Goal: Task Accomplishment & Management: Complete application form

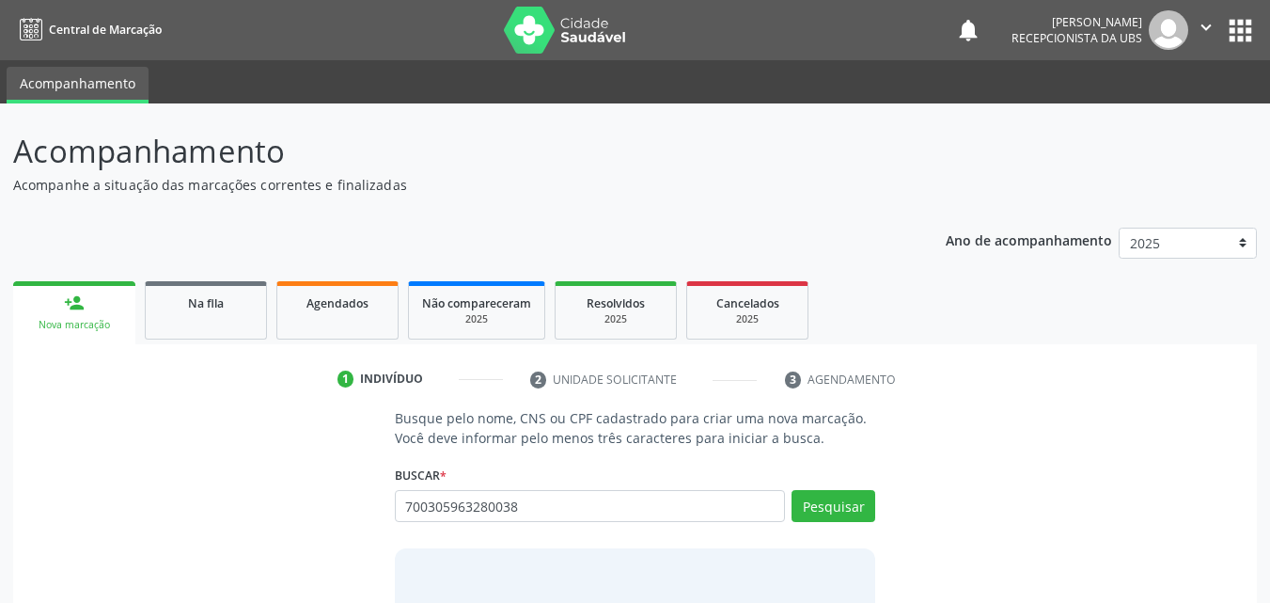
type input "700305963280038"
type input "7"
type input "700305963280038"
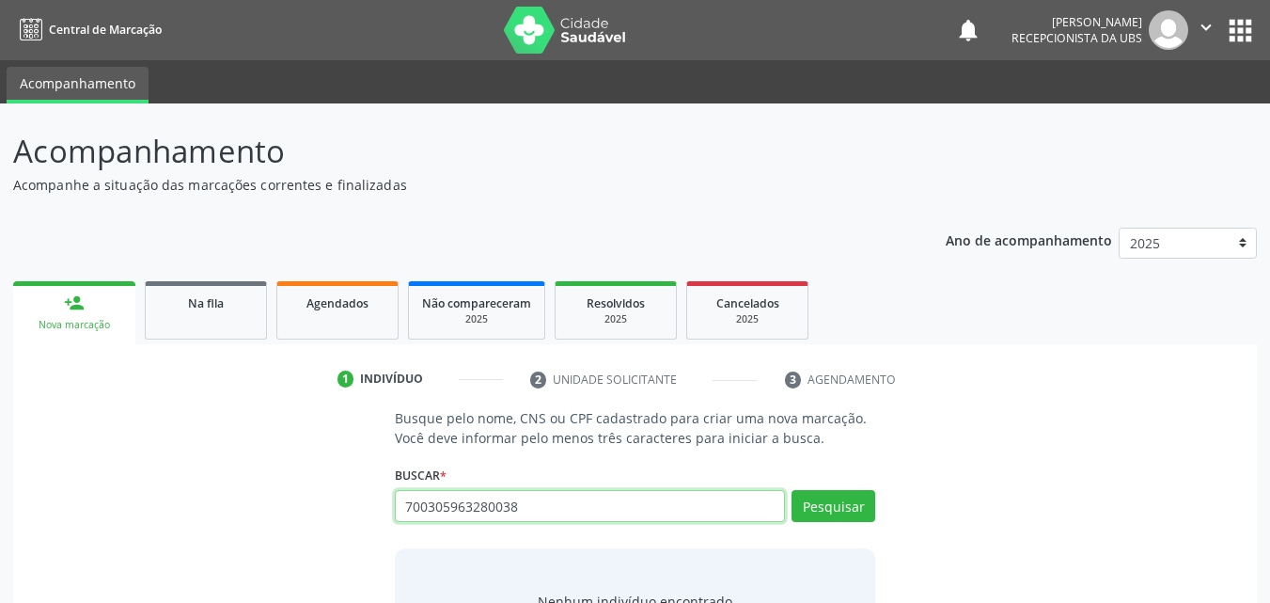
click at [528, 498] on input "700305963280038" at bounding box center [590, 506] width 391 height 32
type input "7"
paste input "700305963280038"
type input "700305963280038"
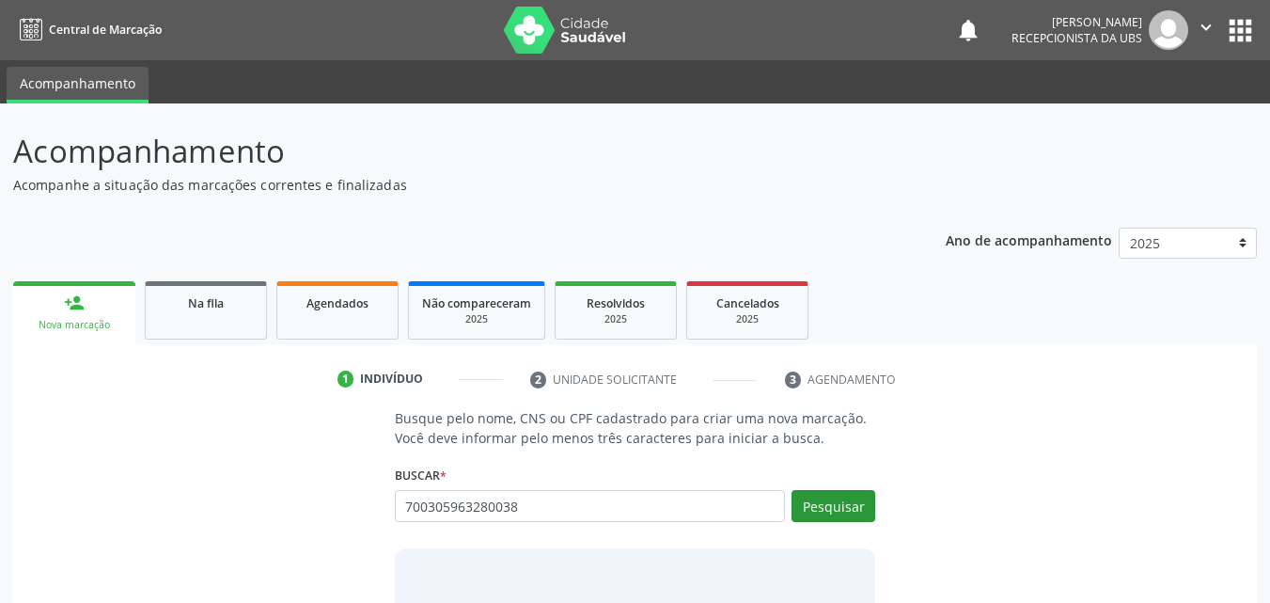
type input "700305963280038"
click at [864, 505] on button "Pesquisar" at bounding box center [834, 506] width 84 height 32
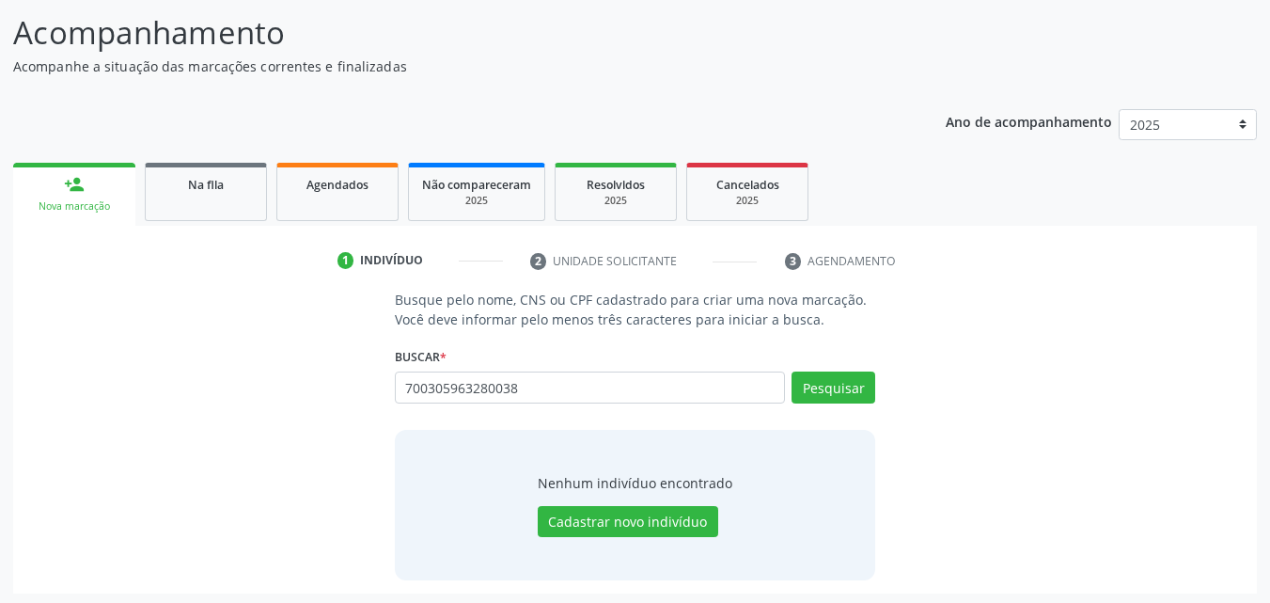
scroll to position [122, 0]
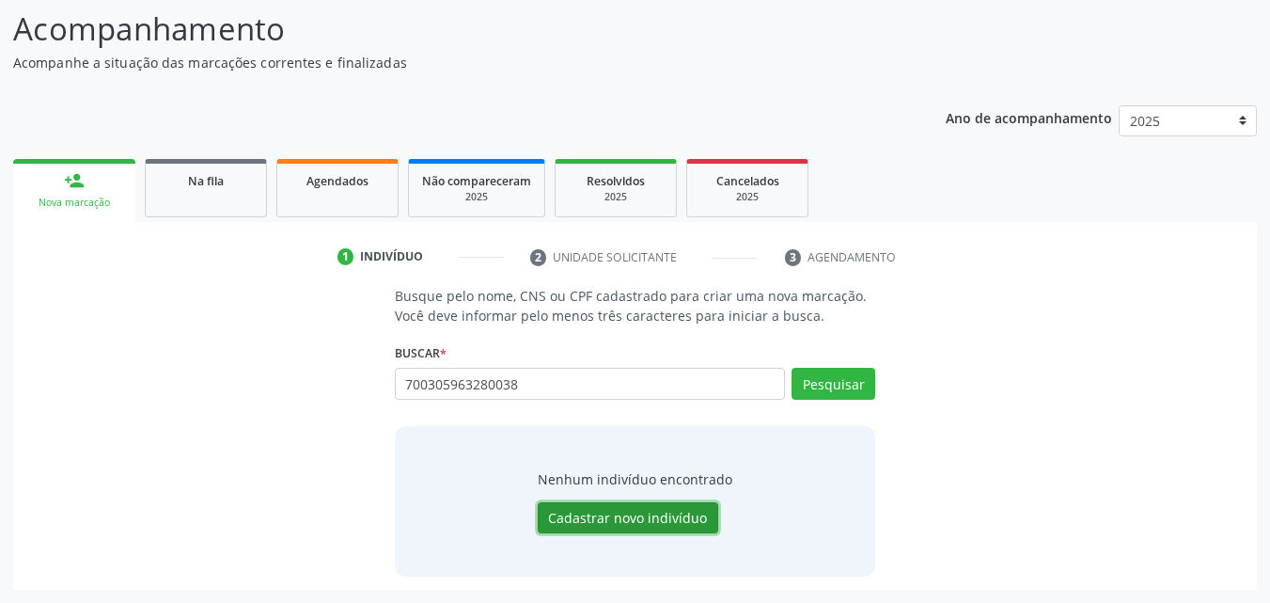
click at [674, 519] on button "Cadastrar novo indivíduo" at bounding box center [628, 518] width 181 height 32
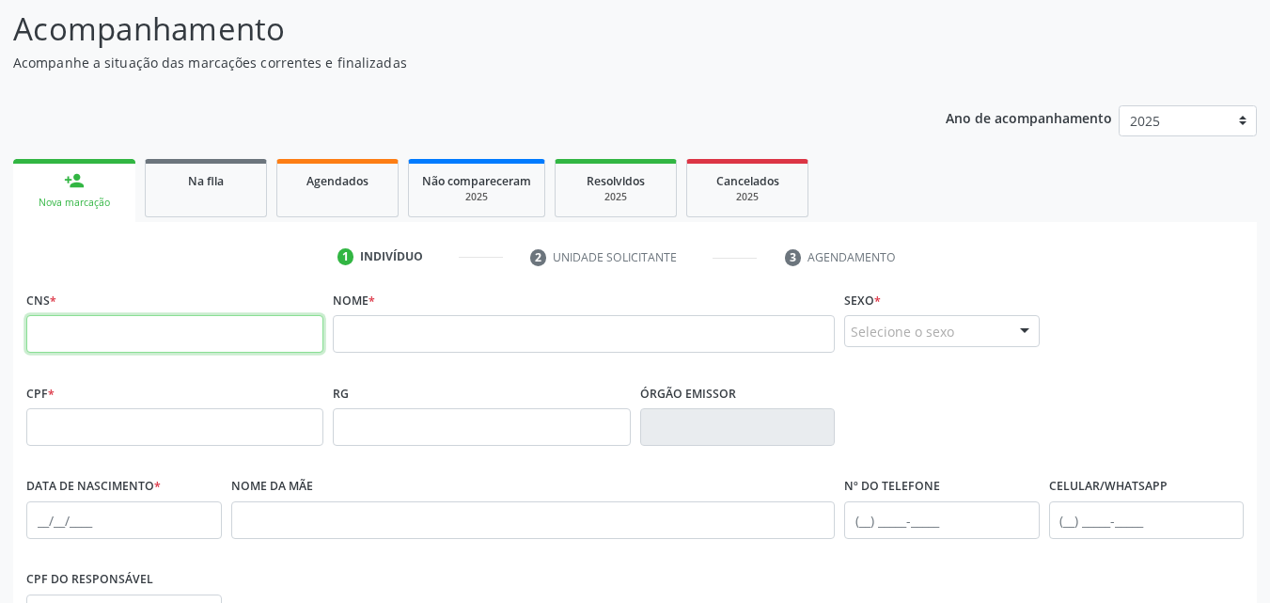
click at [204, 343] on input "text" at bounding box center [174, 334] width 297 height 38
paste input "700 3059 6328 0038"
type input "700 3059 6328 0038"
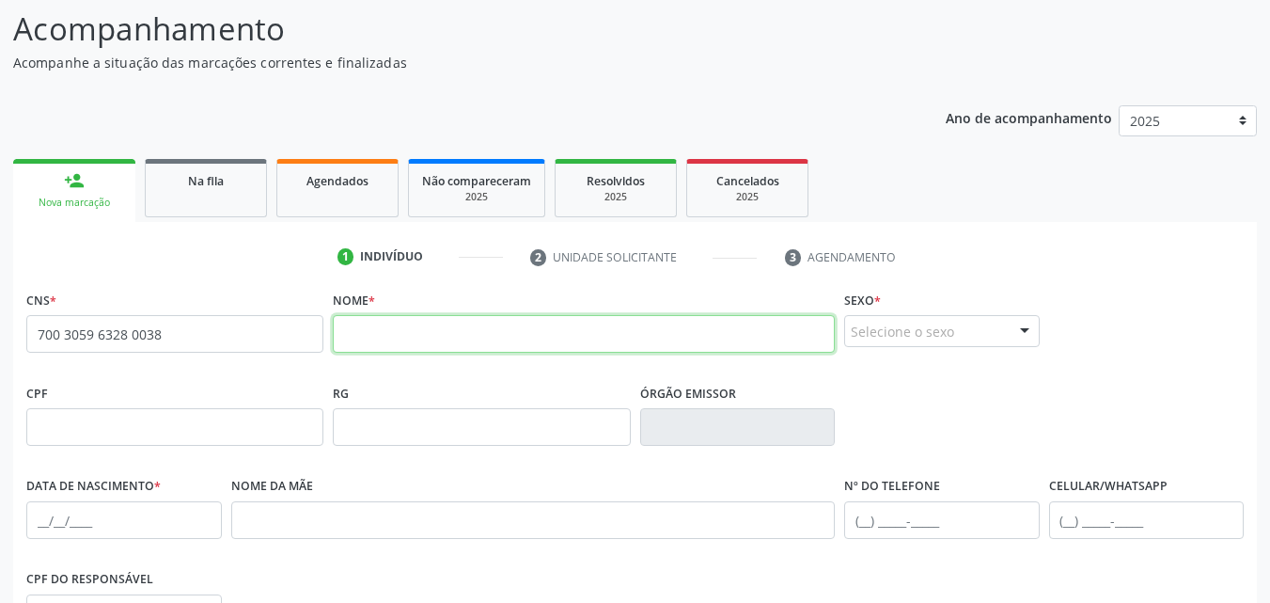
click at [419, 342] on input "text" at bounding box center [584, 334] width 502 height 38
type input "levi valentim silva da cruz"
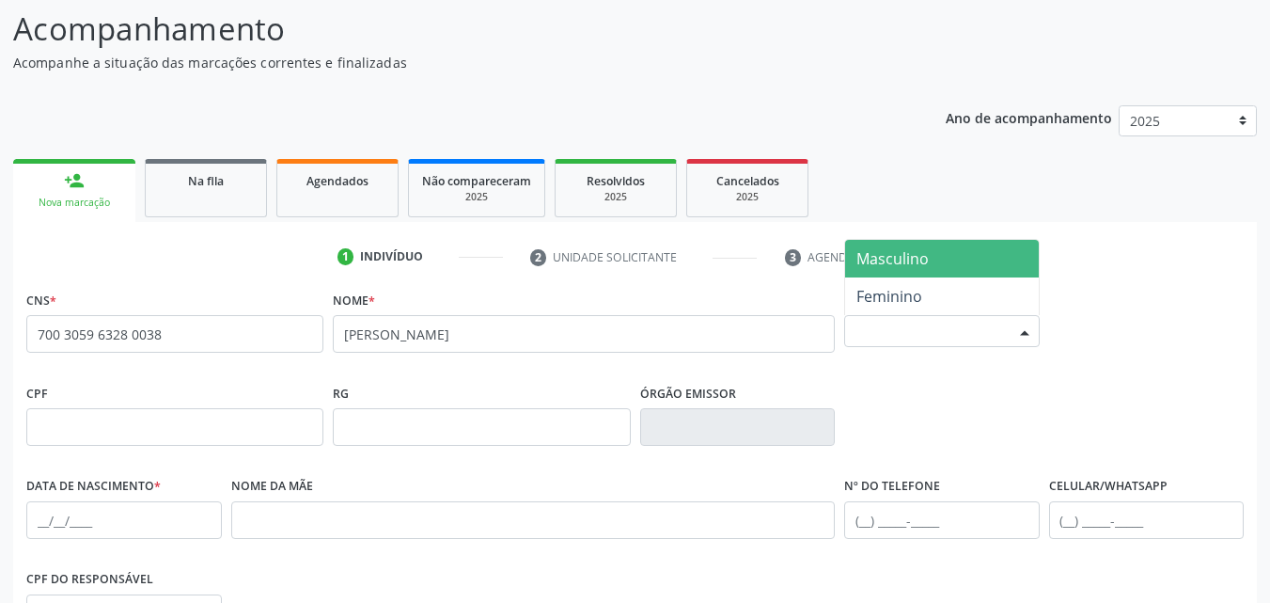
click at [884, 323] on div "Selecione o sexo" at bounding box center [942, 331] width 196 height 32
click at [907, 272] on span "Masculino" at bounding box center [942, 259] width 194 height 38
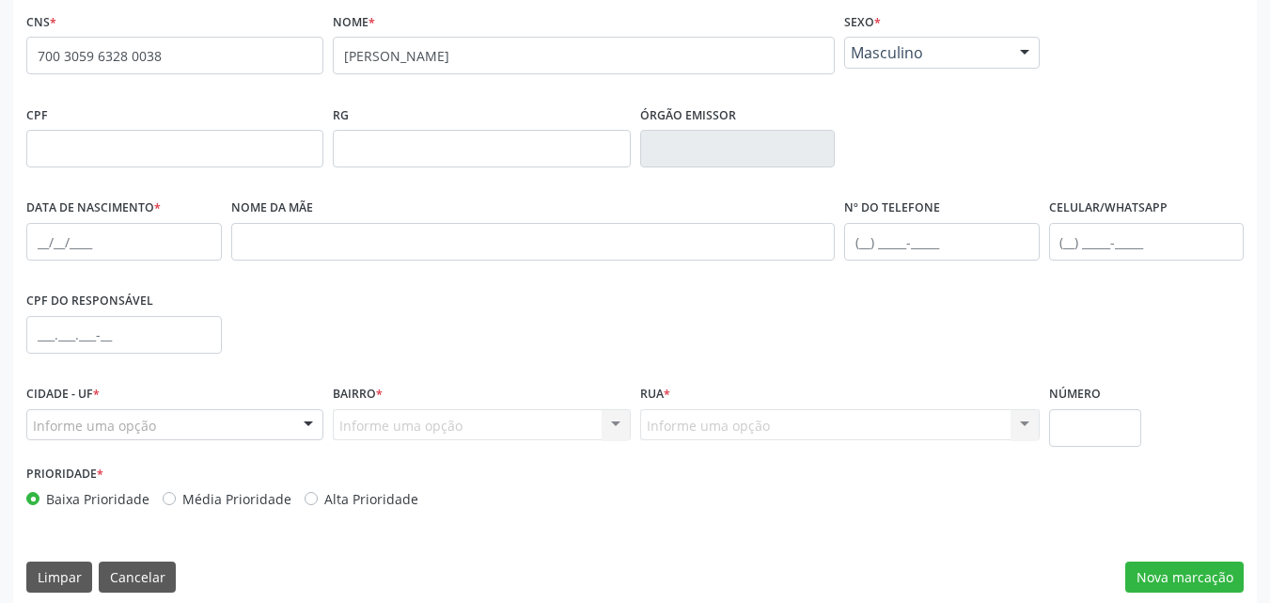
scroll to position [404, 0]
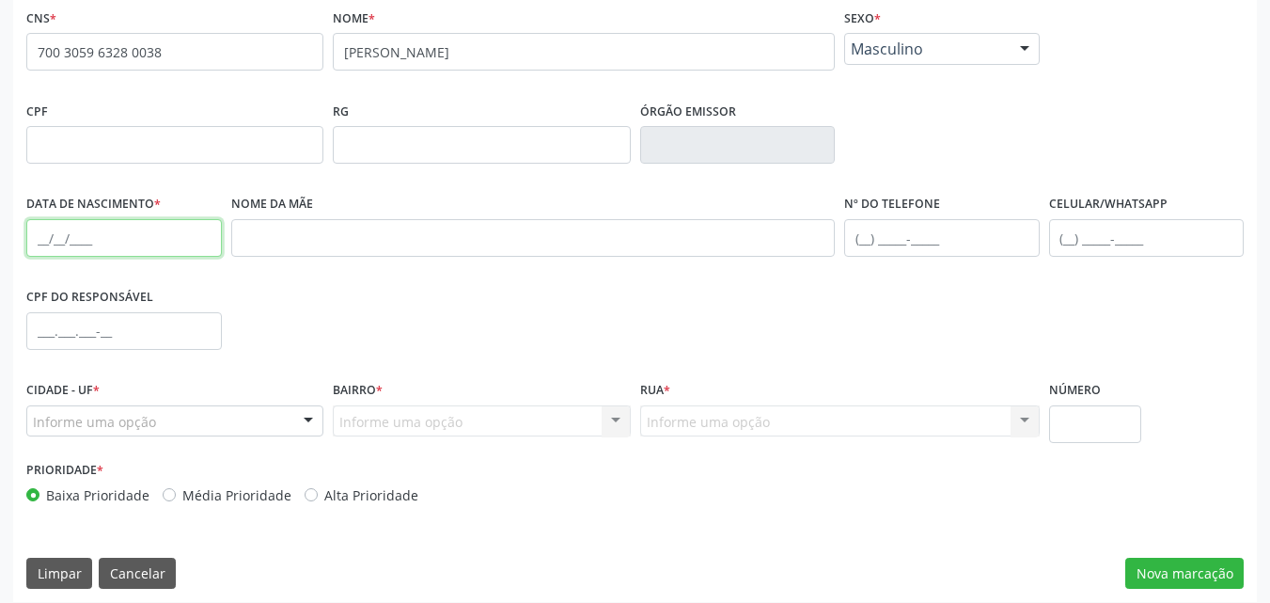
click at [67, 241] on input "text" at bounding box center [124, 238] width 196 height 38
type input "10/09/2019"
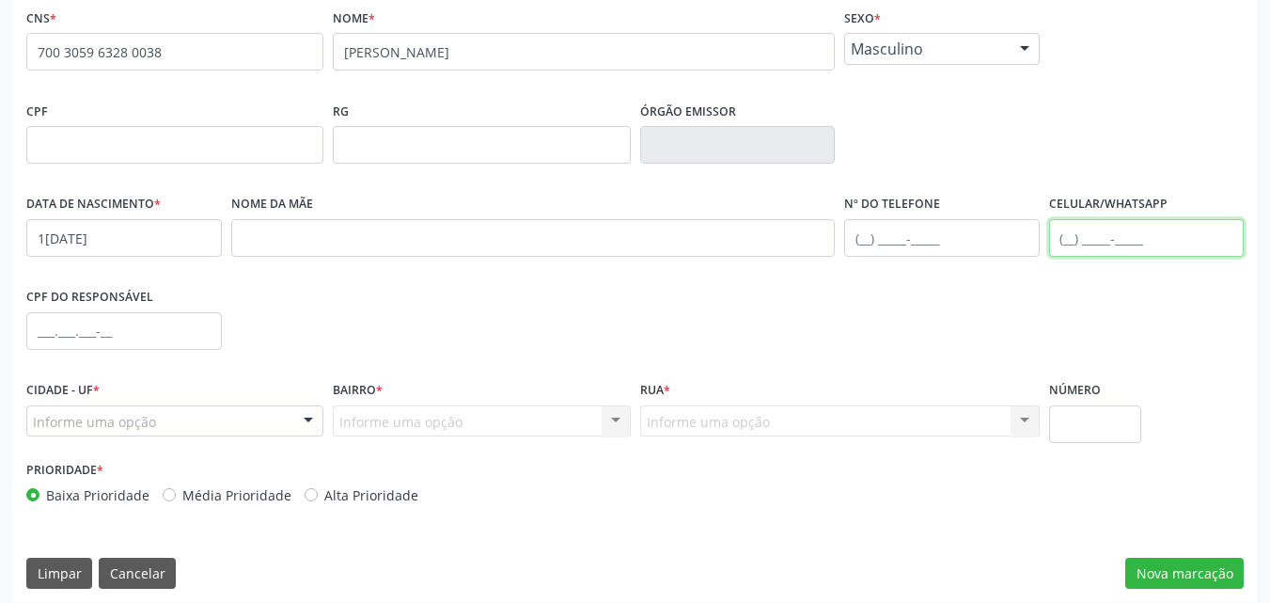
click at [1054, 234] on input "text" at bounding box center [1147, 238] width 196 height 38
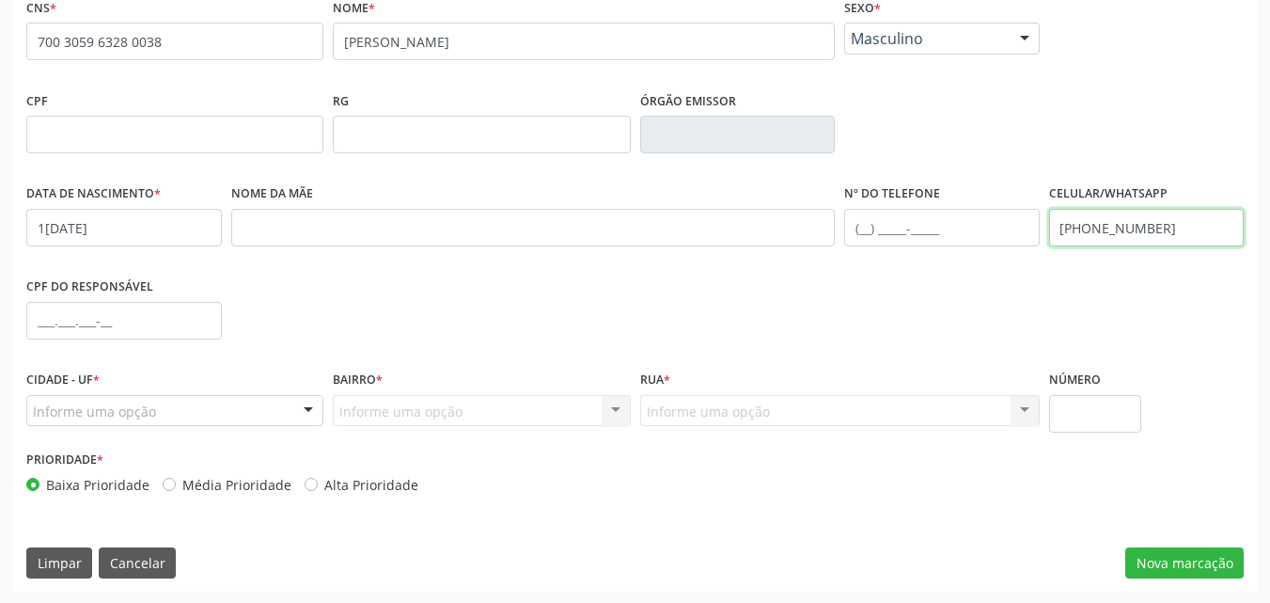
scroll to position [417, 0]
type input "(75) 9703-7763"
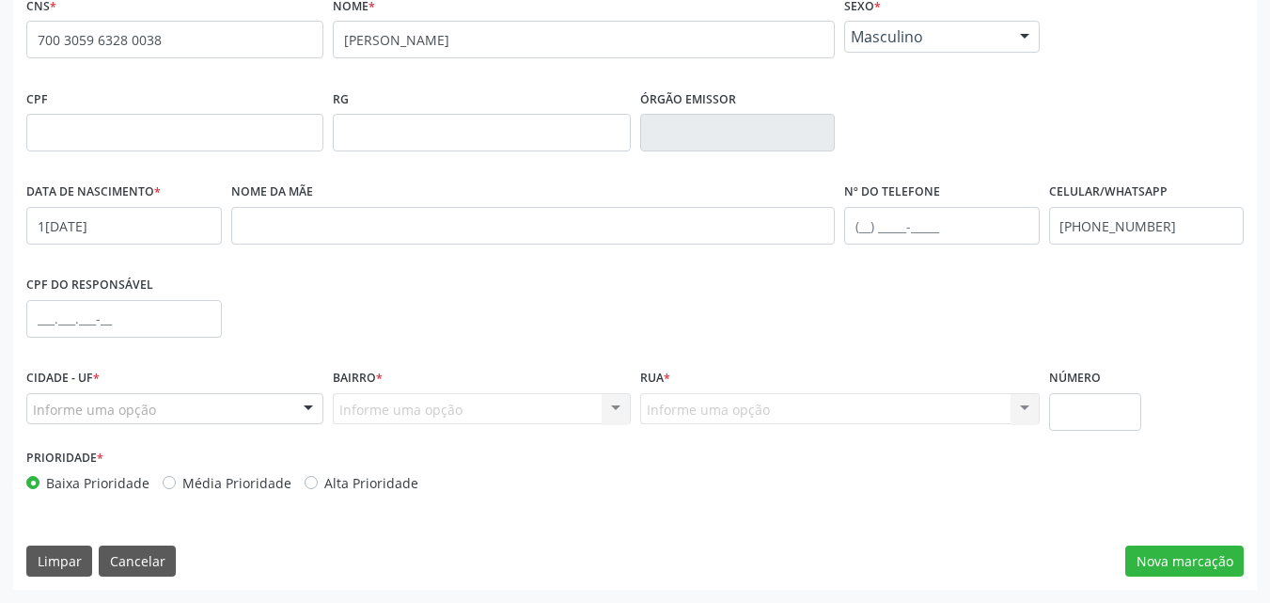
click at [177, 418] on div "Informe uma opção" at bounding box center [174, 409] width 297 height 32
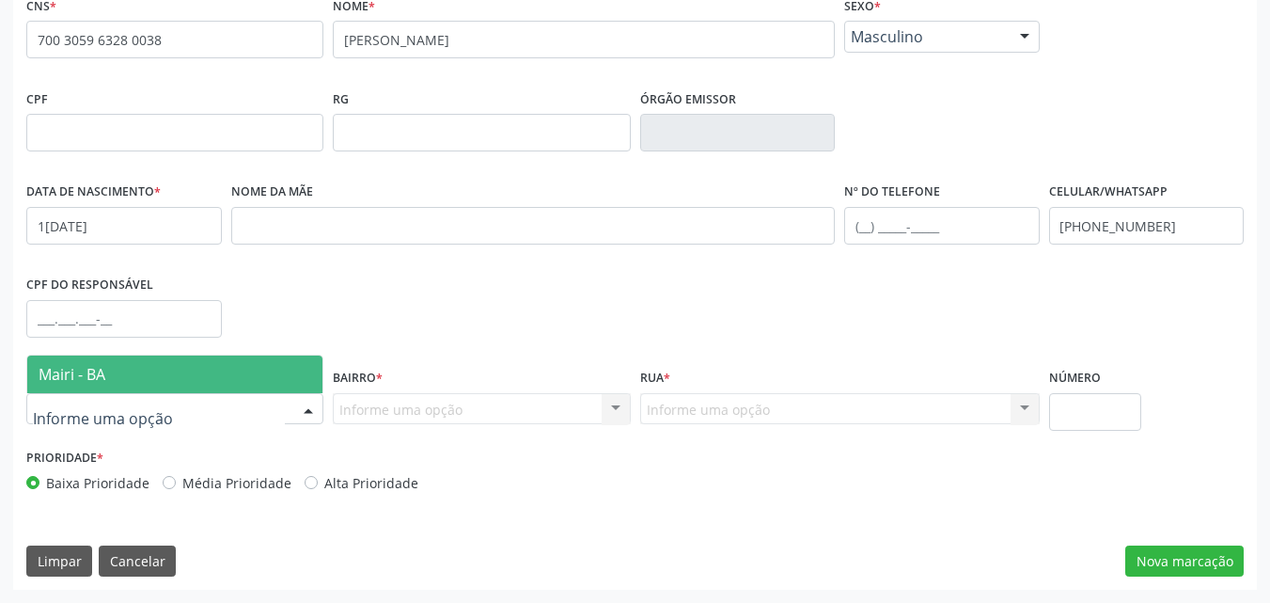
click at [170, 383] on span "Mairi - BA" at bounding box center [174, 374] width 295 height 38
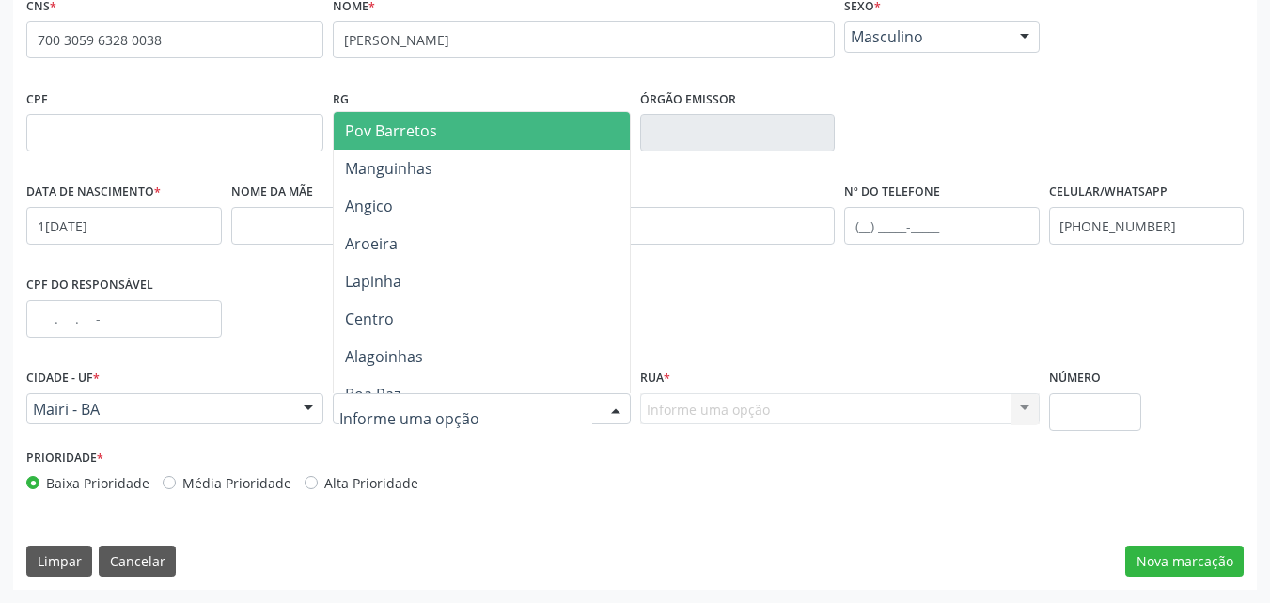
click at [383, 420] on div at bounding box center [481, 409] width 297 height 32
type input "re"
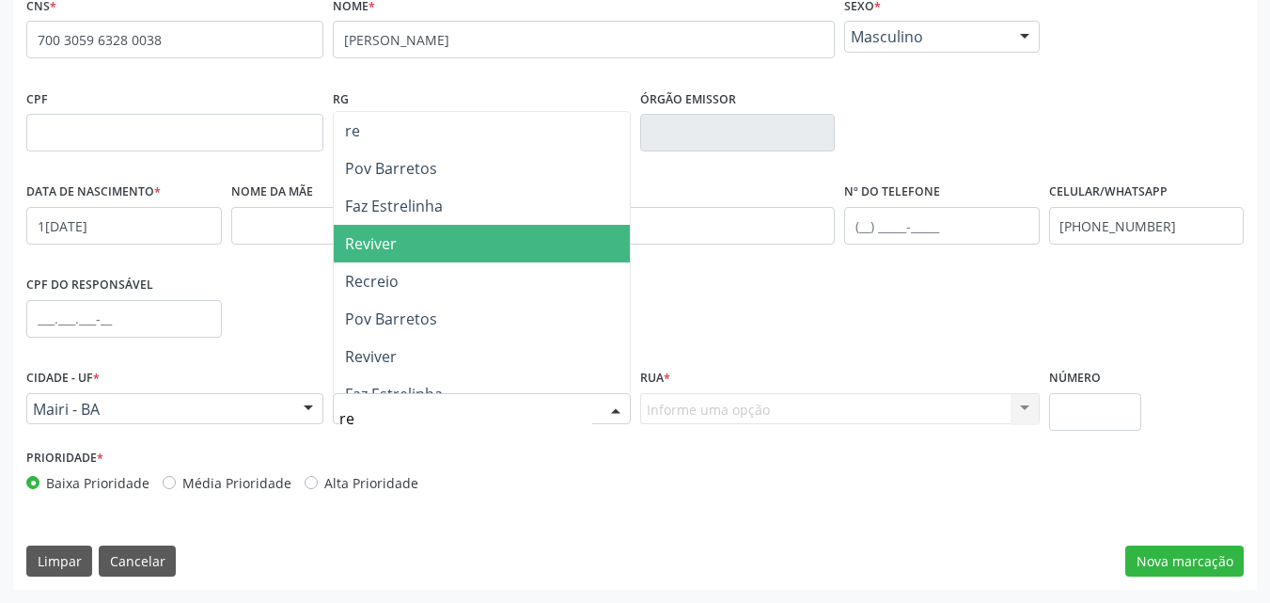
click at [392, 243] on span "Reviver" at bounding box center [371, 243] width 52 height 21
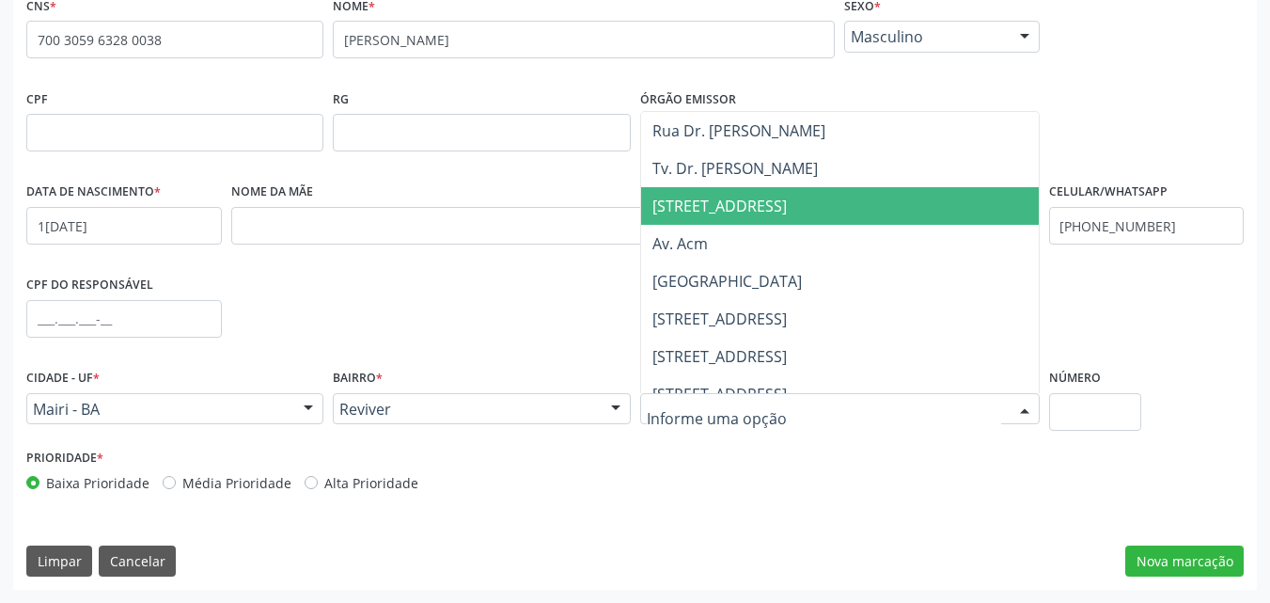
click at [754, 213] on span "Rua do Clube 1" at bounding box center [720, 206] width 134 height 21
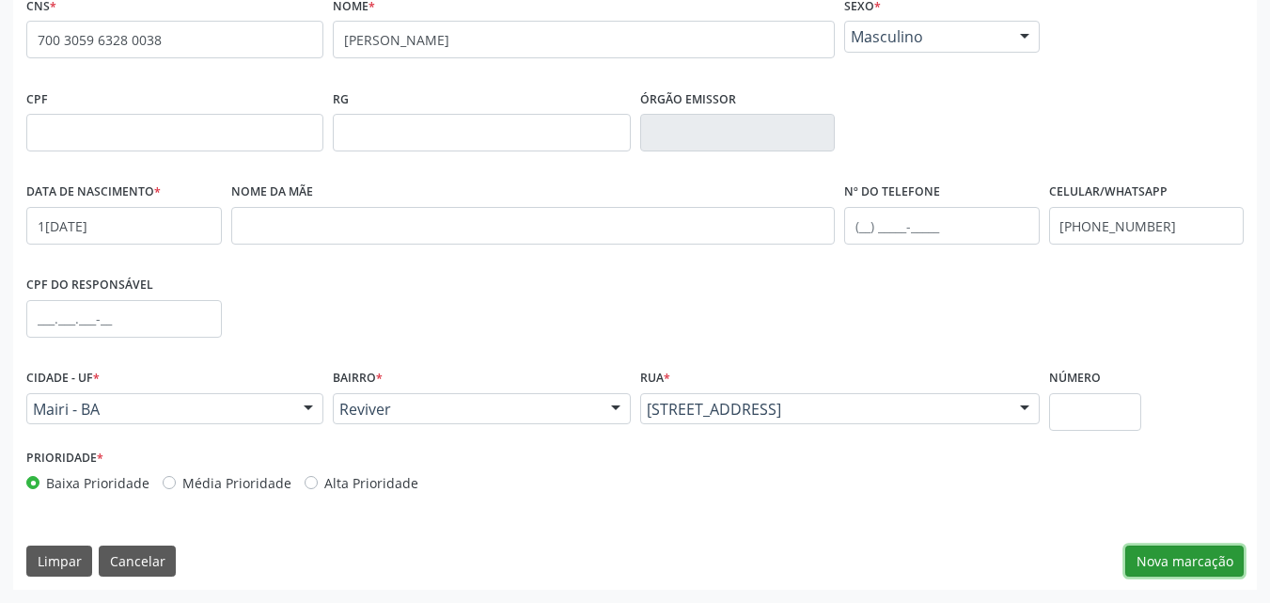
click at [1166, 565] on button "Nova marcação" at bounding box center [1185, 561] width 118 height 32
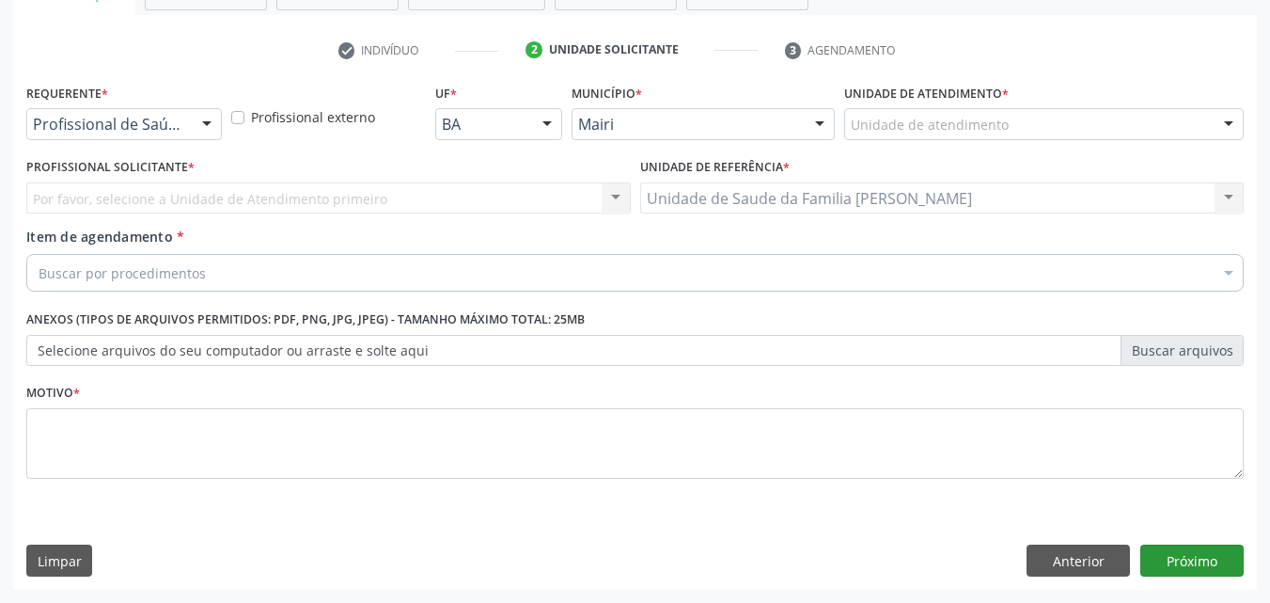
scroll to position [329, 0]
click at [926, 103] on label "Unidade de atendimento *" at bounding box center [926, 93] width 165 height 29
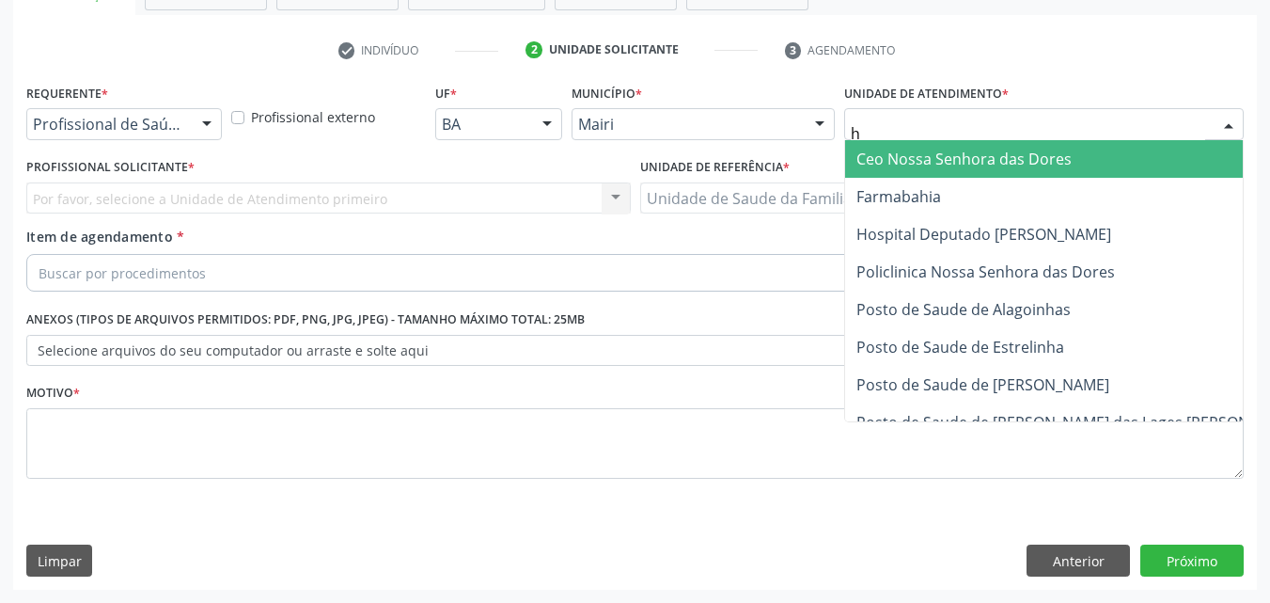
type input "ho"
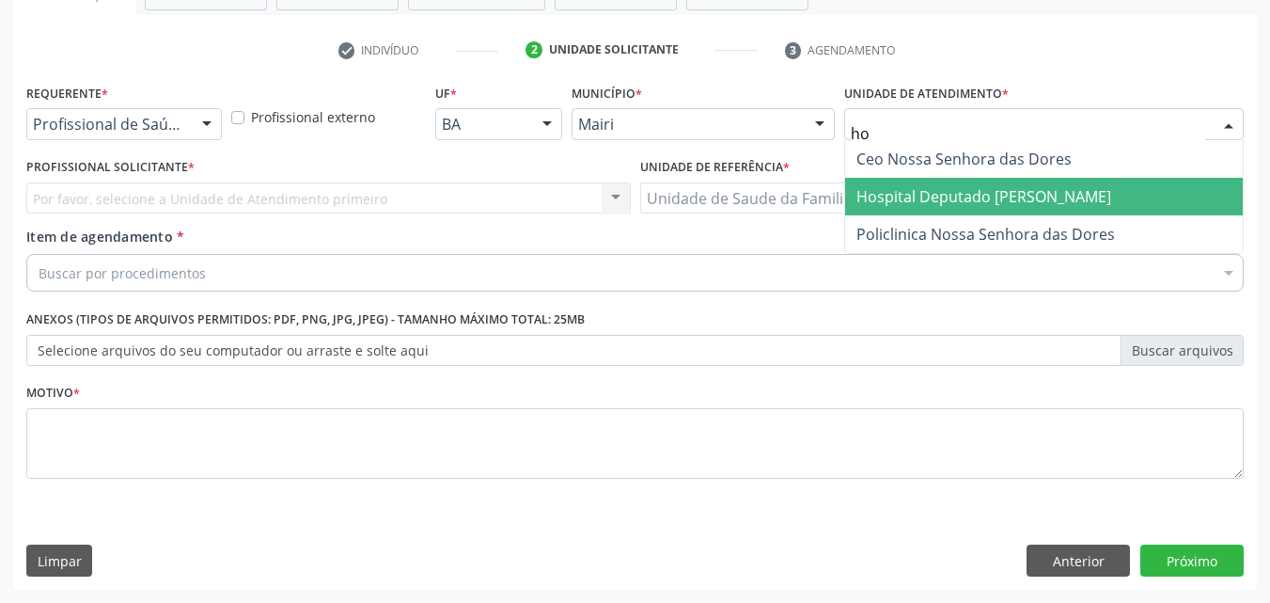
click at [958, 190] on span "Hospital Deputado [PERSON_NAME]" at bounding box center [984, 196] width 255 height 21
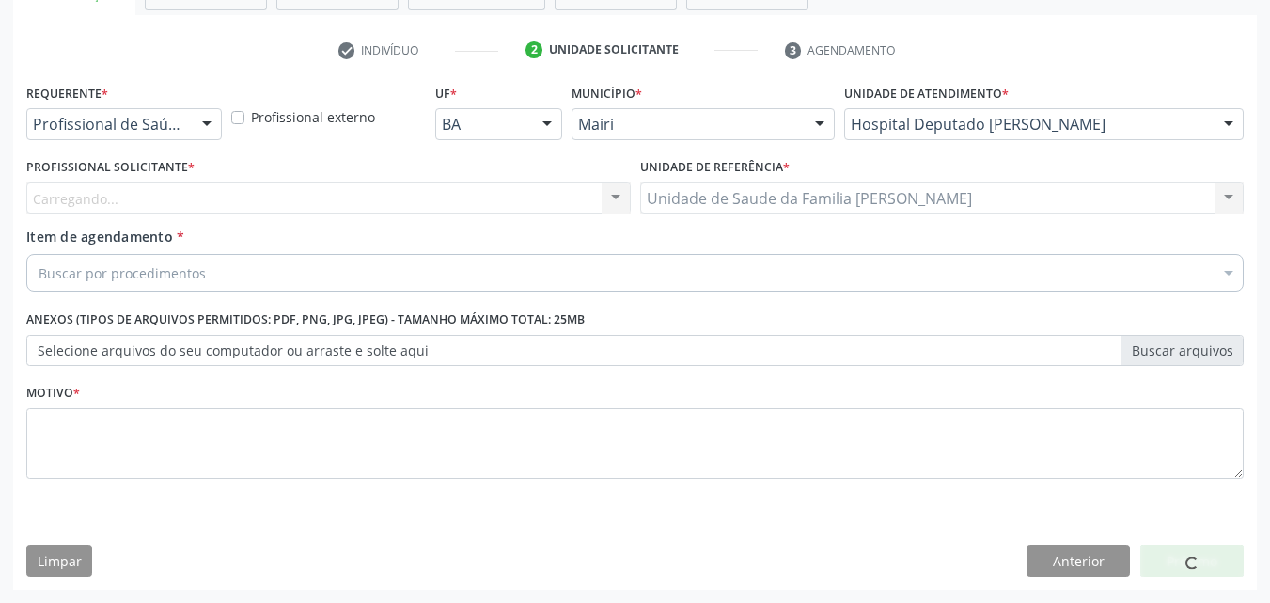
click at [73, 202] on div "Carregando... Nenhum resultado encontrado para: " " Não há nenhuma opção para s…" at bounding box center [328, 198] width 605 height 32
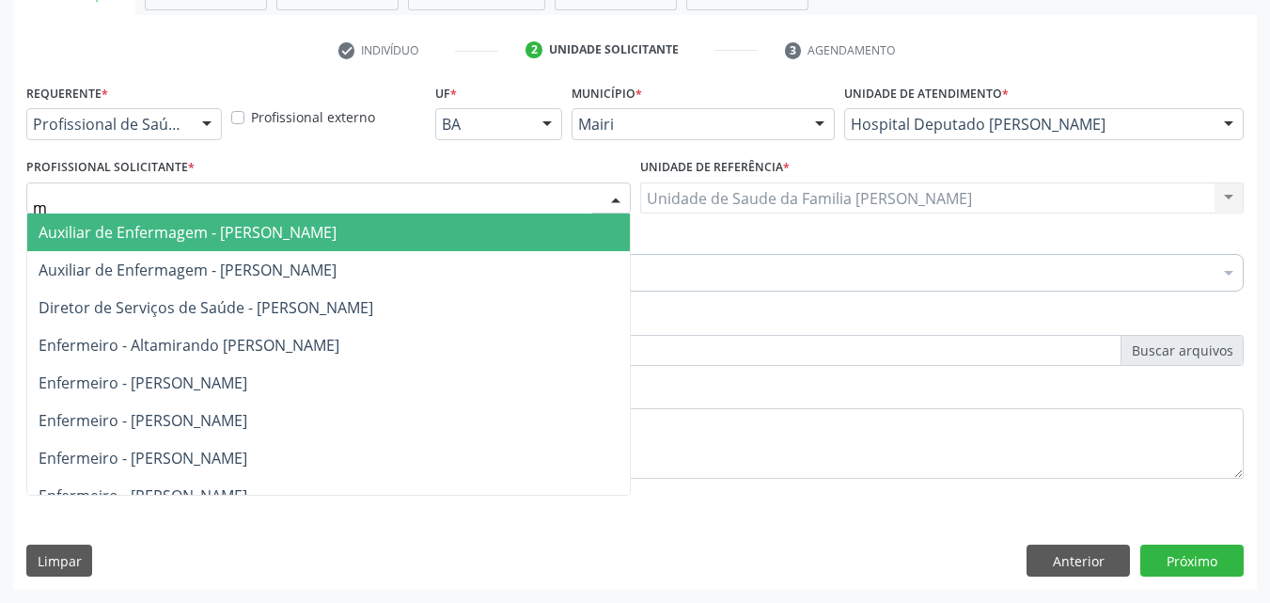
type input "mo"
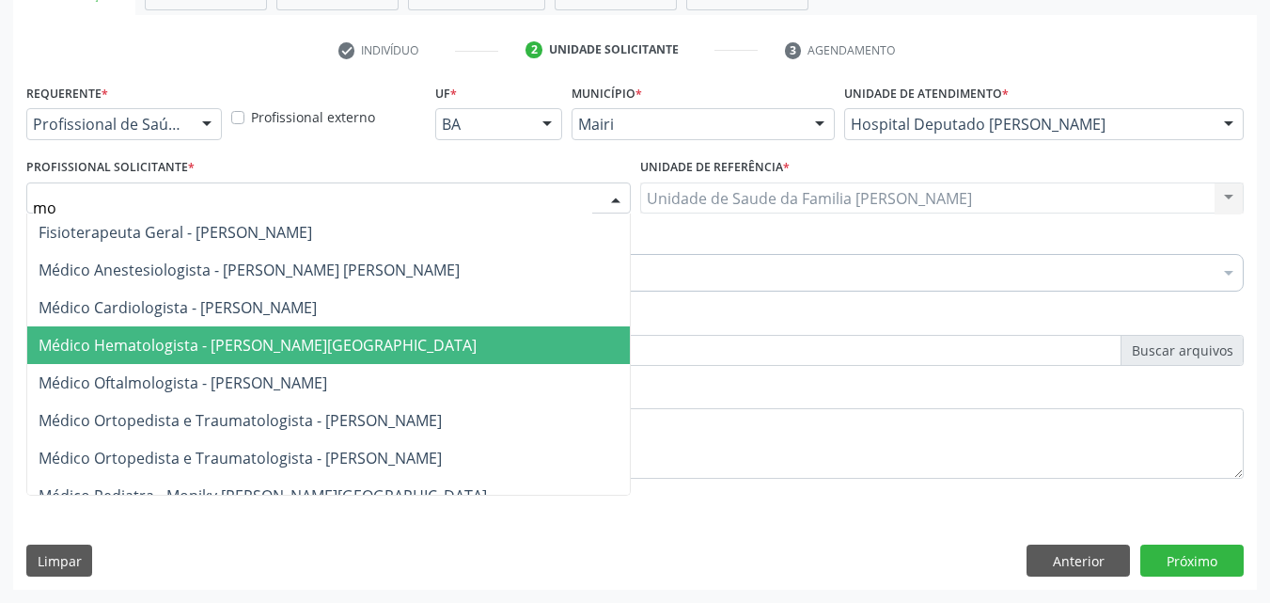
click at [184, 346] on span "Médico Hematologista - Moniky Villary Ribeiro Lima" at bounding box center [258, 345] width 438 height 21
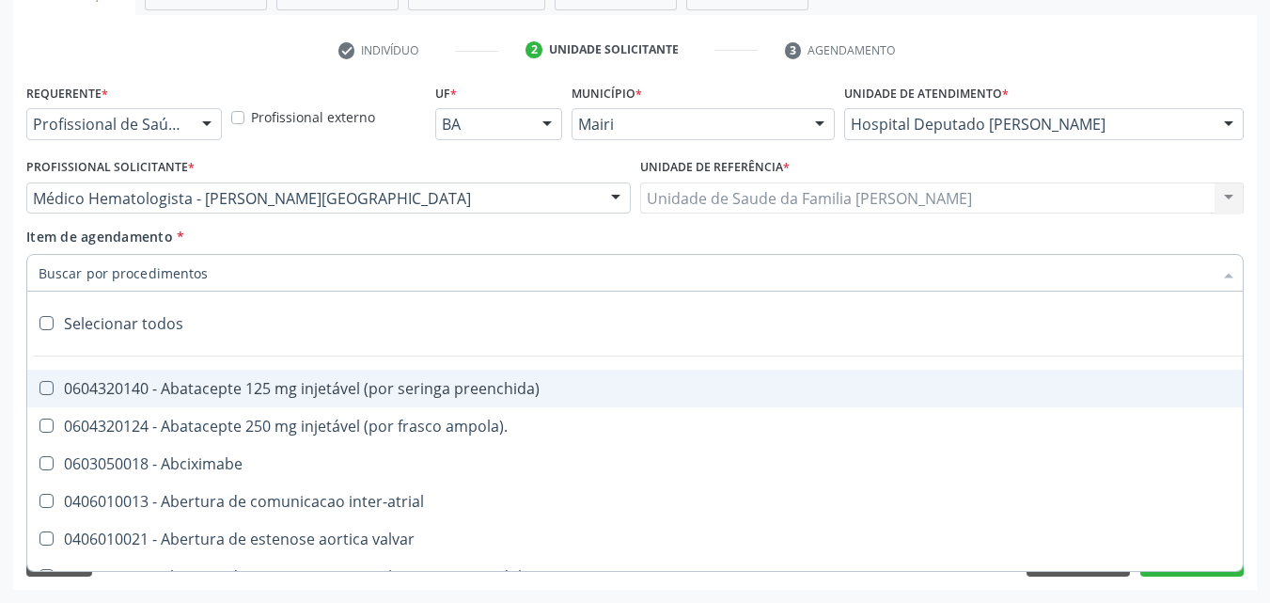
click at [150, 270] on input "Item de agendamento *" at bounding box center [626, 273] width 1175 height 38
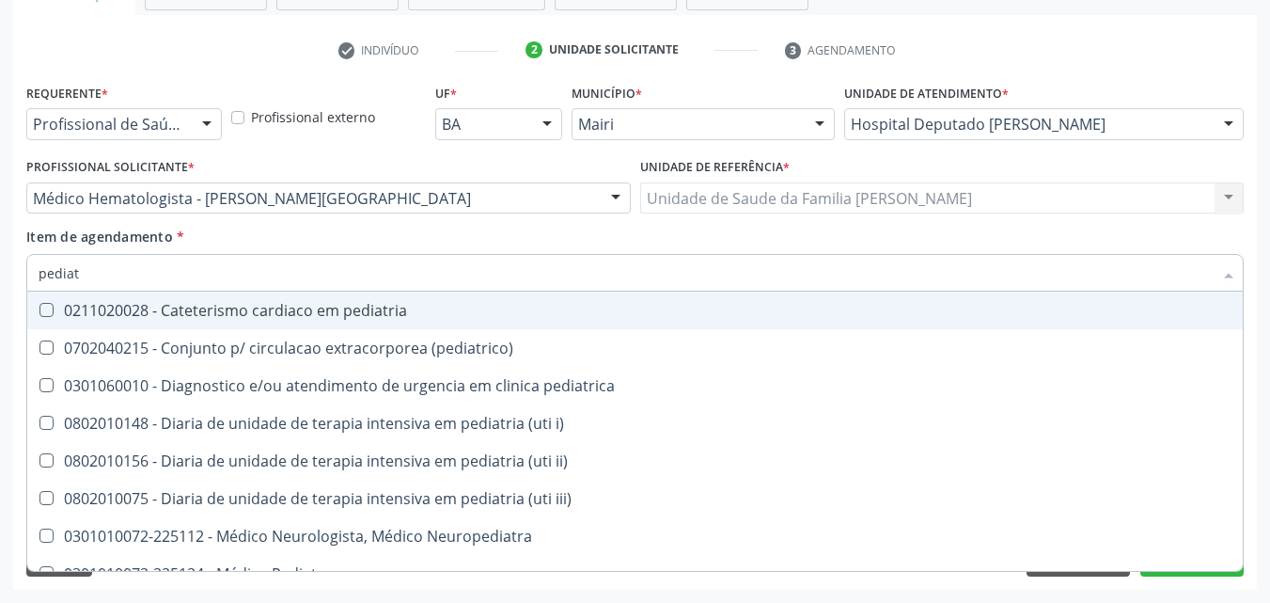
type input "pediatra"
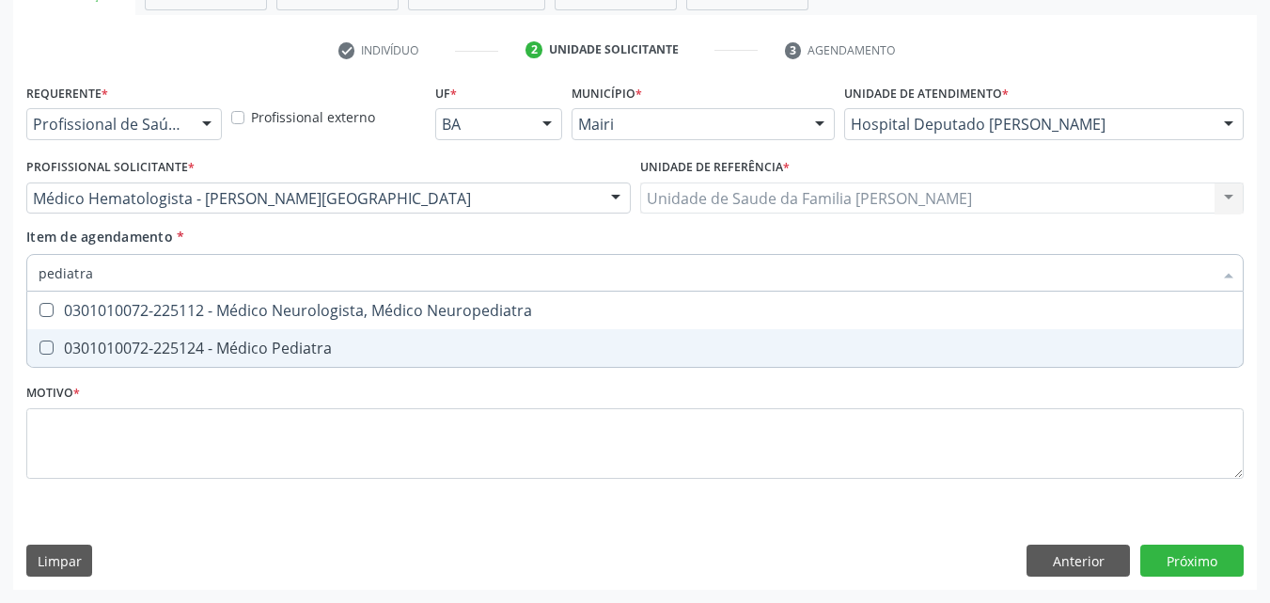
click at [280, 343] on div "0301010072-225124 - Médico Pediatra" at bounding box center [635, 347] width 1193 height 15
checkbox Pediatra "true"
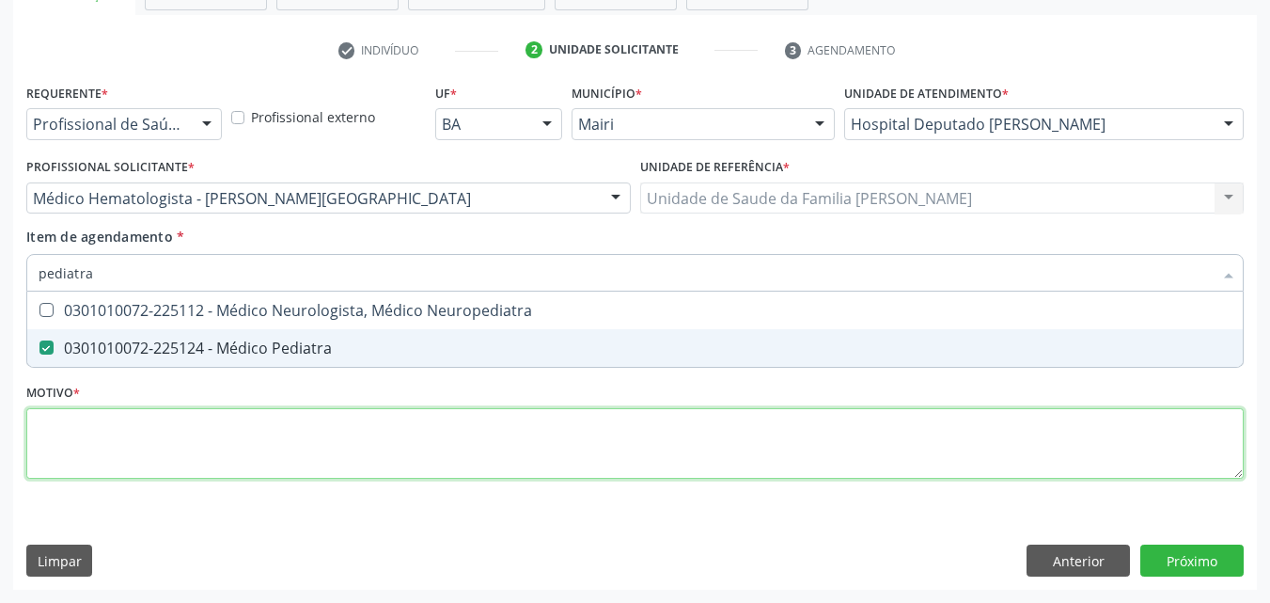
click at [209, 426] on div "Requerente * Profissional de Saúde Profissional de Saúde Paciente Nenhum result…" at bounding box center [635, 292] width 1218 height 426
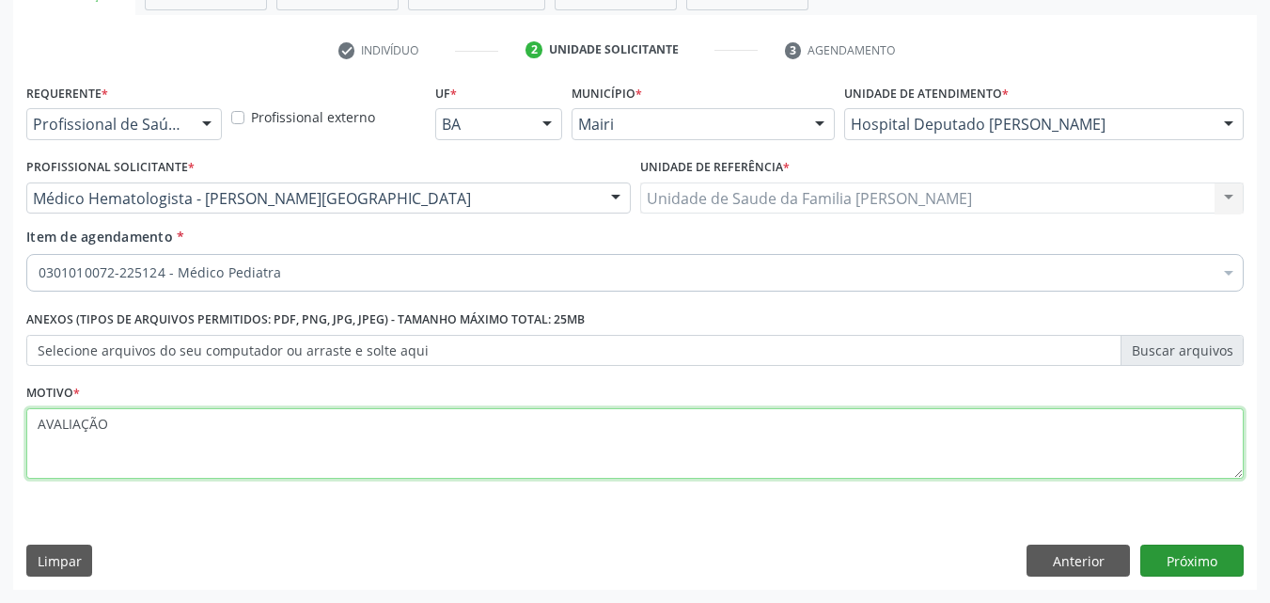
type textarea "AVALIAÇÃO"
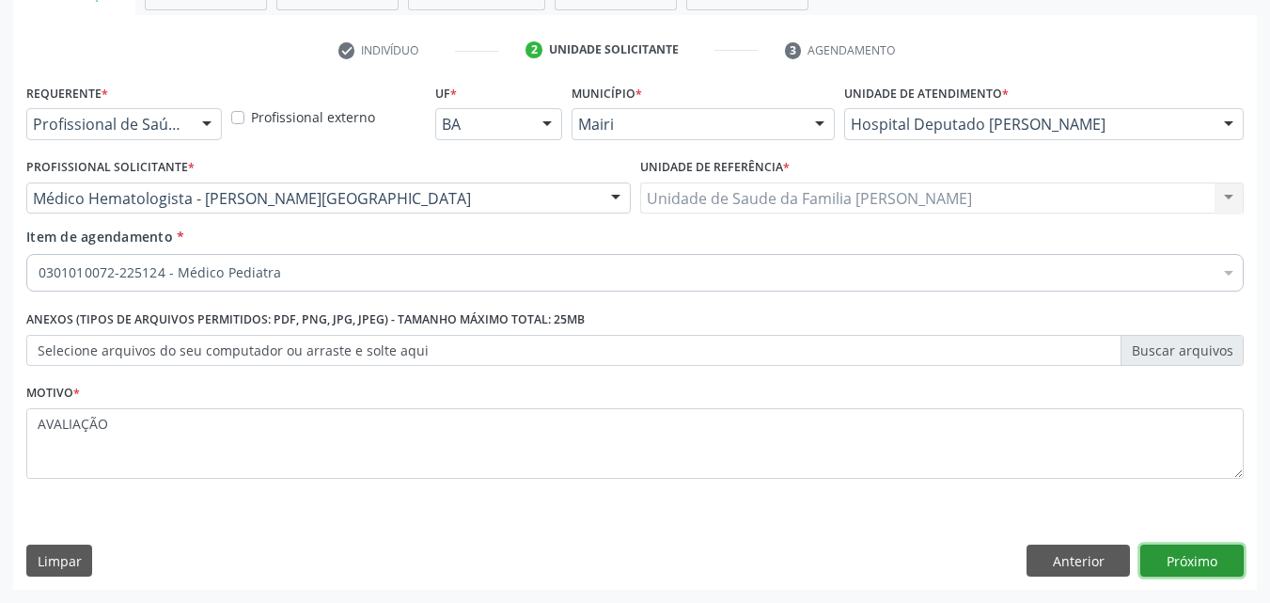
click at [1216, 568] on button "Próximo" at bounding box center [1192, 560] width 103 height 32
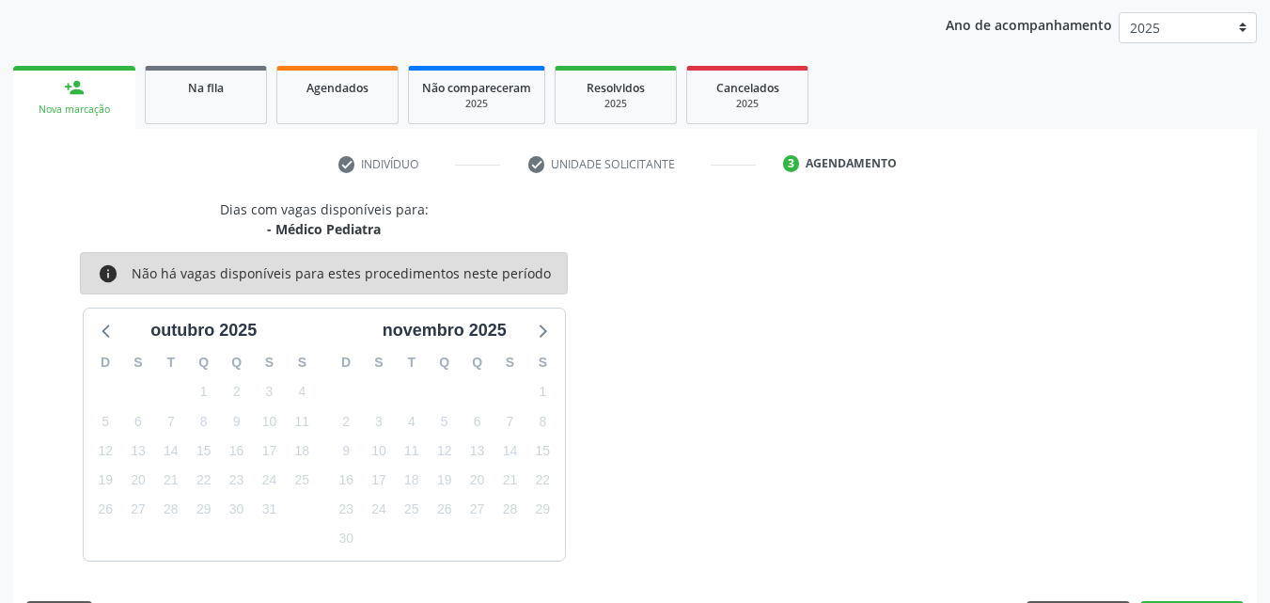
scroll to position [271, 0]
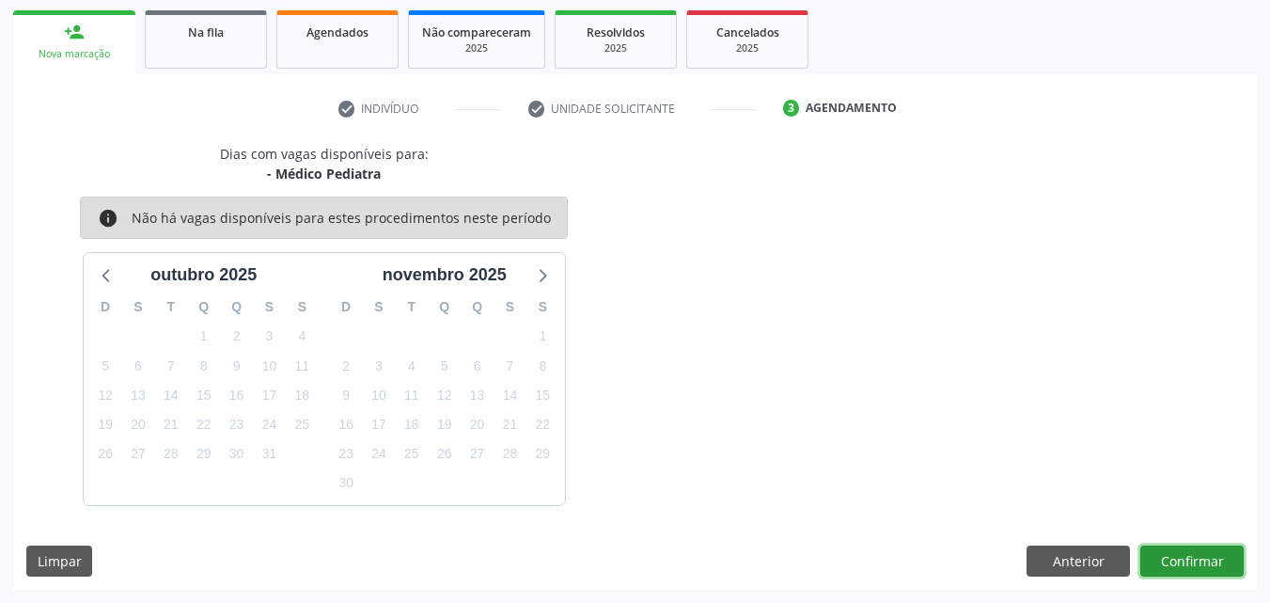
click at [1198, 549] on button "Confirmar" at bounding box center [1192, 561] width 103 height 32
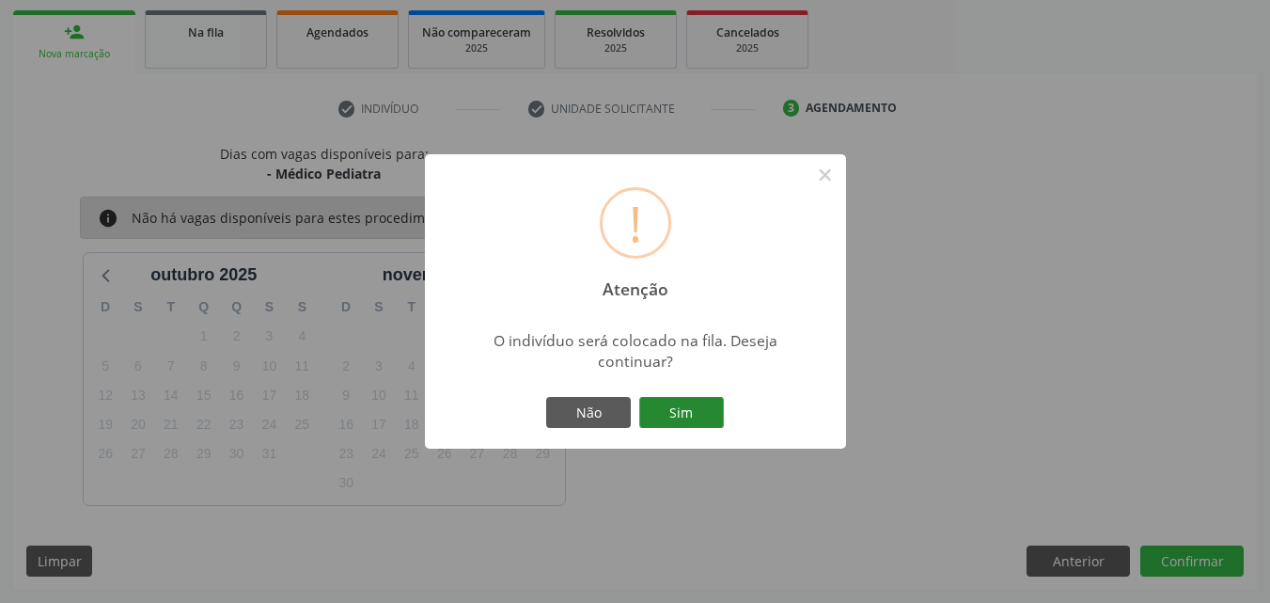
click at [698, 410] on button "Sim" at bounding box center [681, 413] width 85 height 32
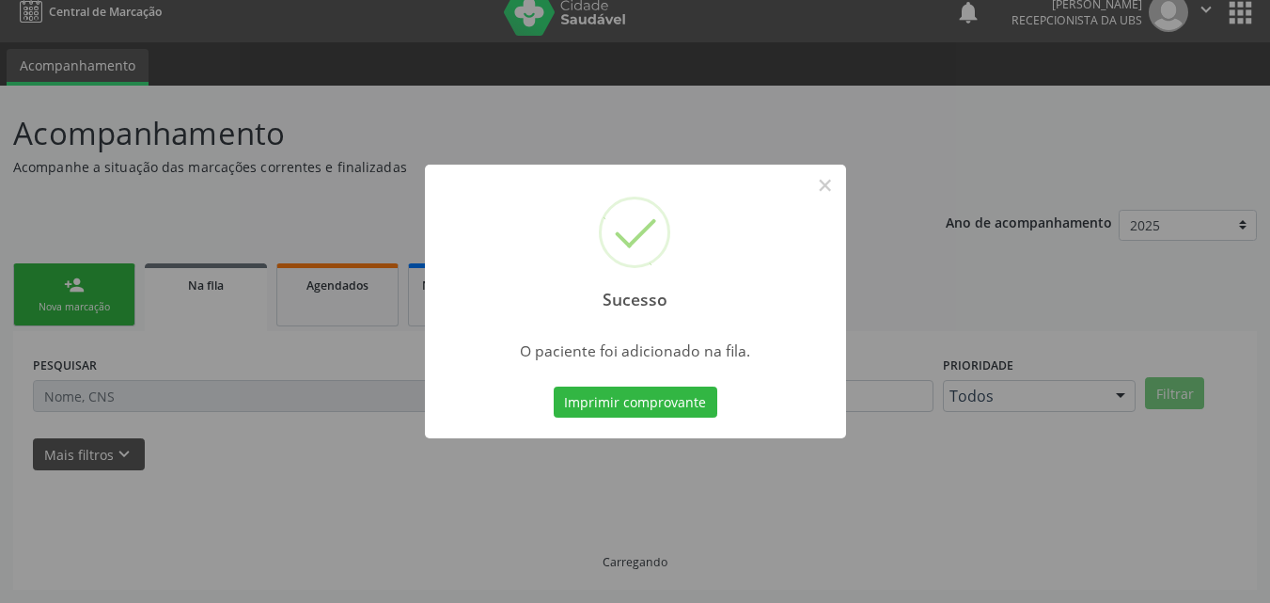
scroll to position [18, 0]
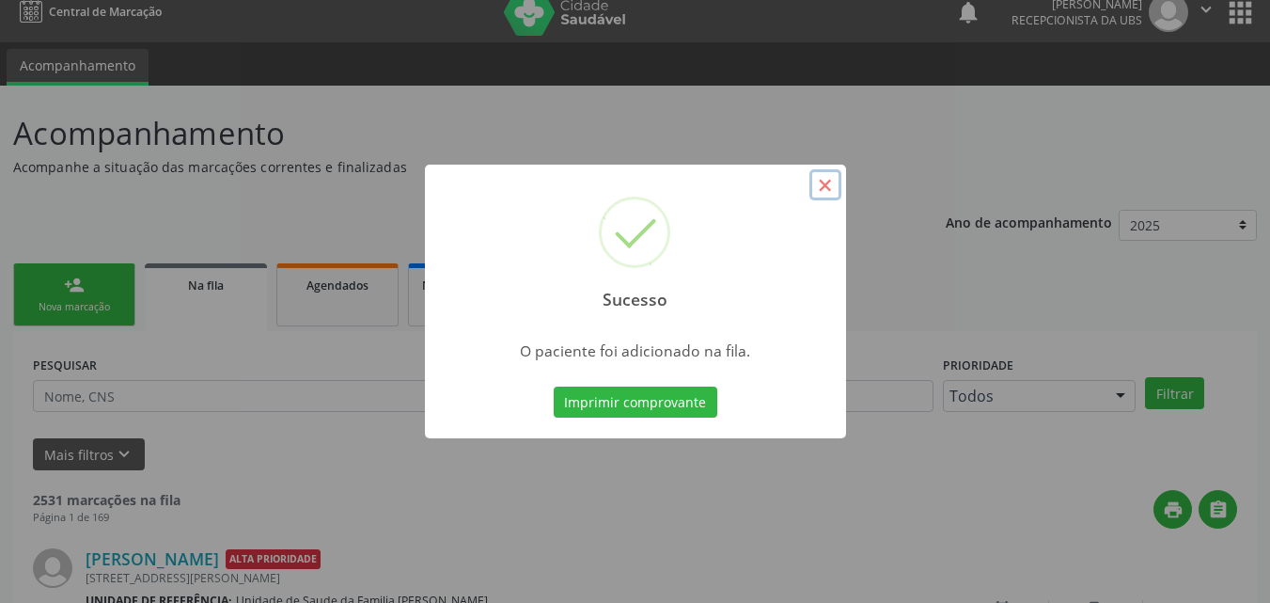
click at [820, 188] on button "×" at bounding box center [826, 185] width 32 height 32
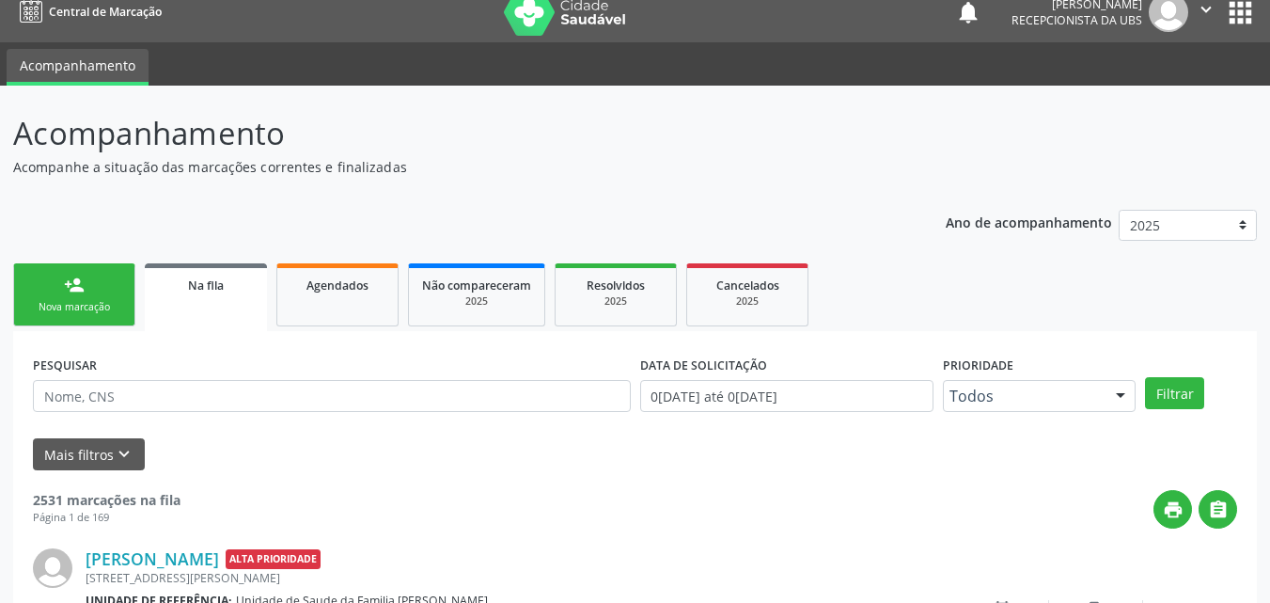
click at [61, 321] on link "person_add Nova marcação" at bounding box center [74, 294] width 122 height 63
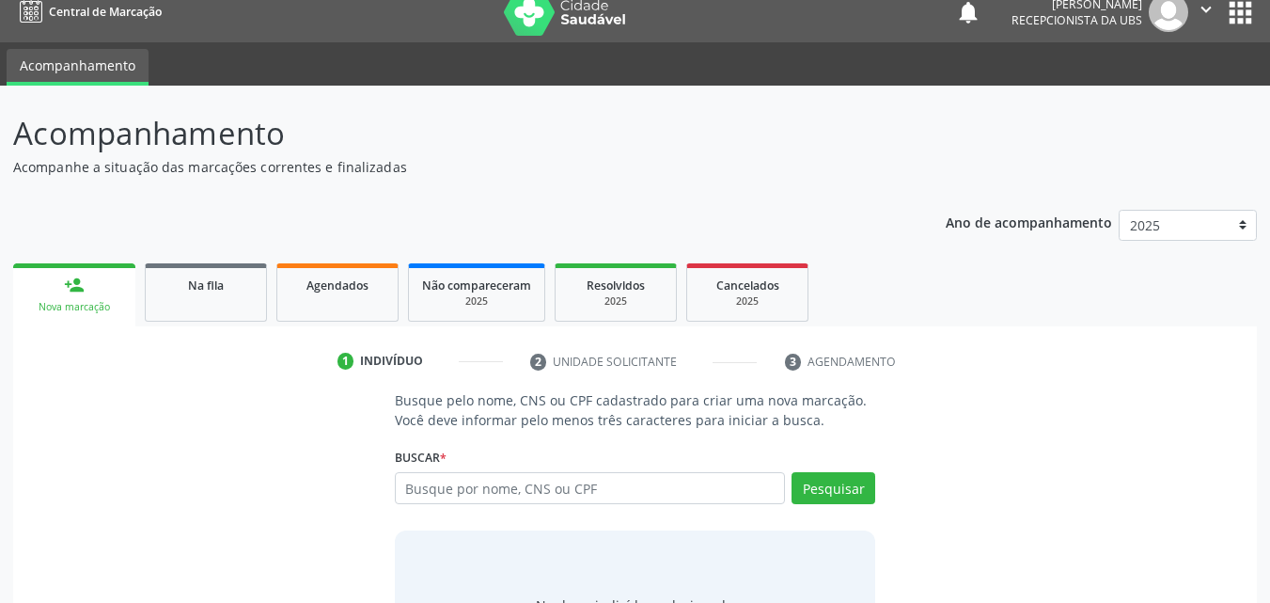
click at [82, 303] on div "Nova marcação" at bounding box center [74, 307] width 96 height 14
click at [542, 490] on input "text" at bounding box center [590, 488] width 391 height 32
paste input "700305963280038"
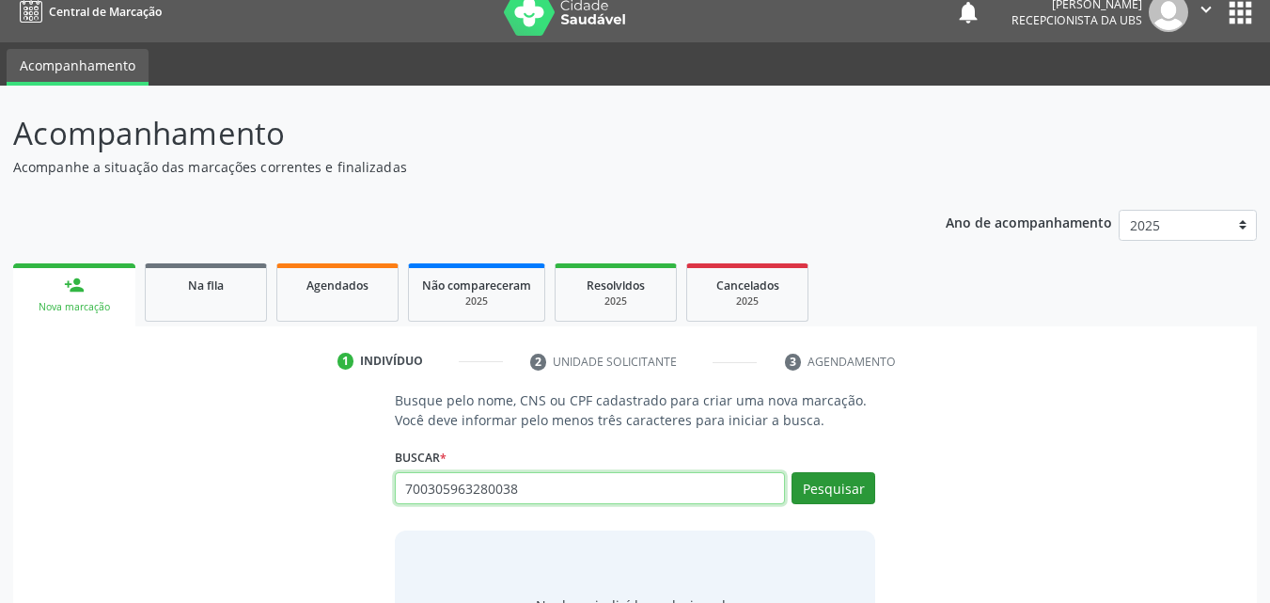
type input "700305963280038"
click at [815, 495] on button "Pesquisar" at bounding box center [834, 488] width 84 height 32
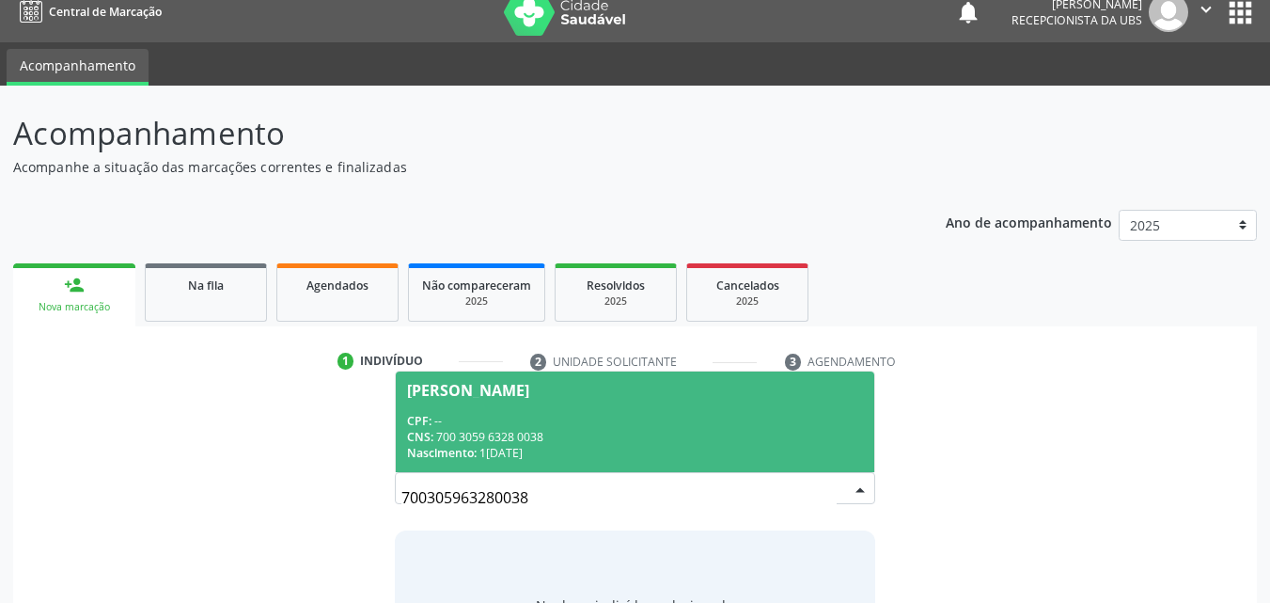
click at [604, 418] on div "CPF: --" at bounding box center [635, 421] width 457 height 16
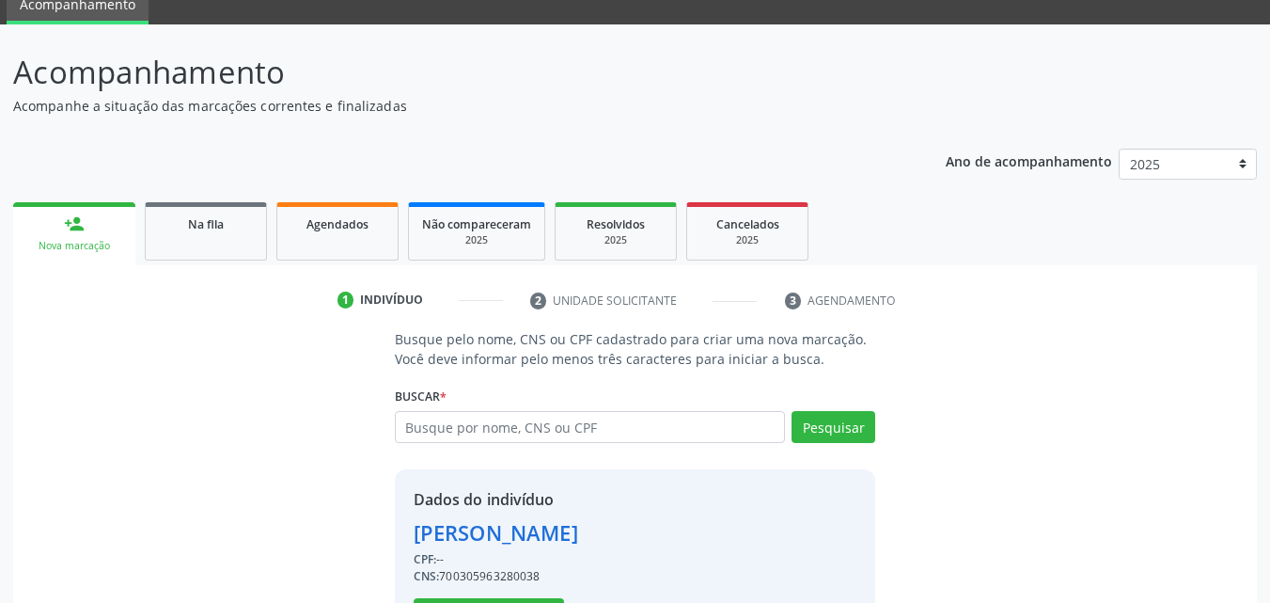
scroll to position [151, 0]
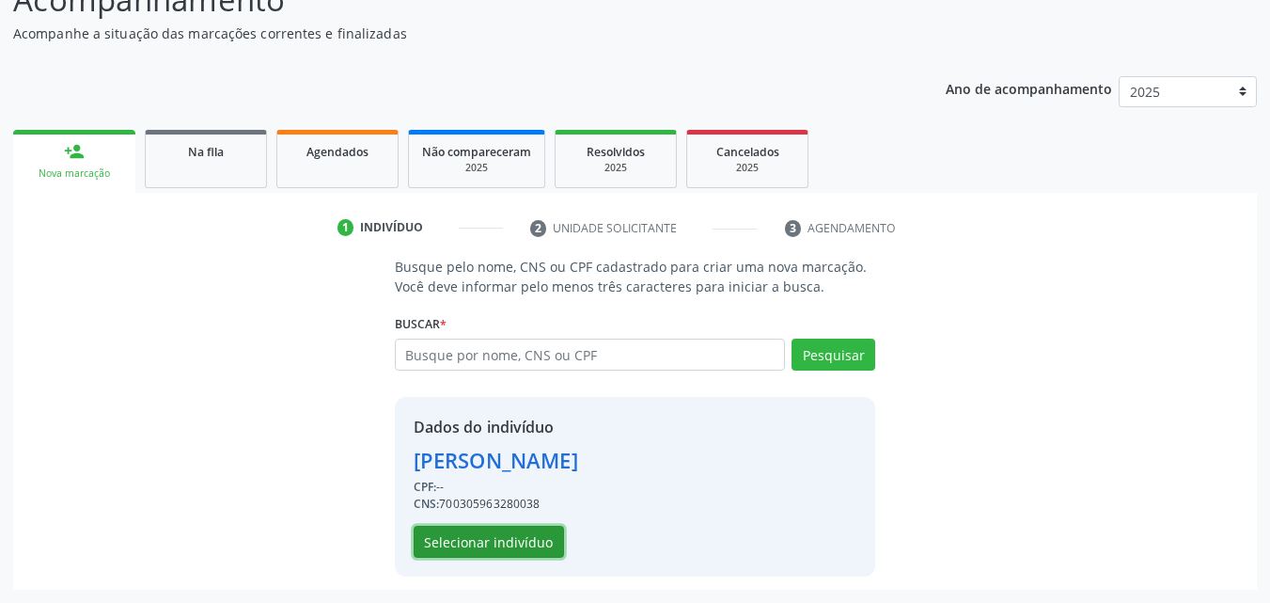
click at [520, 535] on button "Selecionar indivíduo" at bounding box center [489, 542] width 150 height 32
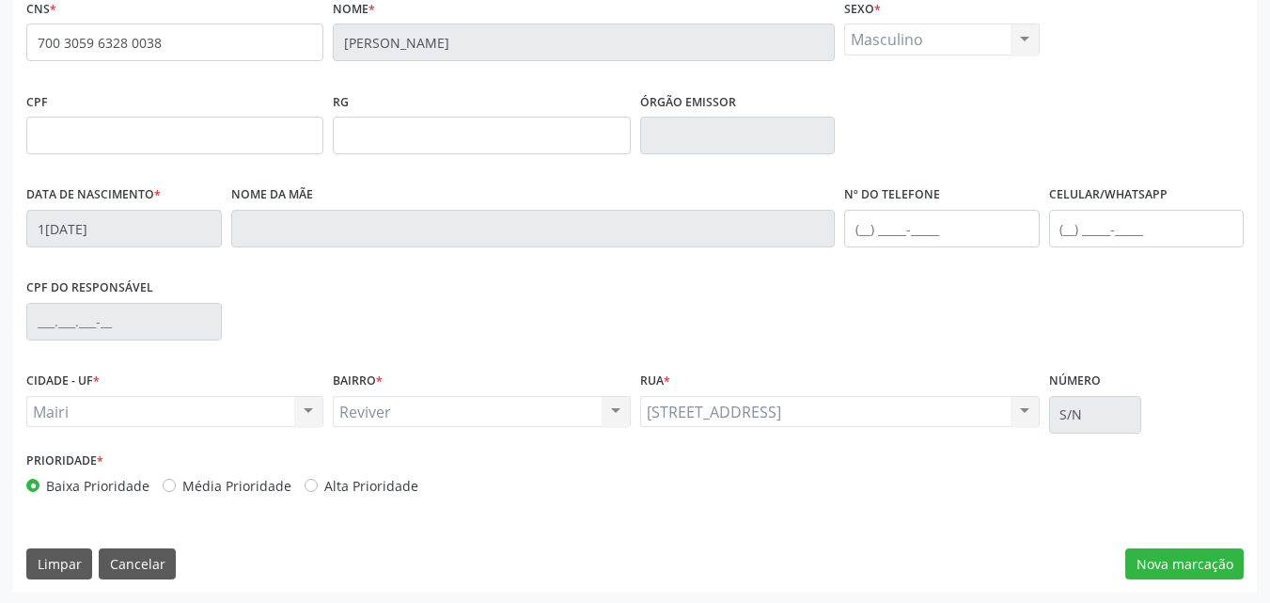
scroll to position [417, 0]
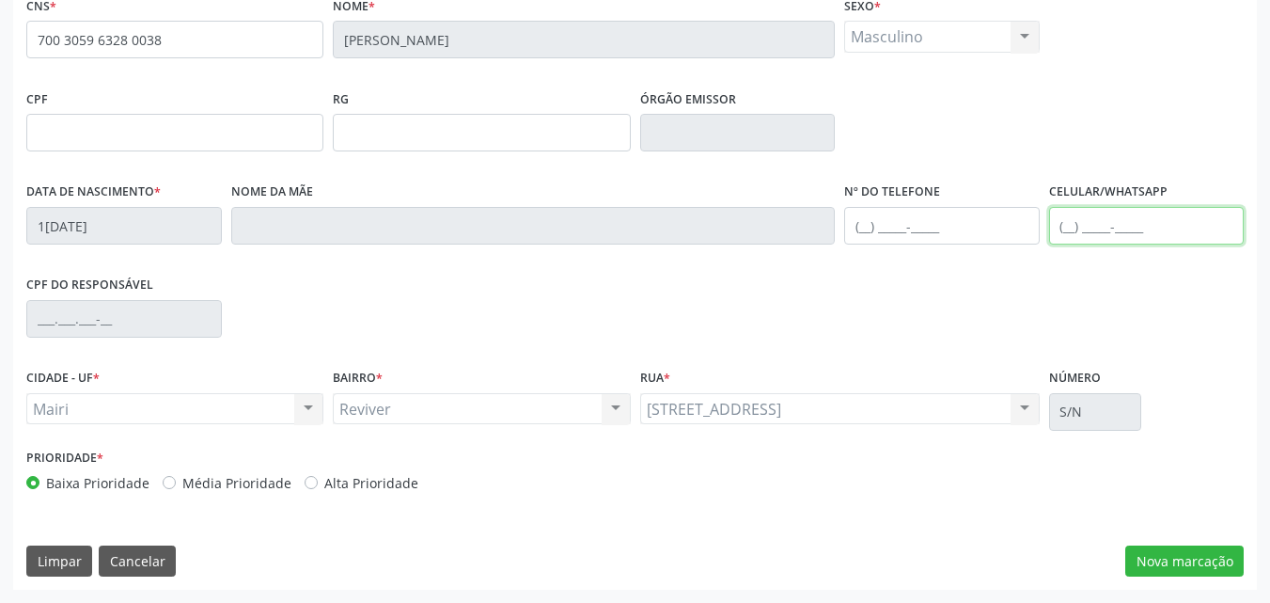
click at [1077, 229] on input "text" at bounding box center [1147, 226] width 196 height 38
click at [1177, 233] on input "(75) 9703-7763" at bounding box center [1147, 226] width 196 height 38
type input "(75) 9703-7763"
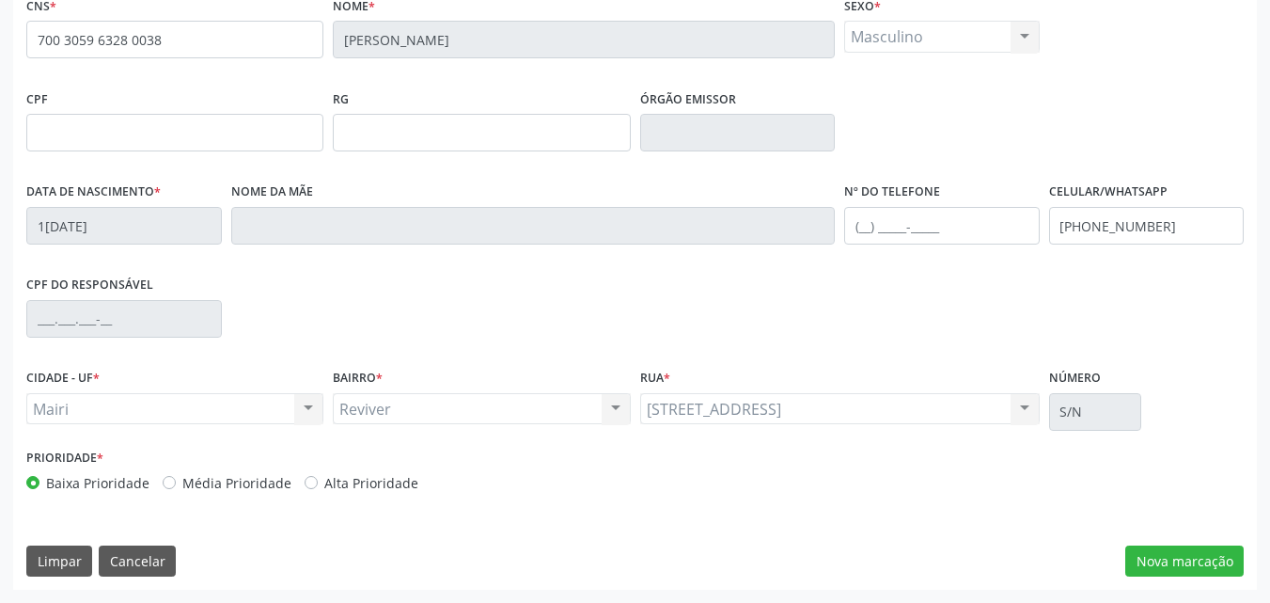
click at [339, 488] on label "Alta Prioridade" at bounding box center [371, 483] width 94 height 20
click at [318, 488] on input "Alta Prioridade" at bounding box center [311, 481] width 13 height 17
radio input "true"
click at [1221, 553] on button "Nova marcação" at bounding box center [1185, 561] width 118 height 32
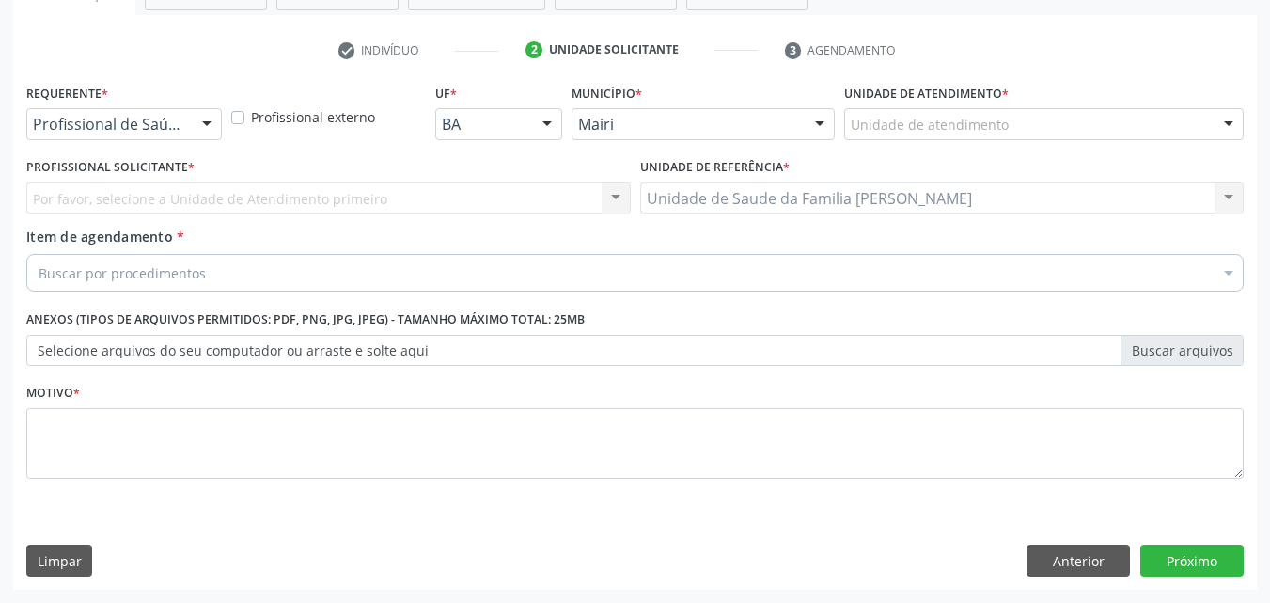
scroll to position [329, 0]
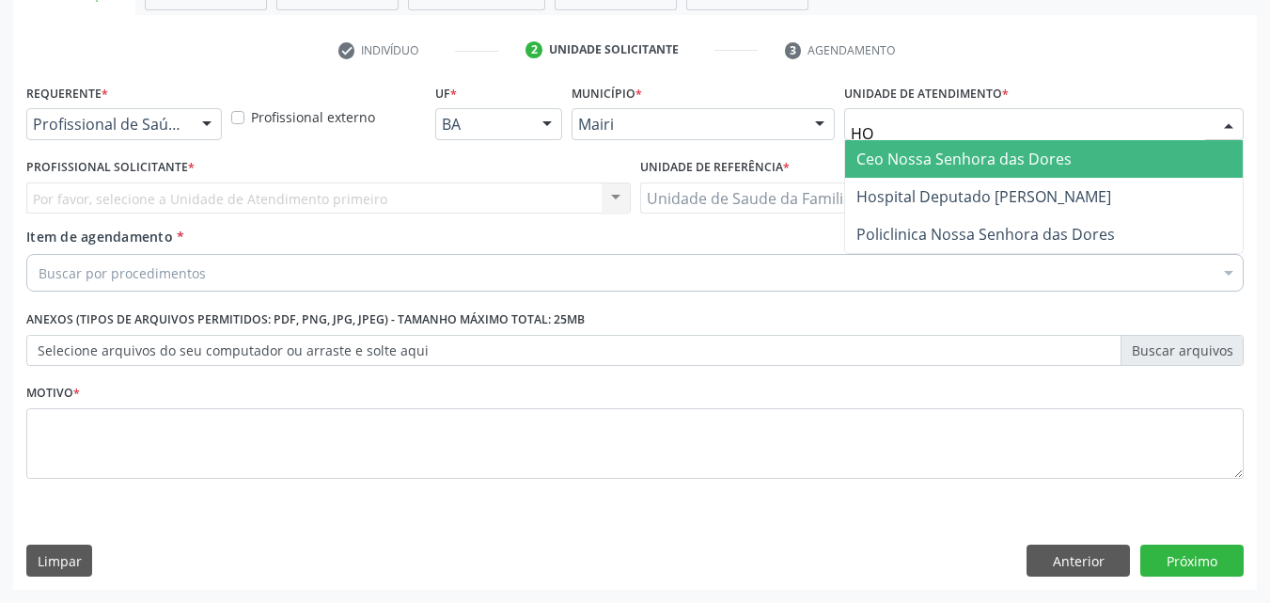
type input "HOS"
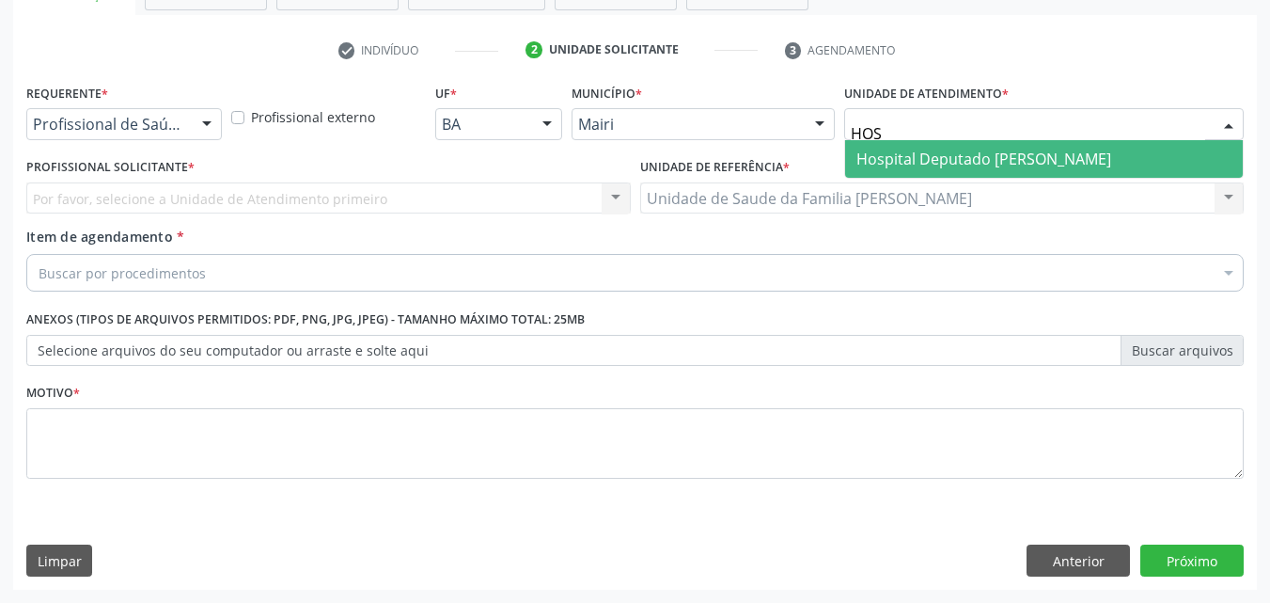
click at [978, 150] on span "Hospital Deputado [PERSON_NAME]" at bounding box center [984, 159] width 255 height 21
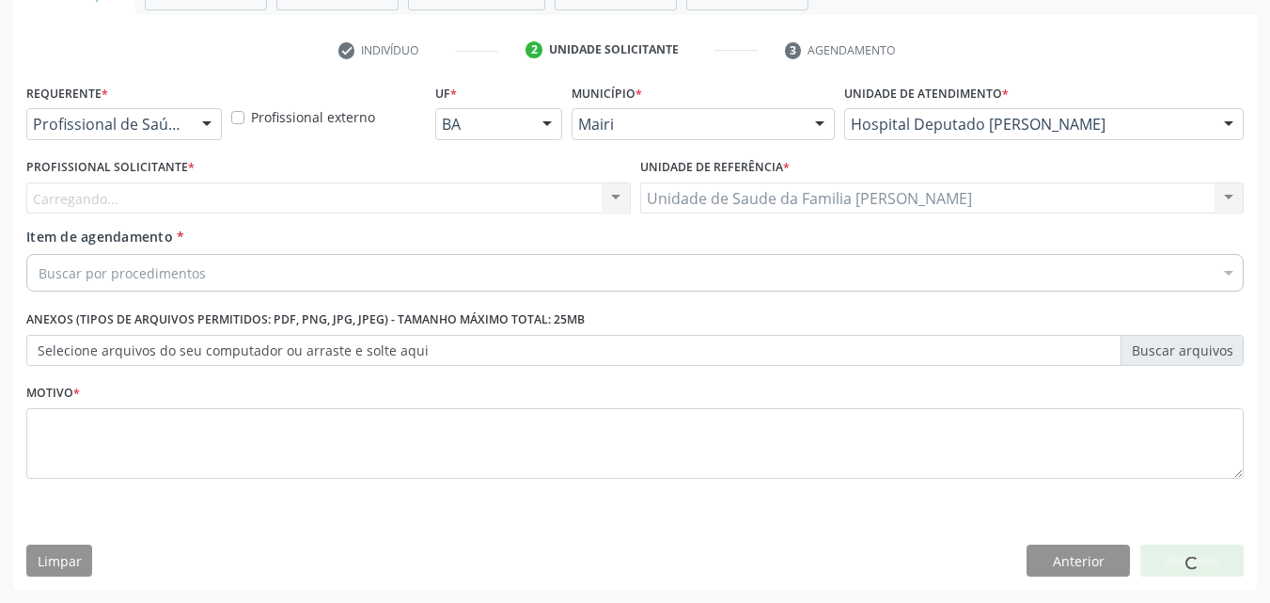
click at [271, 203] on div "Carregando... Nenhum resultado encontrado para: " " Não há nenhuma opção para s…" at bounding box center [328, 198] width 605 height 32
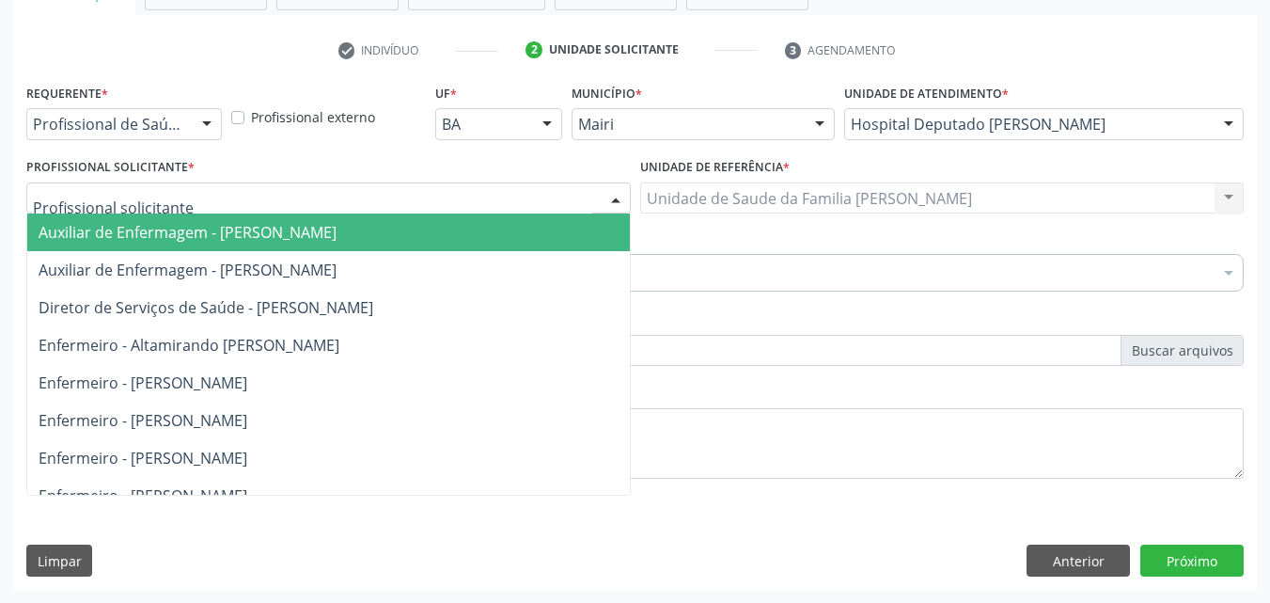
click at [271, 203] on div at bounding box center [328, 198] width 605 height 32
type input "MO"
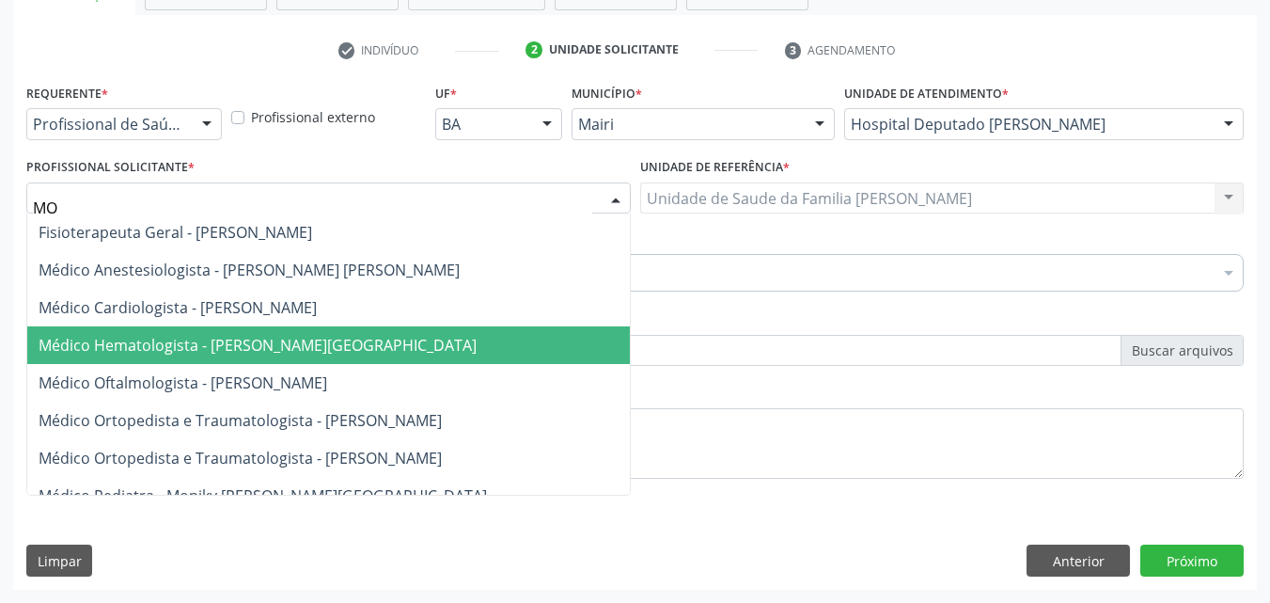
click at [297, 357] on span "Médico Hematologista - Moniky Villary Ribeiro Lima" at bounding box center [328, 345] width 603 height 38
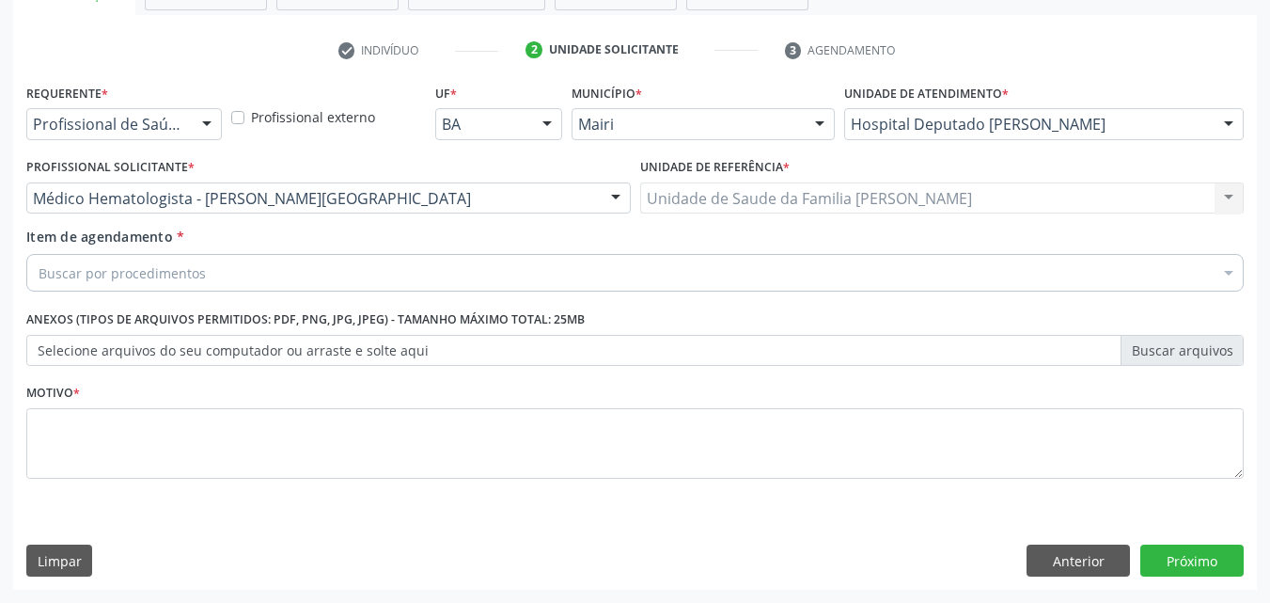
click at [209, 275] on div "Buscar por procedimentos" at bounding box center [635, 273] width 1218 height 38
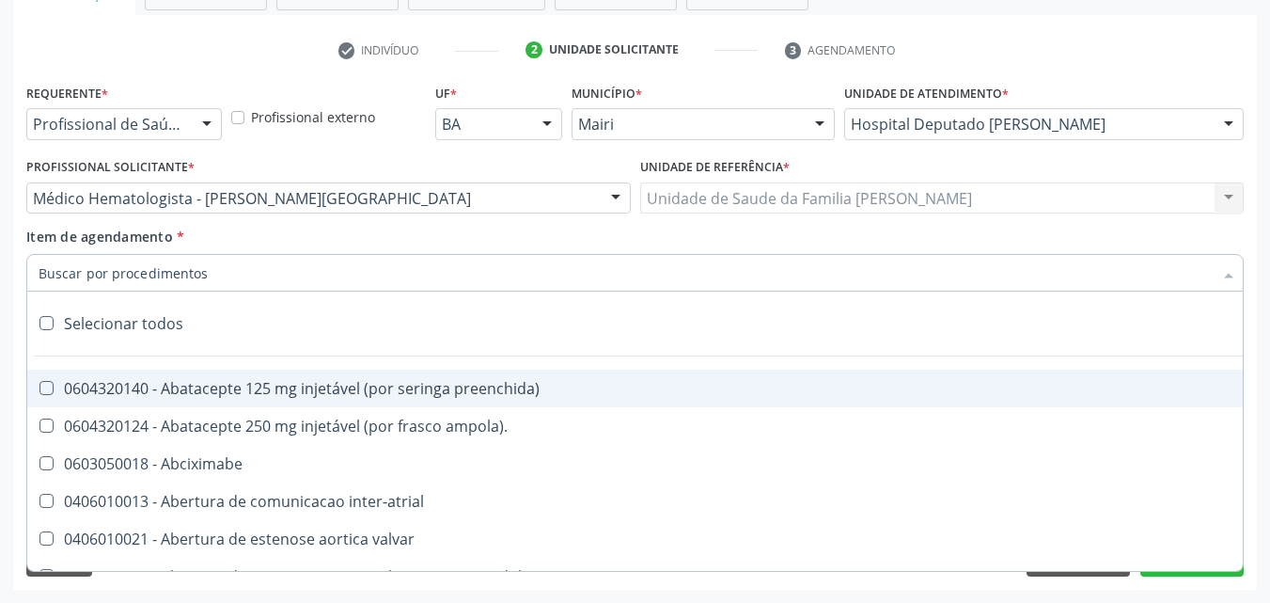
click at [209, 275] on input "Item de agendamento *" at bounding box center [626, 273] width 1175 height 38
drag, startPoint x: 209, startPoint y: 275, endPoint x: 156, endPoint y: 272, distance: 52.7
click at [156, 272] on input "Item de agendamento *" at bounding box center [626, 273] width 1175 height 38
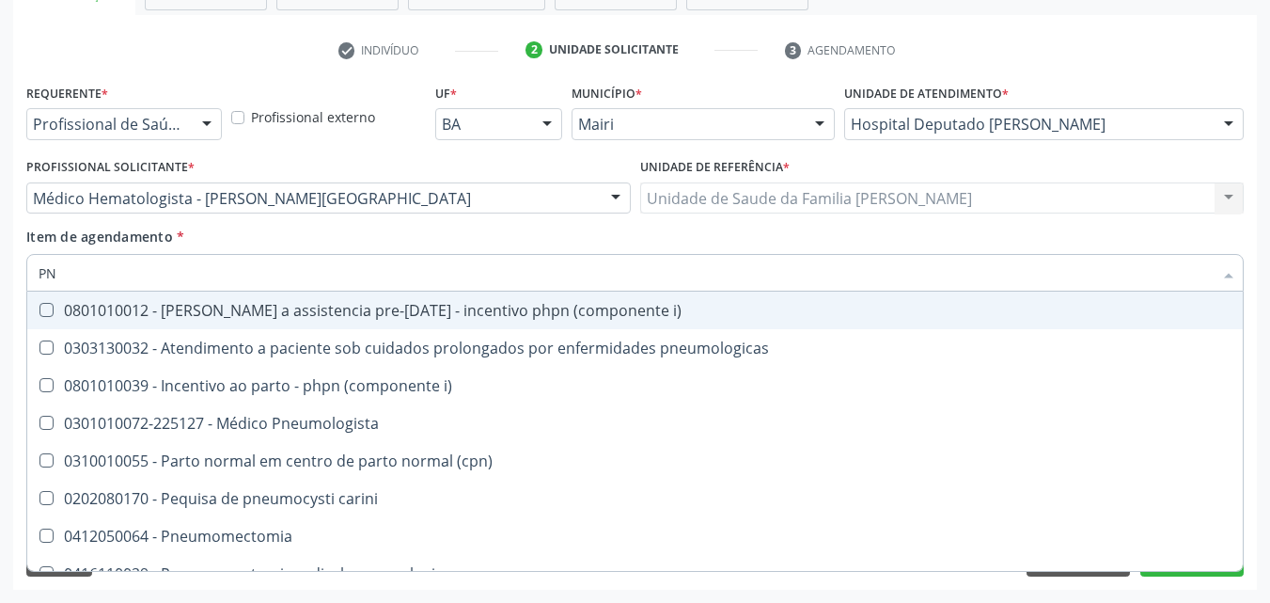
type input "PNE"
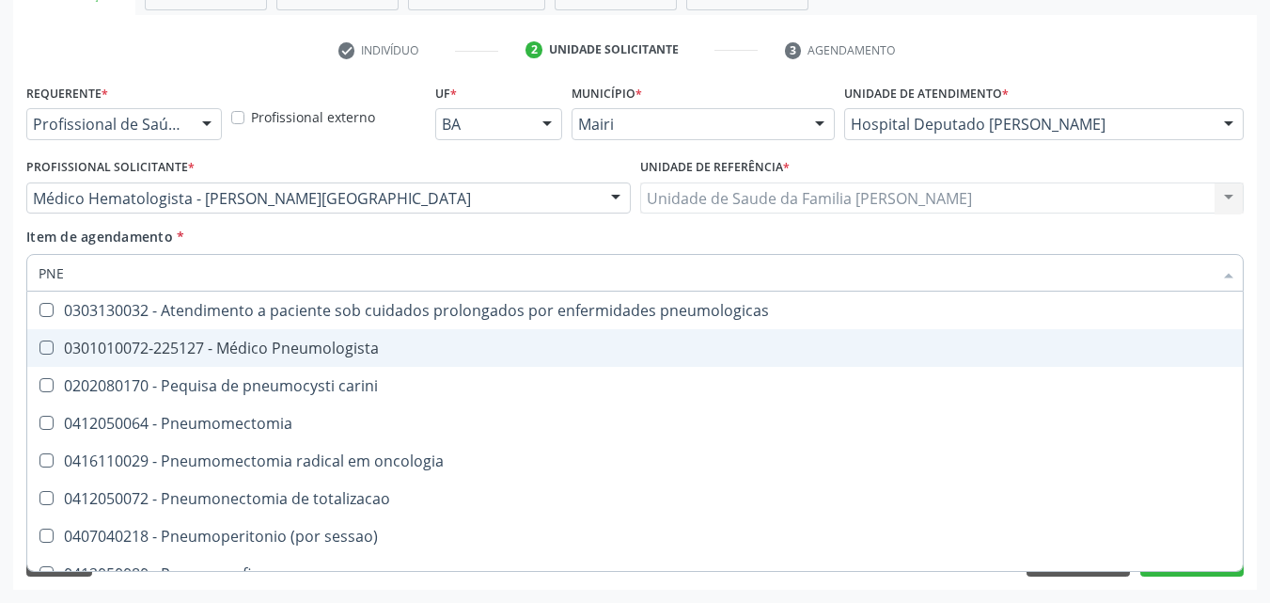
click at [168, 341] on div "0301010072-225127 - Médico Pneumologista" at bounding box center [635, 347] width 1193 height 15
checkbox Pneumologista "true"
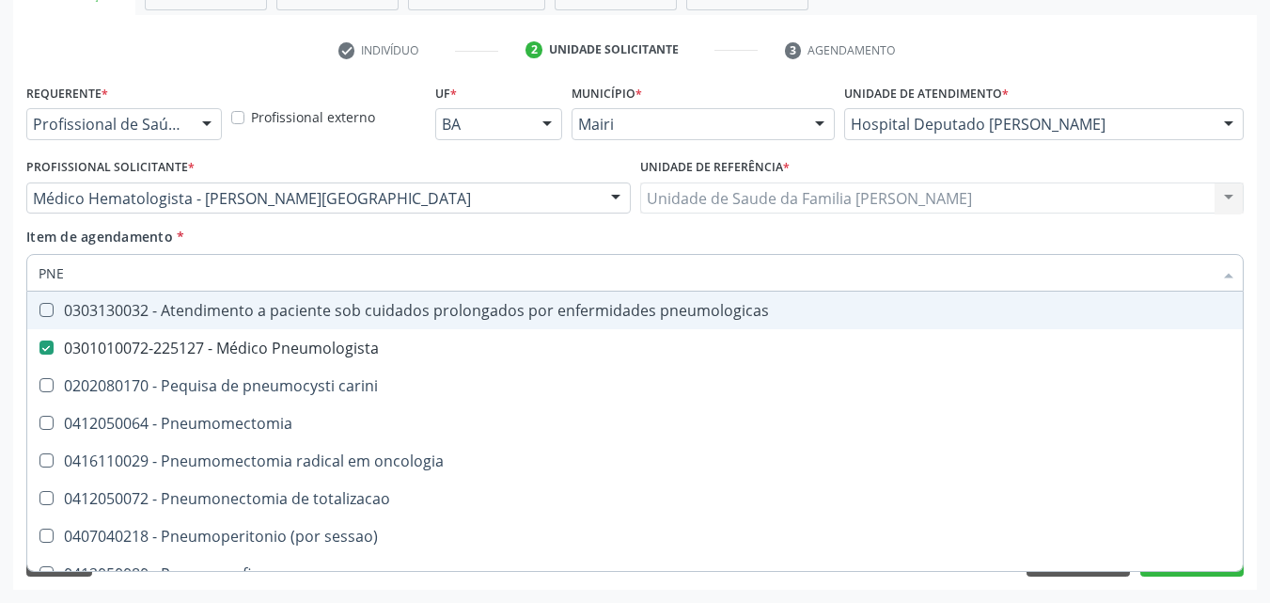
click at [528, 153] on div "Profissional Solicitante * Médico Hematologista - Moniky Villary Ribeiro Lima A…" at bounding box center [328, 183] width 605 height 60
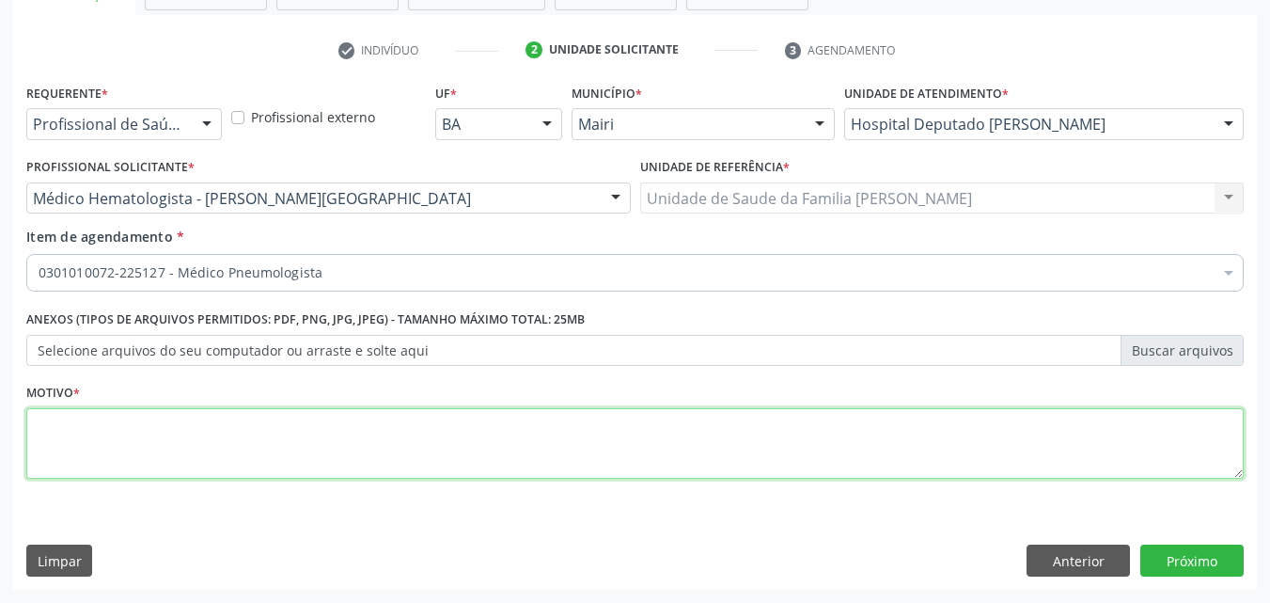
click at [116, 424] on textarea at bounding box center [635, 443] width 1218 height 71
type textarea "AVALIAÇÃO"
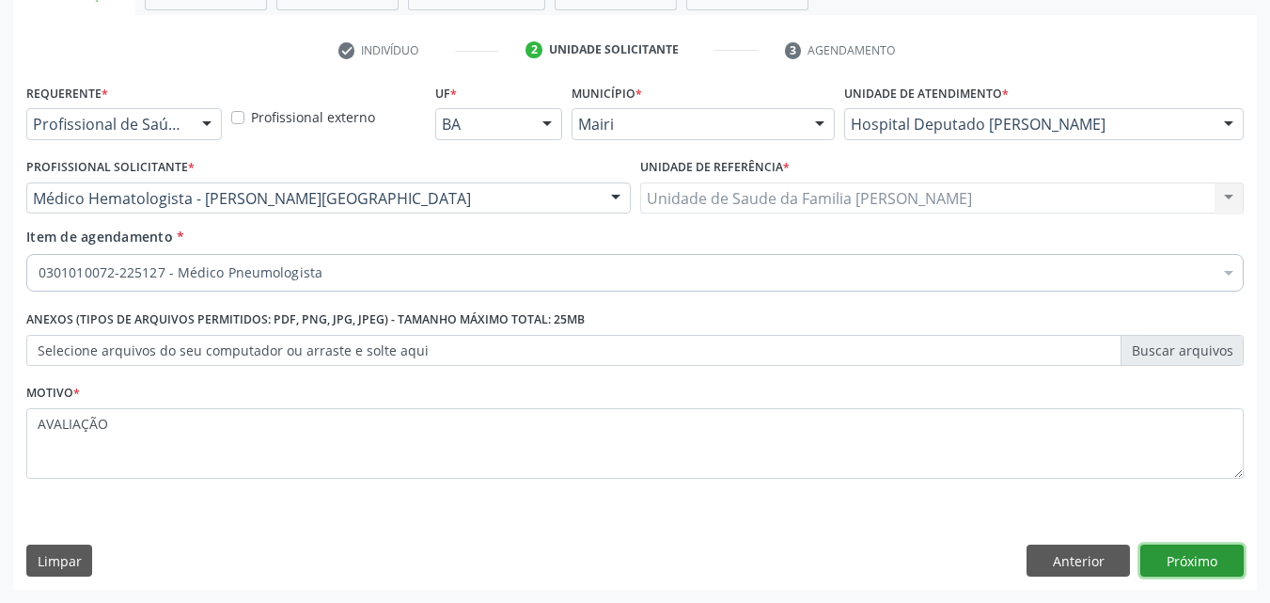
click at [1187, 549] on button "Próximo" at bounding box center [1192, 560] width 103 height 32
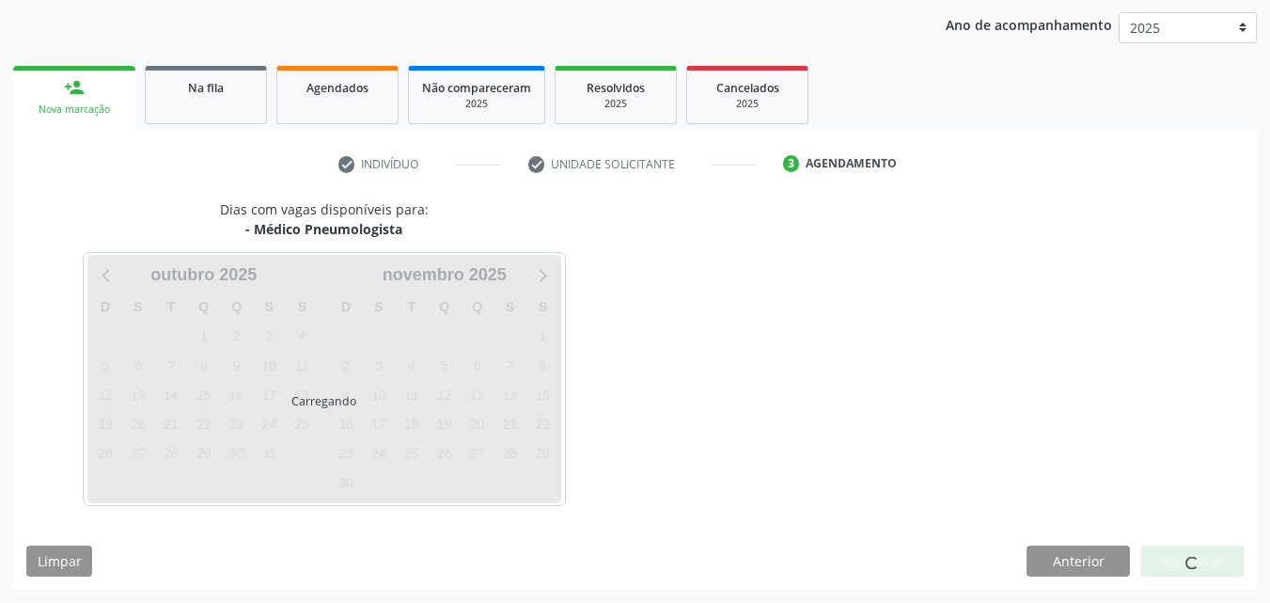
scroll to position [271, 0]
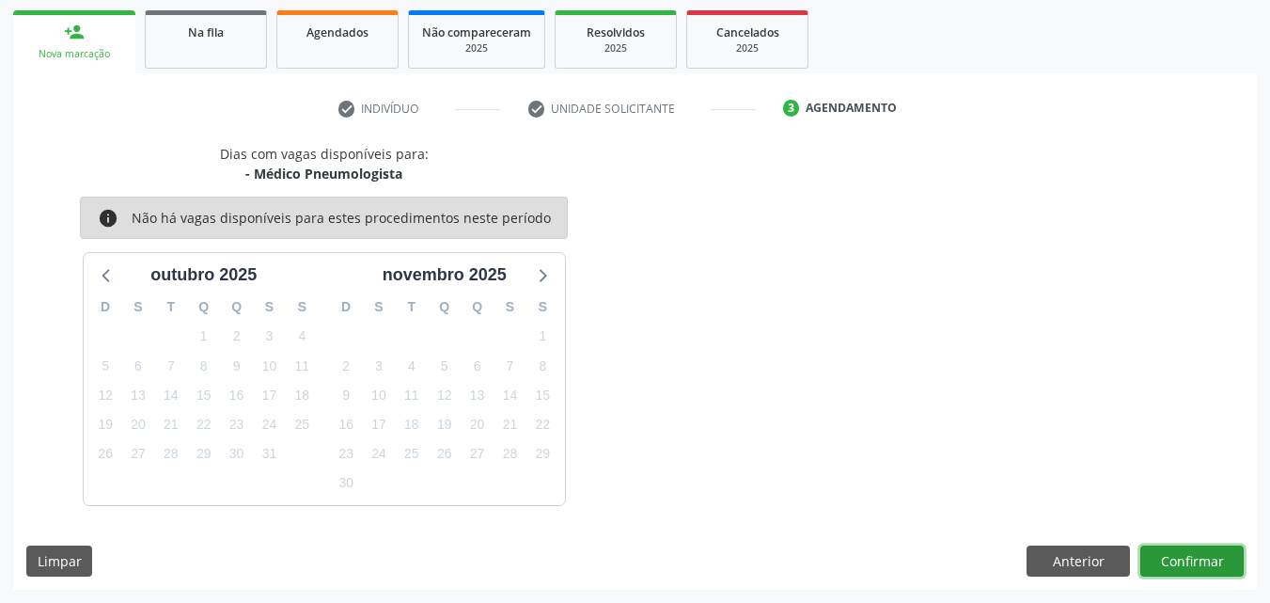
click at [1209, 569] on button "Confirmar" at bounding box center [1192, 561] width 103 height 32
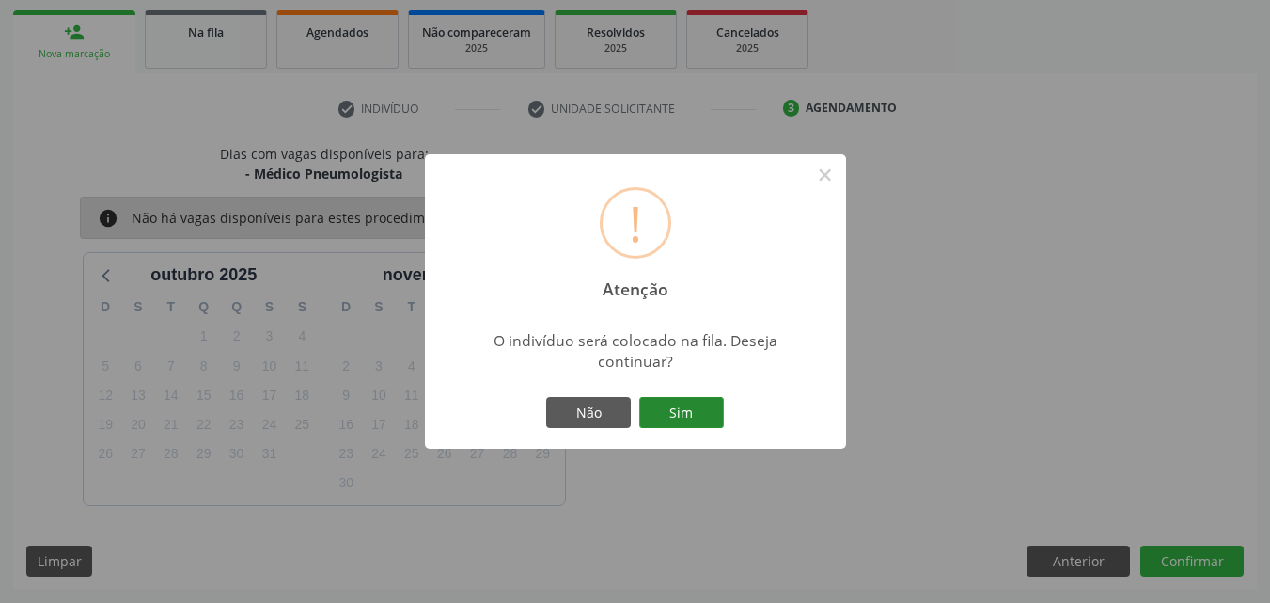
click at [667, 418] on button "Sim" at bounding box center [681, 413] width 85 height 32
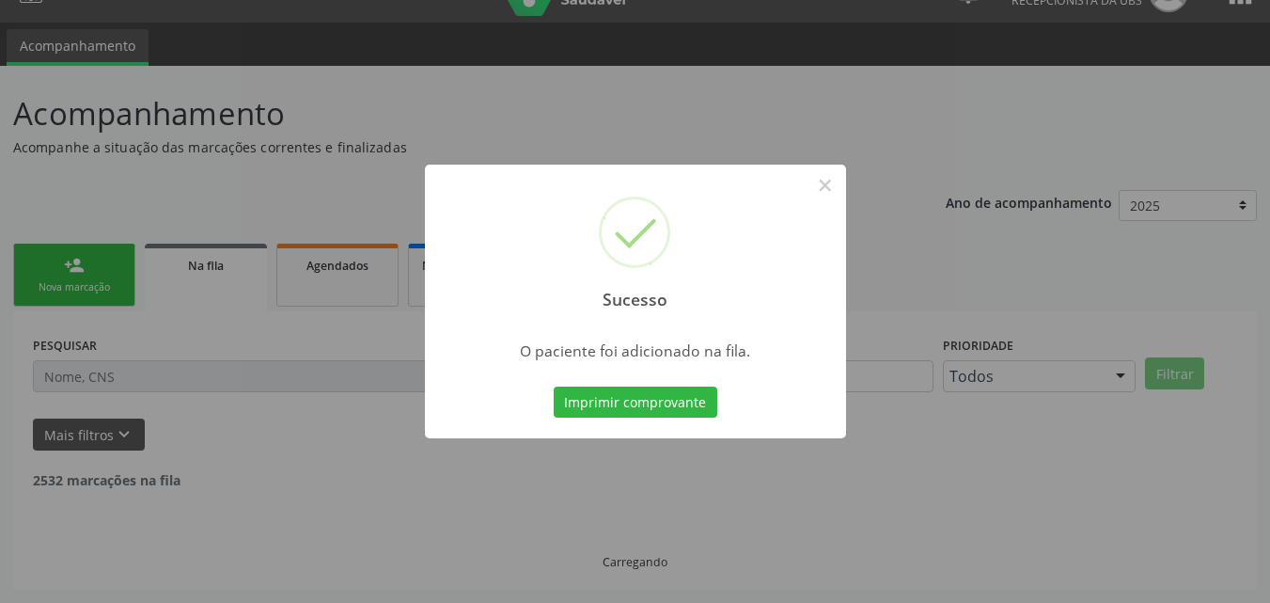
scroll to position [18, 0]
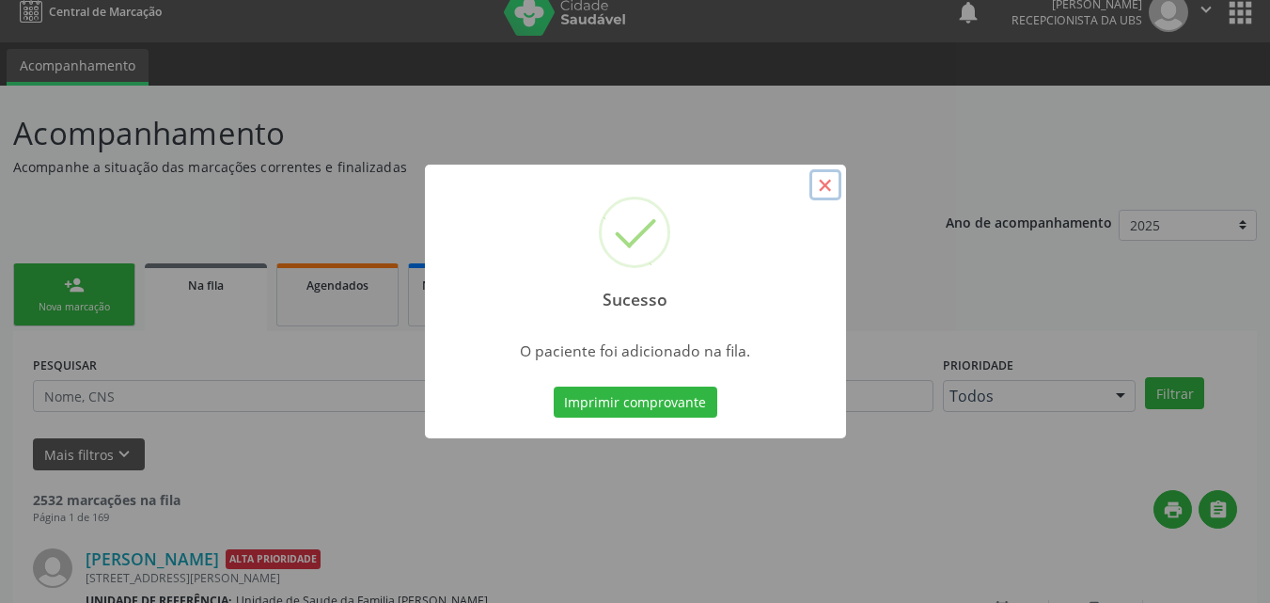
click at [819, 190] on button "×" at bounding box center [826, 185] width 32 height 32
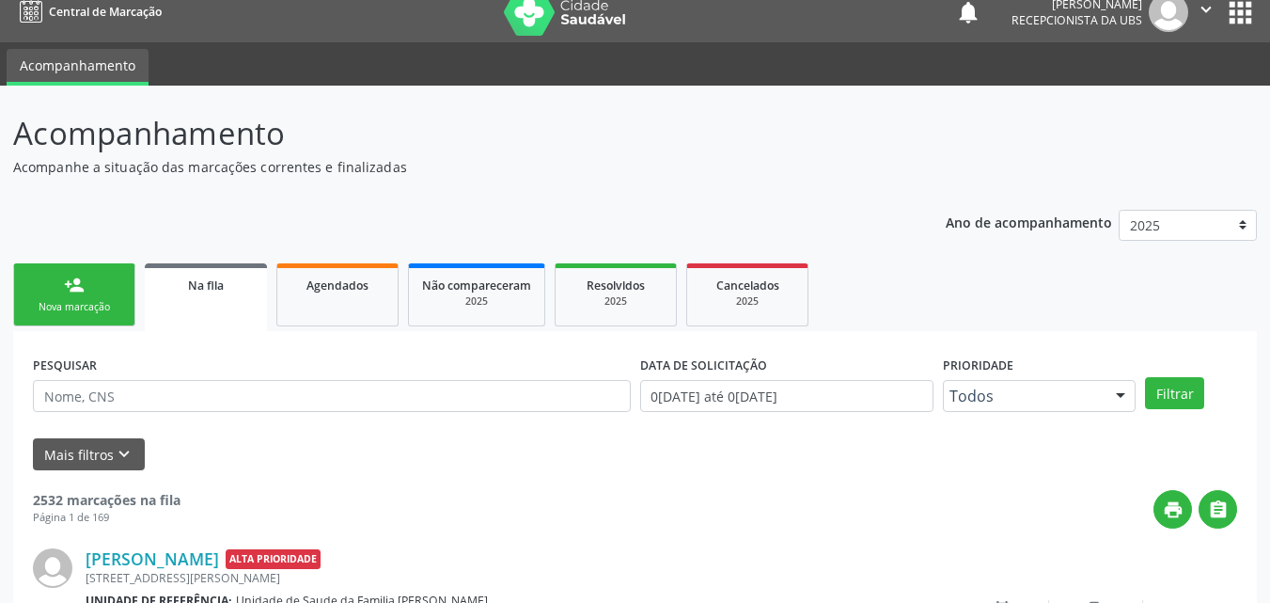
click at [90, 294] on link "person_add Nova marcação" at bounding box center [74, 294] width 122 height 63
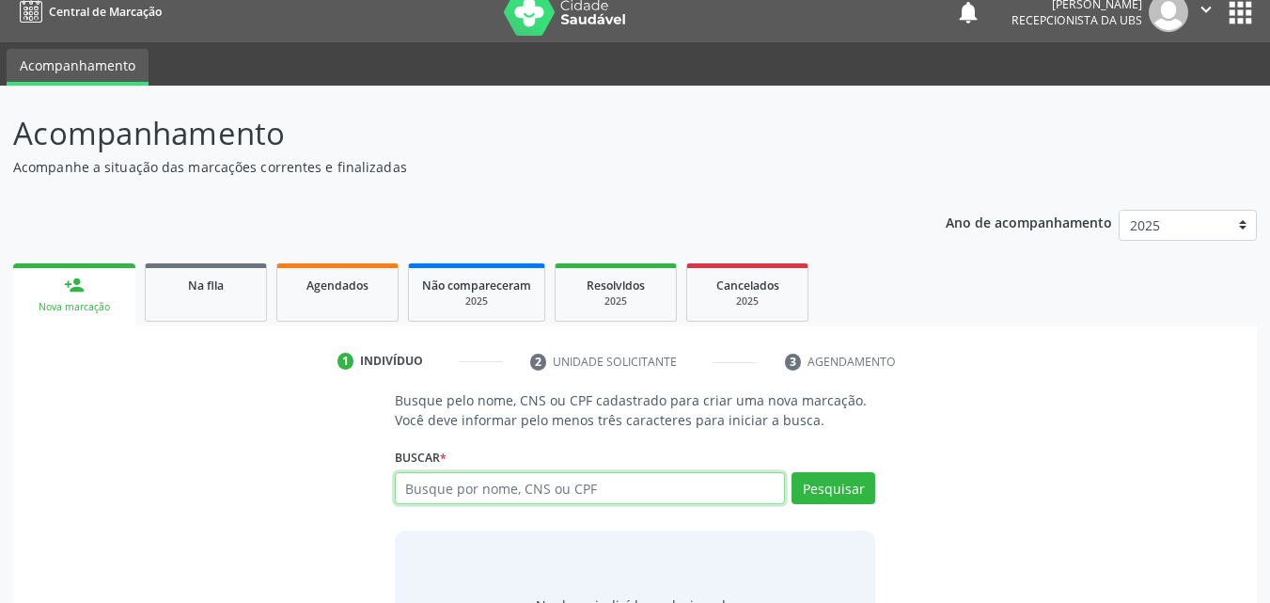
click at [457, 476] on input "text" at bounding box center [590, 488] width 391 height 32
type input "700305963280038"
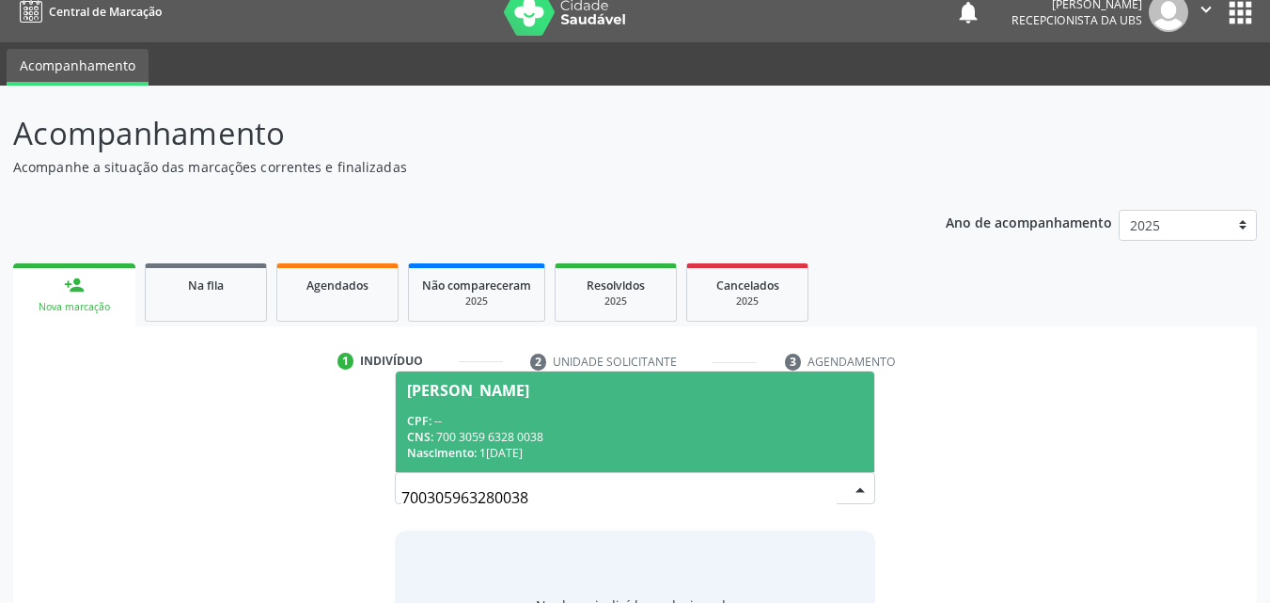
click at [563, 426] on div "CPF: --" at bounding box center [635, 421] width 457 height 16
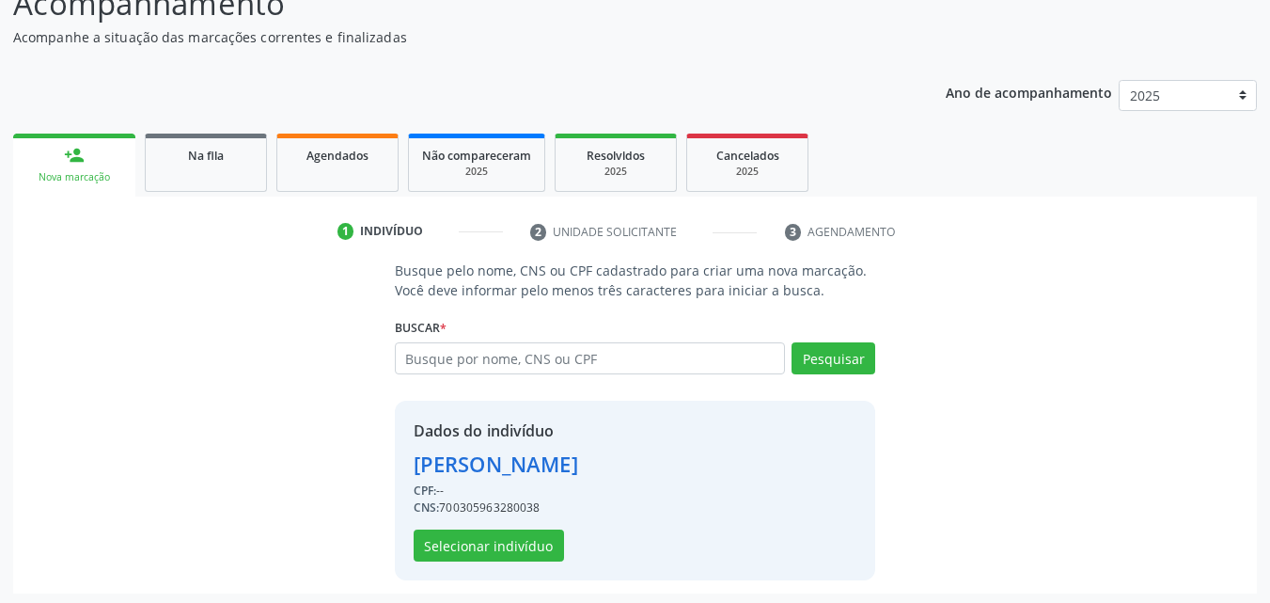
scroll to position [151, 0]
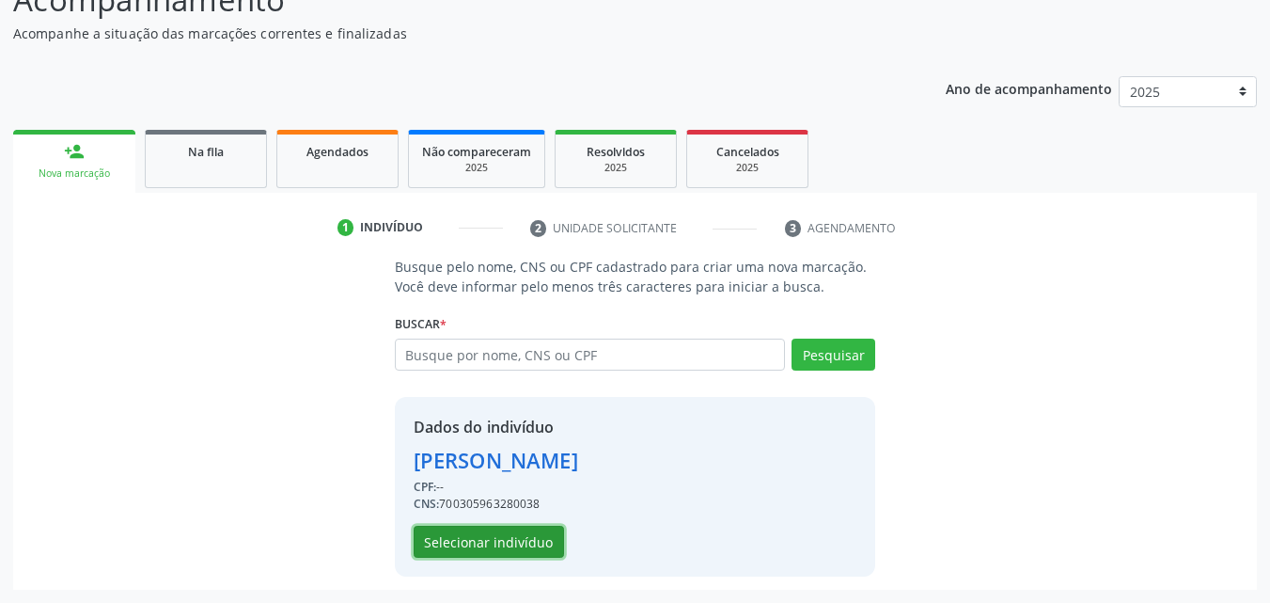
click at [500, 526] on button "Selecionar indivíduo" at bounding box center [489, 542] width 150 height 32
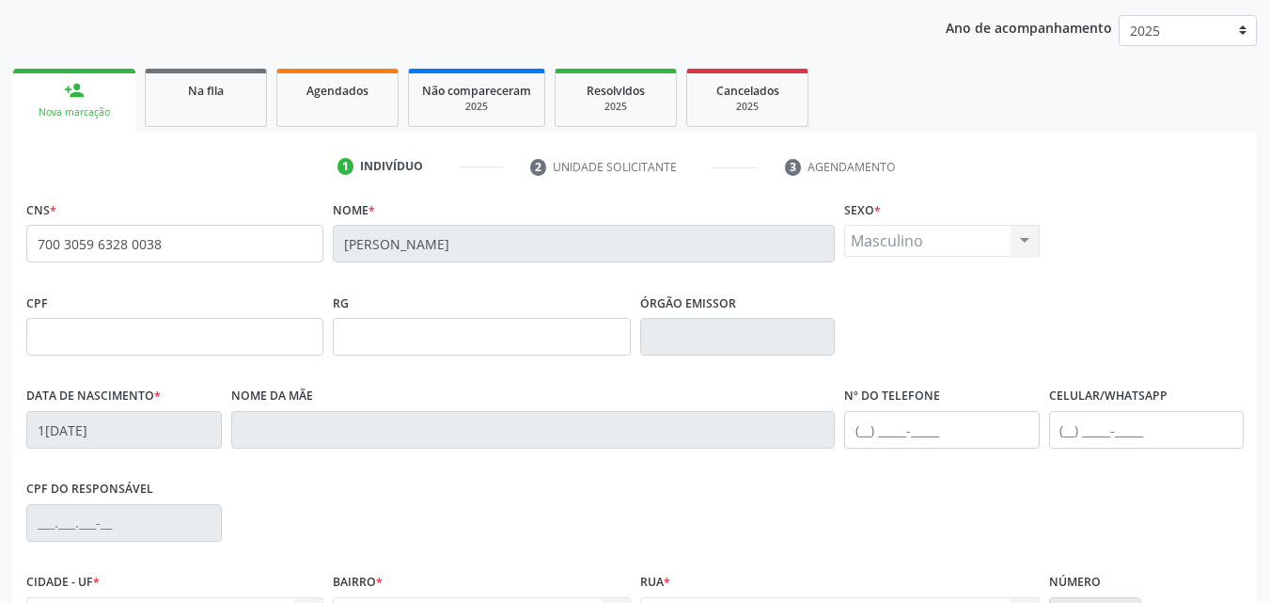
scroll to position [245, 0]
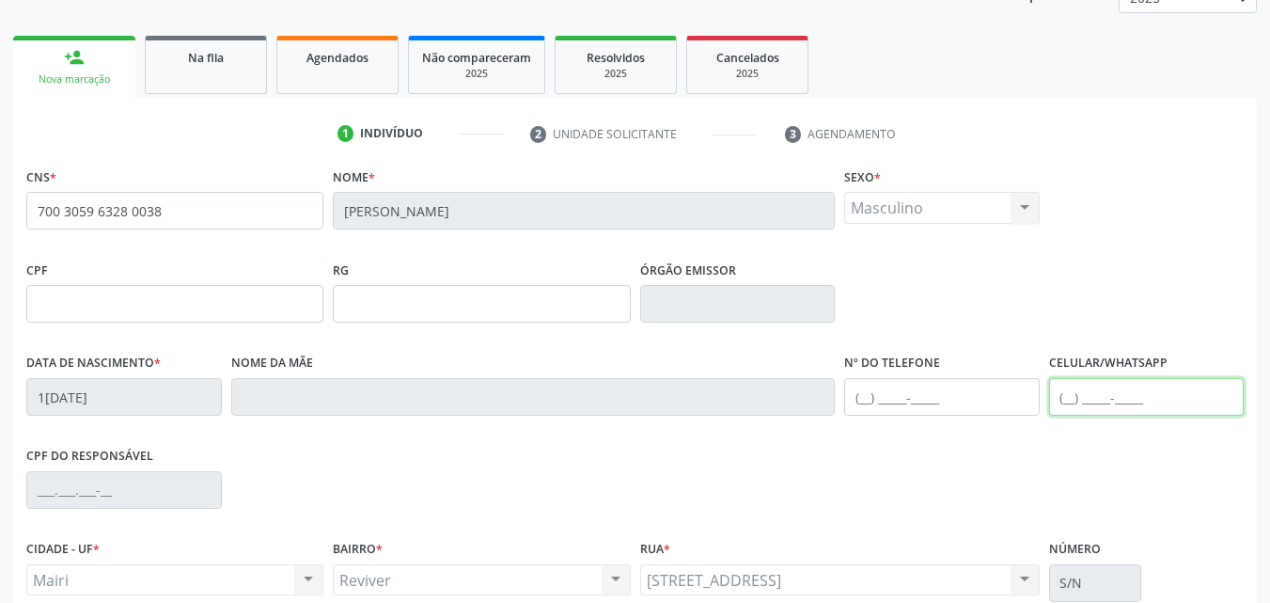
click at [1088, 397] on input "text" at bounding box center [1147, 397] width 196 height 38
paste input "(75) 9703-7763"
type input "(75) 9703-7763"
click at [869, 182] on label "Sexo *" at bounding box center [862, 177] width 37 height 29
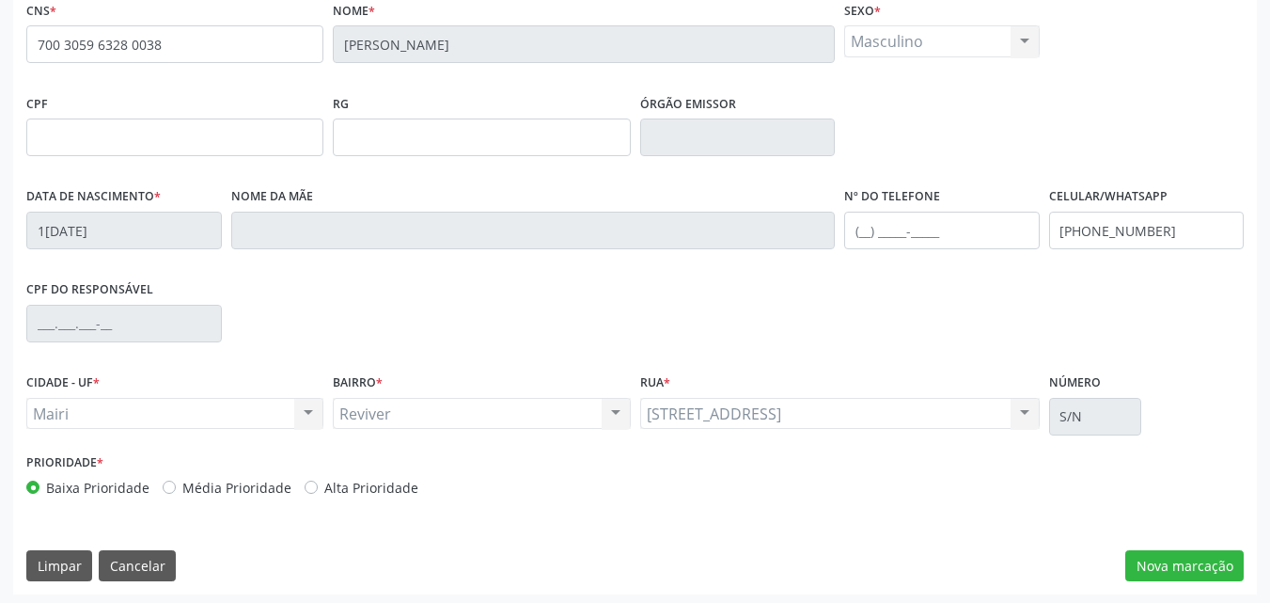
scroll to position [417, 0]
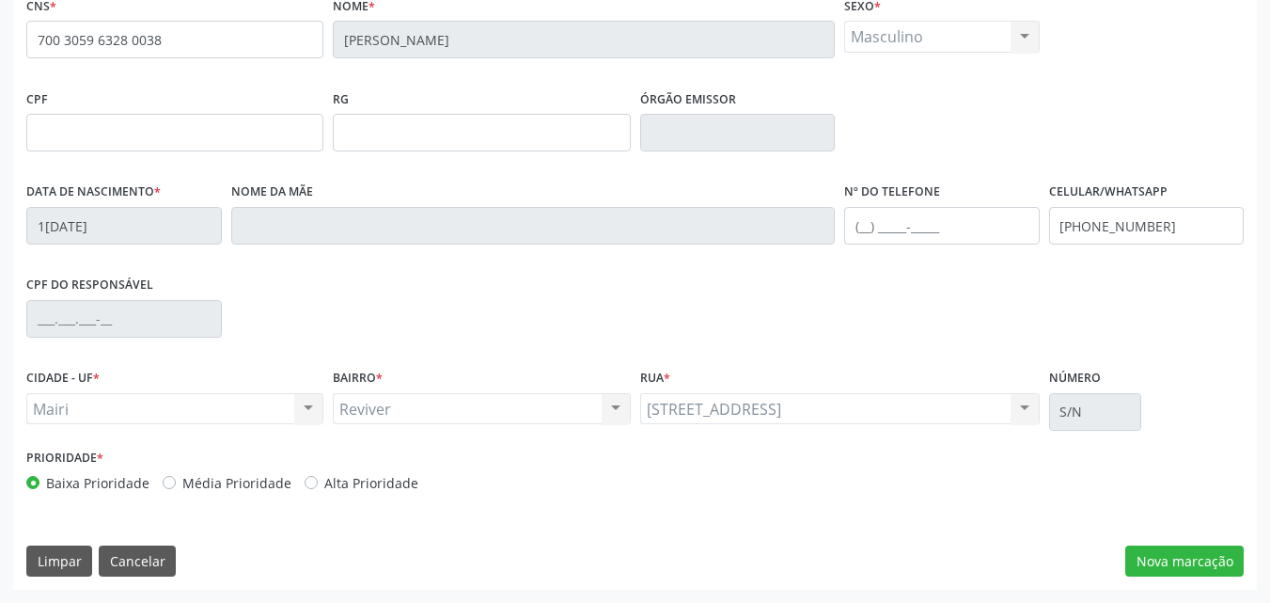
click at [357, 481] on label "Alta Prioridade" at bounding box center [371, 483] width 94 height 20
click at [318, 481] on input "Alta Prioridade" at bounding box center [311, 481] width 13 height 17
radio input "true"
click at [1191, 559] on button "Nova marcação" at bounding box center [1185, 561] width 118 height 32
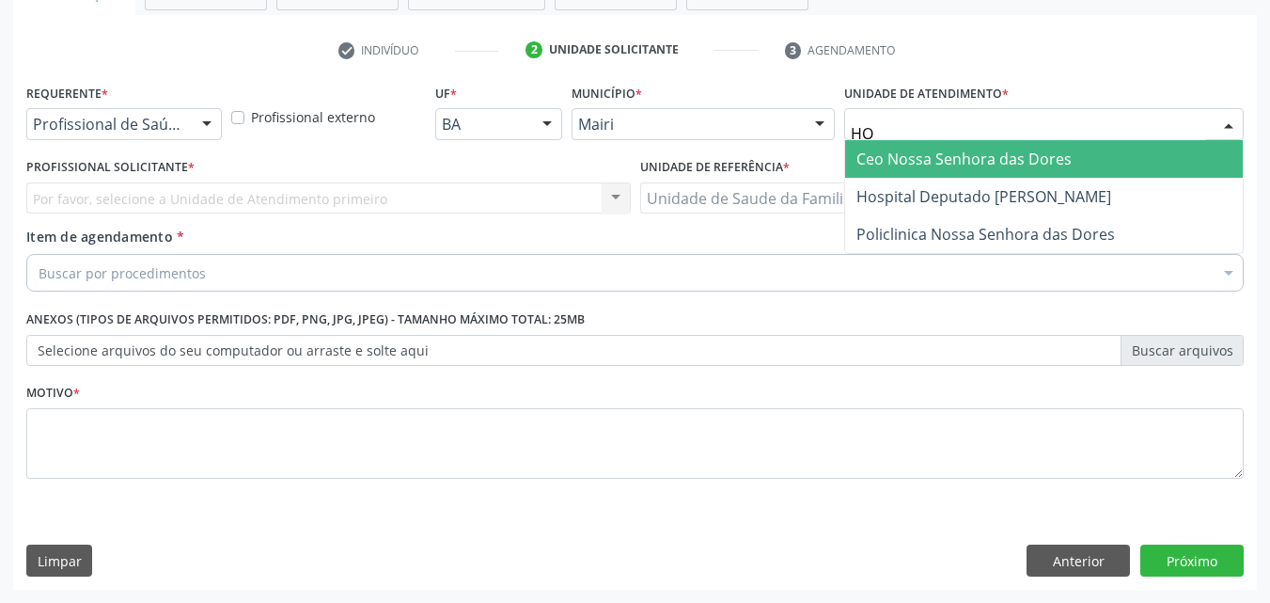
type input "HOS"
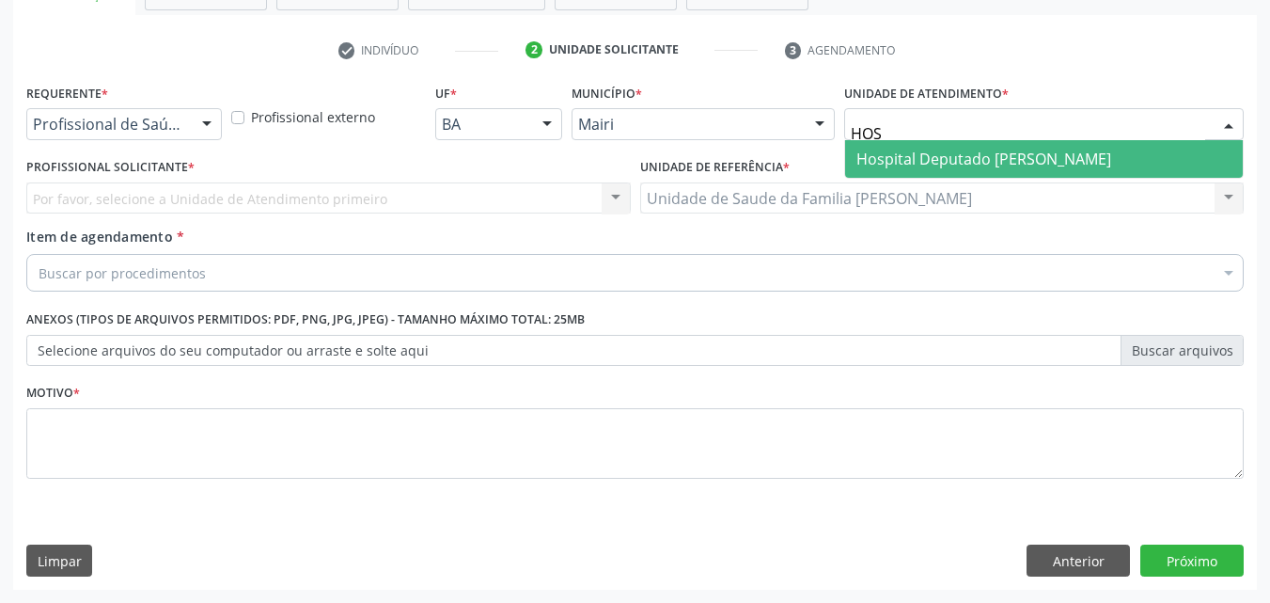
click at [929, 164] on span "Hospital Deputado [PERSON_NAME]" at bounding box center [984, 159] width 255 height 21
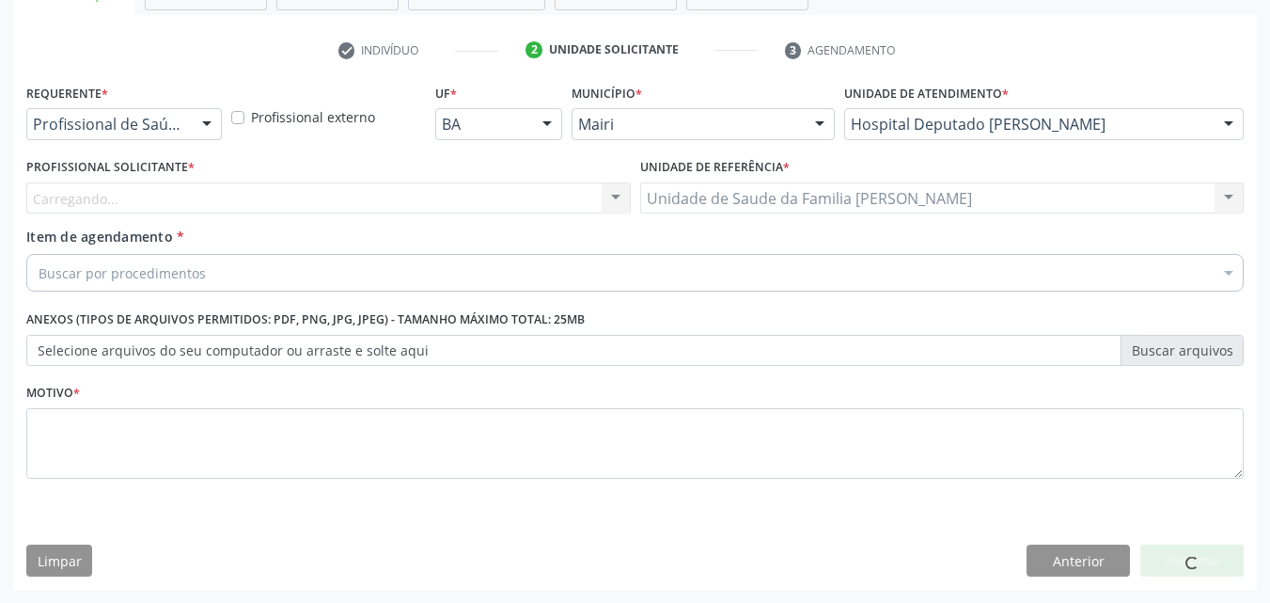
click at [133, 192] on div "Carregando... Nenhum resultado encontrado para: " " Não há nenhuma opção para s…" at bounding box center [328, 198] width 605 height 32
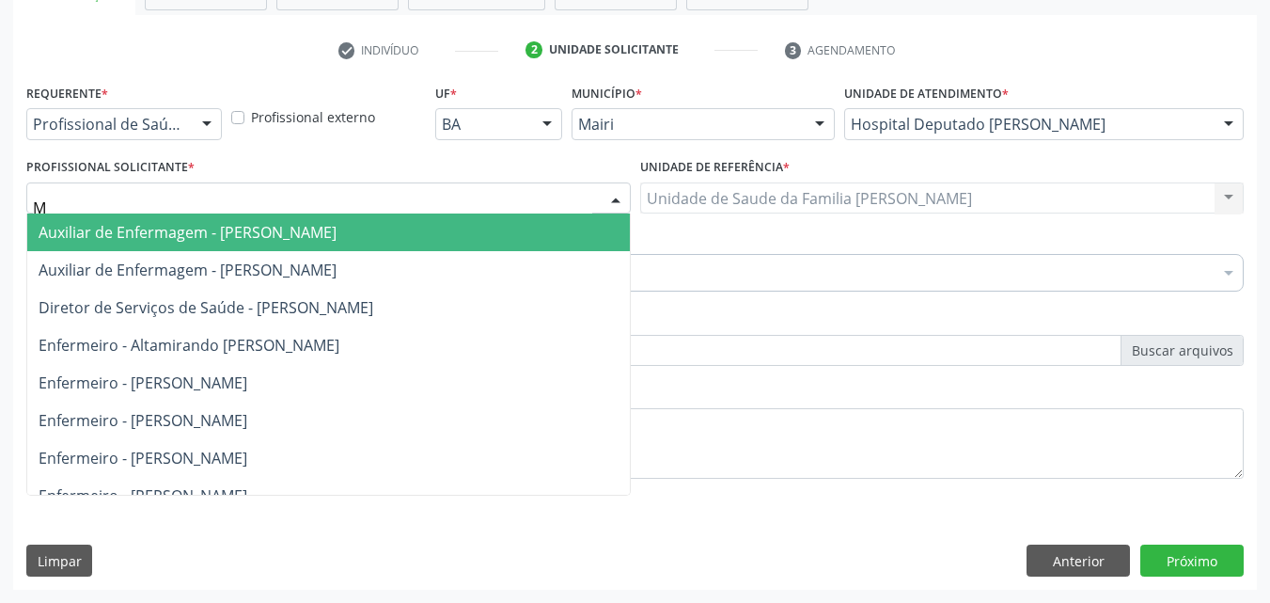
type input "MO"
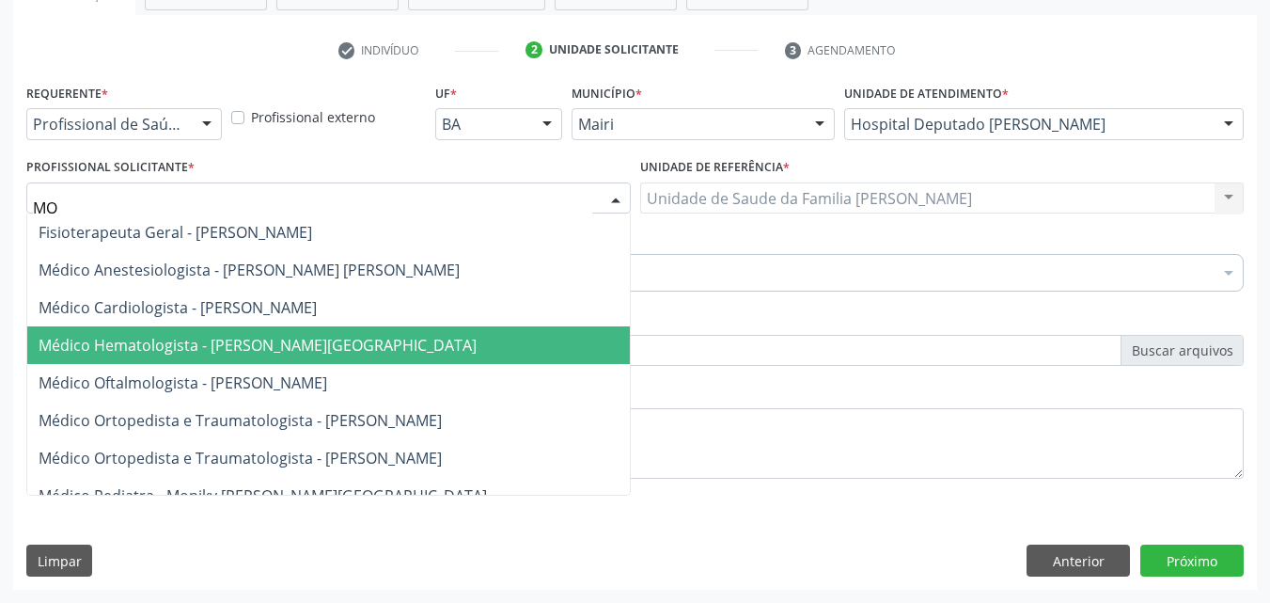
click at [169, 350] on span "Médico Hematologista - Moniky Villary Ribeiro Lima" at bounding box center [258, 345] width 438 height 21
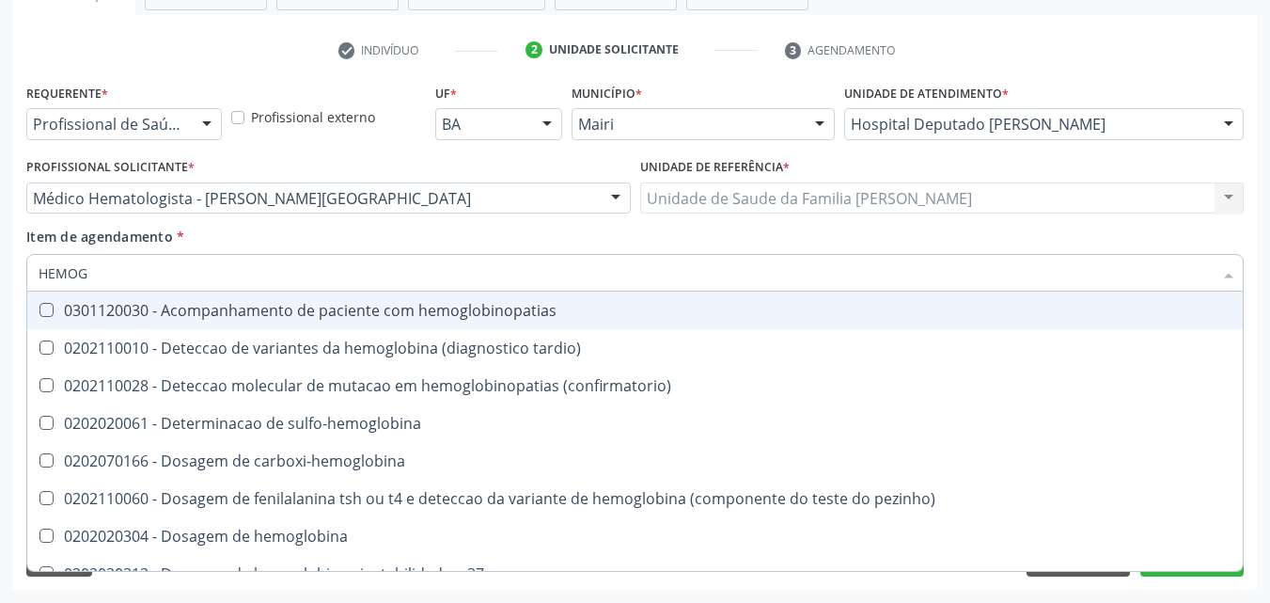
type input "HEMOGR"
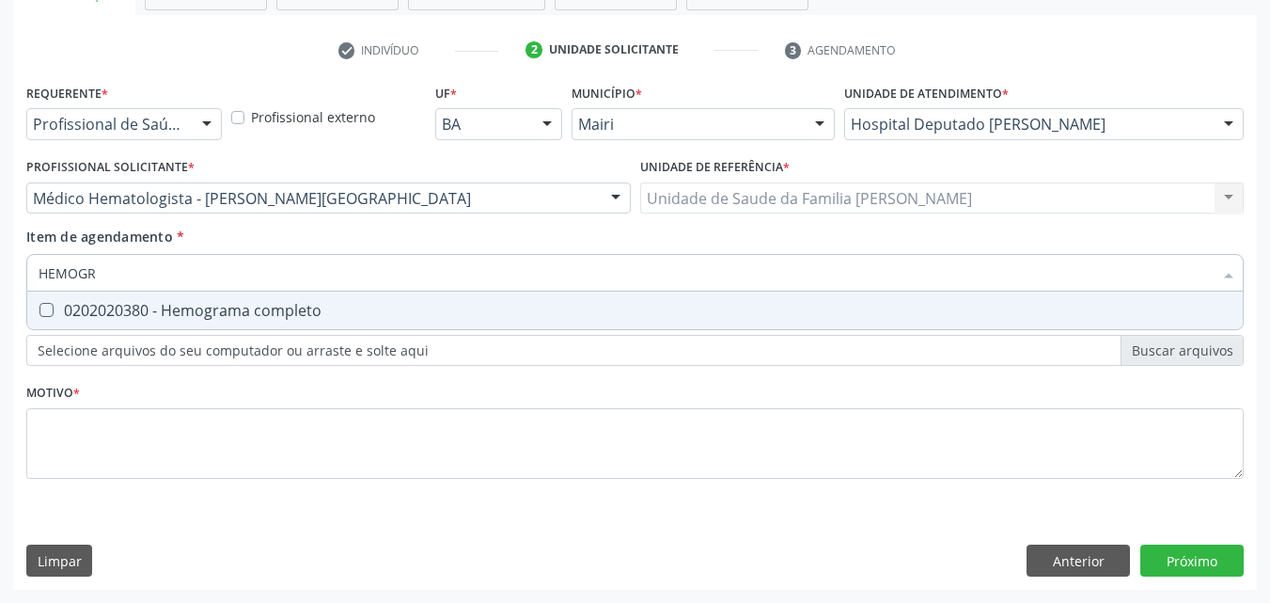
click at [114, 306] on div "0202020380 - Hemograma completo" at bounding box center [635, 310] width 1193 height 15
checkbox completo "true"
type input "HEMOG"
checkbox completo "false"
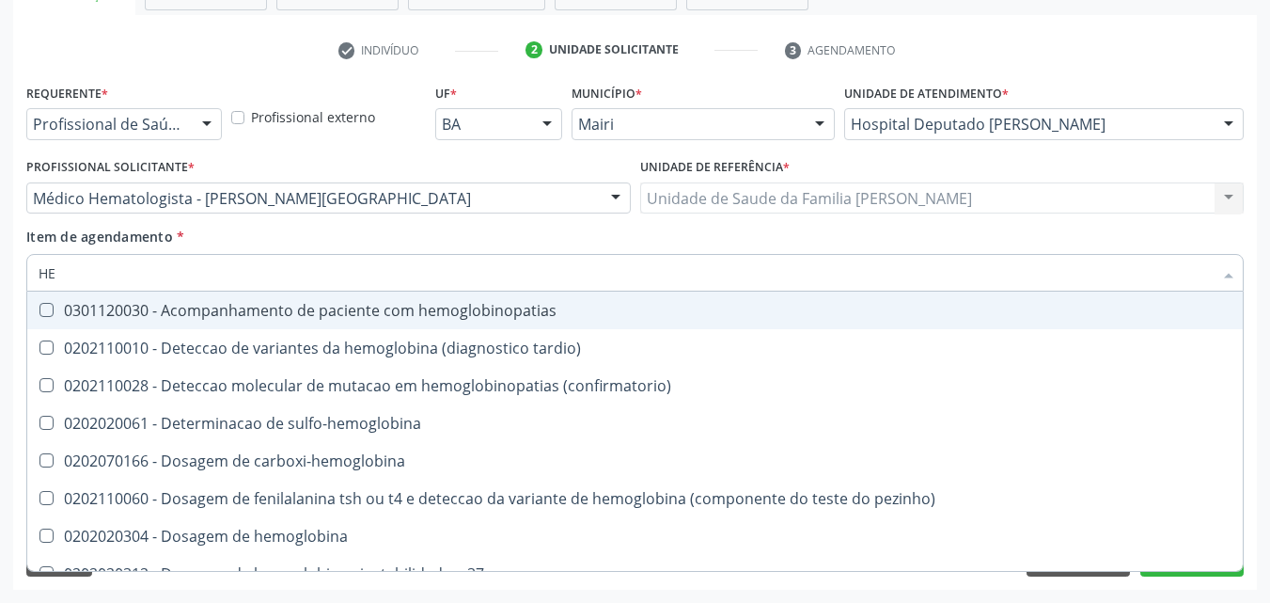
type input "H"
checkbox completo "false"
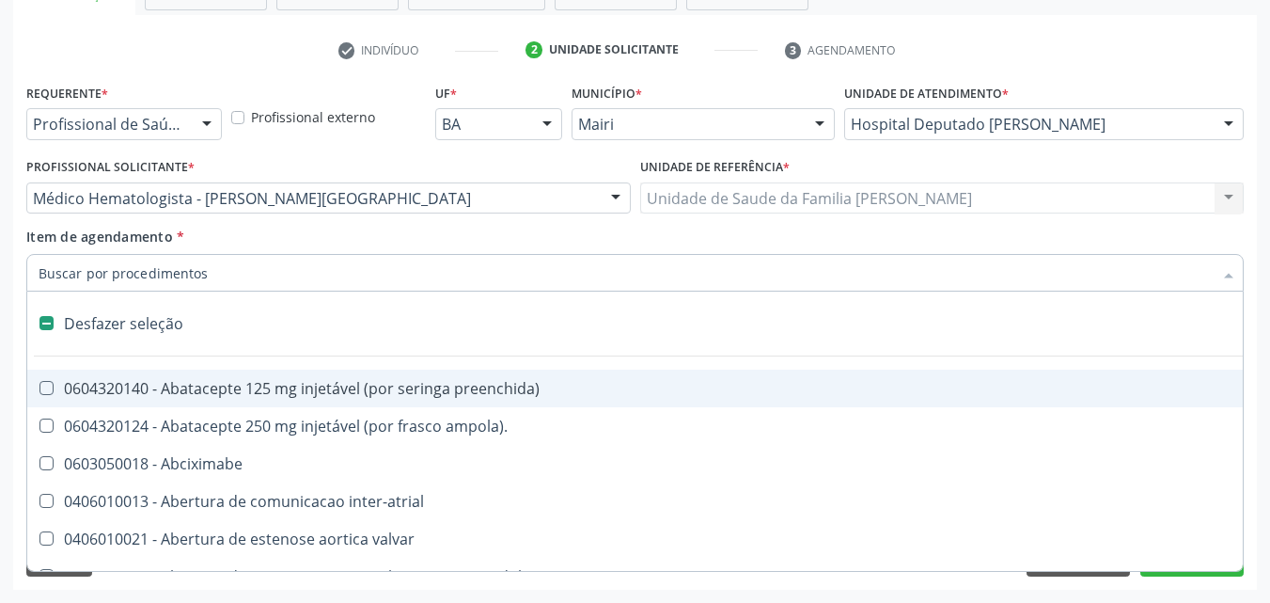
type input "G"
checkbox adolescente\) "true"
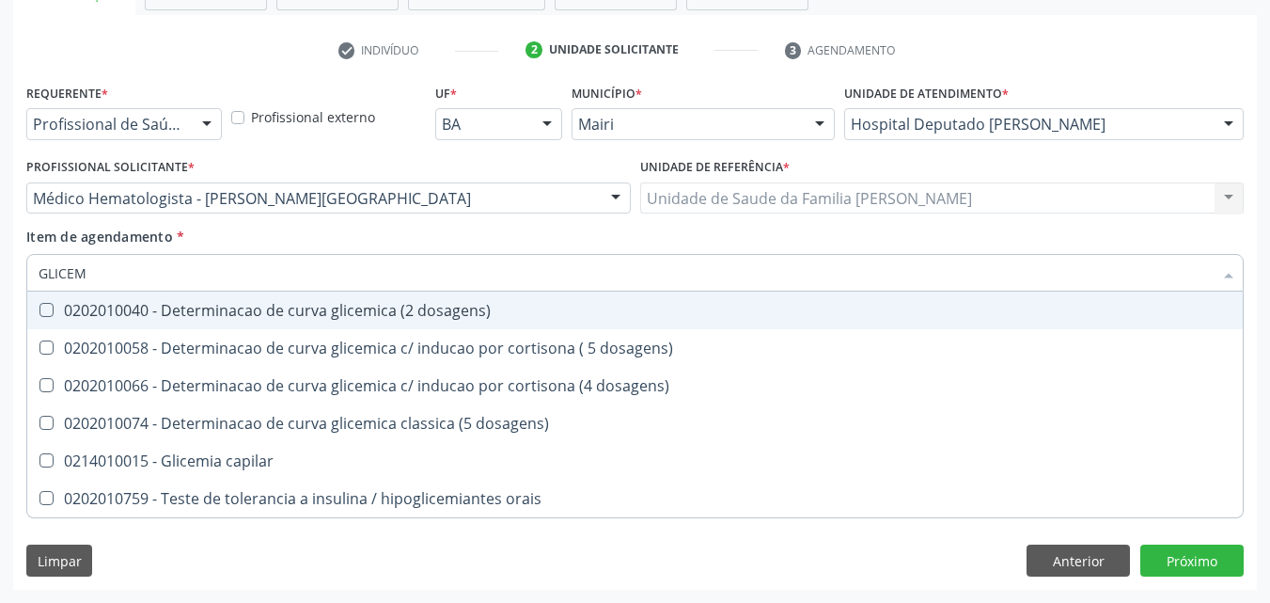
type input "GLICEMI"
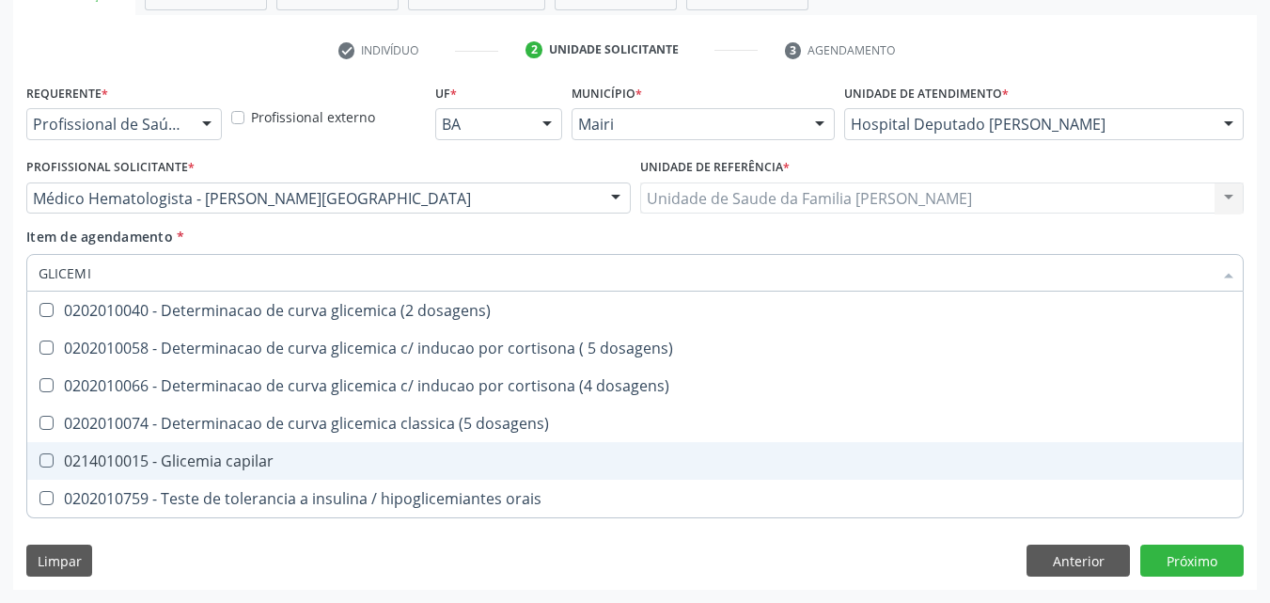
click at [206, 453] on div "0214010015 - Glicemia capilar" at bounding box center [635, 460] width 1193 height 15
checkbox capilar "true"
type input "G"
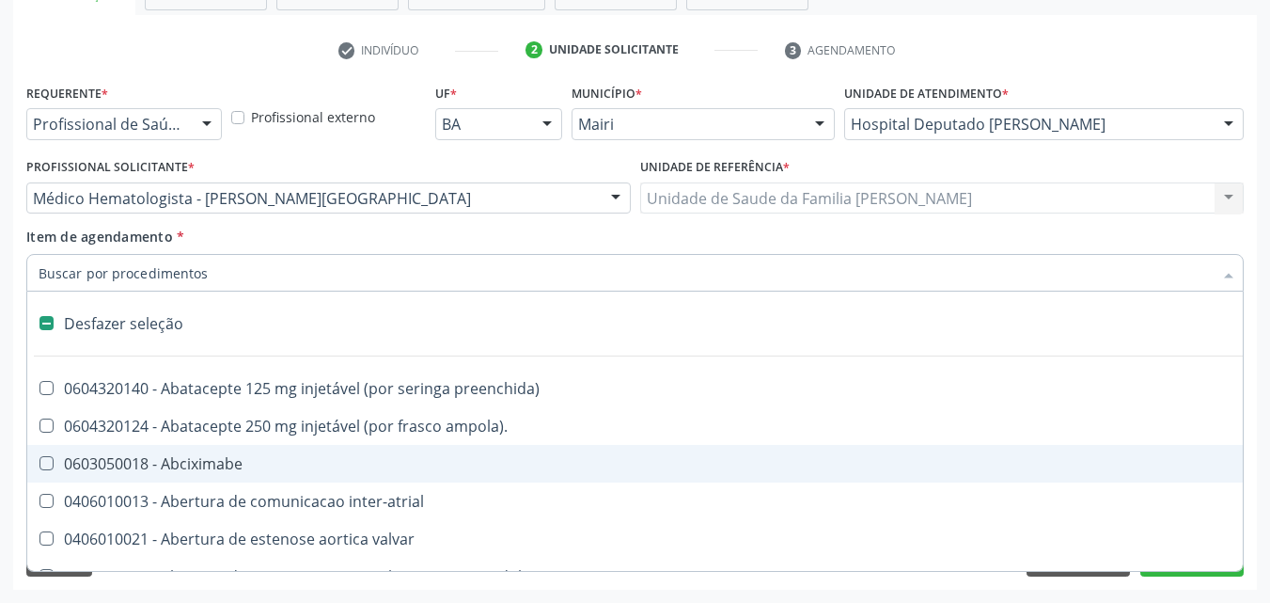
checkbox valvar "false"
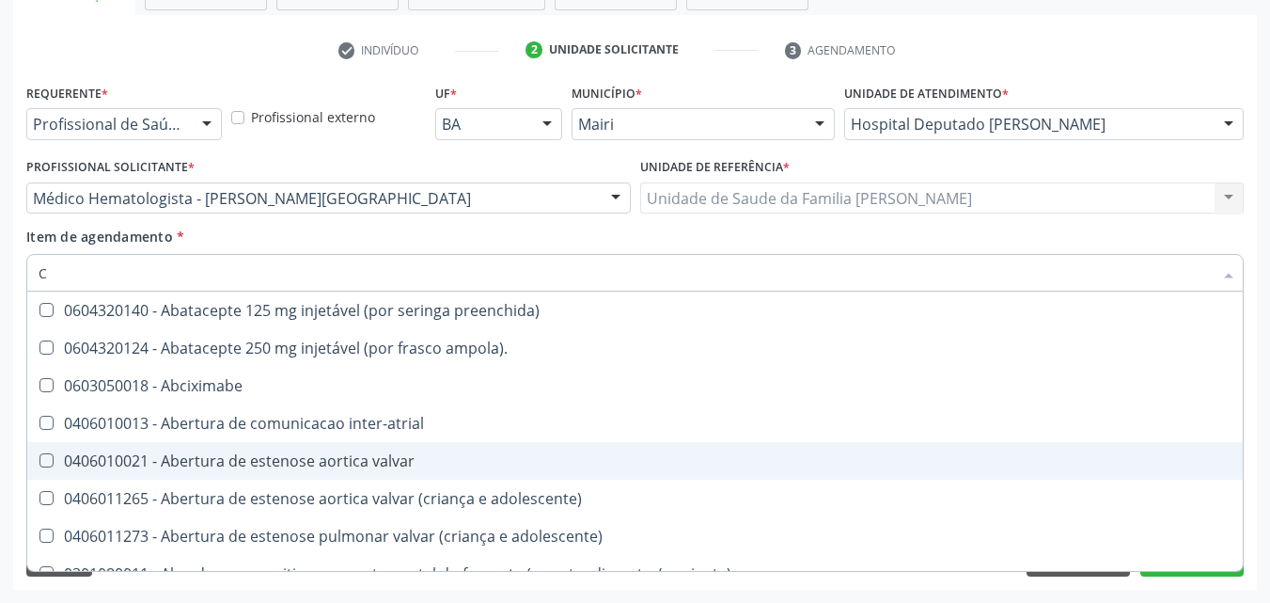
type input "CO"
checkbox osseo "true"
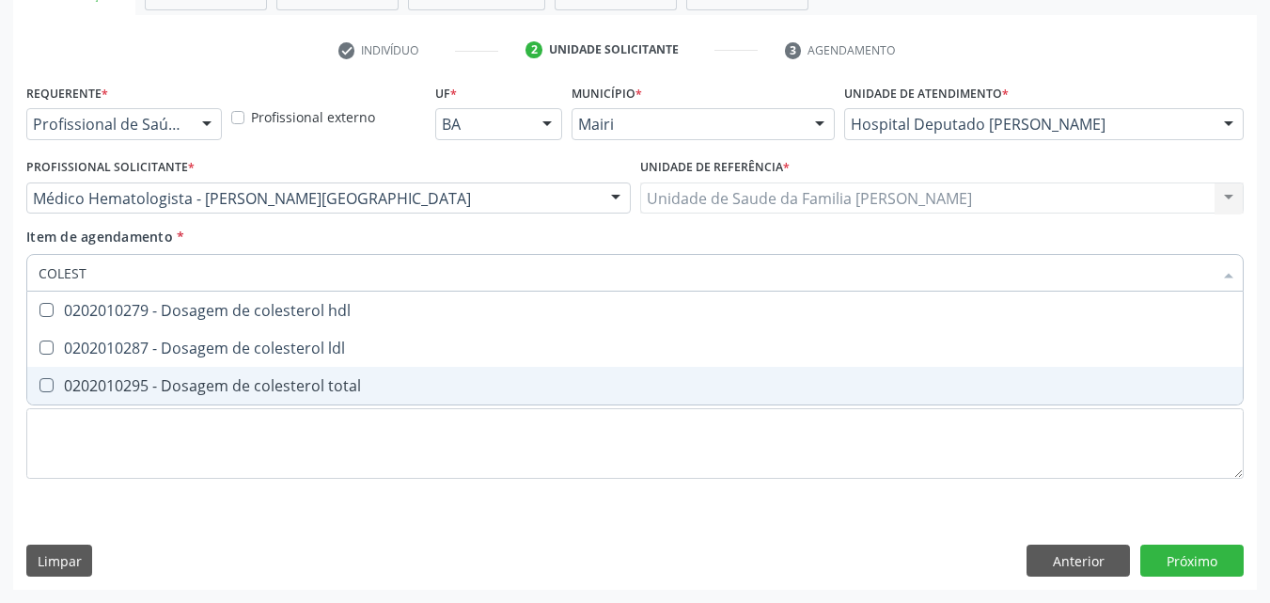
type input "COLESTE"
click at [213, 391] on div "0202010295 - Dosagem de colesterol total" at bounding box center [635, 385] width 1193 height 15
checkbox total "true"
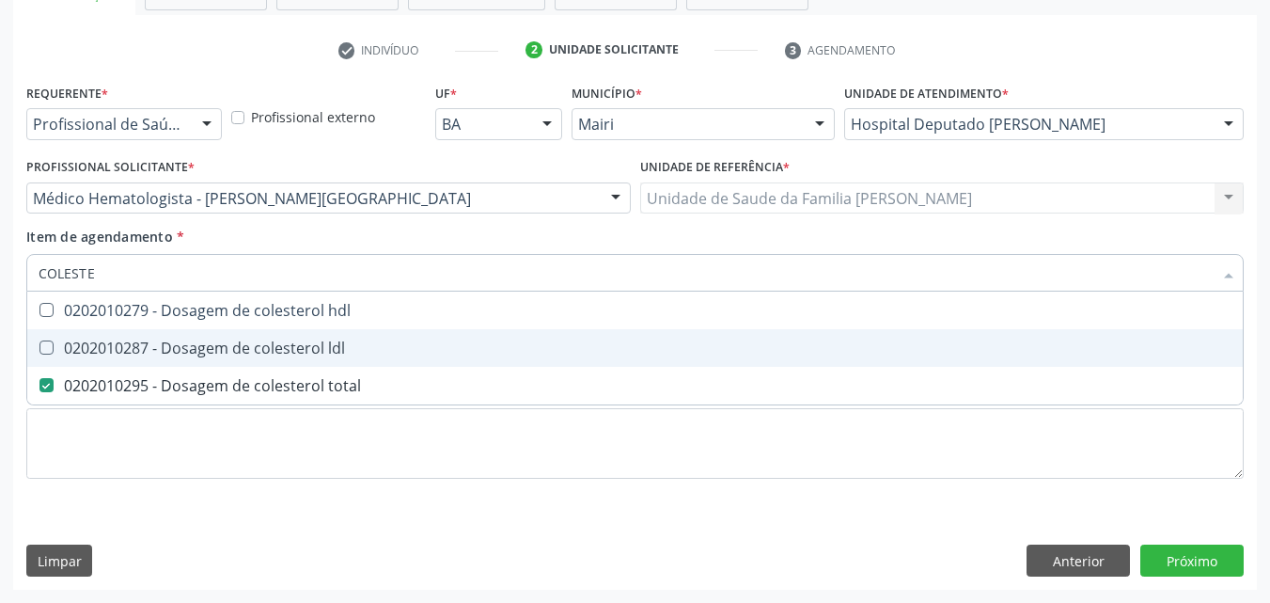
click at [222, 350] on div "0202010287 - Dosagem de colesterol ldl" at bounding box center [635, 347] width 1193 height 15
checkbox ldl "true"
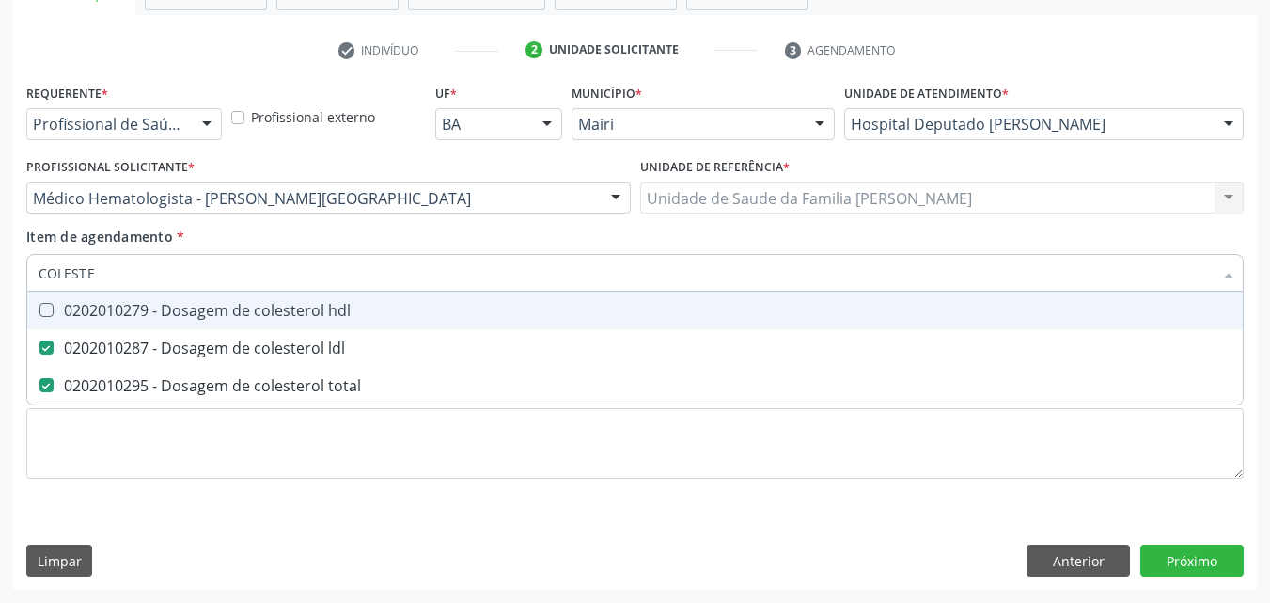
click at [230, 309] on div "0202010279 - Dosagem de colesterol hdl" at bounding box center [635, 310] width 1193 height 15
checkbox hdl "true"
type input "COLE"
checkbox hdl "false"
checkbox ldl "false"
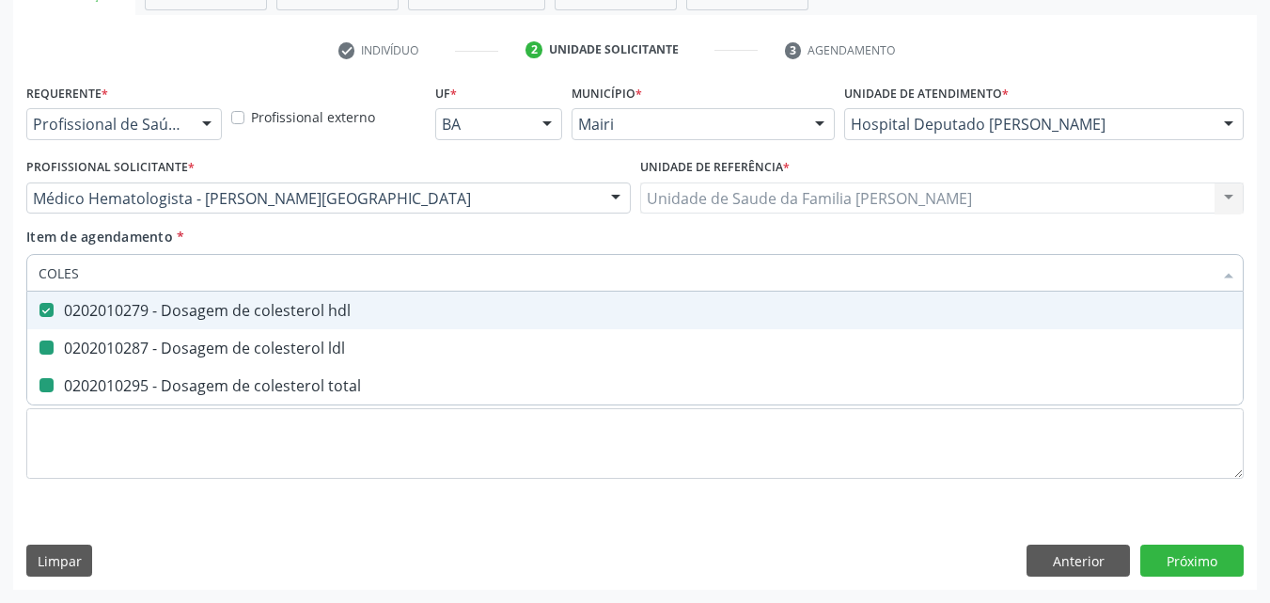
checkbox total "false"
type input "C"
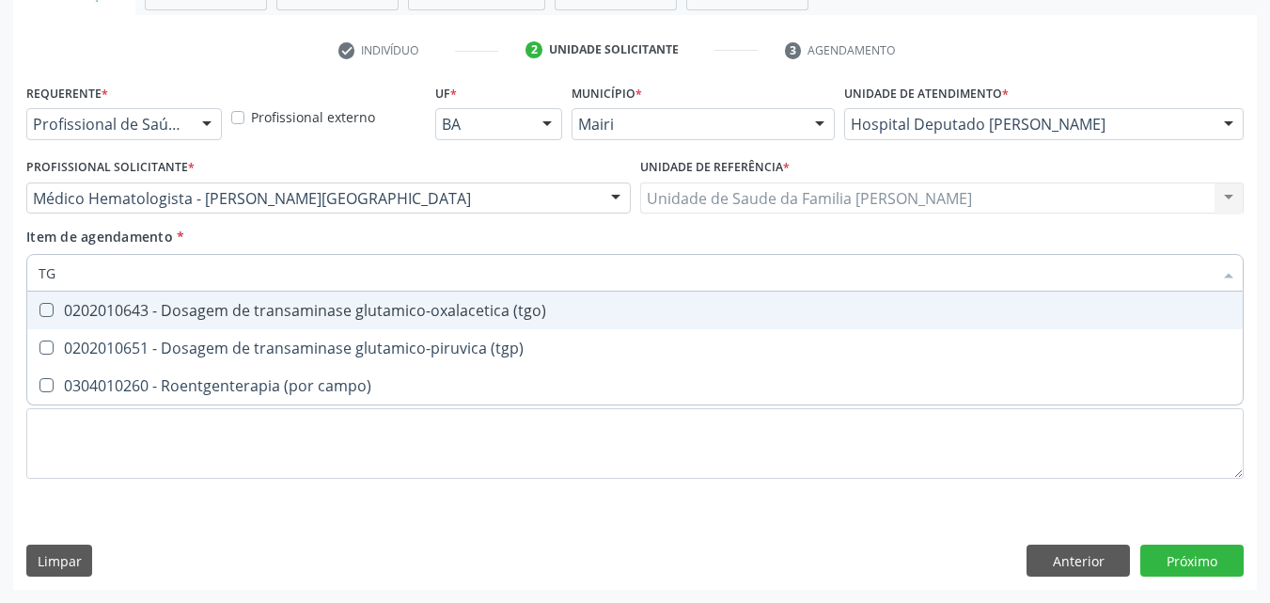
type input "TGO"
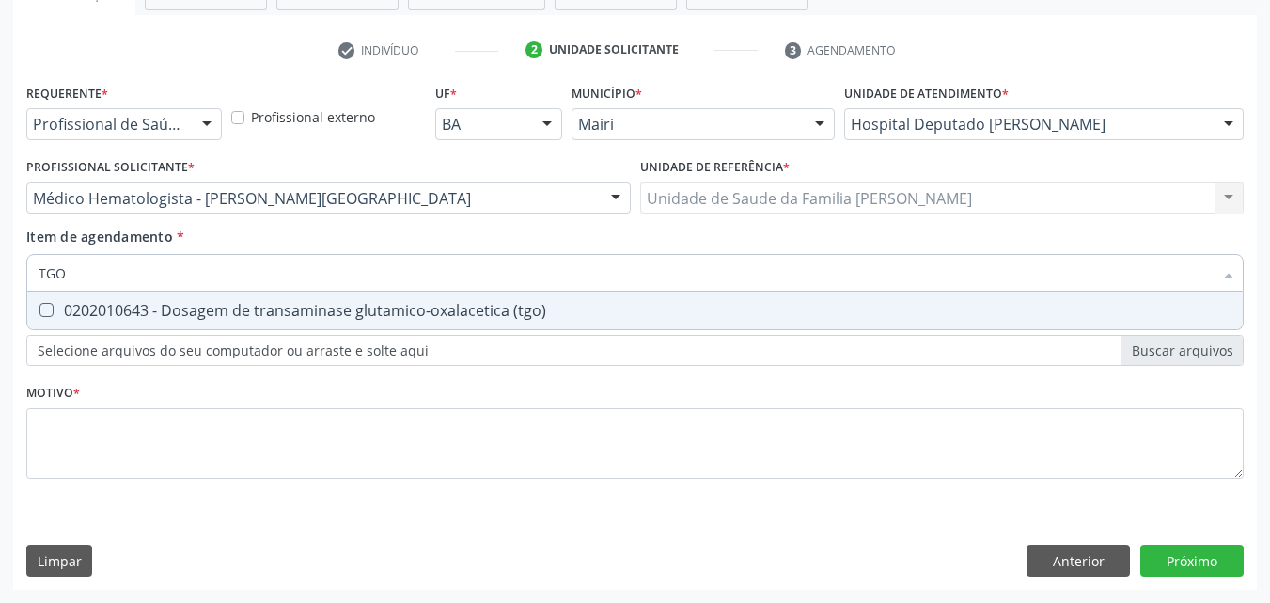
click at [230, 309] on div "0202010643 - Dosagem de transaminase glutamico-oxalacetica (tgo)" at bounding box center [635, 310] width 1193 height 15
checkbox \(tgo\) "true"
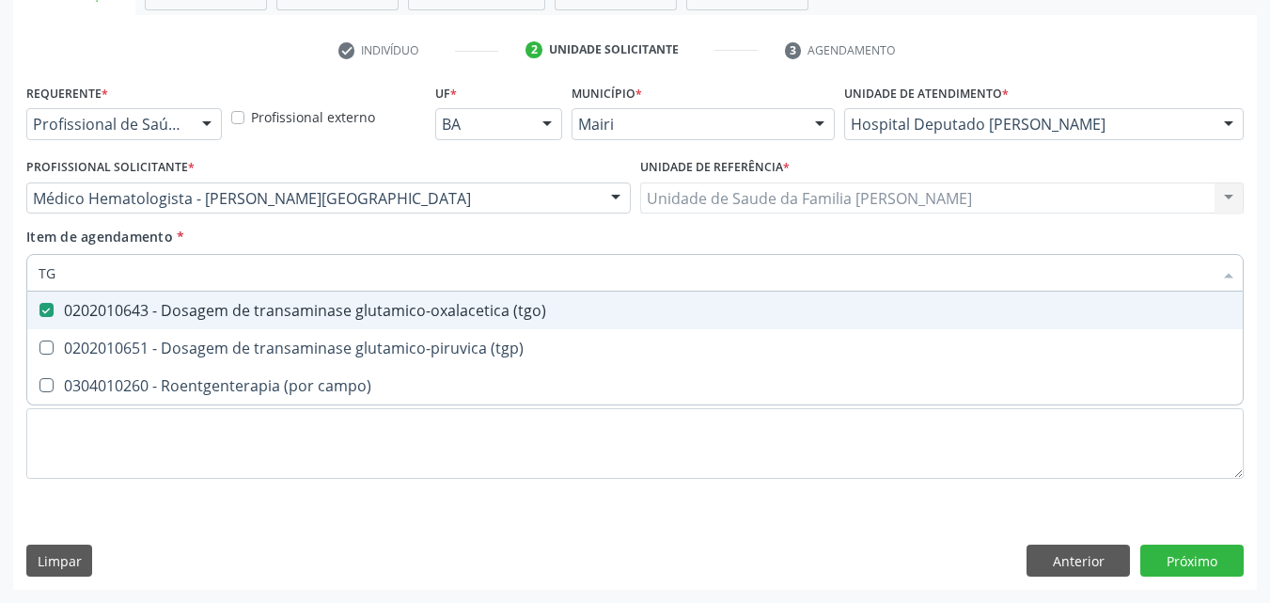
type input "TGP"
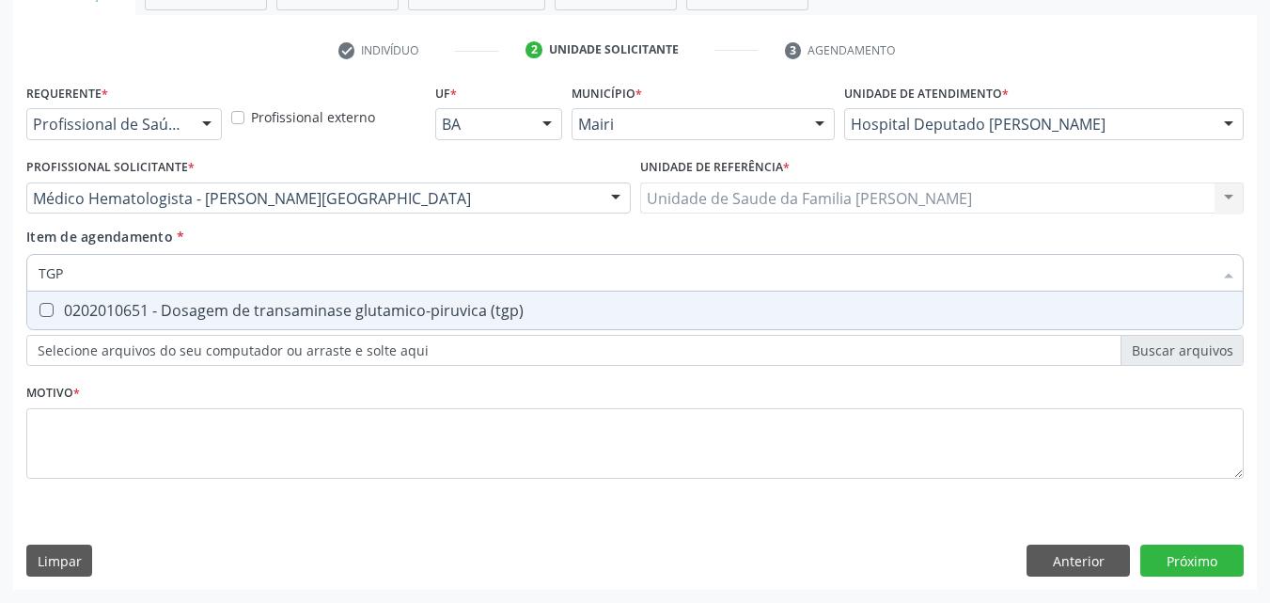
click at [230, 309] on div "0202010651 - Dosagem de transaminase glutamico-piruvica (tgp)" at bounding box center [635, 310] width 1193 height 15
checkbox \(tgp\) "true"
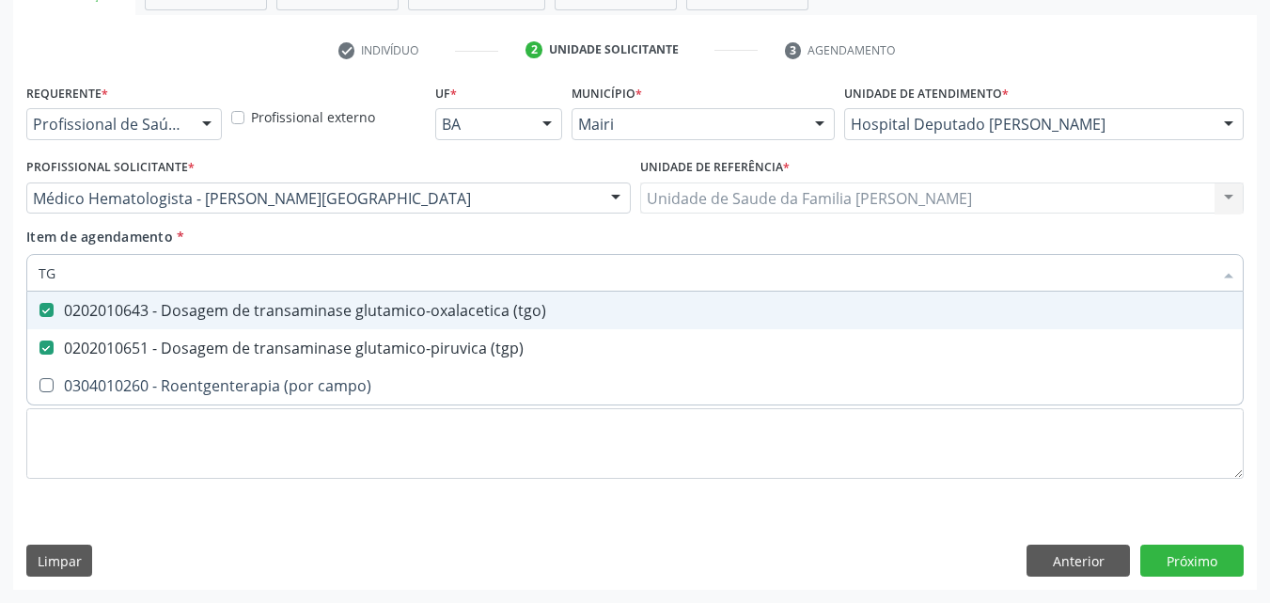
type input "T"
checkbox \(tgo\) "false"
checkbox \(tgp\) "false"
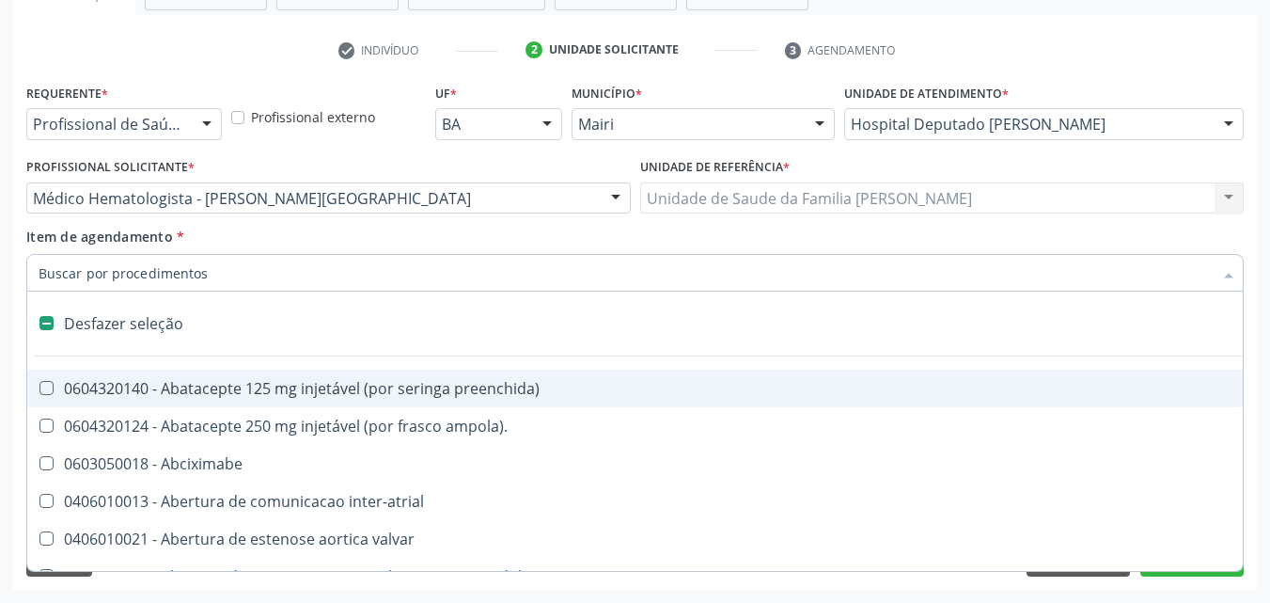
type input "U"
checkbox sexual "true"
checkbox aparentado "true"
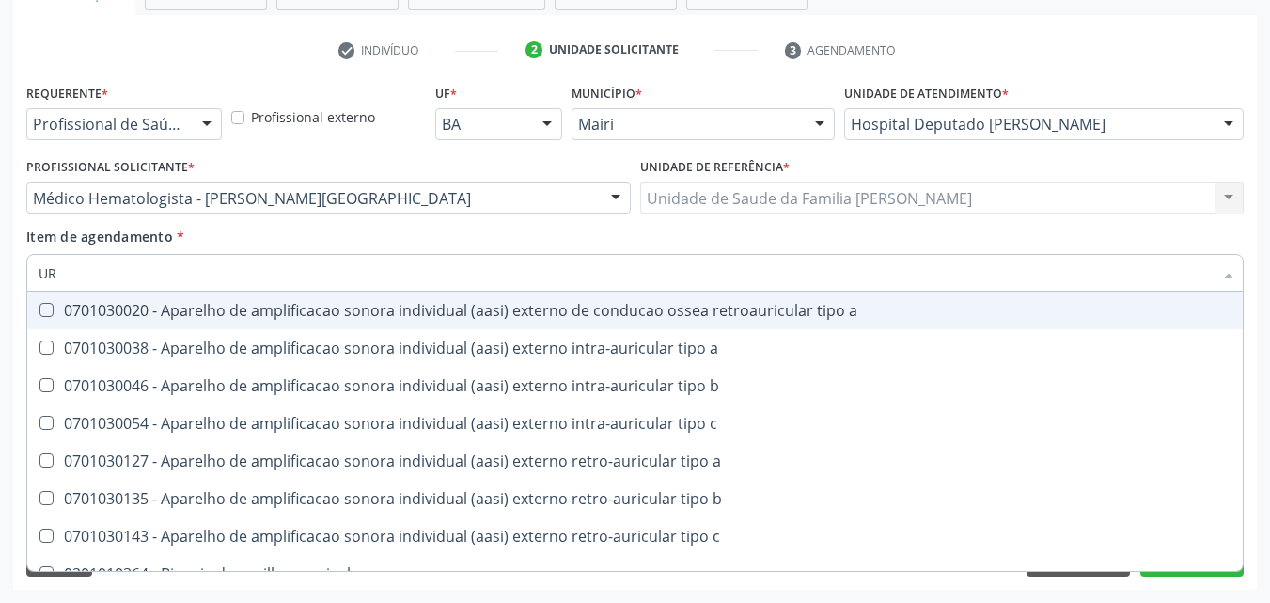
type input "U"
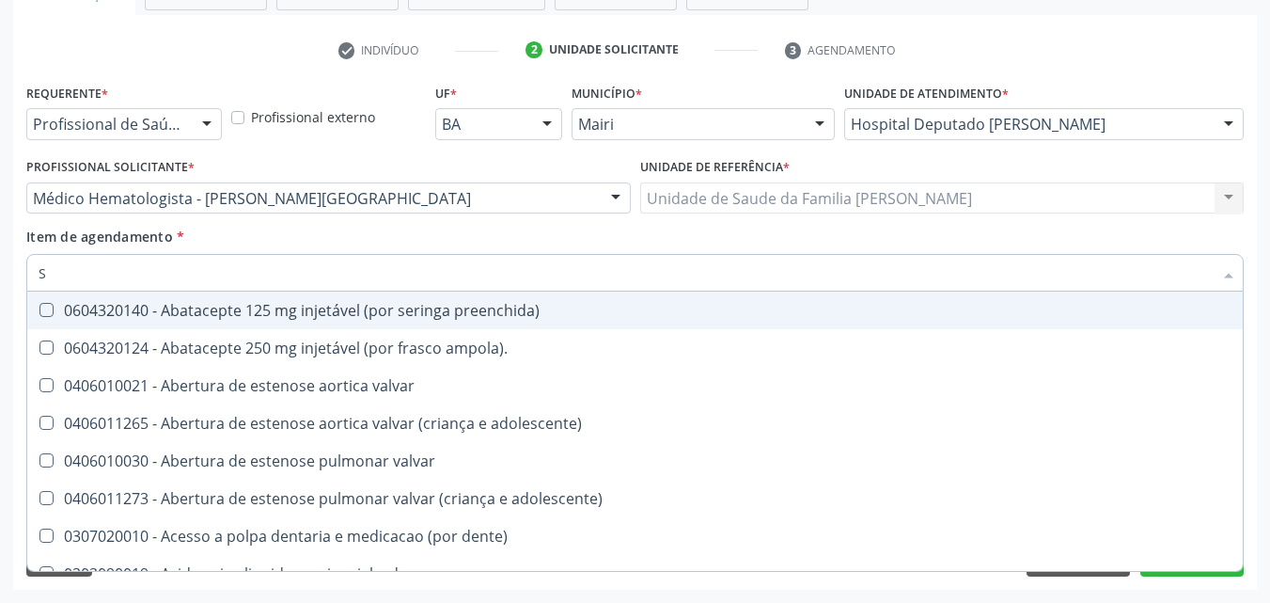
type input "SA"
checkbox articulacoes "true"
checkbox niveis "true"
checkbox níveis "true"
checkbox medicalizado "true"
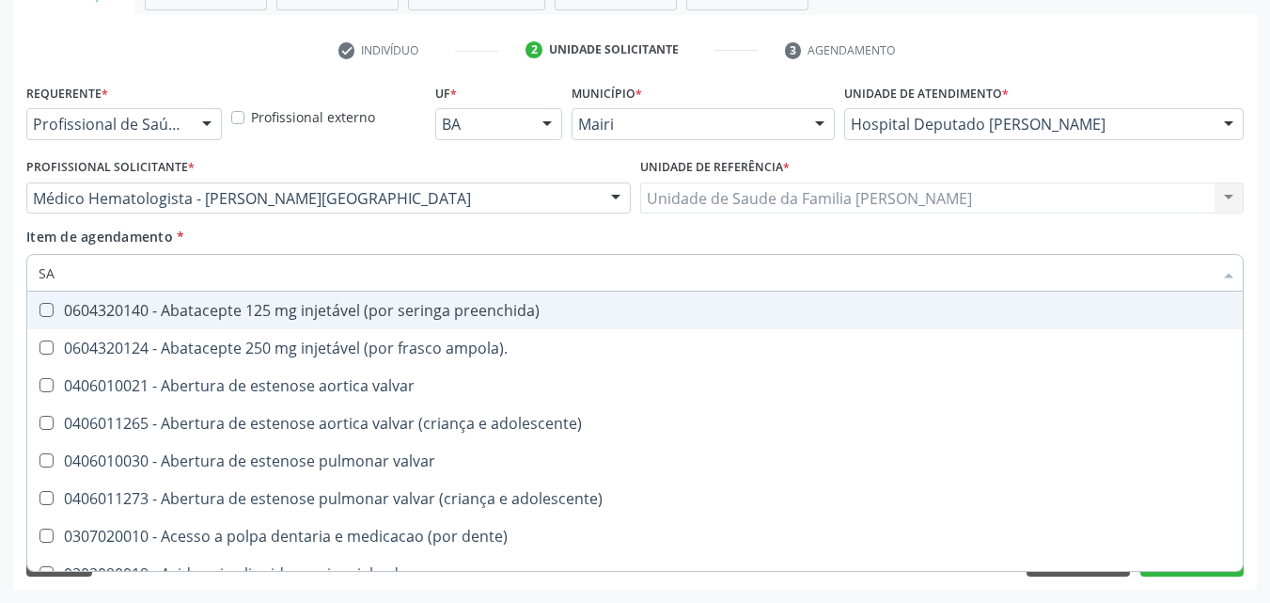
checkbox c\) "true"
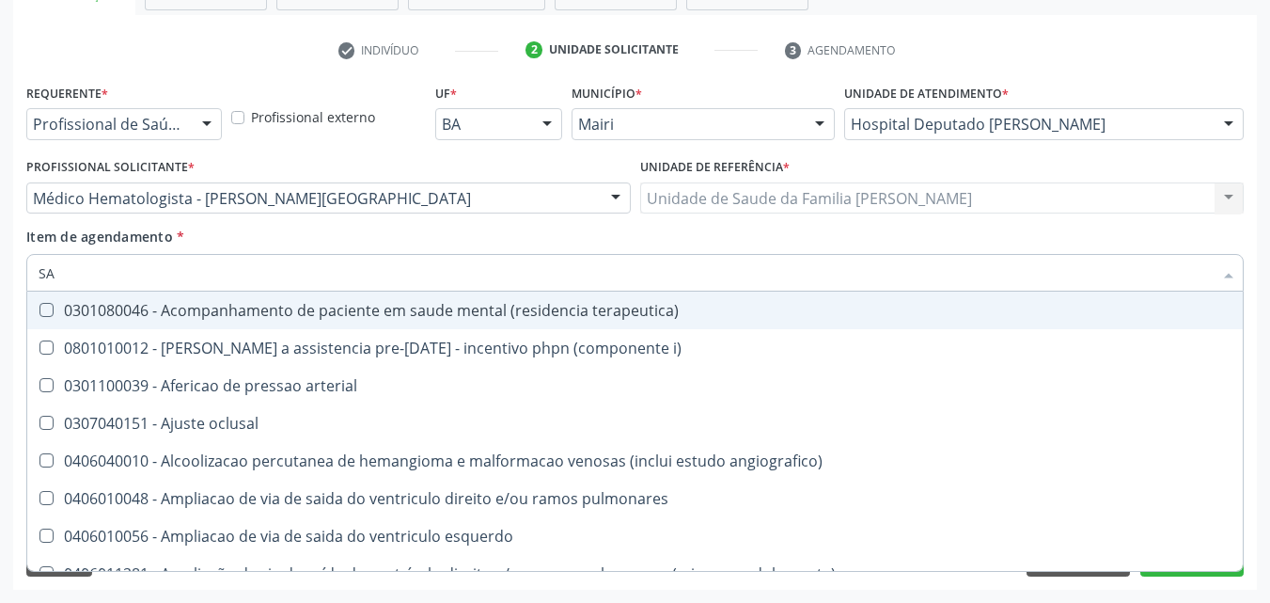
type input "S"
checkbox hdl "false"
checkbox ldl "false"
checkbox total "false"
checkbox \(tgo\) "false"
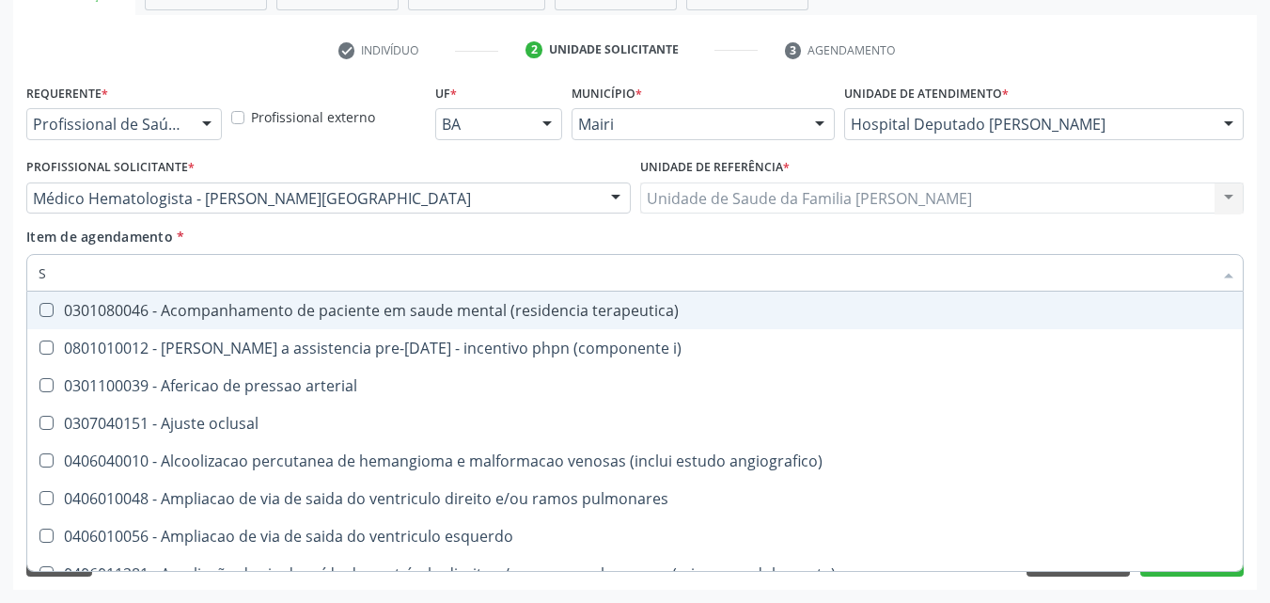
checkbox \(tgp\) "false"
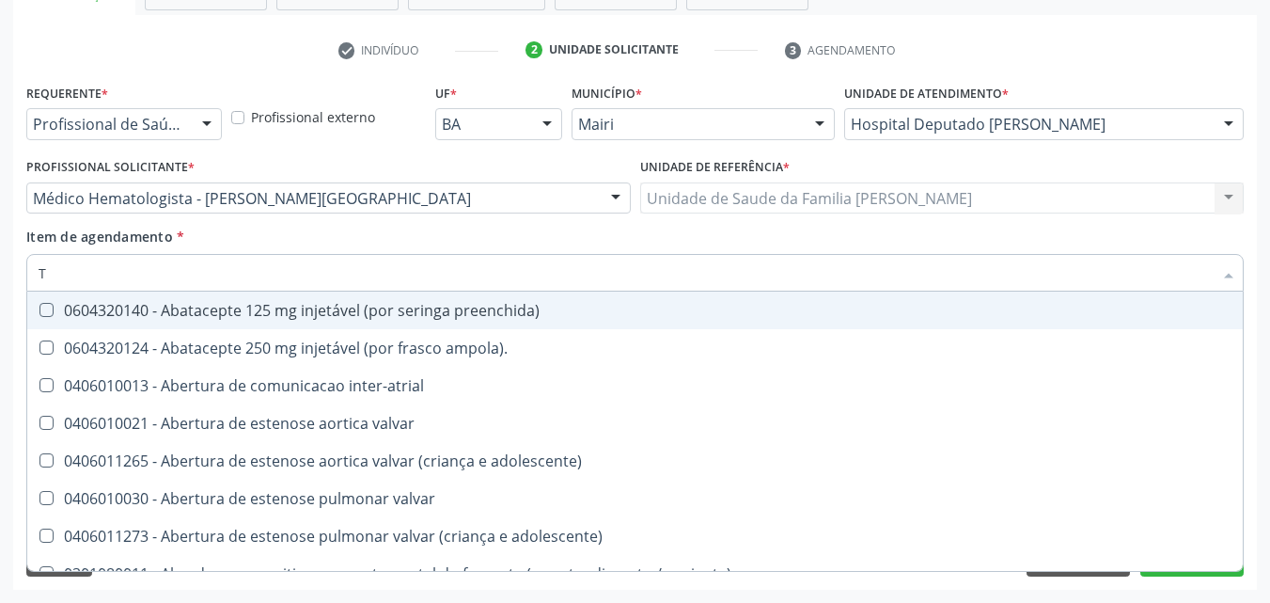
type input "TR"
checkbox medicalizado "true"
checkbox c\) "true"
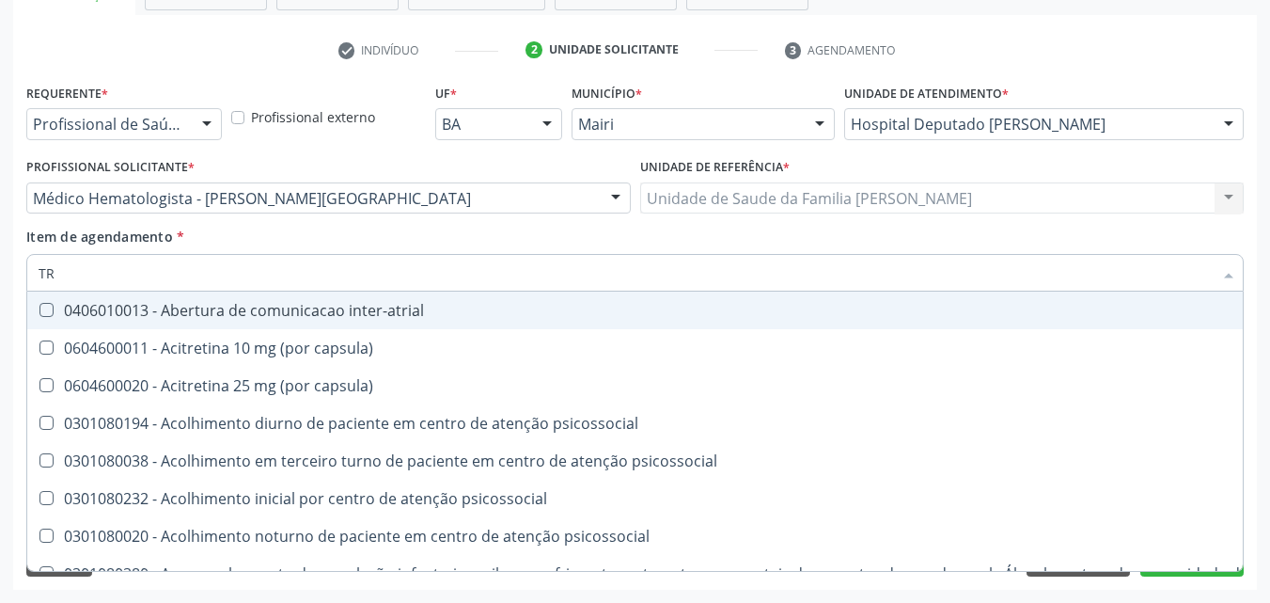
type input "TRA"
checkbox ossea\) "true"
checkbox lineares "true"
checkbox \(tgo\) "false"
checkbox \(tgp\) "false"
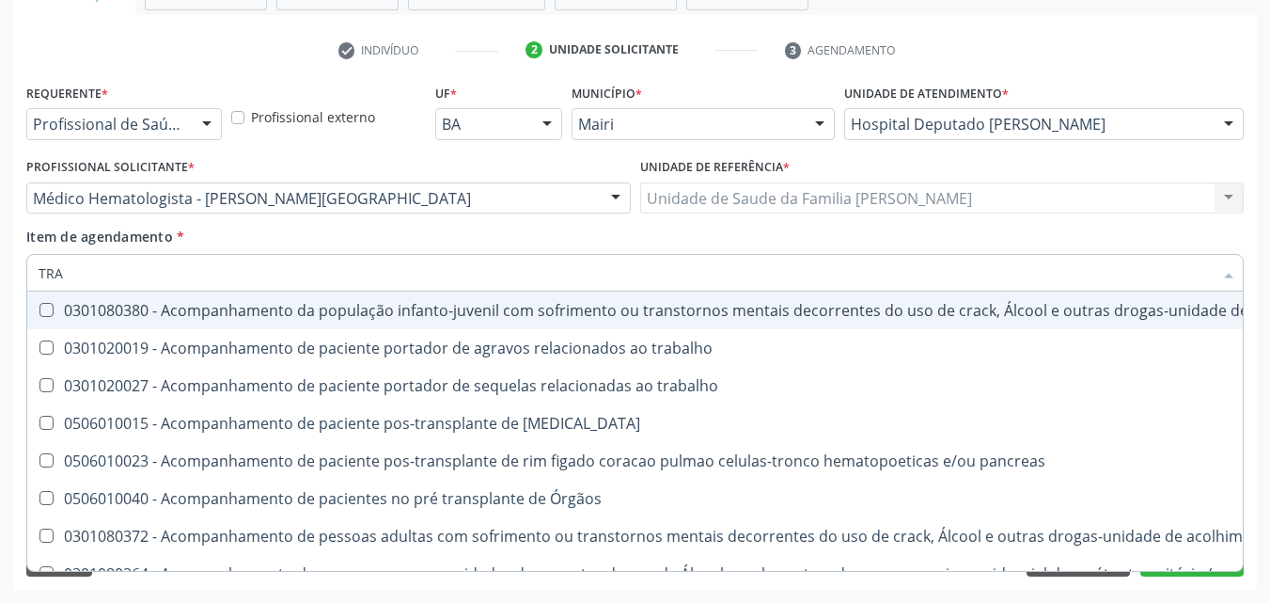
type input "TRAN"
checkbox uretra "true"
checkbox transplantado "true"
checkbox \(tgo\) "false"
checkbox \(tgp\) "false"
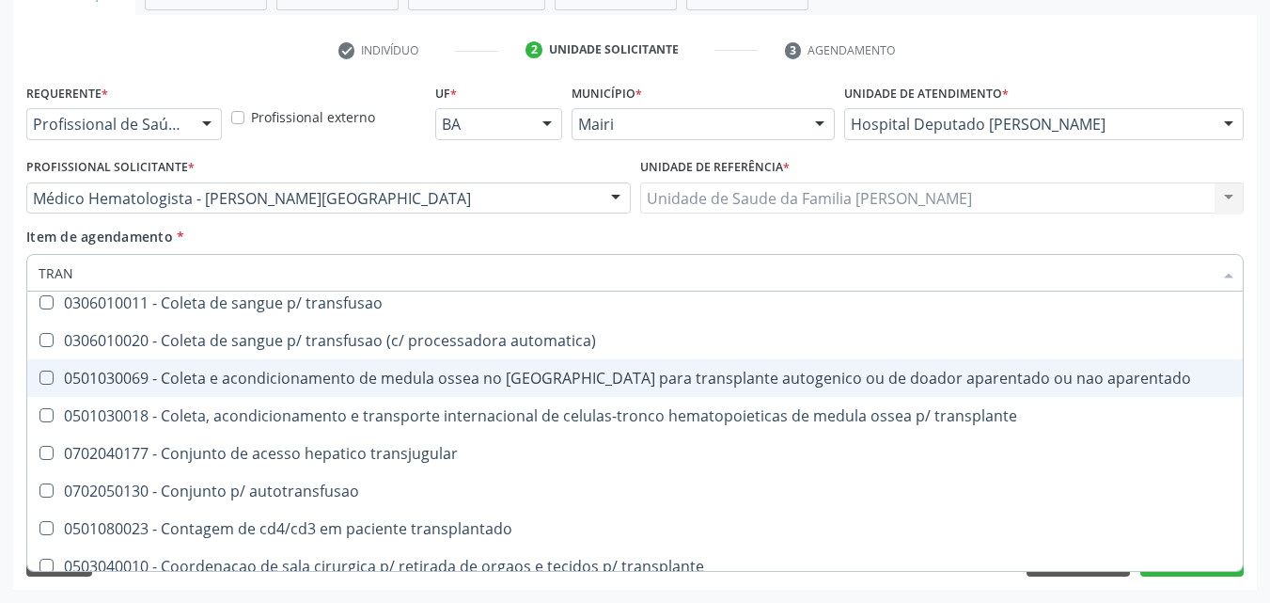
scroll to position [1505, 0]
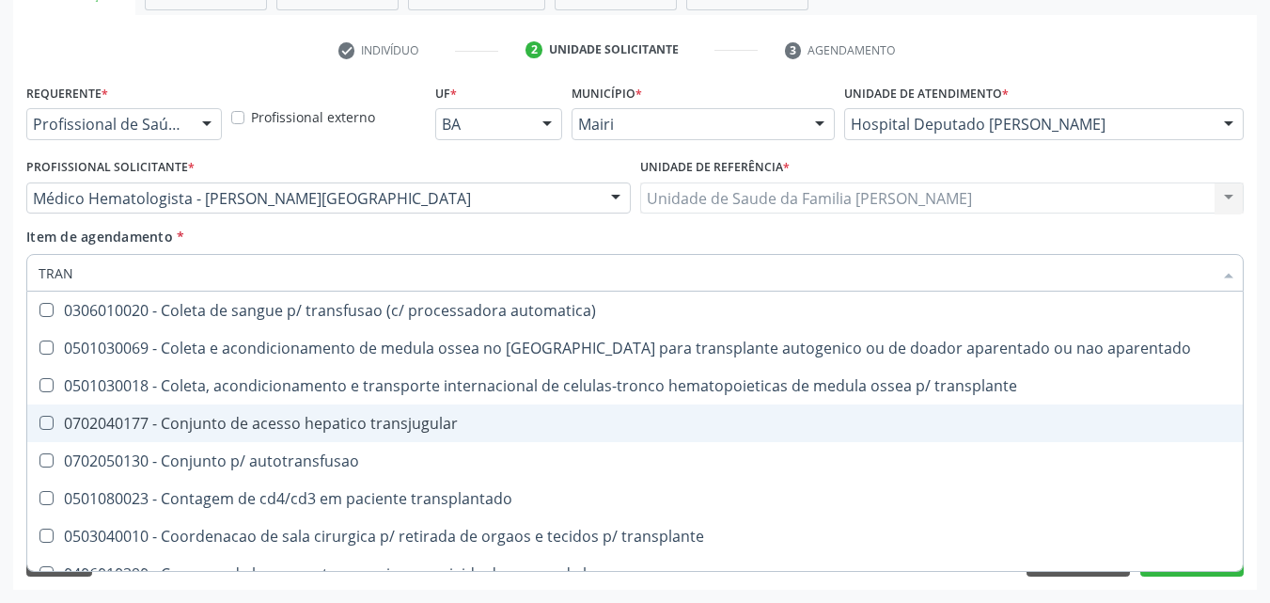
type input "TRANS"
checkbox transplantado\) "true"
checkbox gt\) "true"
checkbox \(tgo\) "false"
checkbox \(tgp\) "false"
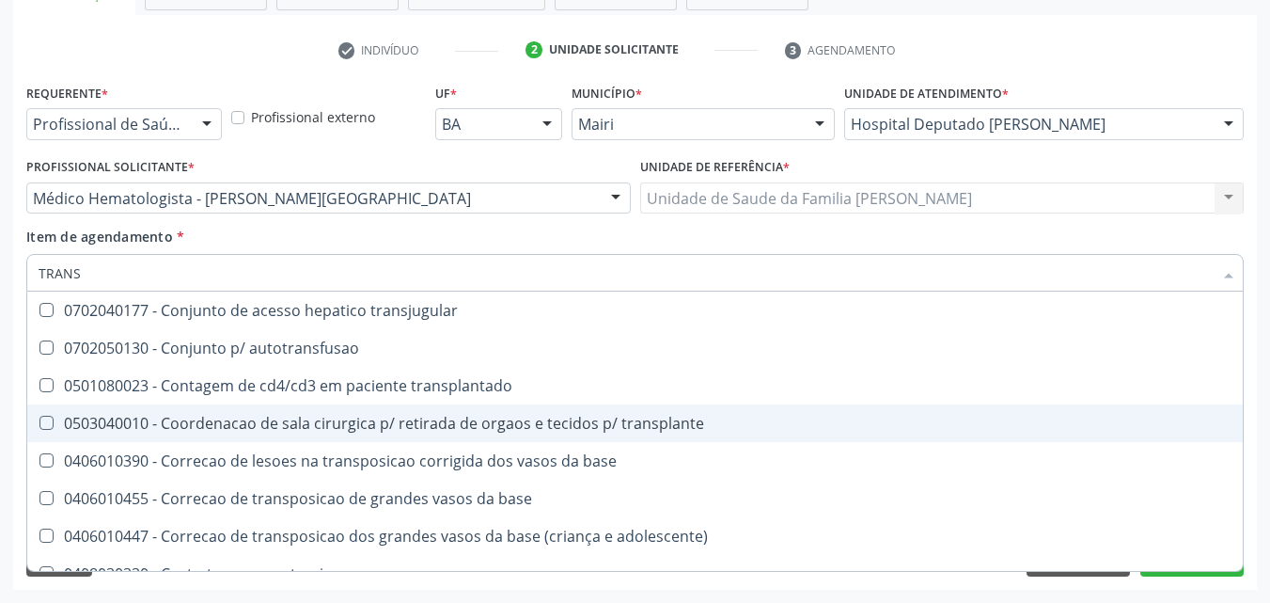
type input "TRANSF"
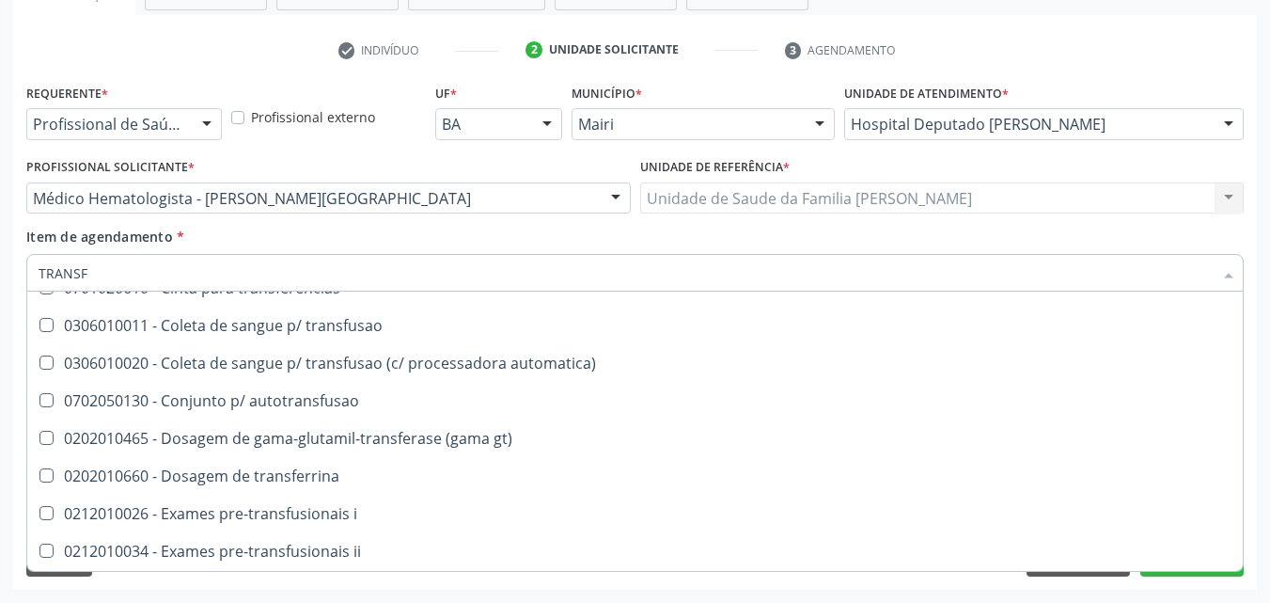
scroll to position [0, 0]
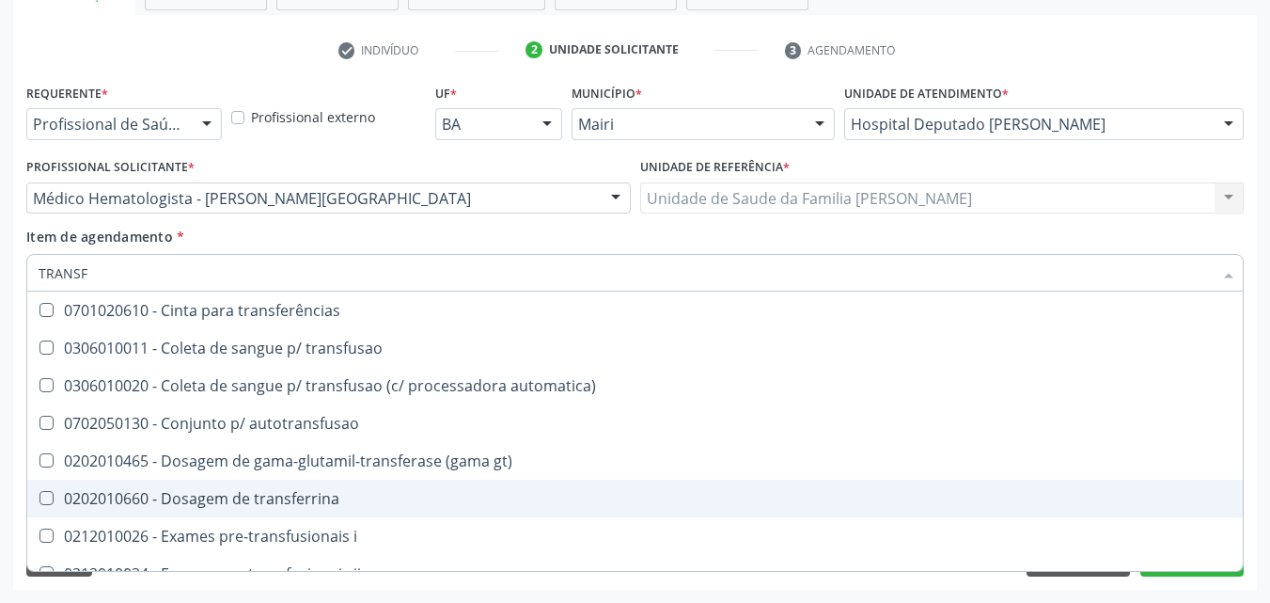
click at [284, 501] on div "0202010660 - Dosagem de transferrina" at bounding box center [635, 498] width 1193 height 15
checkbox transferrina "true"
type input "TRANS"
checkbox transferrina "false"
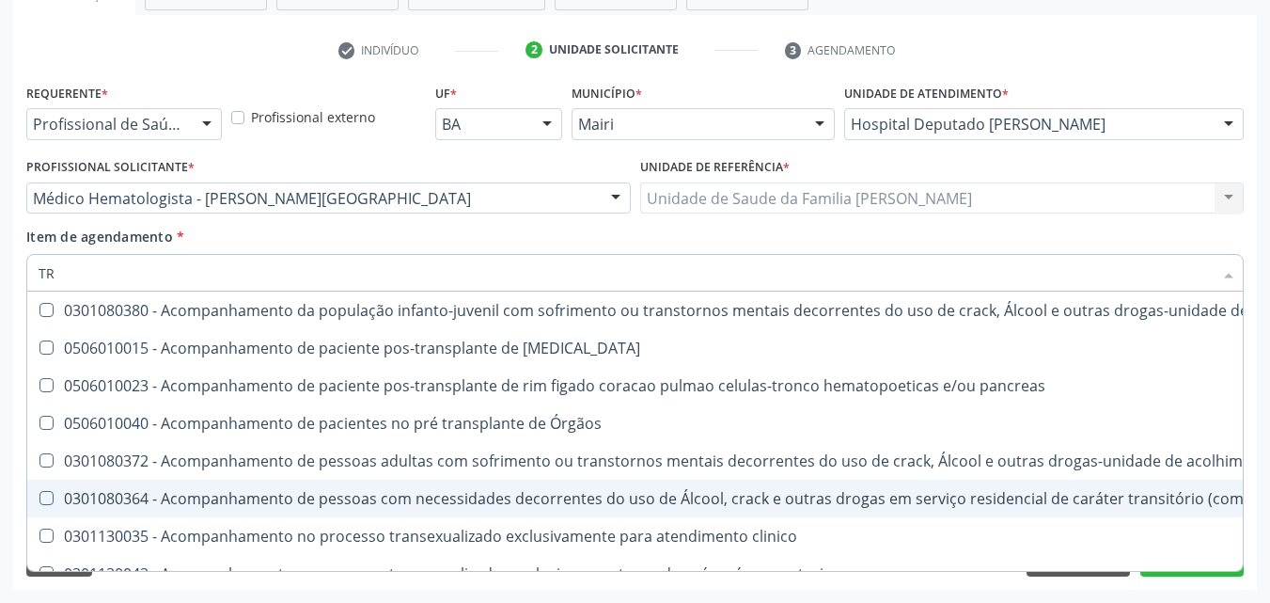
type input "T"
checkbox \(tgo\) "false"
checkbox \(tgp\) "false"
checkbox transferrina "false"
checkbox transtoracica "false"
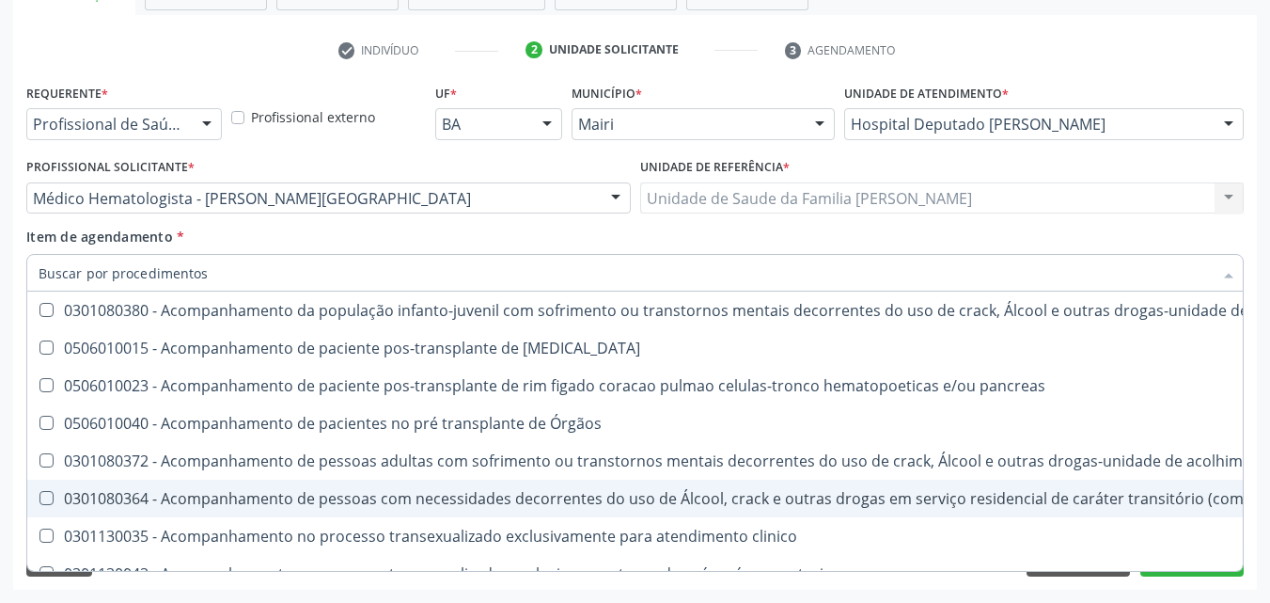
checkbox transcraniano "false"
checkbox anus "false"
checkbox transdérmico "false"
checkbox \(usb\) "false"
checkbox \(usa\) "false"
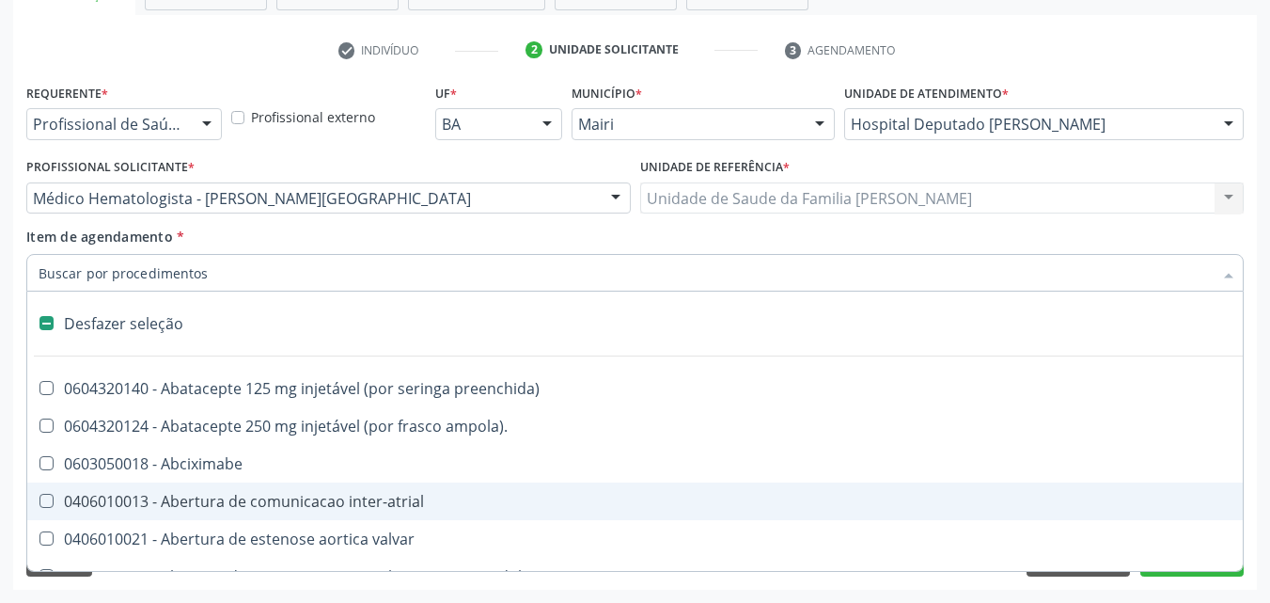
type input "V"
checkbox \(unilateral\) "true"
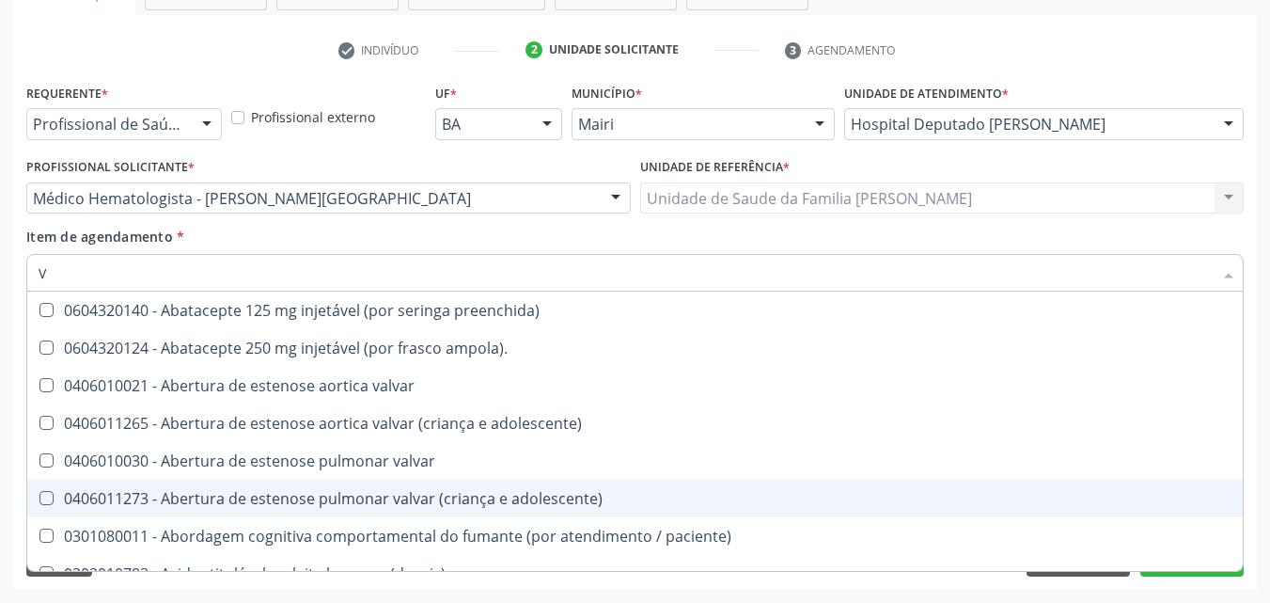
type input "VI"
checkbox cardiovascular "true"
checkbox \(tgp\) "false"
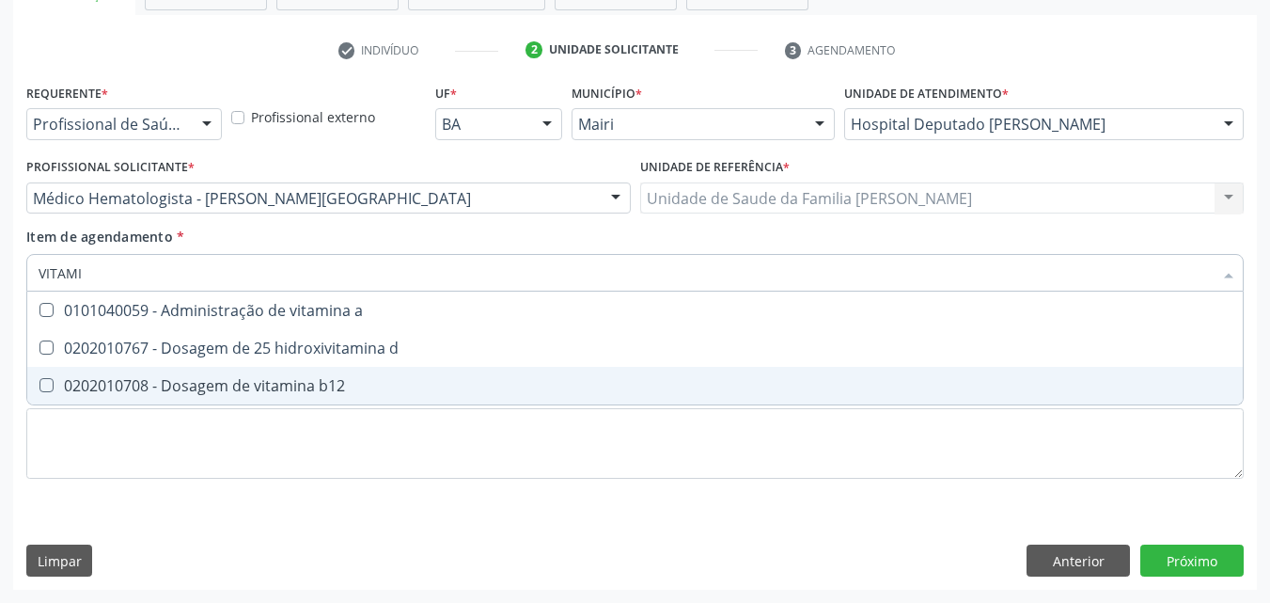
type input "VITAMIN"
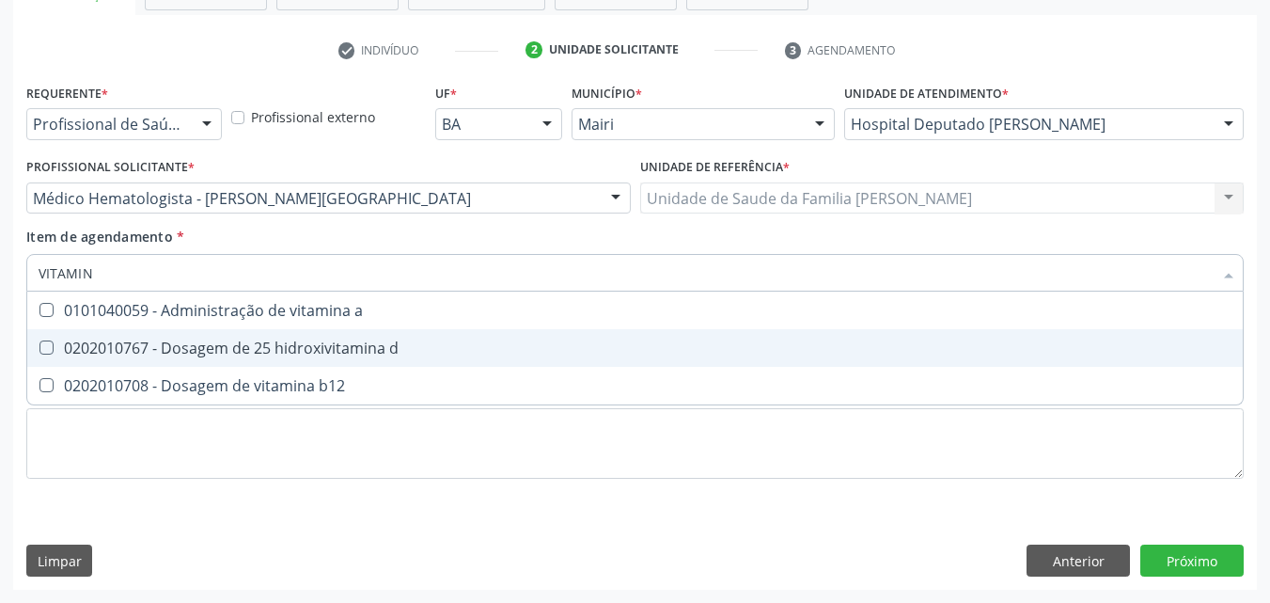
click at [359, 340] on div "0202010767 - Dosagem de 25 hidroxivitamina d" at bounding box center [635, 347] width 1193 height 15
checkbox d "true"
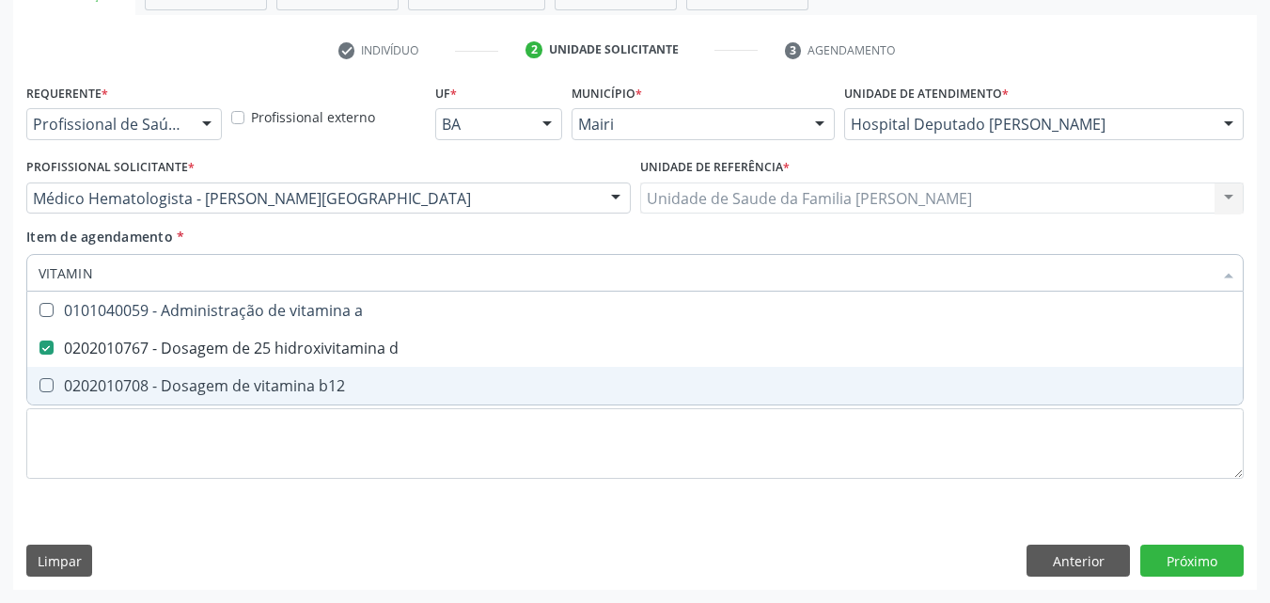
click at [347, 380] on div "0202010708 - Dosagem de vitamina b12" at bounding box center [635, 385] width 1193 height 15
checkbox b12 "true"
type input "VITA"
checkbox d "false"
checkbox b12 "false"
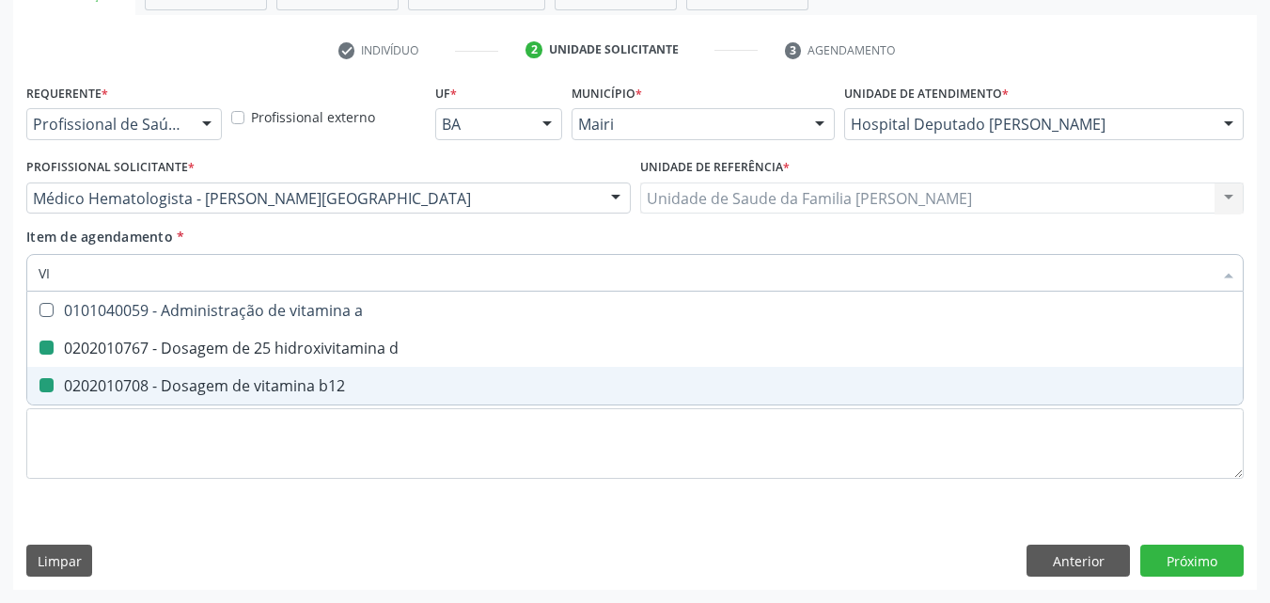
type input "V"
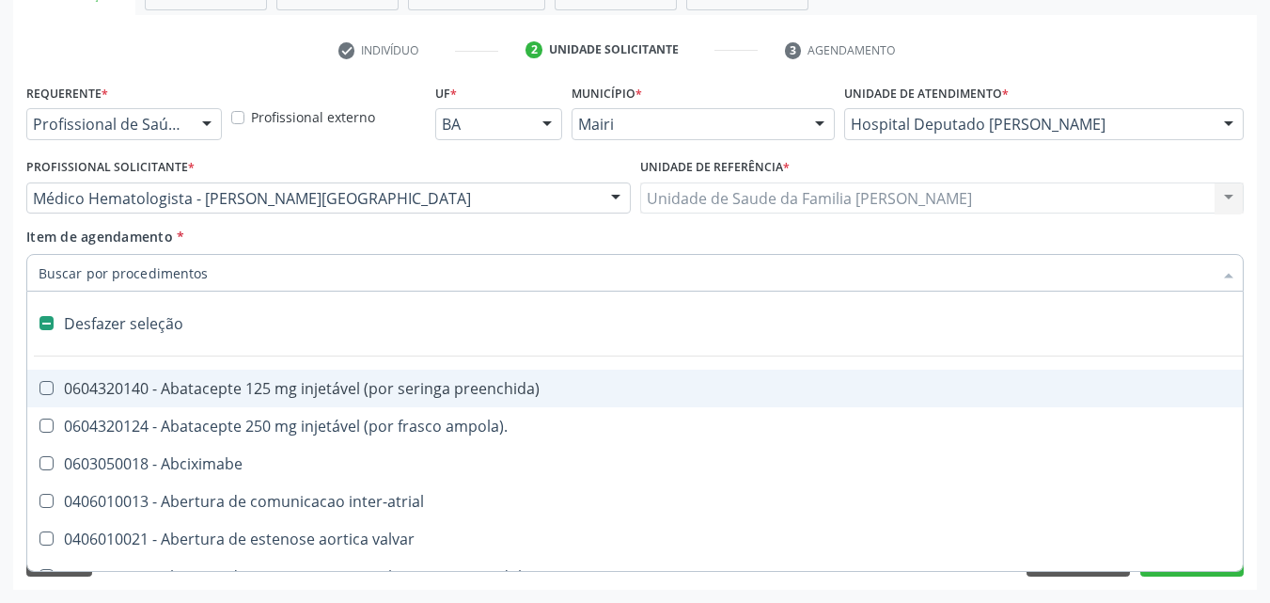
type input "F"
checkbox comprimido\) "true"
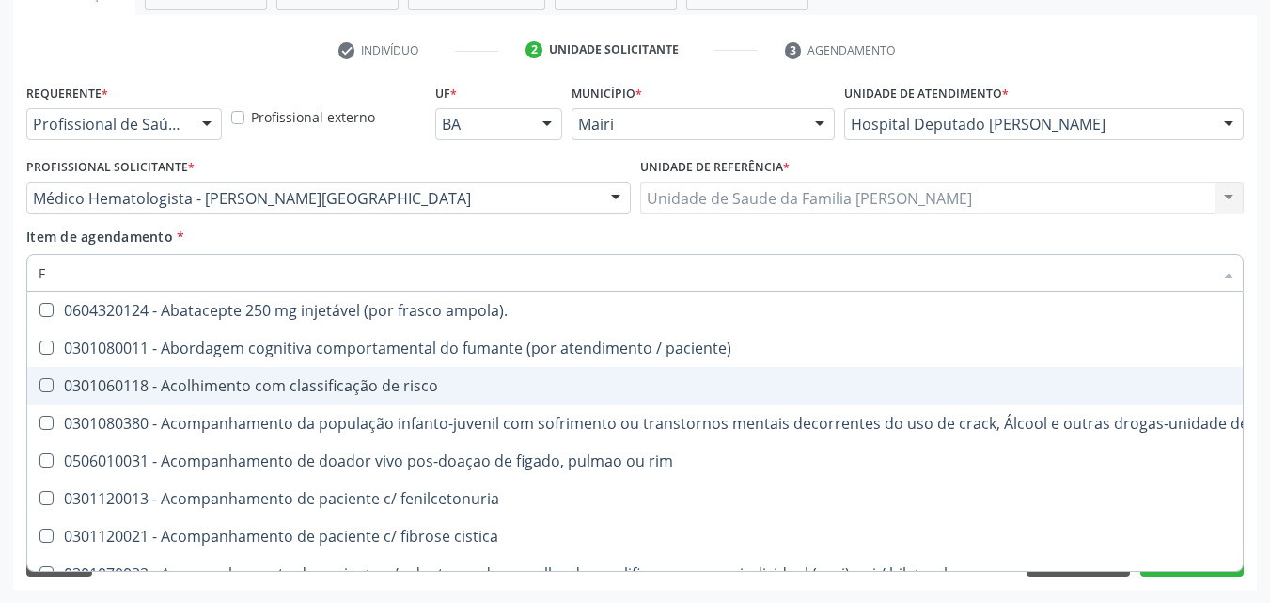
type input "FE"
checkbox link "true"
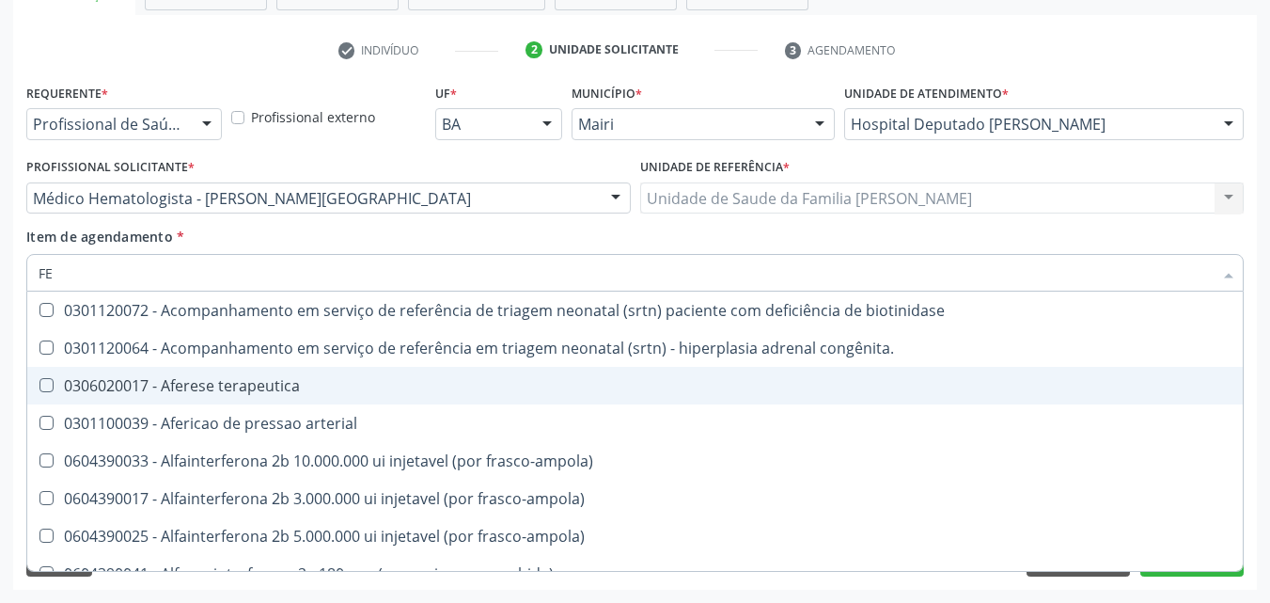
type input "FER"
checkbox transferrina "true"
checkbox deferente "false"
type input "FERR"
checkbox frasco-ampola\) "true"
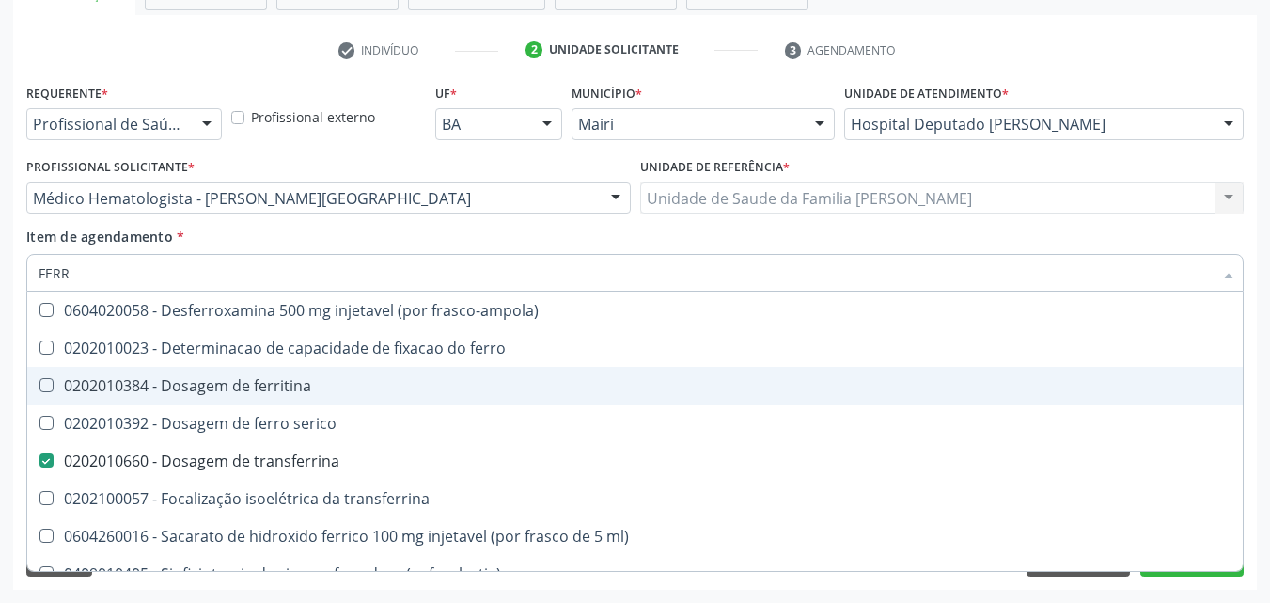
click at [347, 380] on div "0202010384 - Dosagem de ferritina" at bounding box center [635, 385] width 1193 height 15
checkbox ferritina "true"
type input "FER"
checkbox ferritina "false"
checkbox transferrina "false"
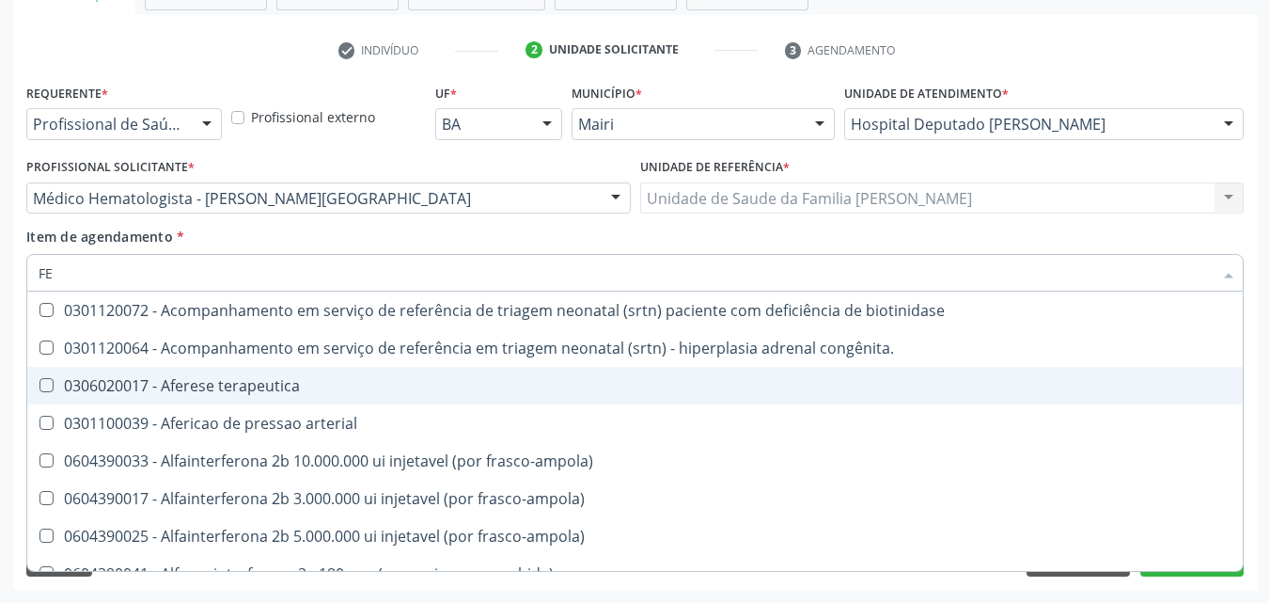
type input "F"
checkbox ferritina "false"
checkbox transferrina "false"
checkbox interferencia "false"
checkbox deferente "false"
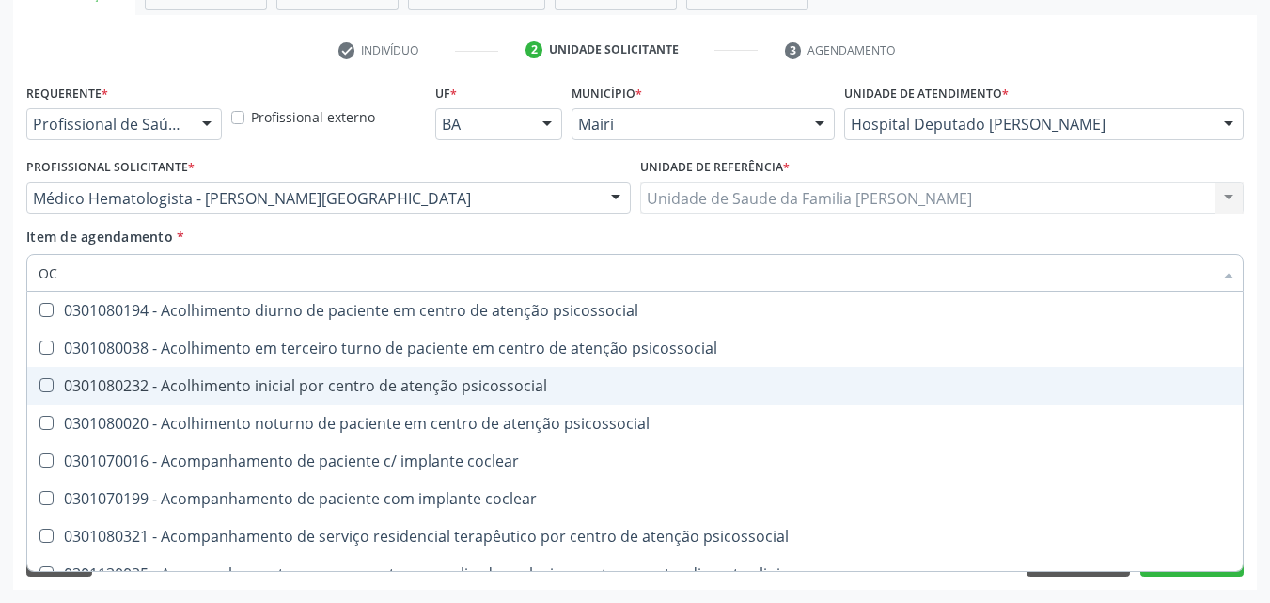
type input "O"
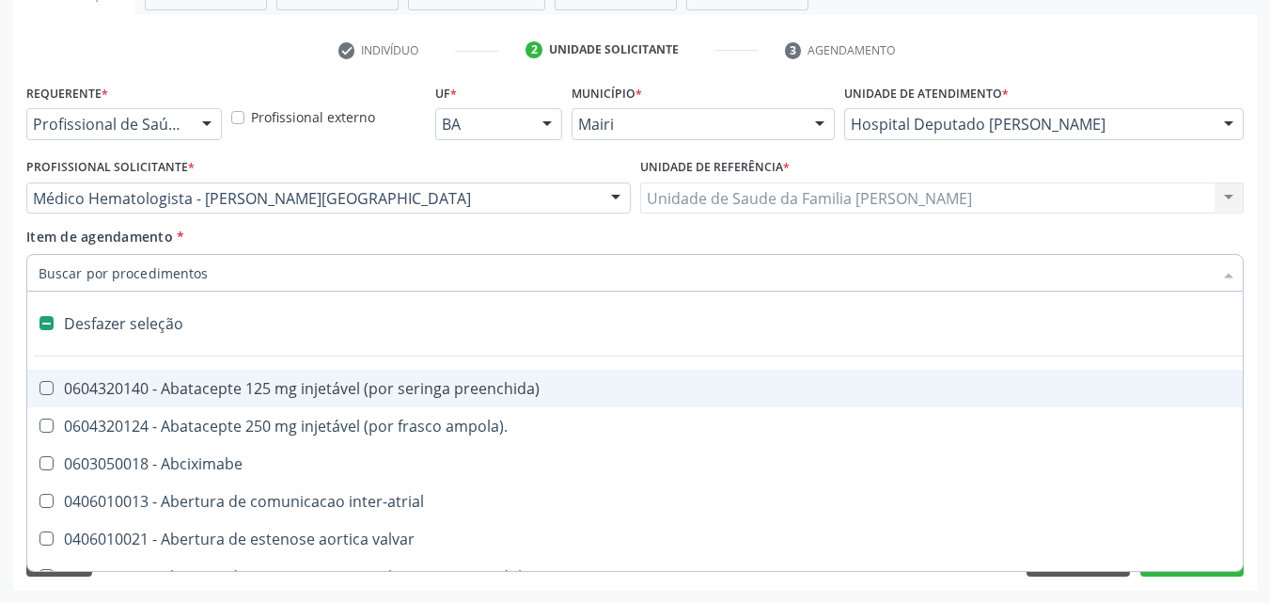
type input "P"
checkbox base "true"
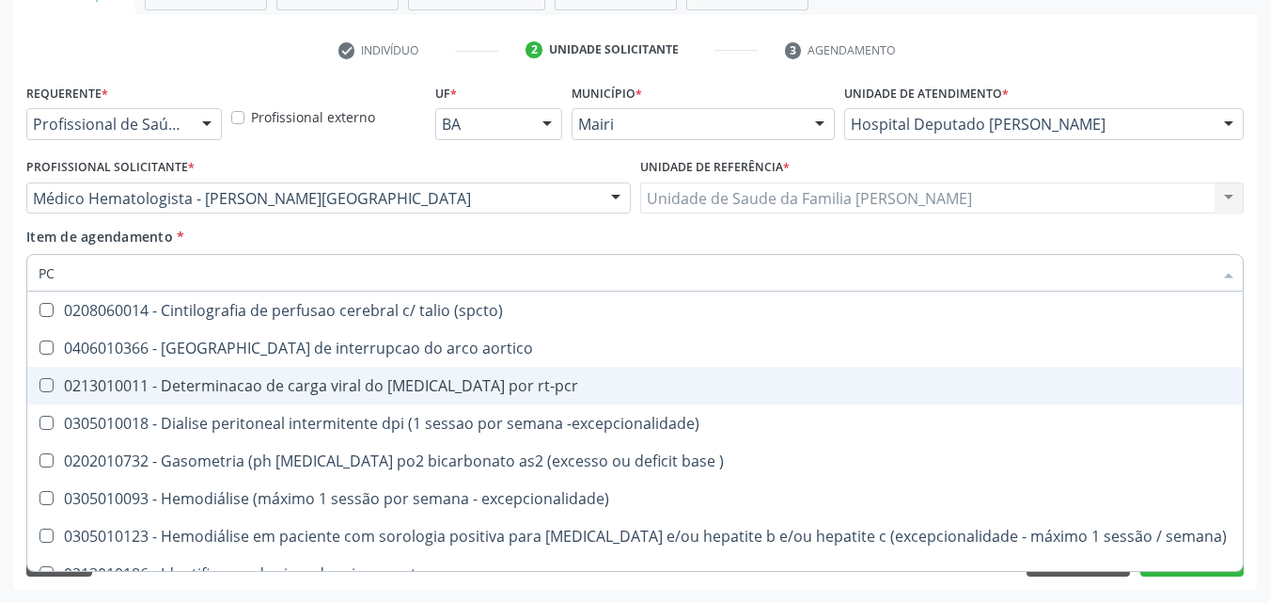
type input "PCR"
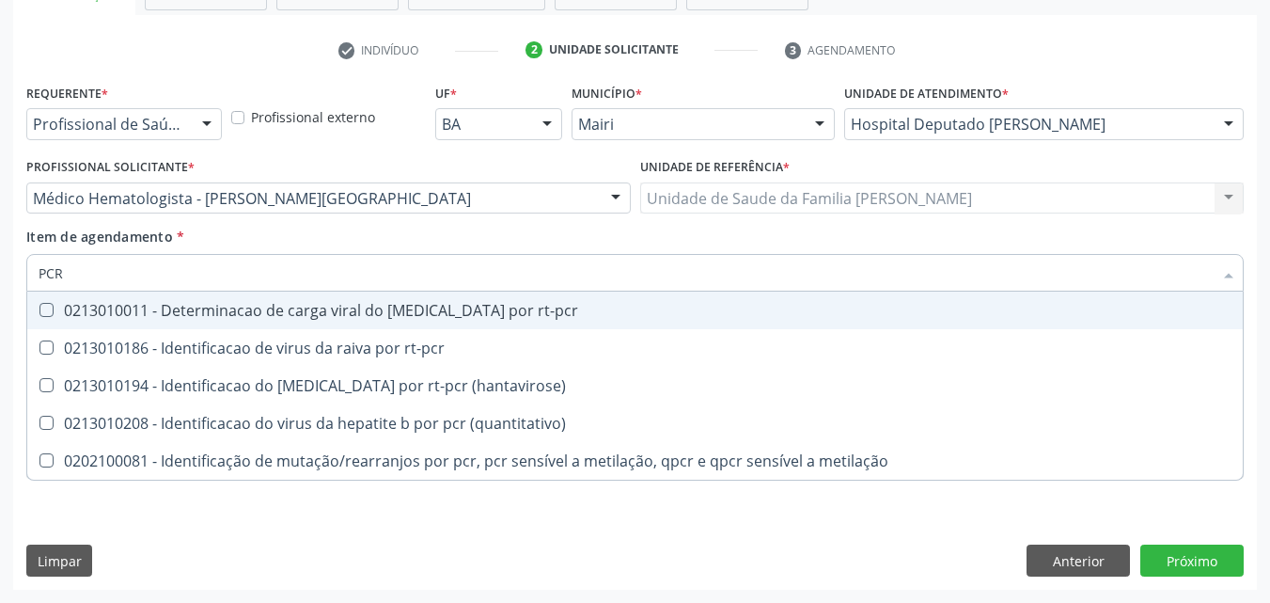
click at [357, 318] on div "0213010011 - Determinacao de carga viral do [MEDICAL_DATA] por rt-pcr" at bounding box center [635, 310] width 1193 height 15
checkbox rt-pcr "true"
type input "PC"
checkbox rt-pcr "false"
checkbox \(hantavirose\) "true"
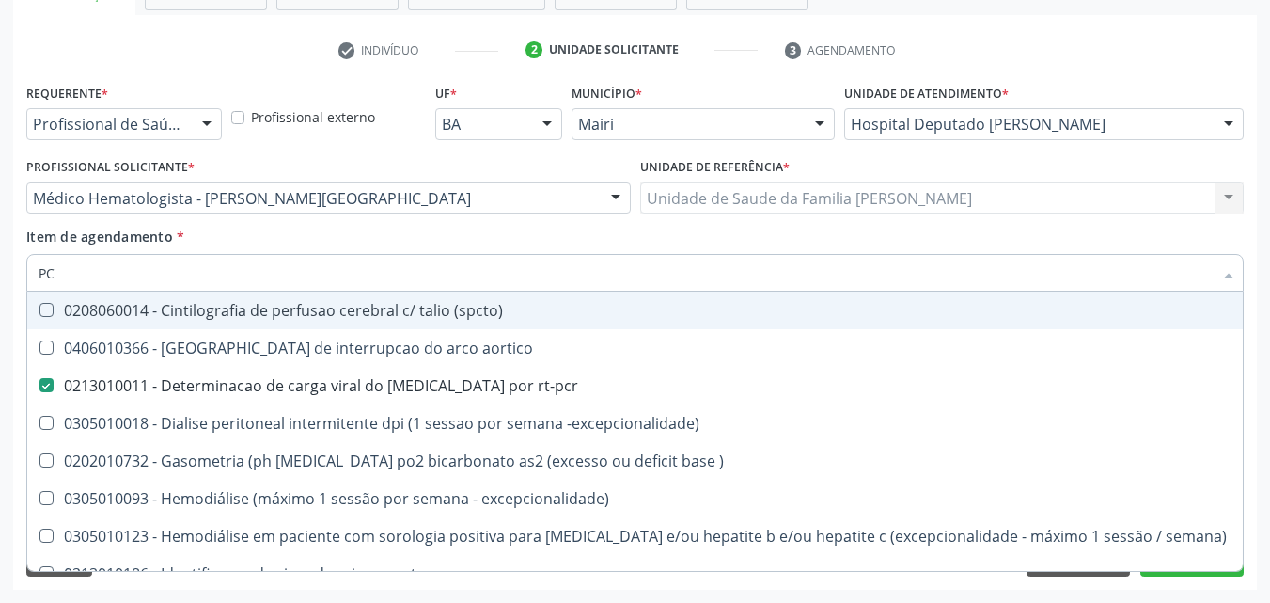
type input "P"
checkbox rt-pcr "false"
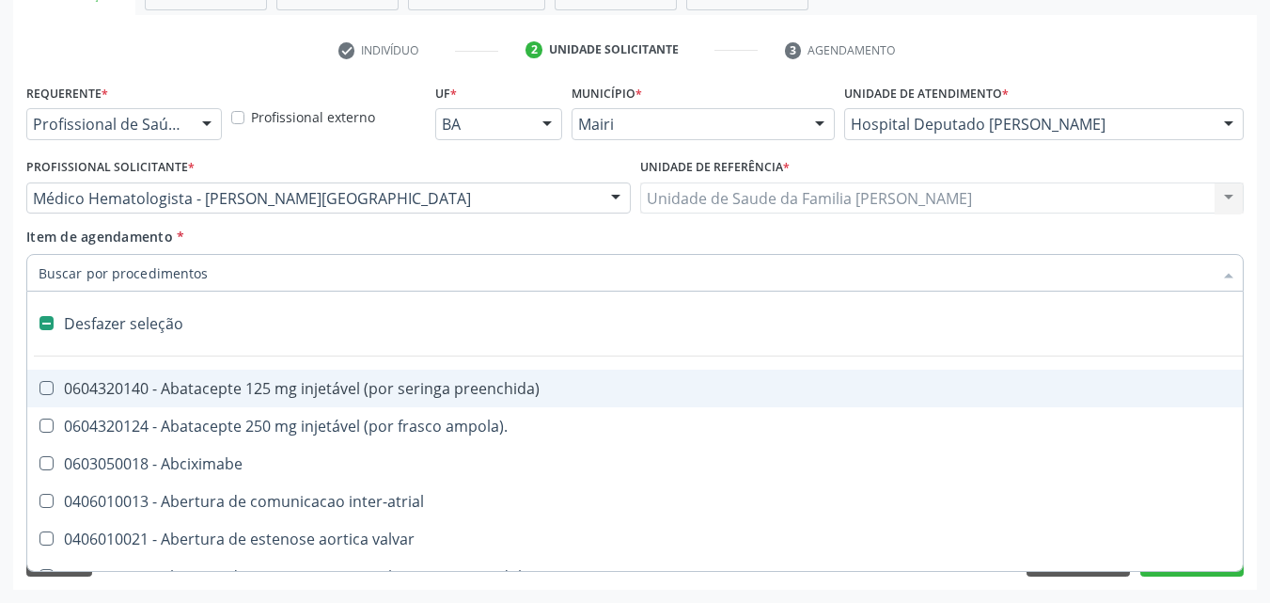
type input "B"
checkbox epidemiológica "true"
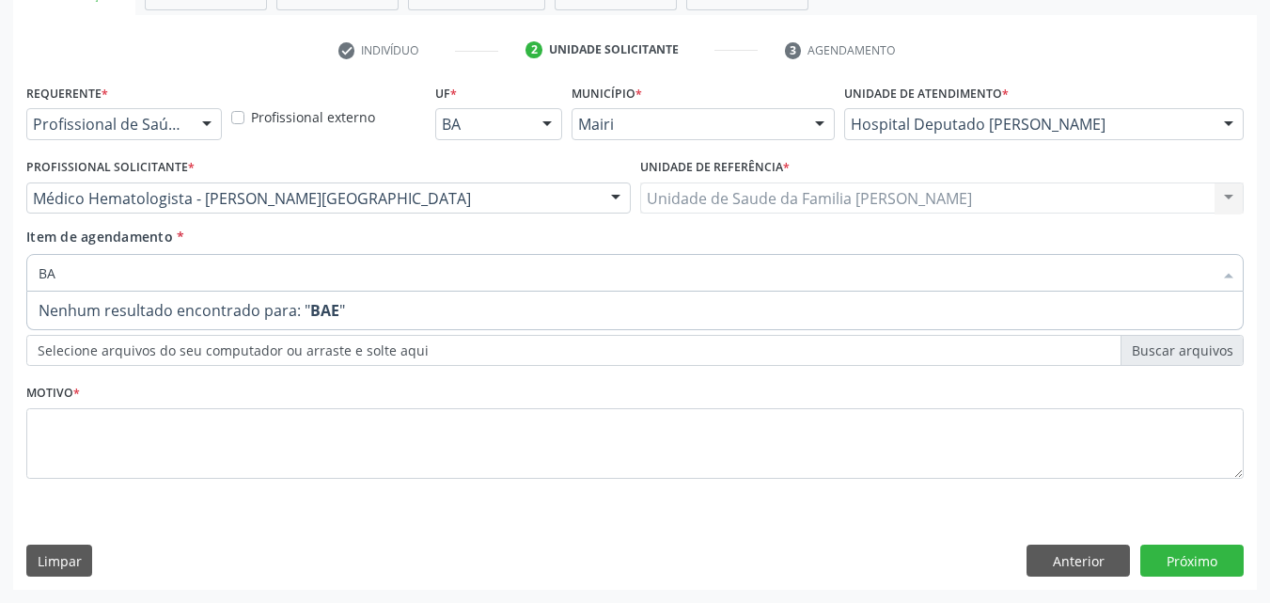
type input "B"
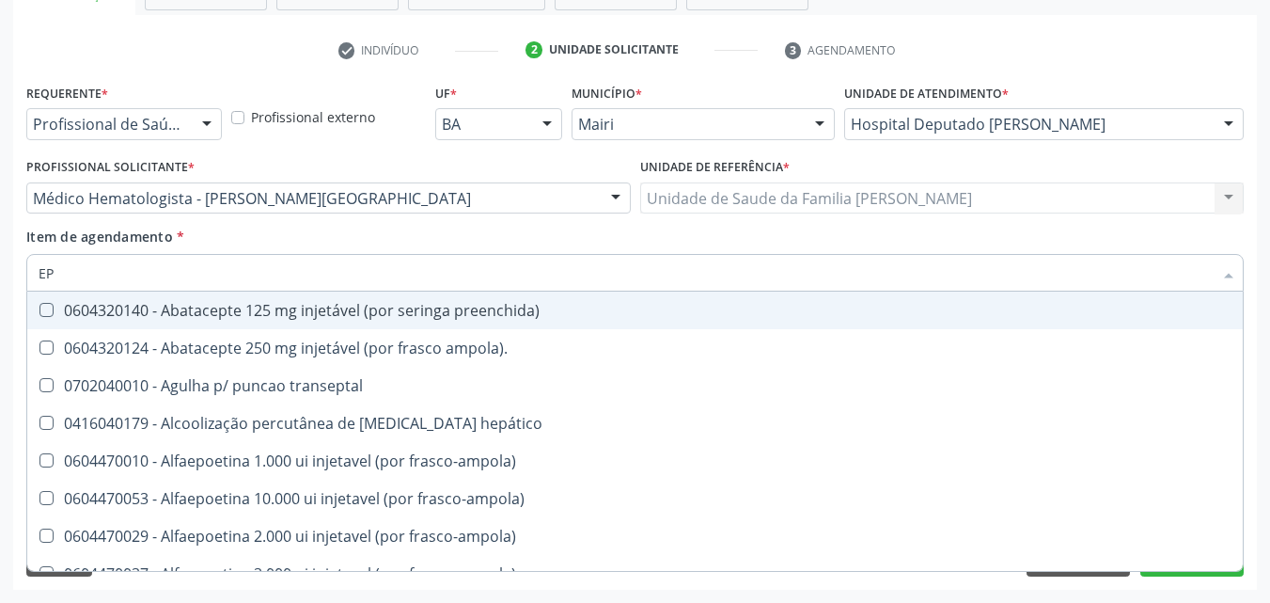
type input "E"
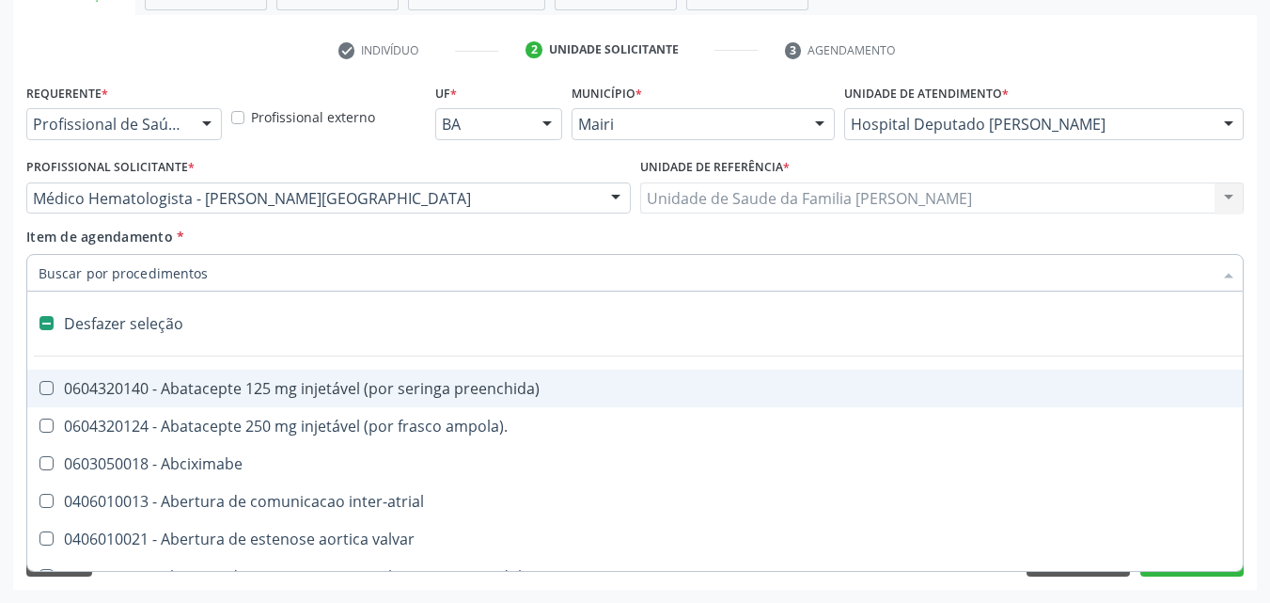
click at [454, 226] on div "Profissional Solicitante * Médico Hematologista - Moniky Villary Ribeiro Lima A…" at bounding box center [329, 189] width 614 height 73
checkbox ampola\)\ "true"
checkbox Abciximabe "true"
checkbox inter-atrial "true"
checkbox valvar "true"
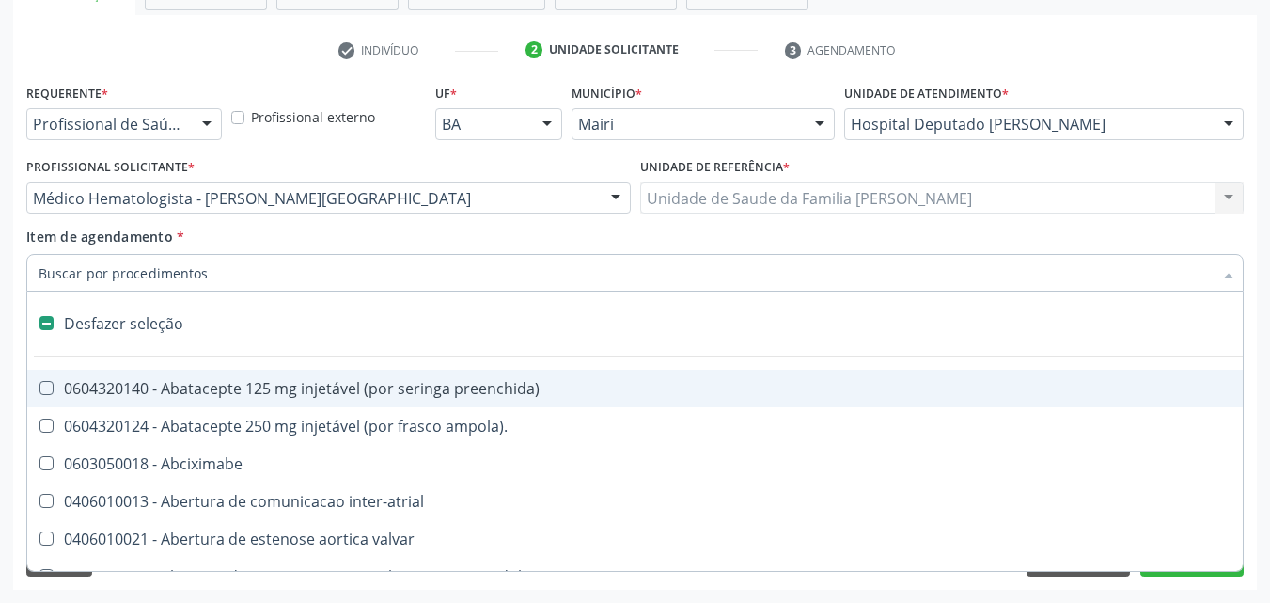
checkbox adolescente\) "true"
checkbox valvar "true"
checkbox adolescente\) "true"
checkbox paciente\) "true"
checkbox dente\) "true"
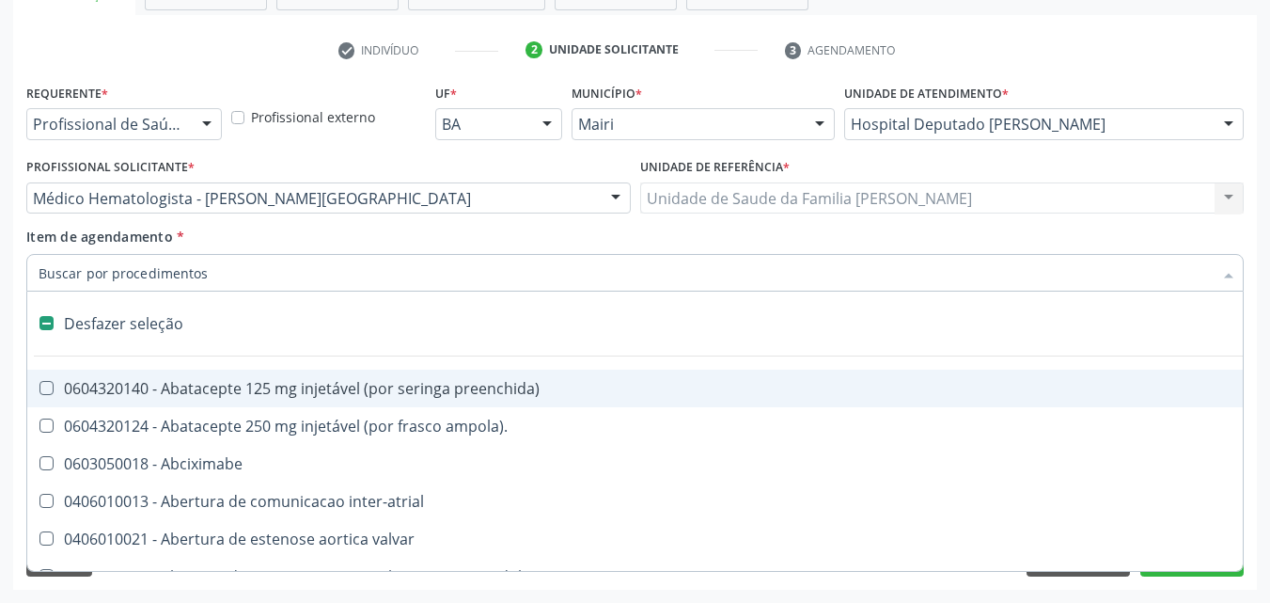
checkbox comprimido\) "true"
checkbox \(dornic\) "true"
checkbox derrames "true"
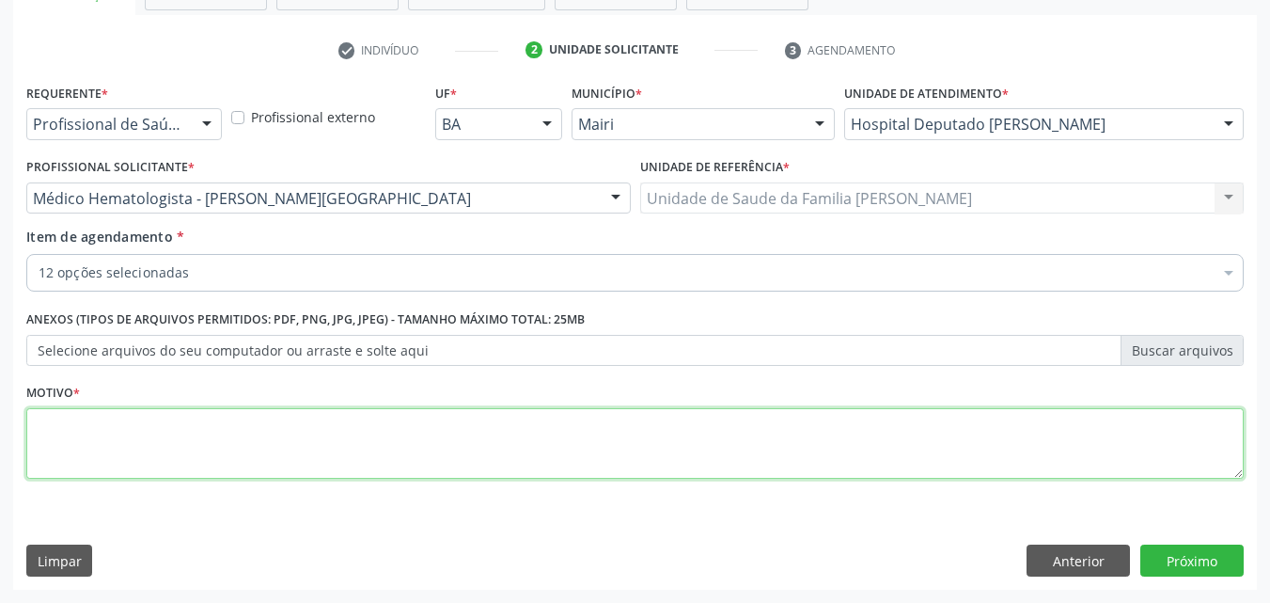
click at [128, 423] on textarea at bounding box center [635, 443] width 1218 height 71
type textarea "AVALIAÇÃO"
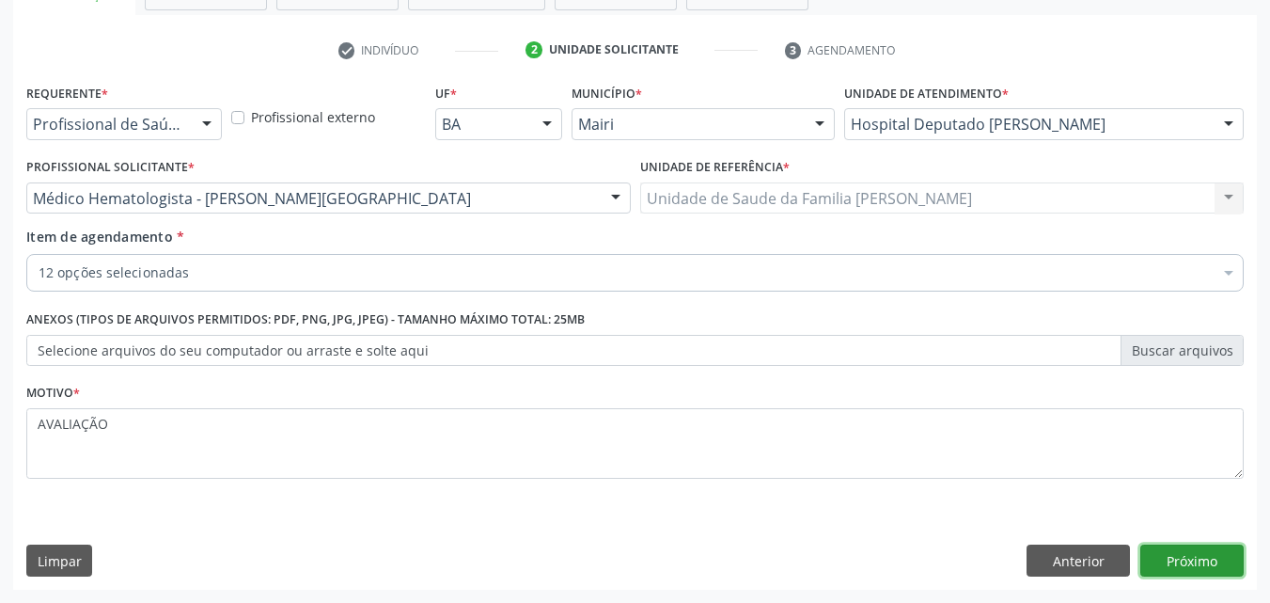
click at [1206, 558] on button "Próximo" at bounding box center [1192, 560] width 103 height 32
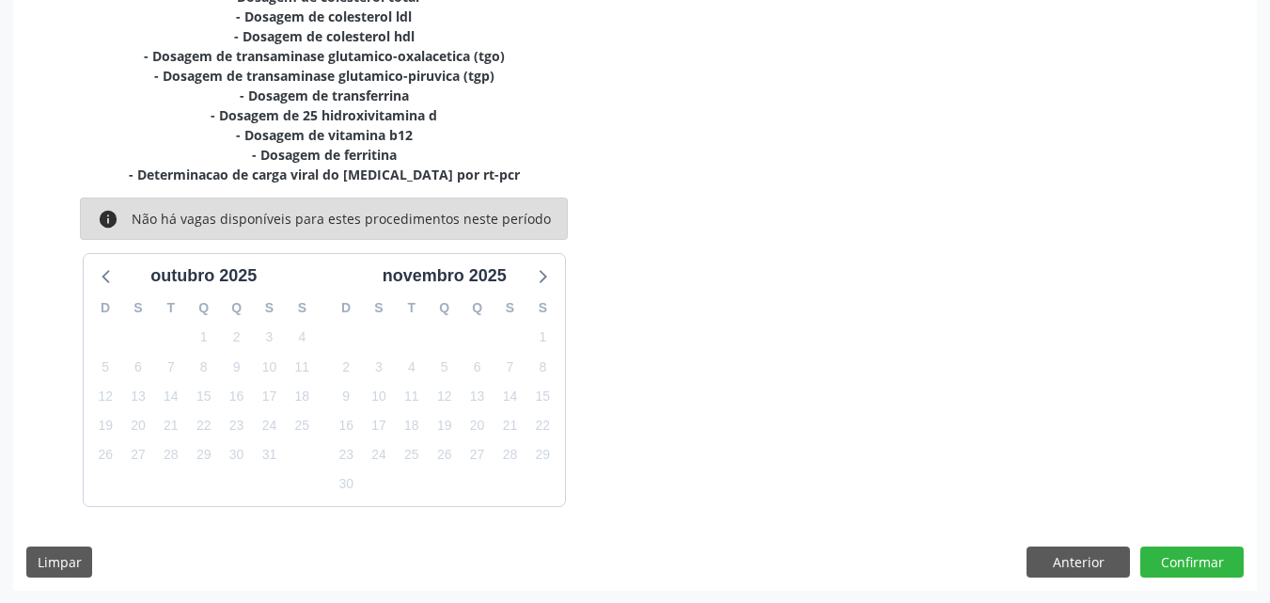
scroll to position [488, 0]
click at [1206, 558] on button "Confirmar" at bounding box center [1192, 561] width 103 height 32
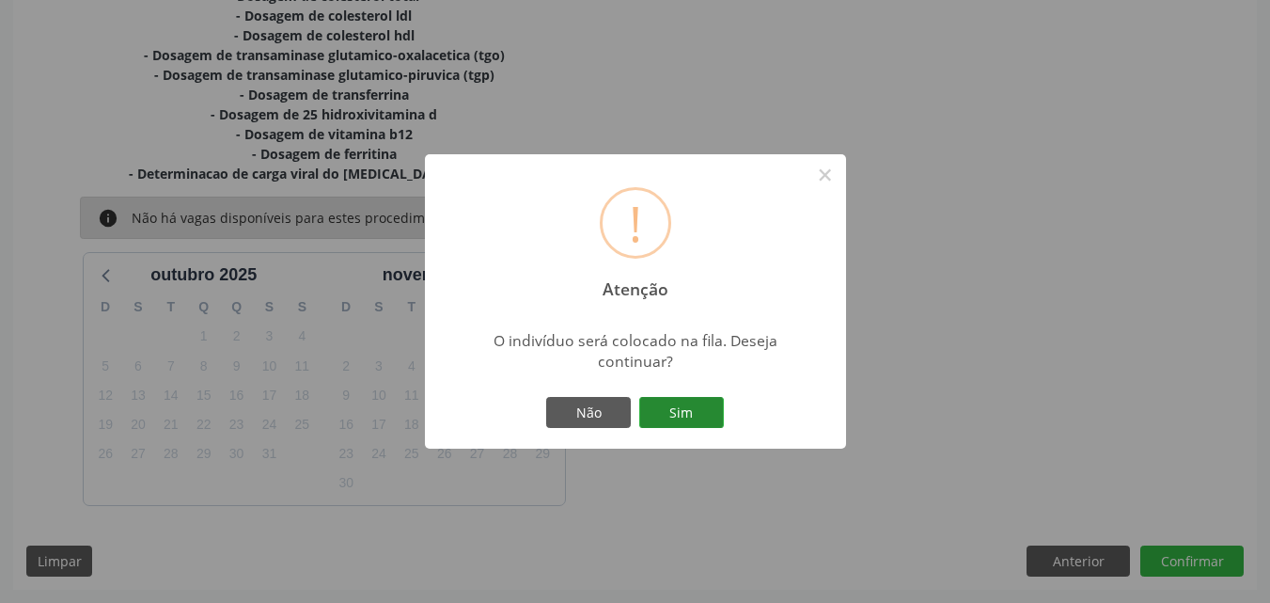
click at [686, 406] on button "Sim" at bounding box center [681, 413] width 85 height 32
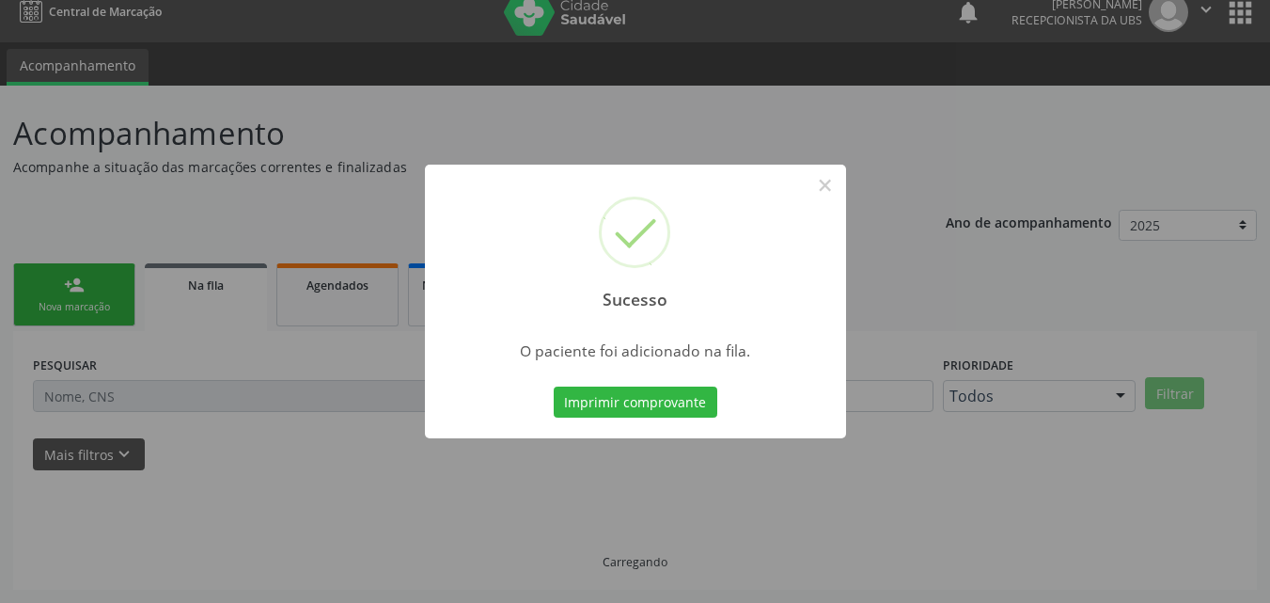
scroll to position [18, 0]
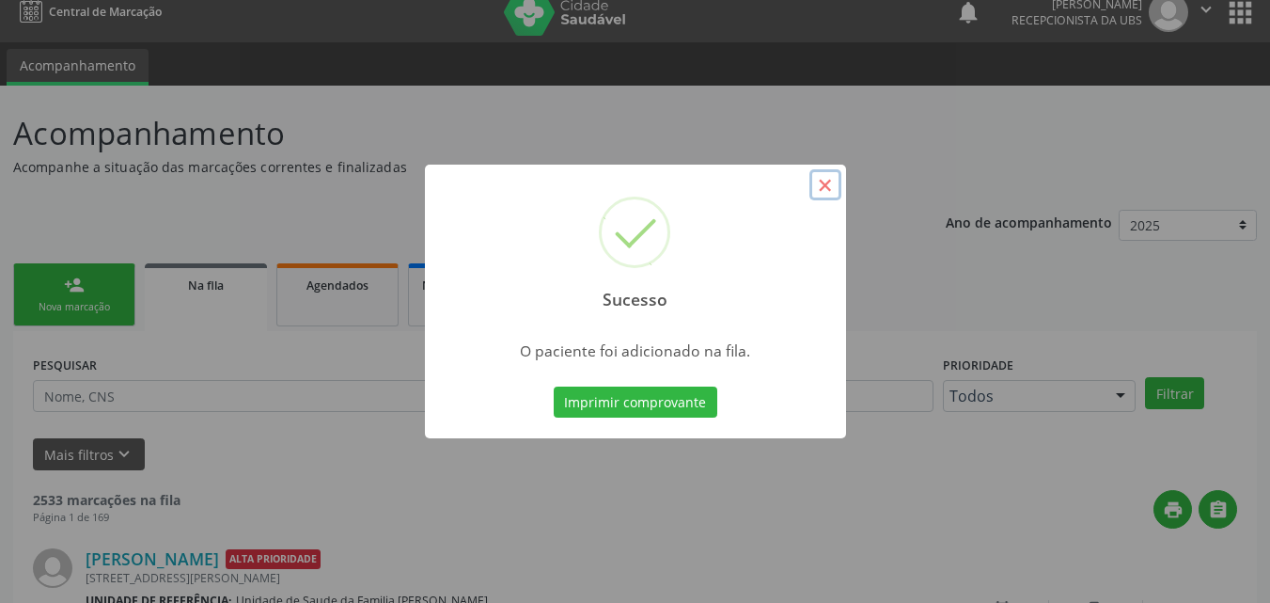
click at [817, 181] on button "×" at bounding box center [826, 185] width 32 height 32
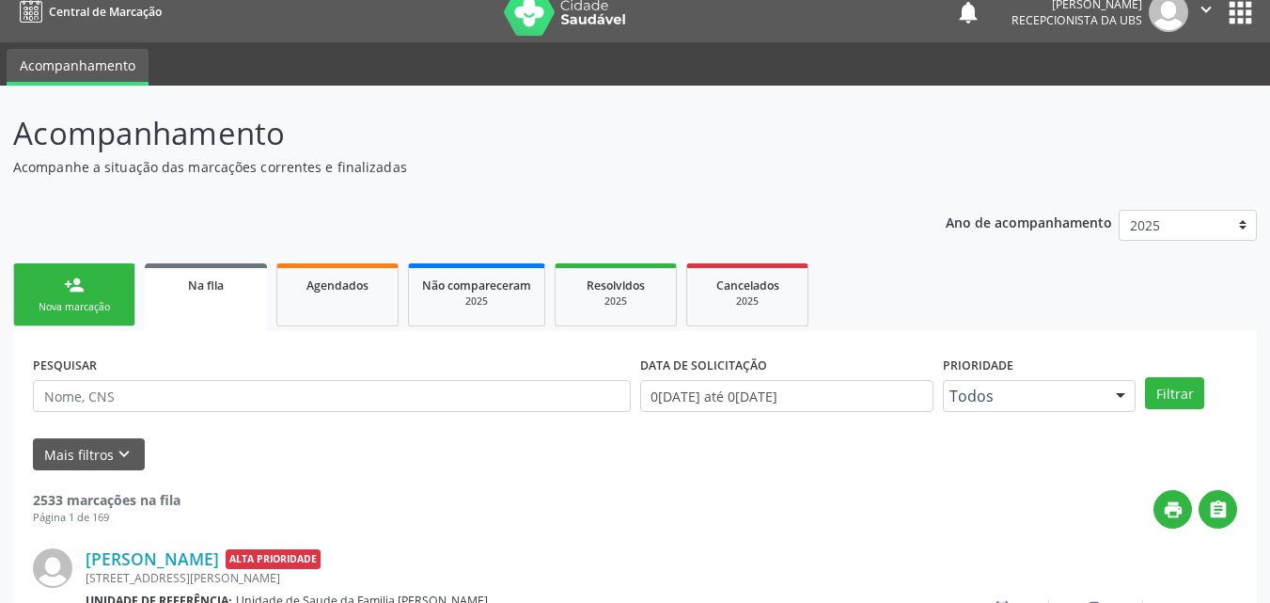
click at [72, 292] on div "person_add" at bounding box center [74, 285] width 21 height 21
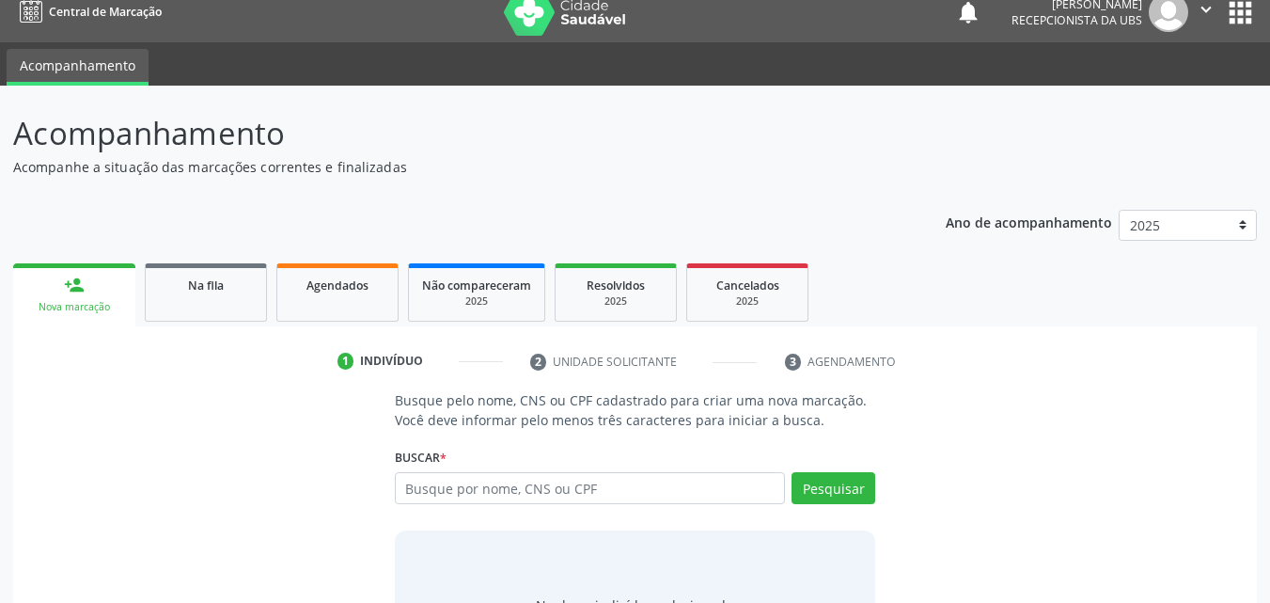
scroll to position [18, 0]
click at [526, 494] on input "text" at bounding box center [590, 488] width 391 height 32
paste input "M641065"
type input "M"
type input "m"
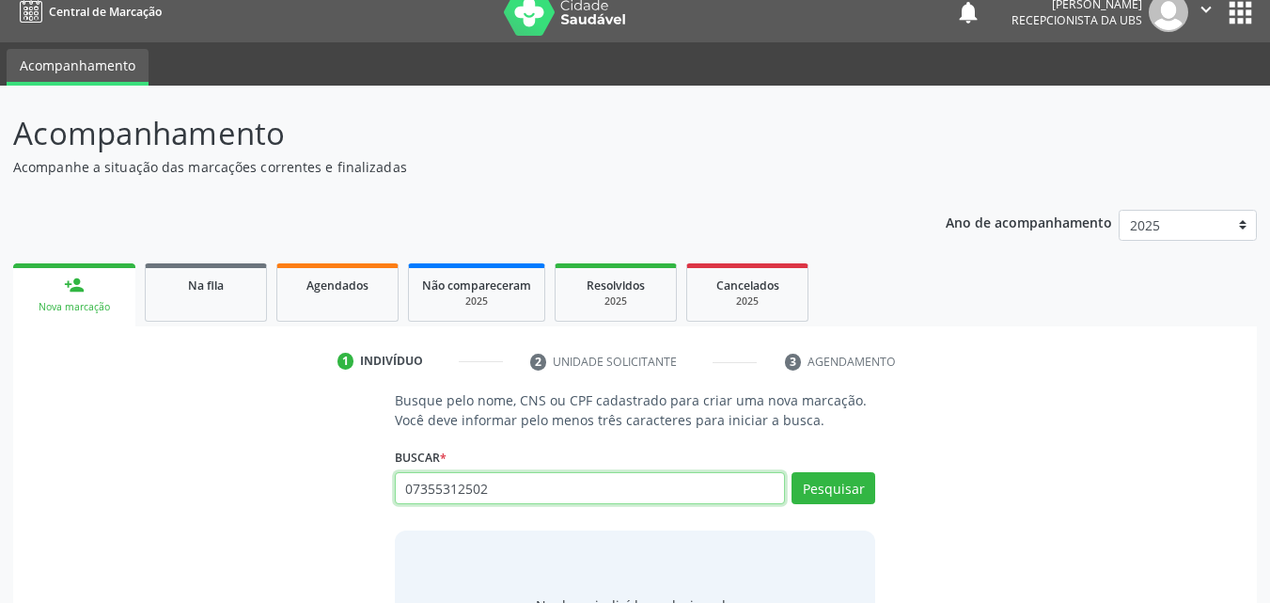
type input "07355312502"
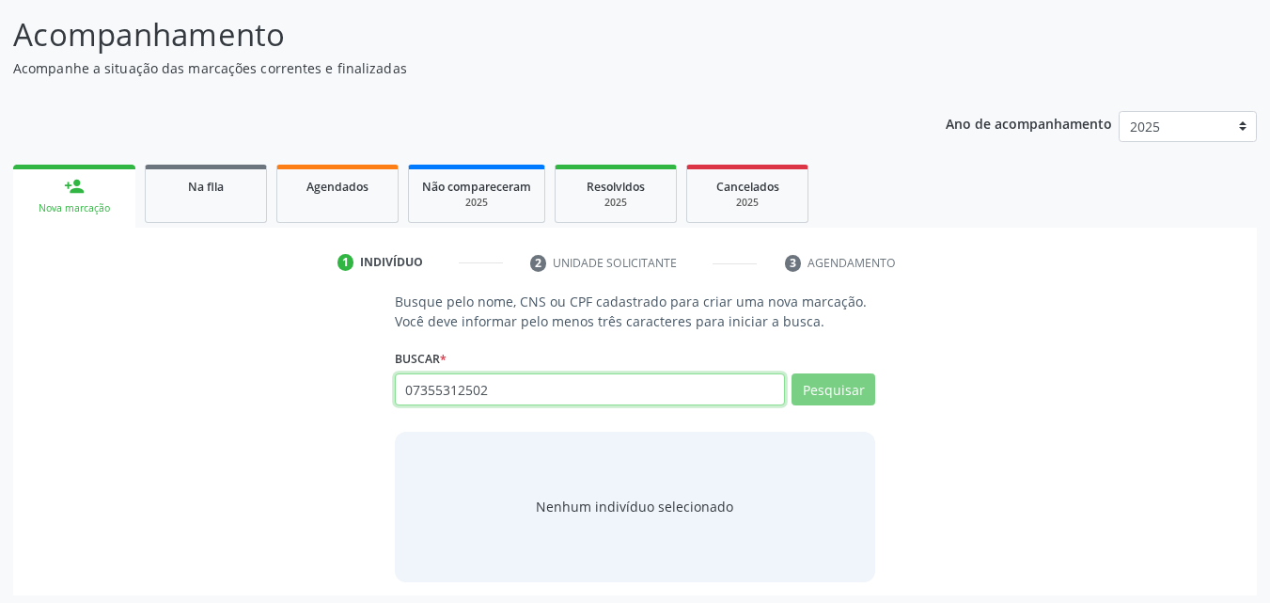
scroll to position [122, 0]
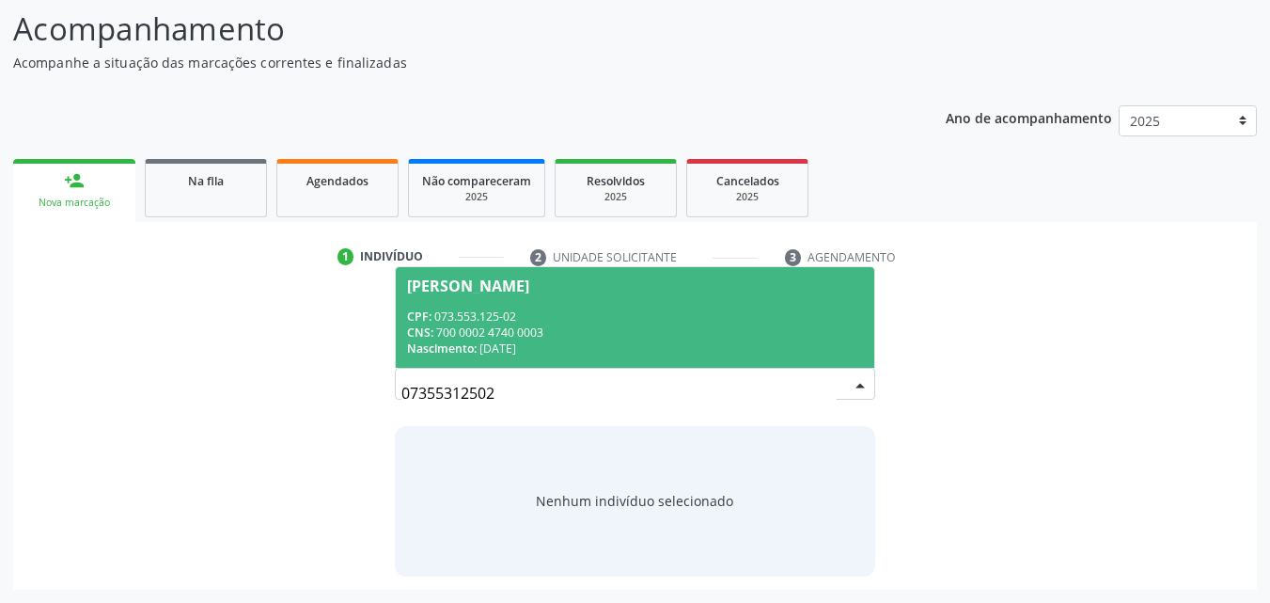
click at [616, 349] on div "Nascimento: 26/02/1995" at bounding box center [635, 348] width 457 height 16
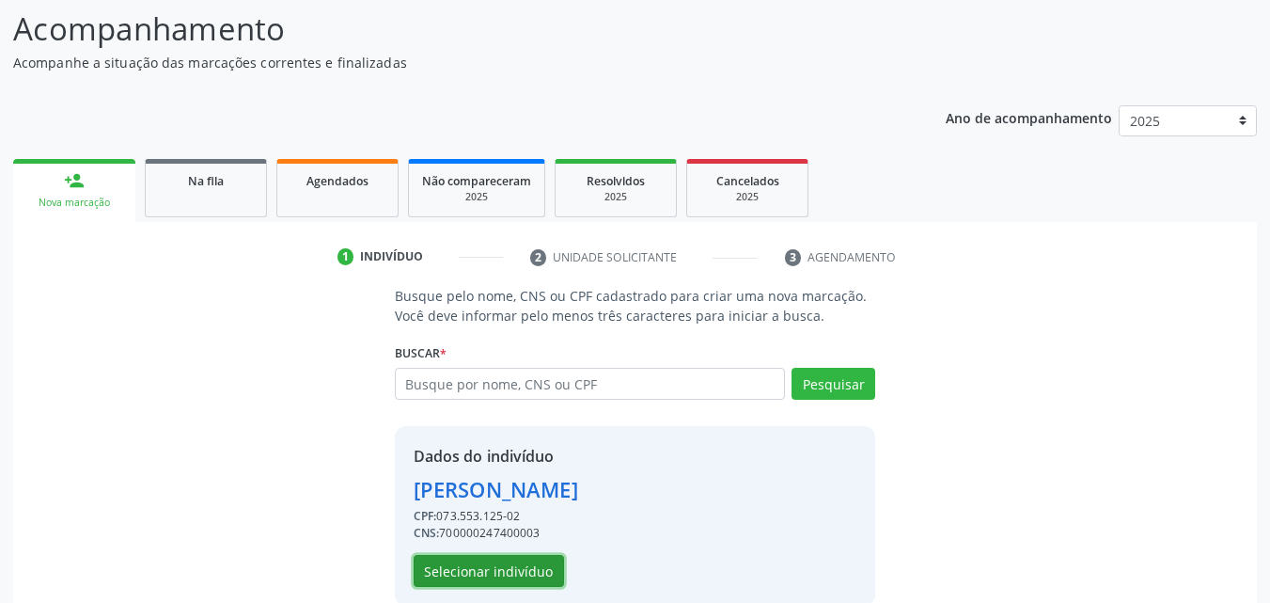
click at [513, 558] on button "Selecionar indivíduo" at bounding box center [489, 571] width 150 height 32
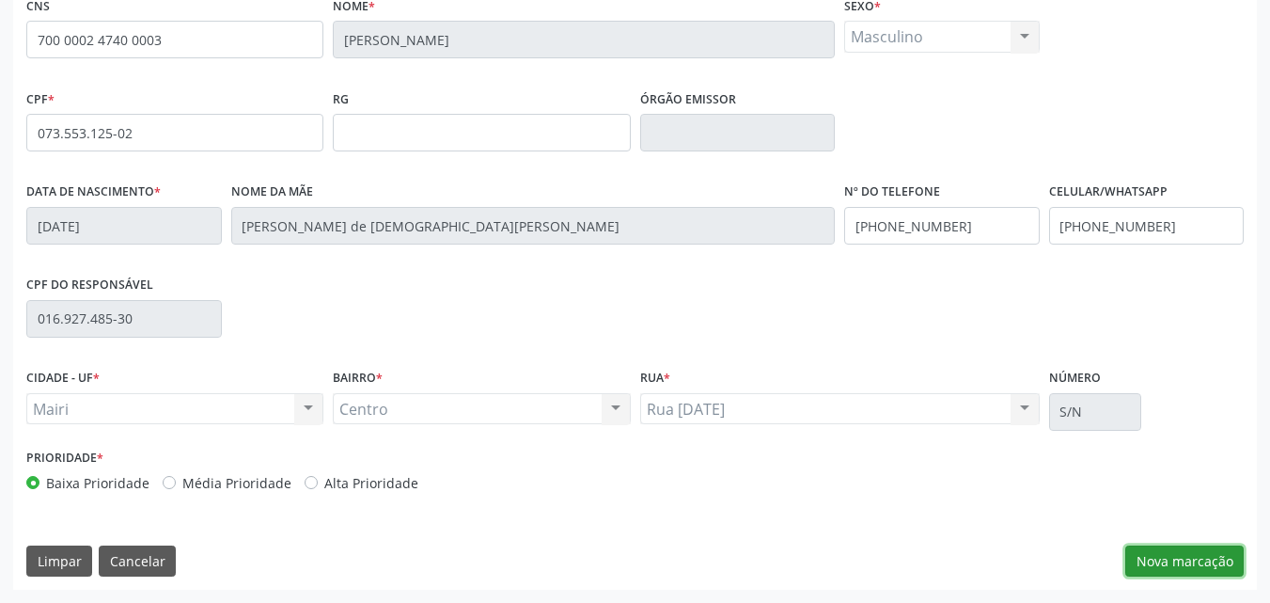
click at [1186, 552] on button "Nova marcação" at bounding box center [1185, 561] width 118 height 32
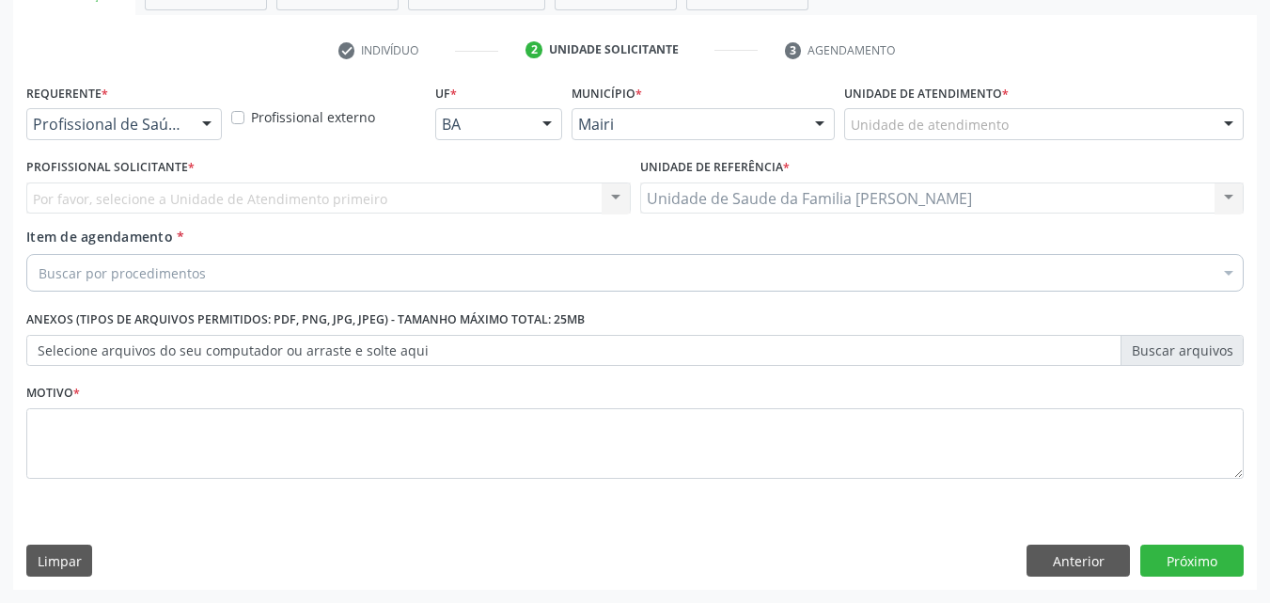
scroll to position [329, 0]
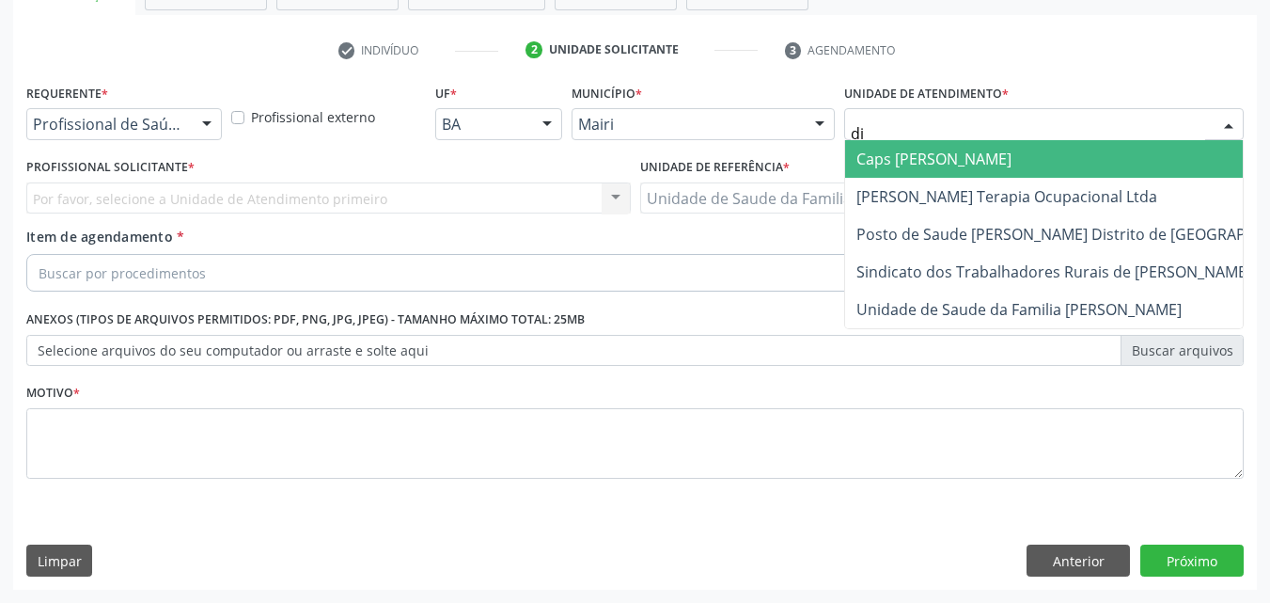
type input "dil"
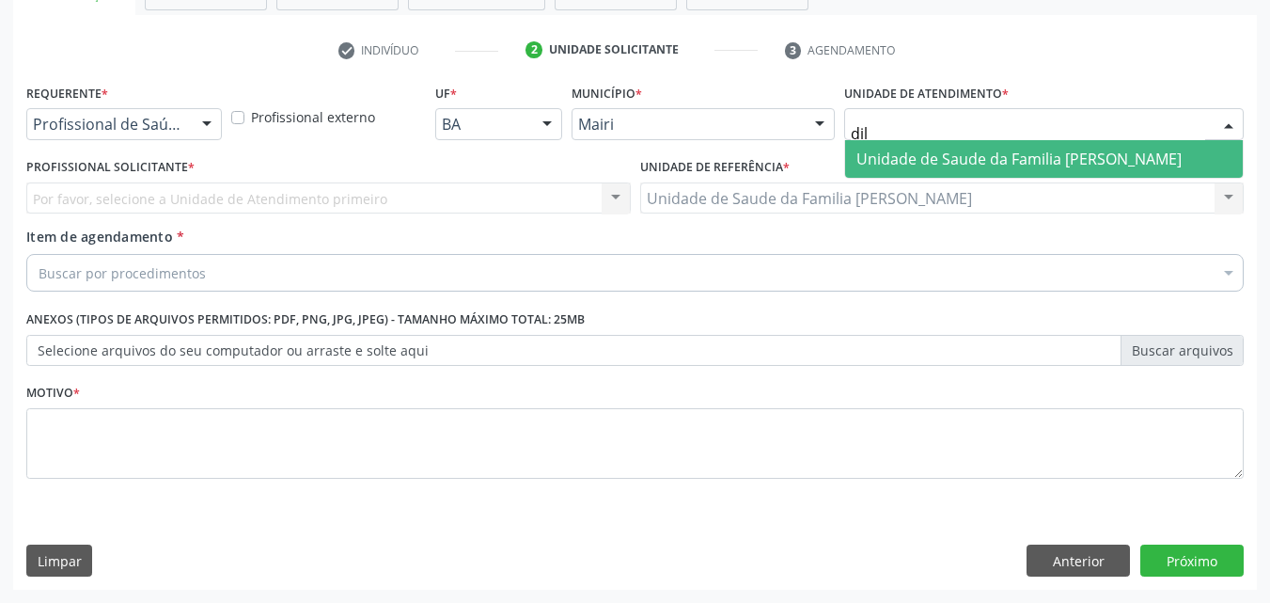
click at [907, 165] on span "Unidade de Saude da Familia [PERSON_NAME]" at bounding box center [1019, 159] width 325 height 21
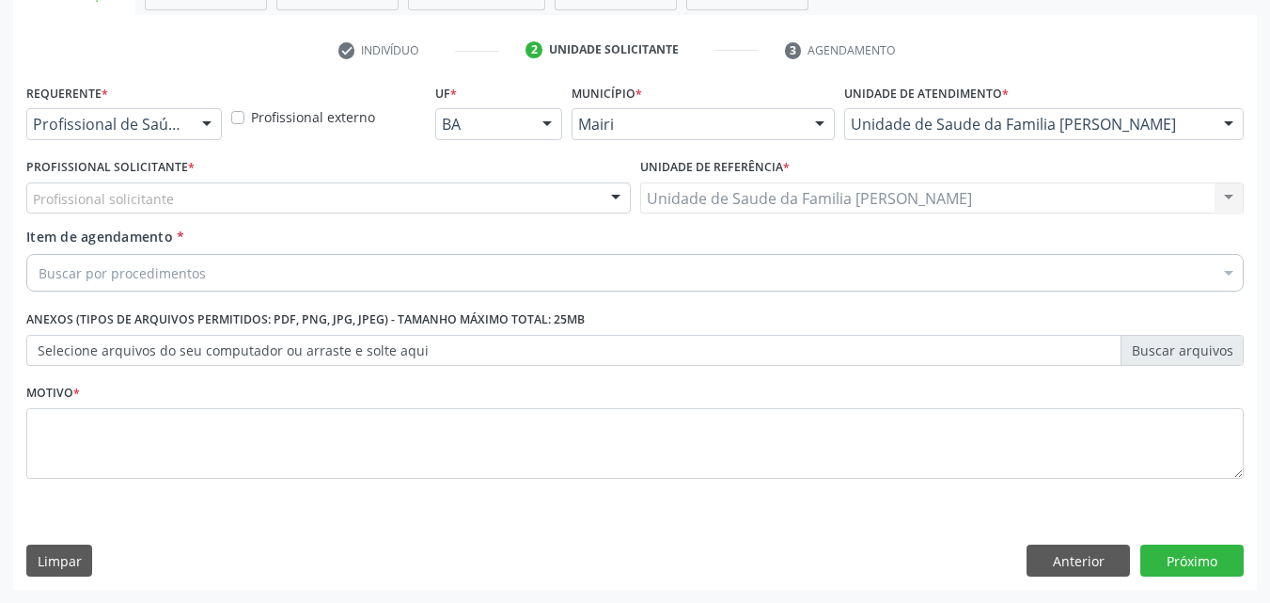
click at [165, 182] on div "Profissional solicitante" at bounding box center [328, 198] width 605 height 32
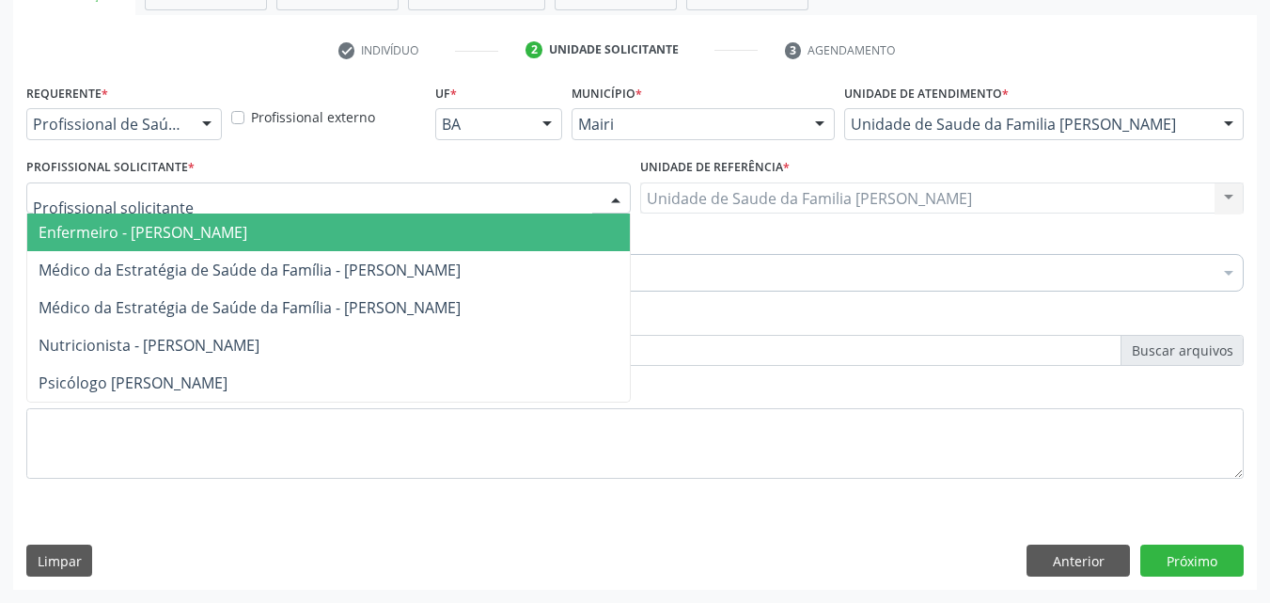
type input "j"
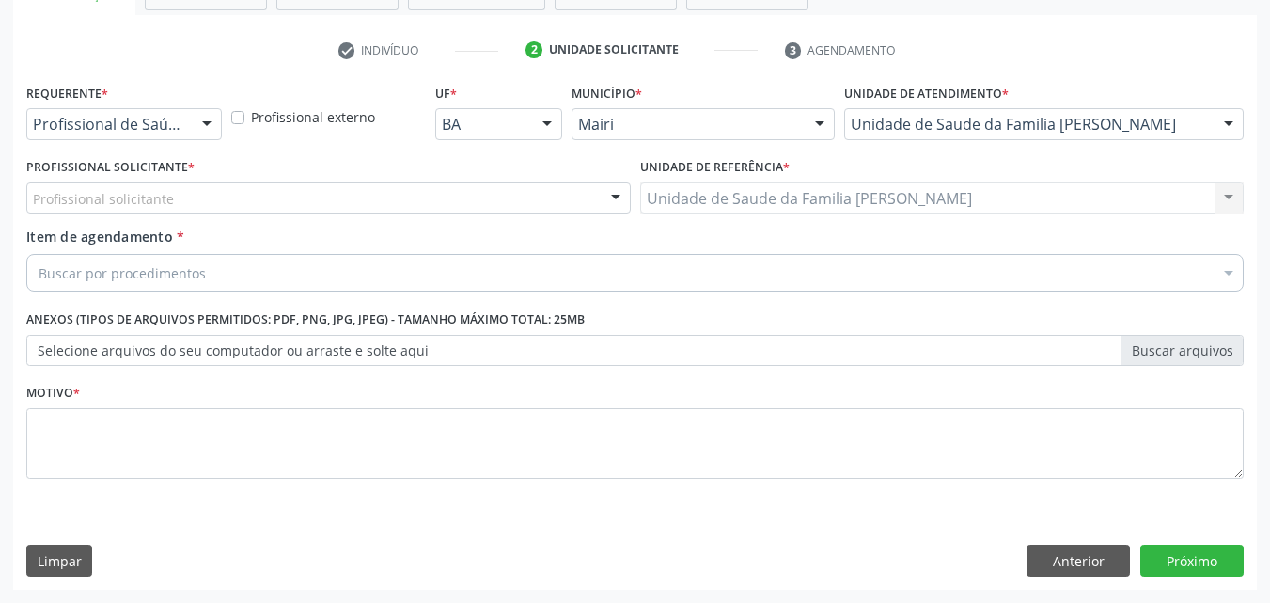
click at [345, 141] on div "Profissional externo" at bounding box center [329, 115] width 205 height 73
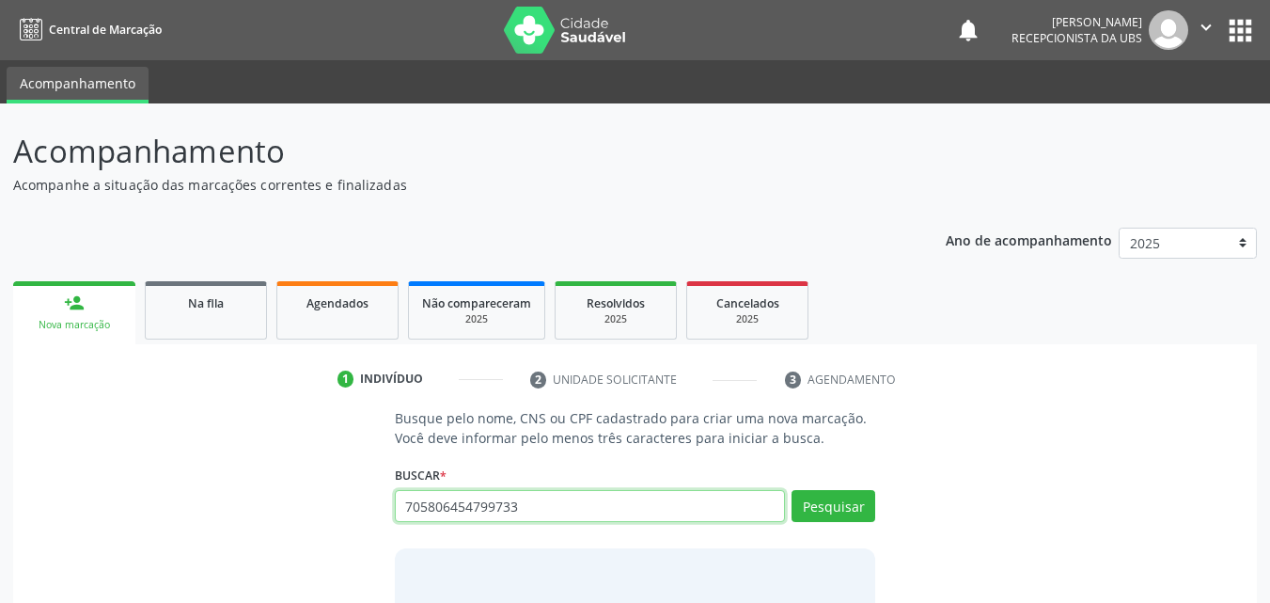
type input "705806454799733"
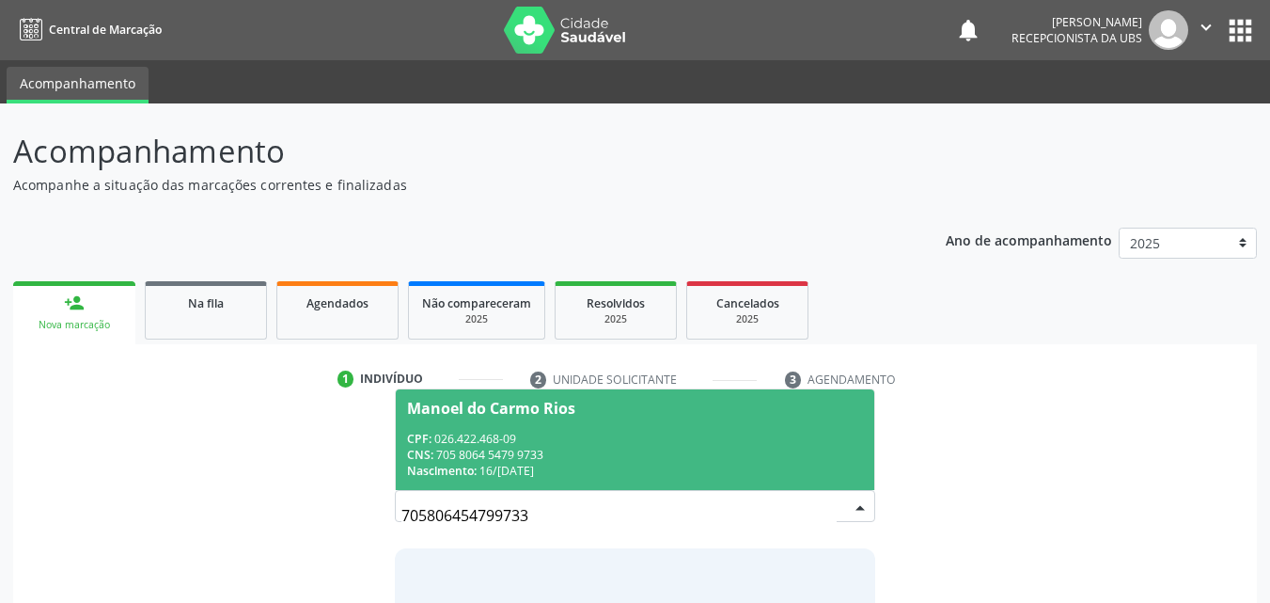
click at [584, 500] on input "705806454799733" at bounding box center [620, 516] width 436 height 38
click at [554, 434] on div "CPF: 026.422.468-09" at bounding box center [635, 439] width 457 height 16
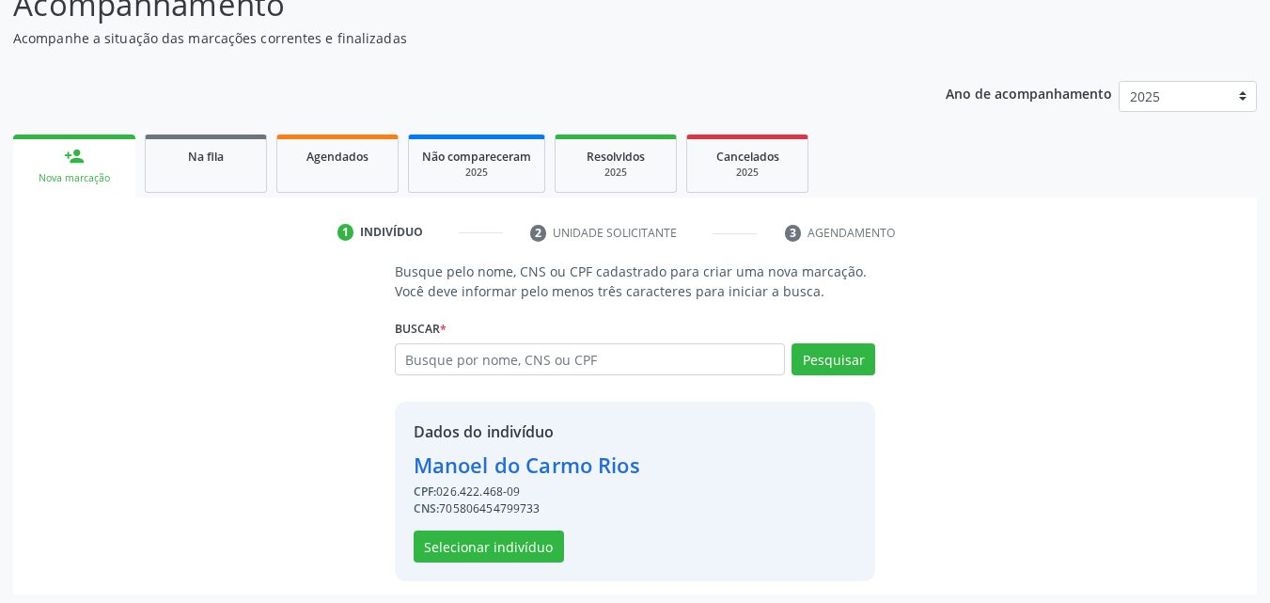
scroll to position [151, 0]
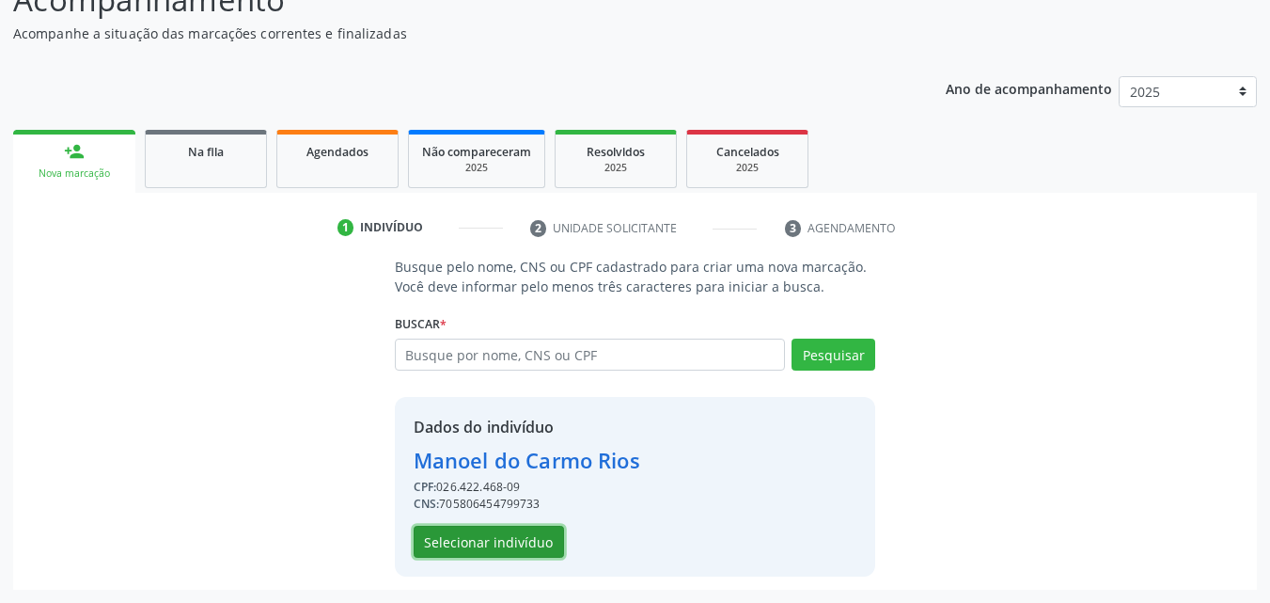
click at [520, 540] on button "Selecionar indivíduo" at bounding box center [489, 542] width 150 height 32
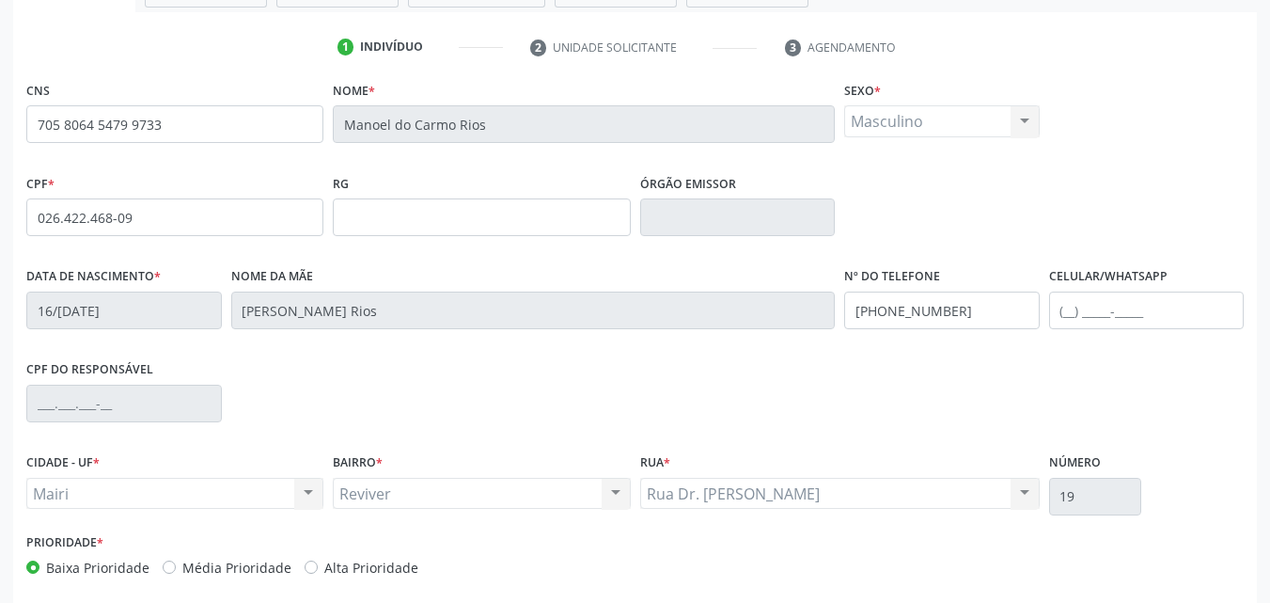
scroll to position [339, 0]
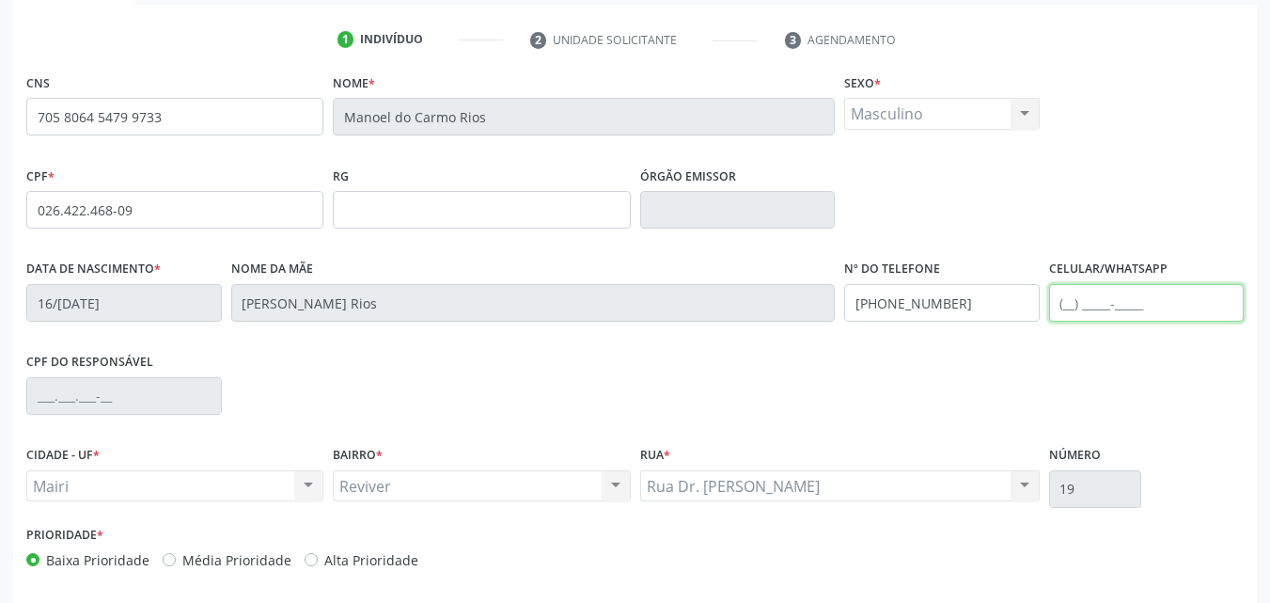
click at [1099, 297] on input "text" at bounding box center [1147, 303] width 196 height 38
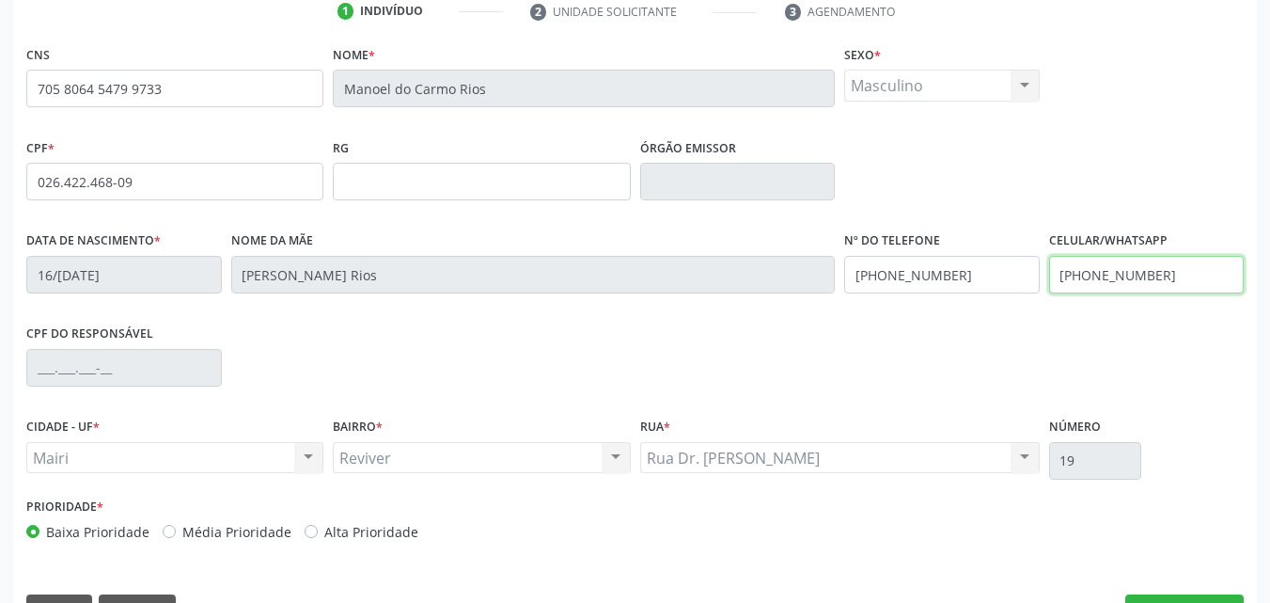
scroll to position [417, 0]
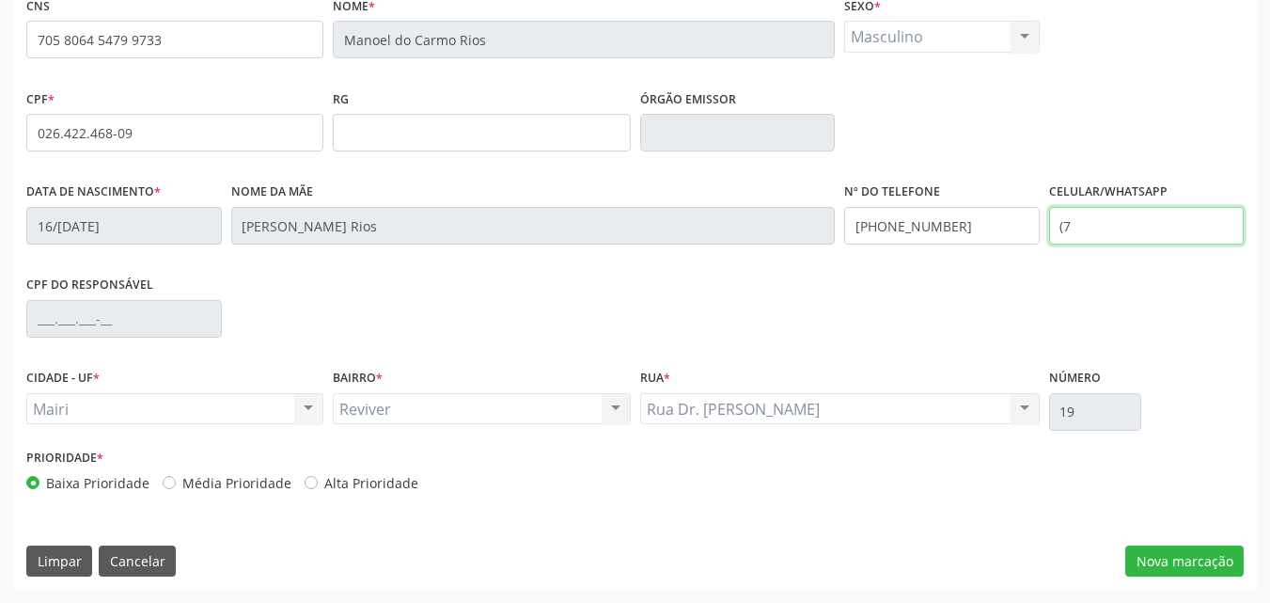
type input "("
type input "(74) 9984-6816"
click at [354, 477] on label "Alta Prioridade" at bounding box center [371, 483] width 94 height 20
click at [318, 477] on input "Alta Prioridade" at bounding box center [311, 481] width 13 height 17
radio input "true"
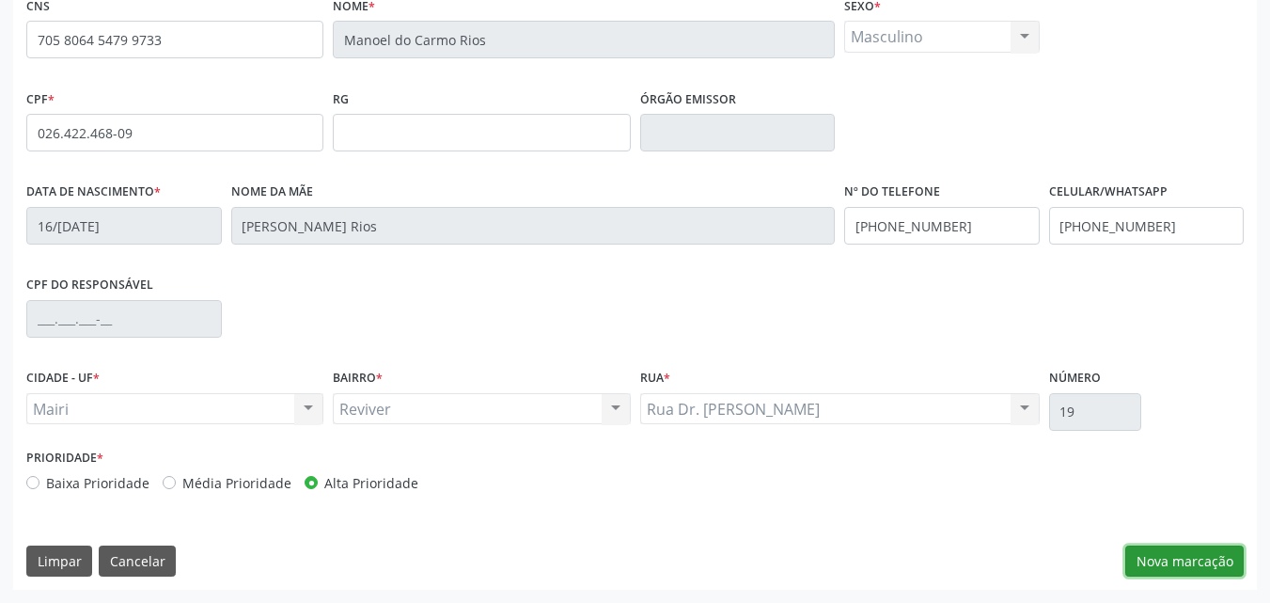
click at [1202, 558] on button "Nova marcação" at bounding box center [1185, 561] width 118 height 32
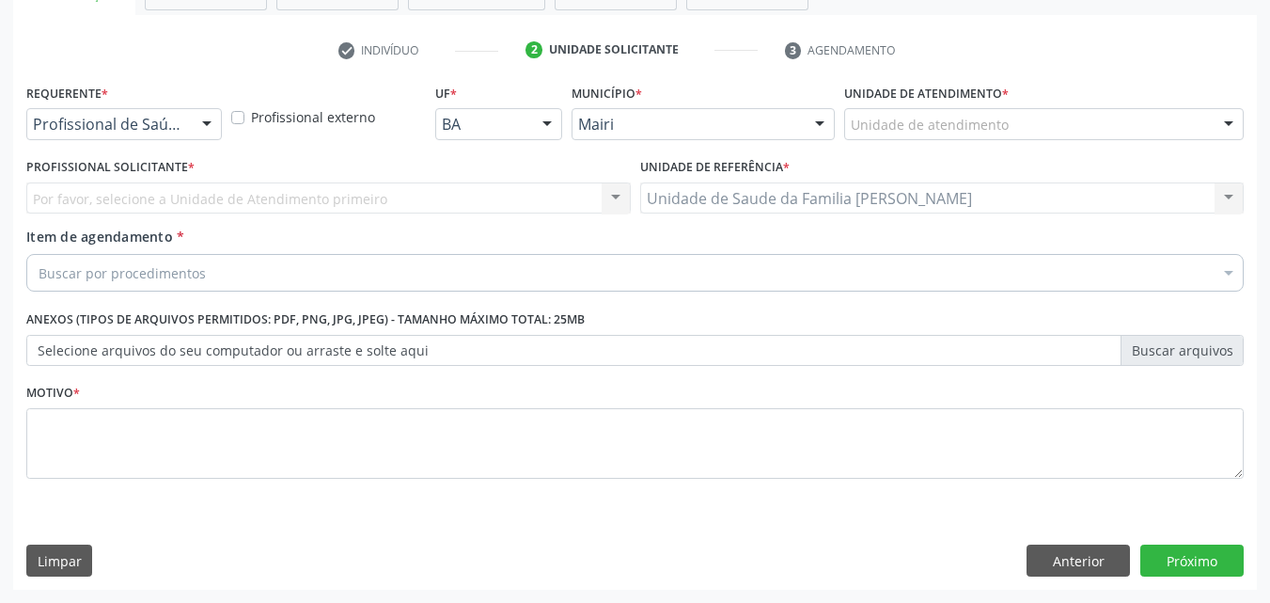
scroll to position [329, 0]
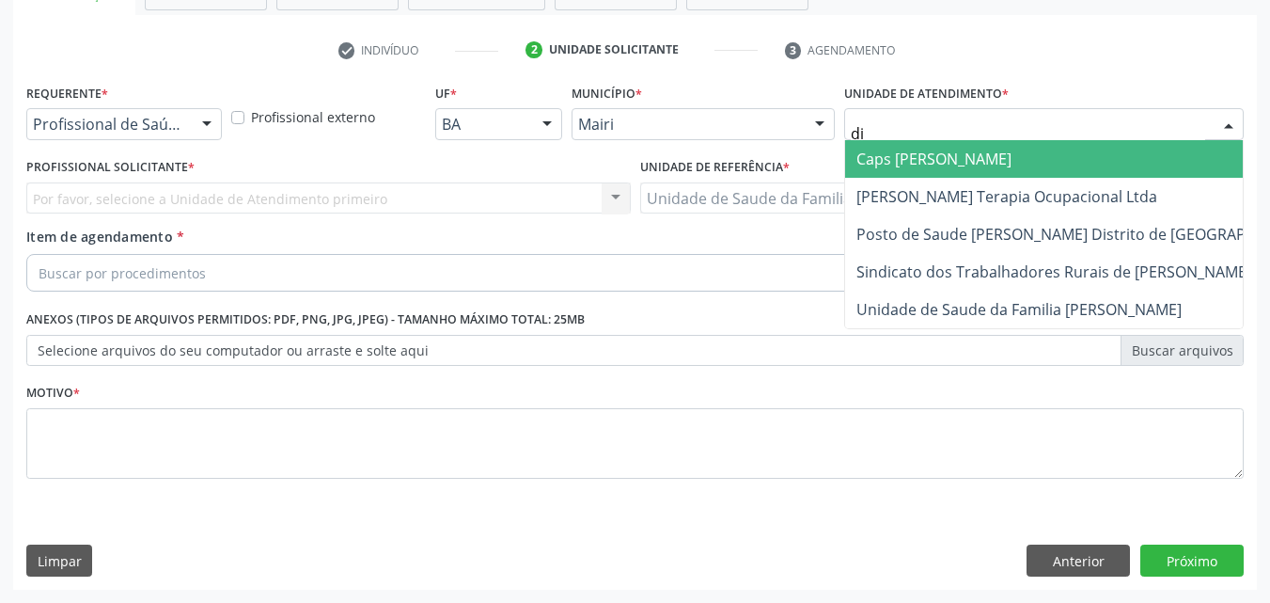
type input "dil"
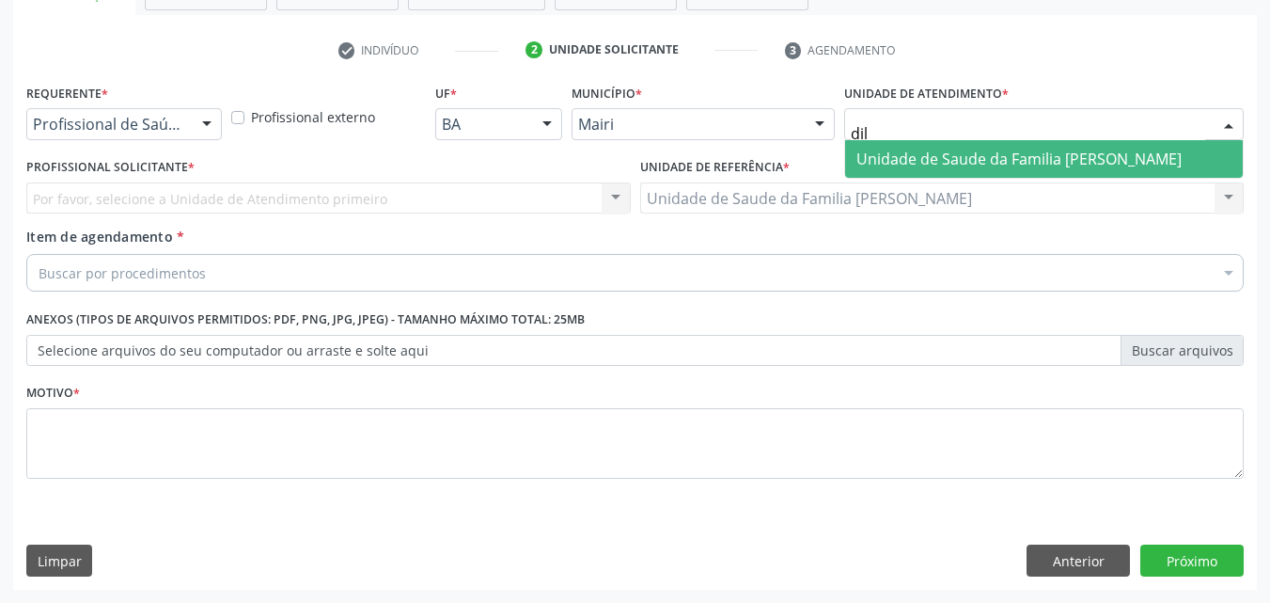
click at [989, 158] on span "Unidade de Saude da Familia [PERSON_NAME]" at bounding box center [1019, 159] width 325 height 21
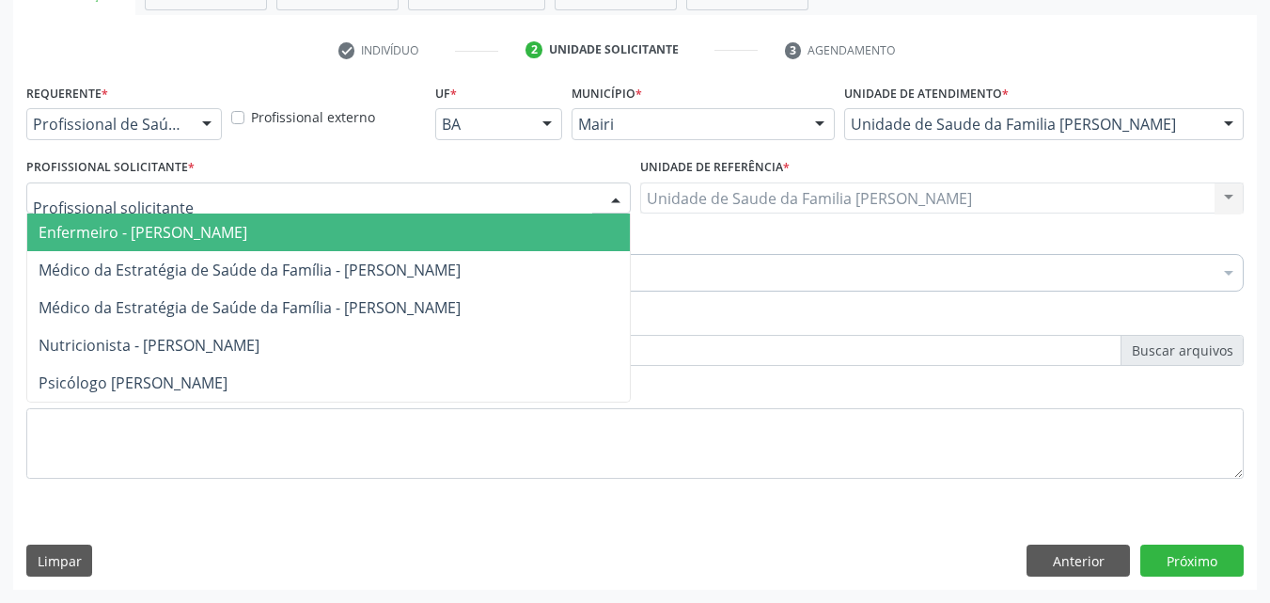
click at [140, 247] on span "Enfermeiro - Noemi Barbosa Rodrigues" at bounding box center [328, 232] width 603 height 38
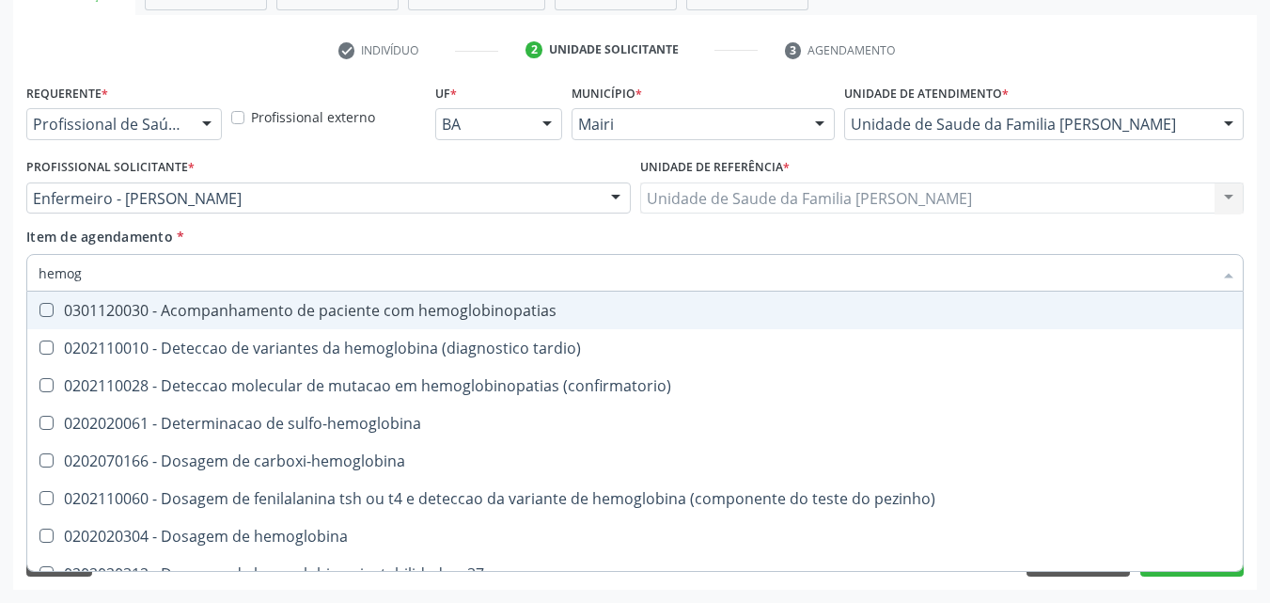
type input "hemogr"
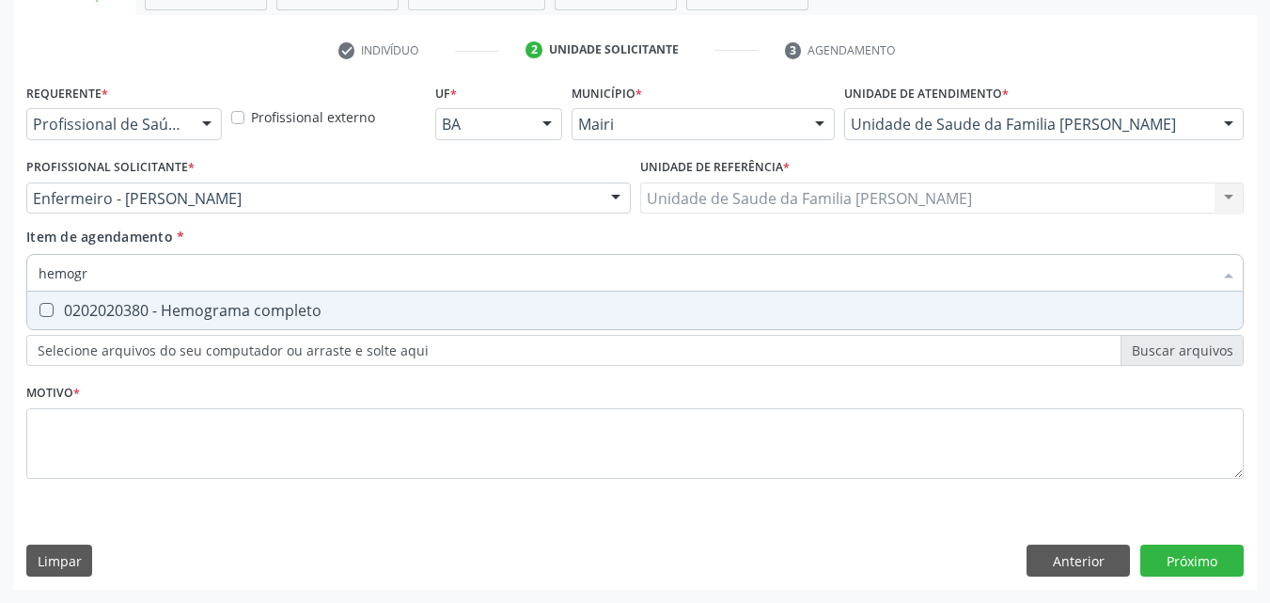
click at [132, 308] on div "0202020380 - Hemograma completo" at bounding box center [635, 310] width 1193 height 15
checkbox completo "true"
type input "hemog"
checkbox completo "false"
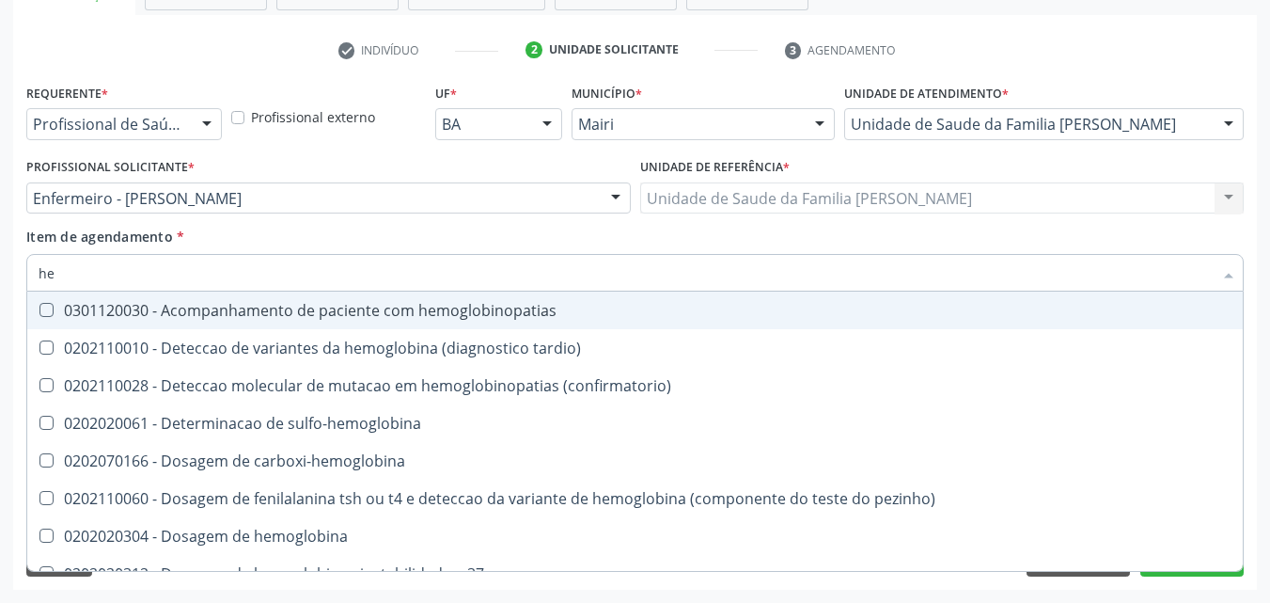
type input "h"
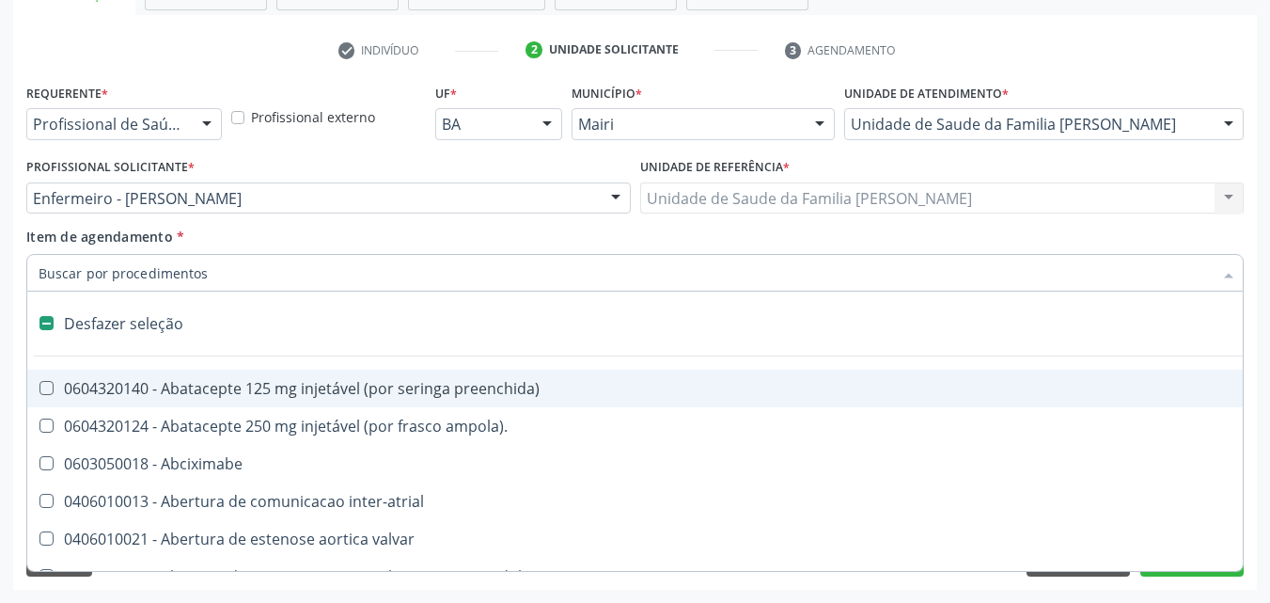
checkbox capsula\) "false"
type input "g"
checkbox adolescente\) "true"
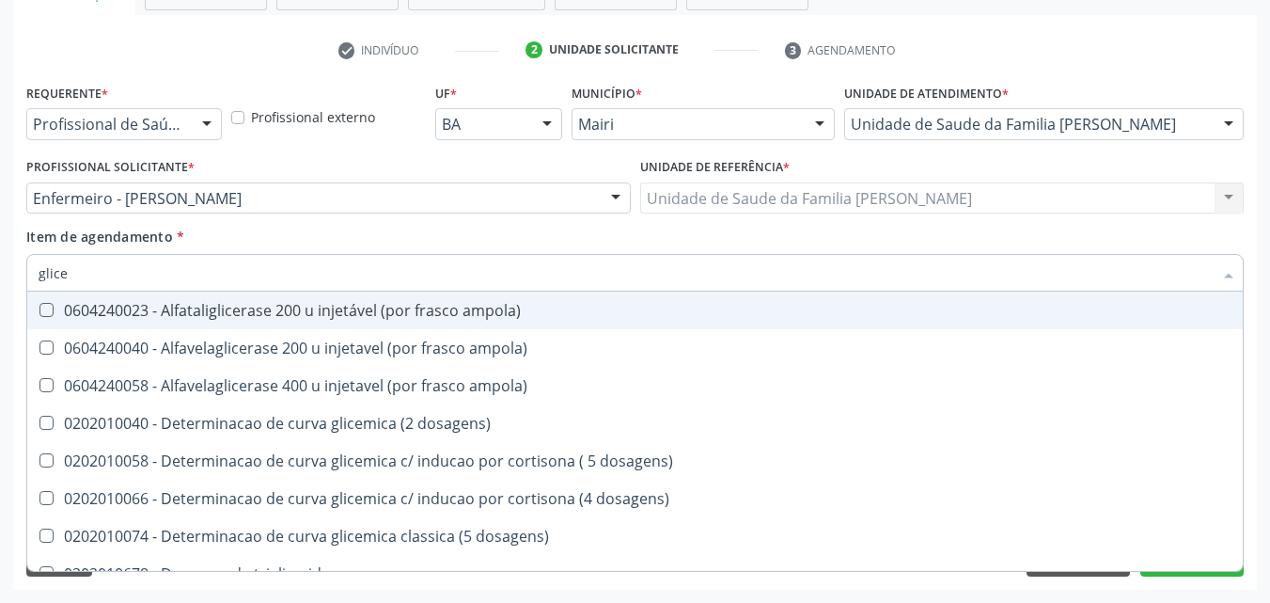
type input "glicem"
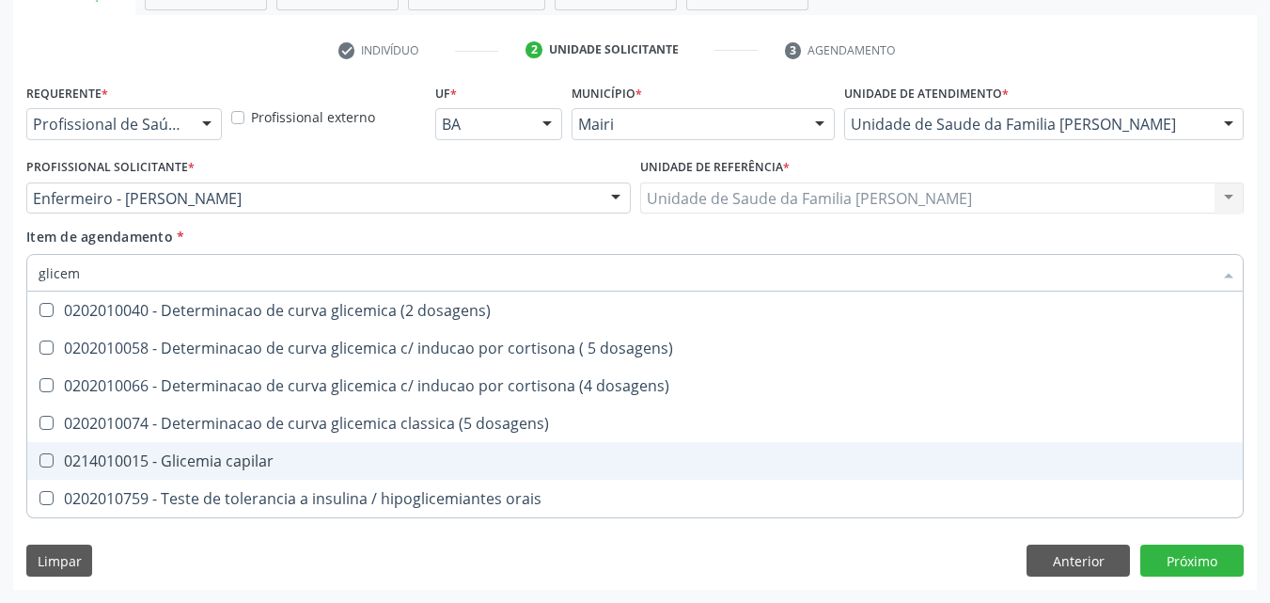
click at [258, 472] on span "0214010015 - Glicemia capilar" at bounding box center [635, 461] width 1216 height 38
checkbox capilar "true"
type input "glice"
checkbox capilar "false"
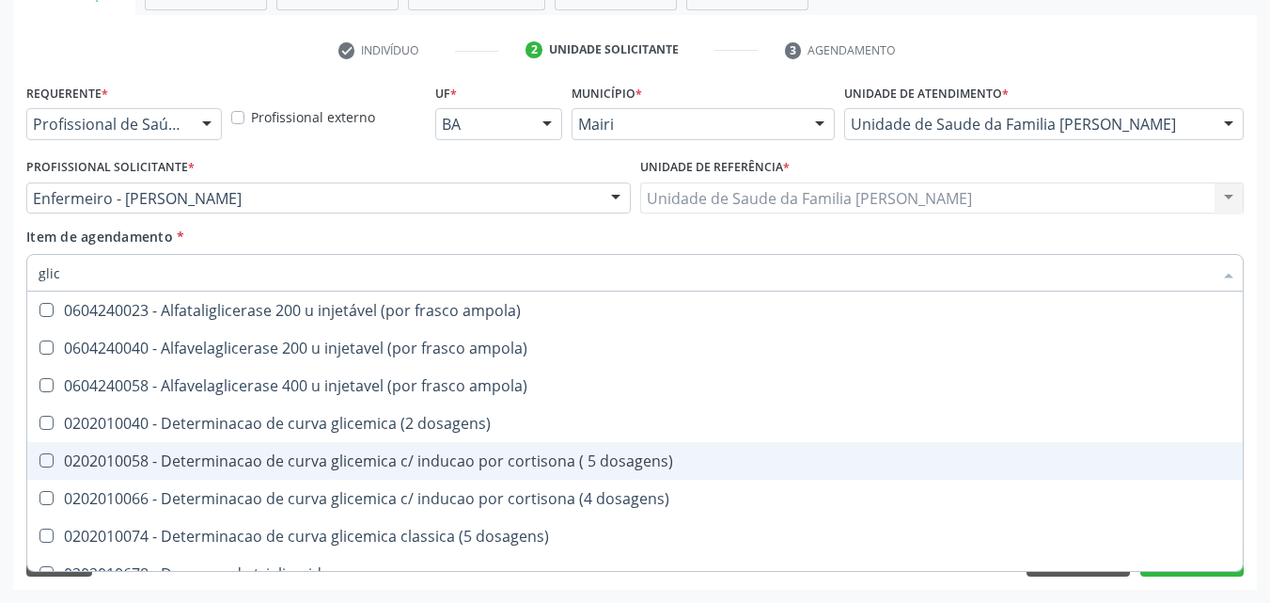
type input "gli"
checkbox capilar "false"
type input "g"
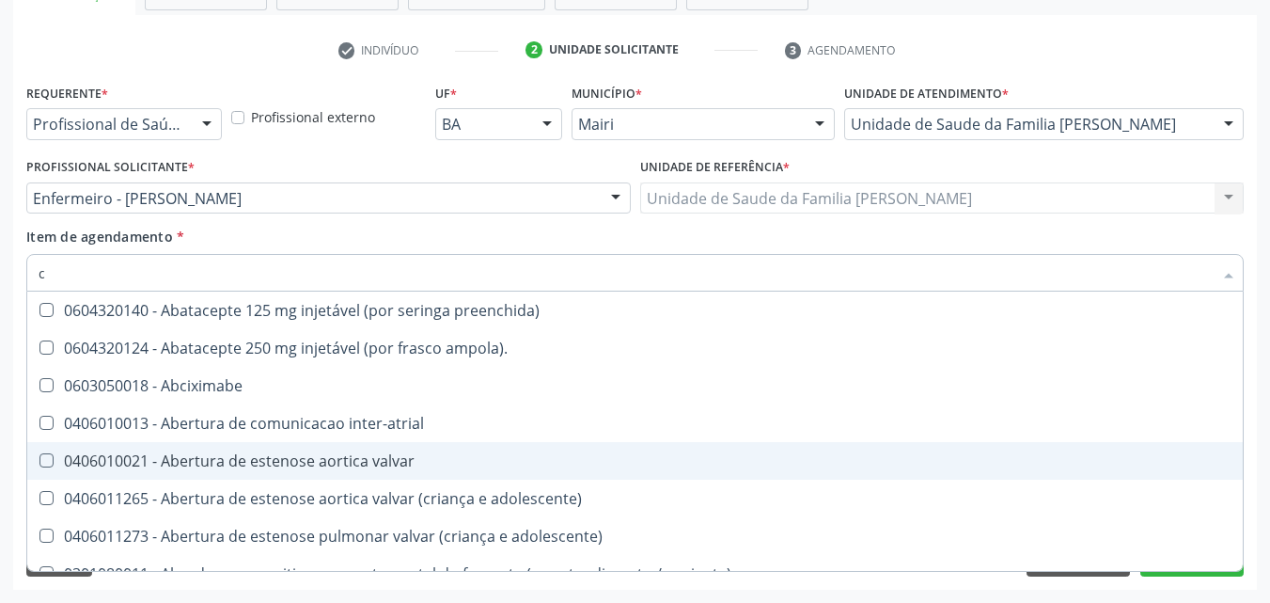
type input "co"
checkbox osseo "true"
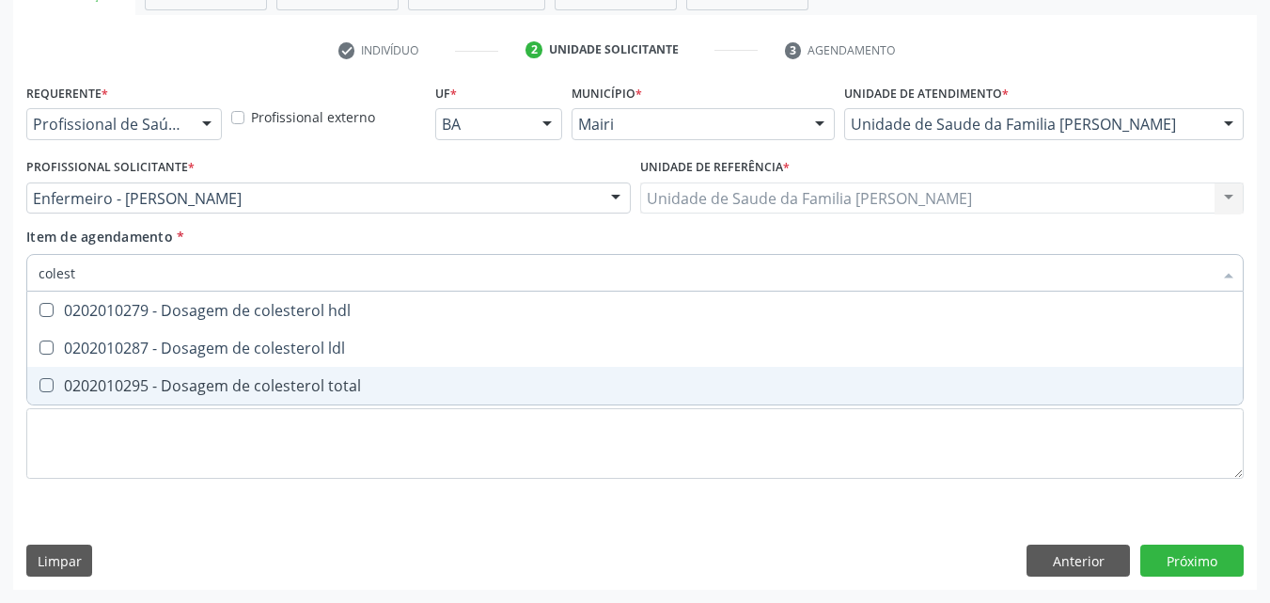
type input "coleste"
click at [244, 391] on div "0202010295 - Dosagem de colesterol total" at bounding box center [635, 385] width 1193 height 15
checkbox total "true"
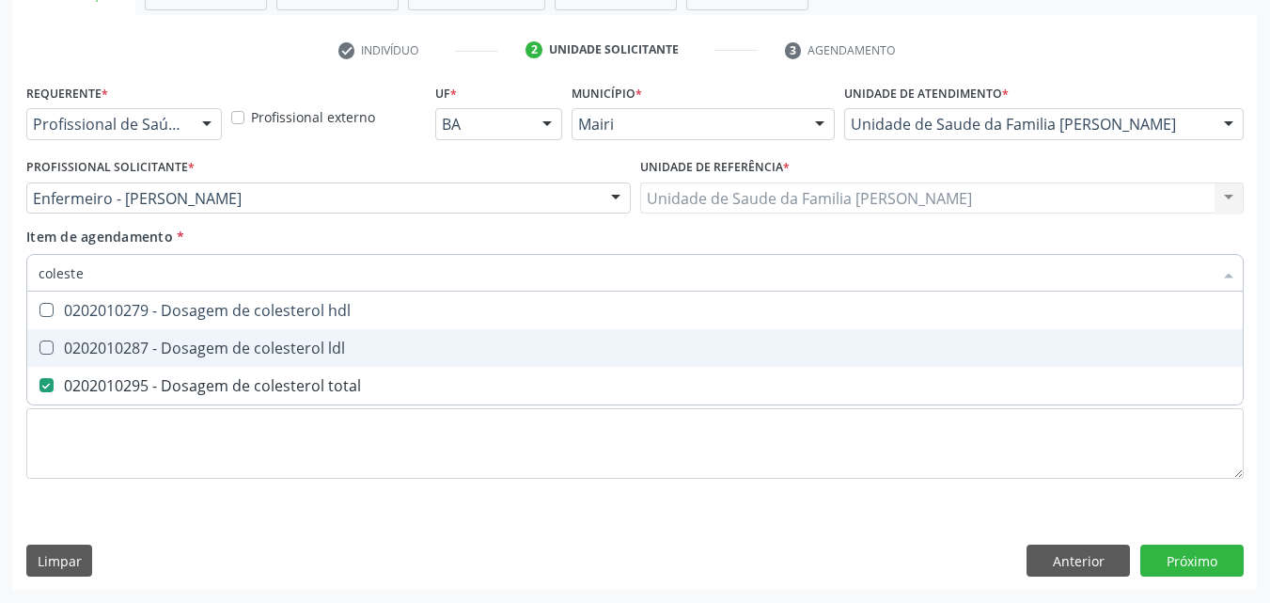
click at [245, 347] on div "0202010287 - Dosagem de colesterol ldl" at bounding box center [635, 347] width 1193 height 15
checkbox ldl "true"
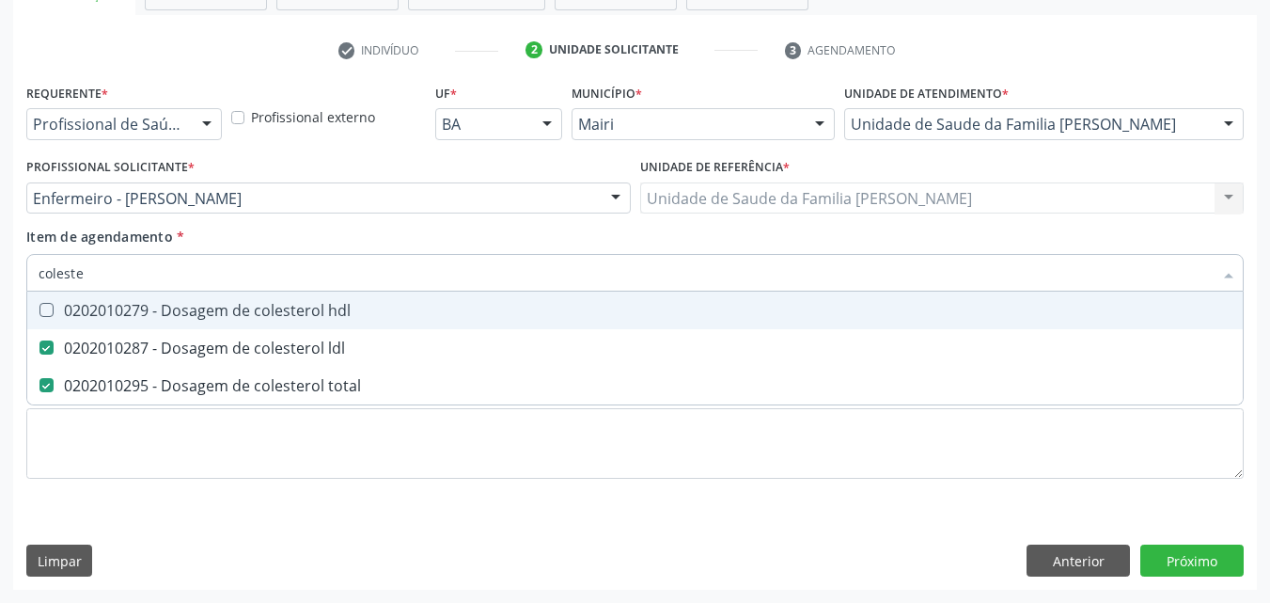
click at [250, 307] on div "0202010279 - Dosagem de colesterol hdl" at bounding box center [635, 310] width 1193 height 15
checkbox hdl "true"
type input "c"
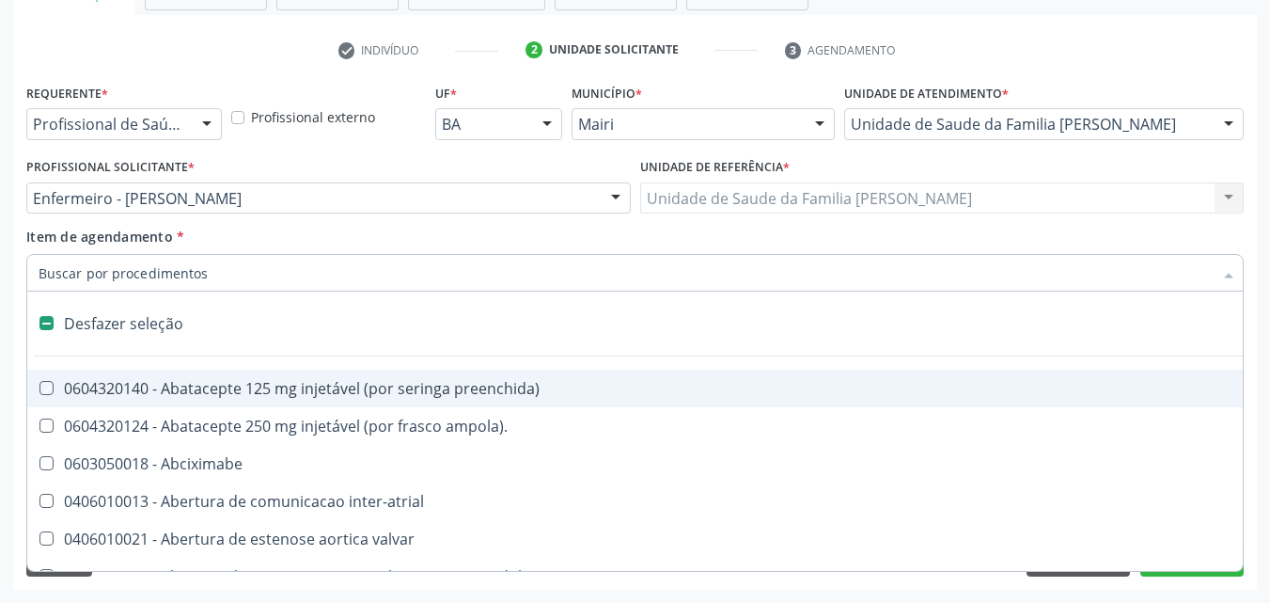
checkbox preenchida\) "false"
checkbox ampola\)\ "false"
checkbox Abciximabe "false"
type input "g"
checkbox inalante\) "true"
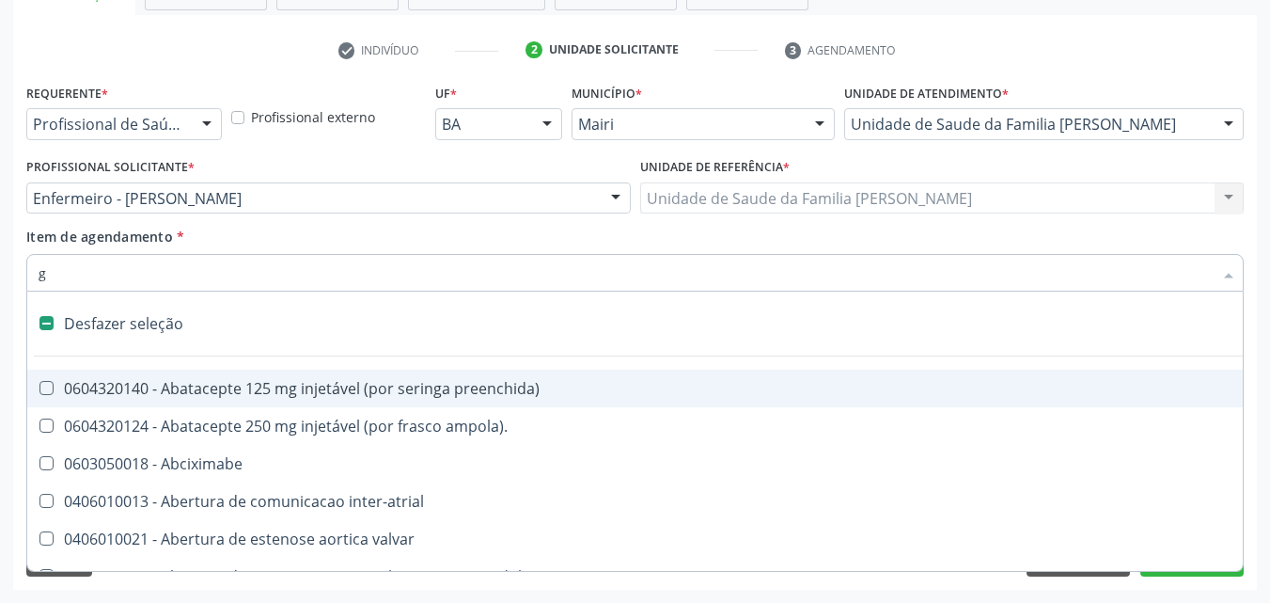
checkbox bilateral "true"
checkbox Bursectomia "true"
checkbox aorto-cavitarias "true"
checkbox adolescente\) "true"
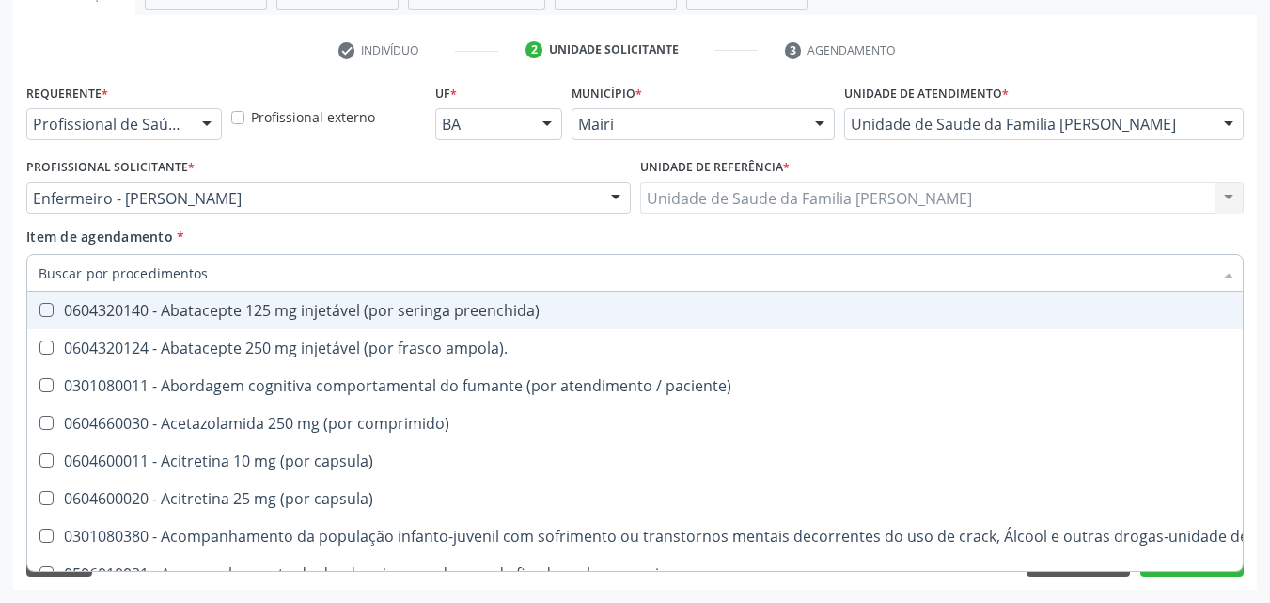
checkbox hdl "false"
checkbox ldl "false"
checkbox total "false"
checkbox capilar "false"
checkbox completo "false"
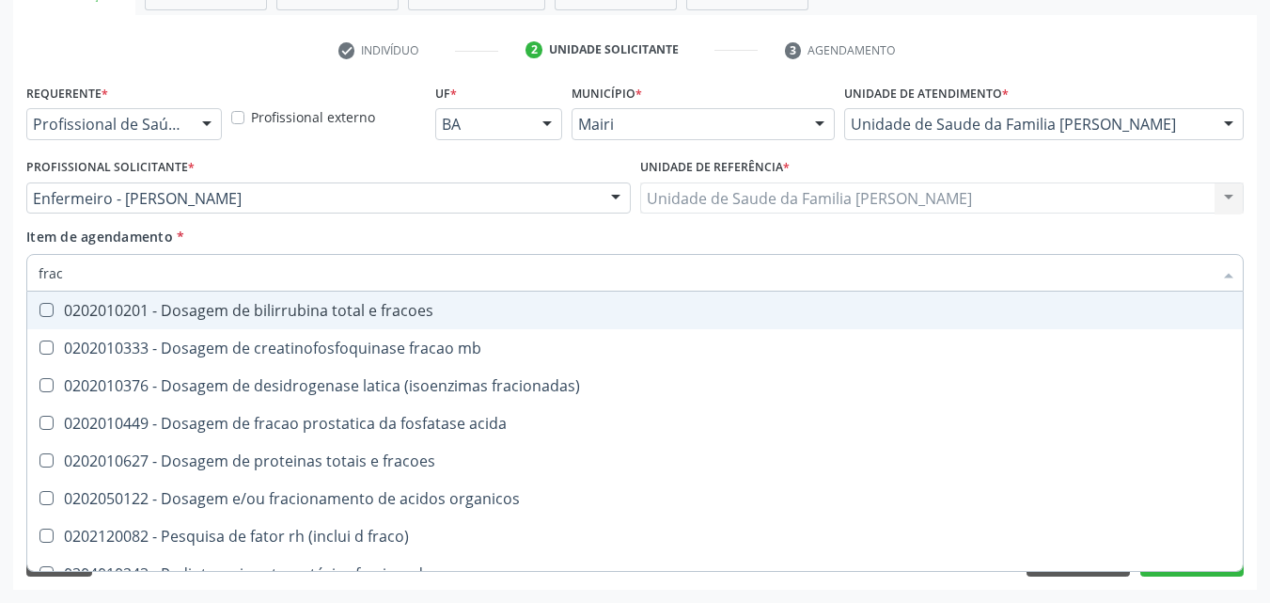
type input "fraco"
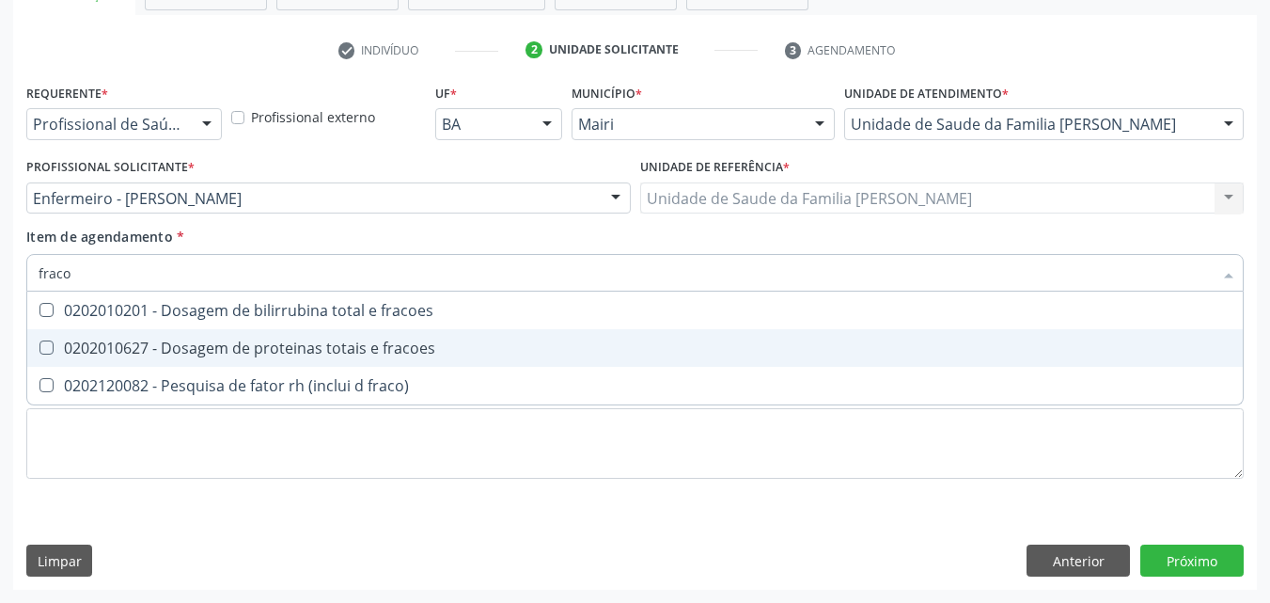
click at [312, 355] on div "0202010627 - Dosagem de proteinas totais e fracoes" at bounding box center [635, 347] width 1193 height 15
checkbox fracoes "true"
type input "frac"
checkbox fracoes "false"
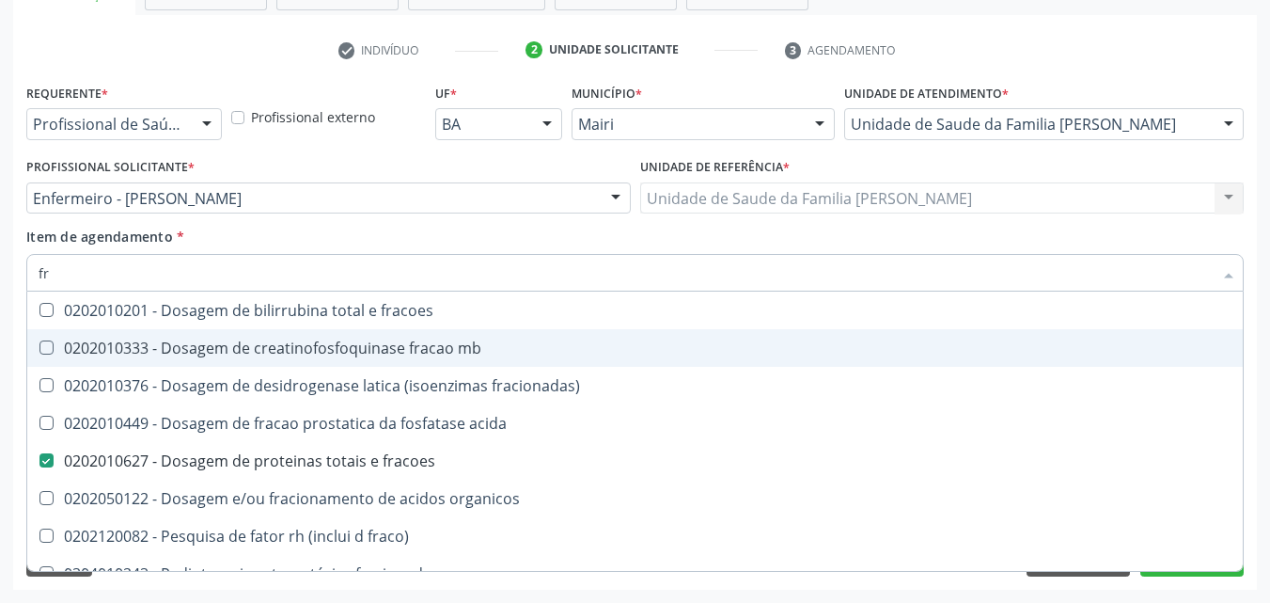
type input "f"
checkbox fracoes "false"
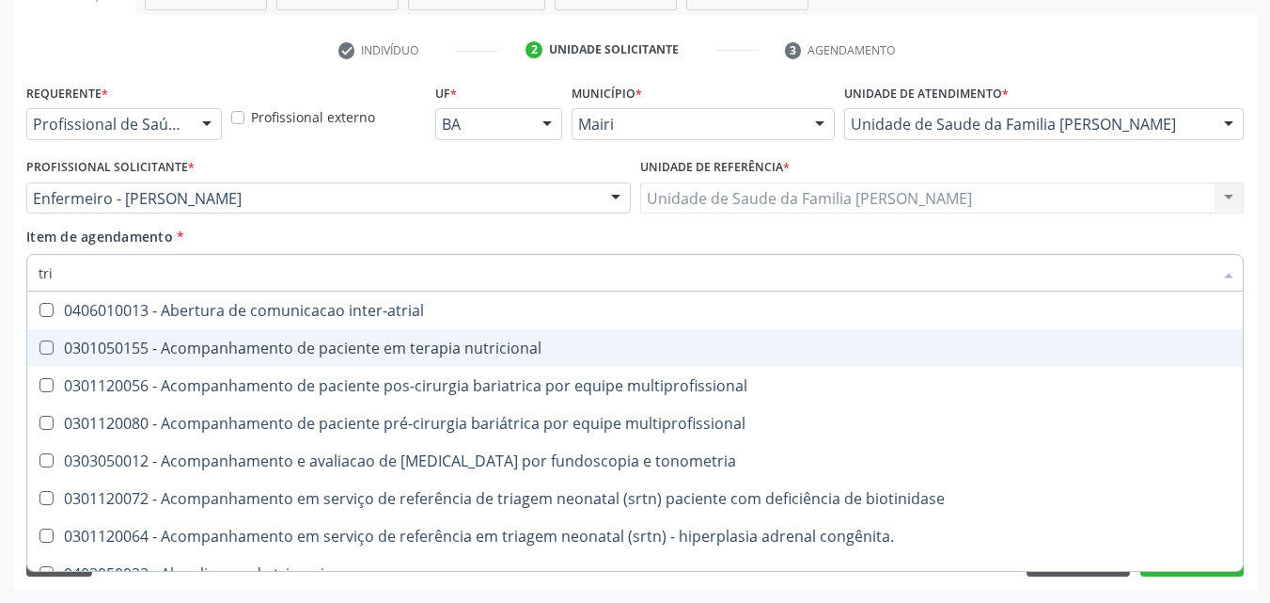
type input "trig"
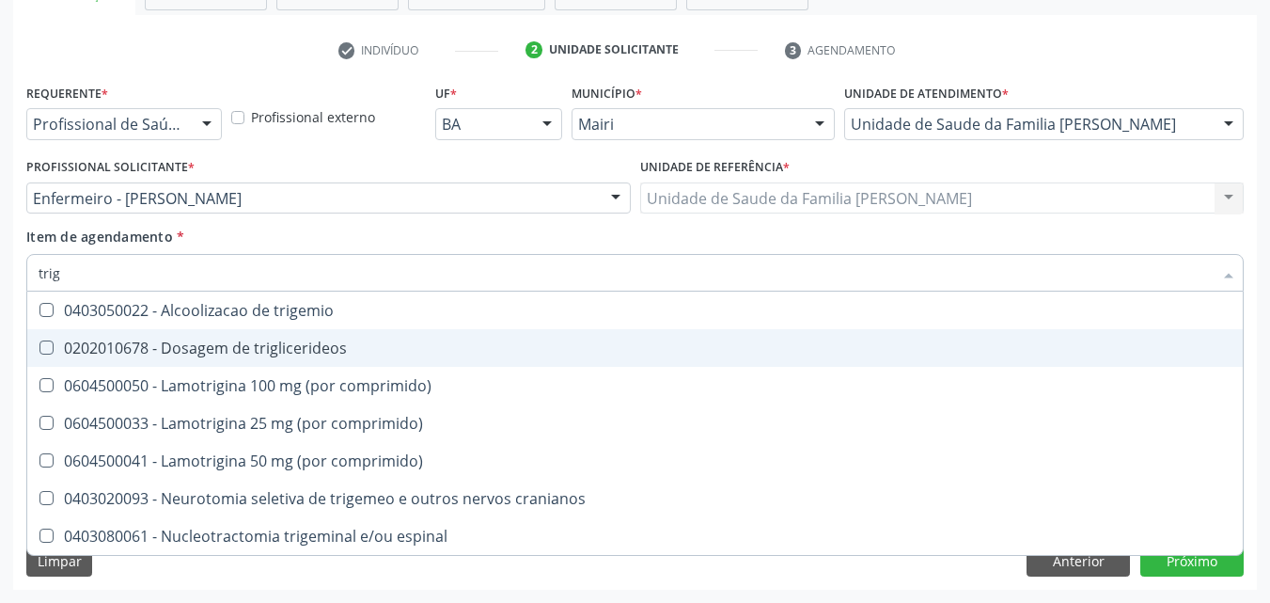
click at [312, 355] on div "0202010678 - Dosagem de triglicerideos" at bounding box center [635, 347] width 1193 height 15
checkbox triglicerideos "true"
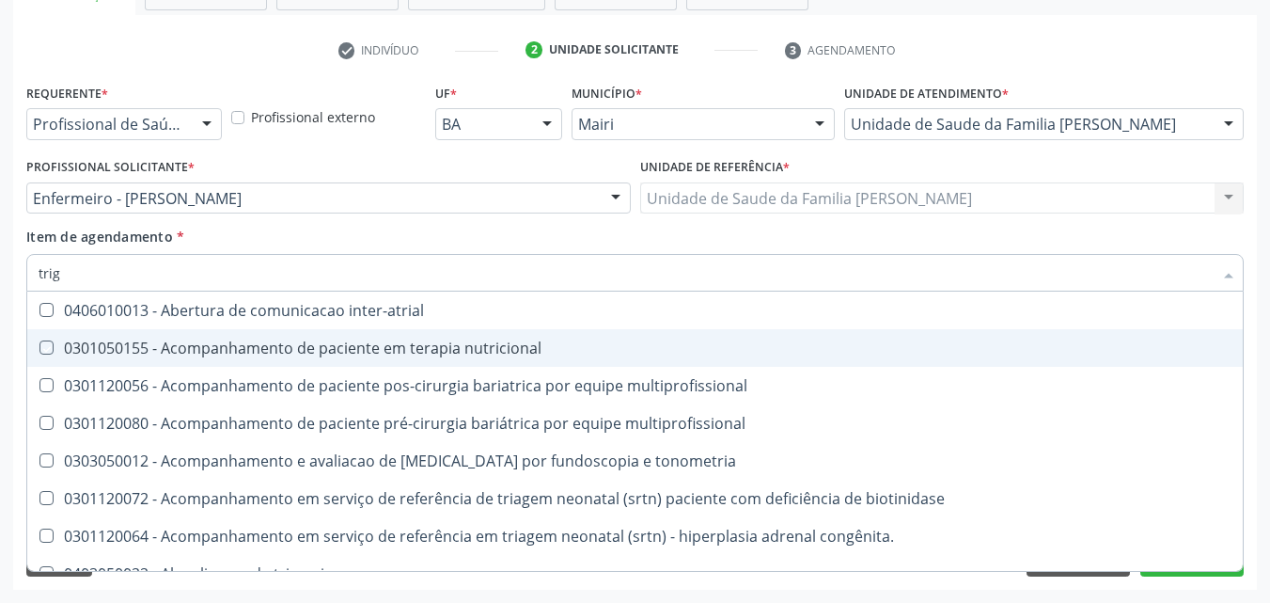
type input "tri"
checkbox nutricional "false"
type input "t"
checkbox triglicerideos "false"
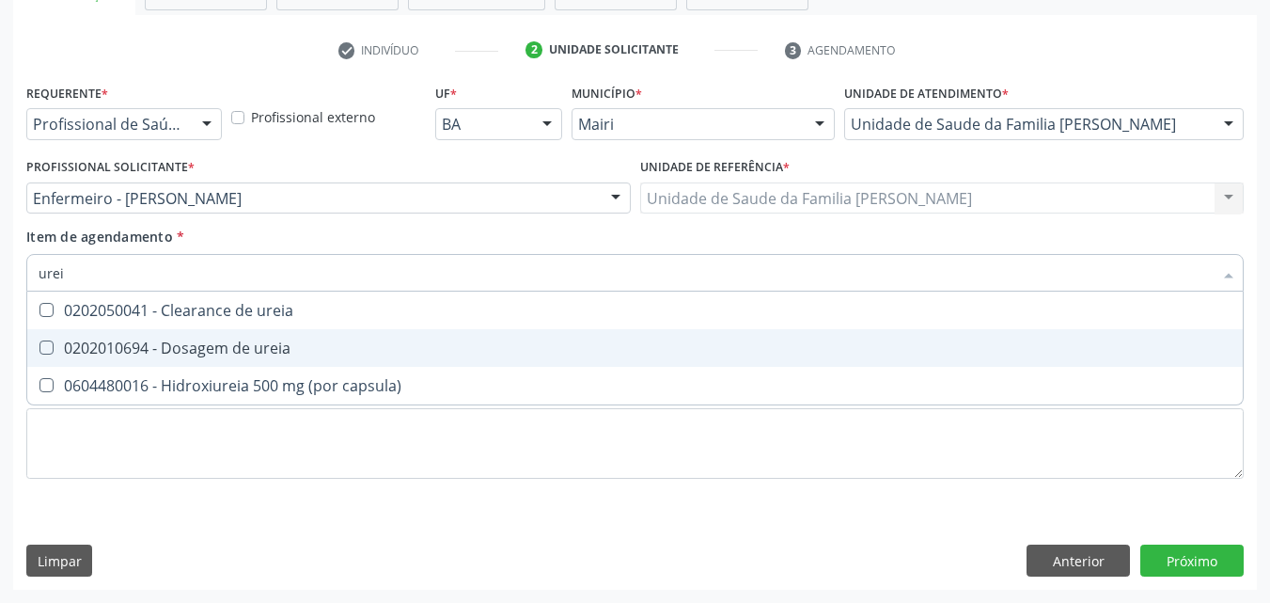
type input "ureia"
click at [312, 355] on div "0202010694 - Dosagem de ureia" at bounding box center [635, 347] width 1193 height 15
checkbox ureia "true"
type input "u"
checkbox ureia "false"
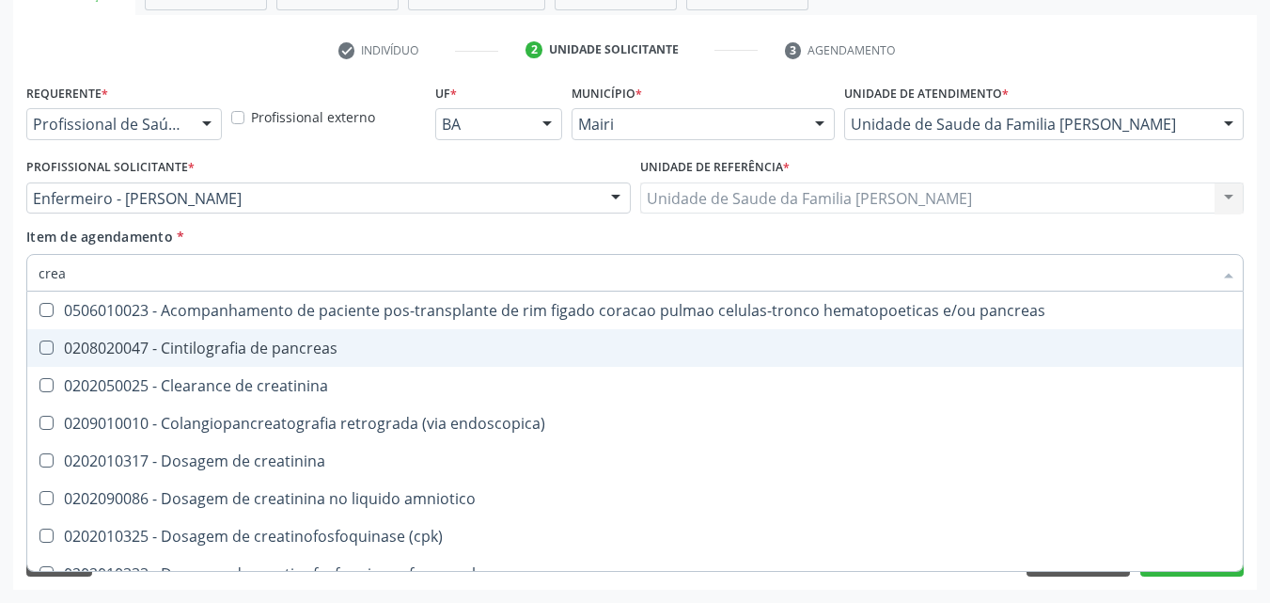
type input "creat"
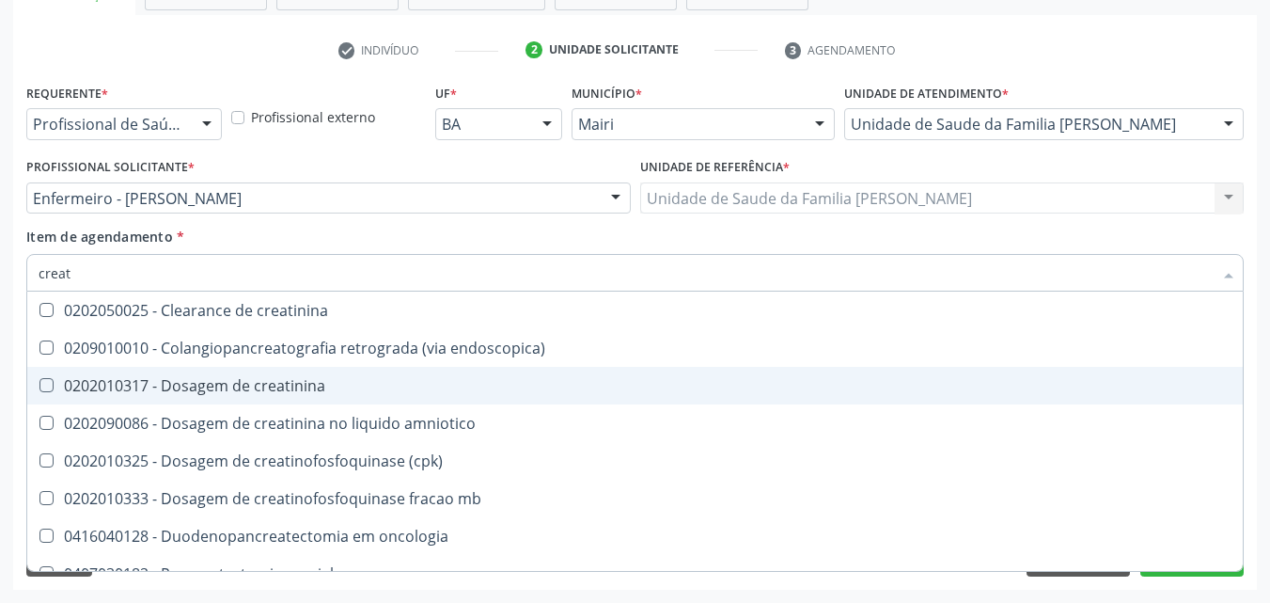
click at [312, 390] on div "0202010317 - Dosagem de creatinina" at bounding box center [635, 385] width 1193 height 15
checkbox creatinina "true"
type input "crea"
checkbox creatinina "false"
checkbox \(cpk\) "true"
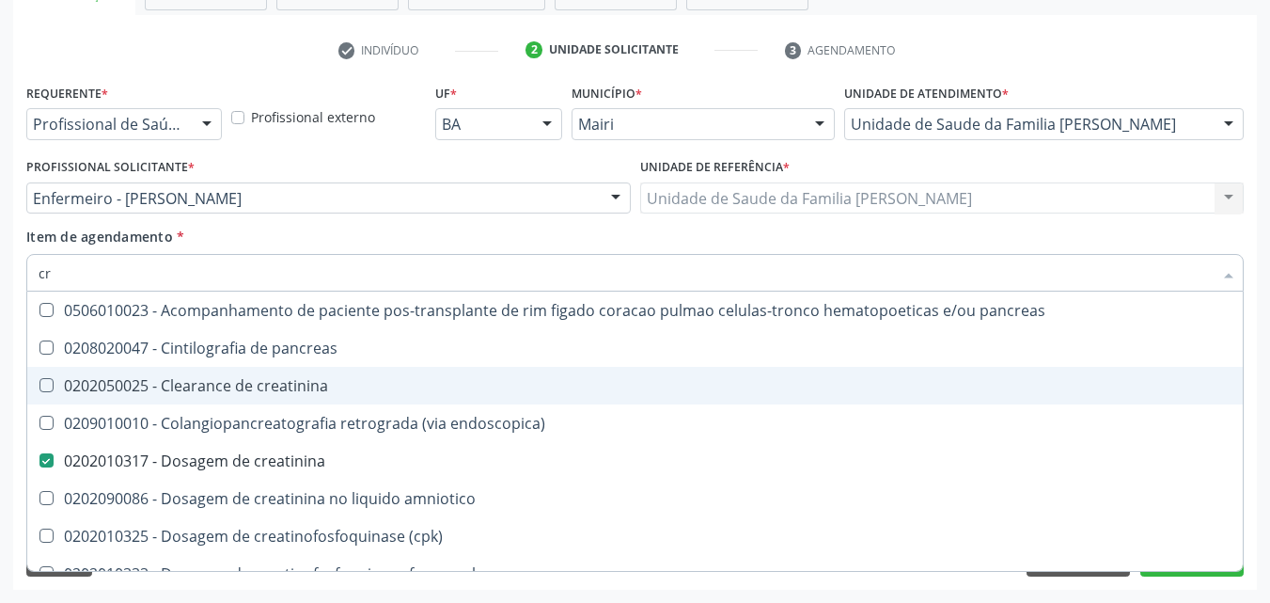
type input "c"
checkbox creatinina "false"
checkbox oncologia "false"
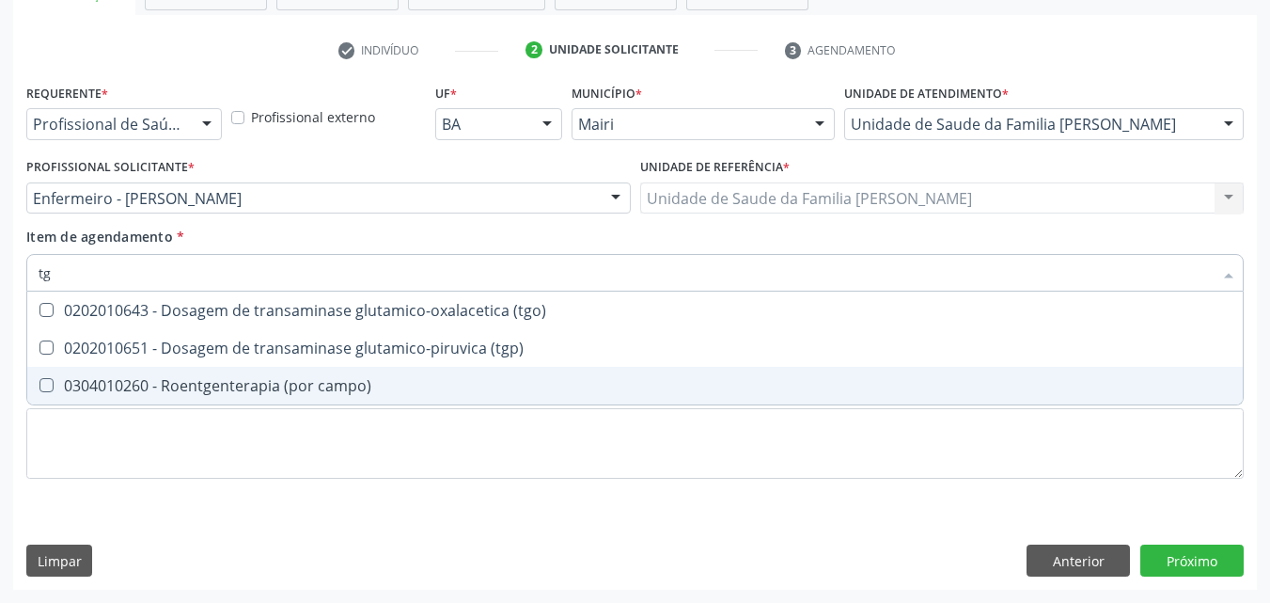
type input "tgo"
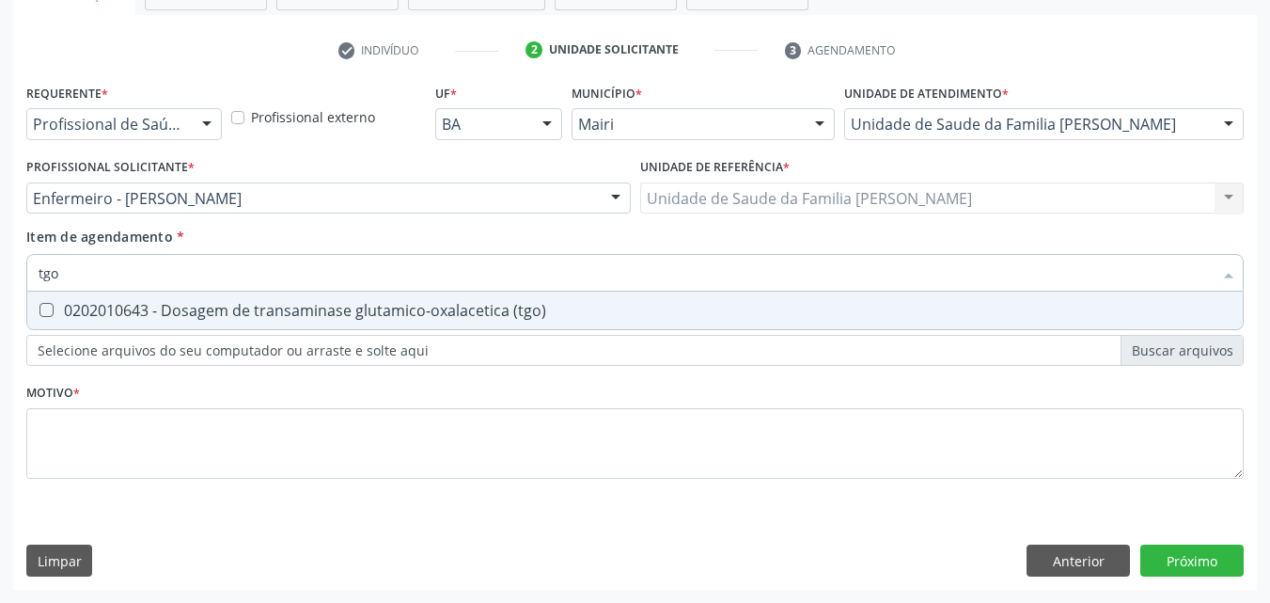
click at [316, 308] on div "0202010643 - Dosagem de transaminase glutamico-oxalacetica (tgo)" at bounding box center [635, 310] width 1193 height 15
checkbox \(tgo\) "true"
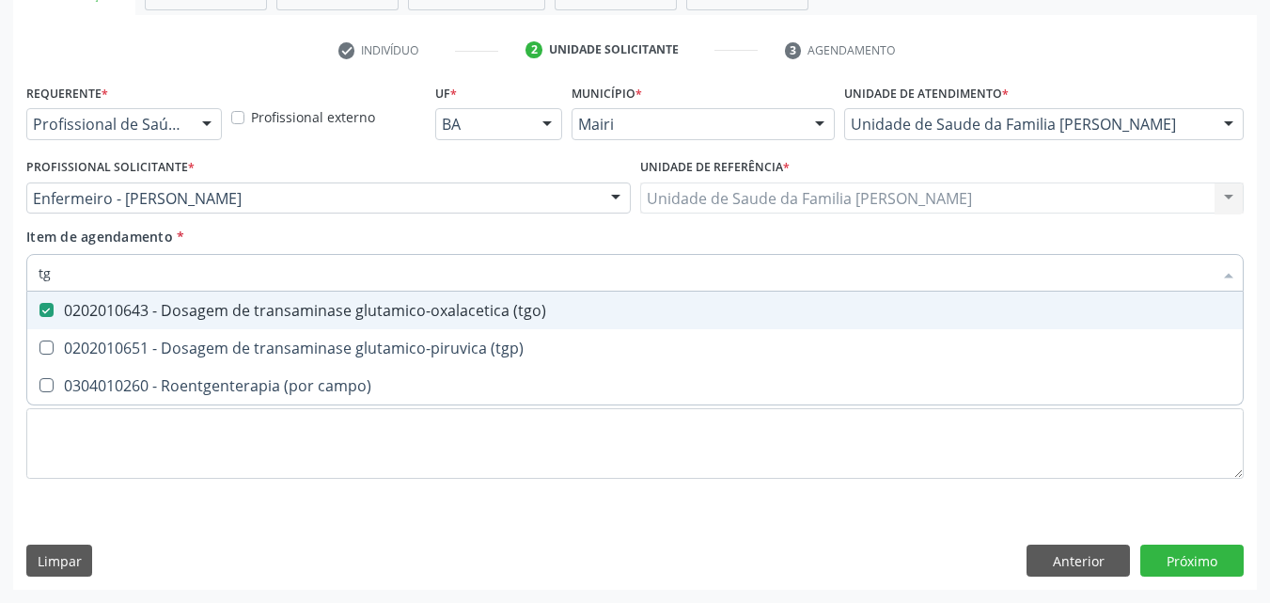
type input "tgp"
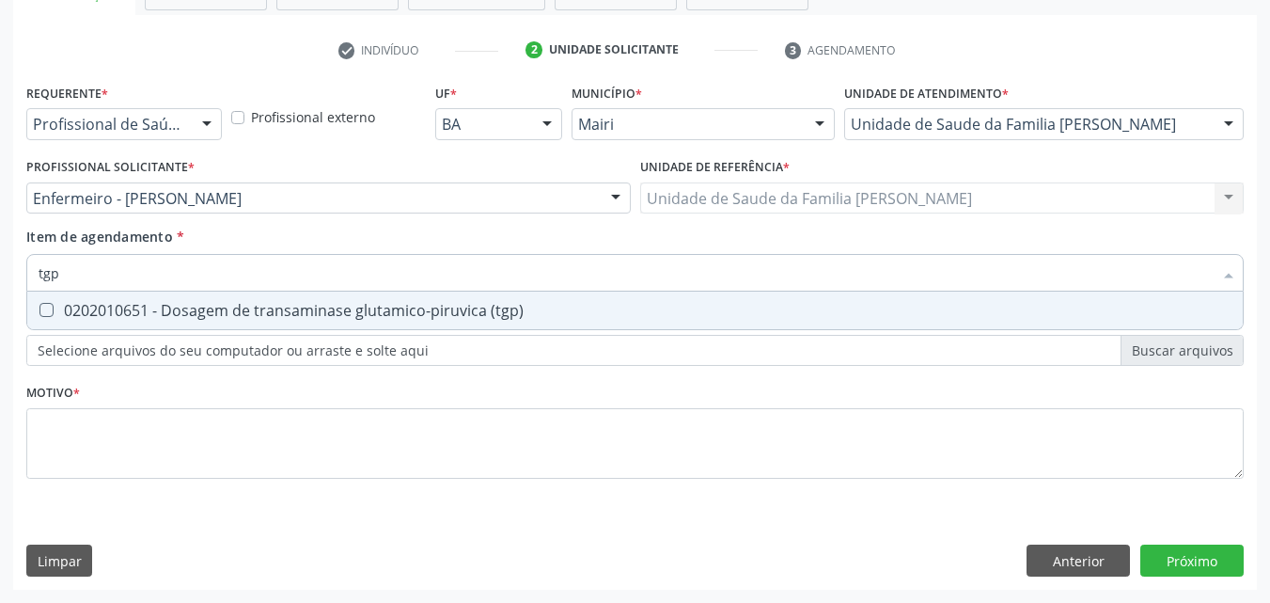
click at [316, 308] on div "0202010651 - Dosagem de transaminase glutamico-piruvica (tgp)" at bounding box center [635, 310] width 1193 height 15
checkbox \(tgp\) "true"
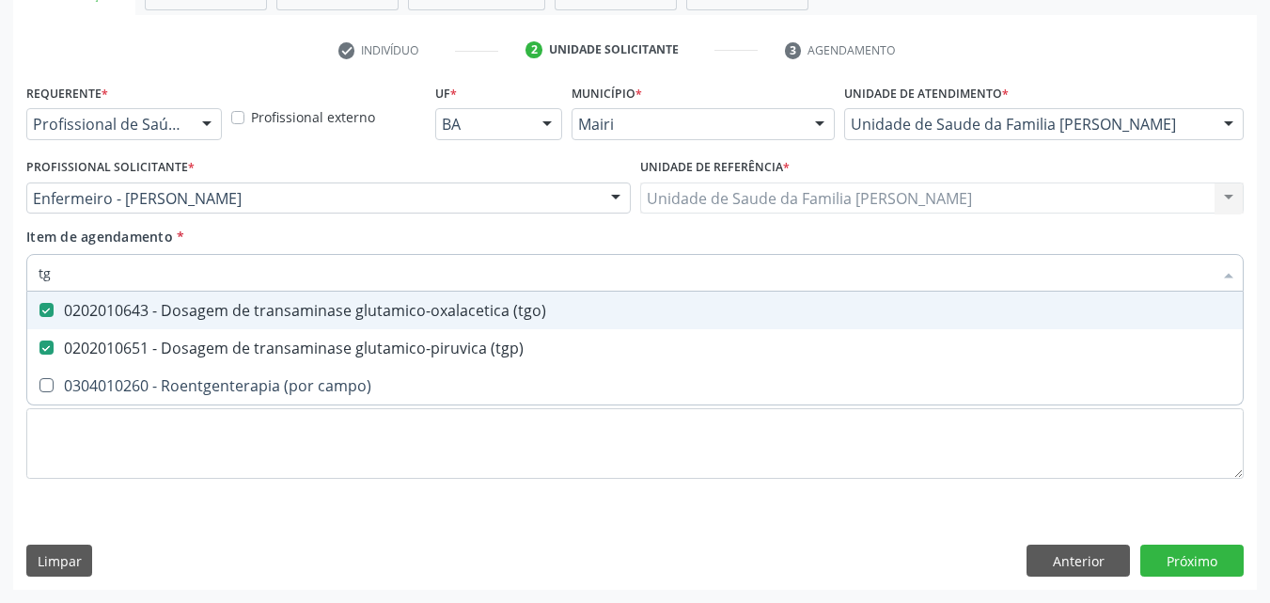
type input "t"
checkbox \(tgo\) "false"
checkbox \(tgp\) "false"
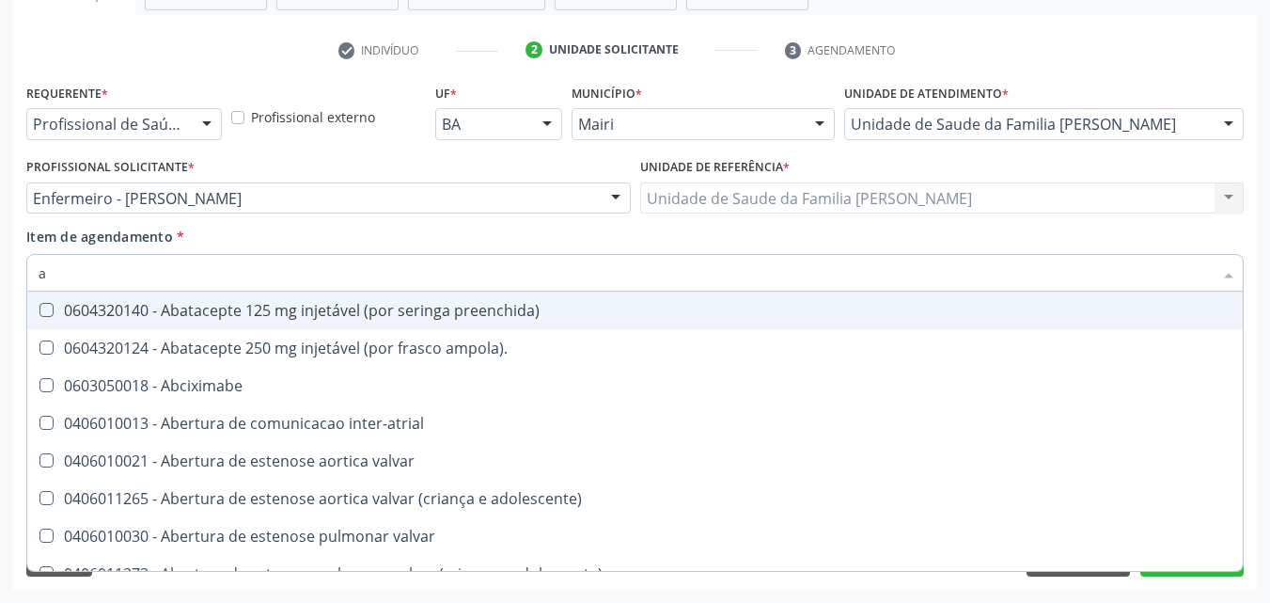
type input "ac"
checkbox trabalhador "true"
checkbox população "true"
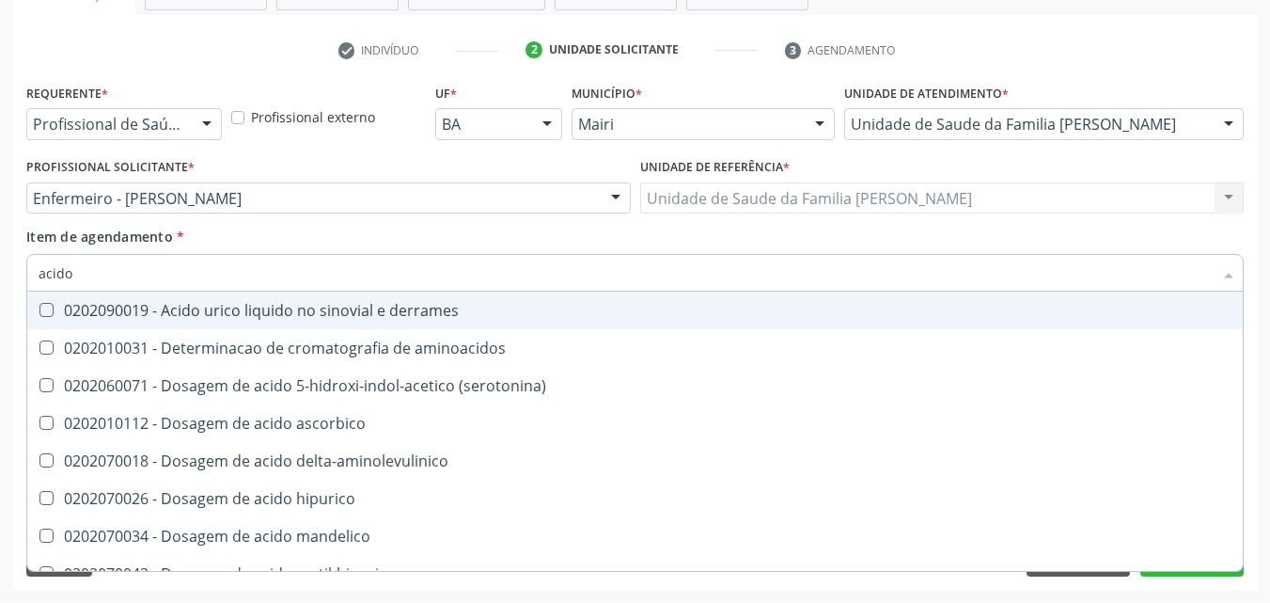
type input "acido u"
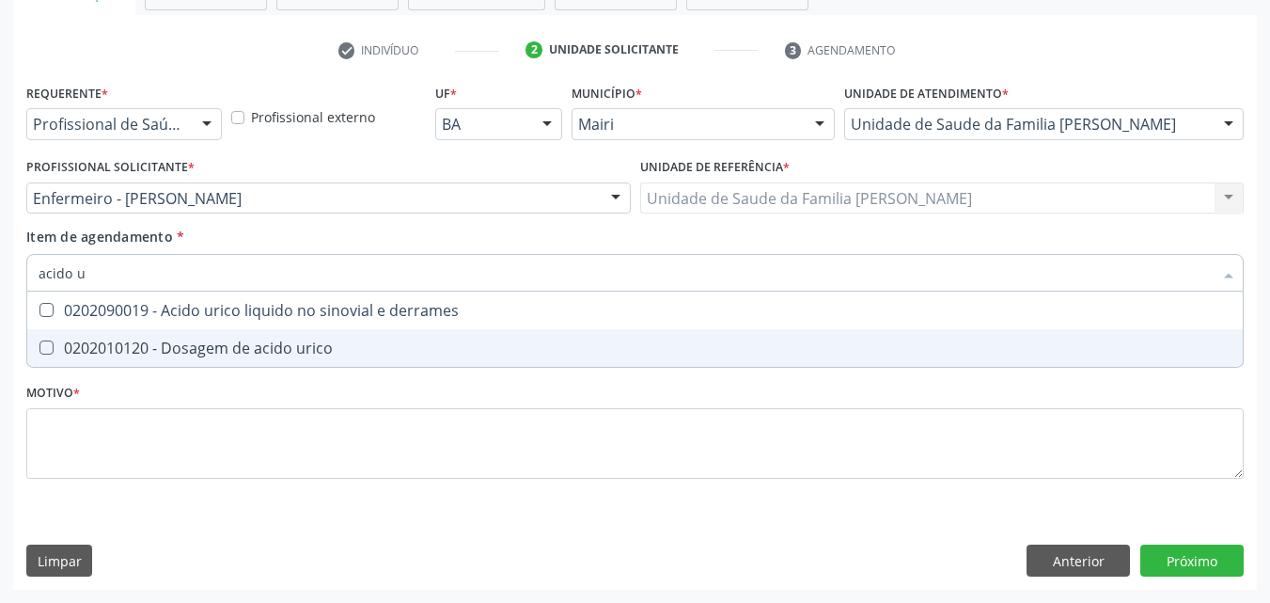
click at [279, 340] on div "0202010120 - Dosagem de acido urico" at bounding box center [635, 347] width 1193 height 15
checkbox urico "true"
type input "acido"
checkbox urico "false"
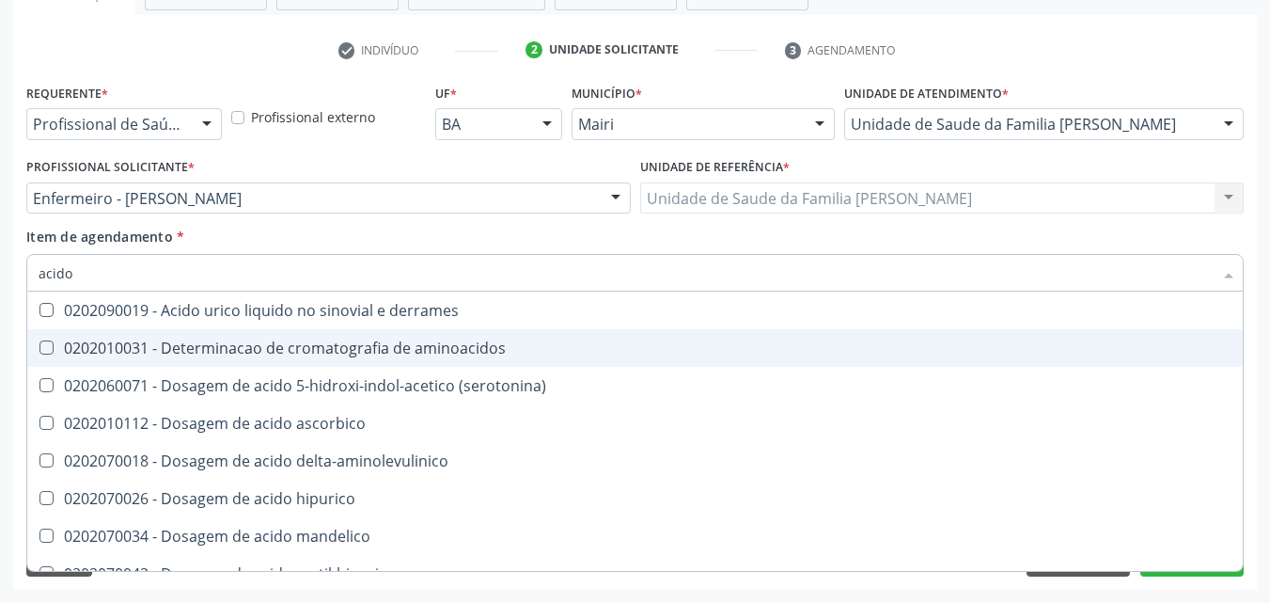
type input "acid"
checkbox urico "false"
checkbox vanilmandelico "true"
type input "a"
checkbox vanilmandelico "false"
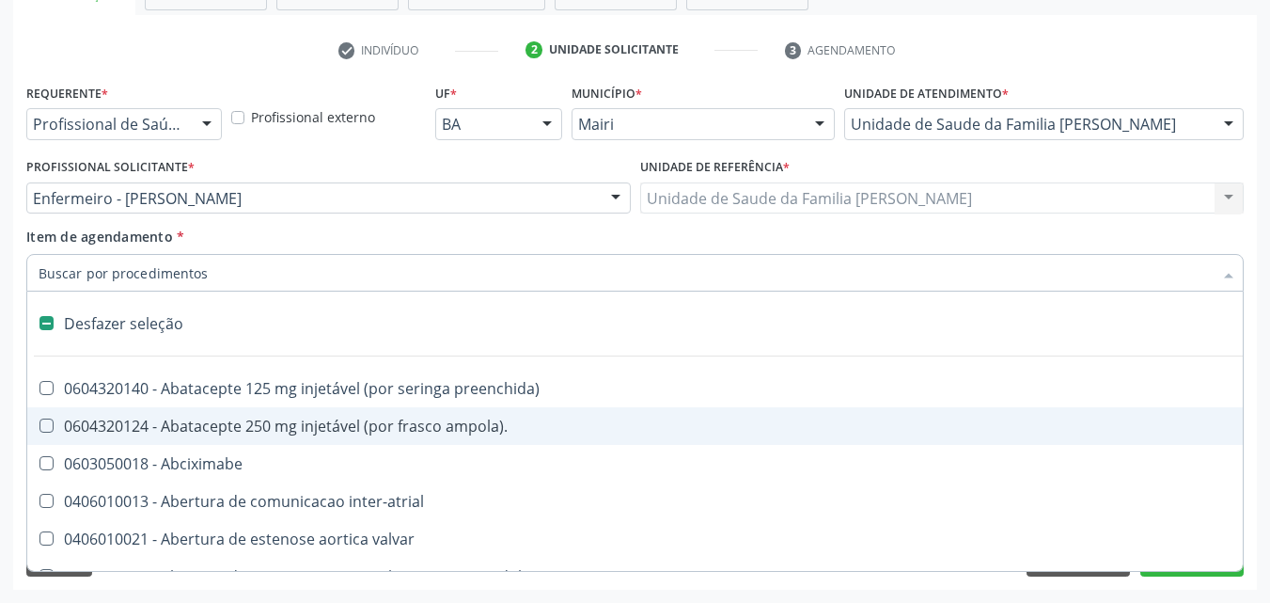
type input "u"
checkbox ureia "true"
checkbox sexual "true"
checkbox aparentado "true"
checkbox transplante "true"
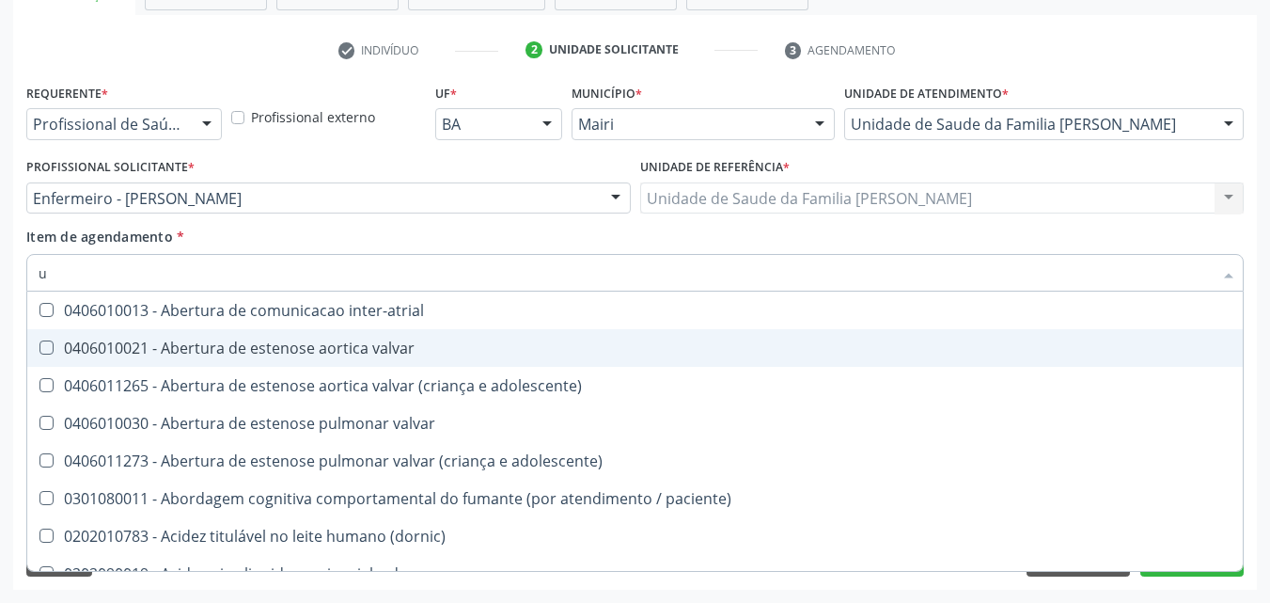
type input "ur"
checkbox lisa "true"
checkbox nivel "true"
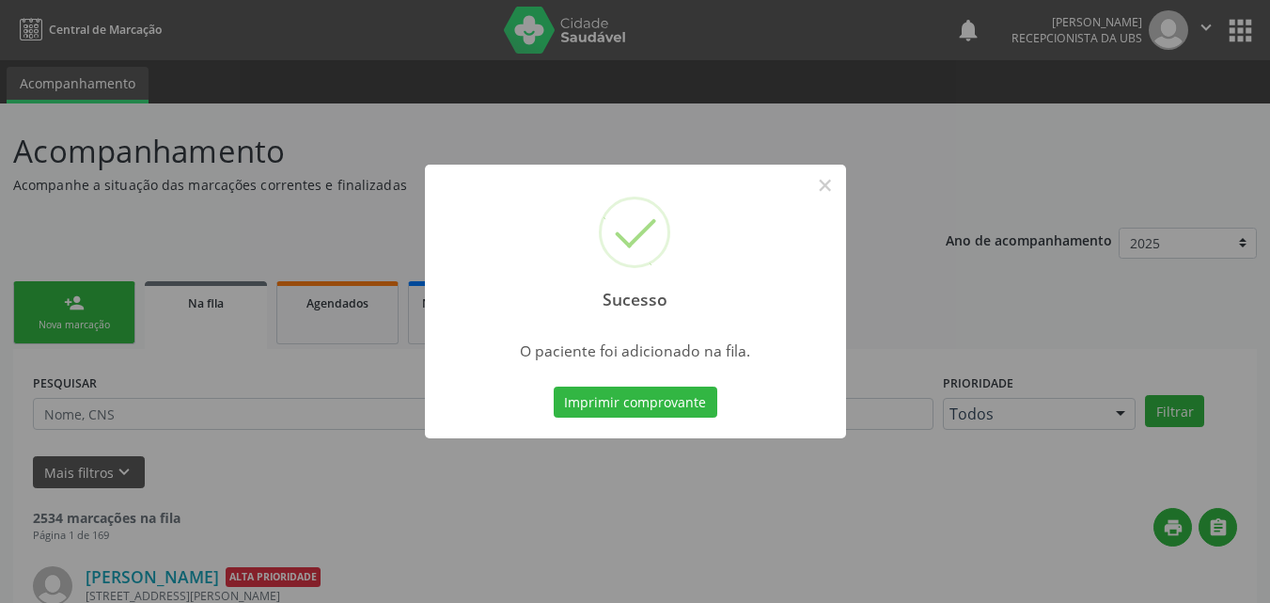
scroll to position [18, 0]
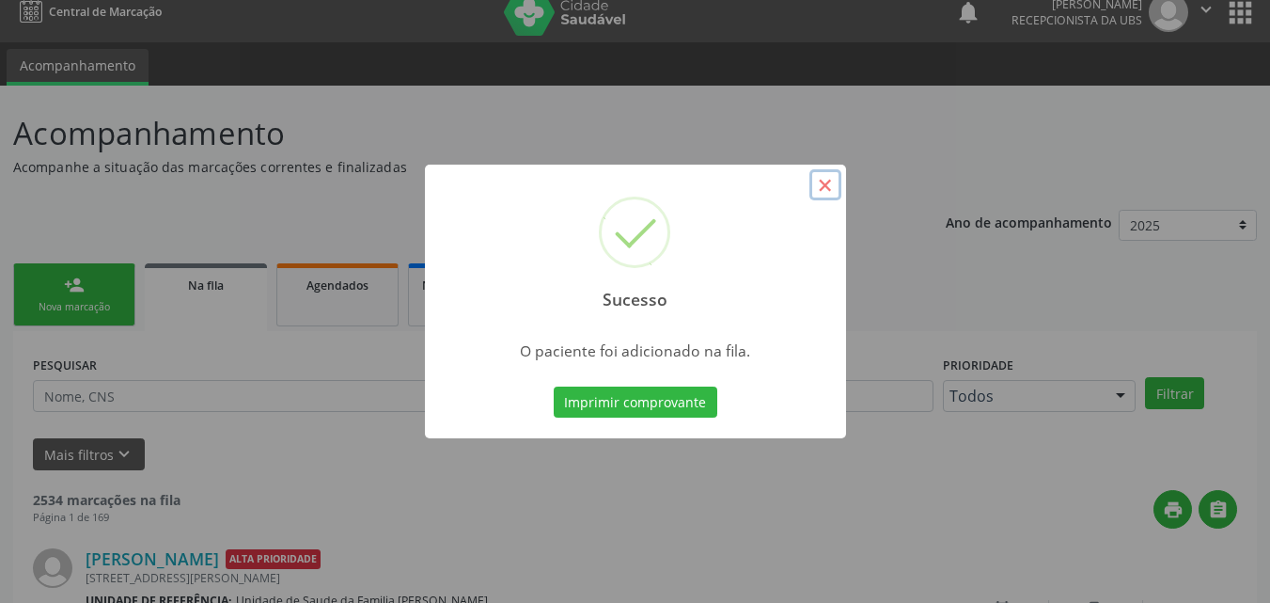
click at [823, 183] on button "×" at bounding box center [826, 185] width 32 height 32
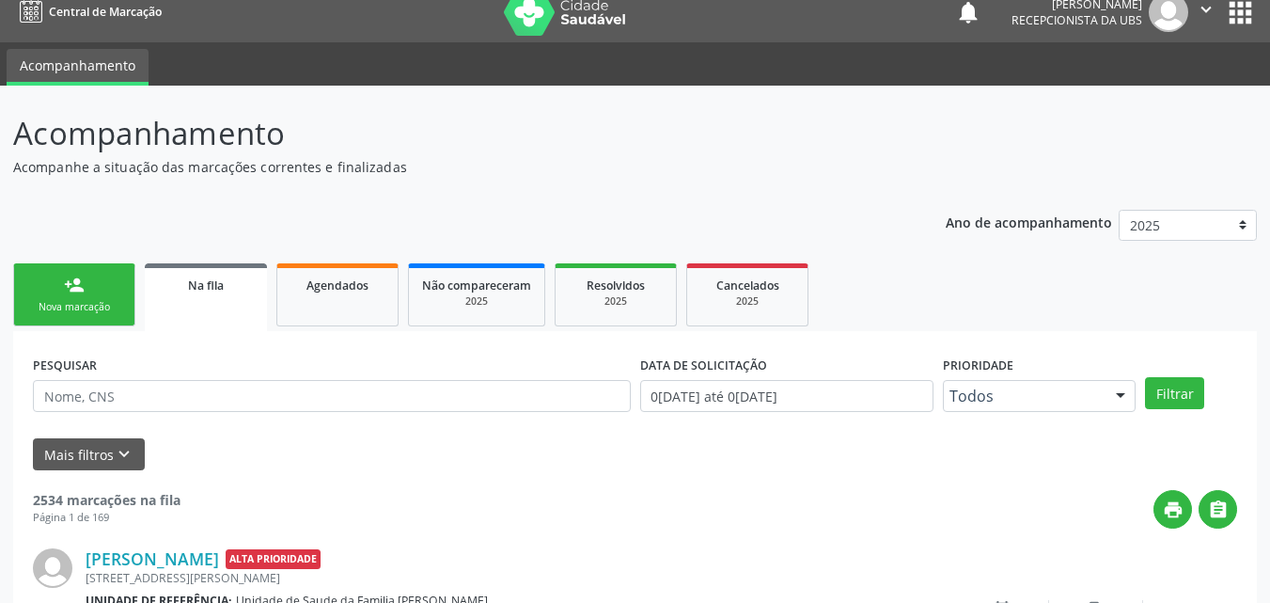
click at [86, 283] on link "person_add Nova marcação" at bounding box center [74, 294] width 122 height 63
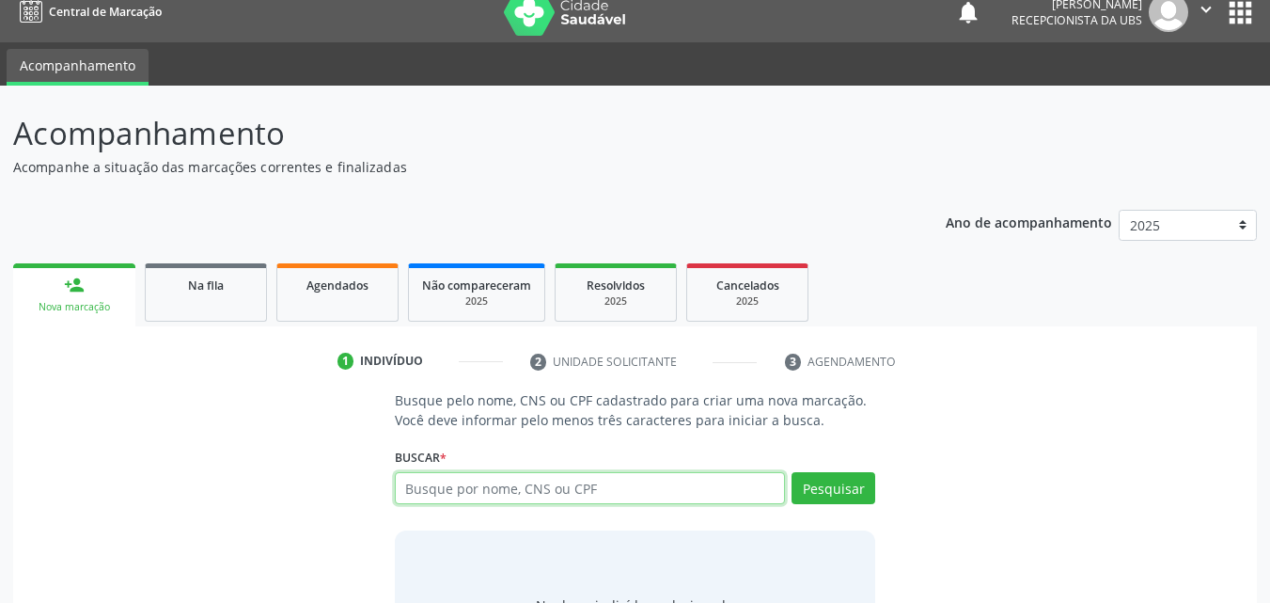
click at [513, 474] on input "text" at bounding box center [590, 488] width 391 height 32
type input "700208910624623"
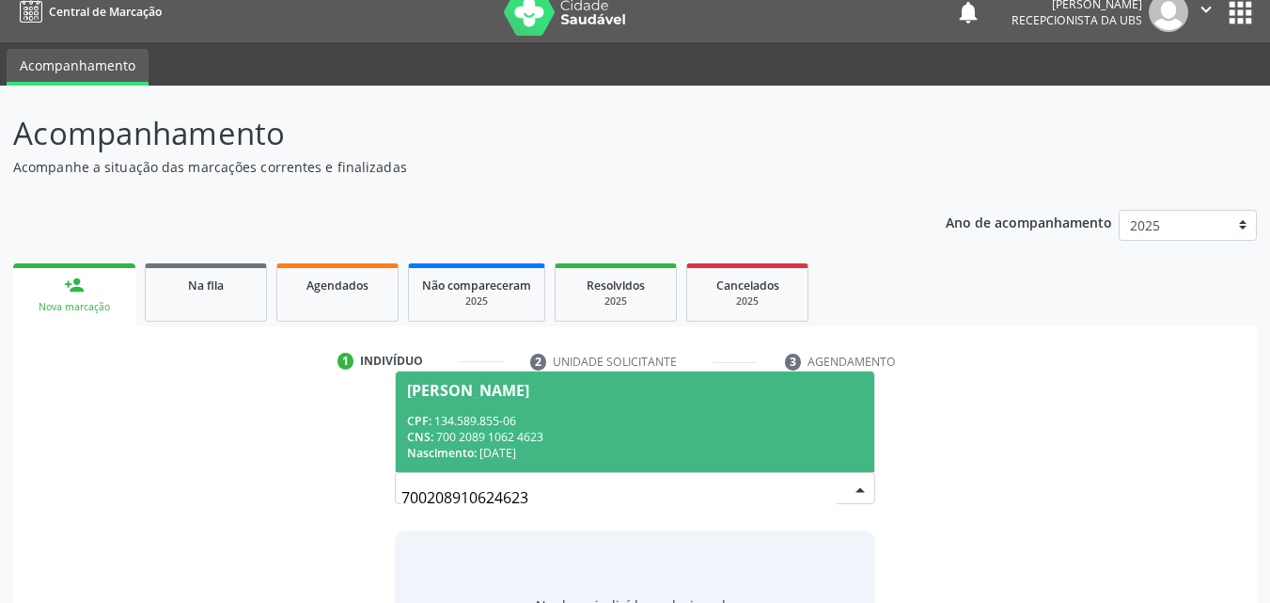
click at [561, 439] on div "CNS: 700 2089 1062 4623" at bounding box center [635, 437] width 457 height 16
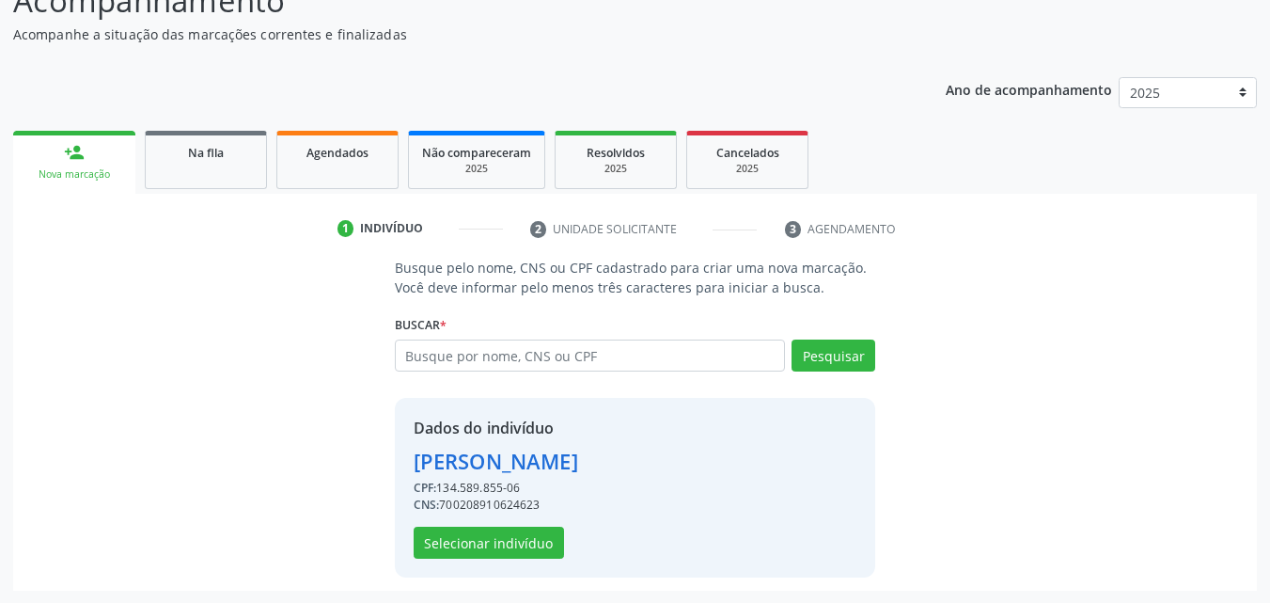
scroll to position [151, 0]
click at [531, 552] on button "Selecionar indivíduo" at bounding box center [489, 542] width 150 height 32
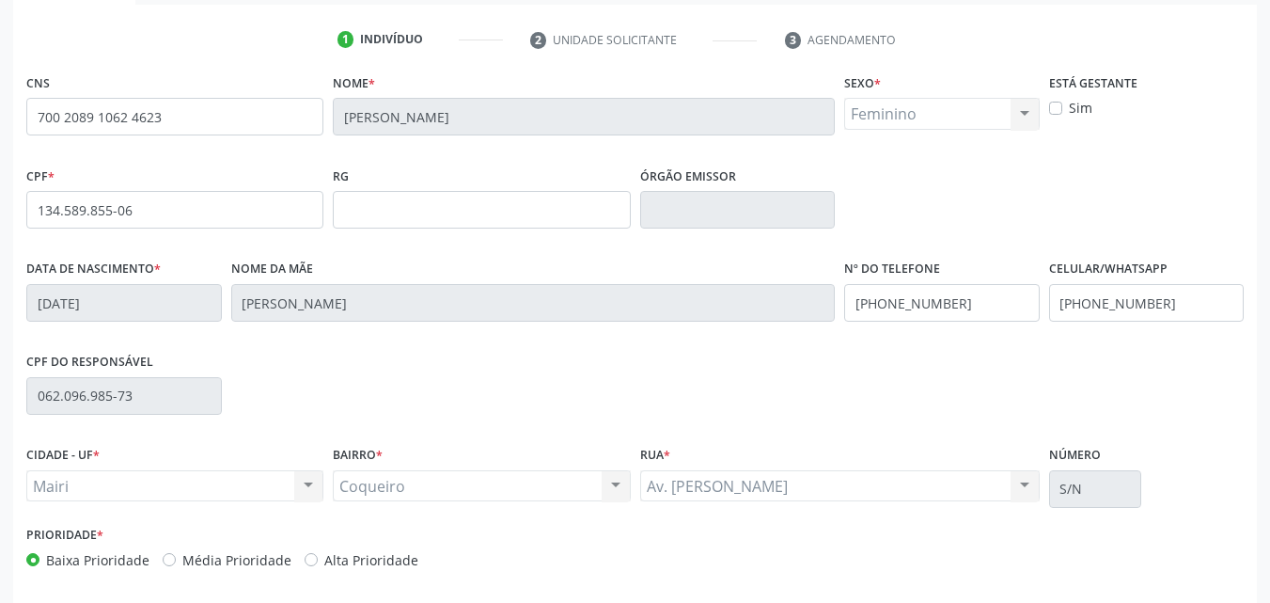
scroll to position [417, 0]
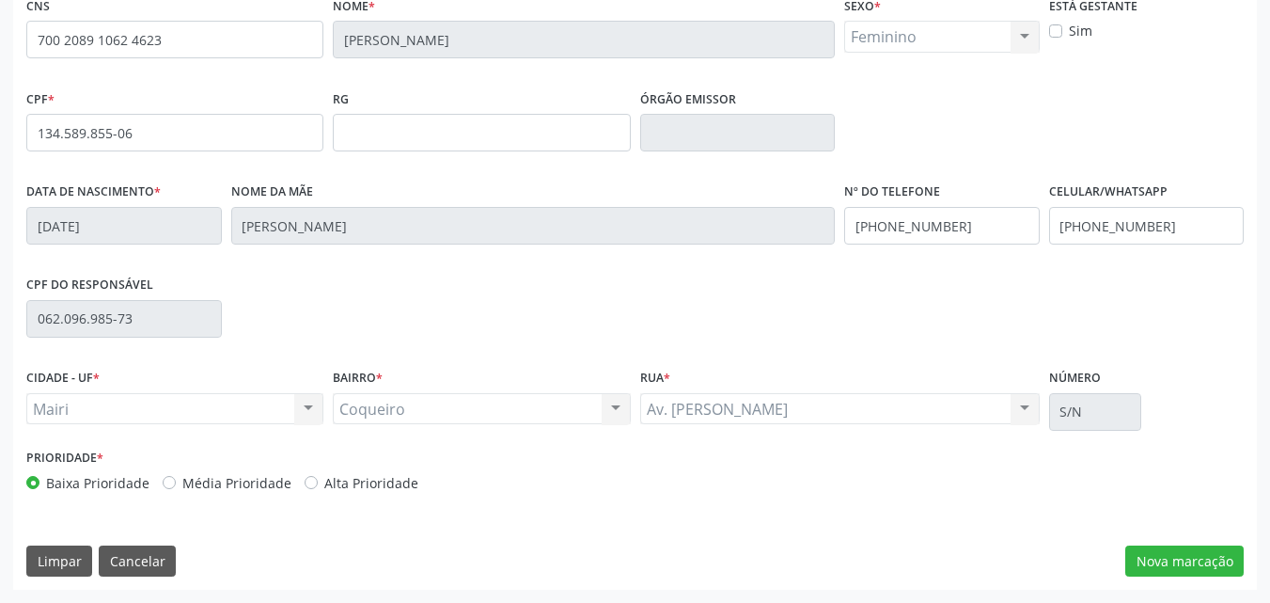
click at [387, 490] on label "Alta Prioridade" at bounding box center [371, 483] width 94 height 20
click at [318, 490] on input "Alta Prioridade" at bounding box center [311, 481] width 13 height 17
radio input "true"
click at [1184, 560] on button "Nova marcação" at bounding box center [1185, 561] width 118 height 32
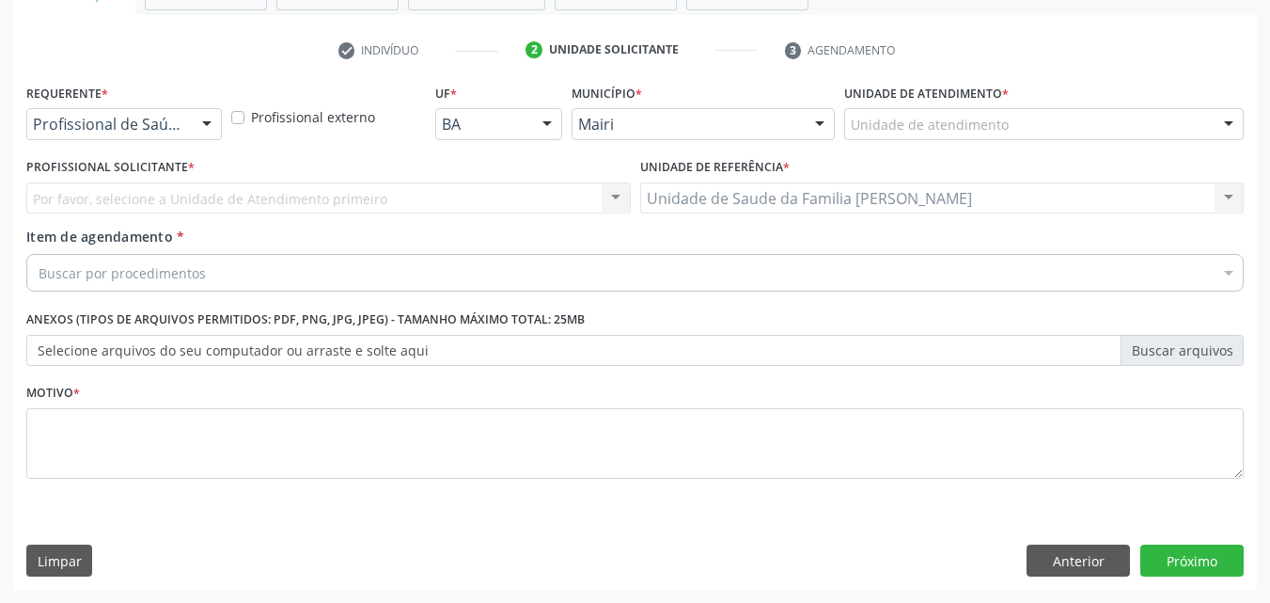
scroll to position [329, 0]
click at [1005, 129] on div "Unidade de atendimento" at bounding box center [1044, 124] width 400 height 32
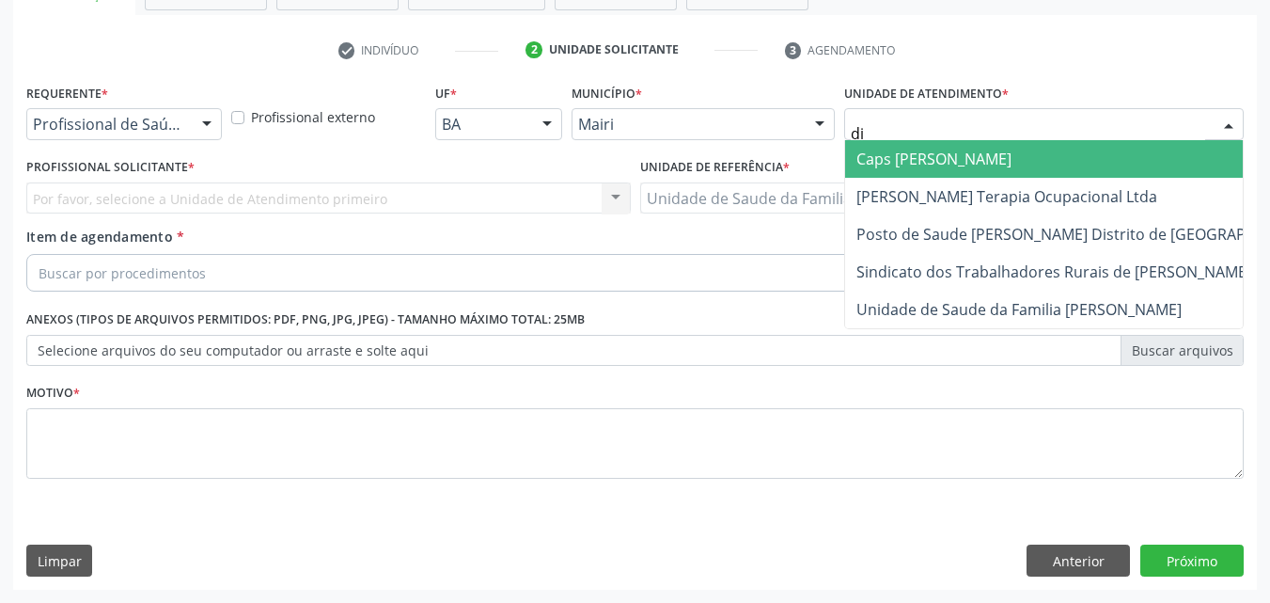
type input "dil"
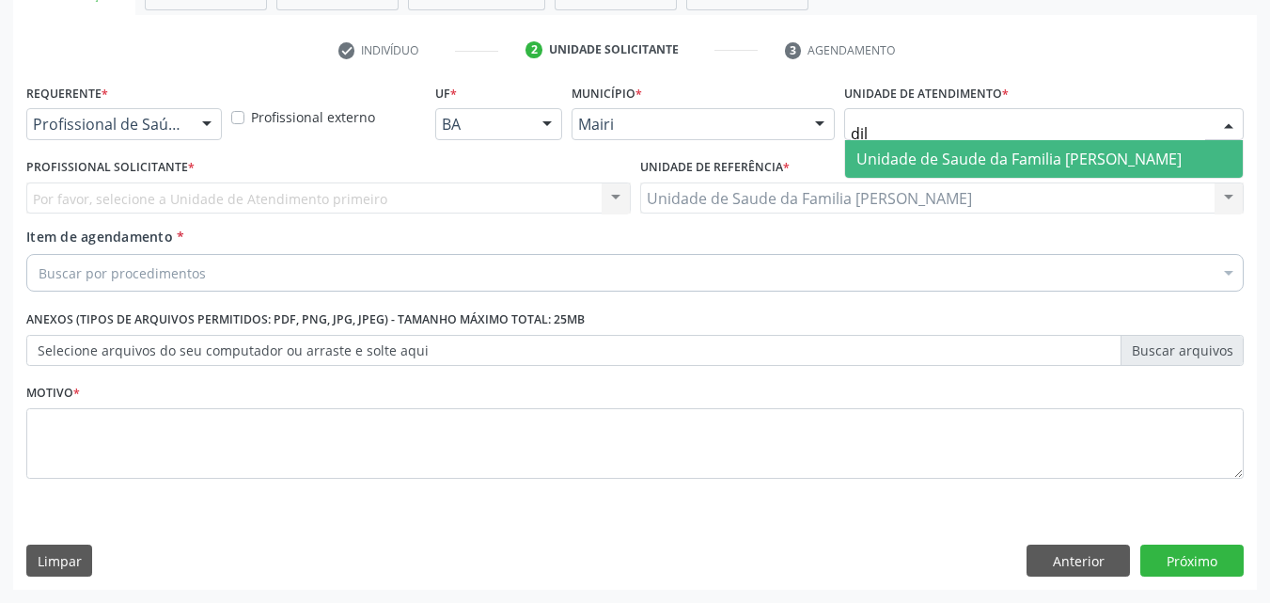
click at [1003, 164] on span "Unidade de Saude da Familia [PERSON_NAME]" at bounding box center [1019, 159] width 325 height 21
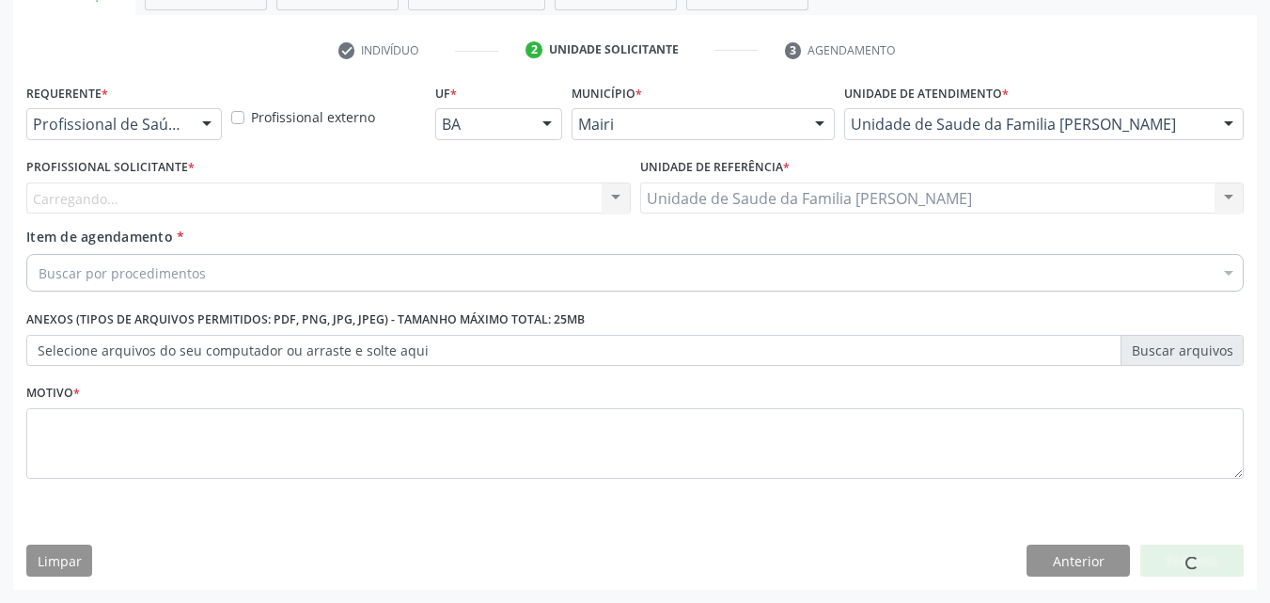
click at [93, 183] on div "Carregando... Nenhum resultado encontrado para: " " Não há nenhuma opção para s…" at bounding box center [328, 198] width 605 height 32
click at [86, 196] on div "Carregando... Nenhum resultado encontrado para: " " Não há nenhuma opção para s…" at bounding box center [328, 198] width 605 height 32
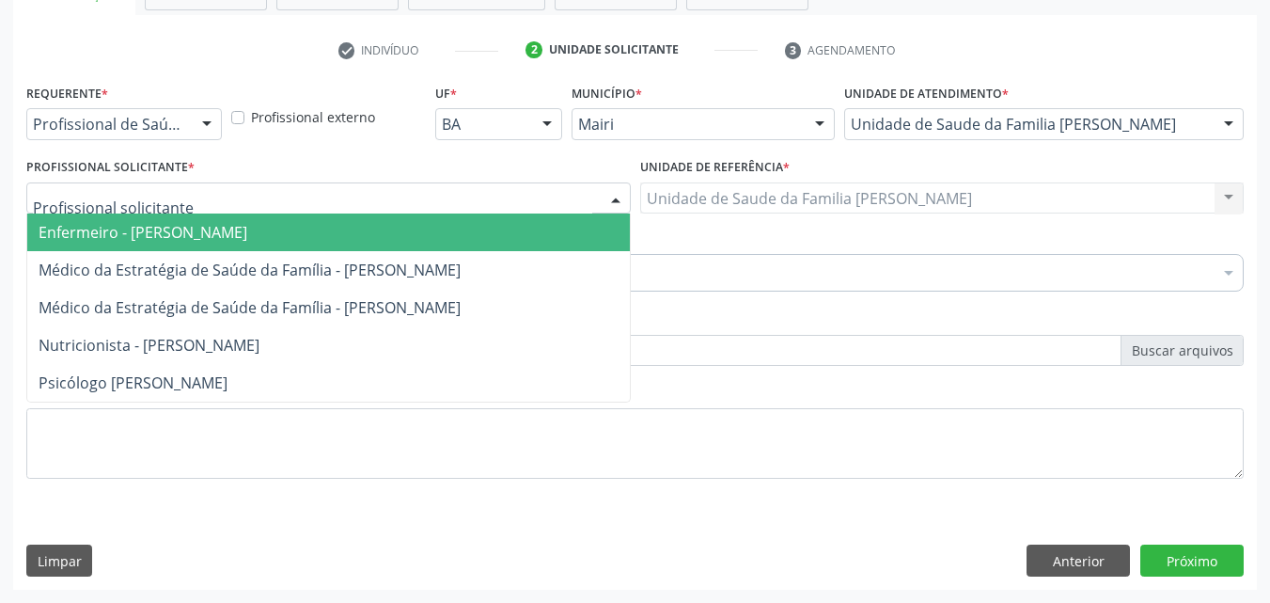
click at [105, 217] on span "Enfermeiro - [PERSON_NAME]" at bounding box center [328, 232] width 603 height 38
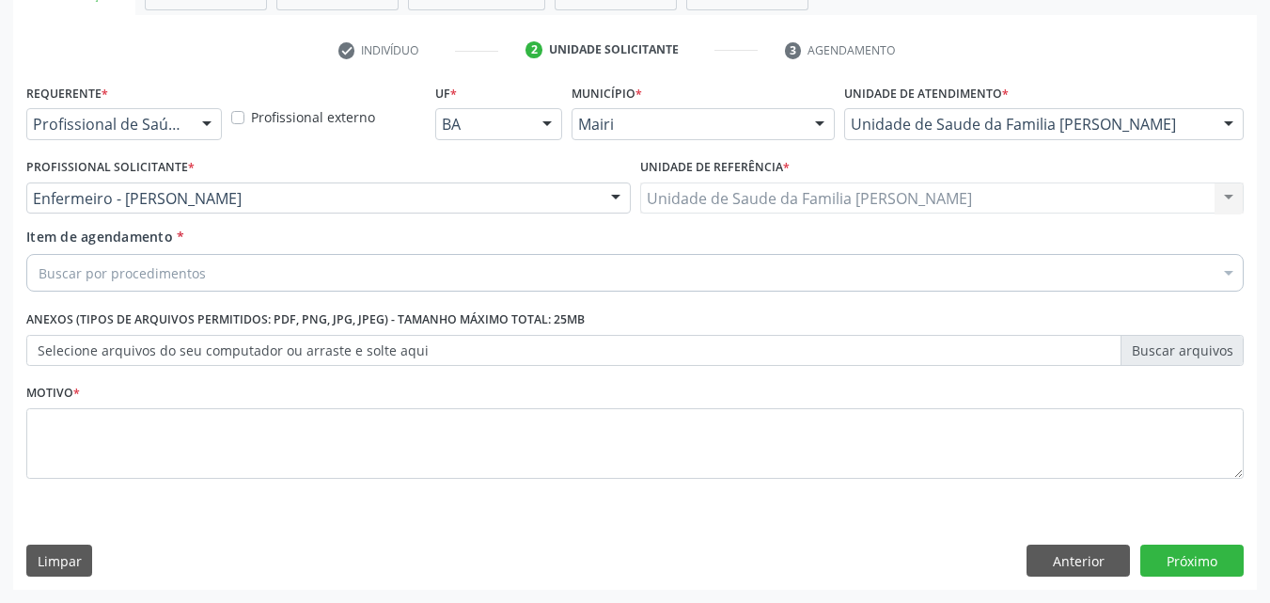
click at [105, 260] on div "Buscar por procedimentos" at bounding box center [635, 273] width 1218 height 38
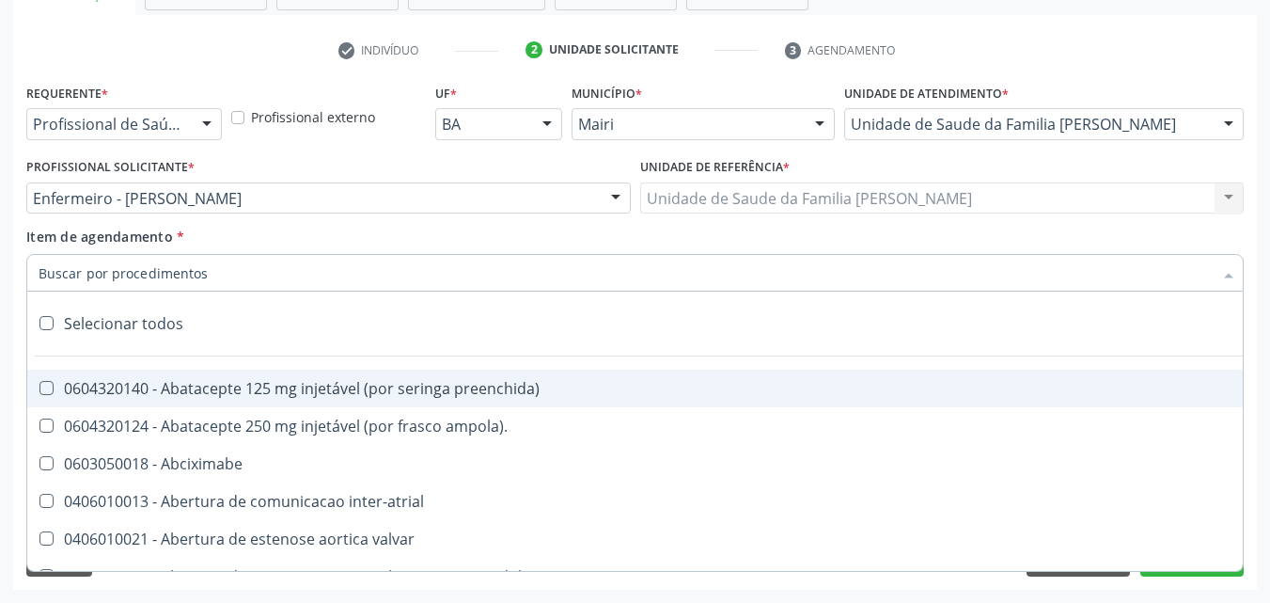
click at [106, 267] on input "Item de agendamento *" at bounding box center [626, 273] width 1175 height 38
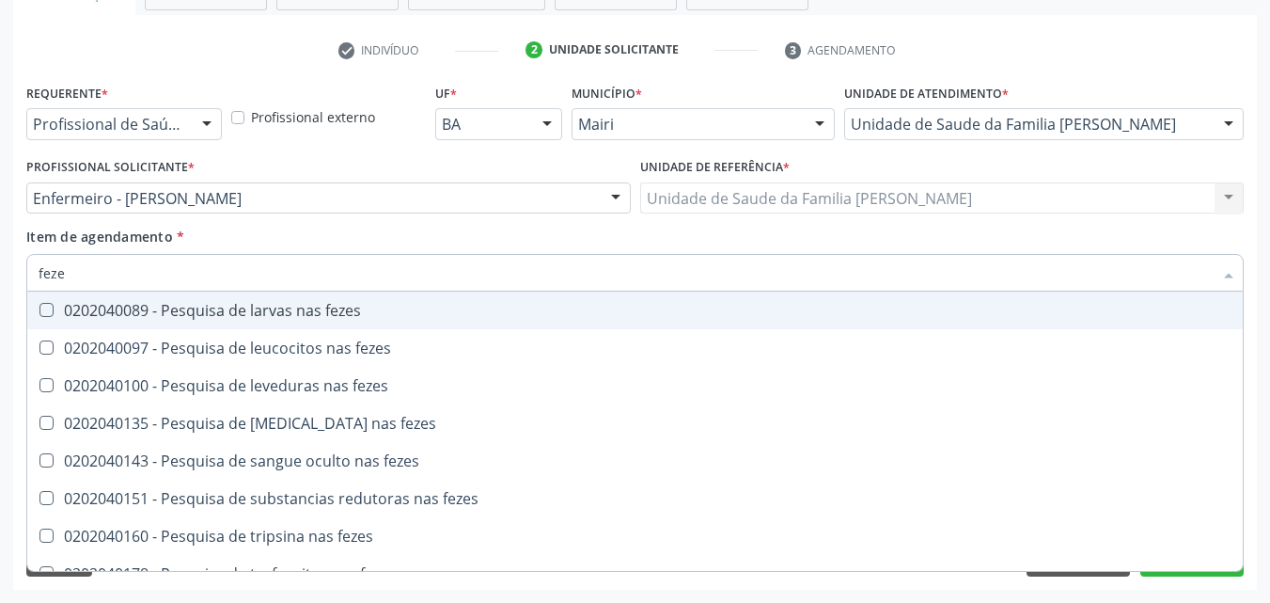
type input "fezes"
click at [228, 315] on div "0202040089 - Pesquisa de larvas nas fezes" at bounding box center [635, 310] width 1193 height 15
checkbox fezes "true"
type input "f"
checkbox fezes "false"
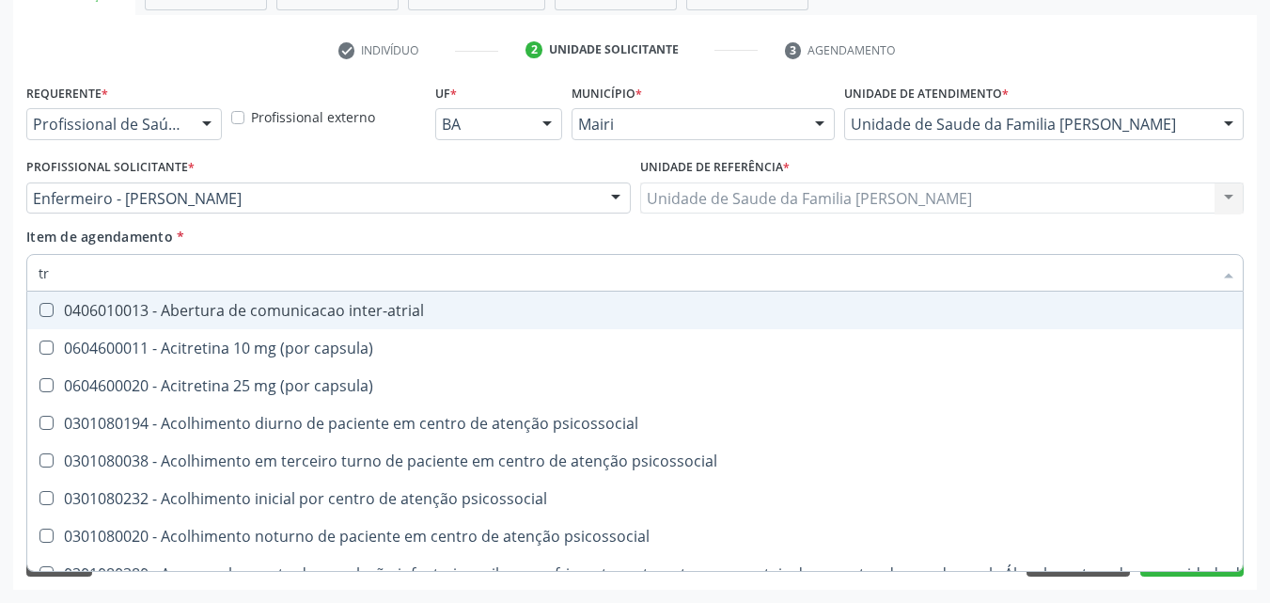
type input "t"
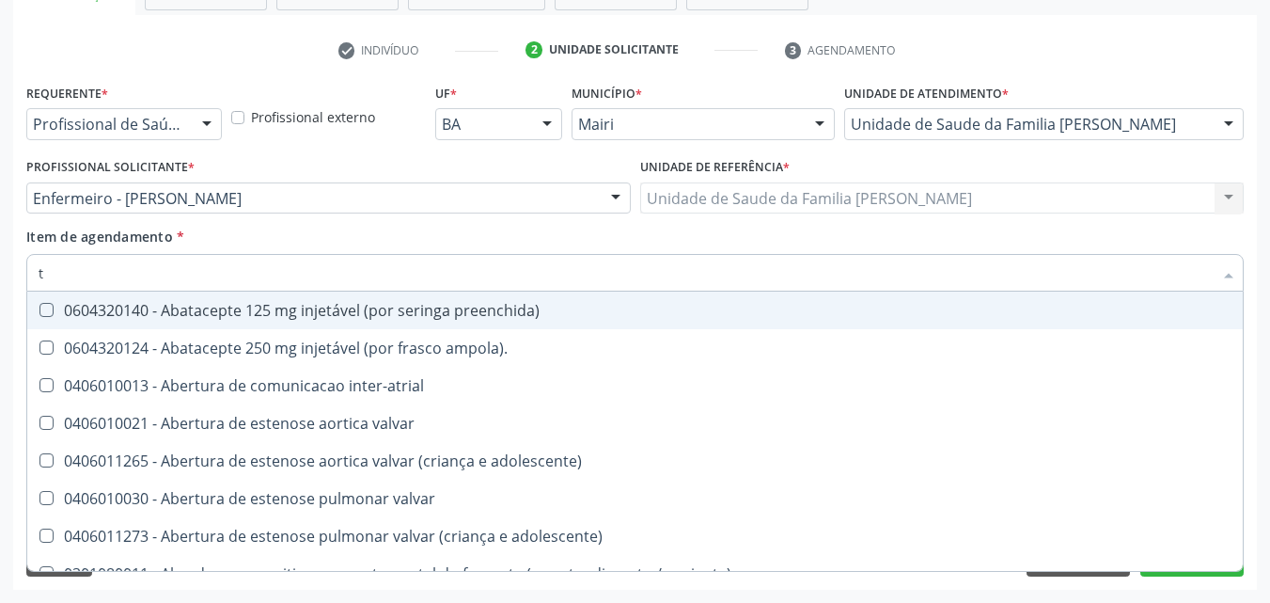
click at [459, 238] on div "Item de agendamento * t Desfazer seleção 0604320140 - Abatacepte 125 mg injetáv…" at bounding box center [635, 256] width 1218 height 59
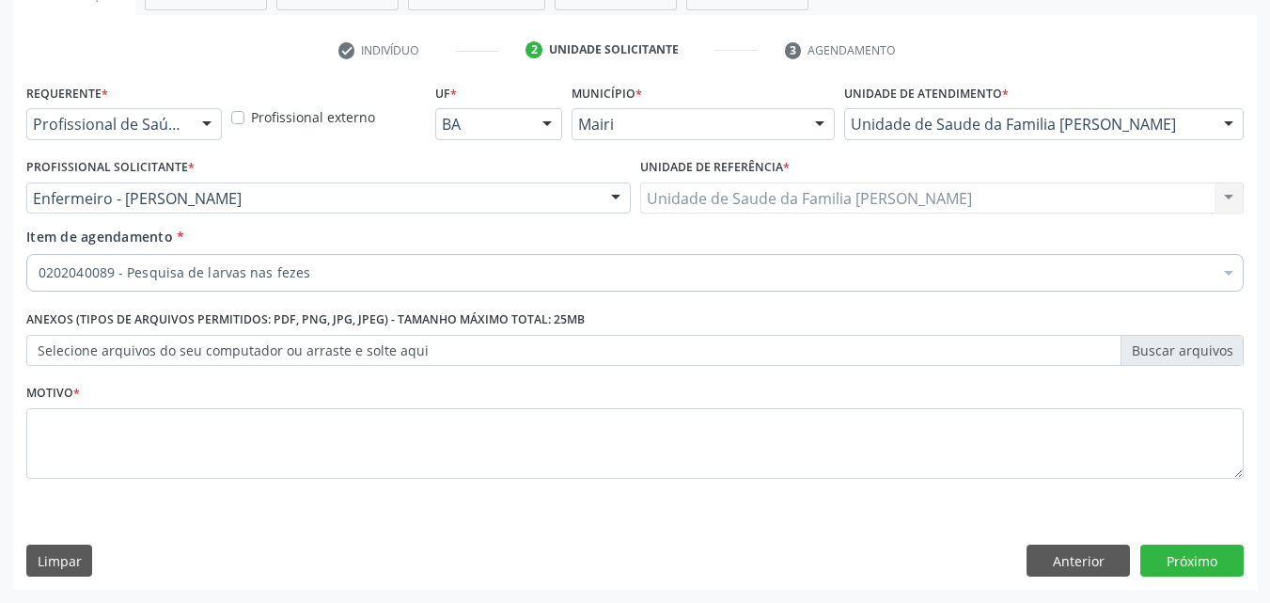
checkbox fezes "true"
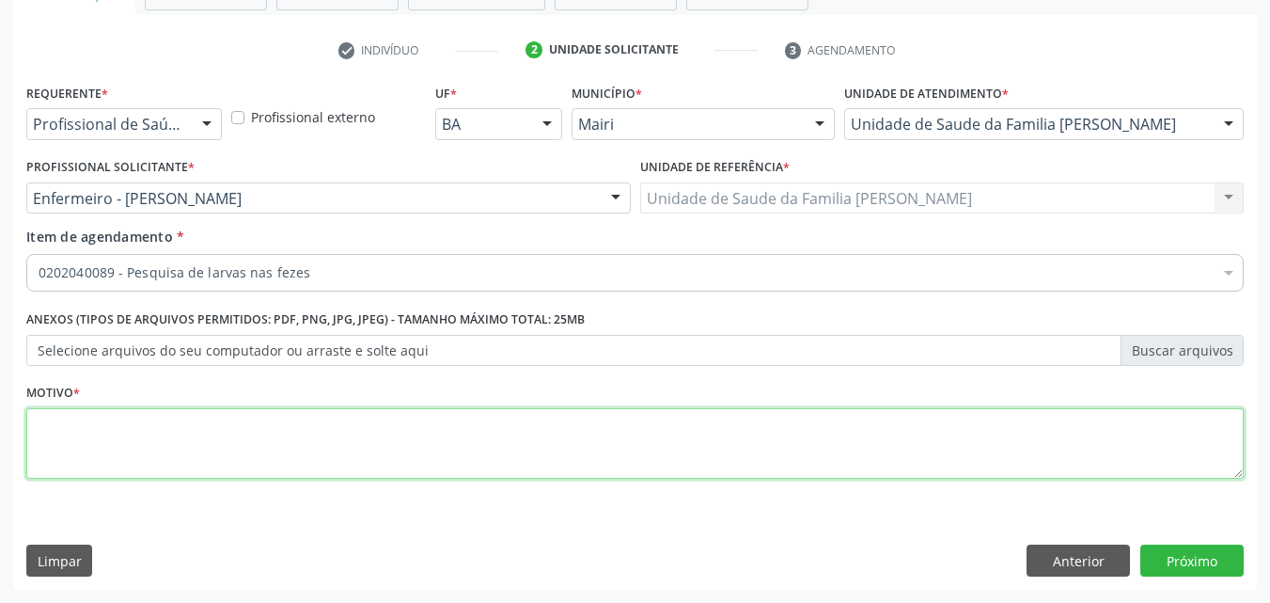
click at [129, 435] on textarea at bounding box center [635, 443] width 1218 height 71
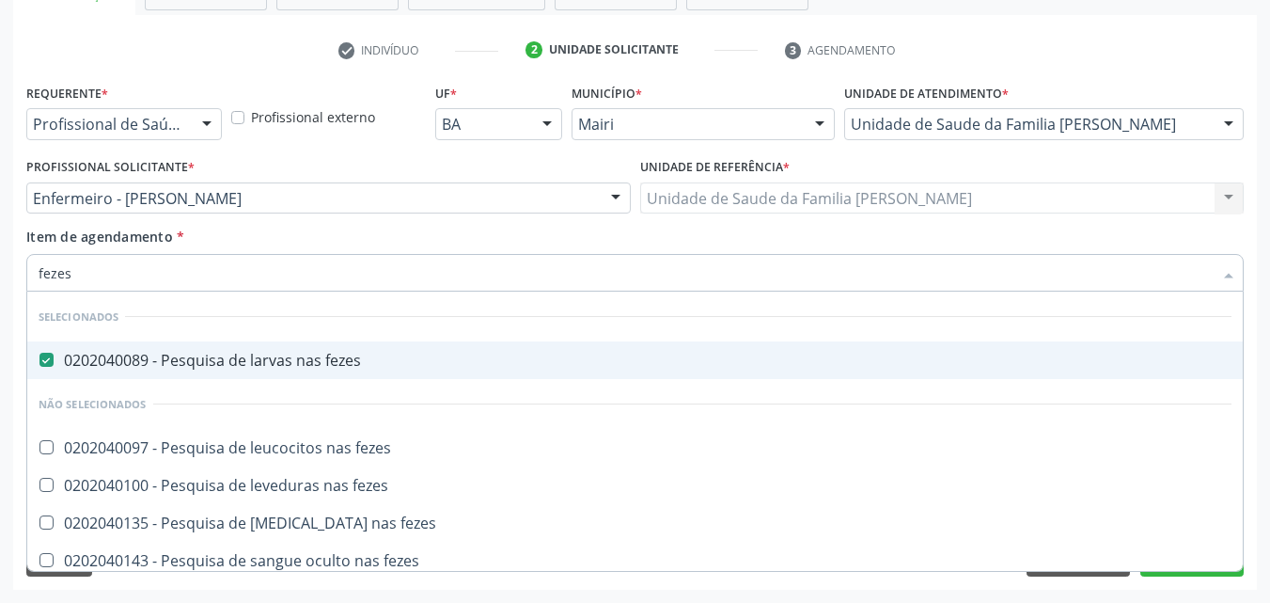
type input "fezes"
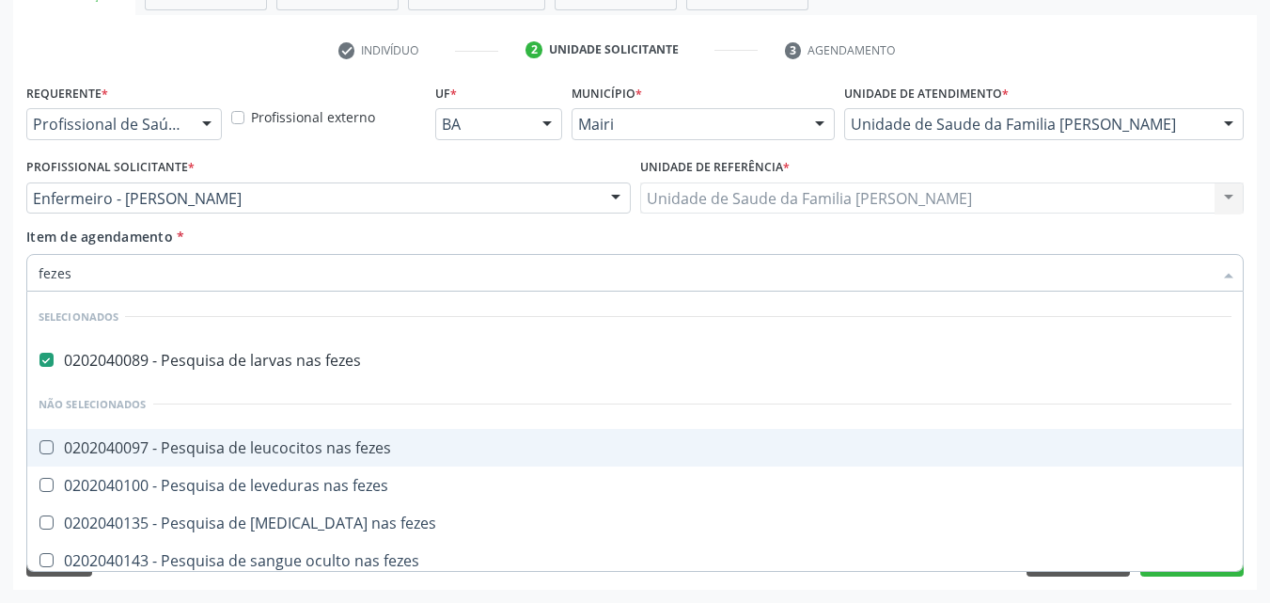
click at [334, 446] on div "0202040097 - Pesquisa de leucocitos nas fezes" at bounding box center [635, 447] width 1193 height 15
checkbox fezes "true"
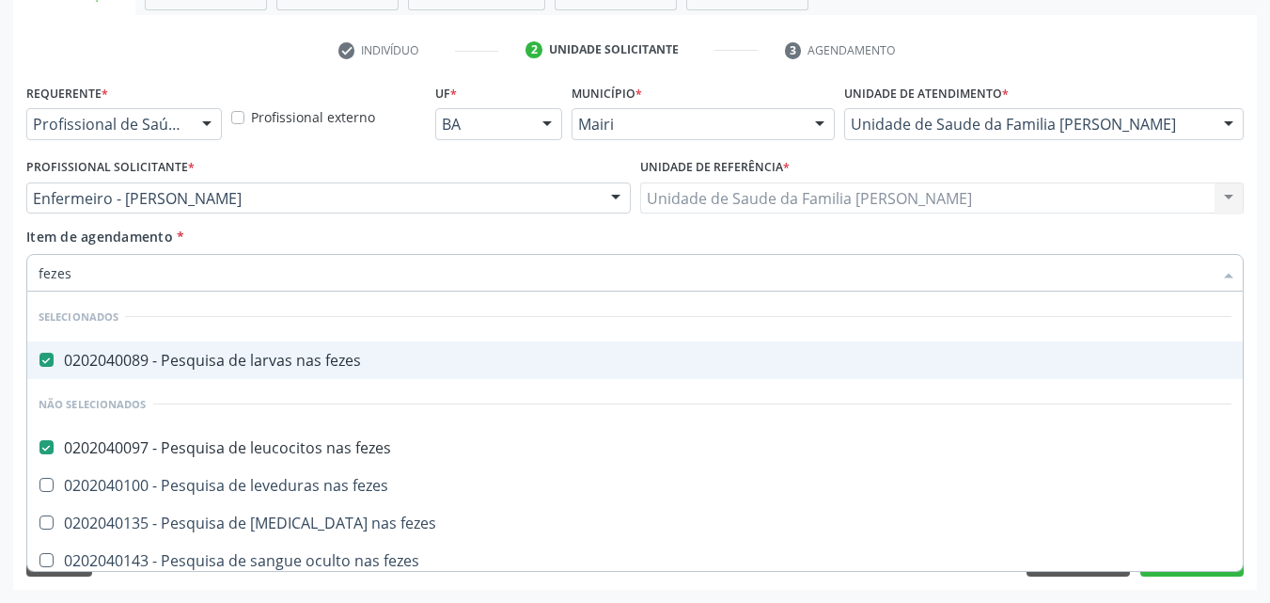
click at [373, 239] on div "Item de agendamento * fezes Desfazer seleção Selecionados 0202040089 - Pesquisa…" at bounding box center [635, 256] width 1218 height 59
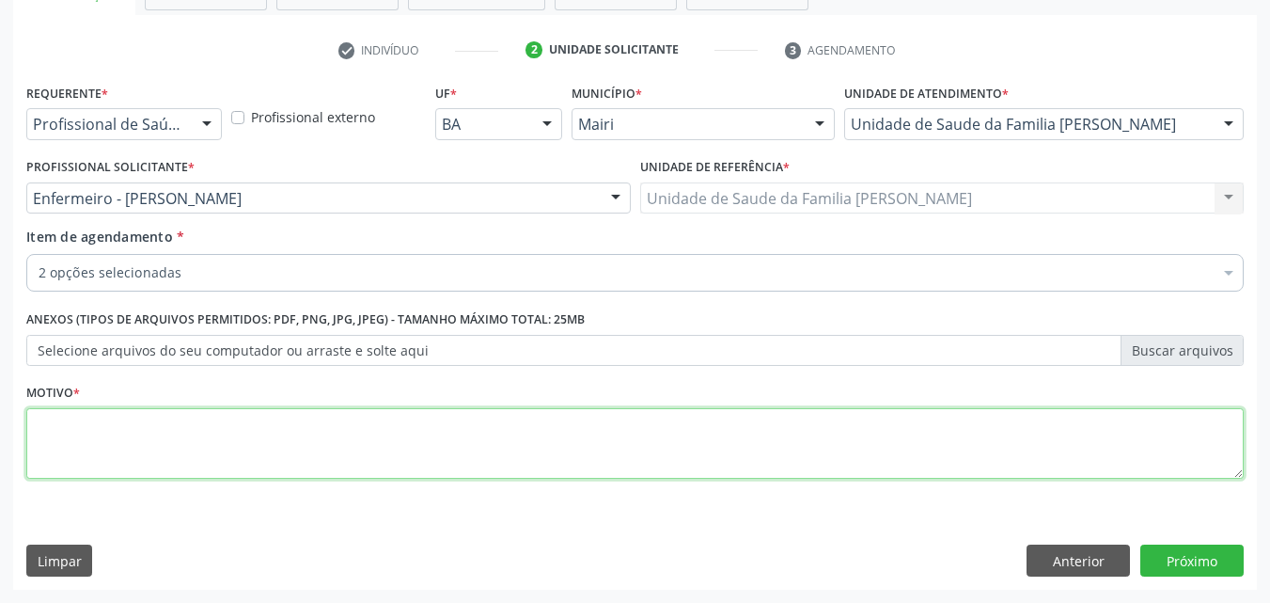
click at [90, 434] on textarea at bounding box center [635, 443] width 1218 height 71
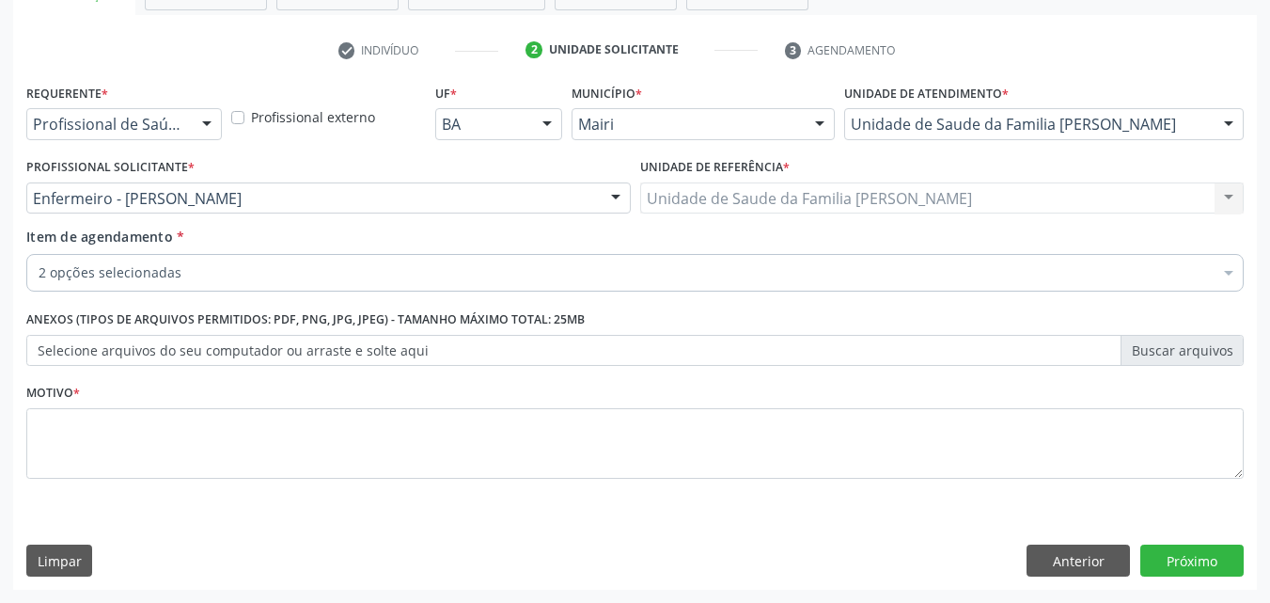
click at [202, 259] on div "2 opções selecionadas" at bounding box center [635, 273] width 1218 height 38
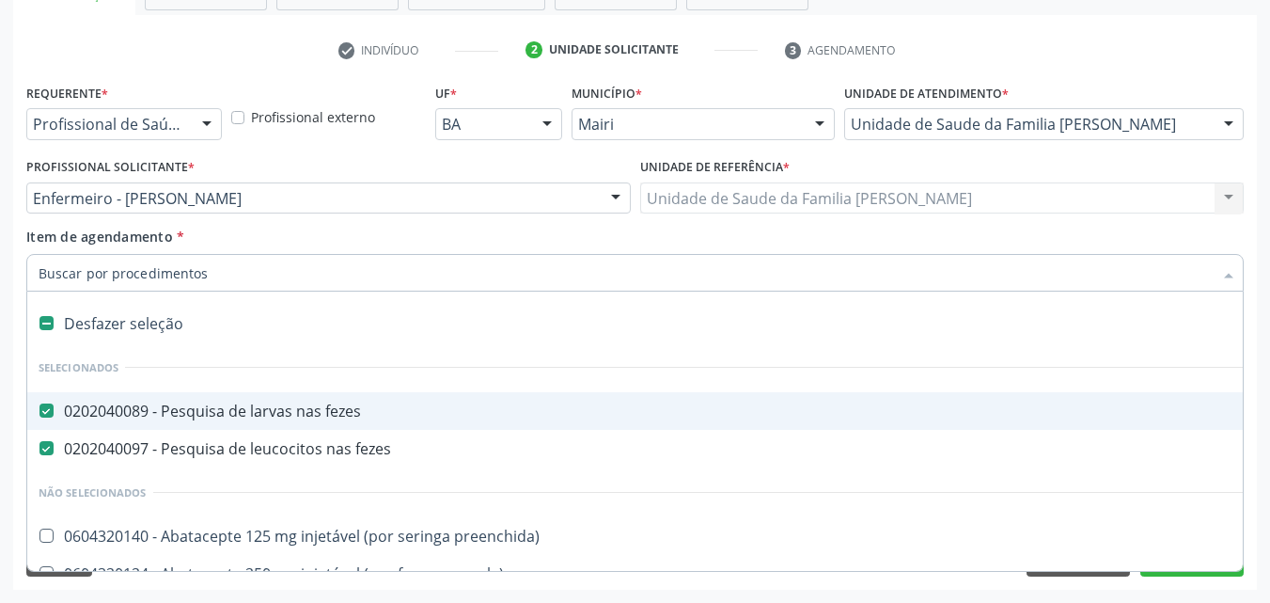
click at [73, 404] on div "0202040089 - Pesquisa de larvas nas fezes" at bounding box center [762, 410] width 1447 height 15
click at [358, 232] on div "Item de agendamento * Desfazer seleção Selecionados 0202040089 - Pesquisa de la…" at bounding box center [635, 256] width 1218 height 59
checkbox fezes "true"
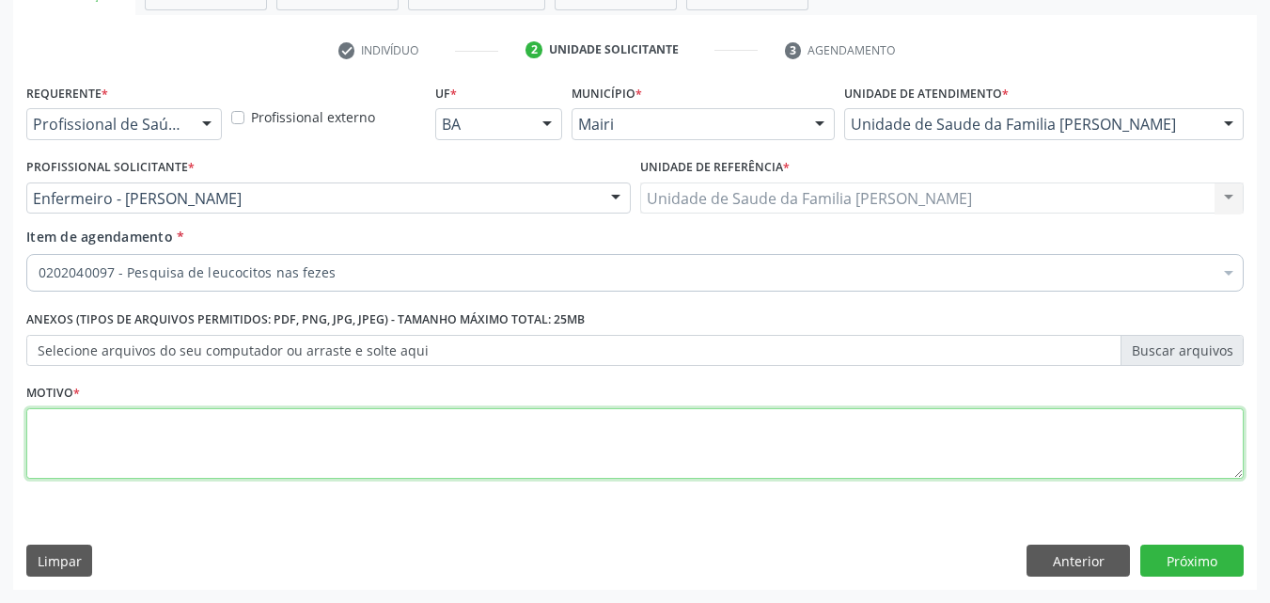
click at [158, 454] on textarea at bounding box center [635, 443] width 1218 height 71
type textarea "laccitos"
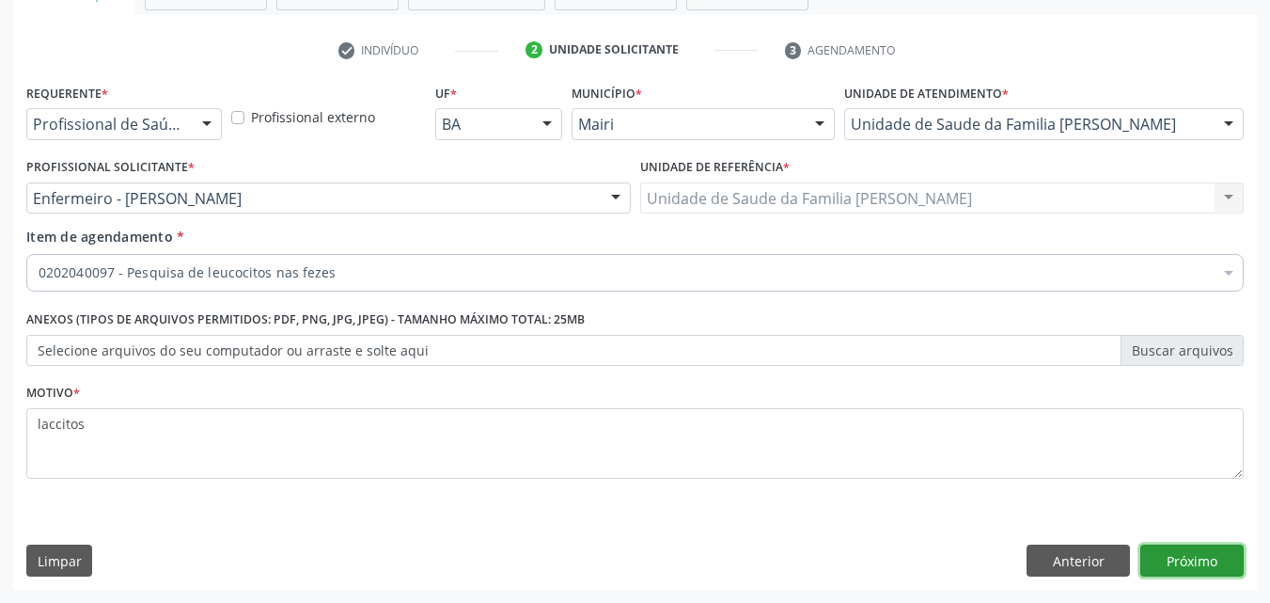
click at [1180, 557] on button "Próximo" at bounding box center [1192, 560] width 103 height 32
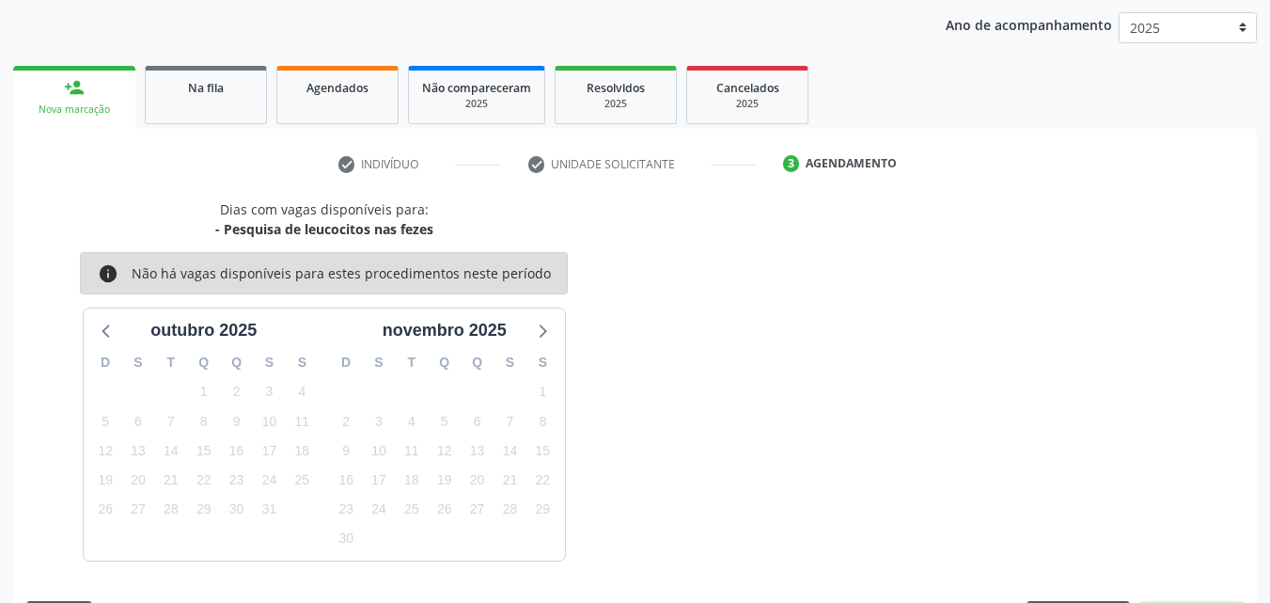
scroll to position [271, 0]
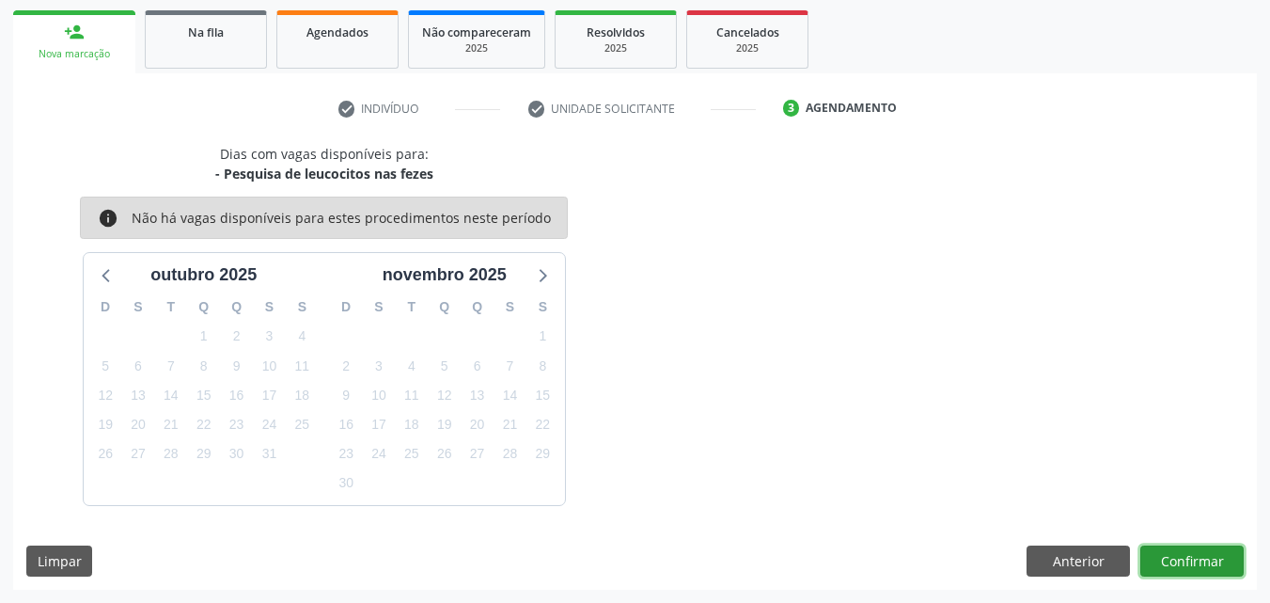
click at [1180, 557] on button "Confirmar" at bounding box center [1192, 561] width 103 height 32
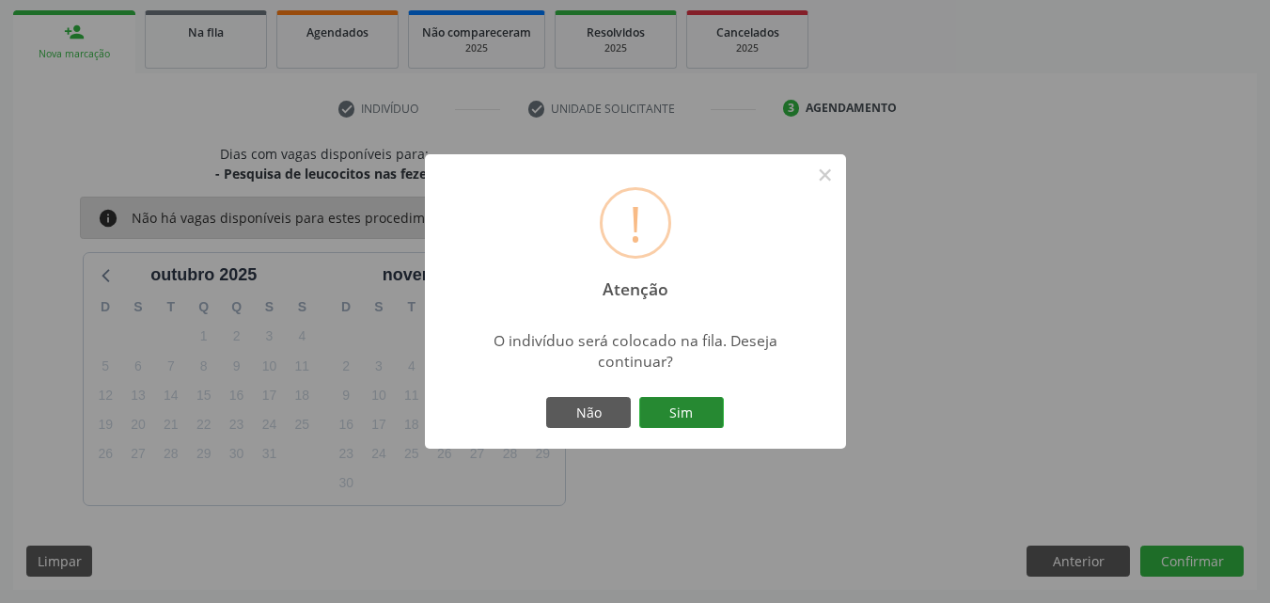
click at [681, 412] on button "Sim" at bounding box center [681, 413] width 85 height 32
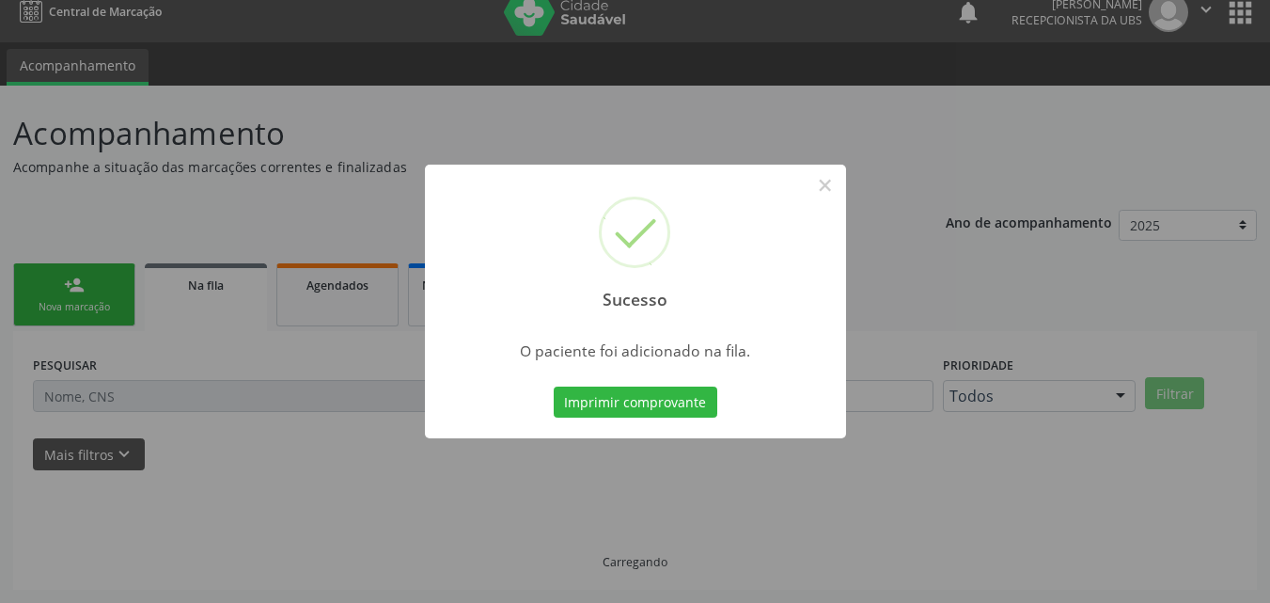
scroll to position [18, 0]
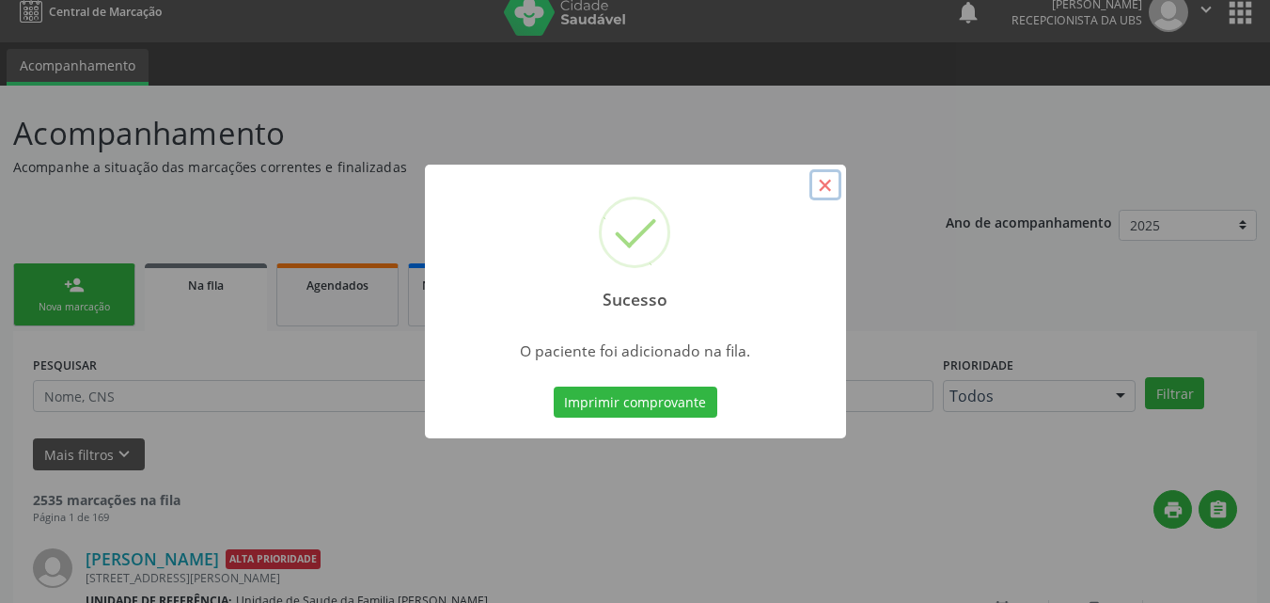
click at [830, 183] on button "×" at bounding box center [826, 185] width 32 height 32
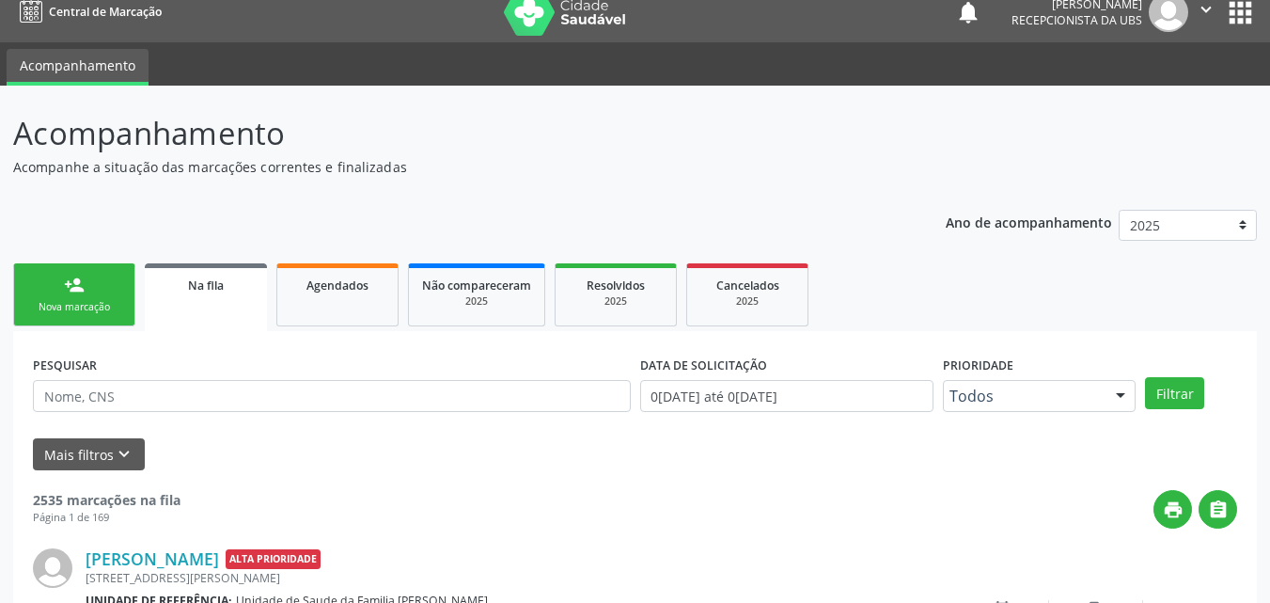
click at [96, 303] on div "Nova marcação" at bounding box center [74, 307] width 94 height 14
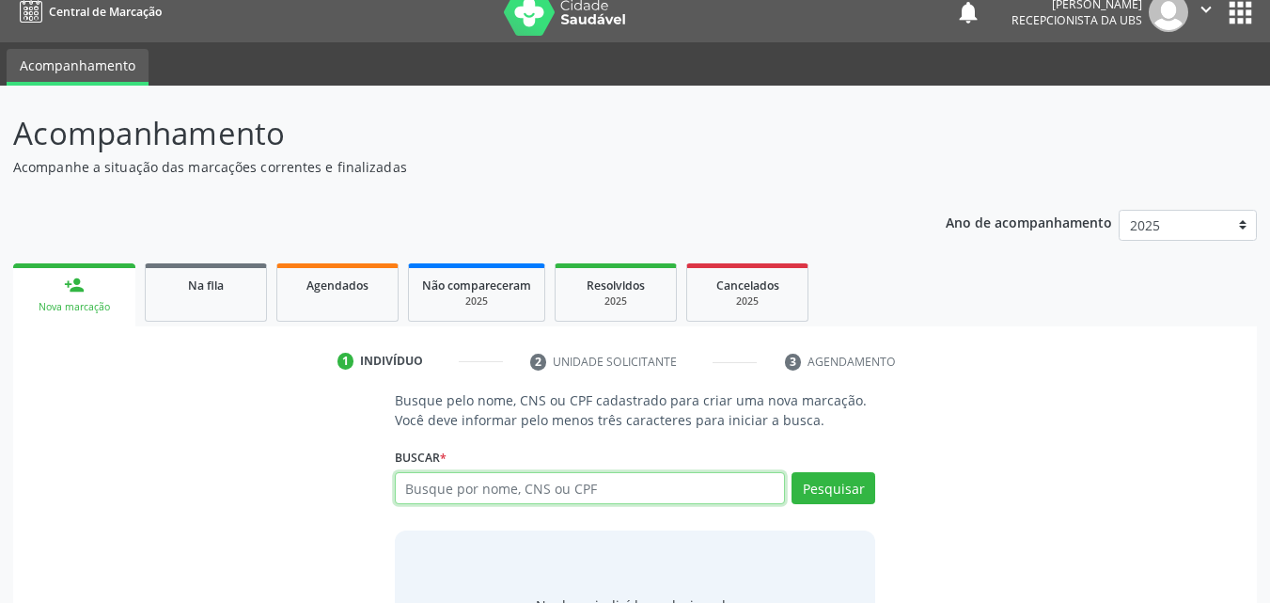
click at [481, 492] on input "text" at bounding box center [590, 488] width 391 height 32
type input "700208910624623"
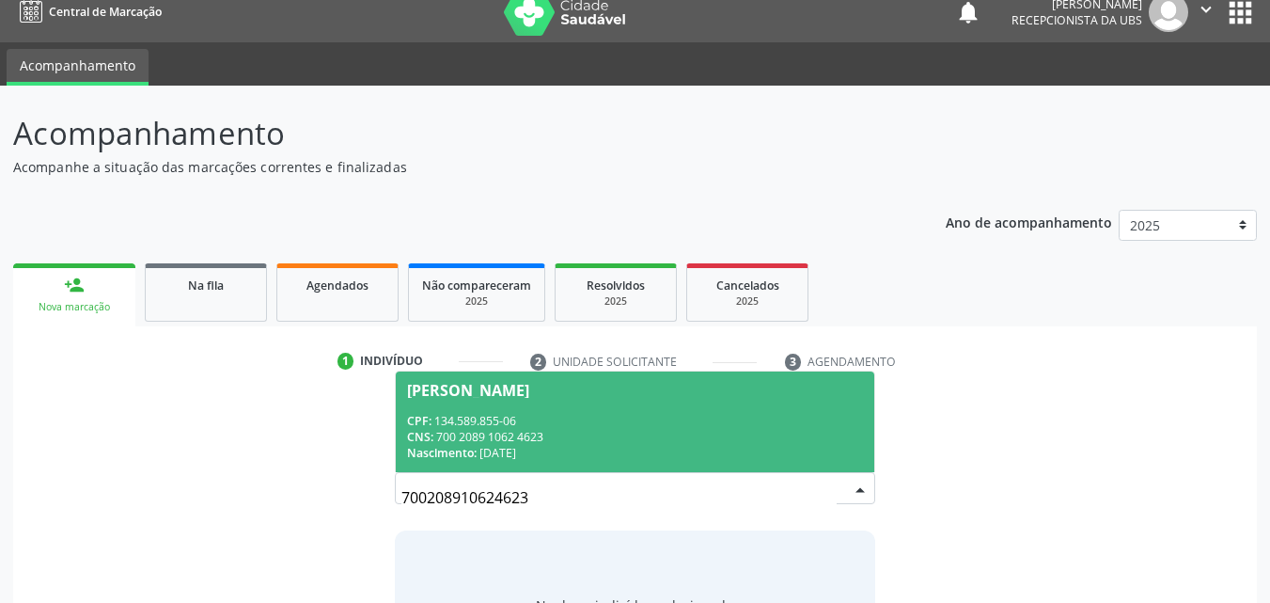
click at [549, 439] on div "CNS: 700 2089 1062 4623" at bounding box center [635, 437] width 457 height 16
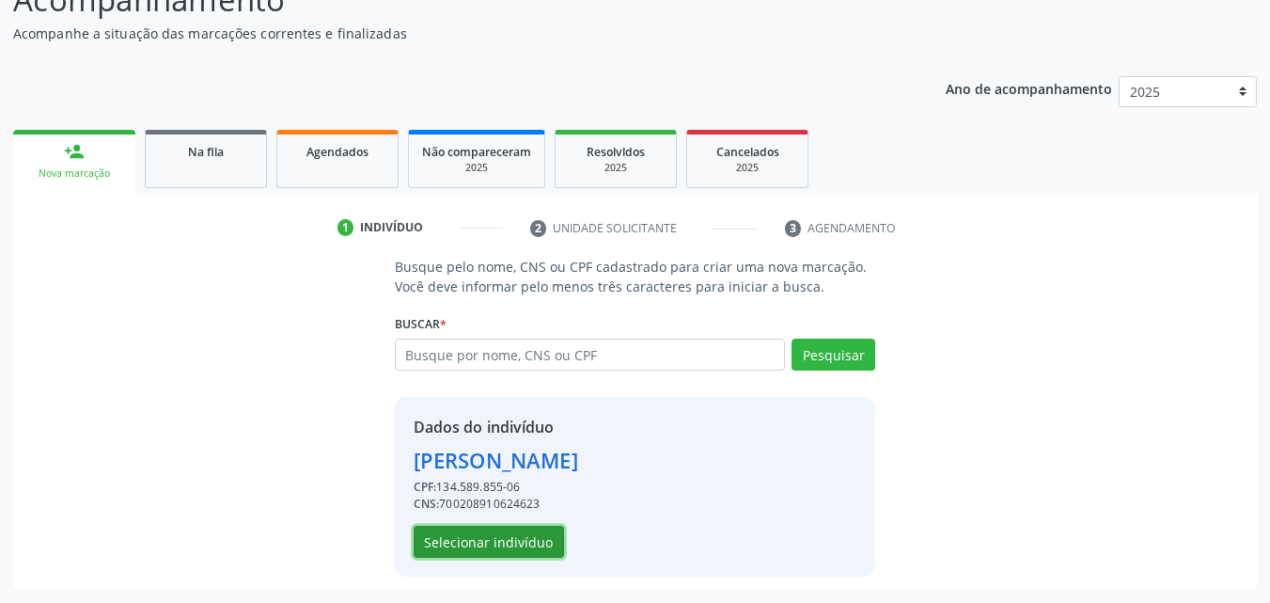
click at [495, 554] on button "Selecionar indivíduo" at bounding box center [489, 542] width 150 height 32
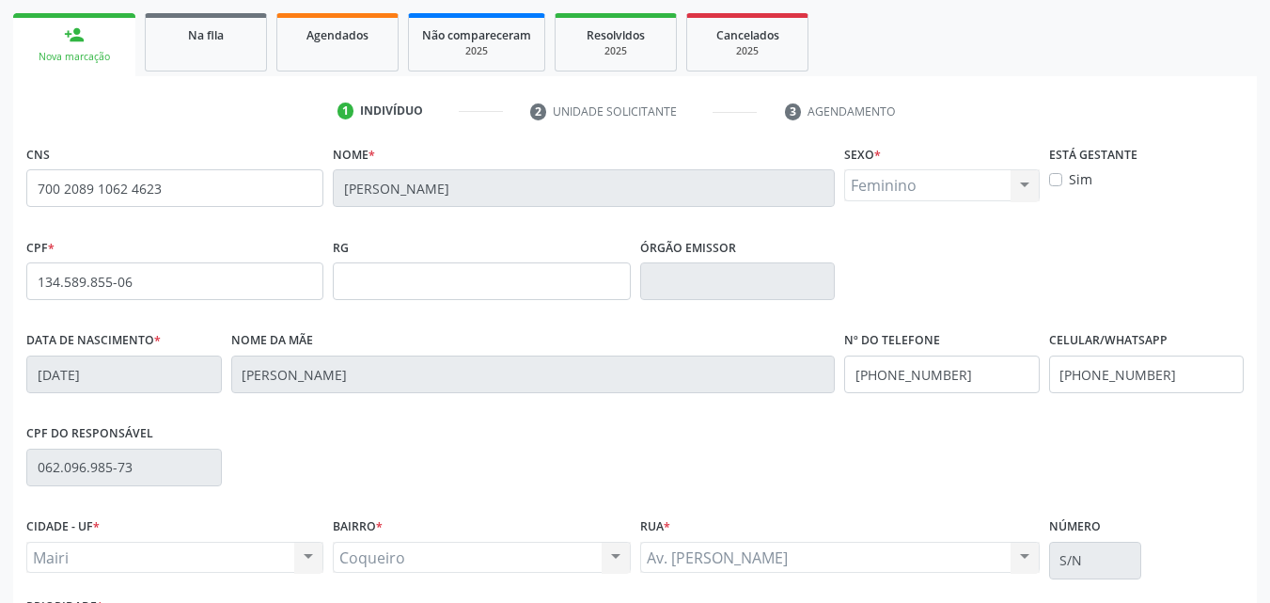
scroll to position [417, 0]
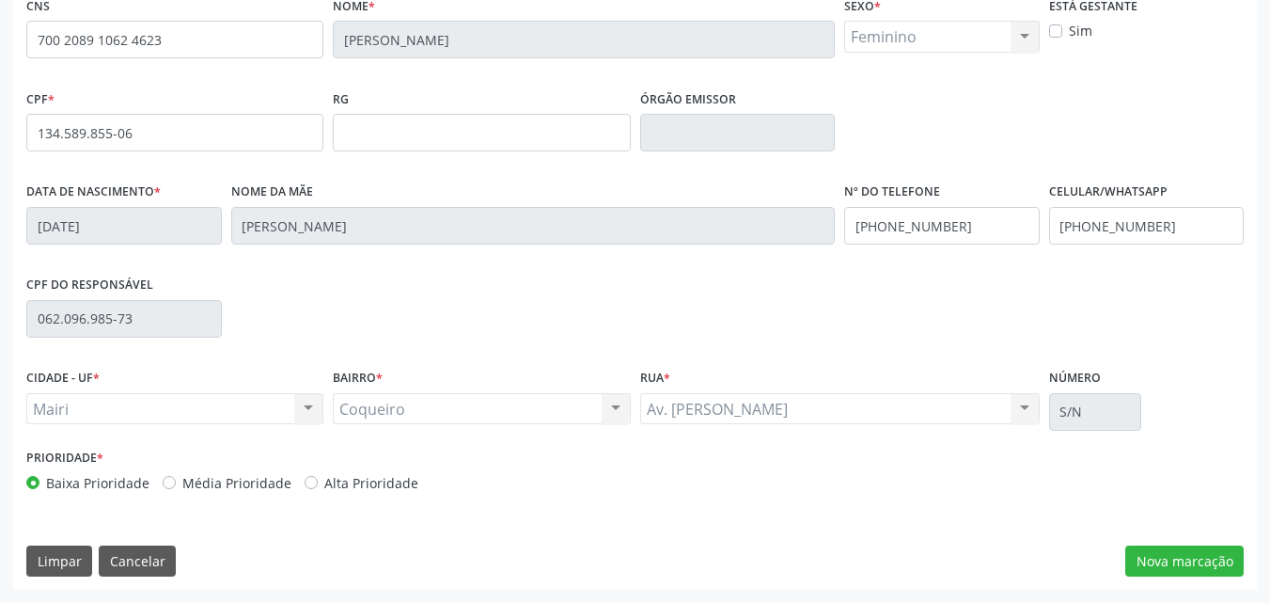
click at [342, 495] on div "Prioridade * Baixa Prioridade Média Prioridade Alta Prioridade" at bounding box center [329, 475] width 614 height 62
click at [340, 479] on label "Alta Prioridade" at bounding box center [371, 483] width 94 height 20
click at [318, 479] on input "Alta Prioridade" at bounding box center [311, 481] width 13 height 17
radio input "true"
click at [1168, 577] on div "CNS 700 2089 1062 4623 Nome * Lunna Cerqueira Silva dos Santos Sexo * Feminino …" at bounding box center [635, 291] width 1244 height 598
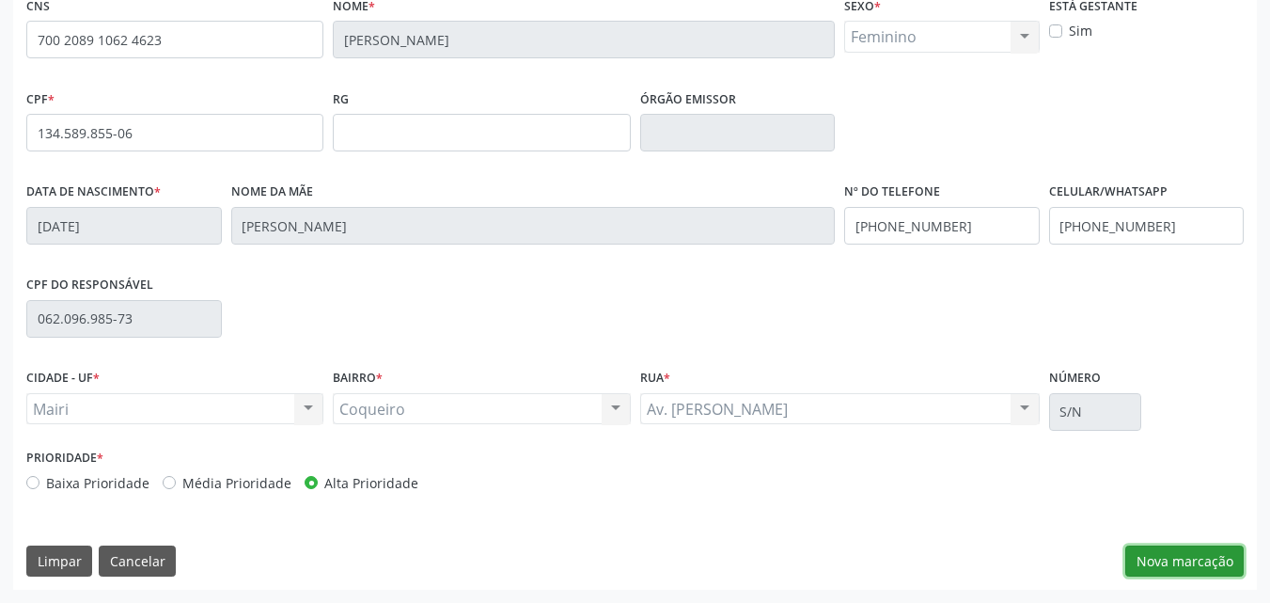
click at [1154, 560] on button "Nova marcação" at bounding box center [1185, 561] width 118 height 32
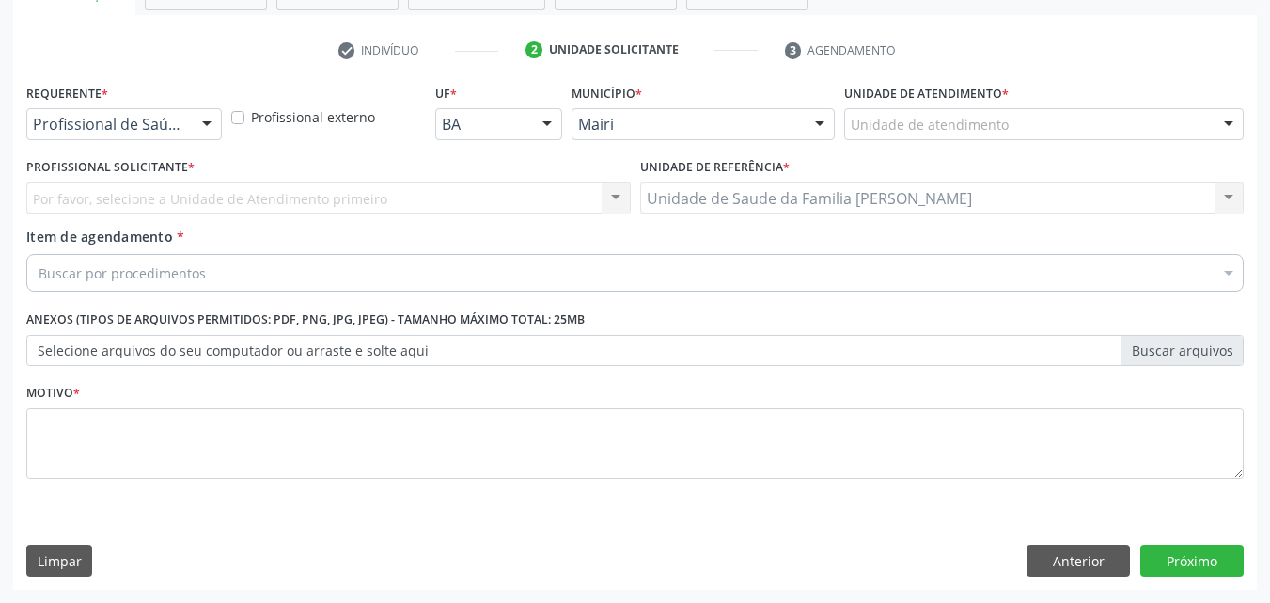
click at [923, 103] on label "Unidade de atendimento *" at bounding box center [926, 93] width 165 height 29
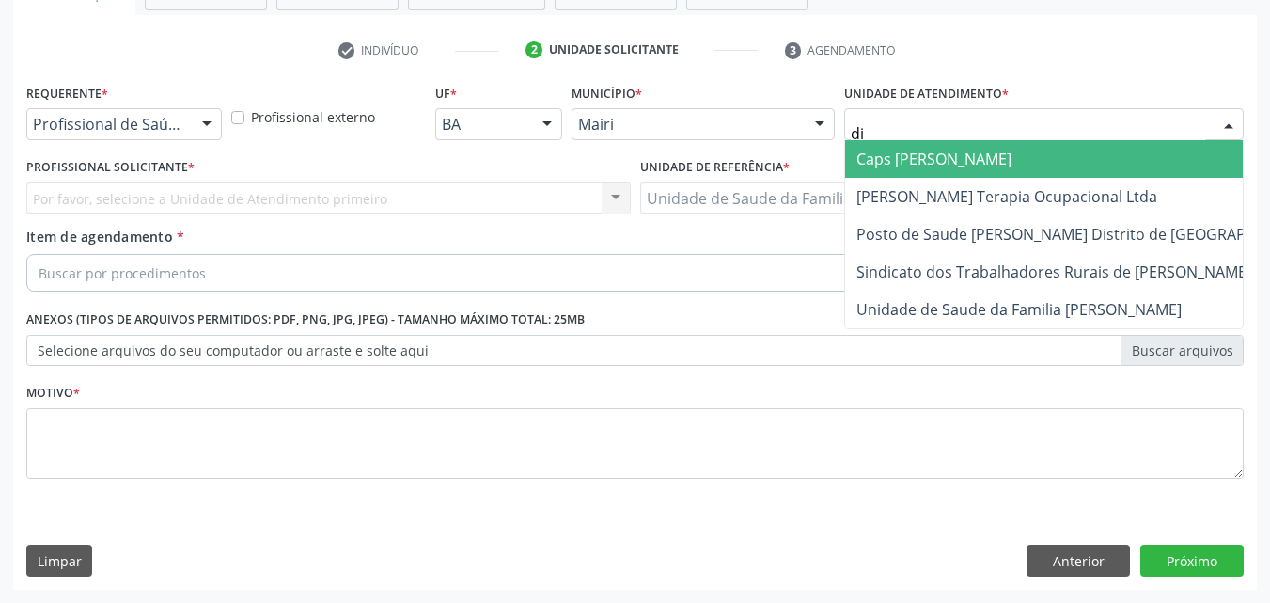
type input "dil"
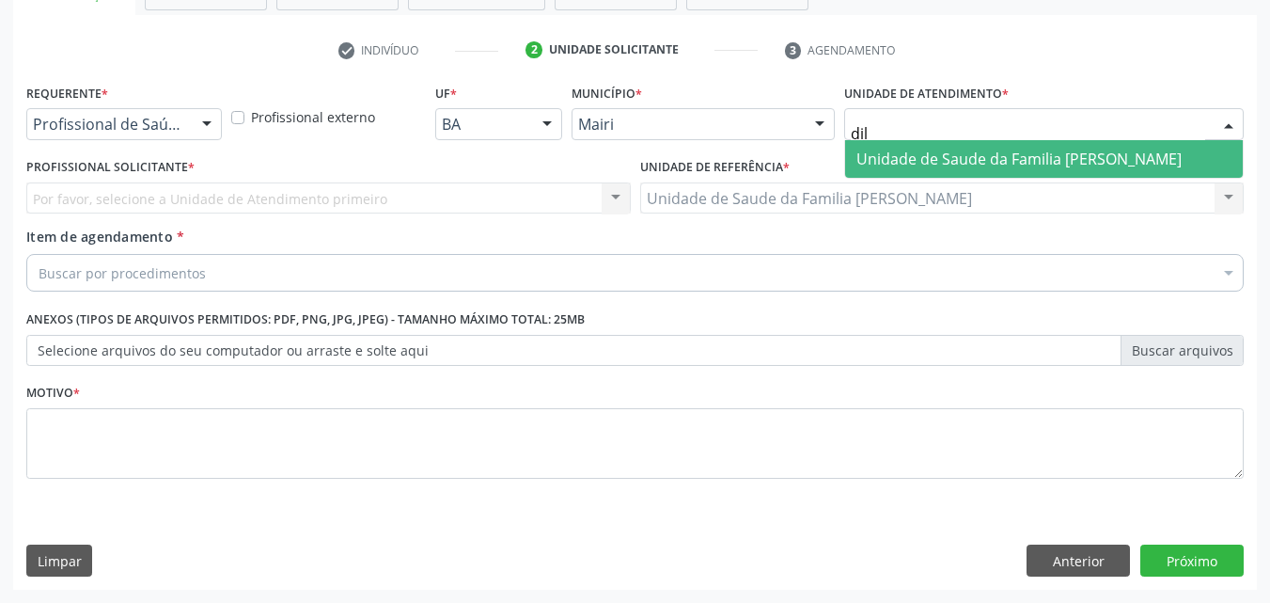
click at [967, 150] on span "Unidade de Saude da Familia [PERSON_NAME]" at bounding box center [1019, 159] width 325 height 21
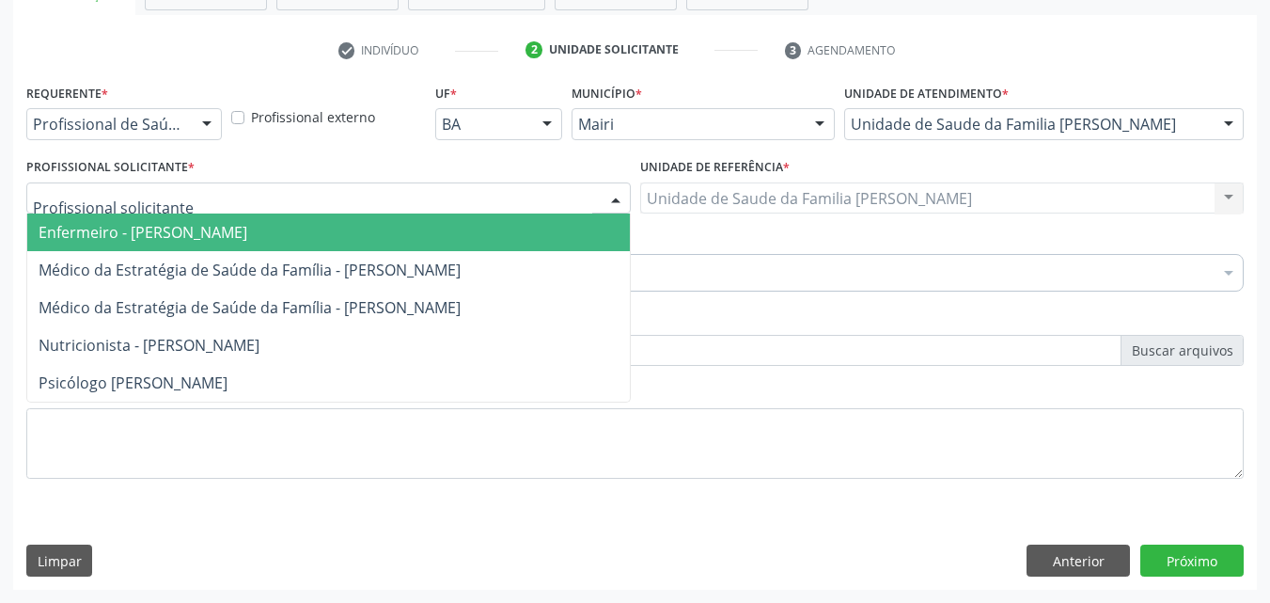
click at [102, 199] on input "text" at bounding box center [313, 208] width 560 height 38
click at [103, 220] on span "Enfermeiro - [PERSON_NAME]" at bounding box center [328, 232] width 603 height 38
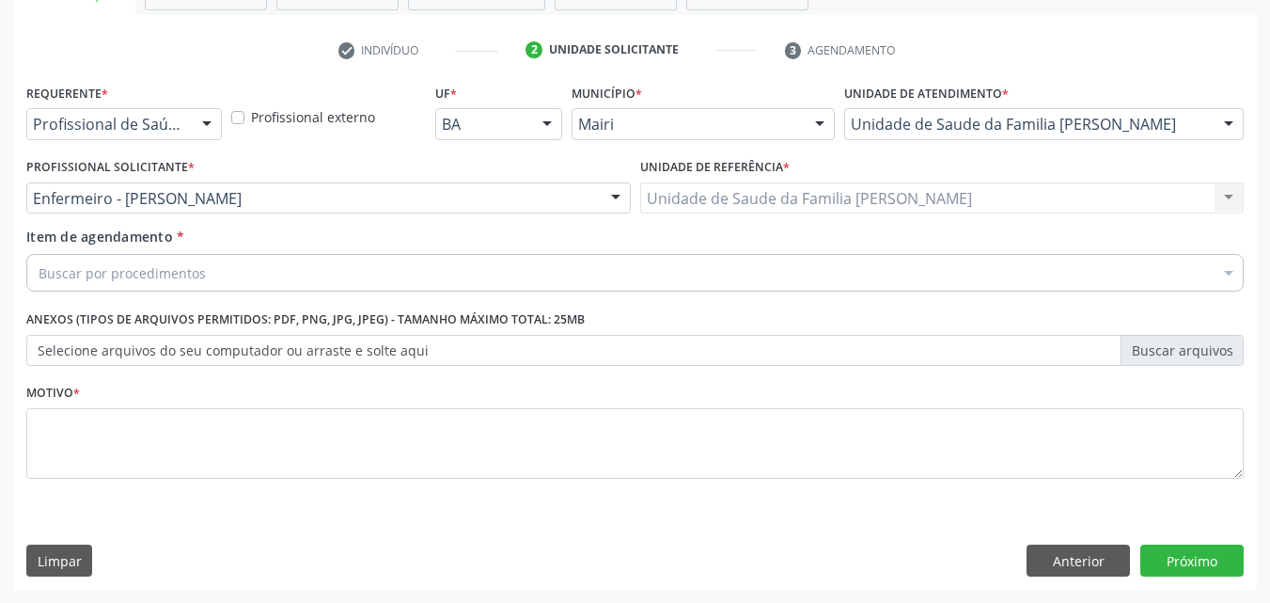
click at [103, 284] on div "Buscar por procedimentos" at bounding box center [635, 273] width 1218 height 38
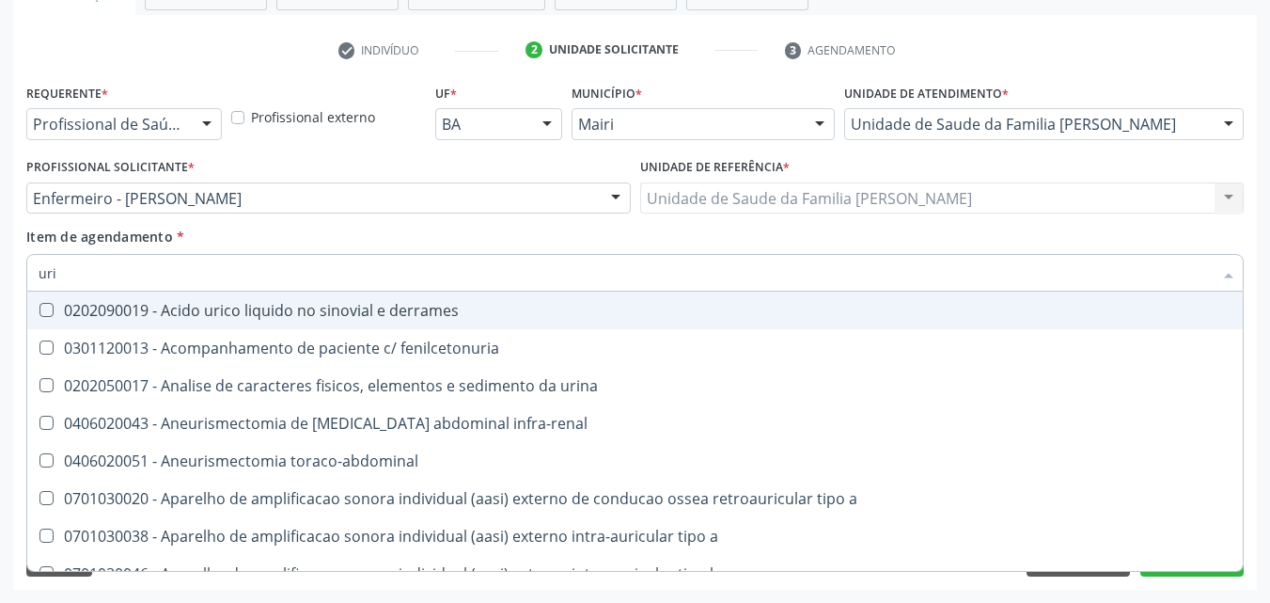
type input "urin"
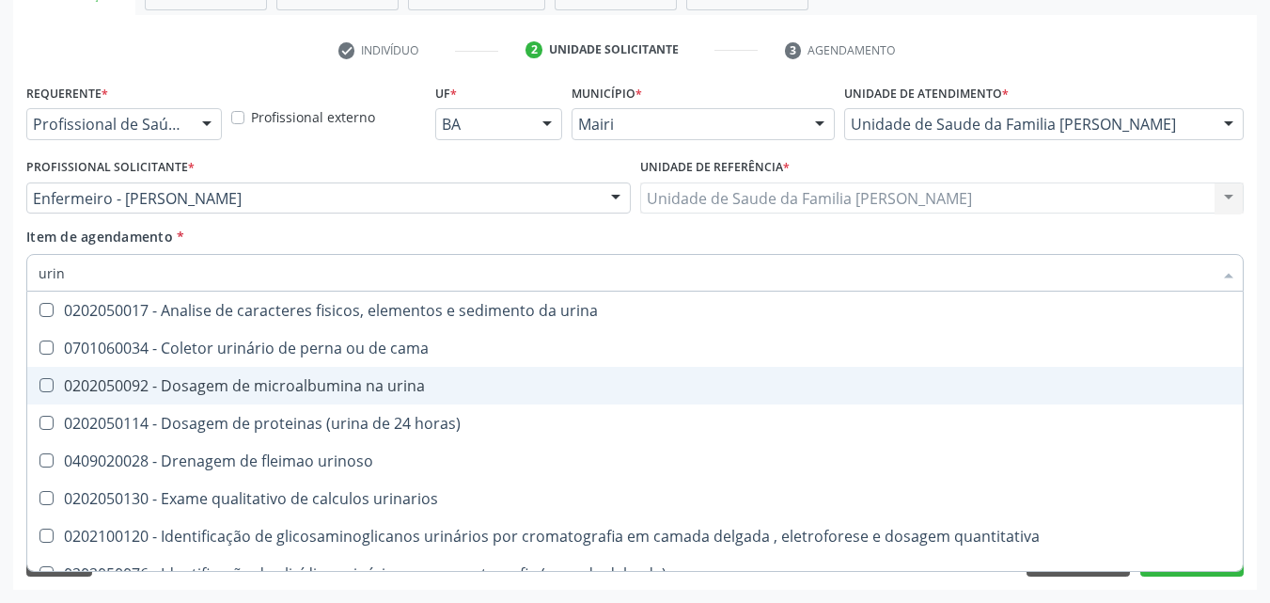
click at [262, 393] on div "0202050092 - Dosagem de microalbumina na urina" at bounding box center [635, 385] width 1193 height 15
checkbox urina "true"
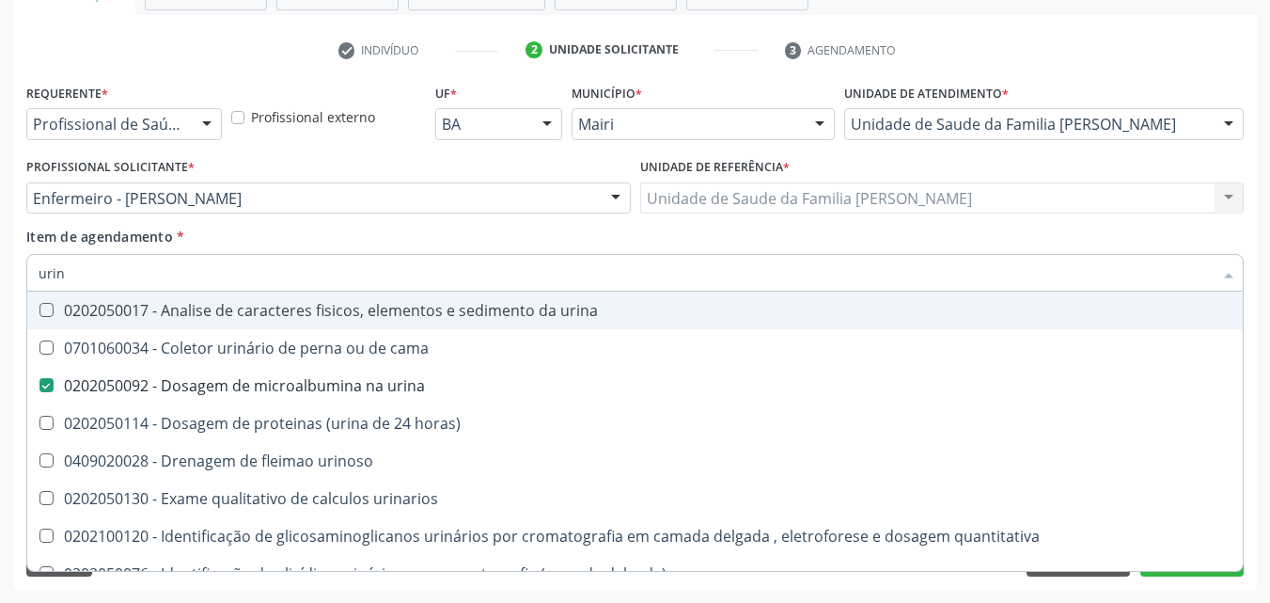
click at [374, 232] on div "Item de agendamento * urin Desfazer seleção 0202050017 - Analise de caracteres …" at bounding box center [635, 256] width 1218 height 59
checkbox cama "true"
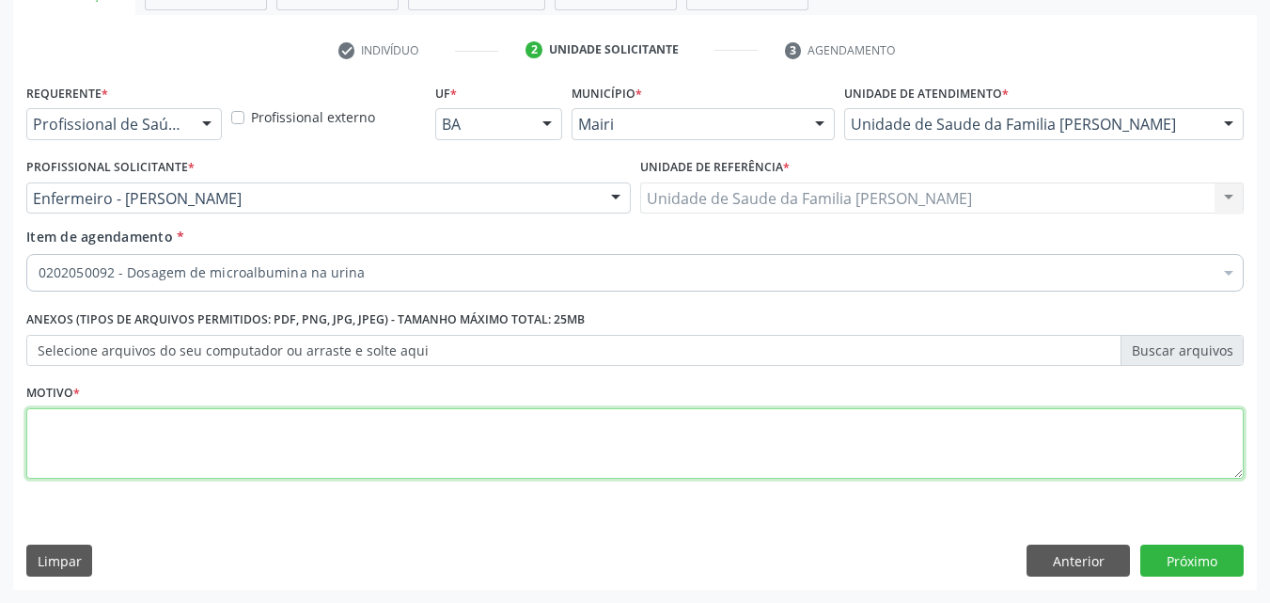
click at [89, 428] on textarea at bounding box center [635, 443] width 1218 height 71
type textarea "laccitos"
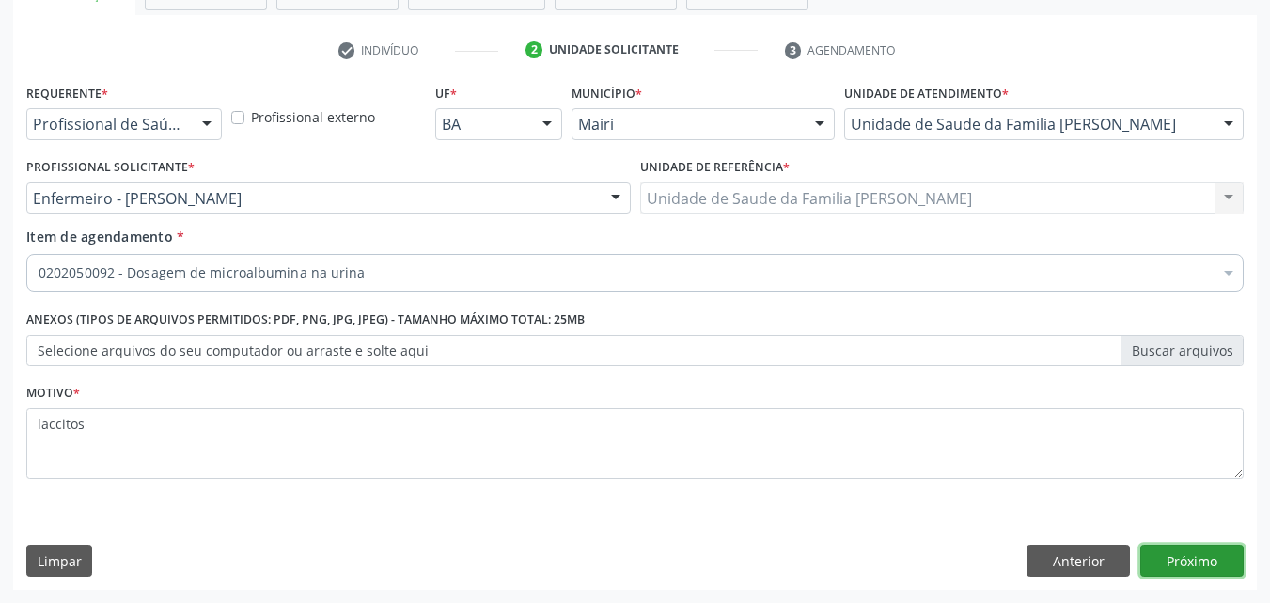
click at [1200, 550] on button "Próximo" at bounding box center [1192, 560] width 103 height 32
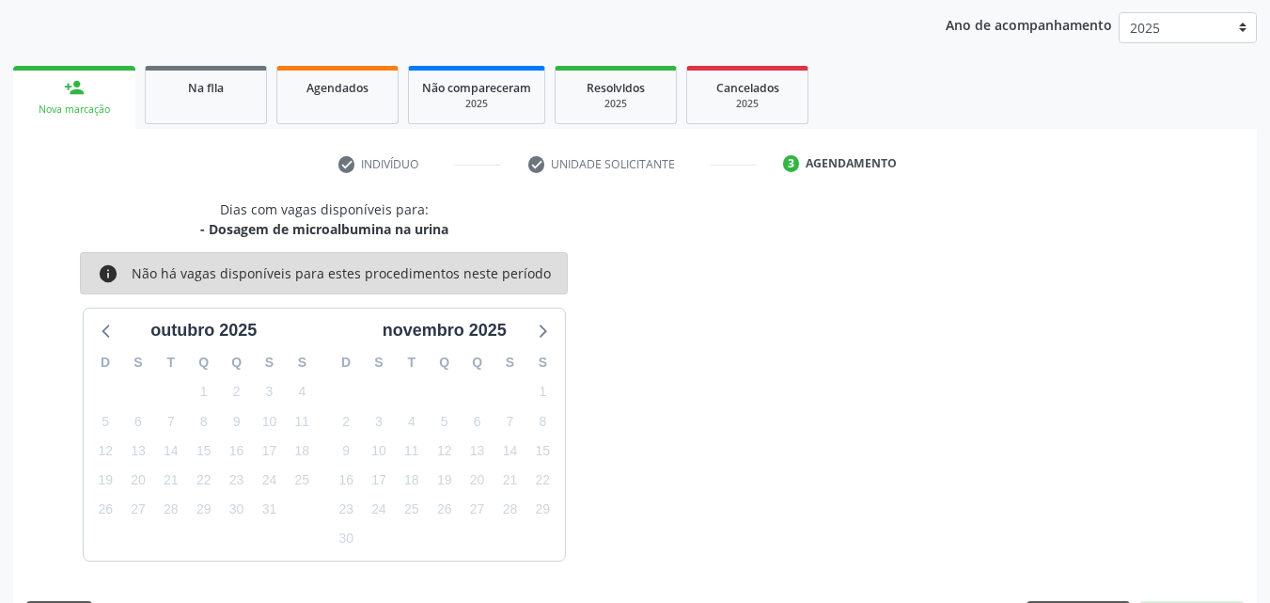
scroll to position [271, 0]
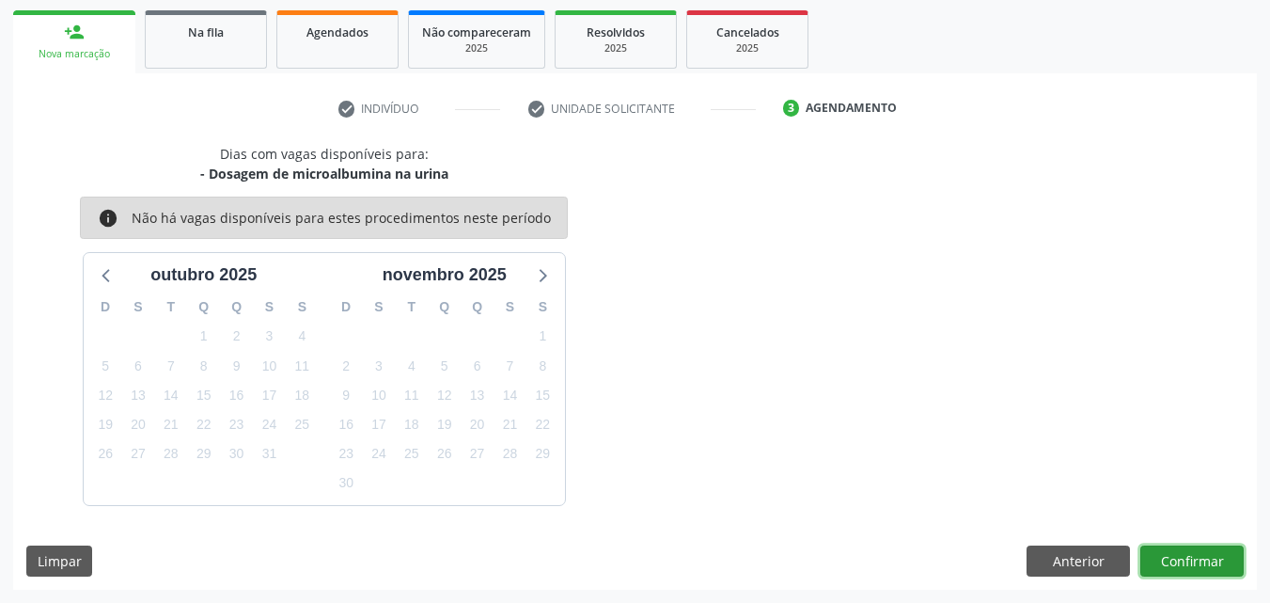
click at [1169, 569] on button "Confirmar" at bounding box center [1192, 561] width 103 height 32
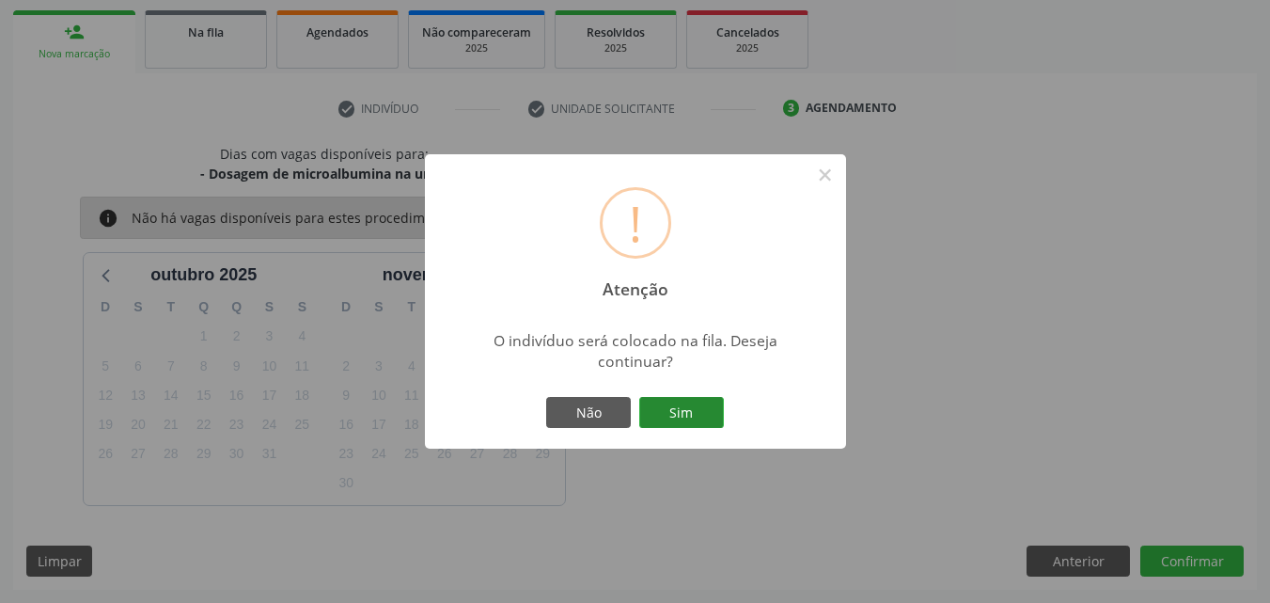
click at [690, 415] on button "Sim" at bounding box center [681, 413] width 85 height 32
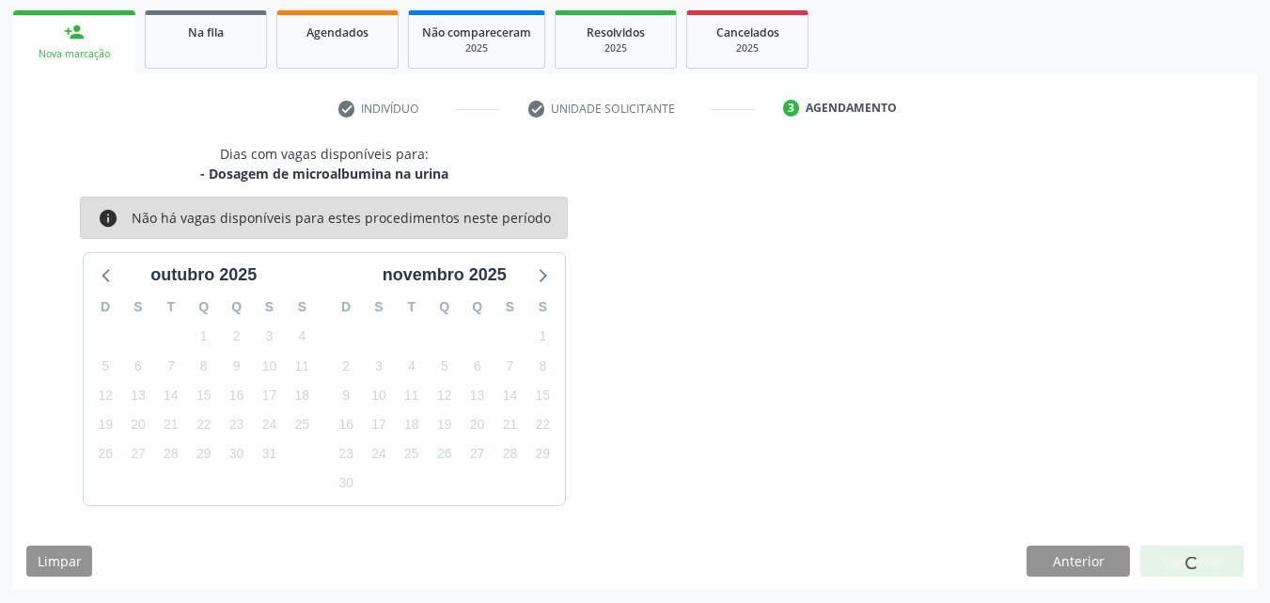
scroll to position [18, 0]
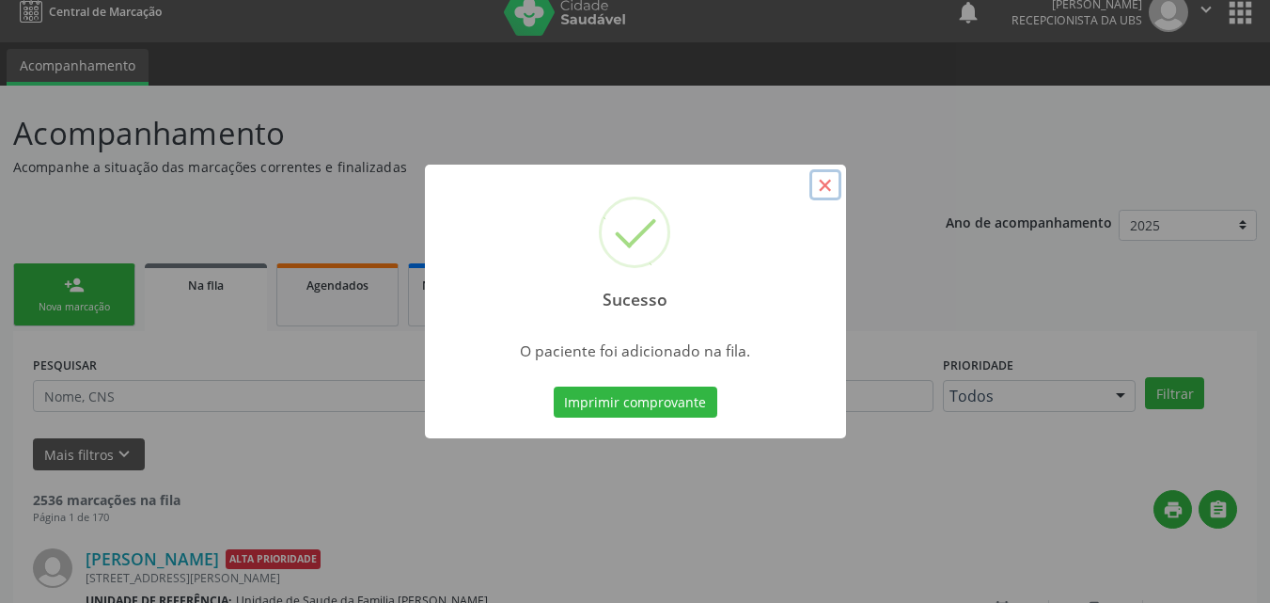
click at [823, 188] on button "×" at bounding box center [826, 185] width 32 height 32
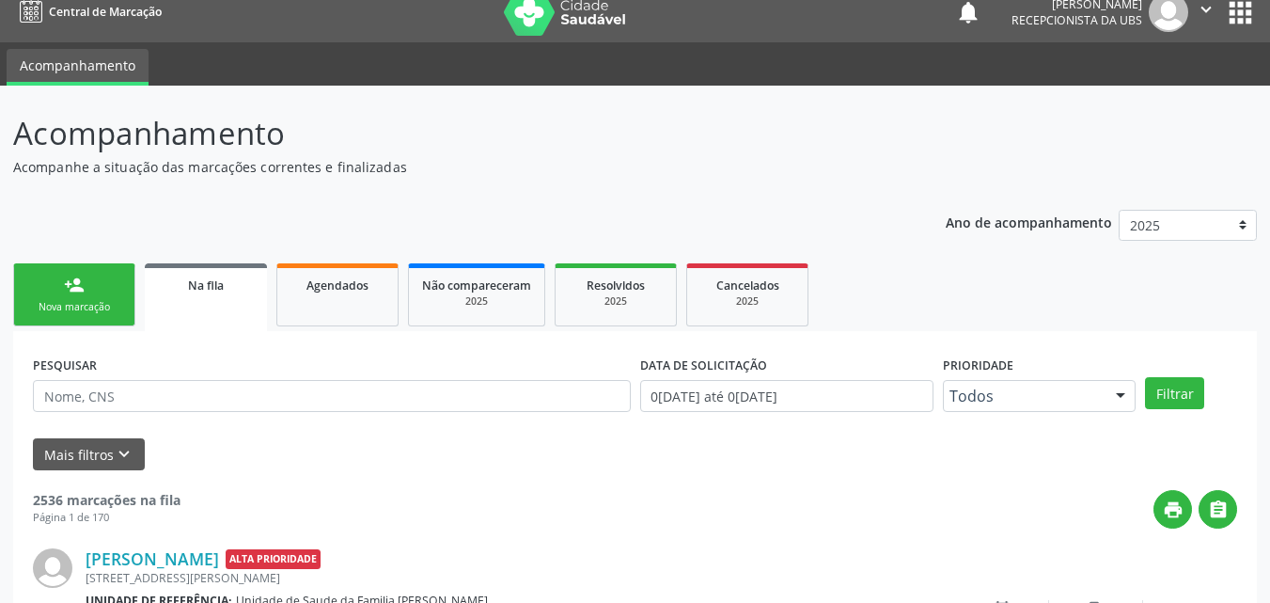
click at [85, 277] on link "person_add Nova marcação" at bounding box center [74, 294] width 122 height 63
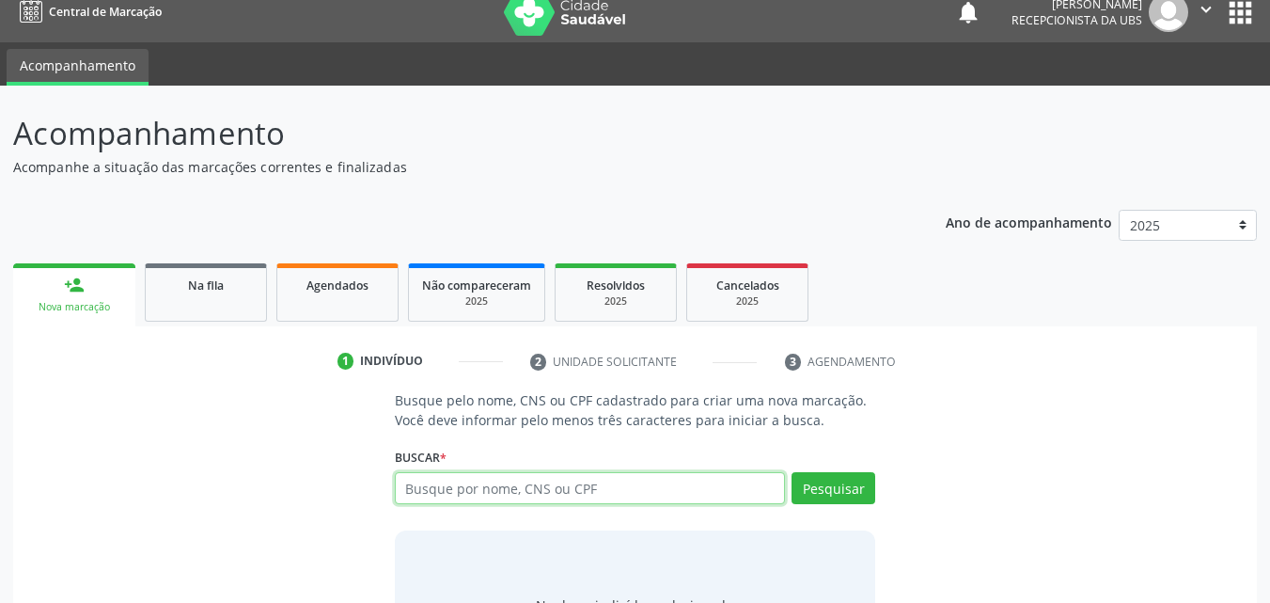
click at [464, 484] on input "text" at bounding box center [590, 488] width 391 height 32
type input "700400951345142"
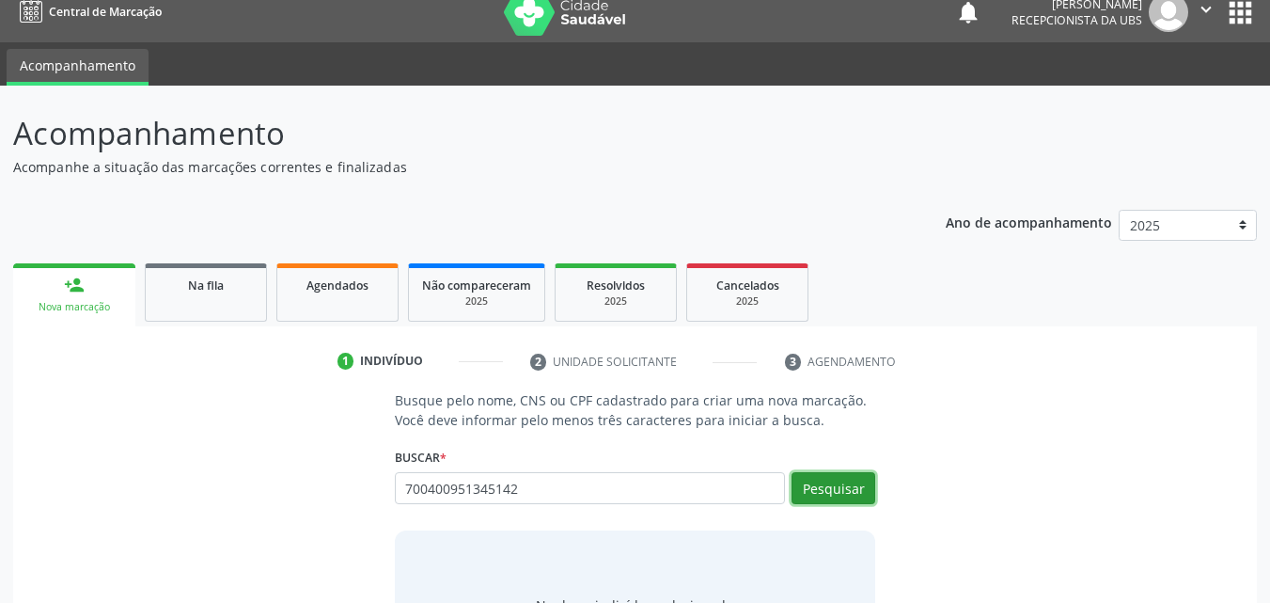
click at [815, 495] on button "Pesquisar" at bounding box center [834, 488] width 84 height 32
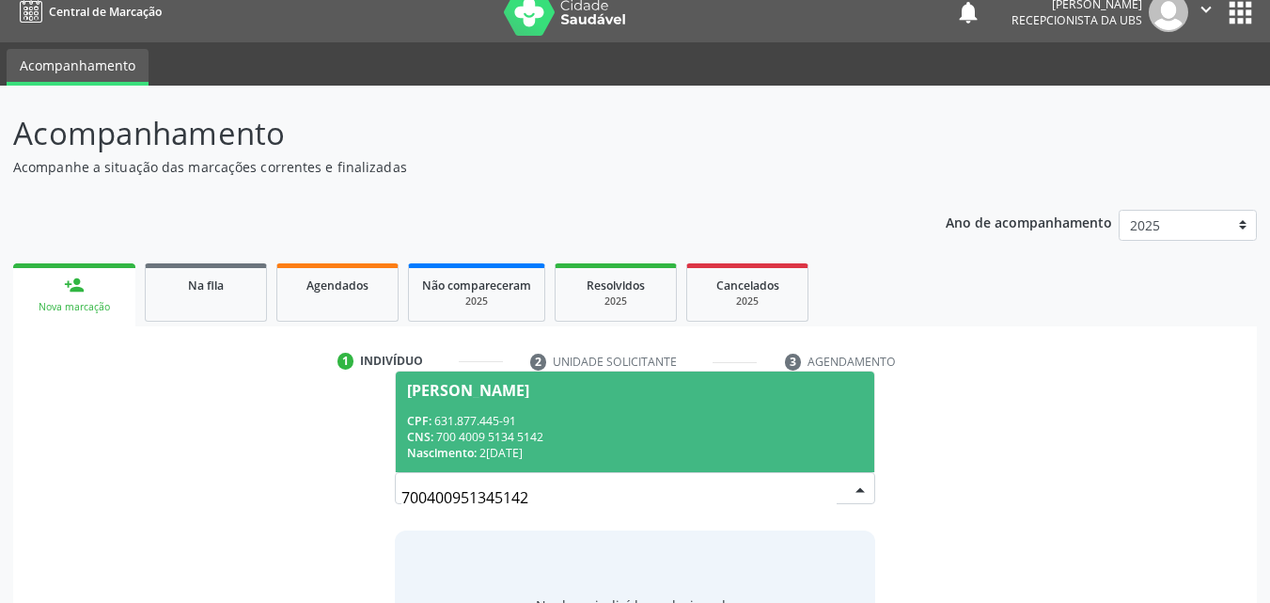
click at [737, 395] on div "Maria da Glória Gomes dos Santos" at bounding box center [635, 390] width 457 height 15
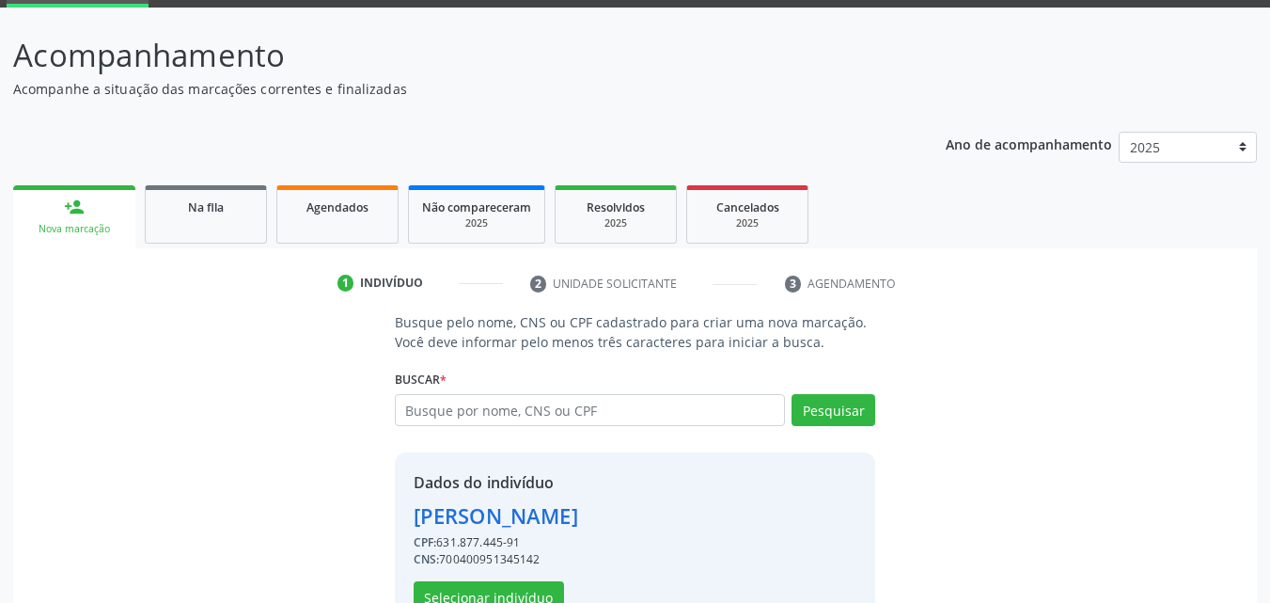
scroll to position [151, 0]
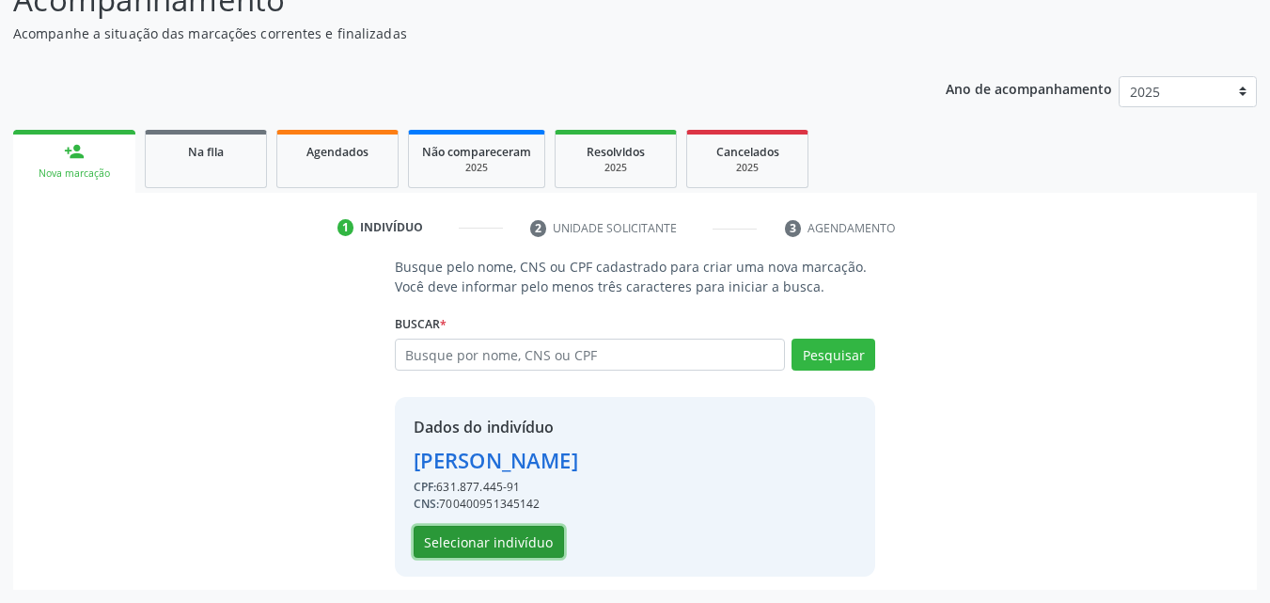
click at [500, 531] on button "Selecionar indivíduo" at bounding box center [489, 542] width 150 height 32
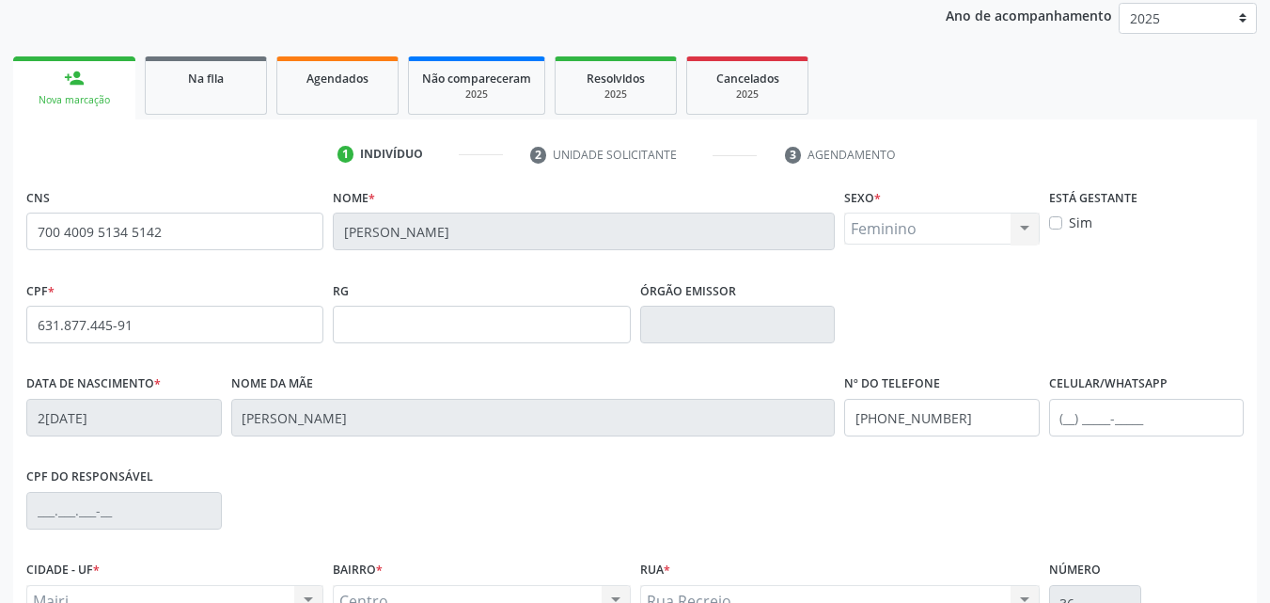
scroll to position [245, 0]
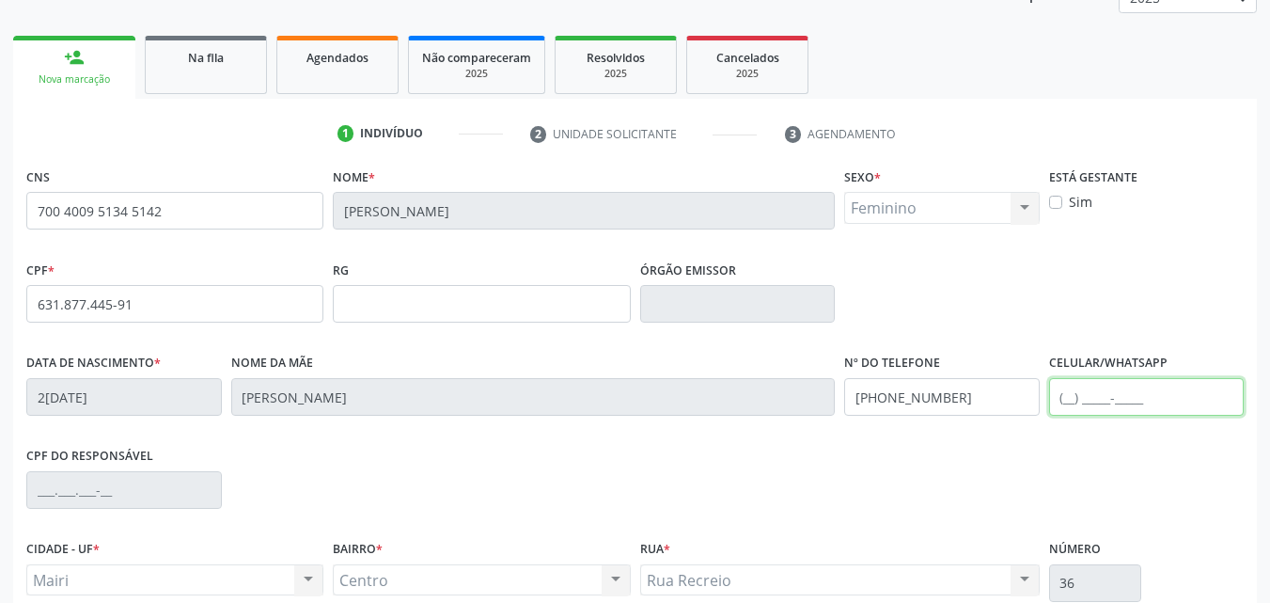
drag, startPoint x: 1092, startPoint y: 403, endPoint x: 1100, endPoint y: 399, distance: 9.7
click at [1092, 403] on input "text" at bounding box center [1147, 397] width 196 height 38
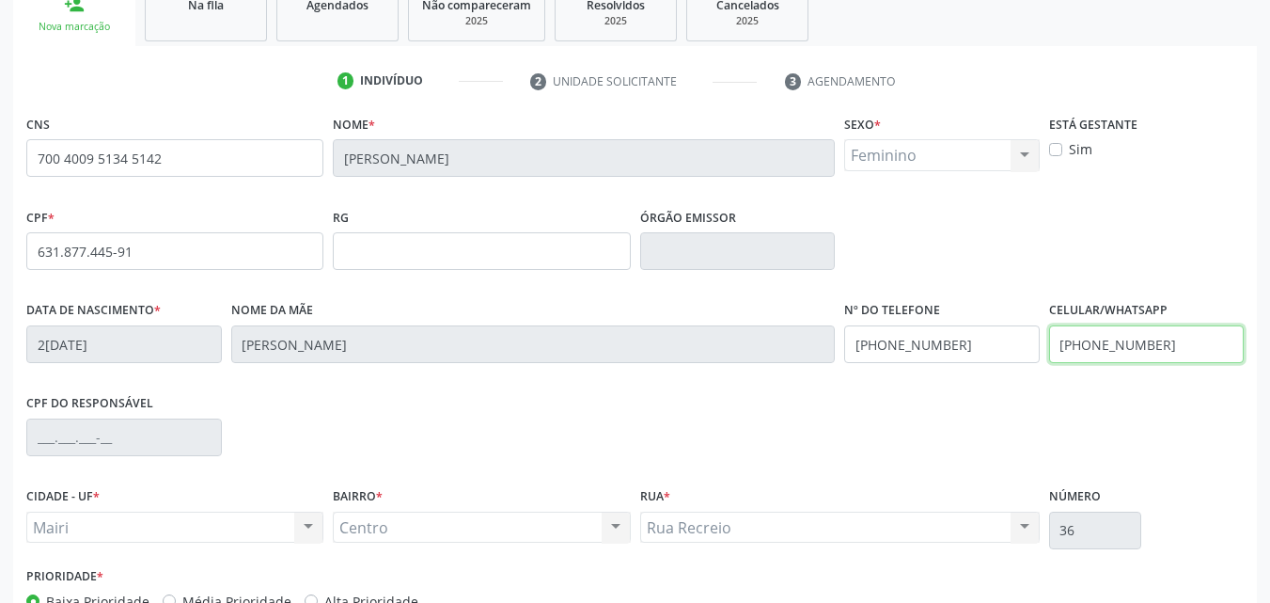
scroll to position [339, 0]
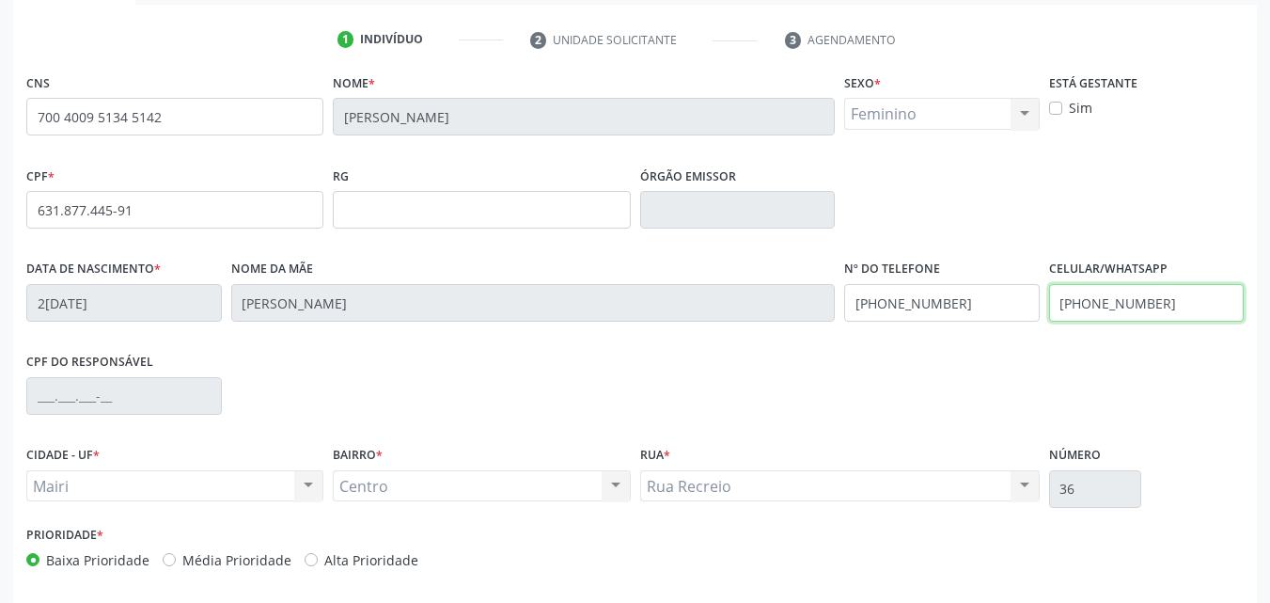
type input "(74) 99953-6743"
click at [364, 557] on label "Alta Prioridade" at bounding box center [371, 560] width 94 height 20
click at [318, 557] on input "Alta Prioridade" at bounding box center [311, 558] width 13 height 17
radio input "true"
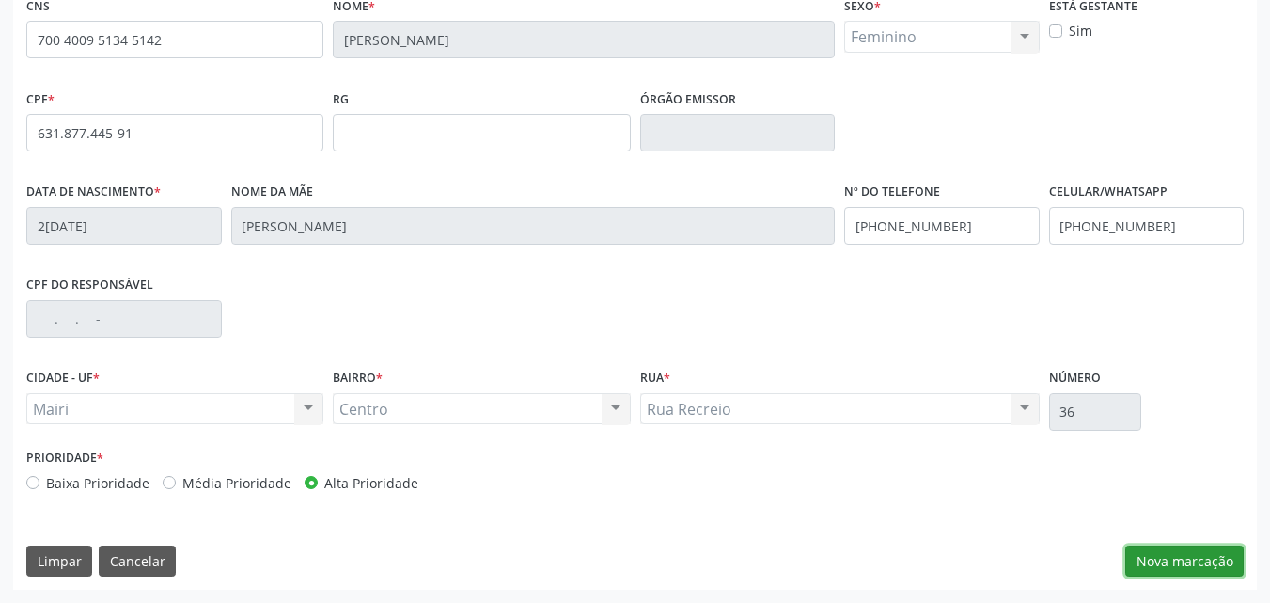
click at [1181, 563] on button "Nova marcação" at bounding box center [1185, 561] width 118 height 32
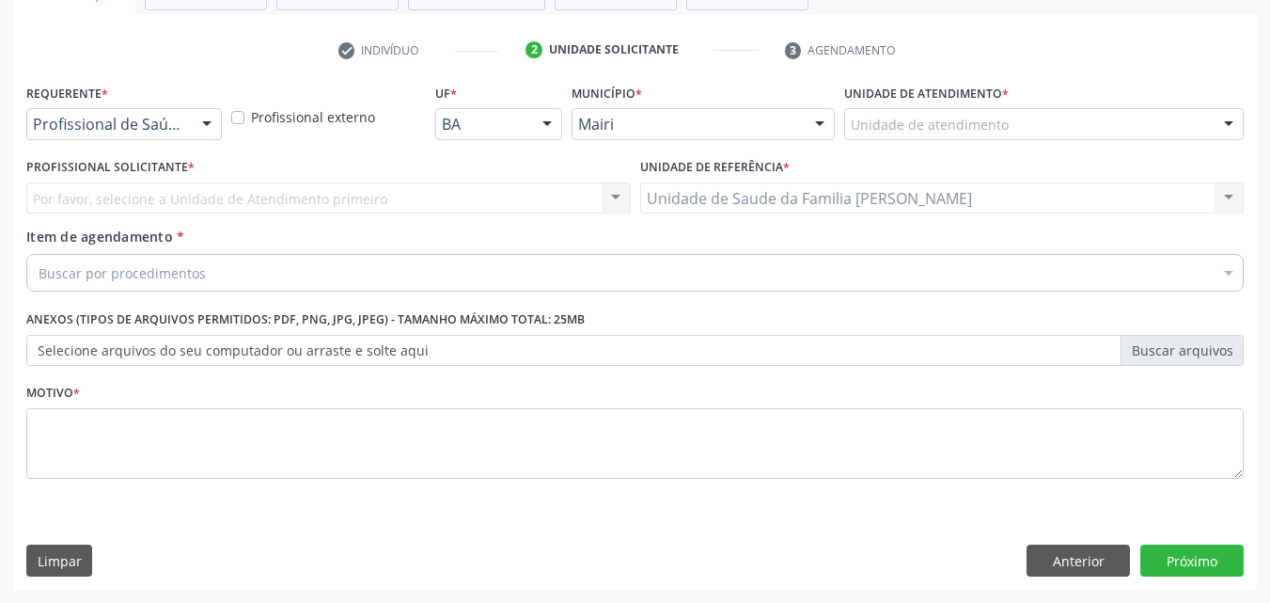
scroll to position [329, 0]
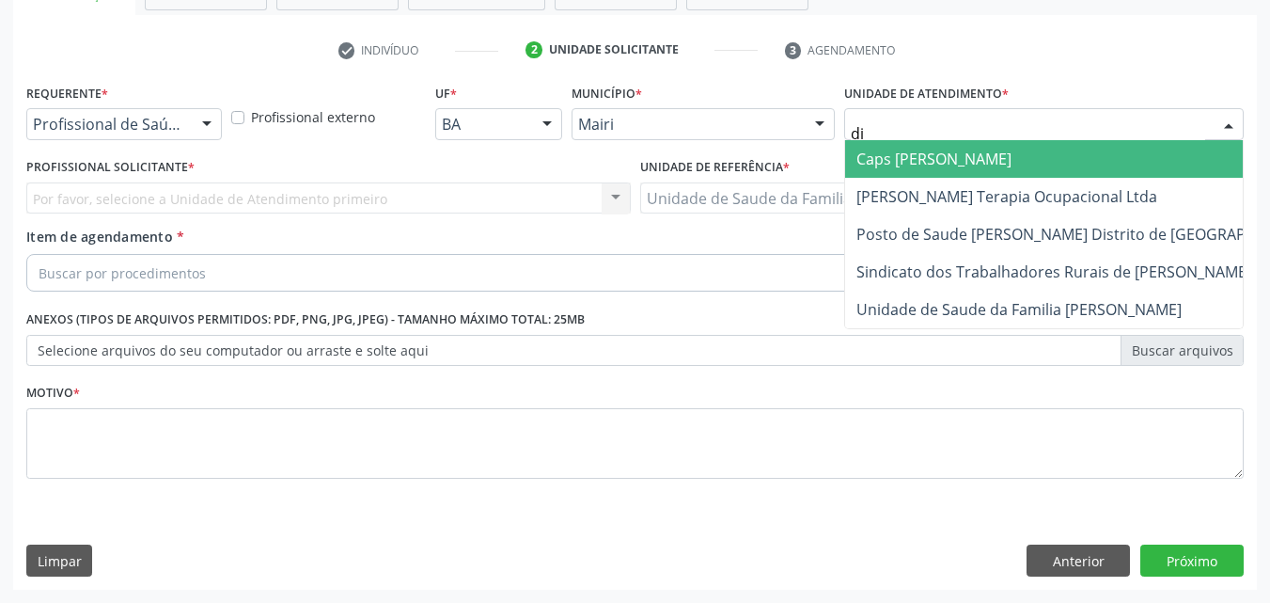
type input "dil"
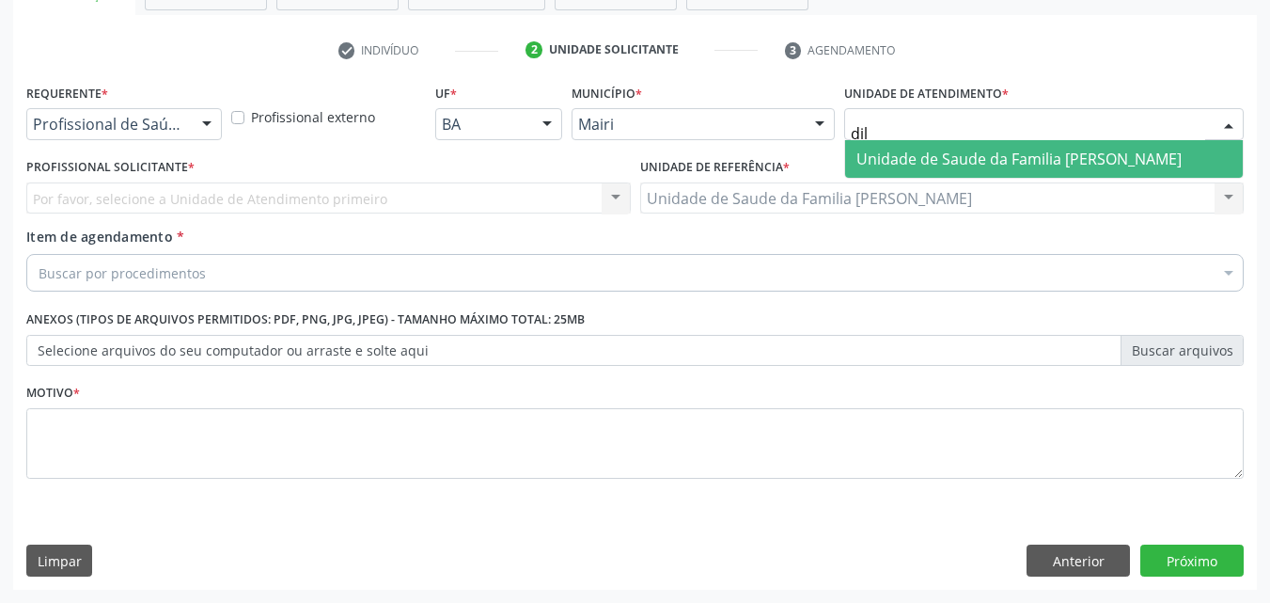
click at [893, 150] on span "Unidade de Saude da Familia [PERSON_NAME]" at bounding box center [1019, 159] width 325 height 21
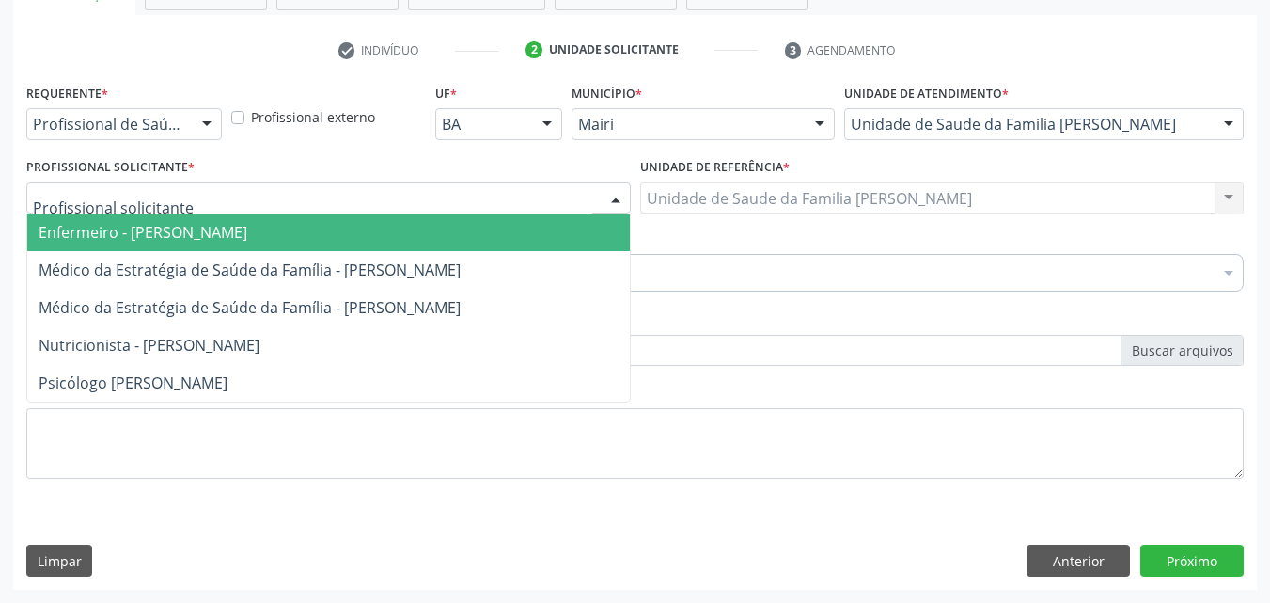
click at [219, 197] on div at bounding box center [328, 198] width 605 height 32
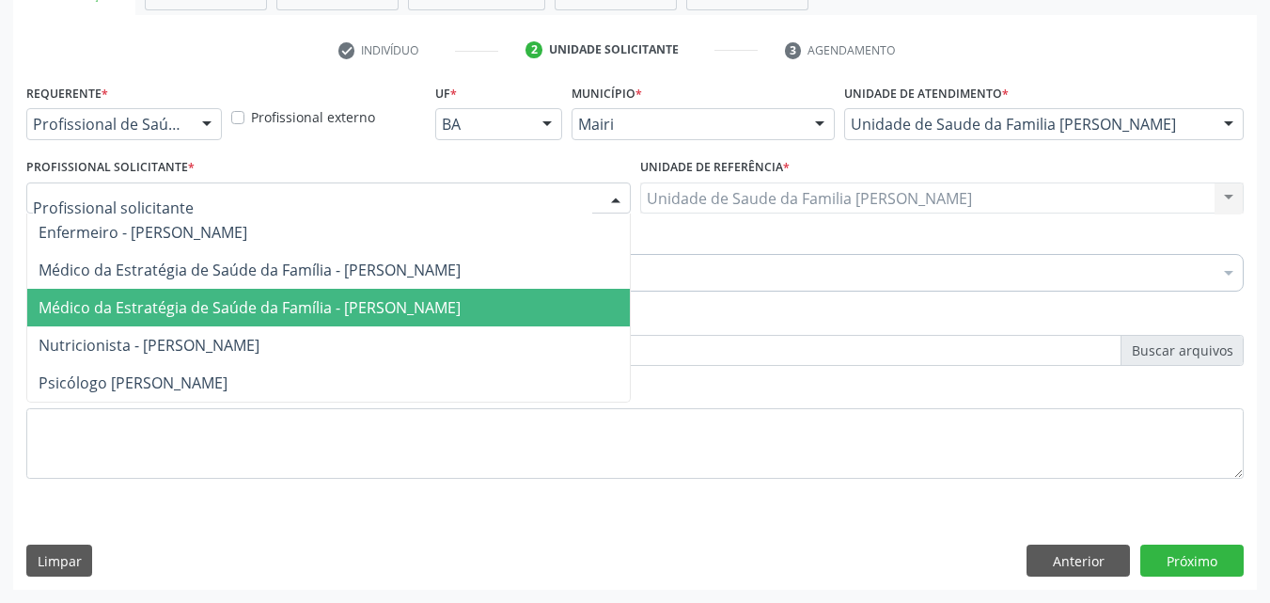
click at [181, 317] on span "Médico da Estratégia de Saúde da Família - [PERSON_NAME]" at bounding box center [250, 307] width 422 height 21
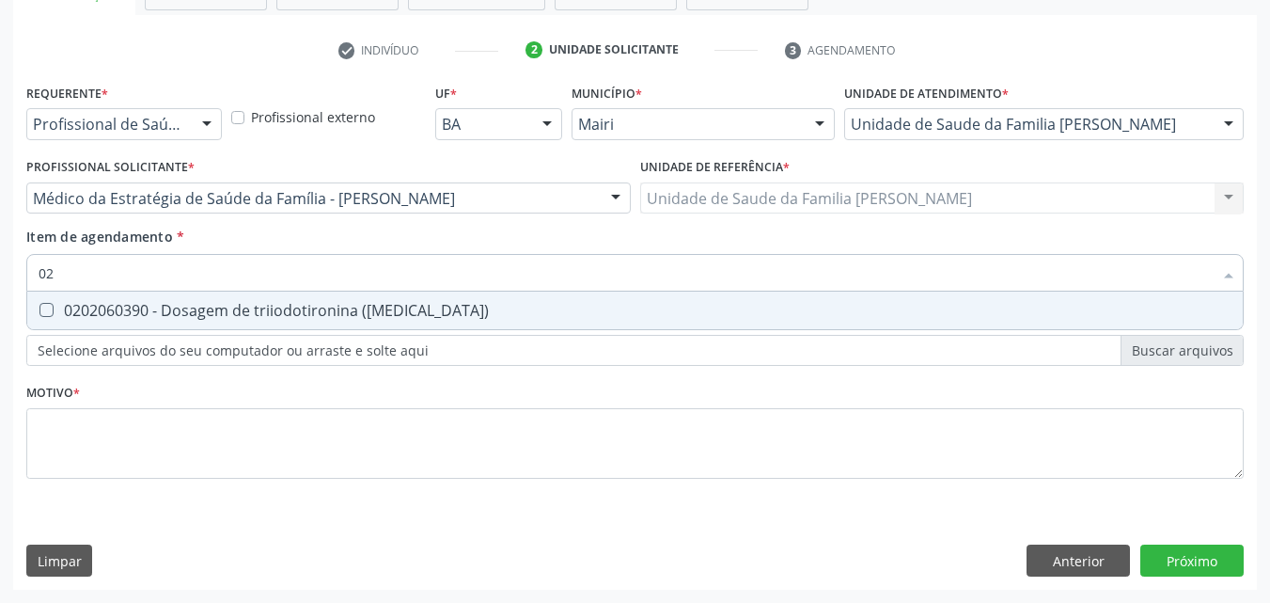
type input "0"
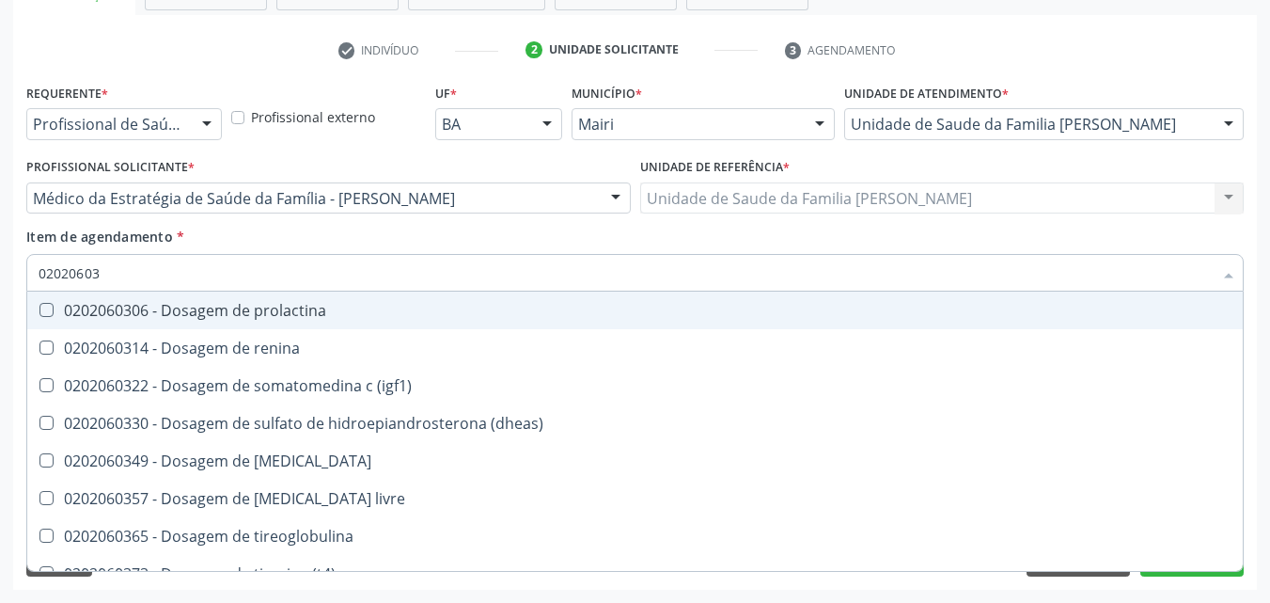
type input "020206038"
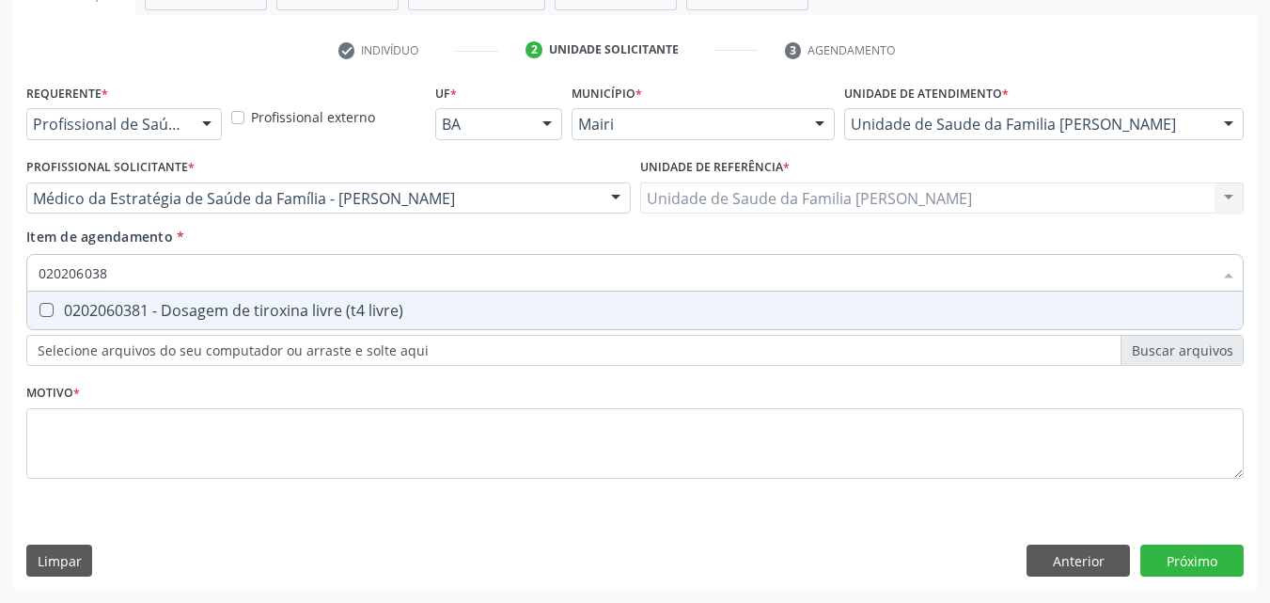
click at [192, 318] on div "0202060381 - Dosagem de tiroxina livre (t4 livre)" at bounding box center [635, 310] width 1193 height 15
checkbox livre\) "true"
type input "02020603"
checkbox livre\) "false"
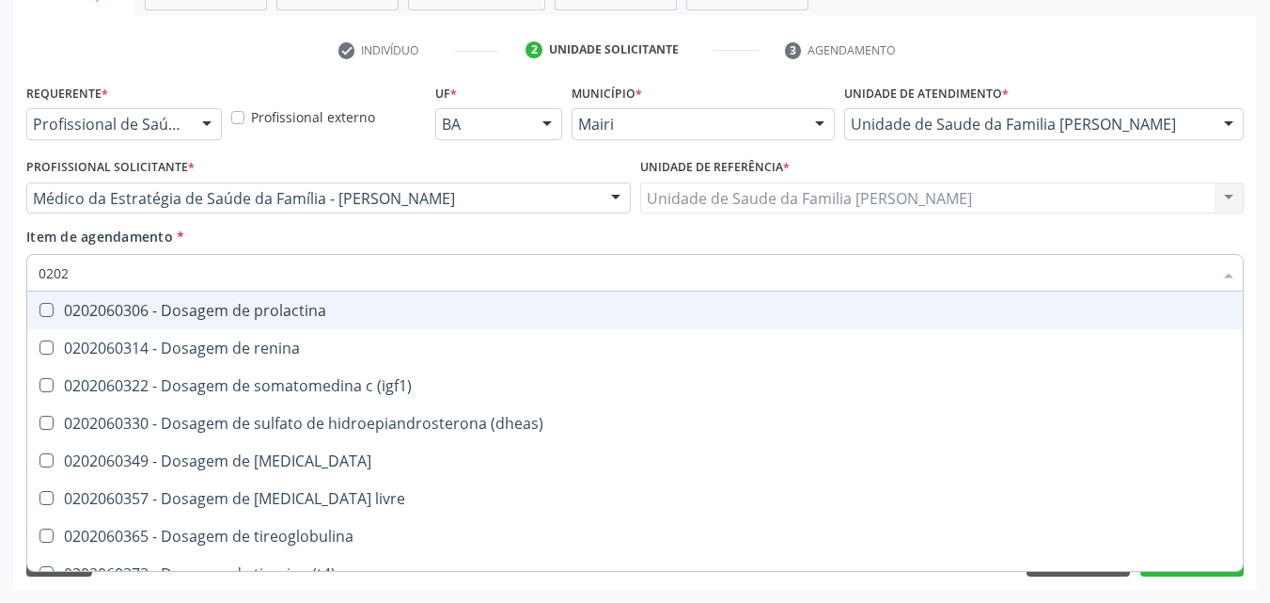
type input "020"
checkbox livre\) "false"
type input "0"
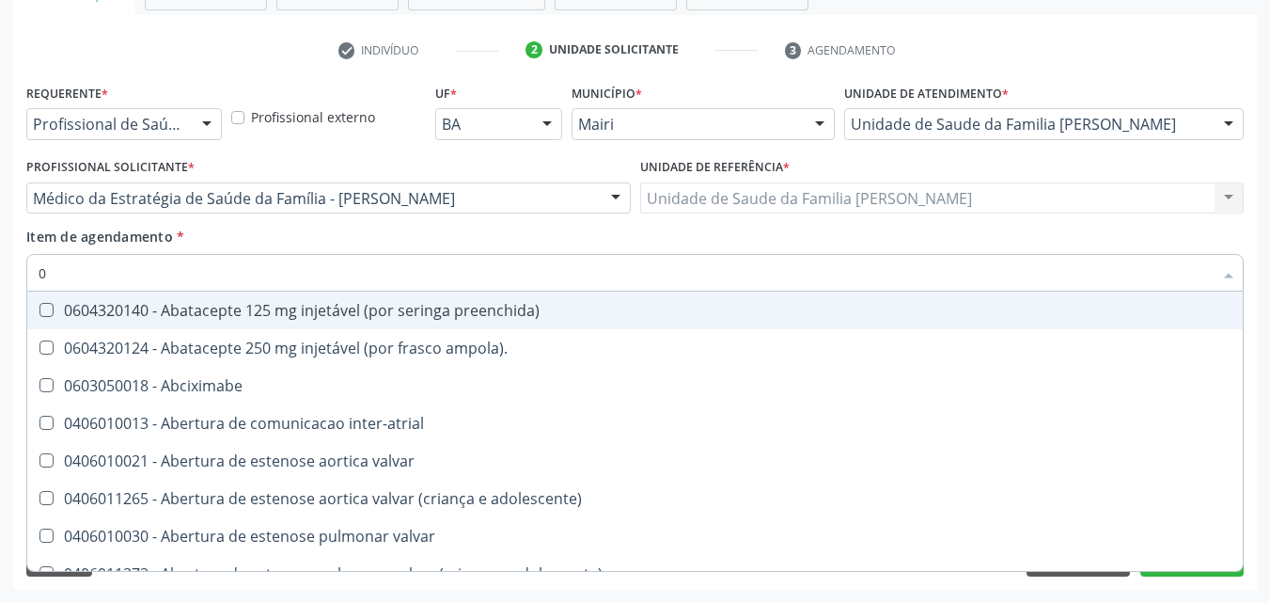
type input "02"
checkbox Colostomia "true"
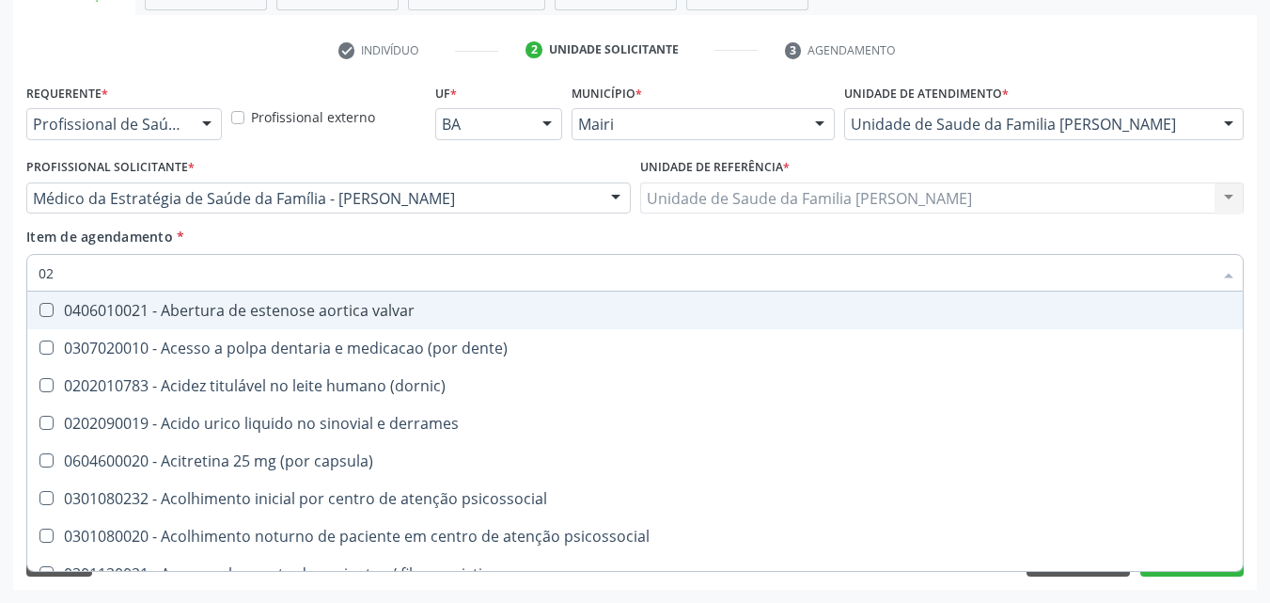
type input "020"
checkbox totais "true"
checkbox livre\) "false"
type input "0202"
checkbox paaf "true"
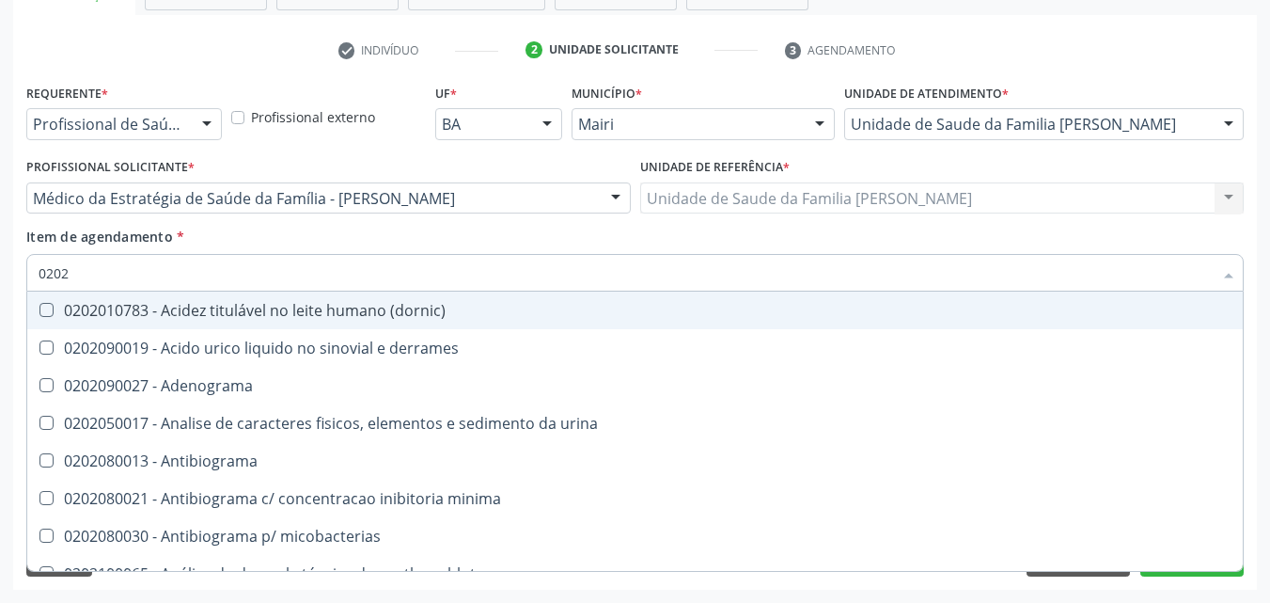
type input "02020"
checkbox horas\) "true"
checkbox livre\) "false"
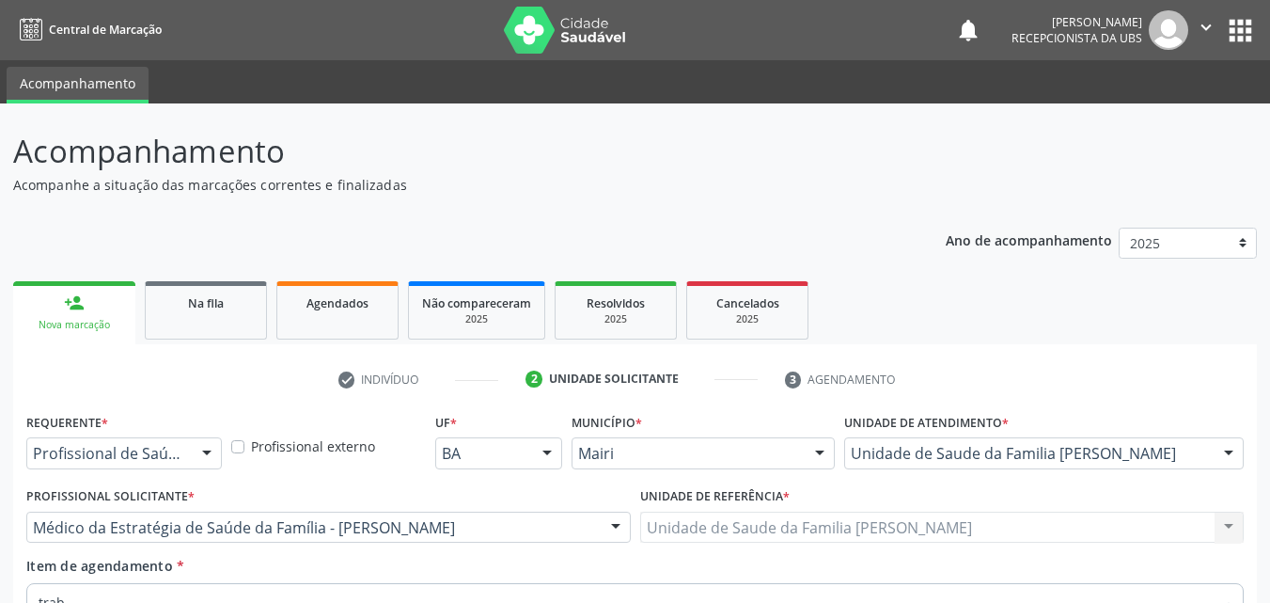
scroll to position [329, 0]
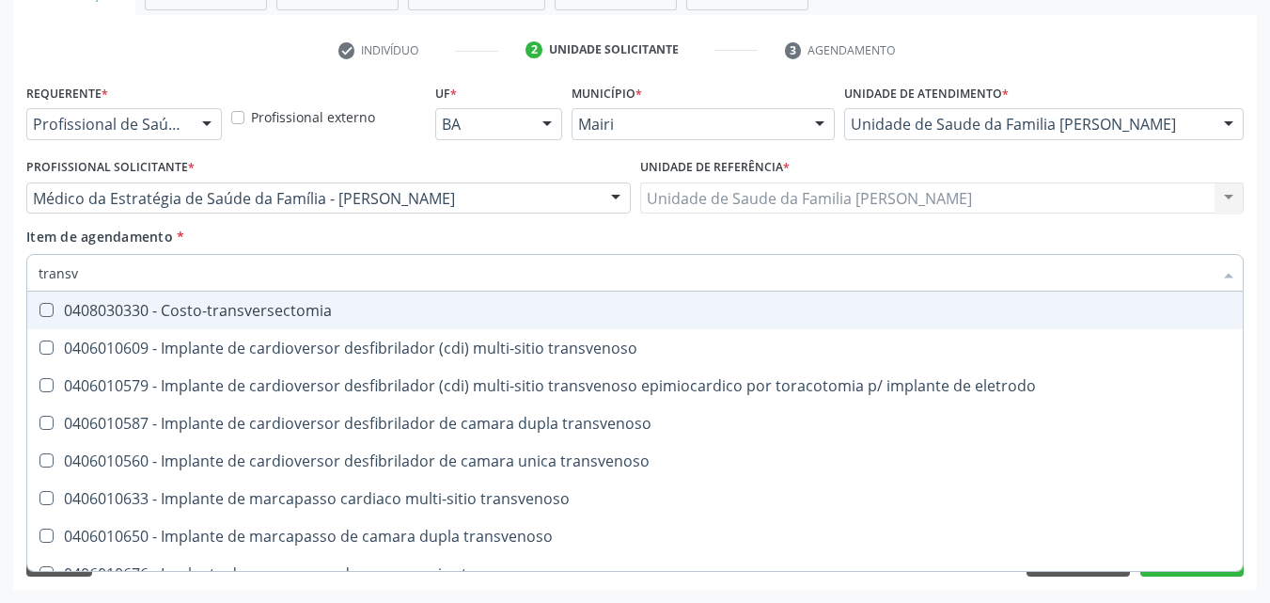
type input "transva"
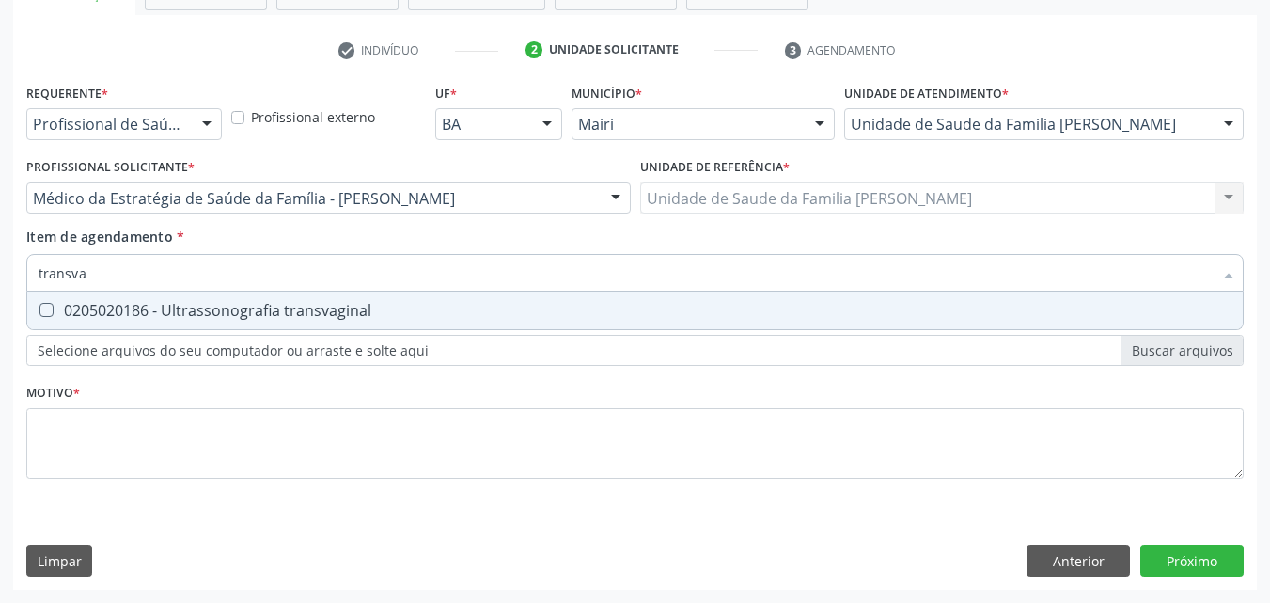
click at [204, 312] on div "0205020186 - Ultrassonografia transvaginal" at bounding box center [635, 310] width 1193 height 15
checkbox transvaginal "true"
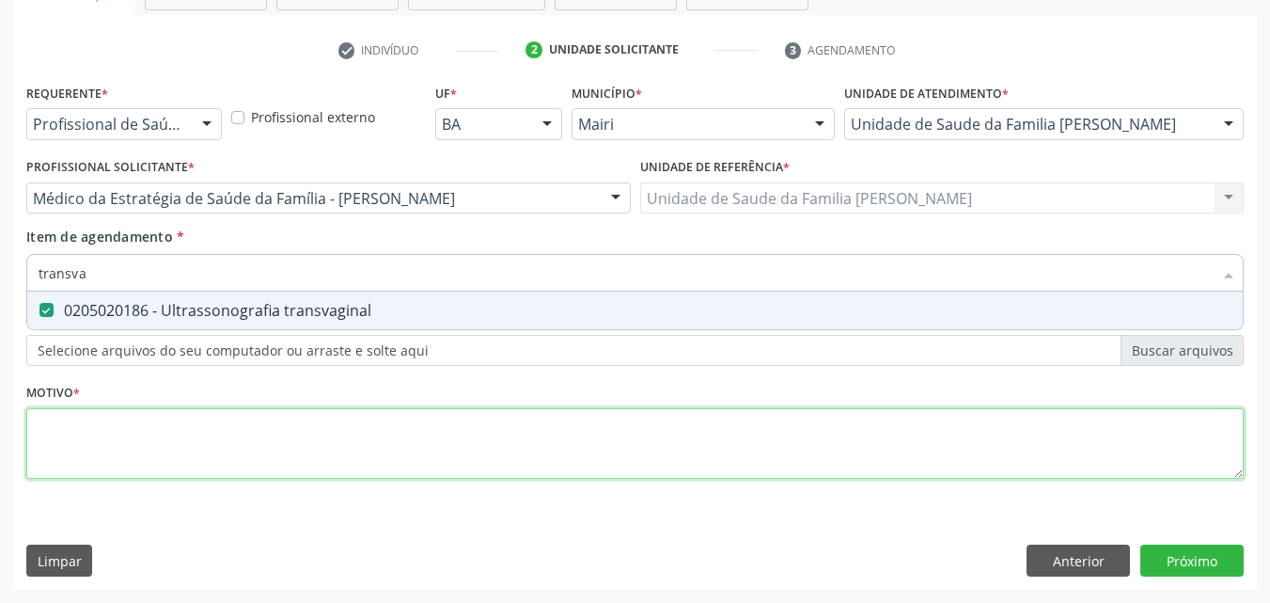
click at [154, 423] on div "Requerente * Profissional de Saúde Profissional de Saúde Paciente Nenhum result…" at bounding box center [635, 292] width 1218 height 426
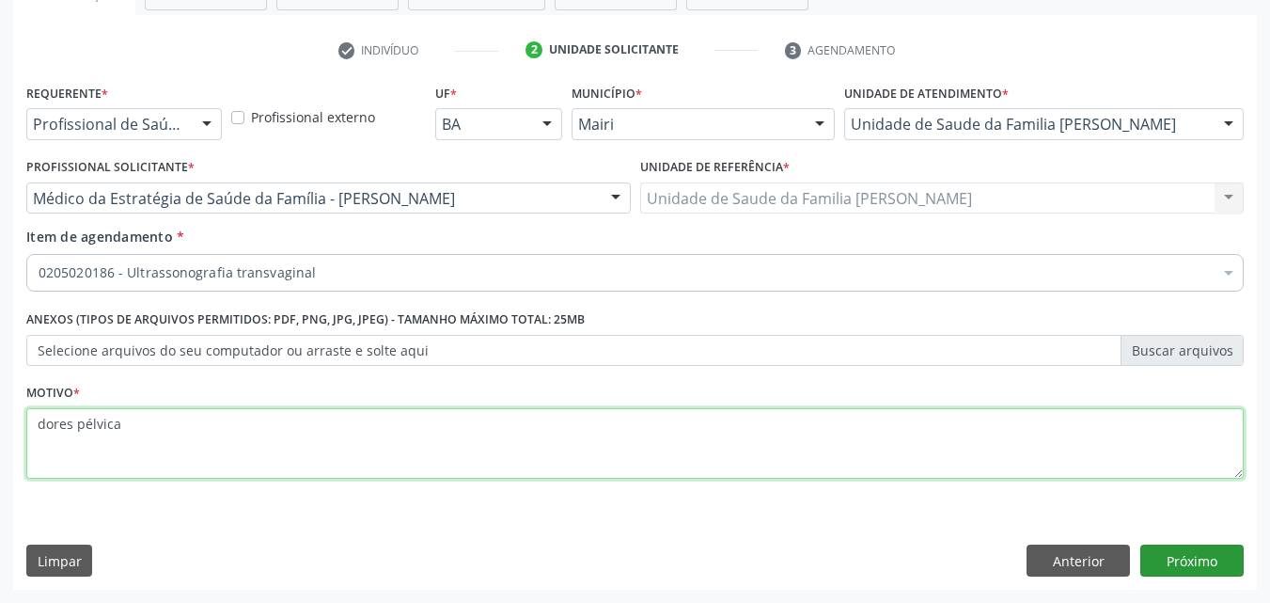
type textarea "dores pélvica"
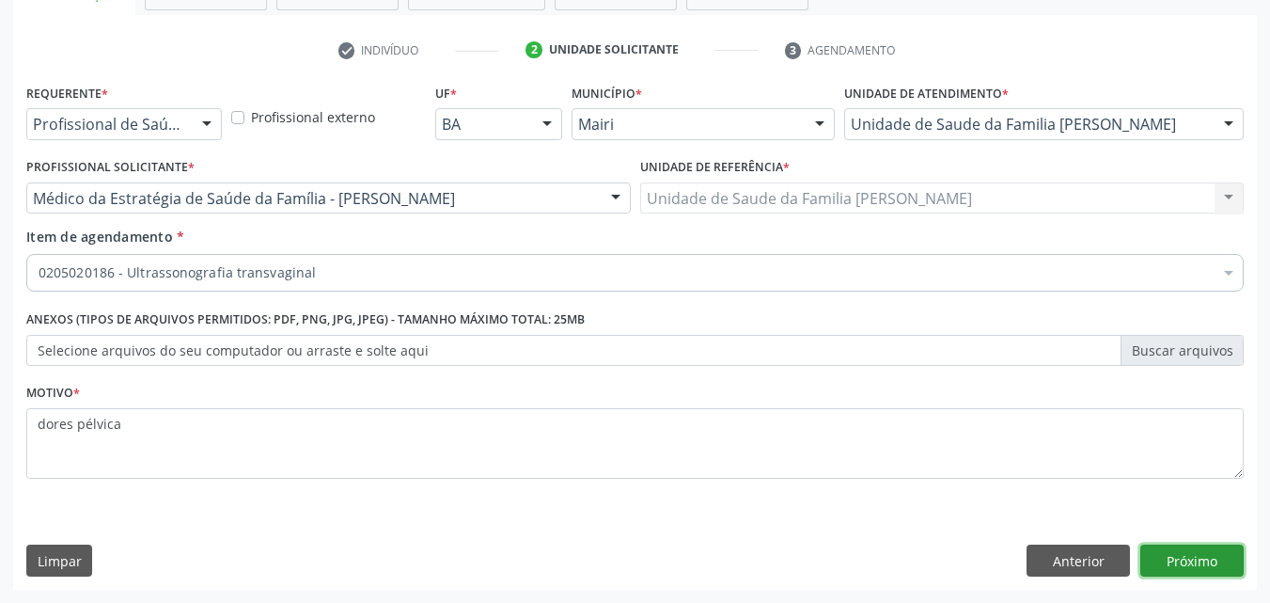
click at [1183, 566] on button "Próximo" at bounding box center [1192, 560] width 103 height 32
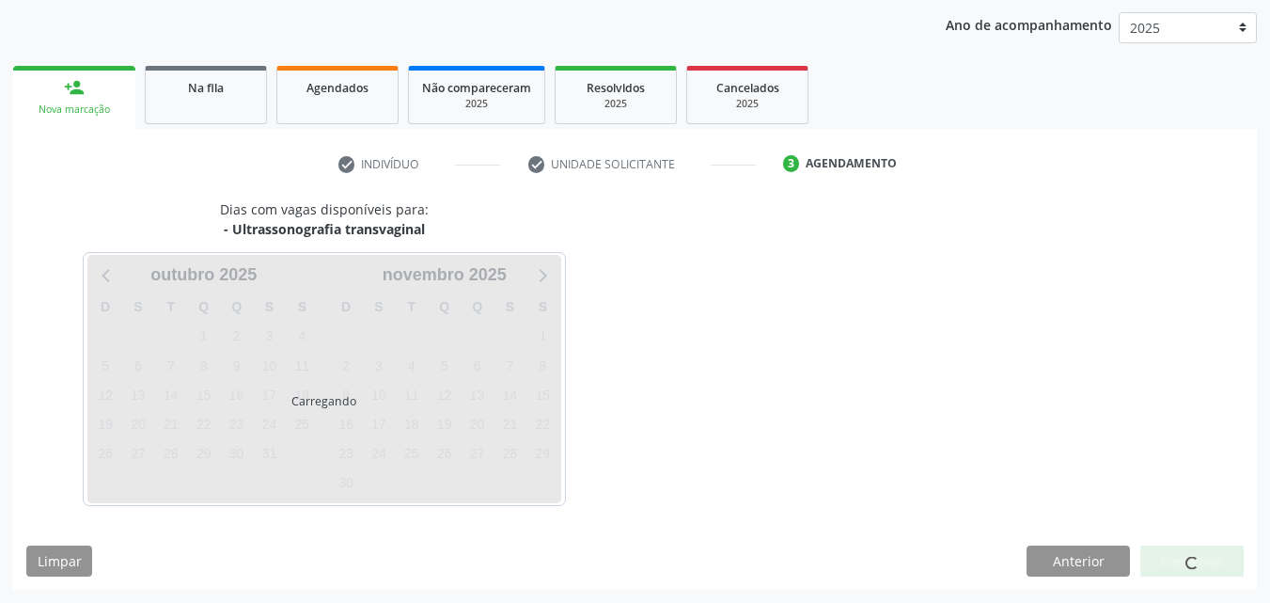
scroll to position [271, 0]
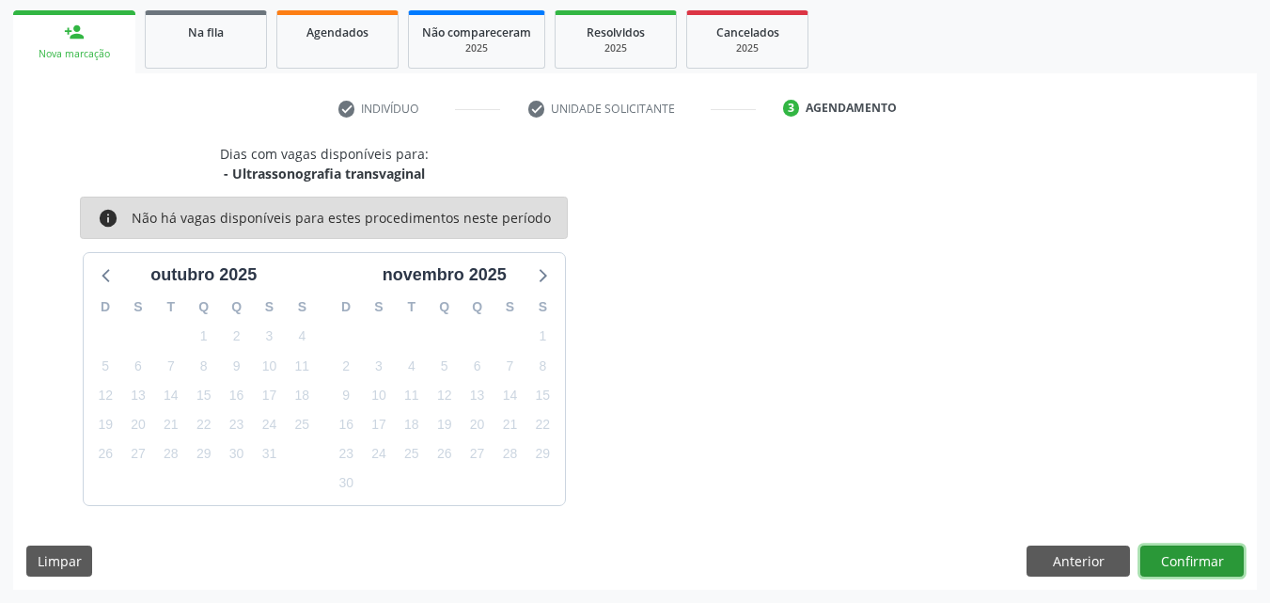
click at [1193, 565] on button "Confirmar" at bounding box center [1192, 561] width 103 height 32
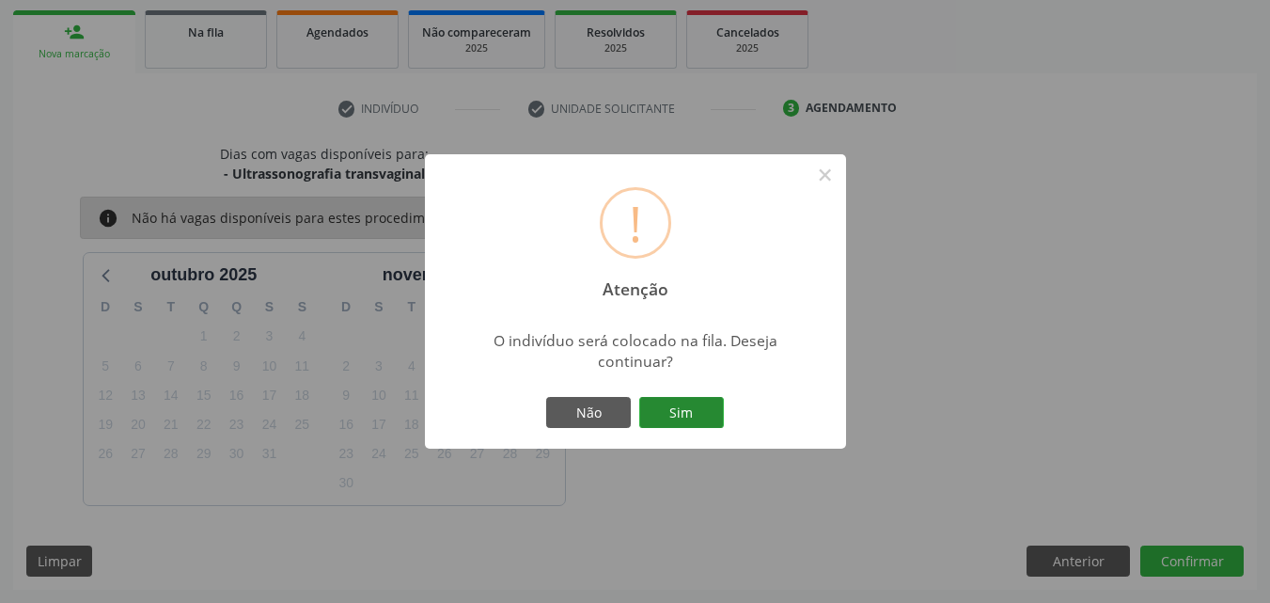
click at [705, 407] on button "Sim" at bounding box center [681, 413] width 85 height 32
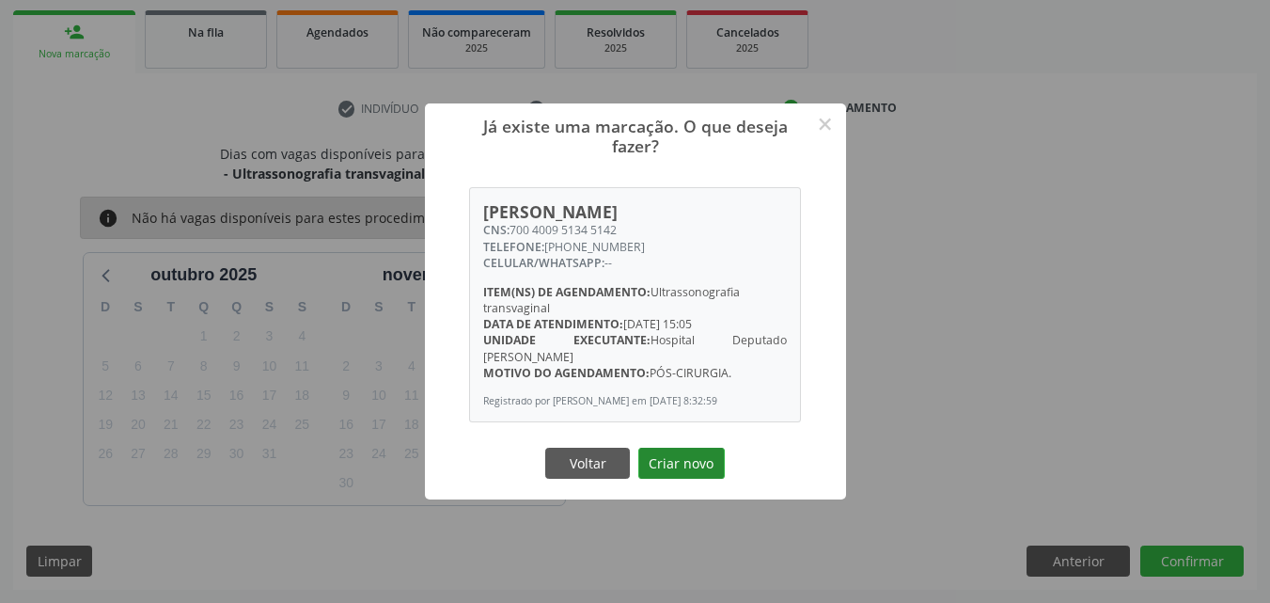
click at [674, 480] on button "Criar novo" at bounding box center [682, 464] width 87 height 32
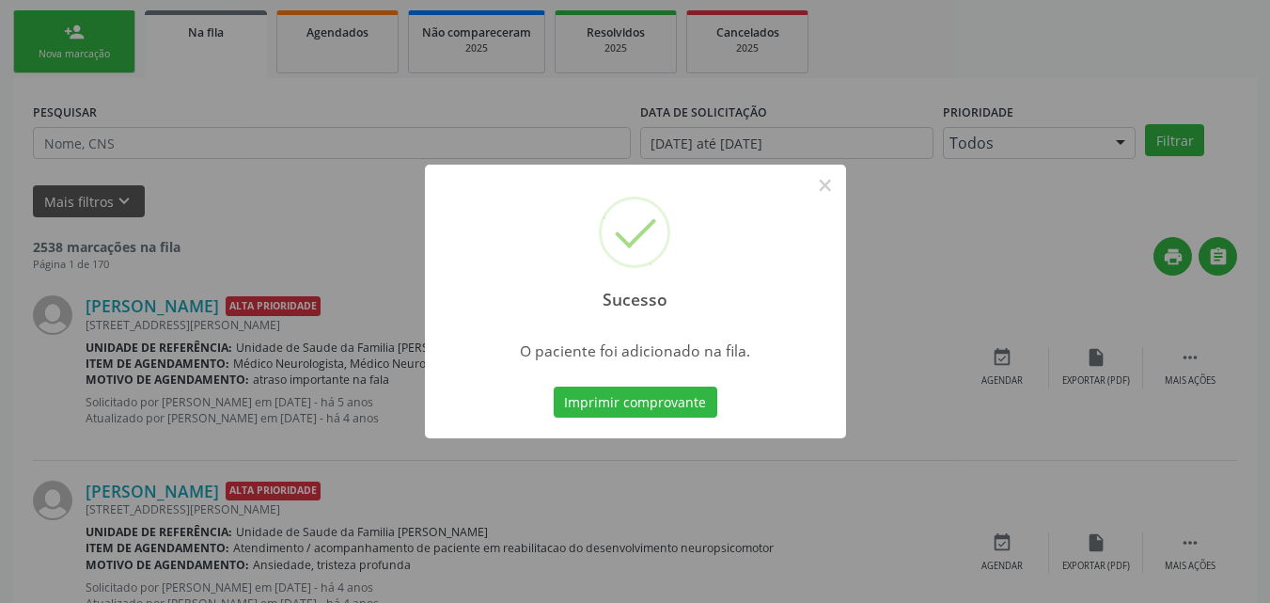
scroll to position [18, 0]
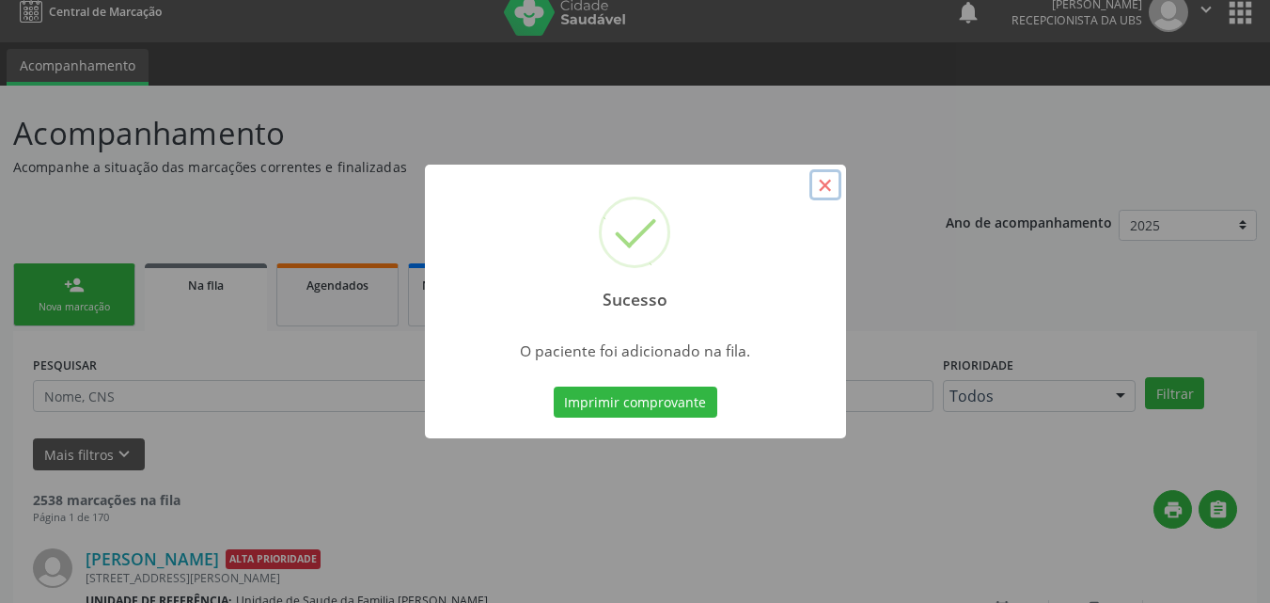
click at [826, 188] on button "×" at bounding box center [826, 185] width 32 height 32
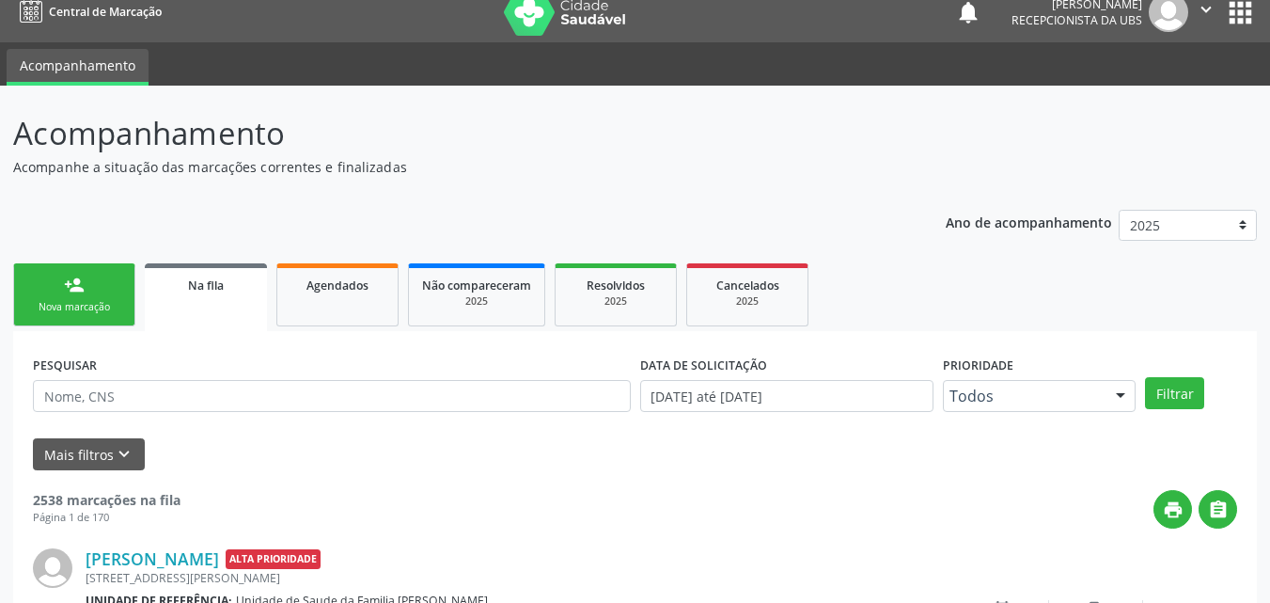
click at [61, 297] on link "person_add Nova marcação" at bounding box center [74, 294] width 122 height 63
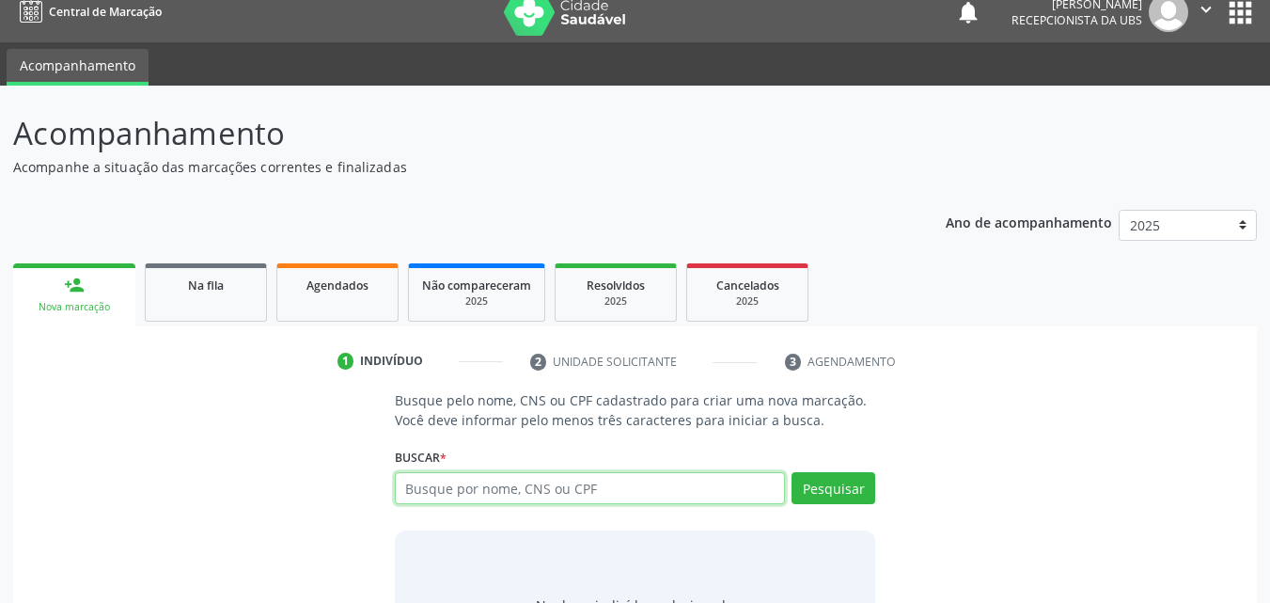
click at [492, 498] on input "text" at bounding box center [590, 488] width 391 height 32
type input "700400951345142"
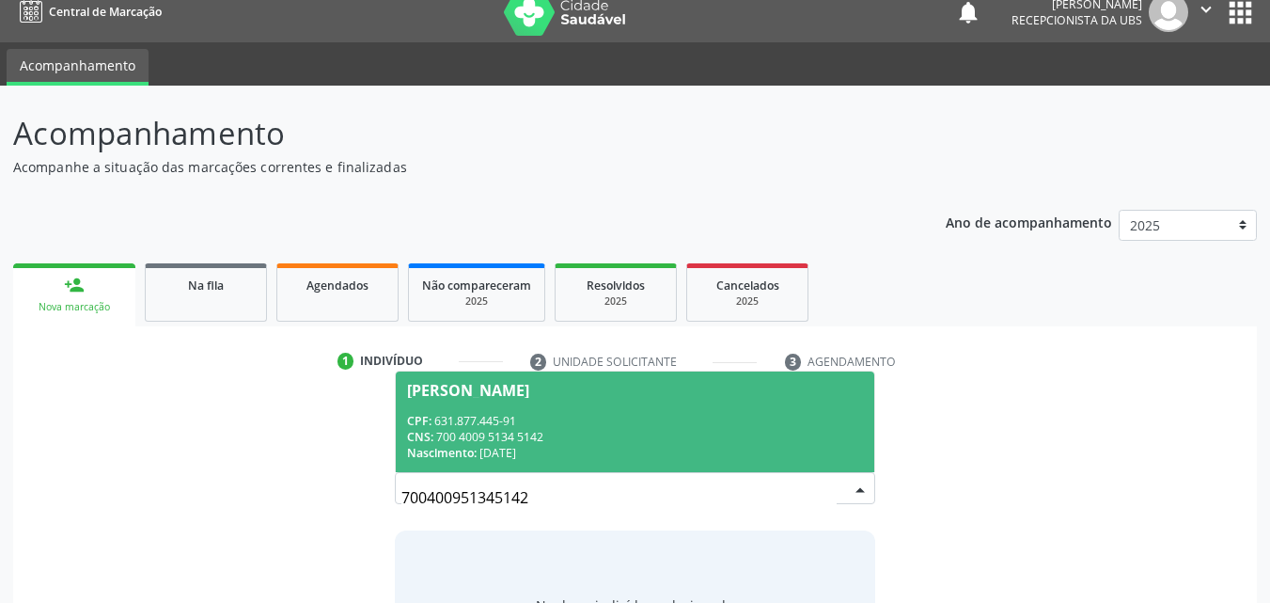
click at [567, 437] on div "CNS: 700 4009 5134 5142" at bounding box center [635, 437] width 457 height 16
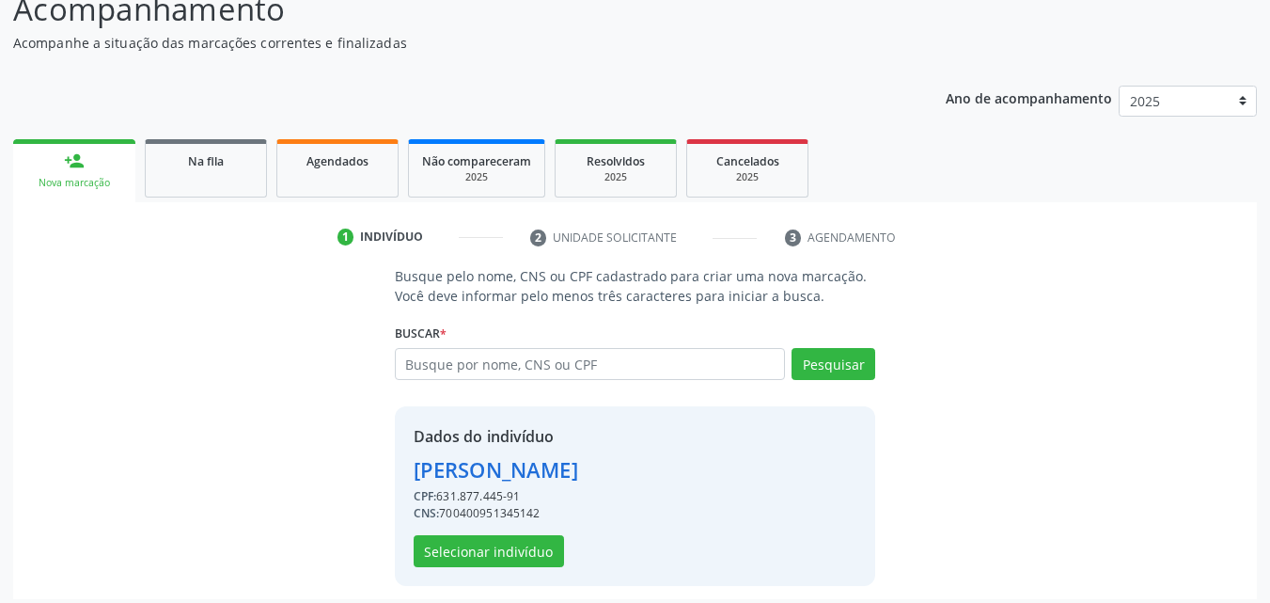
scroll to position [151, 0]
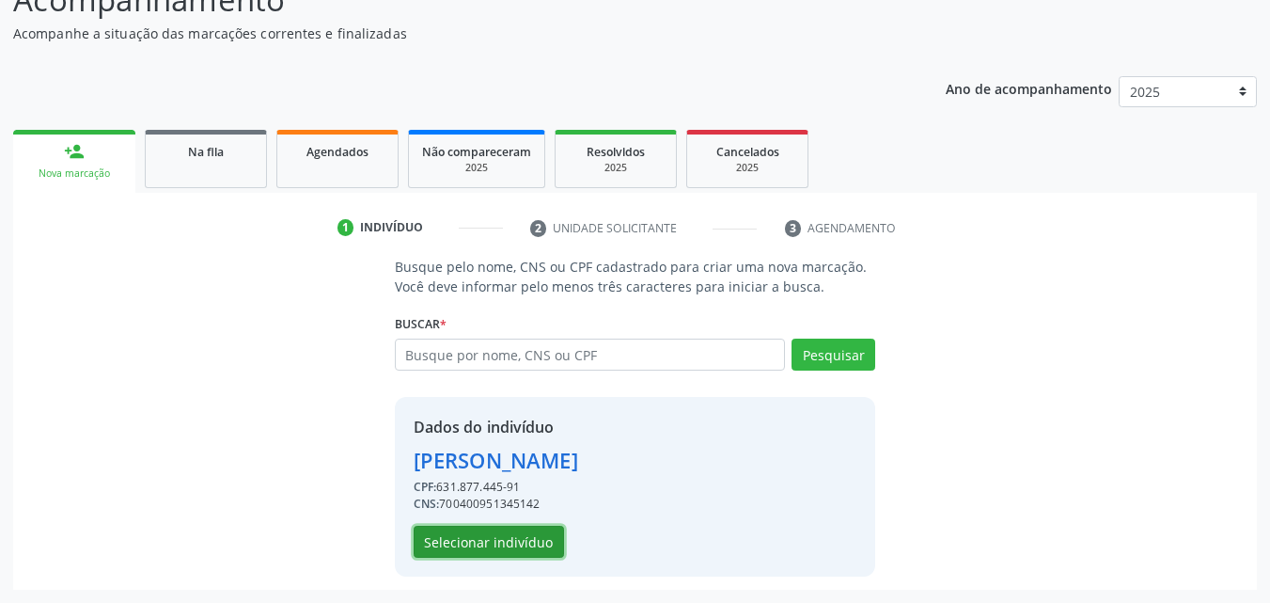
click at [470, 550] on button "Selecionar indivíduo" at bounding box center [489, 542] width 150 height 32
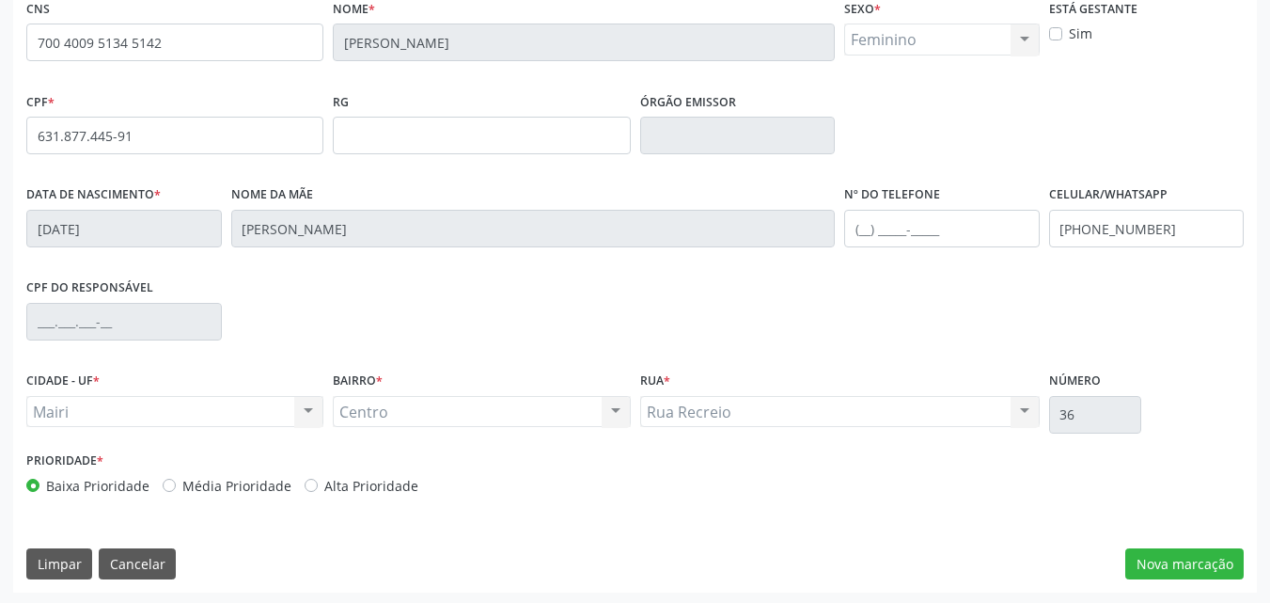
scroll to position [417, 0]
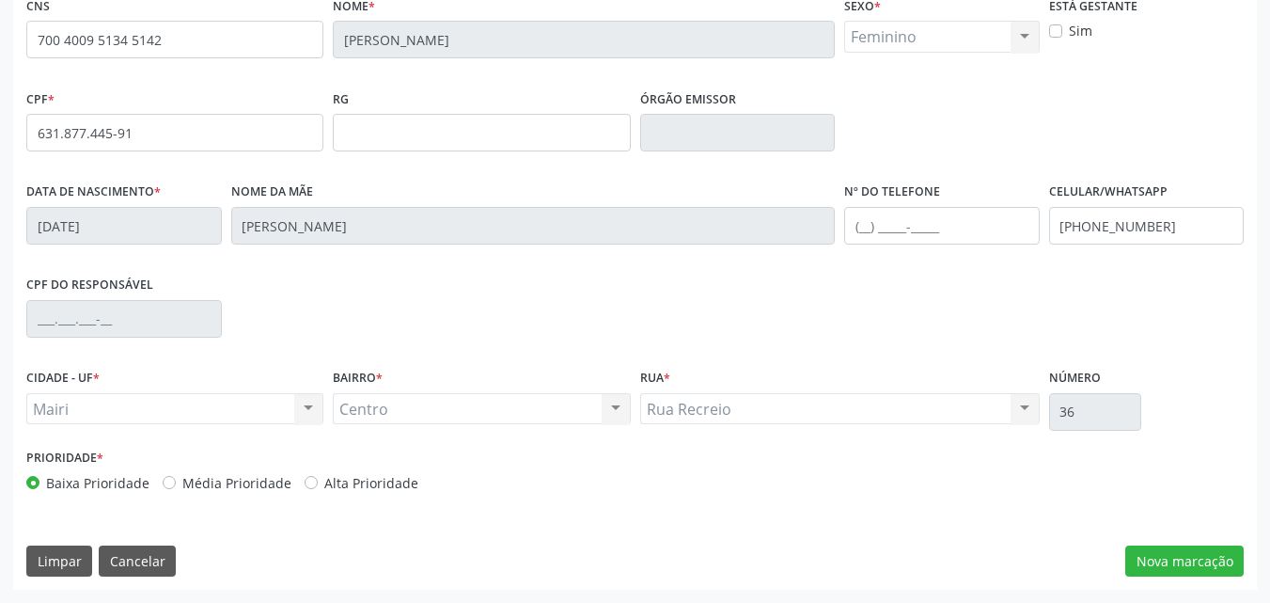
click at [370, 488] on label "Alta Prioridade" at bounding box center [371, 483] width 94 height 20
click at [318, 488] on input "Alta Prioridade" at bounding box center [311, 481] width 13 height 17
radio input "true"
click at [1139, 550] on button "Nova marcação" at bounding box center [1185, 561] width 118 height 32
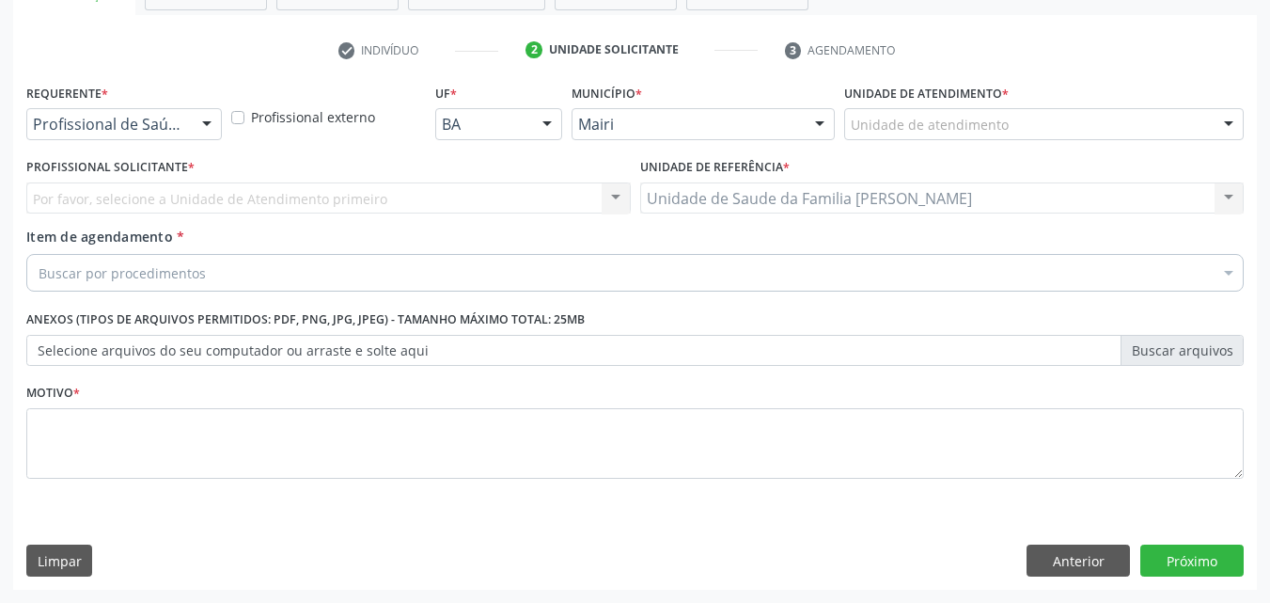
click at [943, 134] on div "Unidade de atendimento" at bounding box center [1044, 124] width 400 height 32
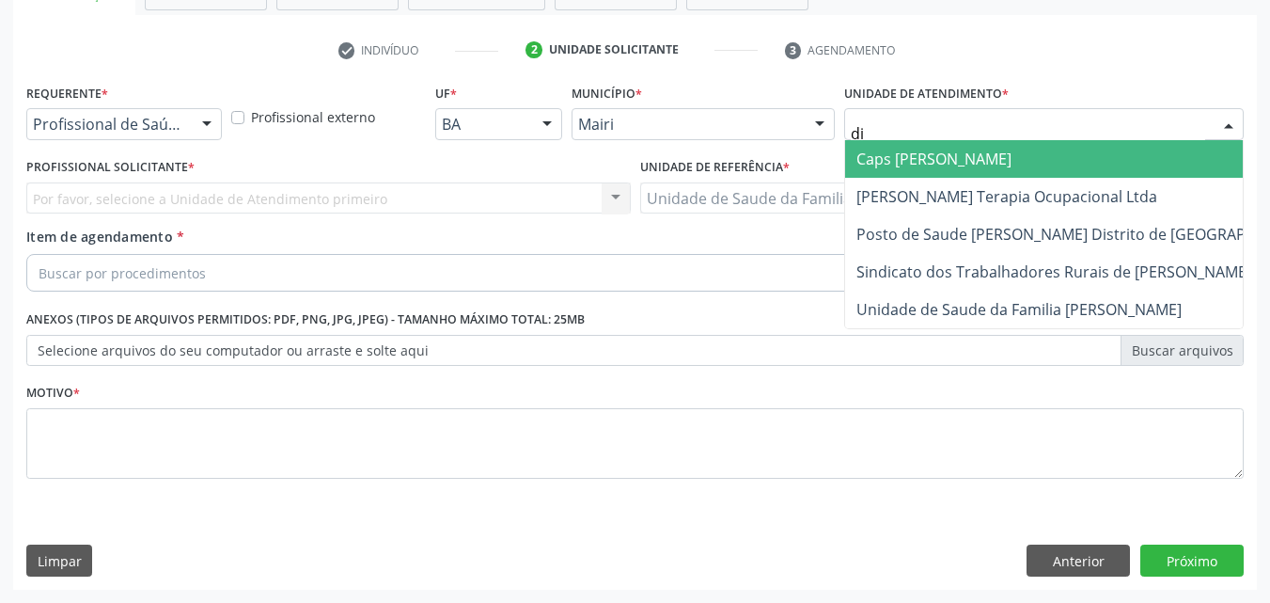
type input "dil"
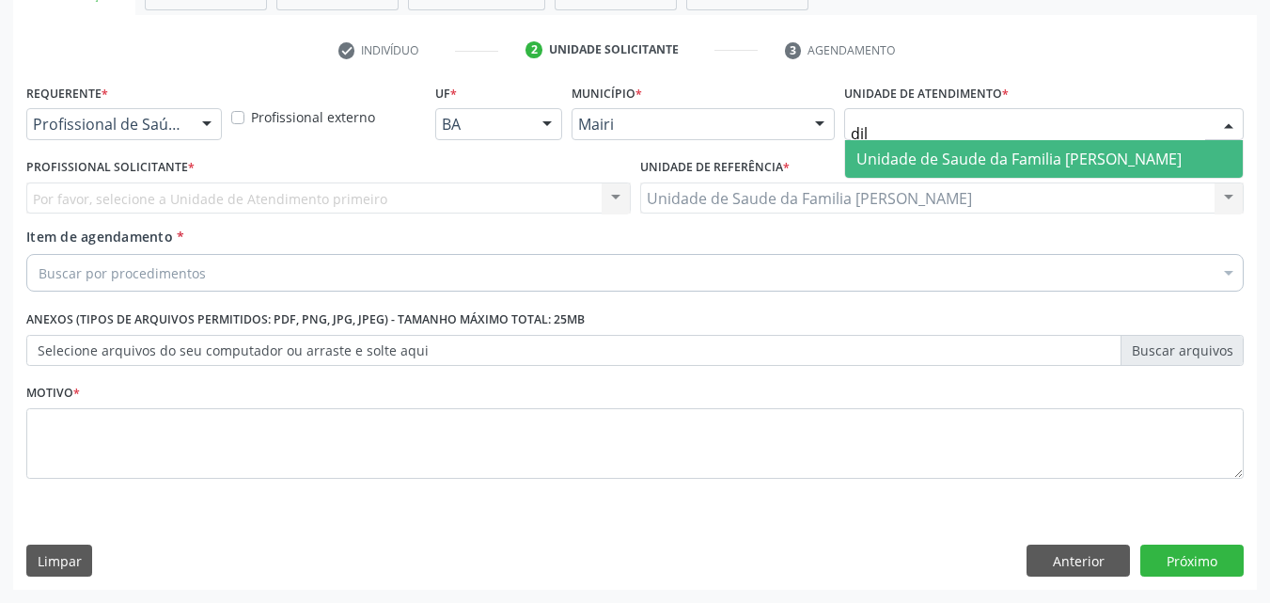
click at [924, 156] on span "Unidade de Saude da Familia [PERSON_NAME]" at bounding box center [1019, 159] width 325 height 21
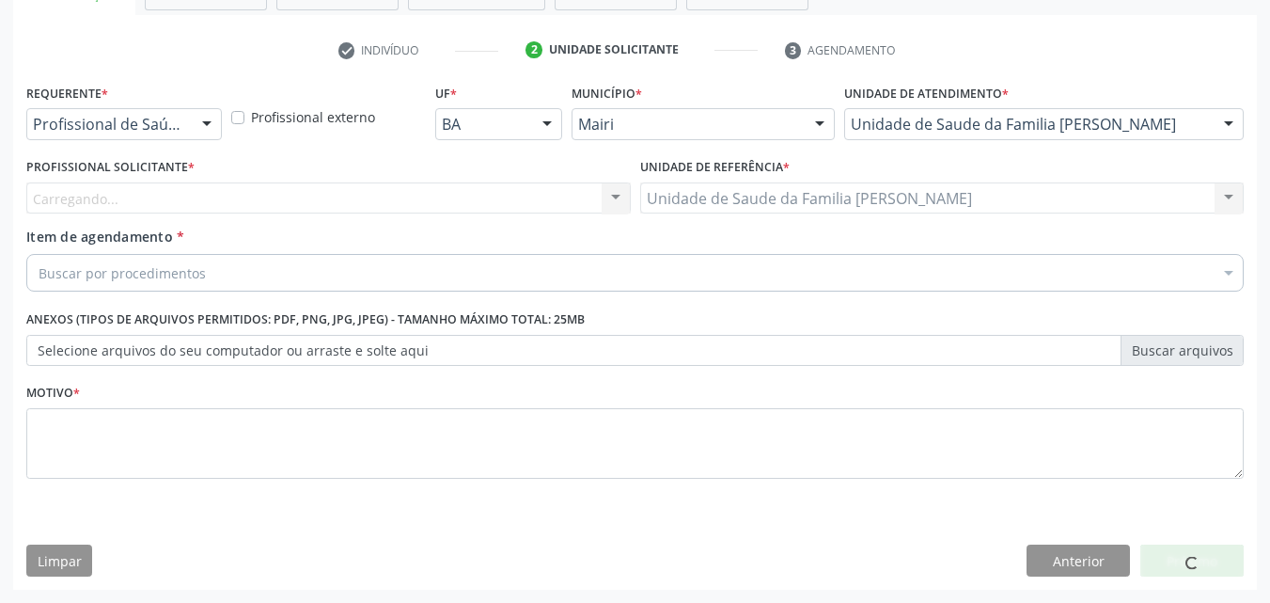
click at [180, 205] on div "Carregando... Nenhum resultado encontrado para: " " Não há nenhuma opção para s…" at bounding box center [328, 198] width 605 height 32
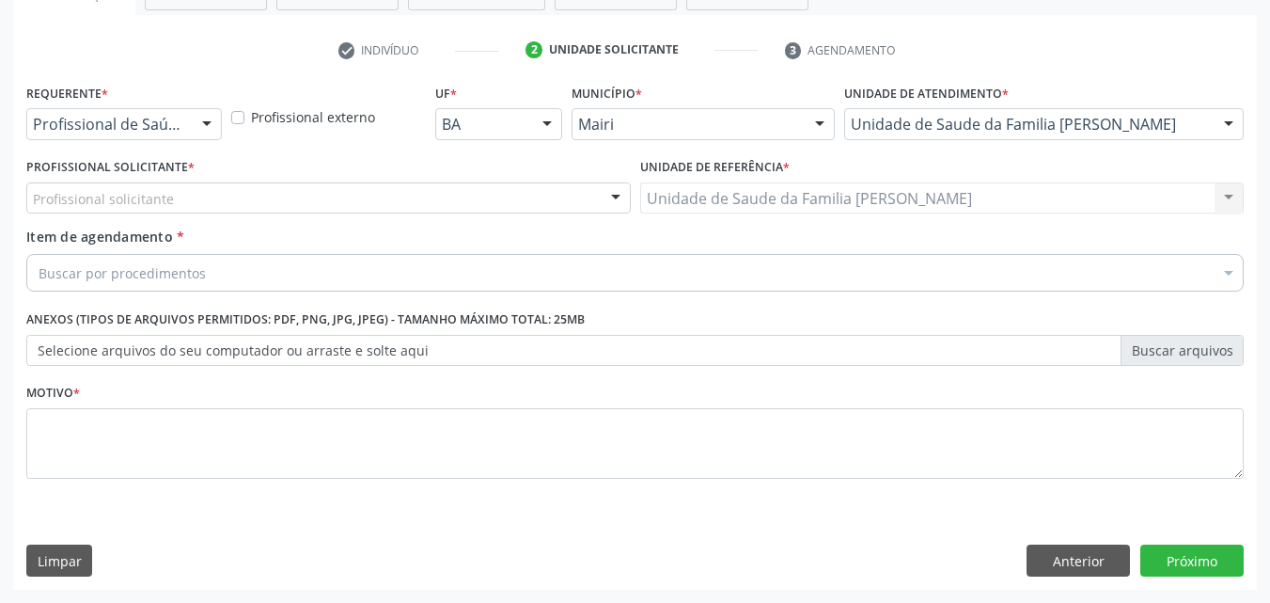
click at [180, 205] on div "Profissional solicitante" at bounding box center [328, 198] width 605 height 32
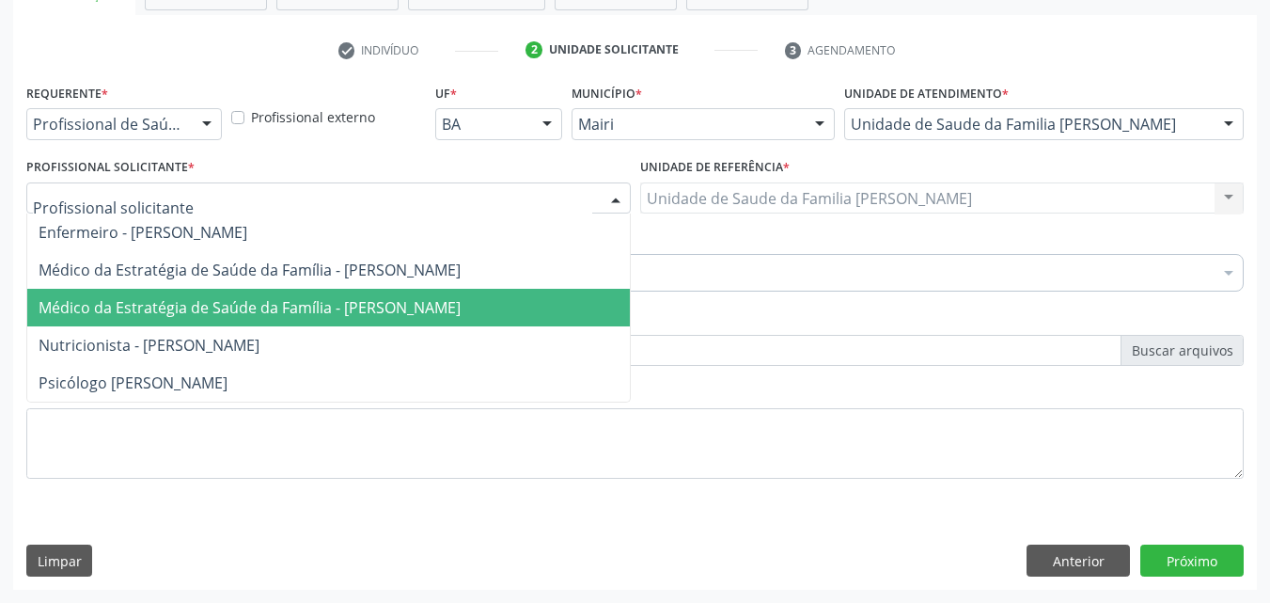
click at [150, 295] on span "Médico da Estratégia de Saúde da Família - [PERSON_NAME]" at bounding box center [328, 308] width 603 height 38
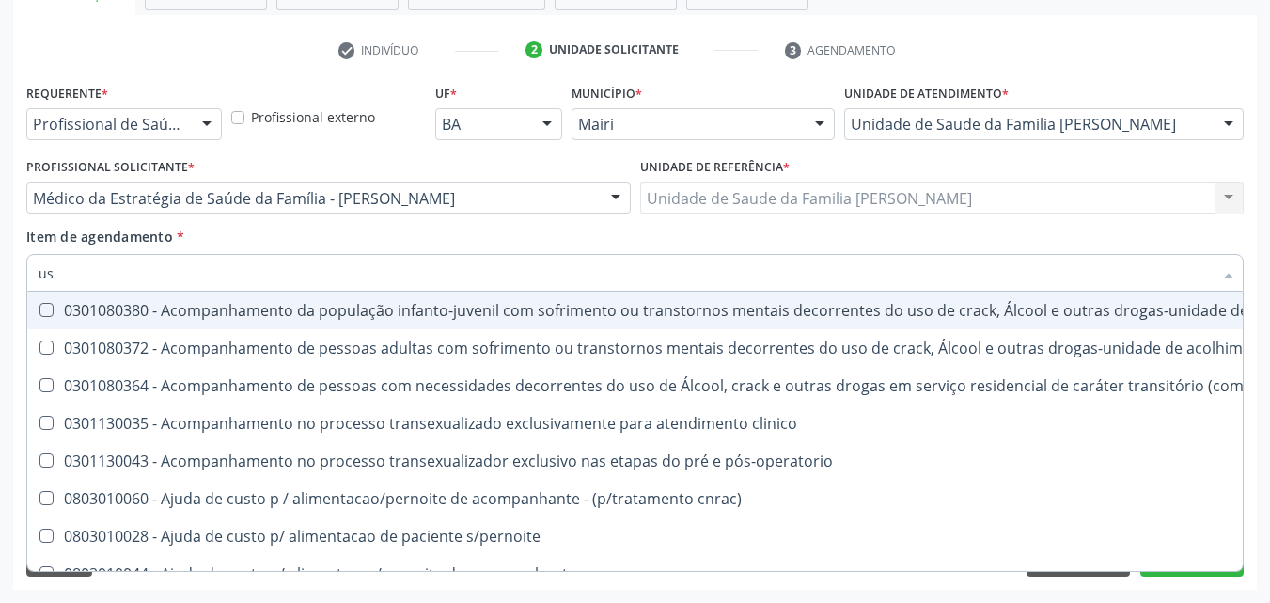
type input "u"
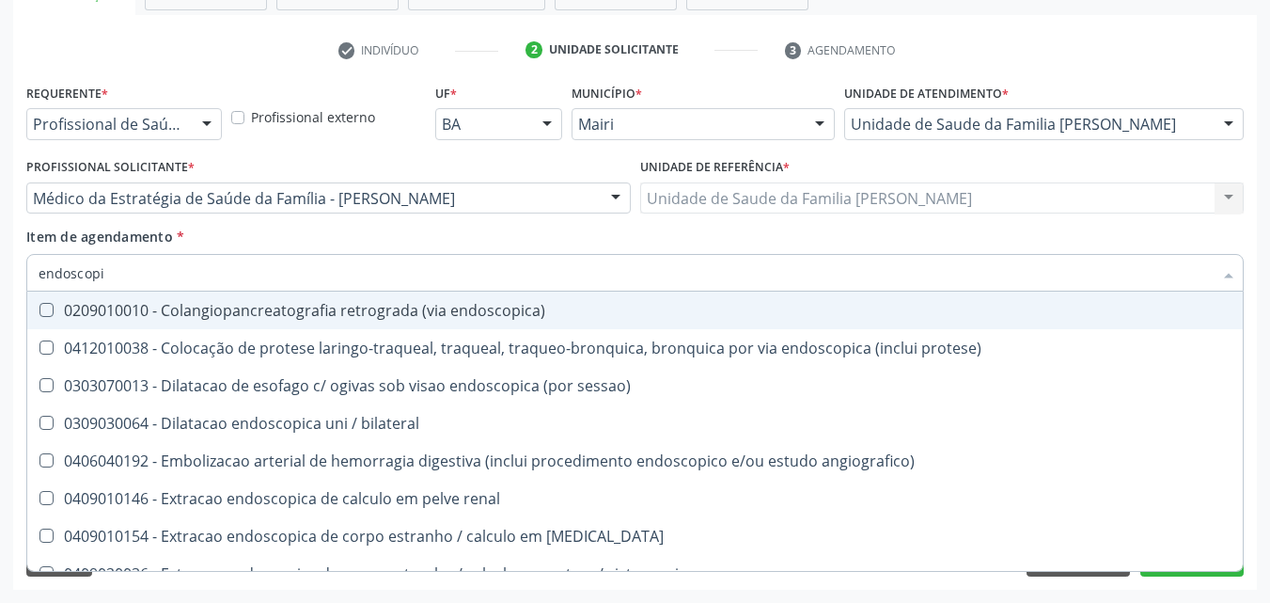
type input "endoscopia"
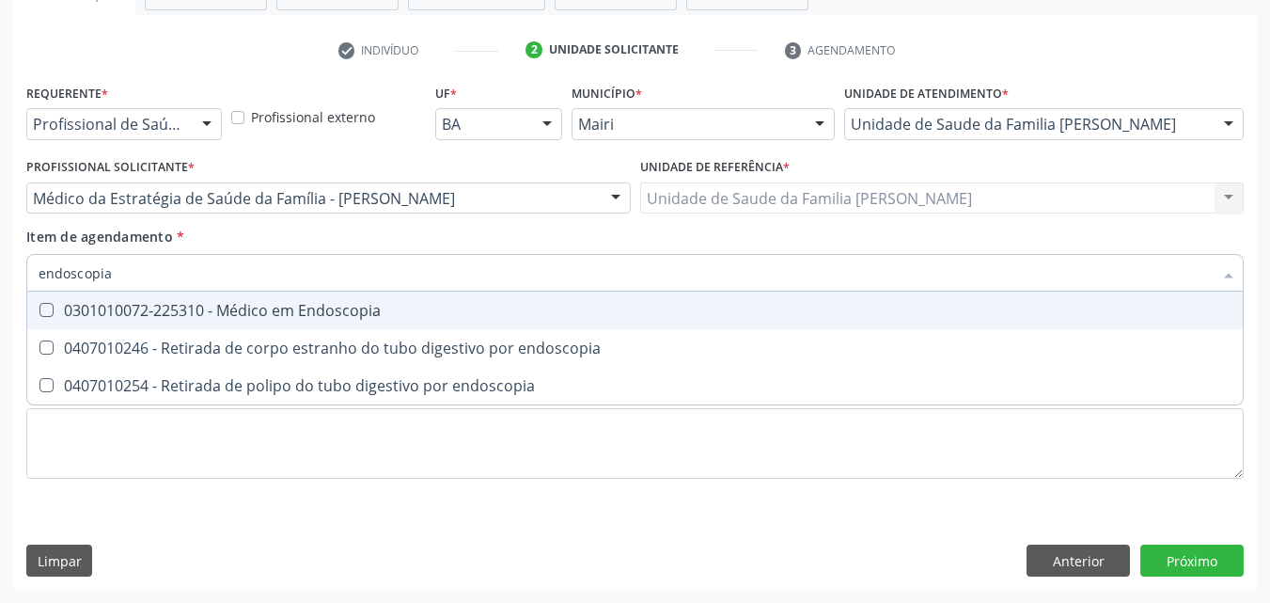
click at [328, 322] on span "0301010072-225310 - Médico em Endoscopia" at bounding box center [635, 311] width 1216 height 38
checkbox Endoscopia "true"
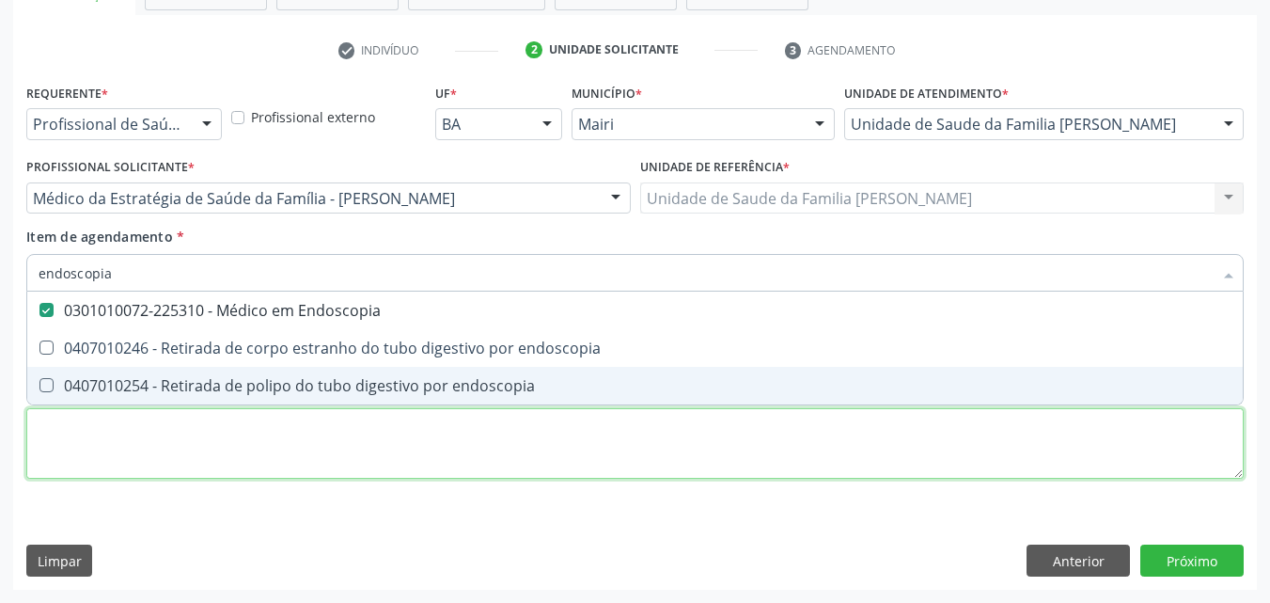
click at [133, 465] on div "Requerente * Profissional de Saúde Profissional de Saúde Paciente Nenhum result…" at bounding box center [635, 292] width 1218 height 426
checkbox endoscopia "true"
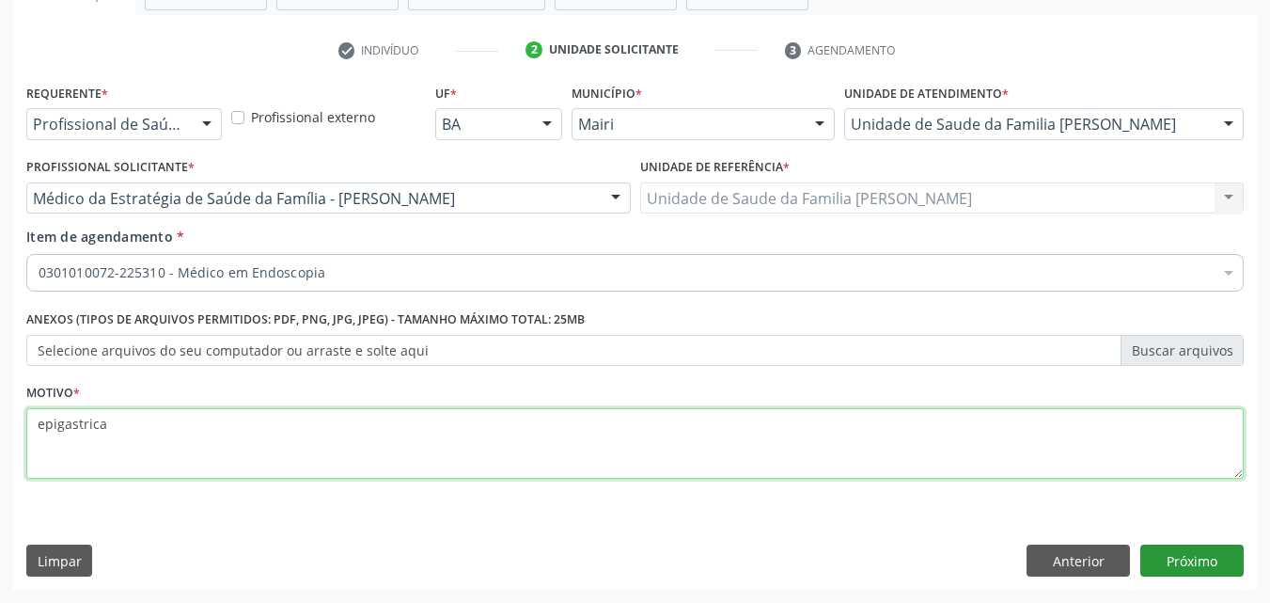
type textarea "epigastrica"
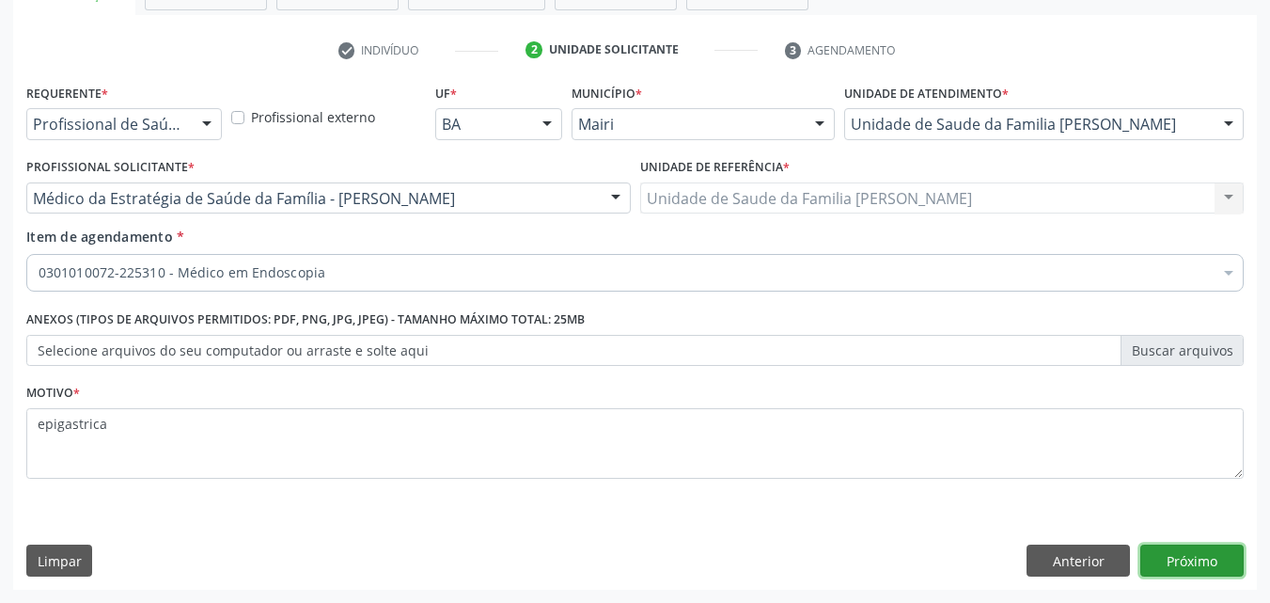
click at [1229, 554] on button "Próximo" at bounding box center [1192, 560] width 103 height 32
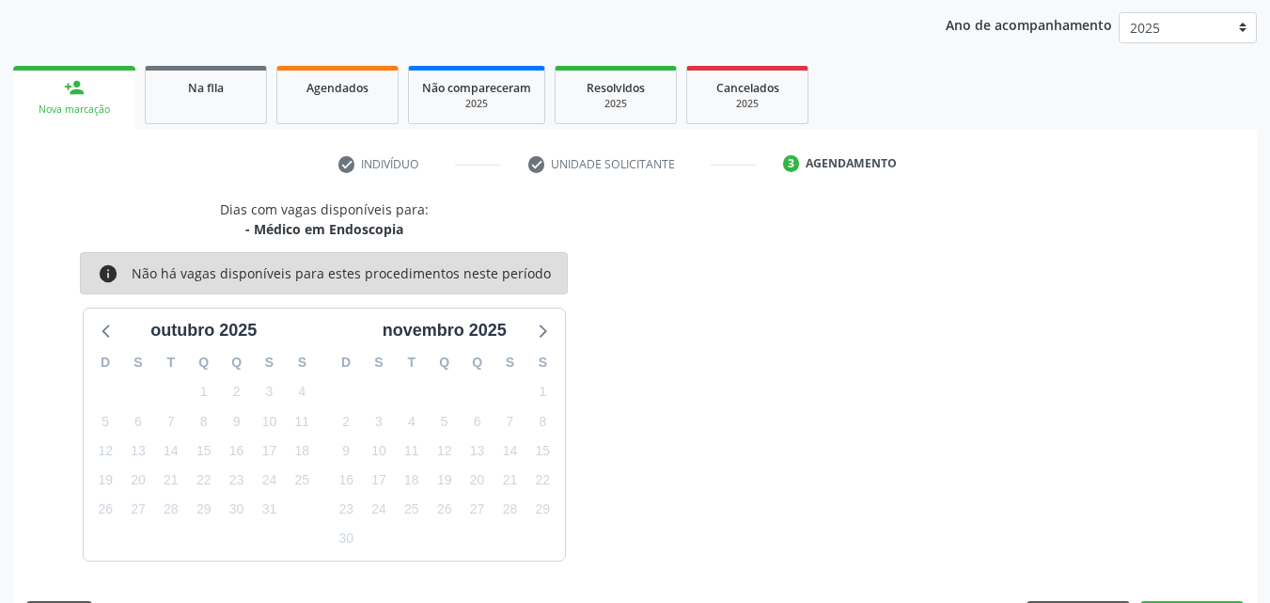
scroll to position [271, 0]
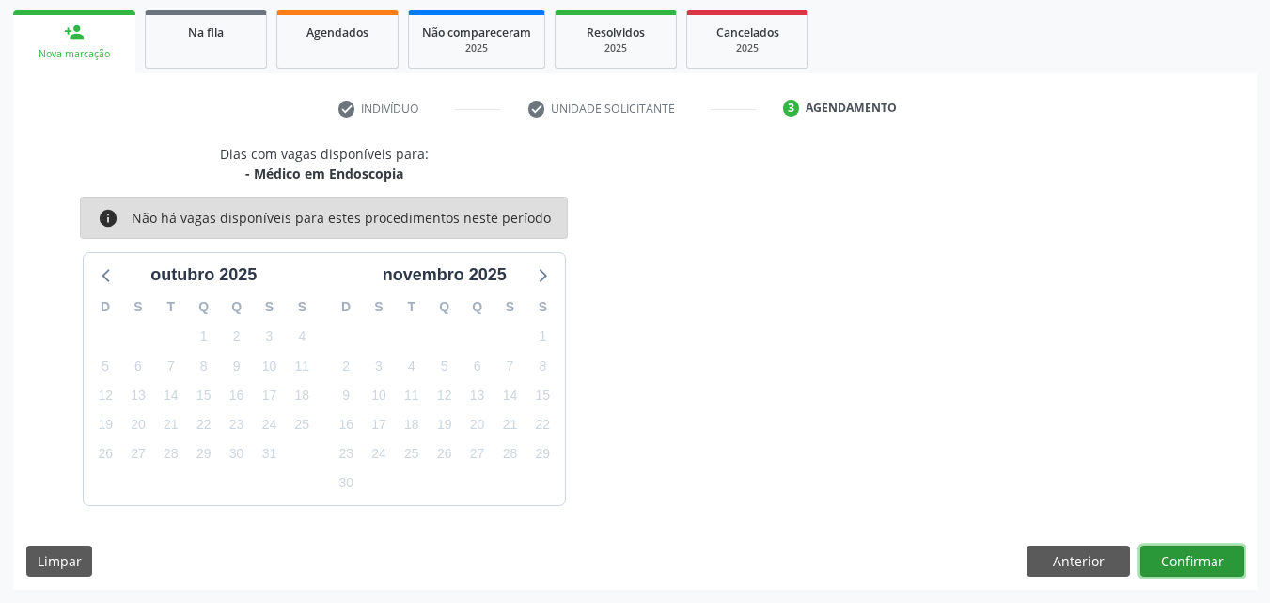
click at [1229, 555] on button "Confirmar" at bounding box center [1192, 561] width 103 height 32
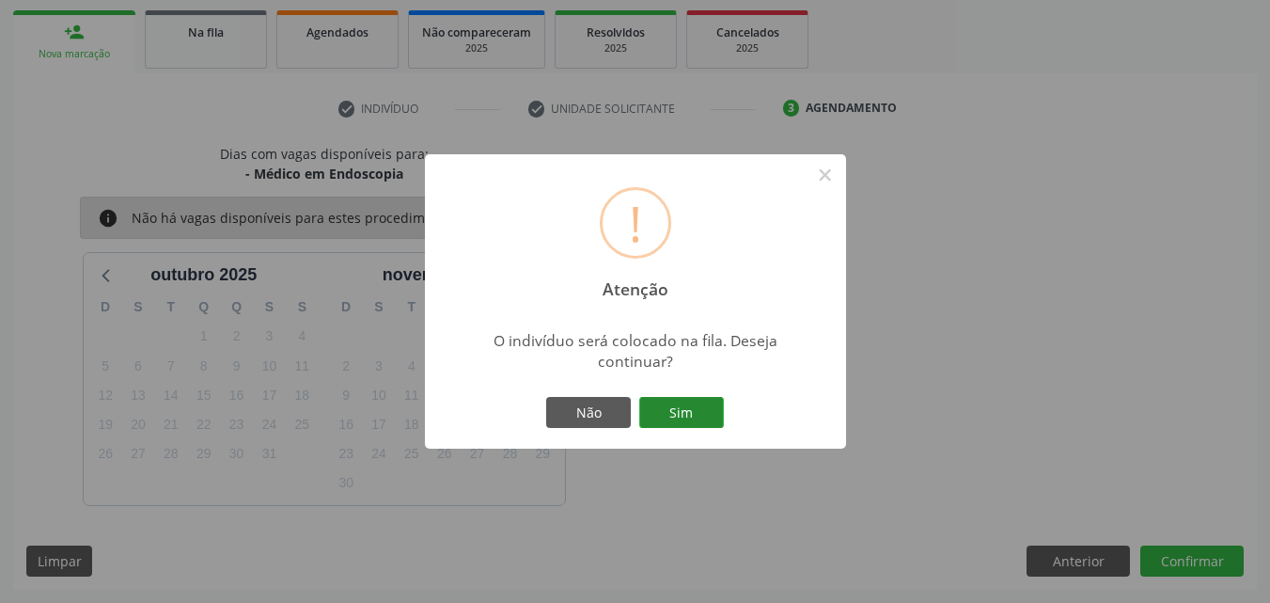
click at [666, 408] on button "Sim" at bounding box center [681, 413] width 85 height 32
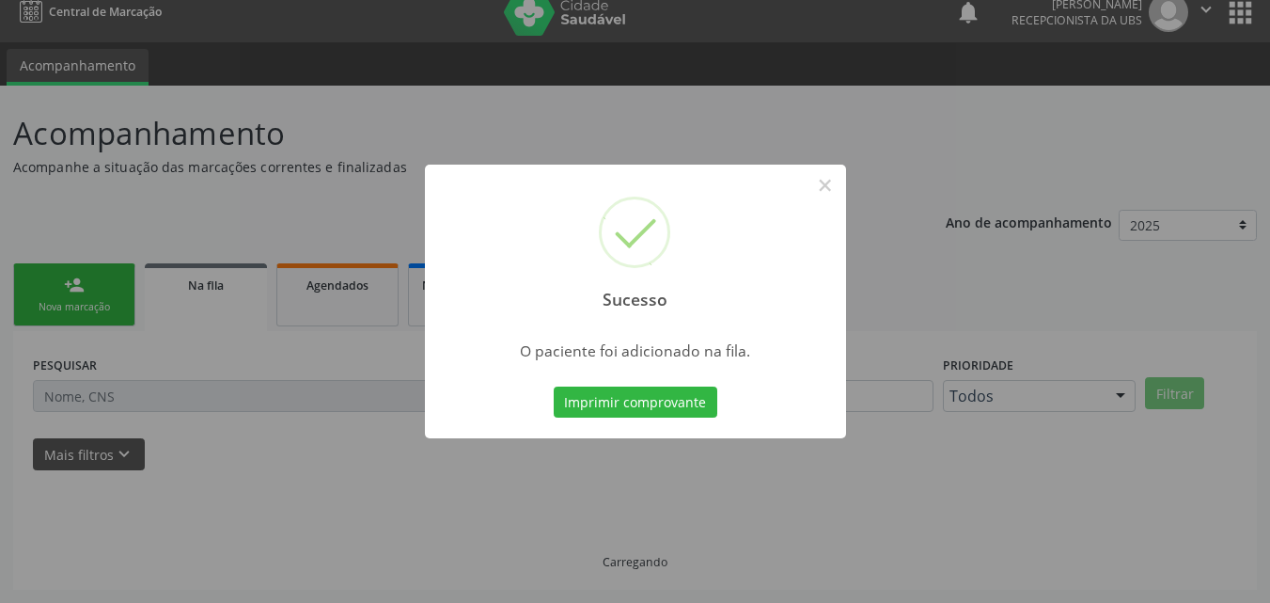
scroll to position [18, 0]
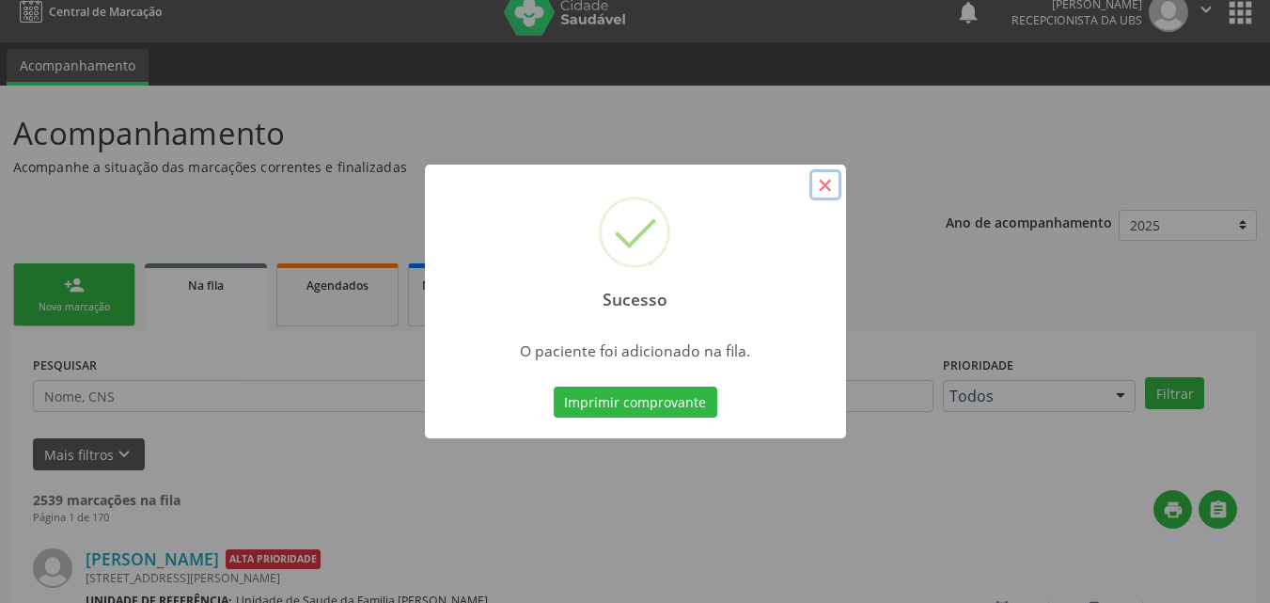
click at [826, 181] on button "×" at bounding box center [826, 185] width 32 height 32
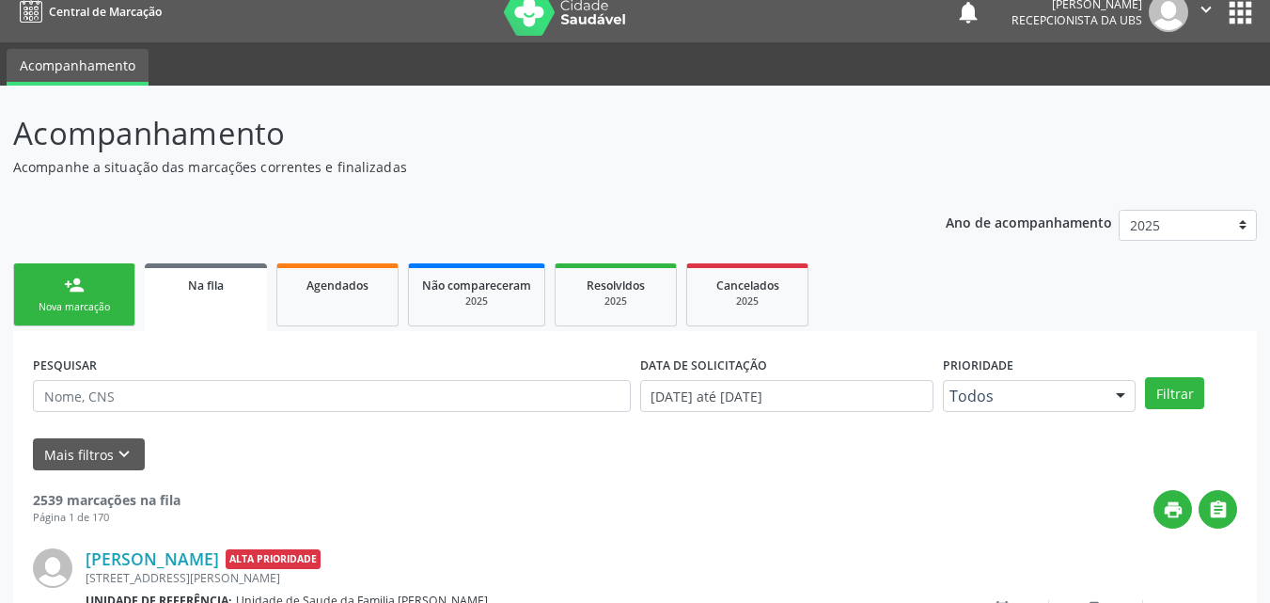
click at [23, 296] on link "person_add Nova marcação" at bounding box center [74, 294] width 122 height 63
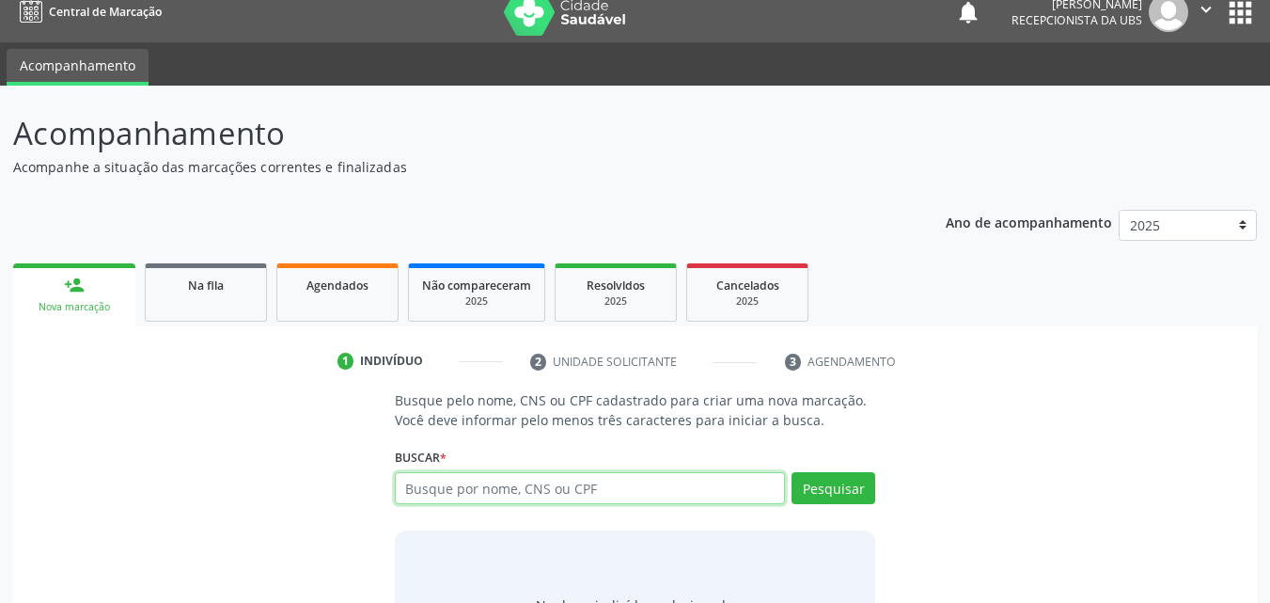
click at [540, 477] on input "text" at bounding box center [590, 488] width 391 height 32
type input "700501973368455"
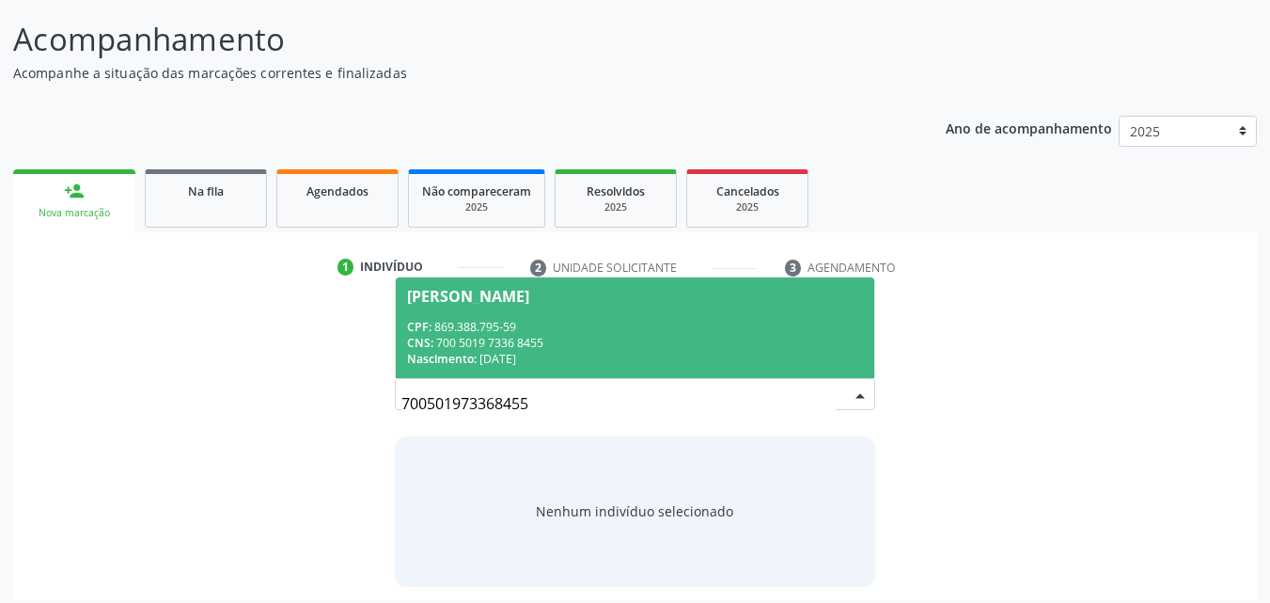
click at [576, 307] on span "[PERSON_NAME] CPF: 869.388.795-59 CNS: 700 5019 7336 8455 Nascimento: [DATE]" at bounding box center [636, 327] width 480 height 101
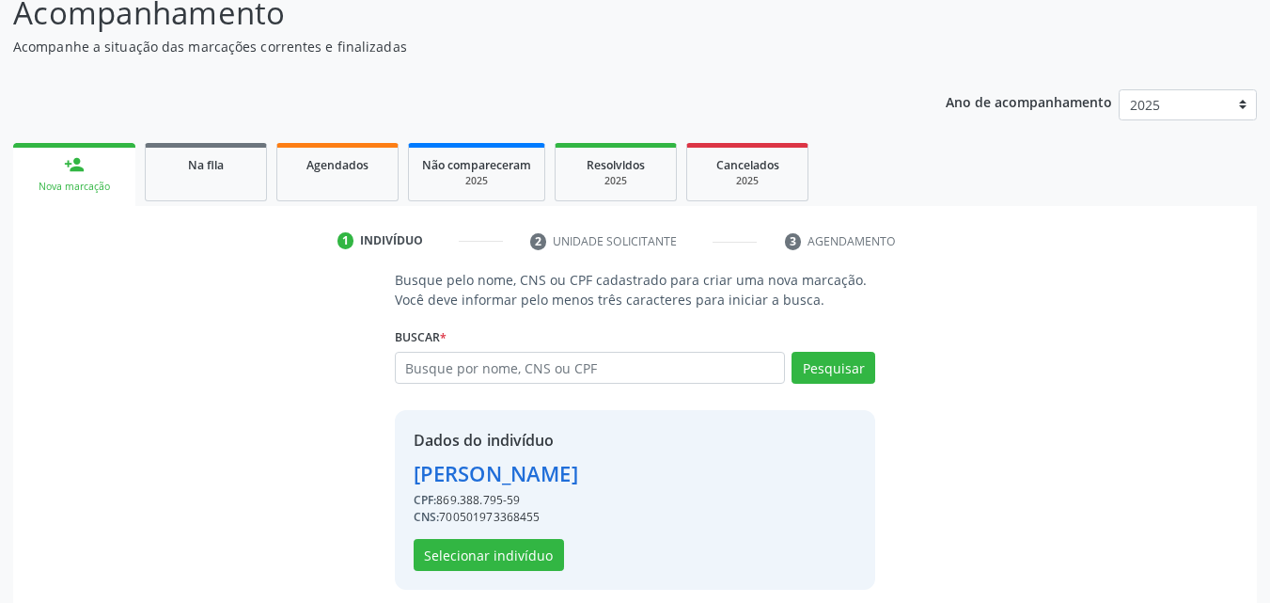
scroll to position [151, 0]
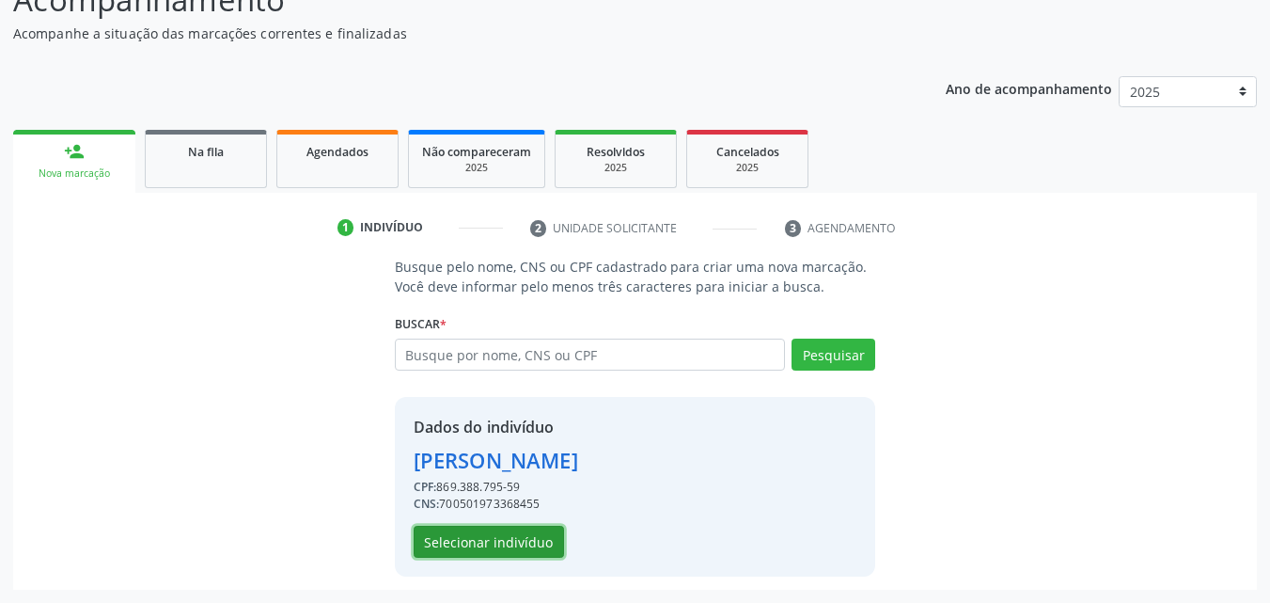
click at [549, 531] on button "Selecionar indivíduo" at bounding box center [489, 542] width 150 height 32
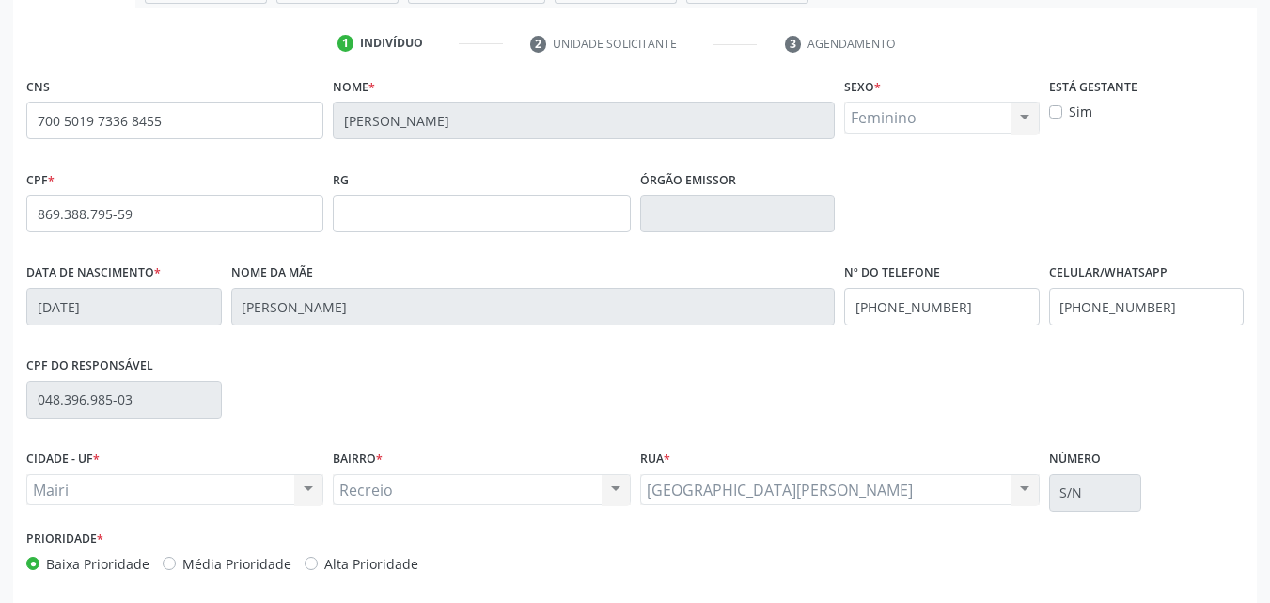
scroll to position [339, 0]
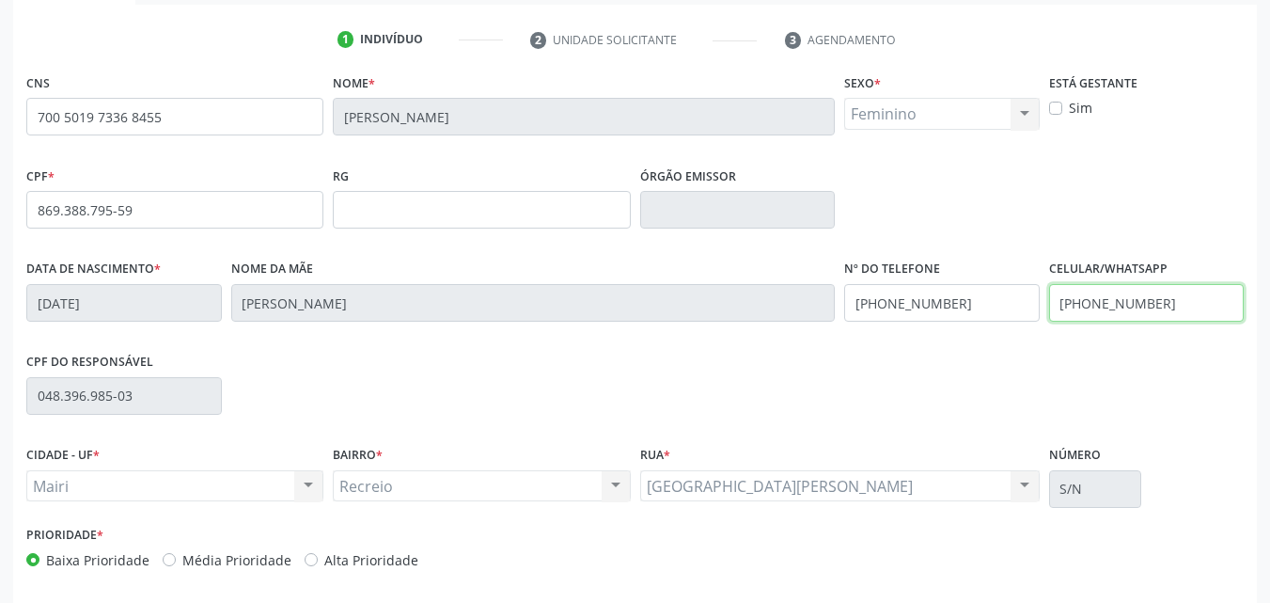
click at [1187, 294] on input "[PHONE_NUMBER]" at bounding box center [1147, 303] width 196 height 38
type input "("
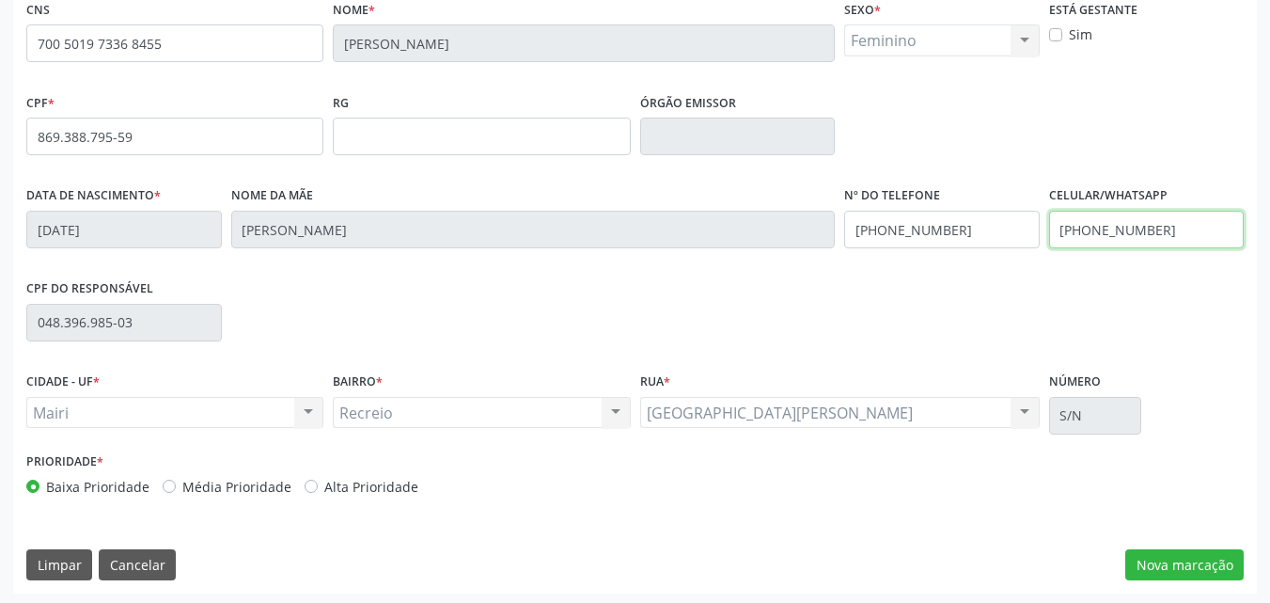
scroll to position [417, 0]
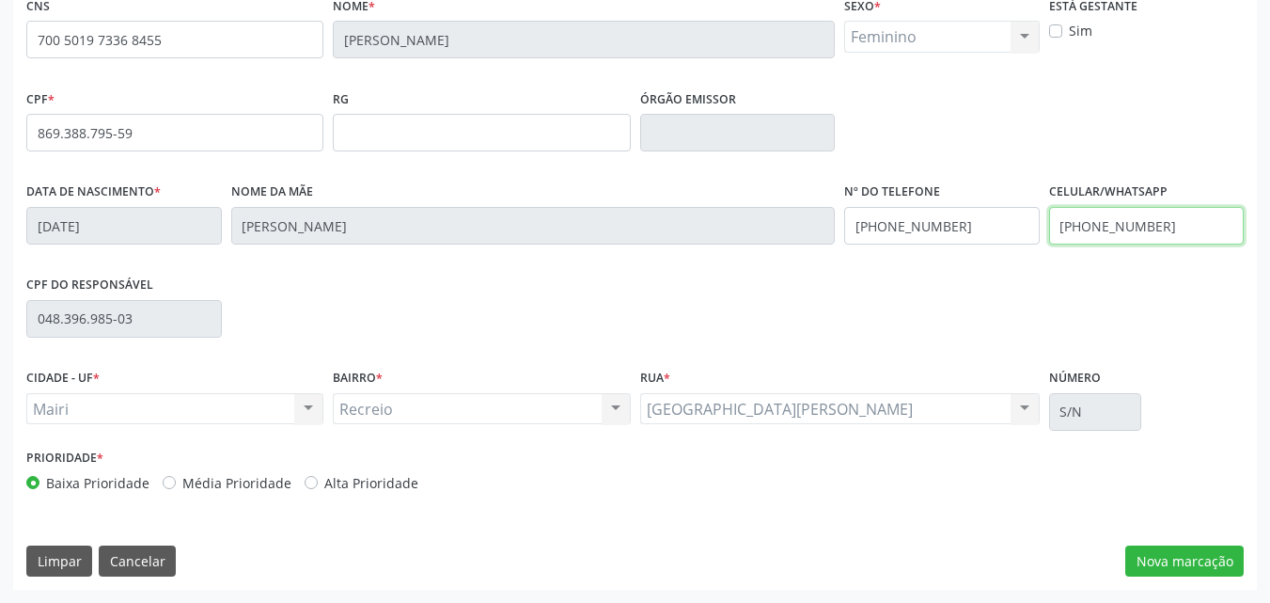
type input "[PHONE_NUMBER]"
click at [345, 485] on label "Alta Prioridade" at bounding box center [371, 483] width 94 height 20
click at [318, 485] on input "Alta Prioridade" at bounding box center [311, 481] width 13 height 17
radio input "true"
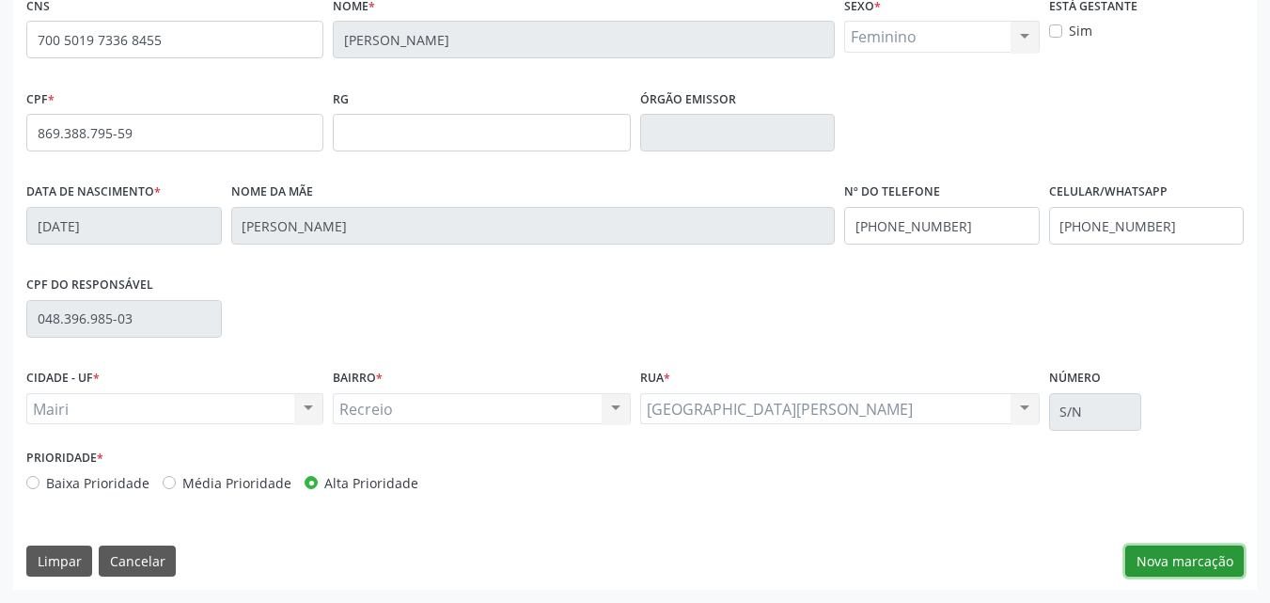
drag, startPoint x: 1183, startPoint y: 574, endPoint x: 1172, endPoint y: 565, distance: 14.1
click at [1188, 573] on button "Nova marcação" at bounding box center [1185, 561] width 118 height 32
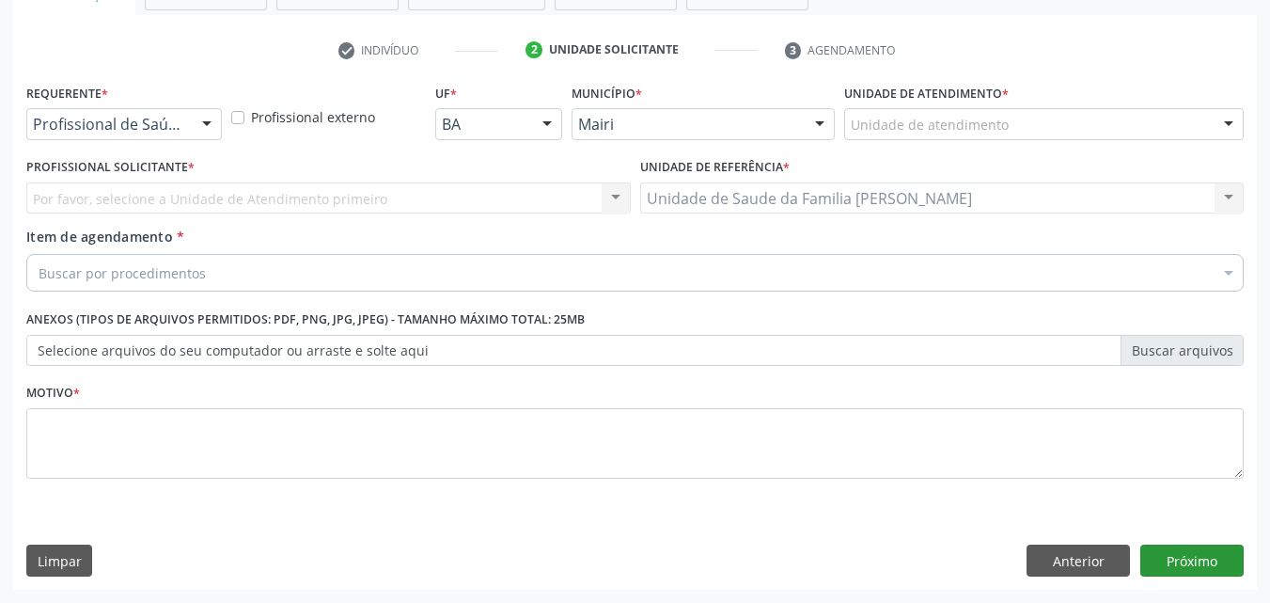
scroll to position [329, 0]
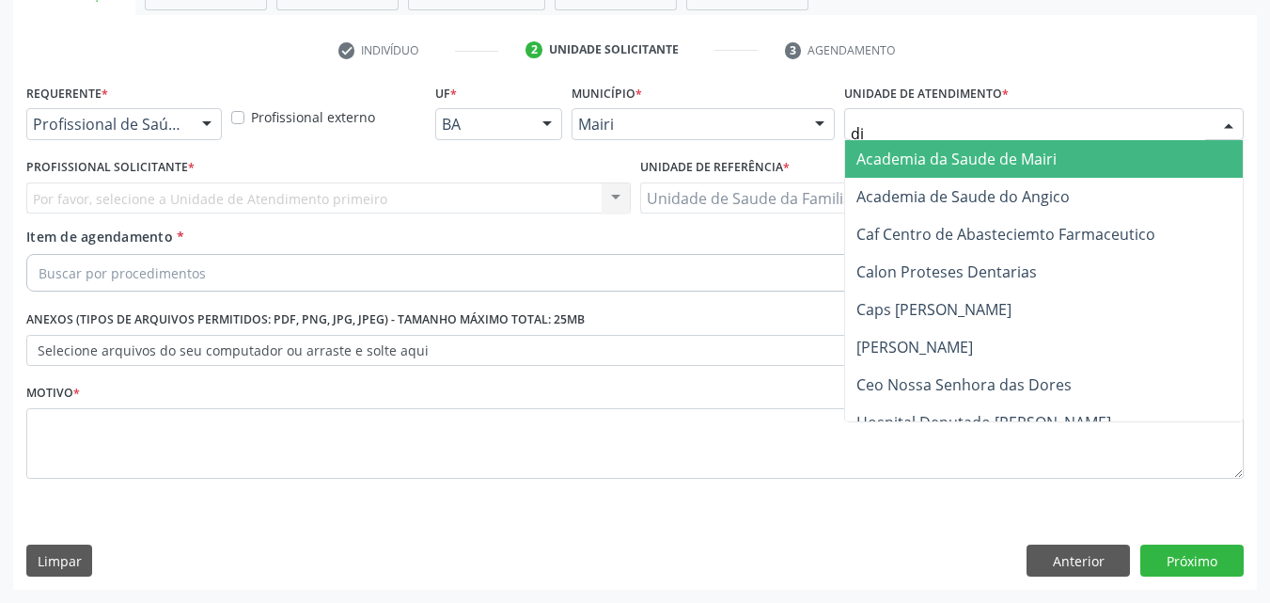
type input "dil"
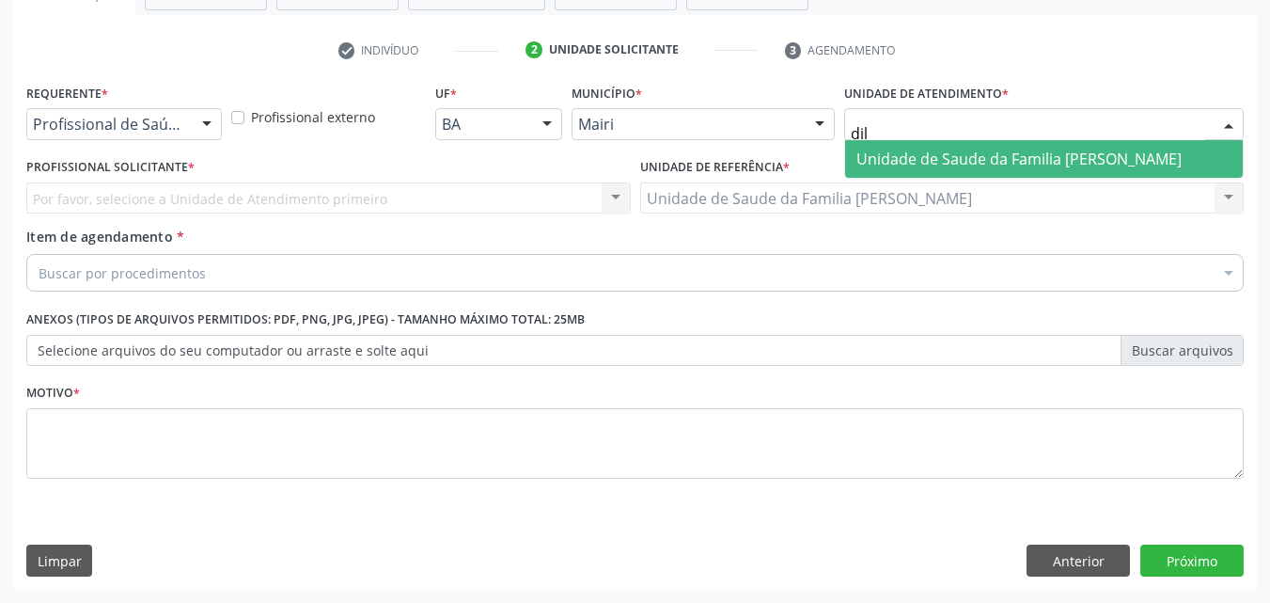
click at [863, 165] on span "Unidade de Saude da Familia [PERSON_NAME]" at bounding box center [1019, 159] width 325 height 21
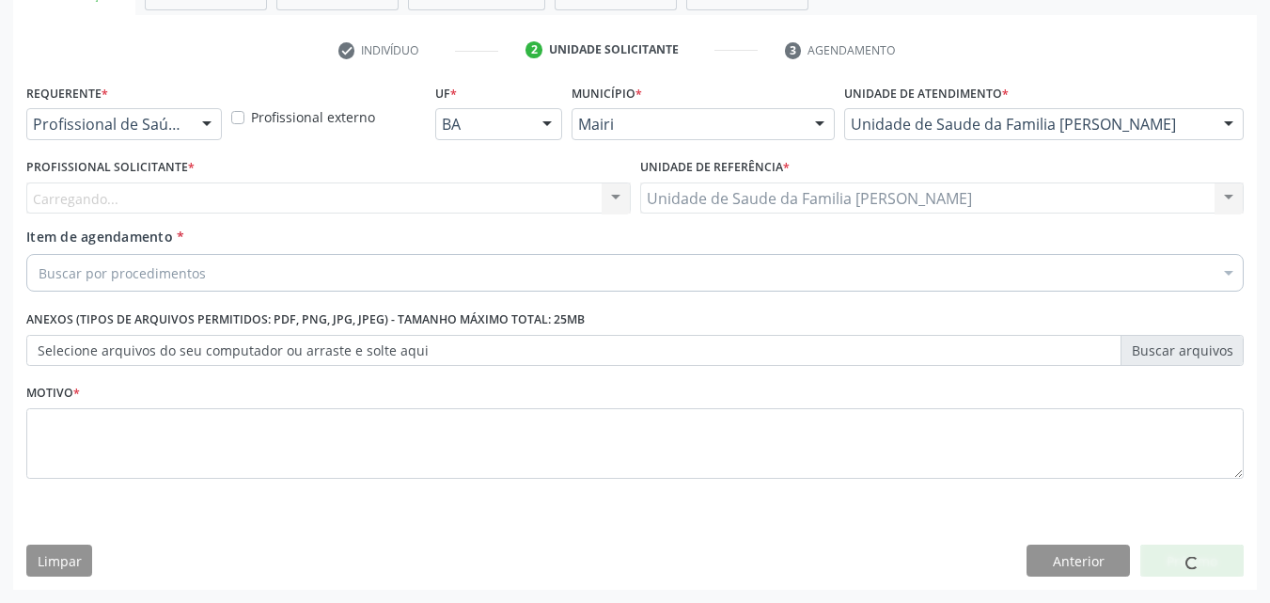
click at [179, 190] on div "Carregando... Nenhum resultado encontrado para: " " Não há nenhuma opção para s…" at bounding box center [328, 198] width 605 height 32
click at [179, 190] on div "Carregando..." at bounding box center [328, 198] width 605 height 32
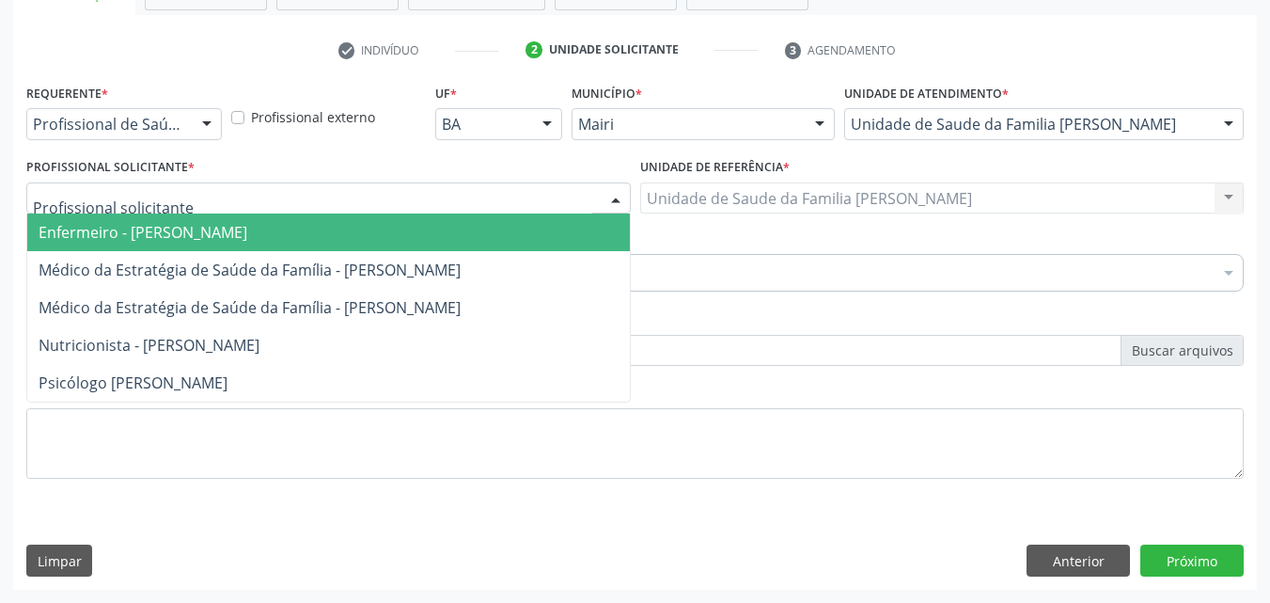
click at [122, 234] on span "Enfermeiro - [PERSON_NAME]" at bounding box center [143, 232] width 209 height 21
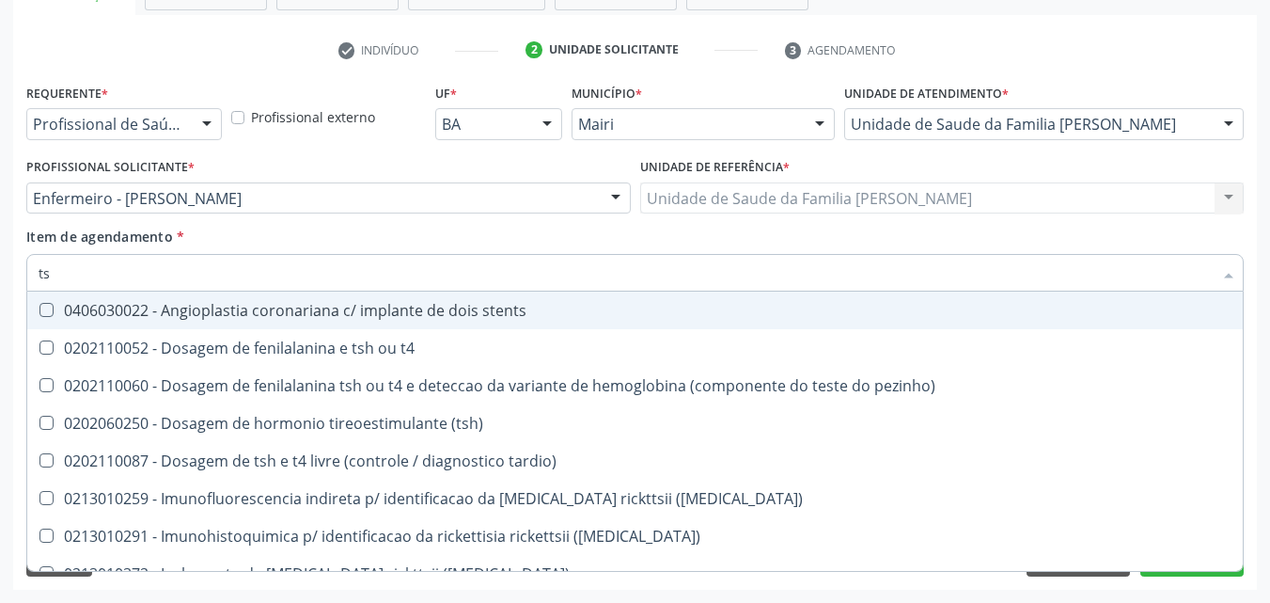
type input "tsh"
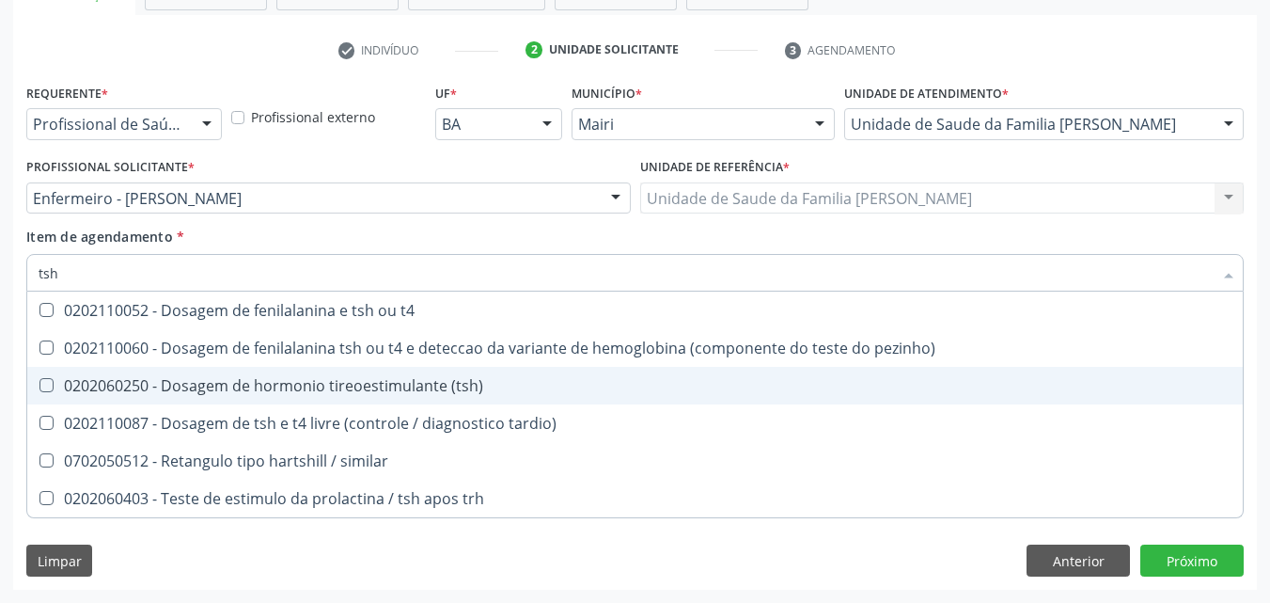
click at [311, 378] on div "0202060250 - Dosagem de hormonio tireoestimulante (tsh)" at bounding box center [635, 385] width 1193 height 15
checkbox \(tsh\) "true"
type input "ts"
checkbox \(tsh\) "false"
checkbox tardio\) "true"
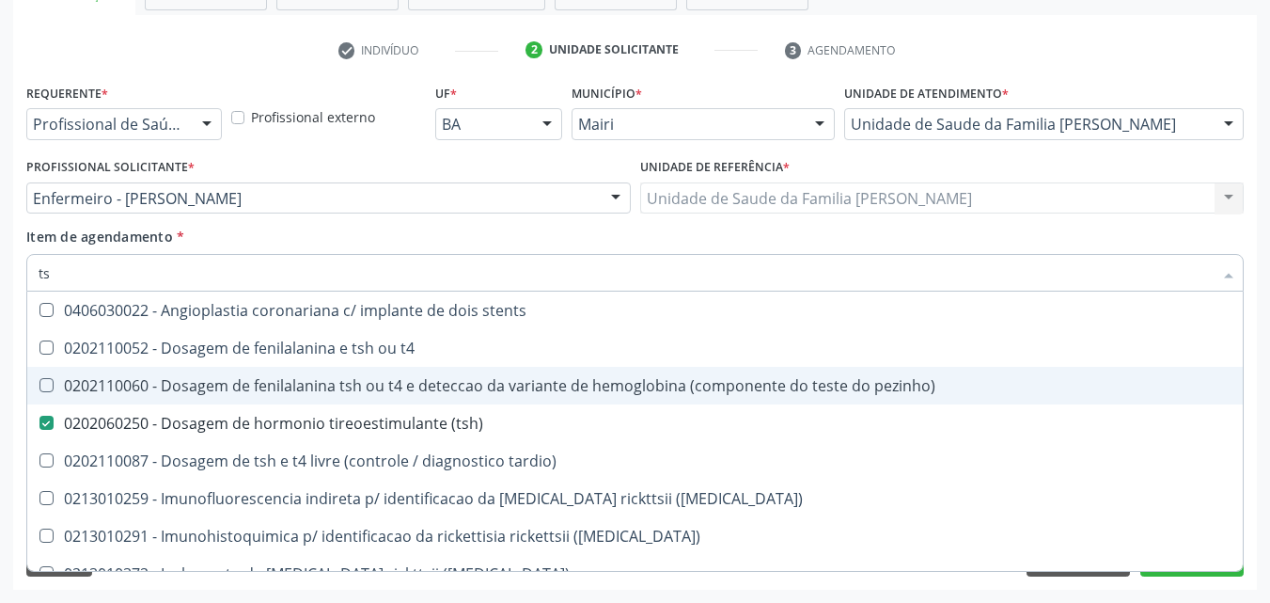
type input "t"
checkbox \(tsh\) "false"
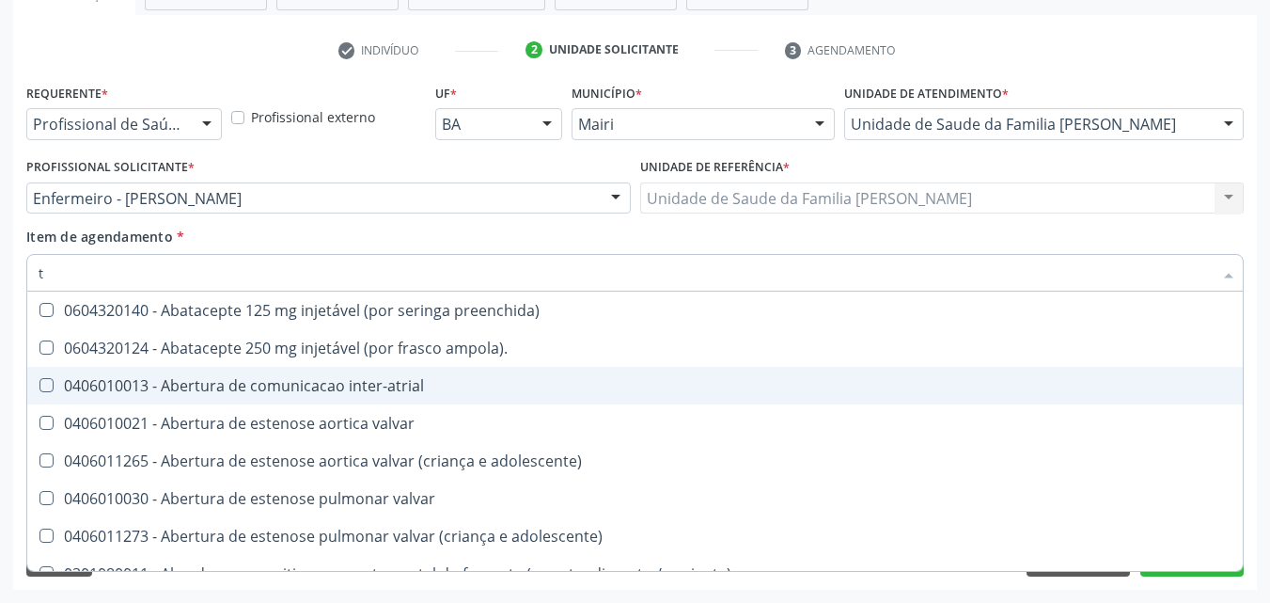
type input "t4"
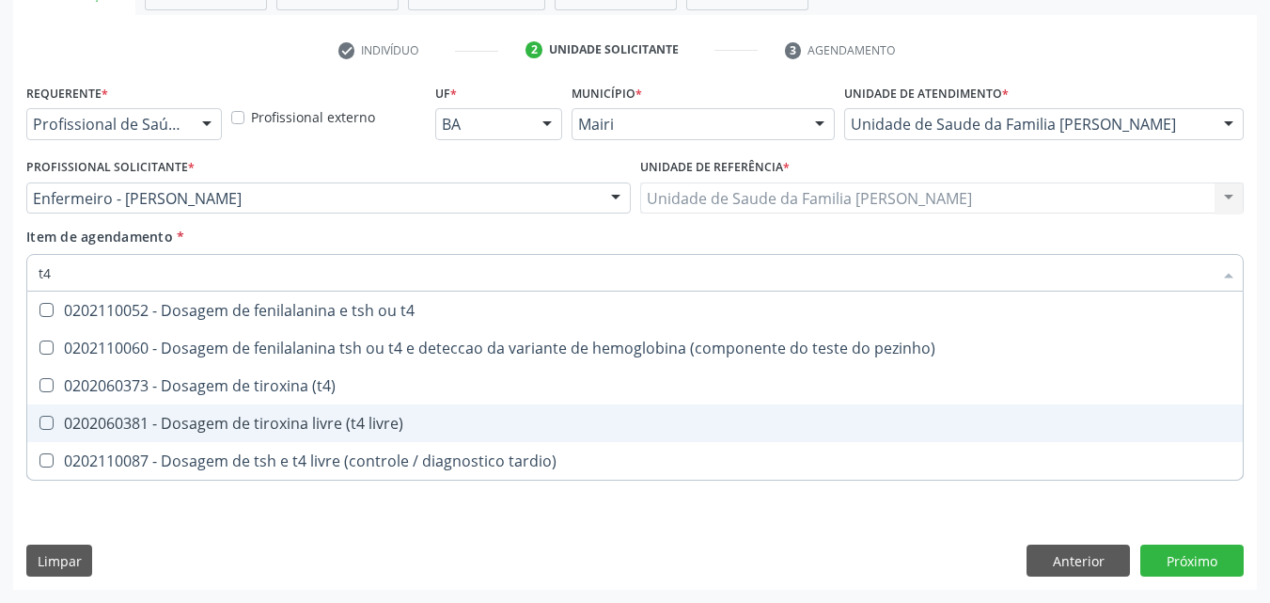
click at [396, 416] on div "0202060381 - Dosagem de tiroxina livre (t4 livre)" at bounding box center [635, 423] width 1193 height 15
checkbox livre\) "true"
type input "t"
checkbox livre\) "false"
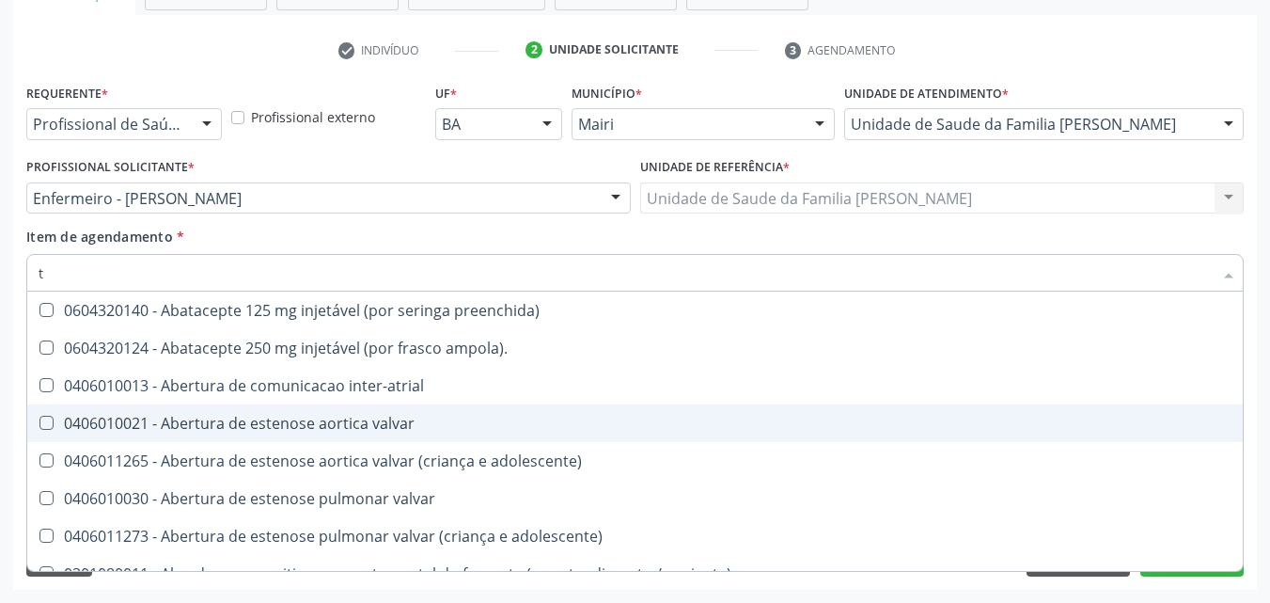
type input "t3"
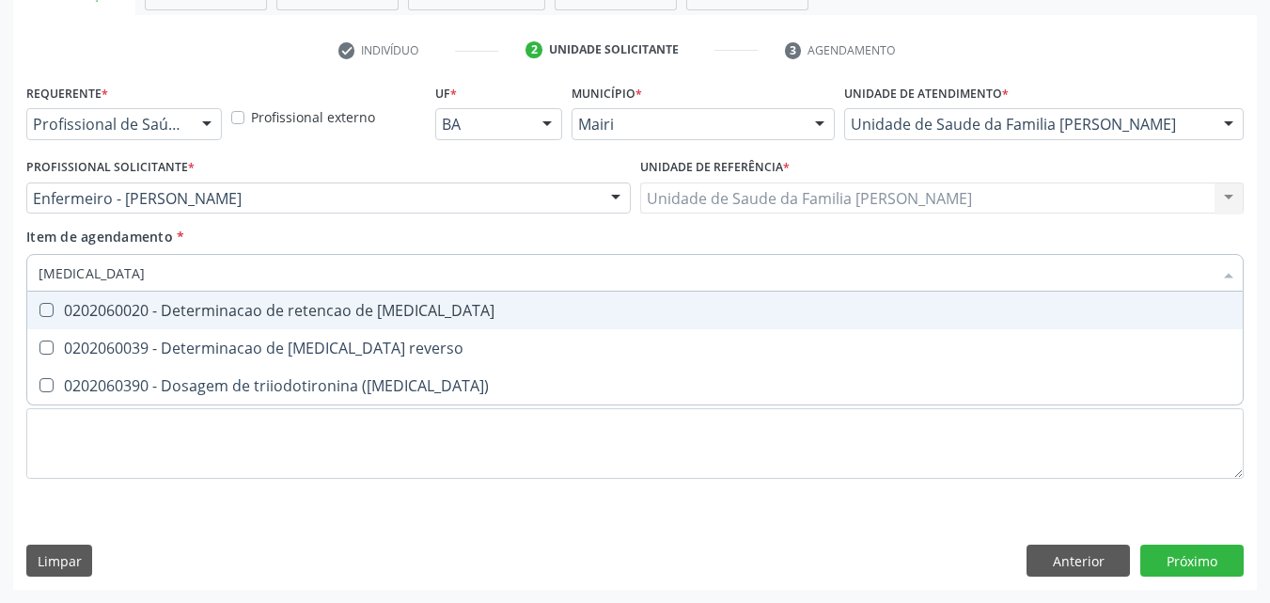
click at [367, 317] on div "0202060020 - Determinacao de retencao de [MEDICAL_DATA]" at bounding box center [635, 310] width 1193 height 15
checkbox t3 "true"
type input "t"
checkbox t3 "false"
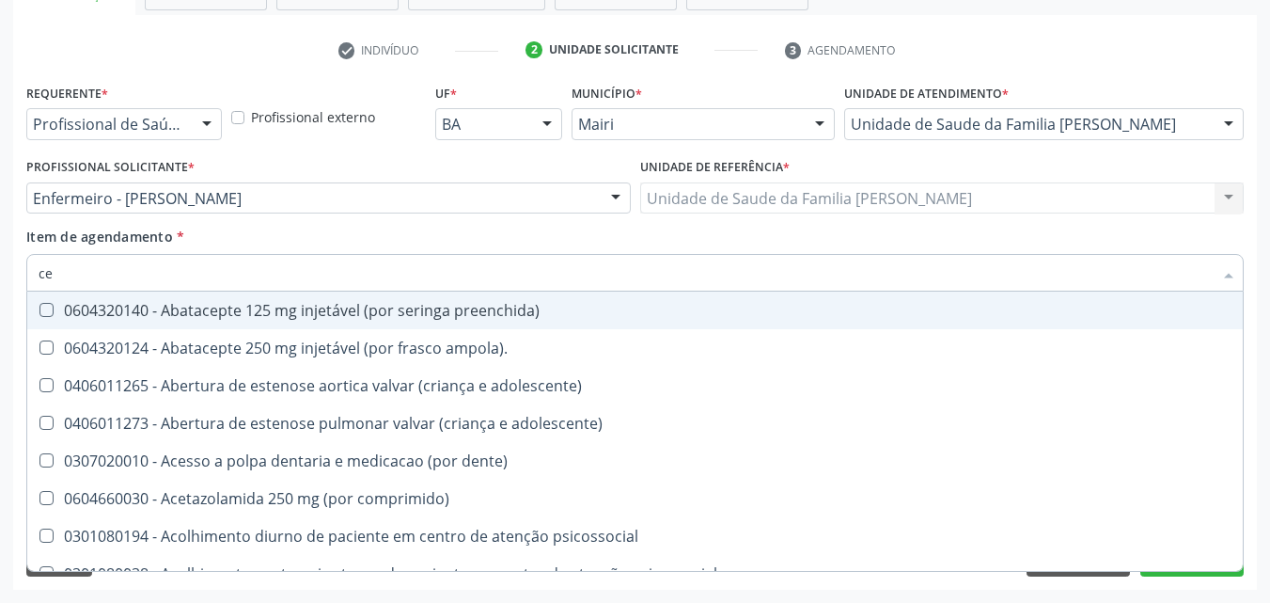
type input "c"
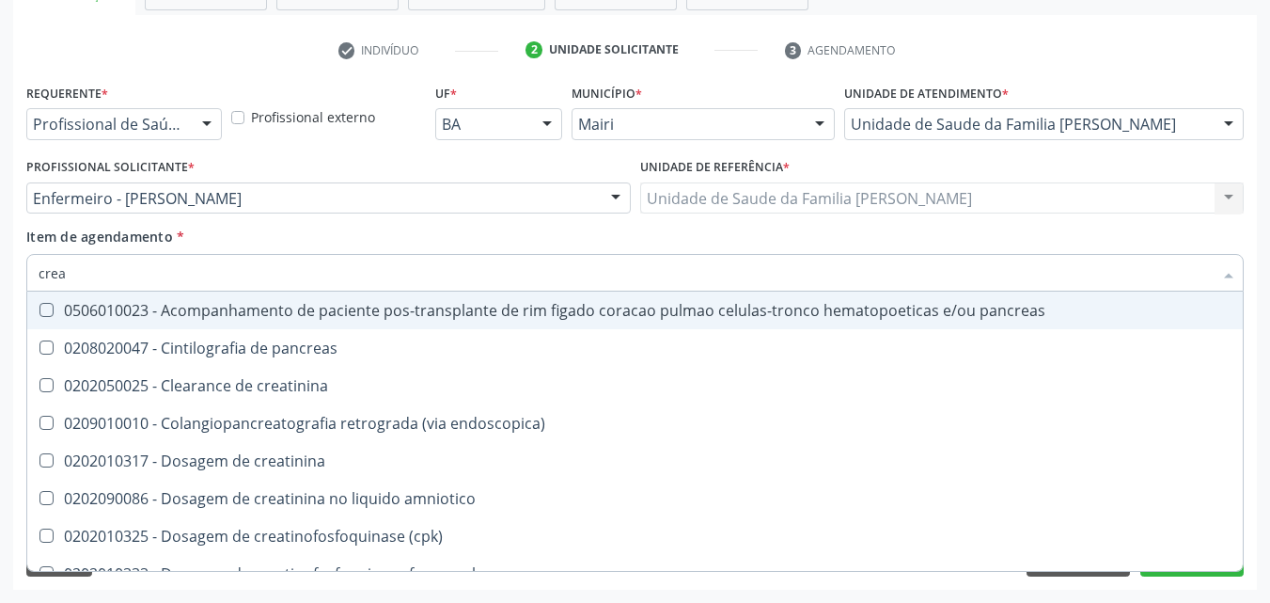
type input "creat"
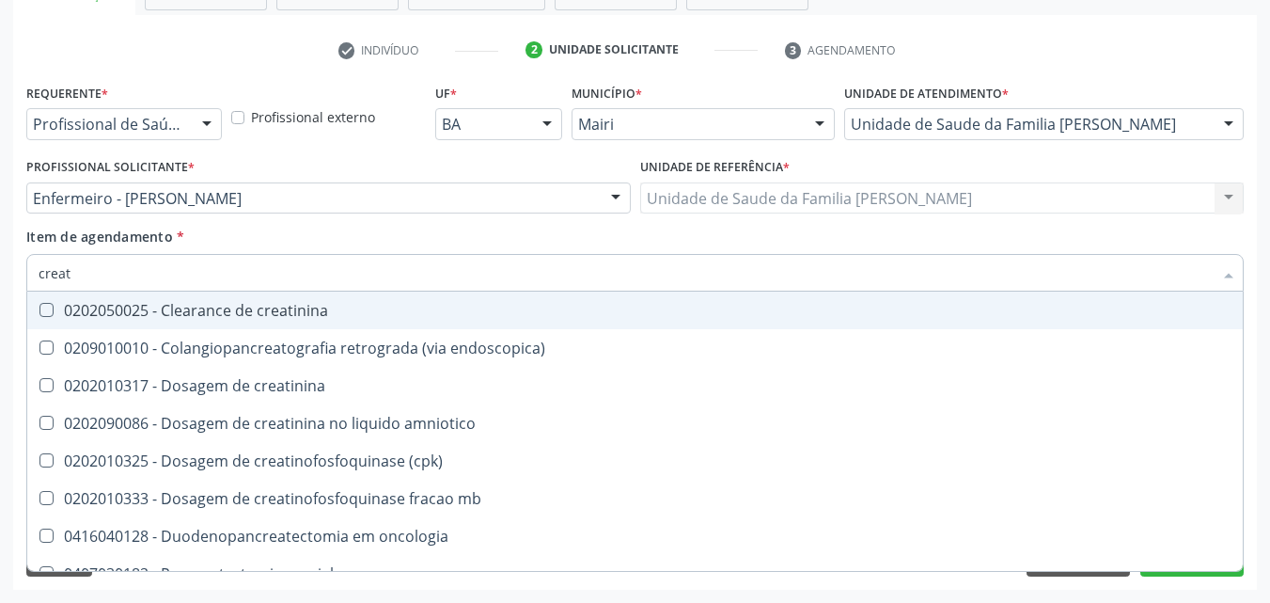
click at [367, 317] on div "0202050025 - Clearance de creatinina" at bounding box center [635, 310] width 1193 height 15
click at [319, 314] on div "0202050025 - Clearance de creatinina" at bounding box center [635, 310] width 1193 height 15
checkbox creatinina "false"
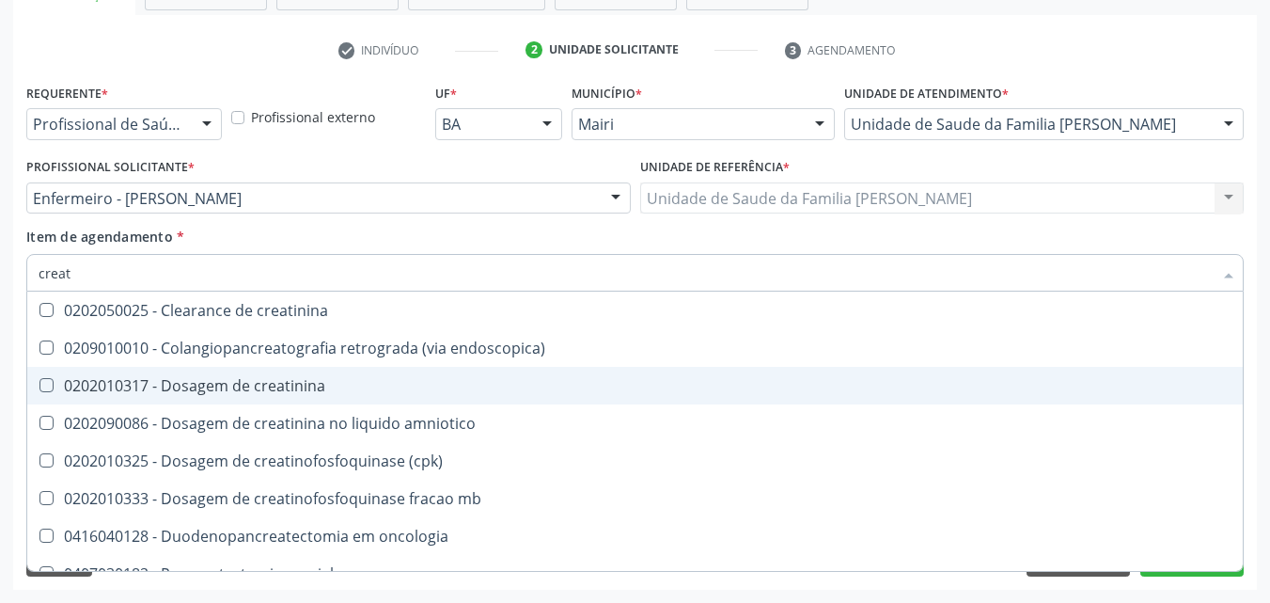
click at [312, 372] on span "0202010317 - Dosagem de creatinina" at bounding box center [635, 386] width 1216 height 38
checkbox creatinina "true"
type input "crea"
checkbox creatinina "false"
checkbox \(cpk\) "true"
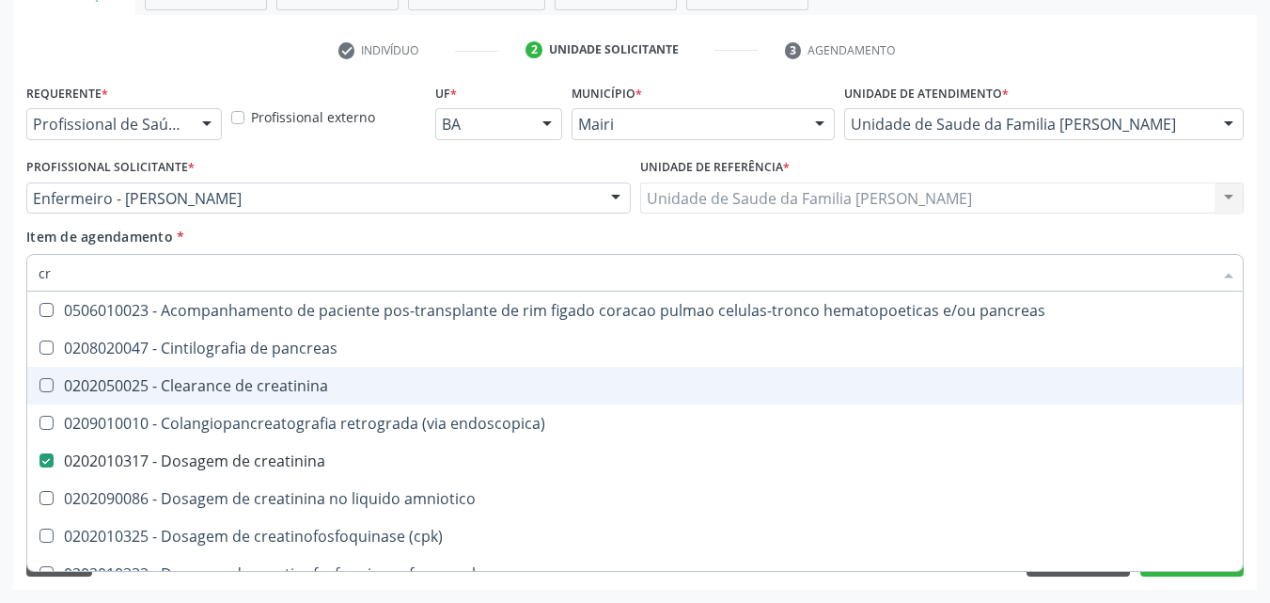
type input "c"
checkbox creatinina "false"
checkbox oncologia "false"
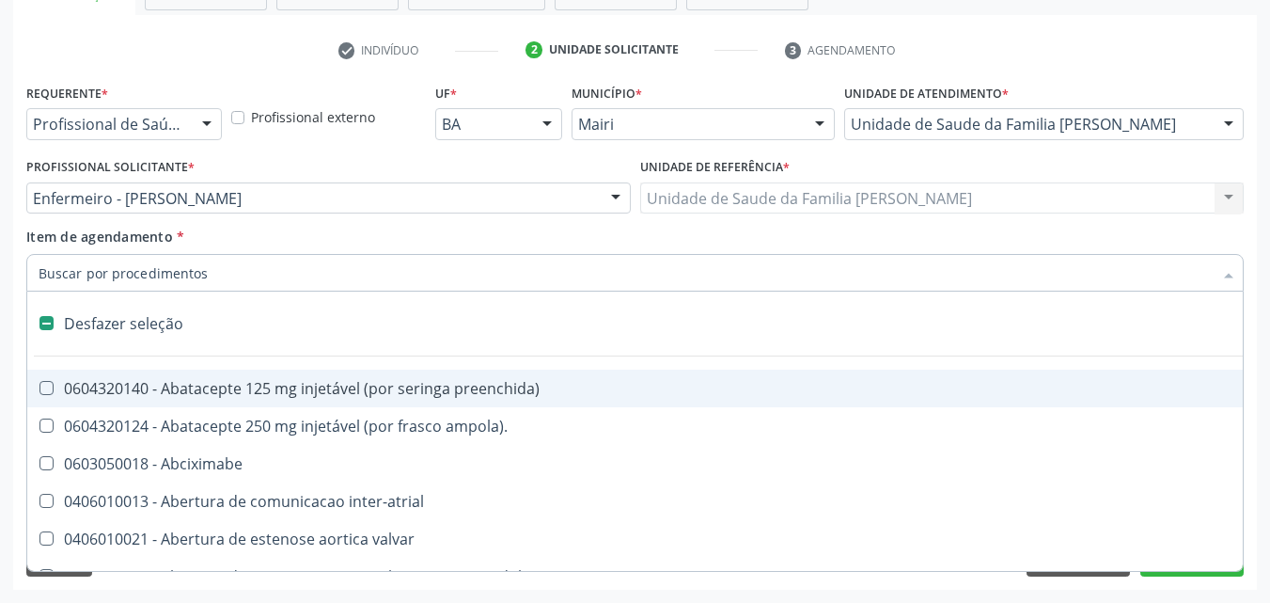
type input "p"
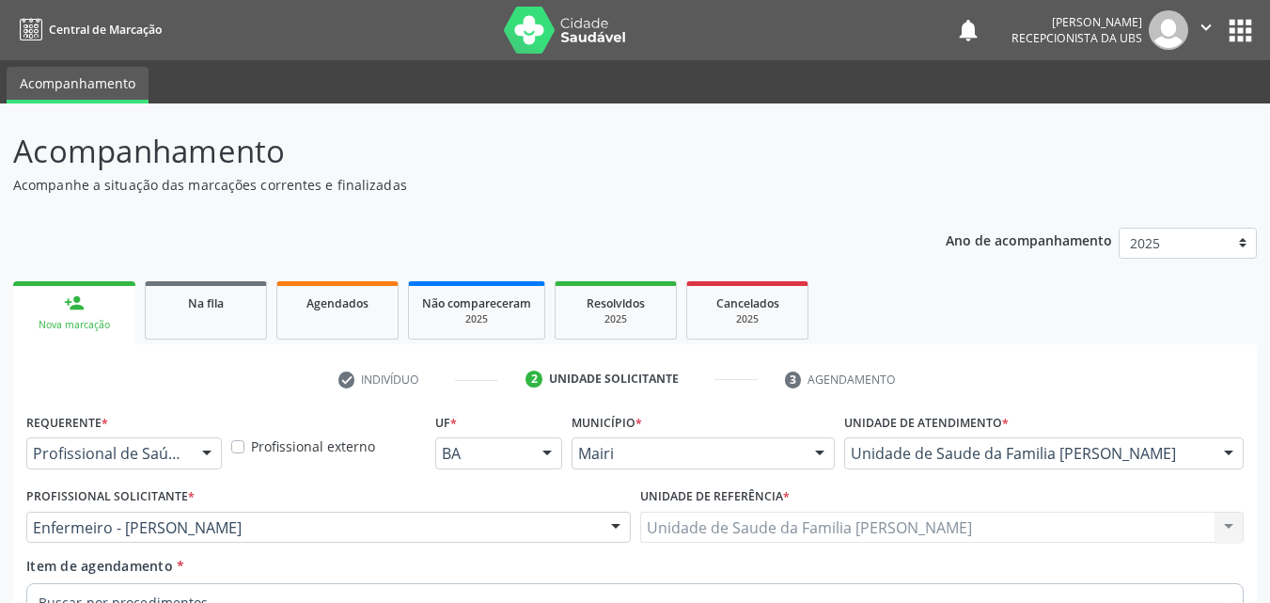
scroll to position [329, 0]
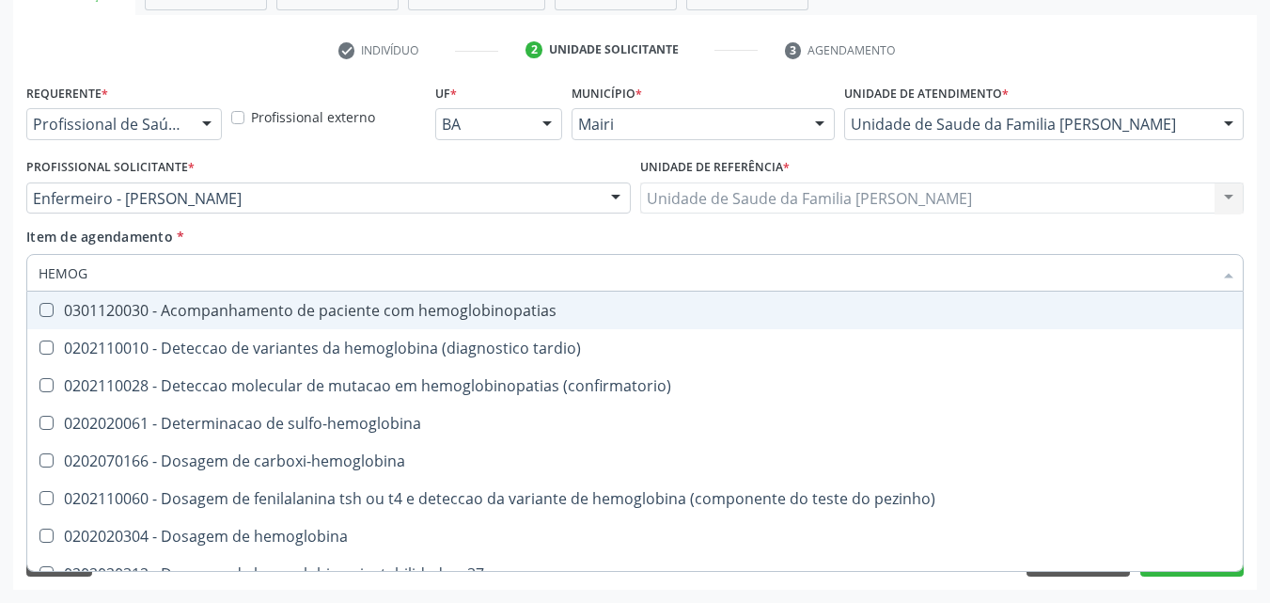
type input "HEMOGR"
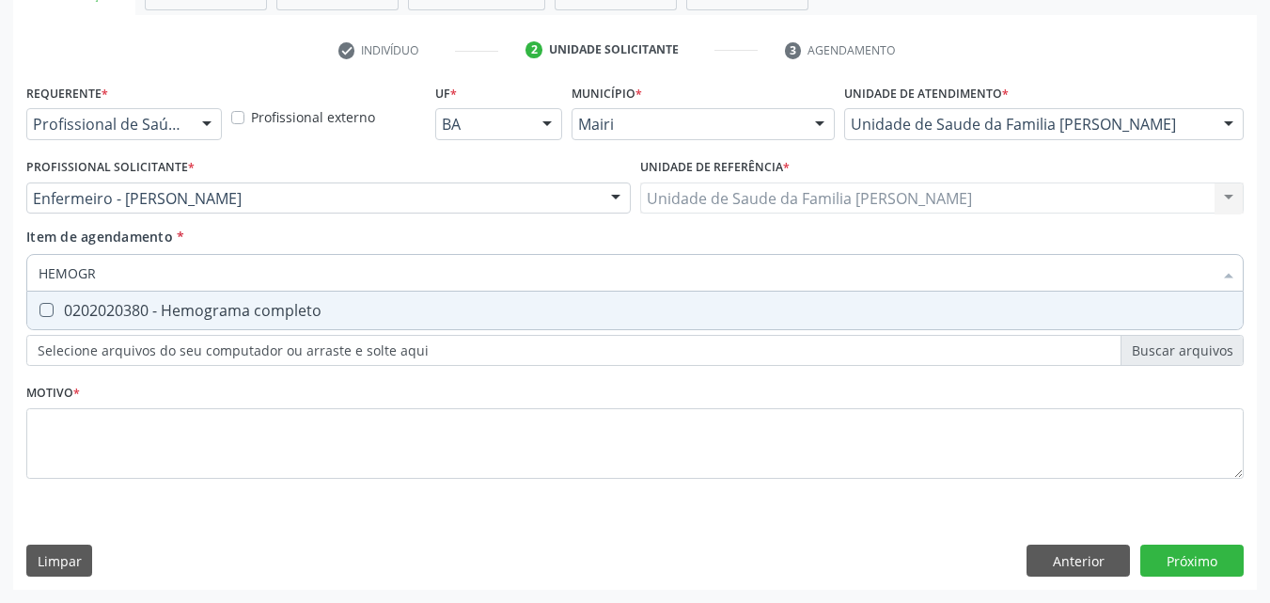
click at [118, 303] on div "0202020380 - Hemograma completo" at bounding box center [635, 310] width 1193 height 15
checkbox completo "true"
type input "HEMOG"
checkbox completo "false"
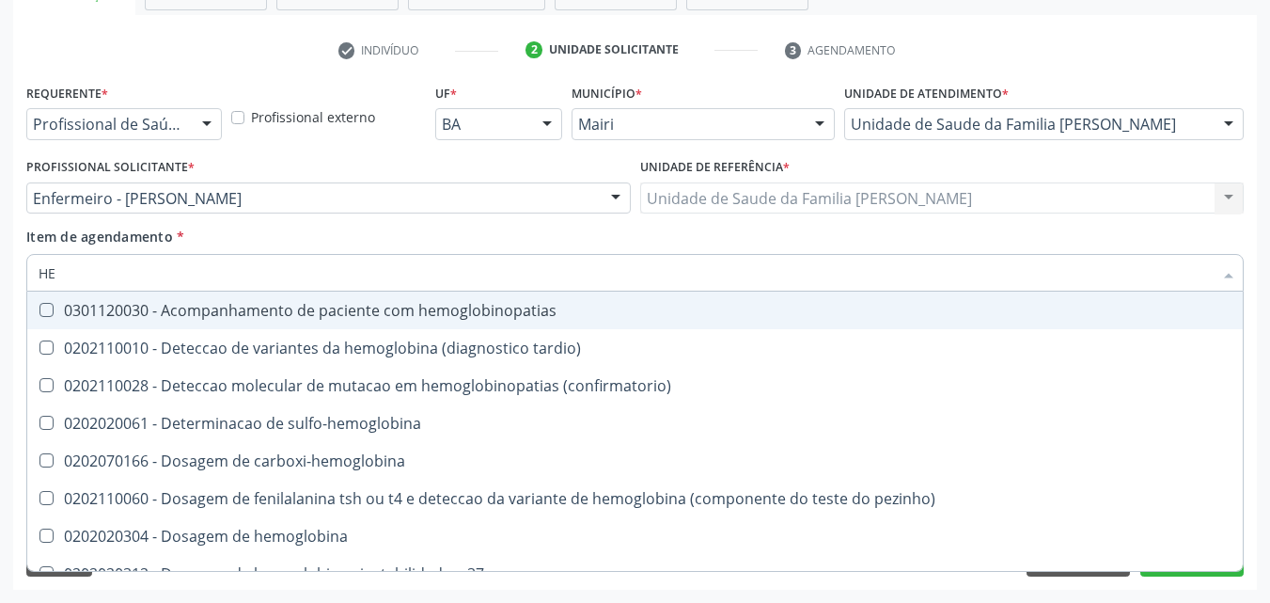
type input "H"
checkbox completo "false"
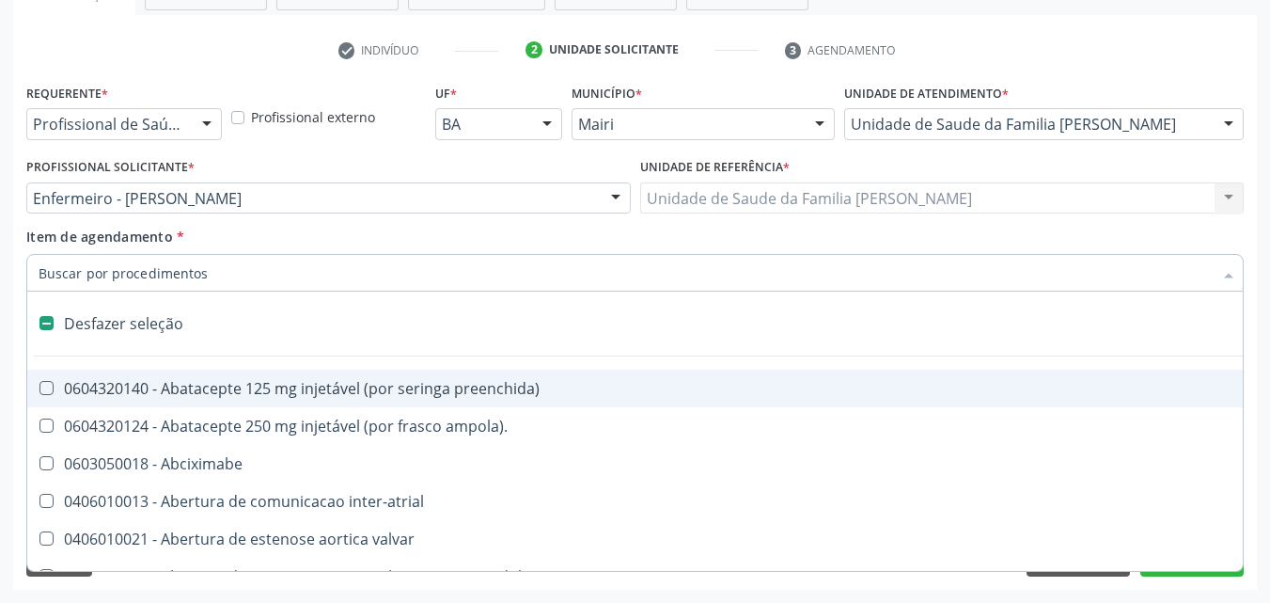
type input "G"
checkbox adolescente\) "true"
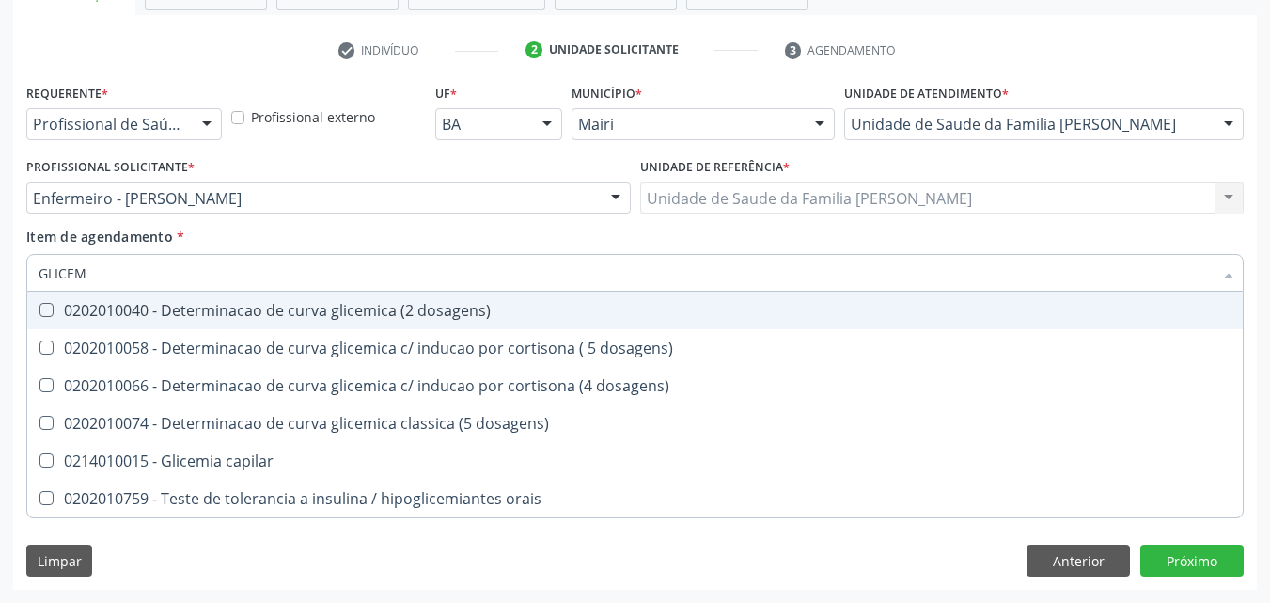
type input "GLICEMI"
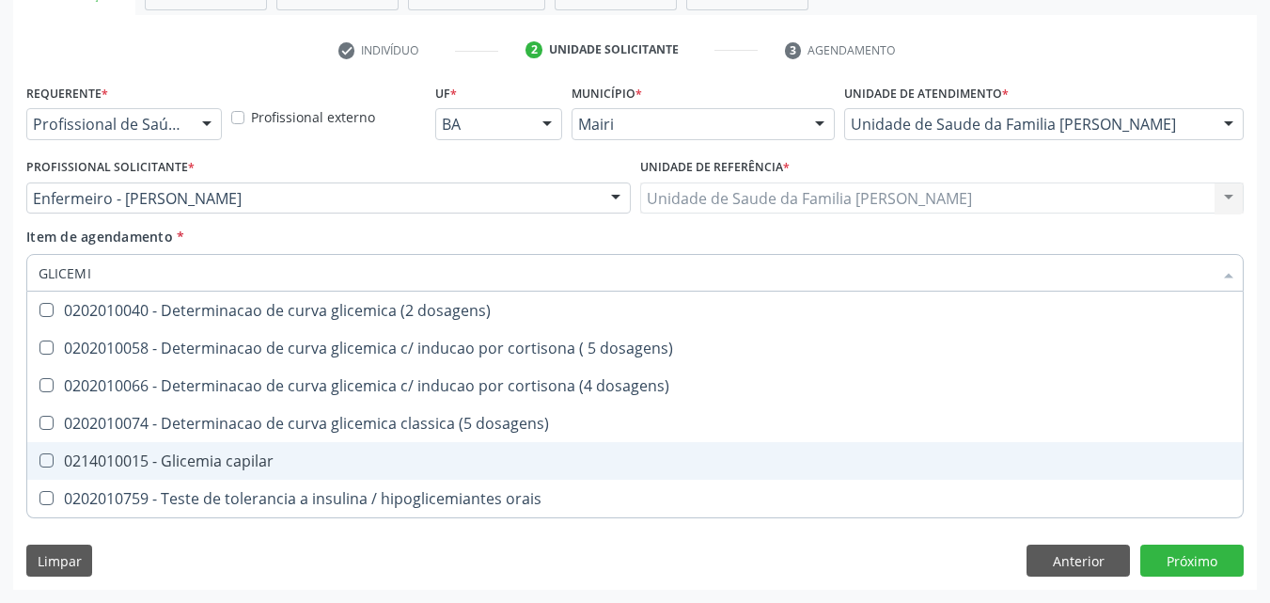
click at [213, 453] on div "0214010015 - Glicemia capilar" at bounding box center [635, 460] width 1193 height 15
checkbox capilar "true"
type input "GLICE"
checkbox capilar "false"
type input "G"
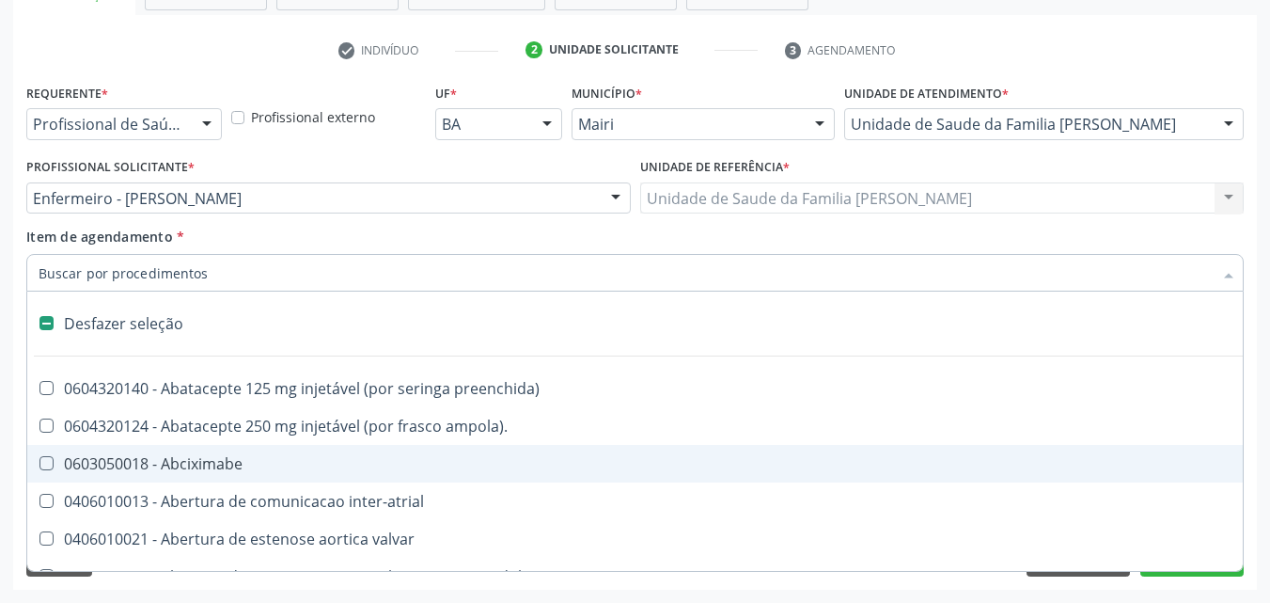
type input "H"
checkbox joelho "true"
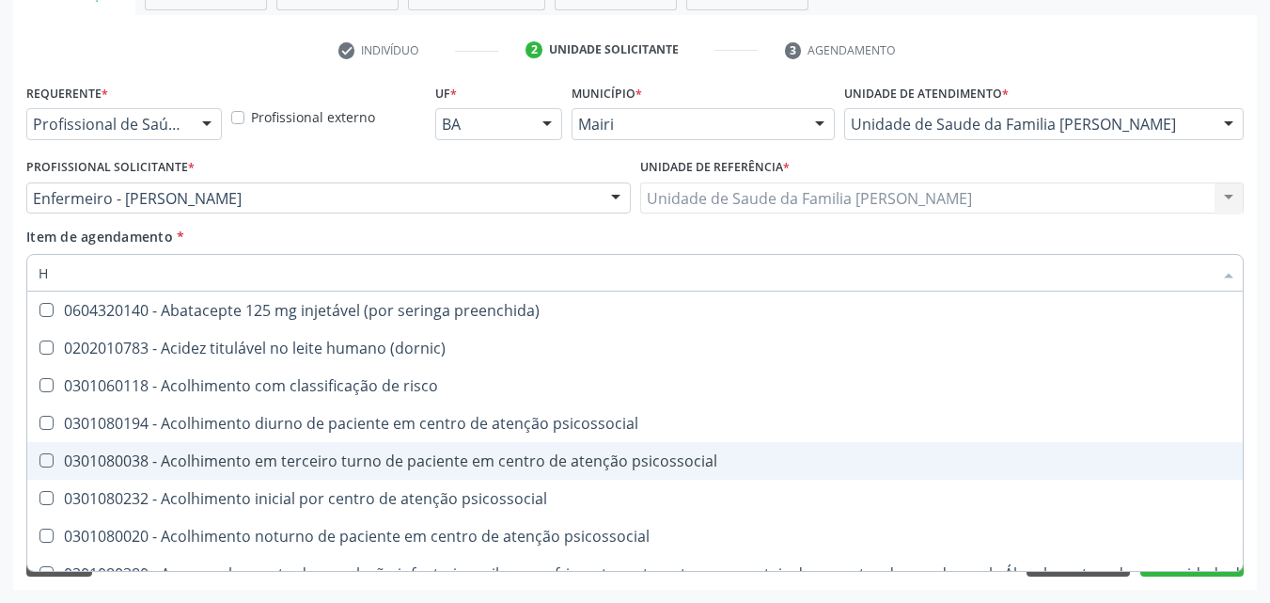
type input "HD"
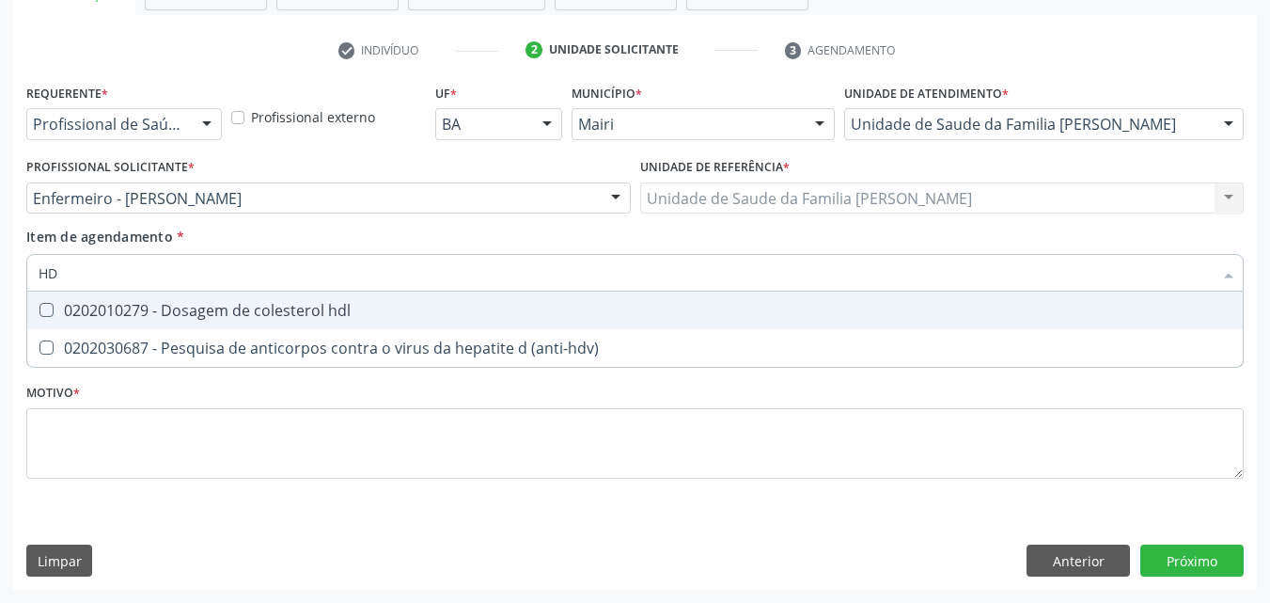
click at [219, 298] on span "0202010279 - Dosagem de colesterol hdl" at bounding box center [635, 311] width 1216 height 38
checkbox hdl "true"
type input "H"
checkbox hdl "false"
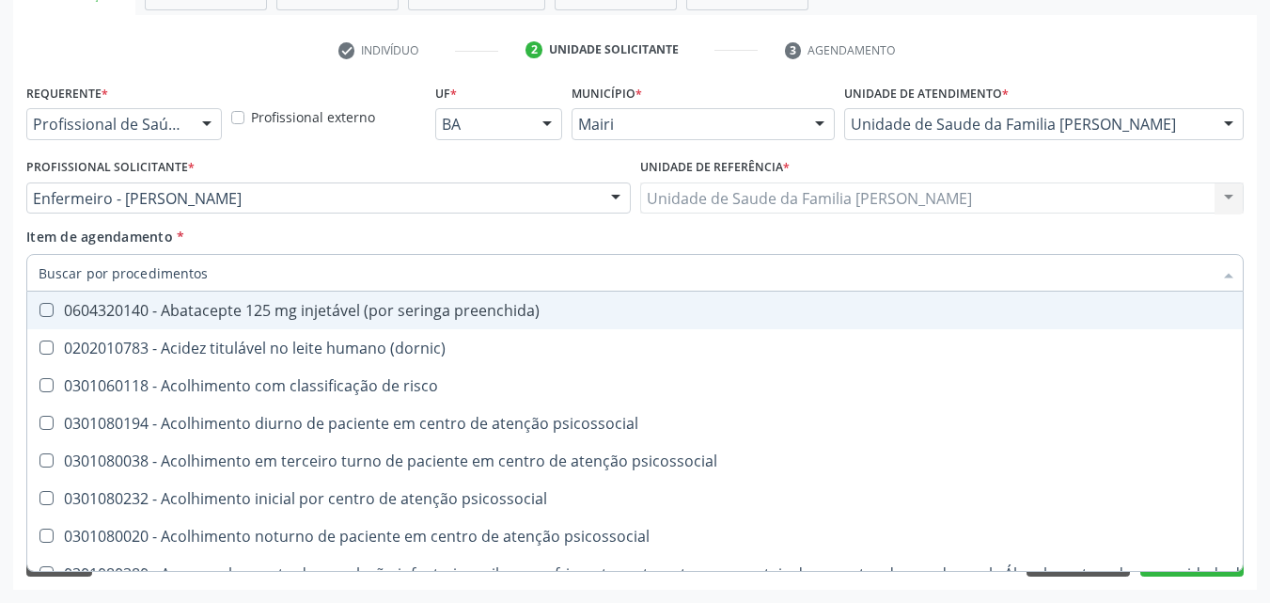
checkbox hdl "false"
checkbox completo "false"
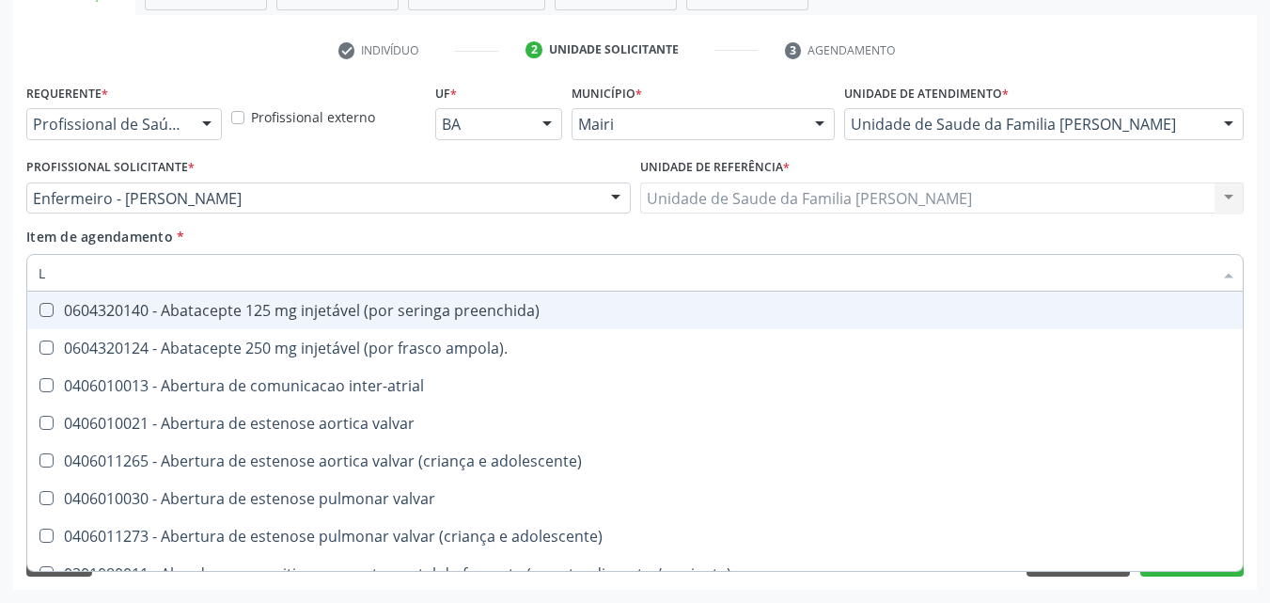
type input "LD"
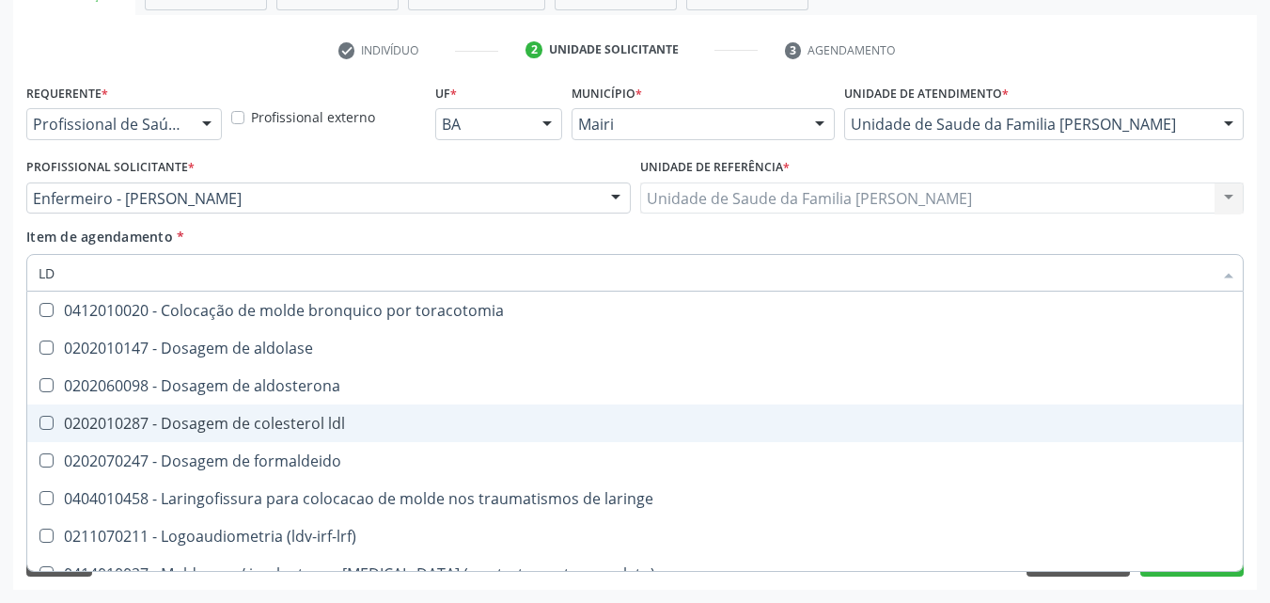
click at [281, 420] on div "0202010287 - Dosagem de colesterol ldl" at bounding box center [635, 423] width 1193 height 15
checkbox ldl "true"
type input "L"
checkbox ldl "false"
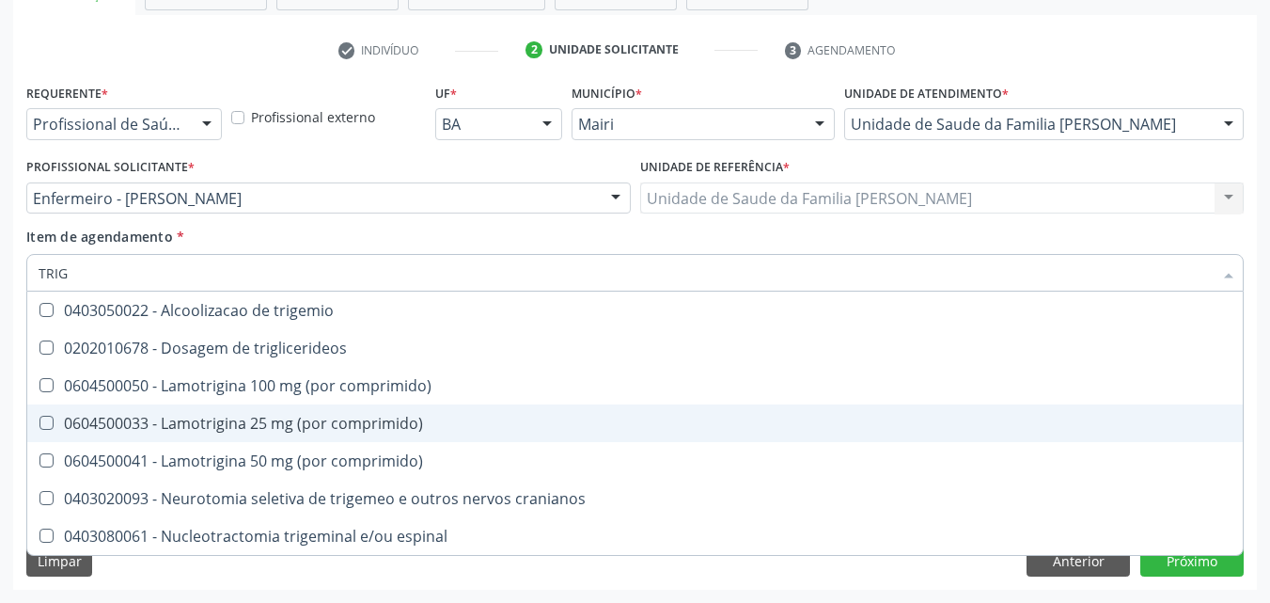
type input "TRIGL"
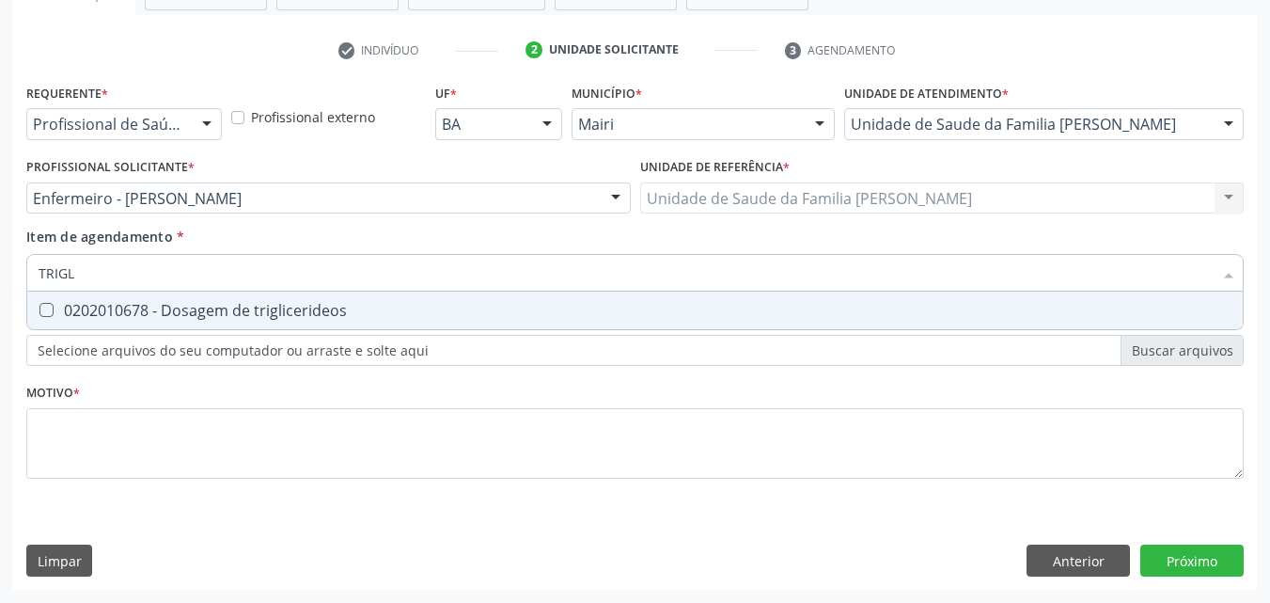
click at [232, 314] on div "0202010678 - Dosagem de triglicerideos" at bounding box center [635, 310] width 1193 height 15
checkbox triglicerideos "true"
type input "TRIG"
checkbox triglicerideos "false"
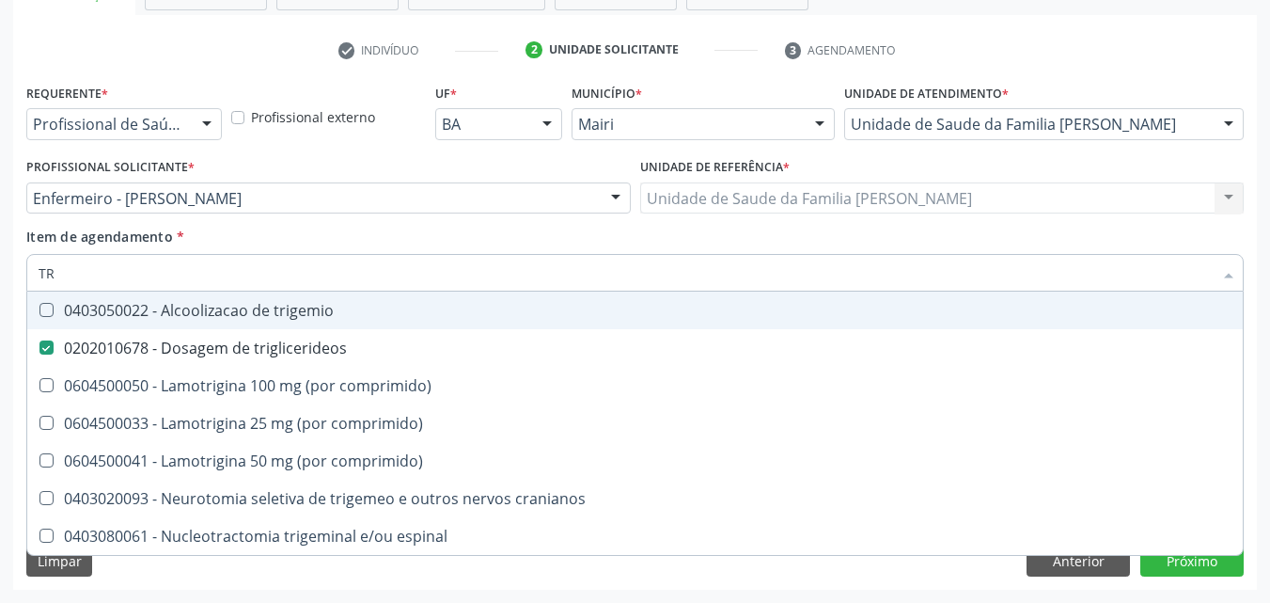
type input "T"
checkbox triglicerideos "false"
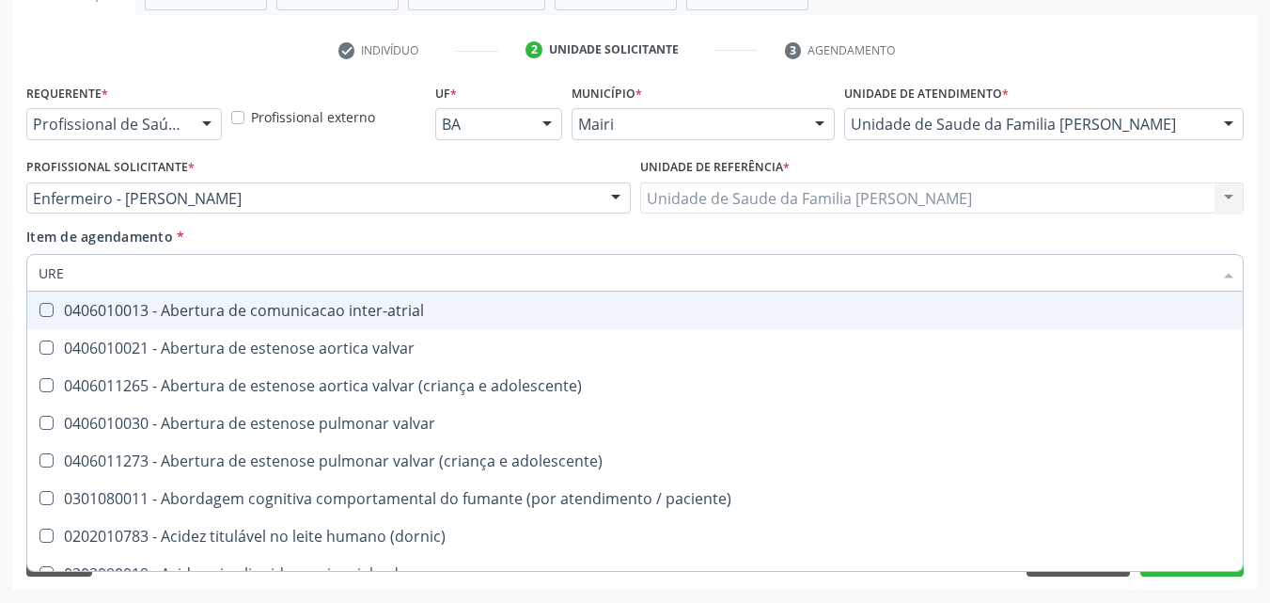
type input "UREI"
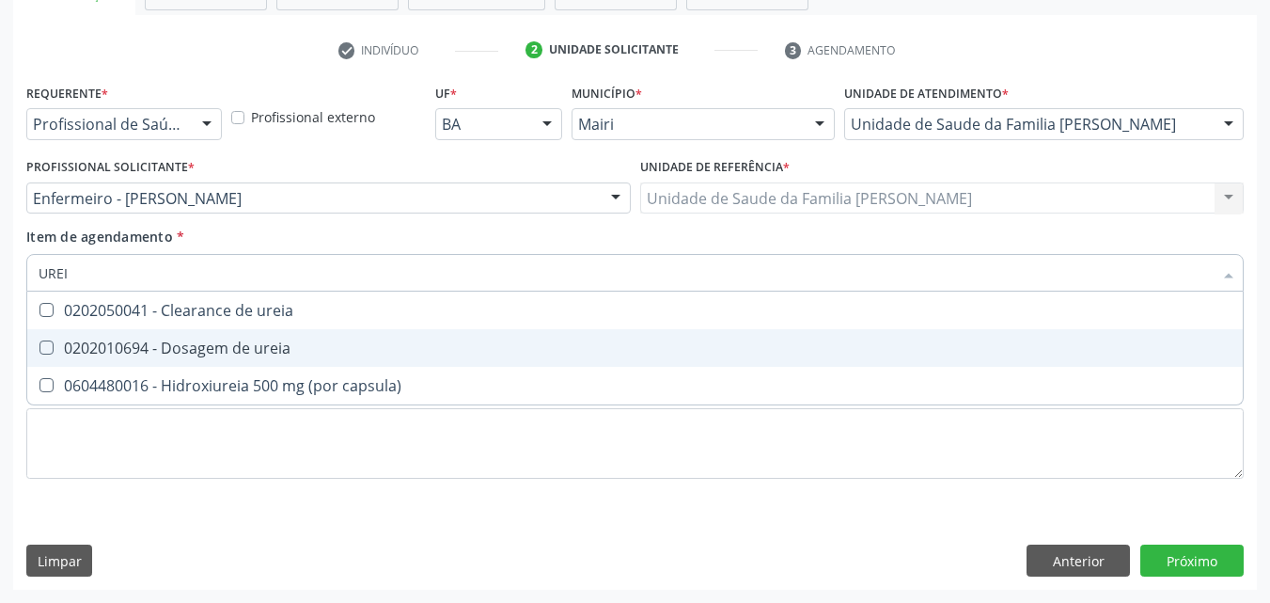
click at [244, 340] on div "0202010694 - Dosagem de ureia" at bounding box center [635, 347] width 1193 height 15
checkbox ureia "true"
type input "URE"
checkbox ureia "false"
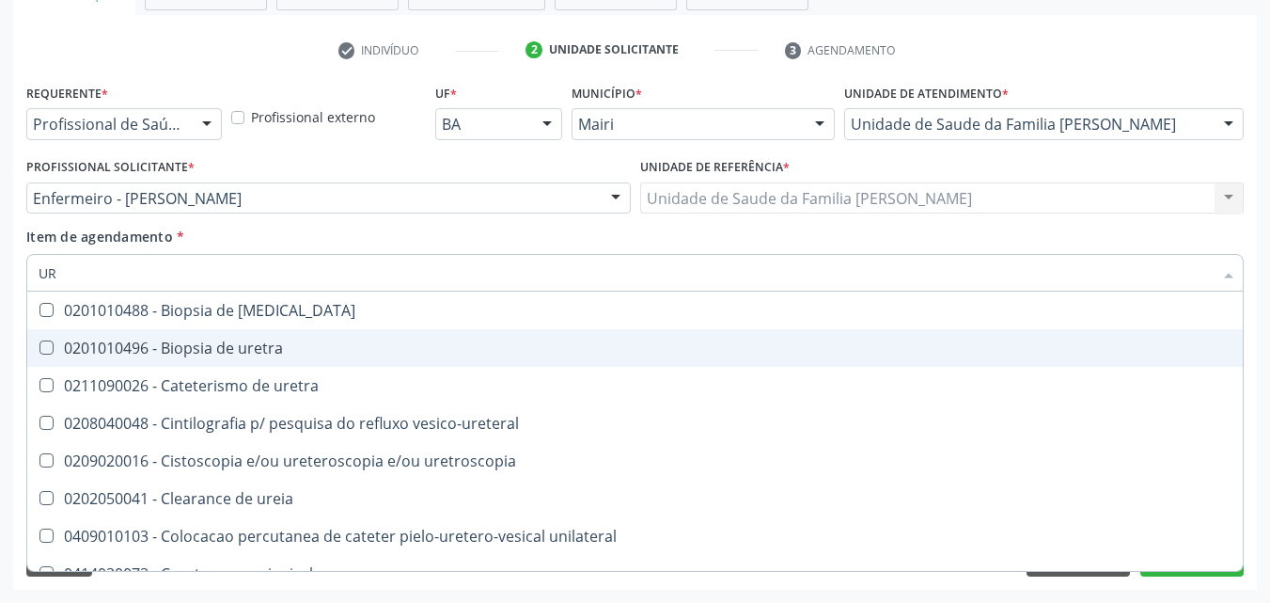
type input "U"
checkbox ureia "false"
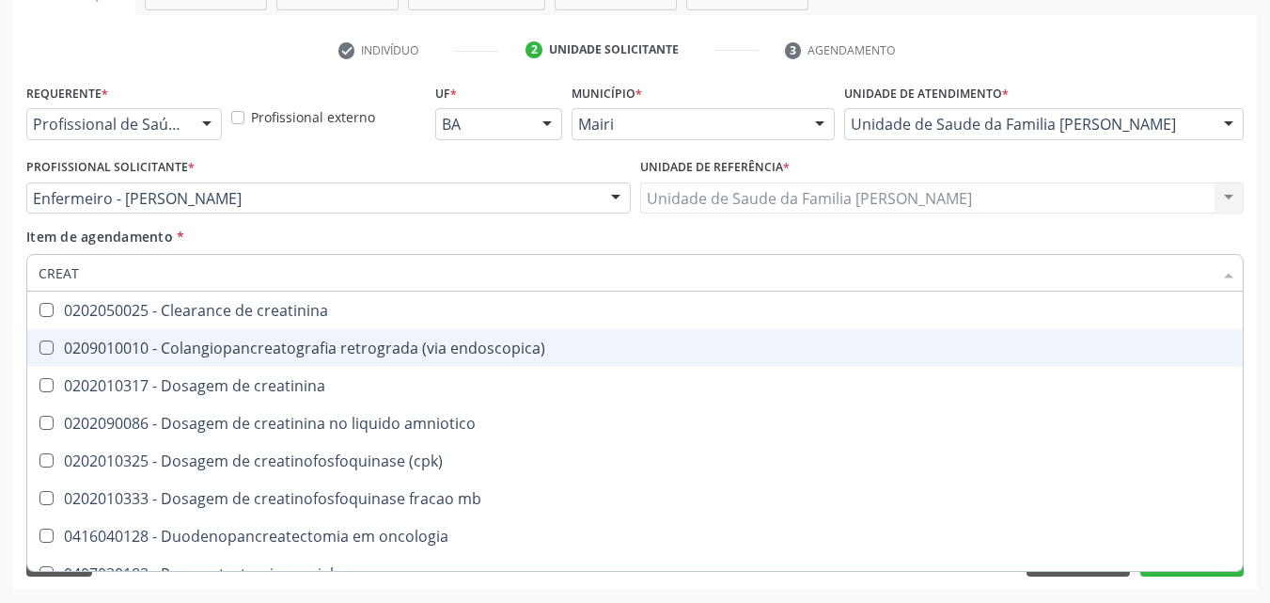
type input "CREATI"
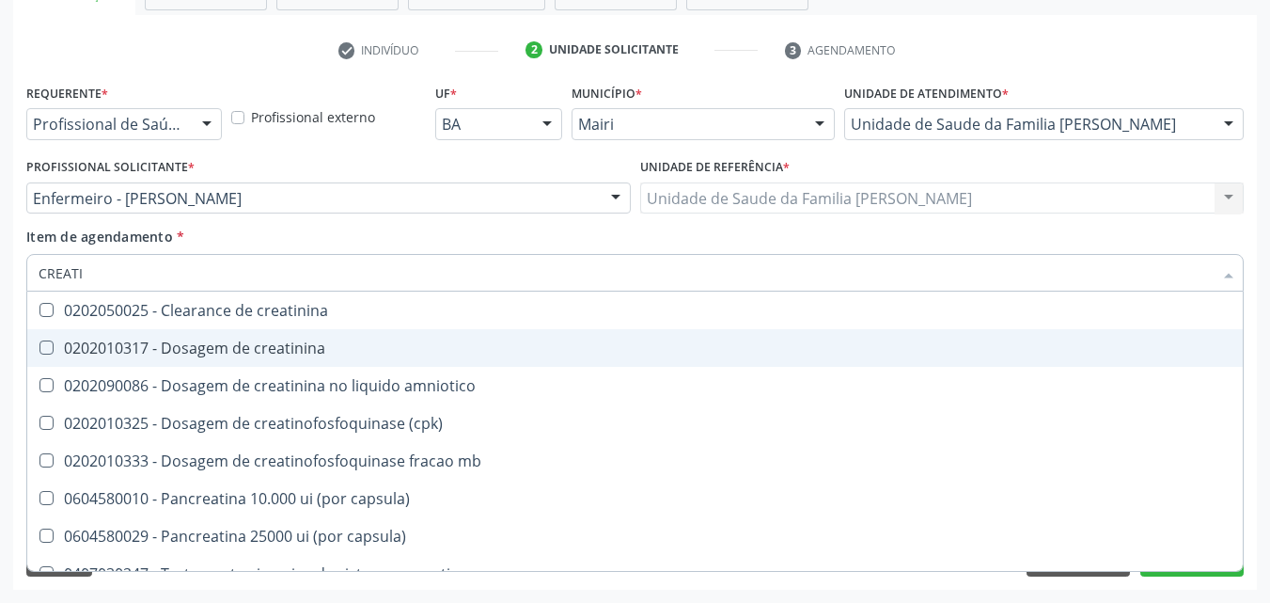
click at [244, 340] on div "0202010317 - Dosagem de creatinina" at bounding box center [635, 347] width 1193 height 15
checkbox creatinina "true"
type input "CREAT"
checkbox creatinina "false"
checkbox amniotico "true"
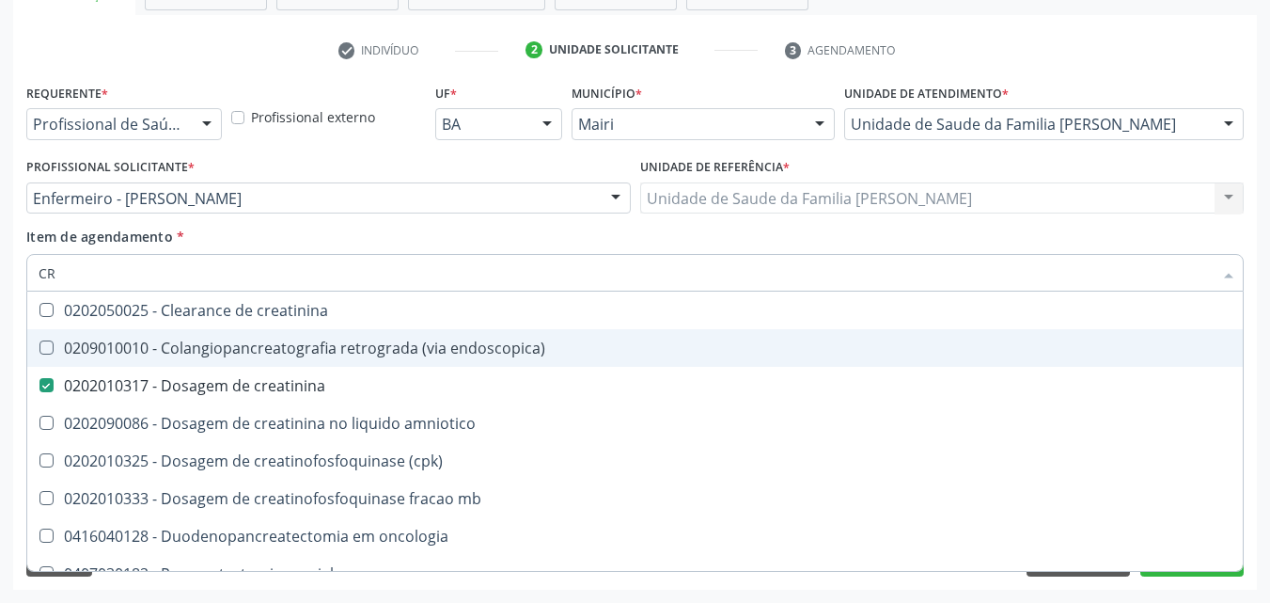
type input "C"
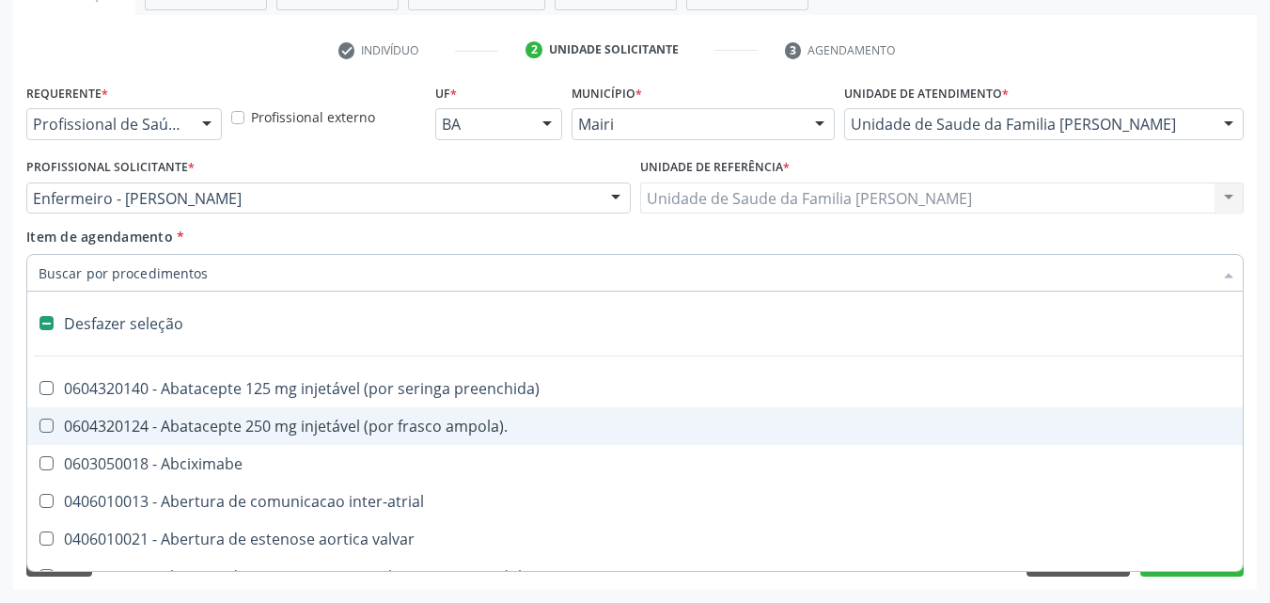
checkbox Abciximabe "false"
checkbox valvar "false"
checkbox paciente\) "false"
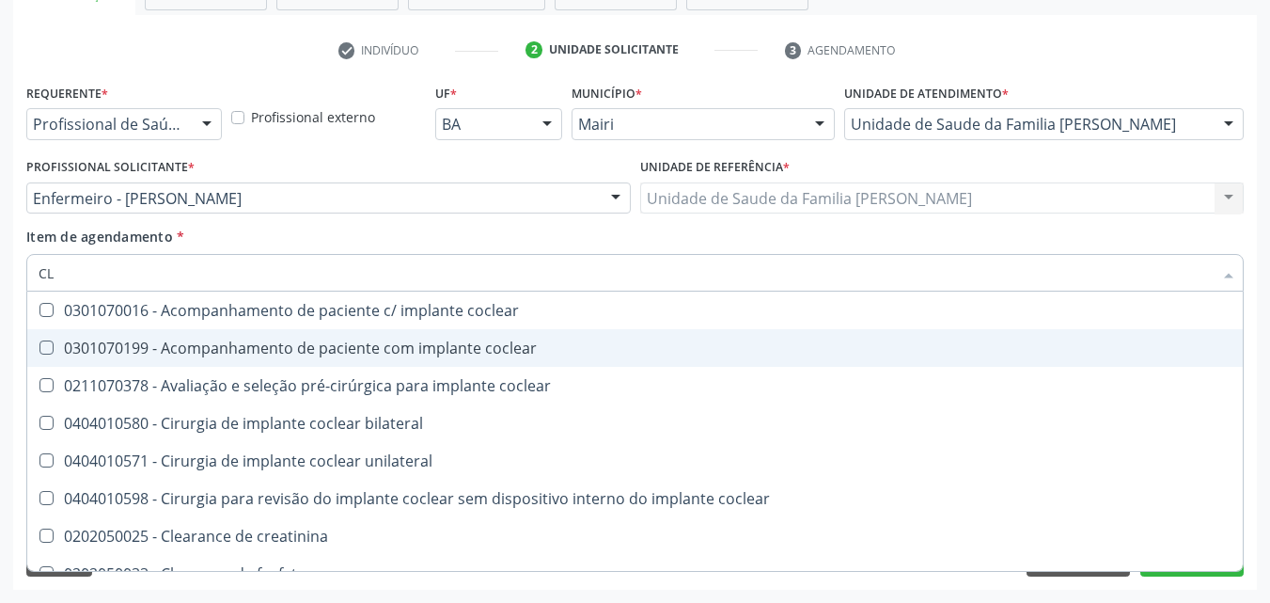
type input "C"
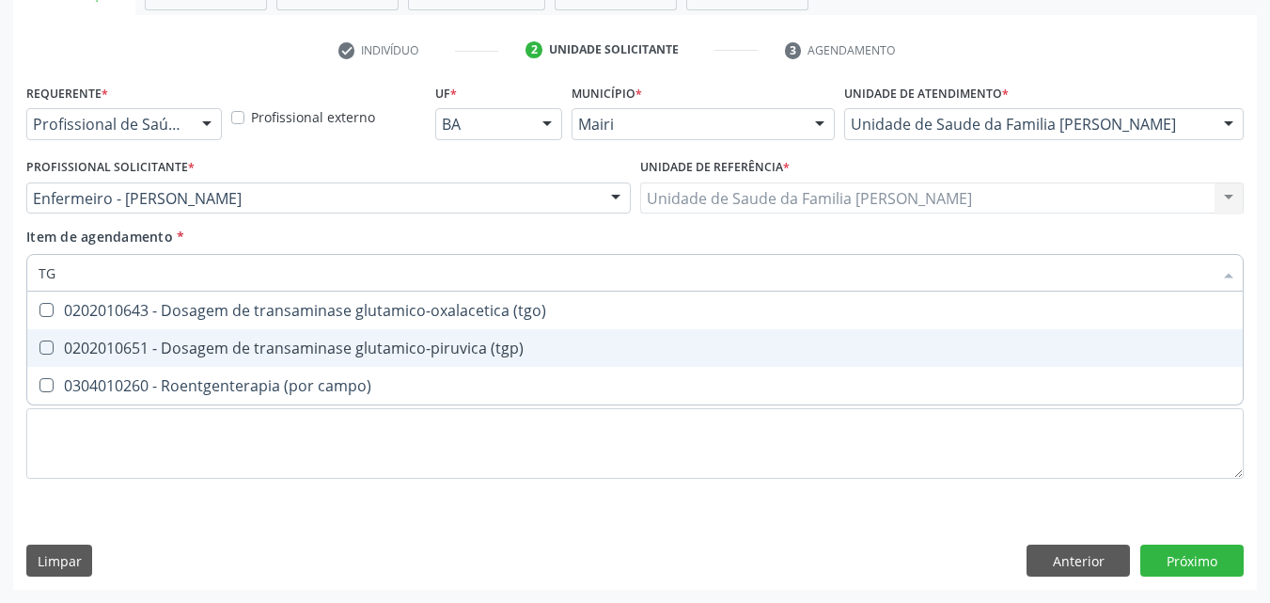
type input "TGO"
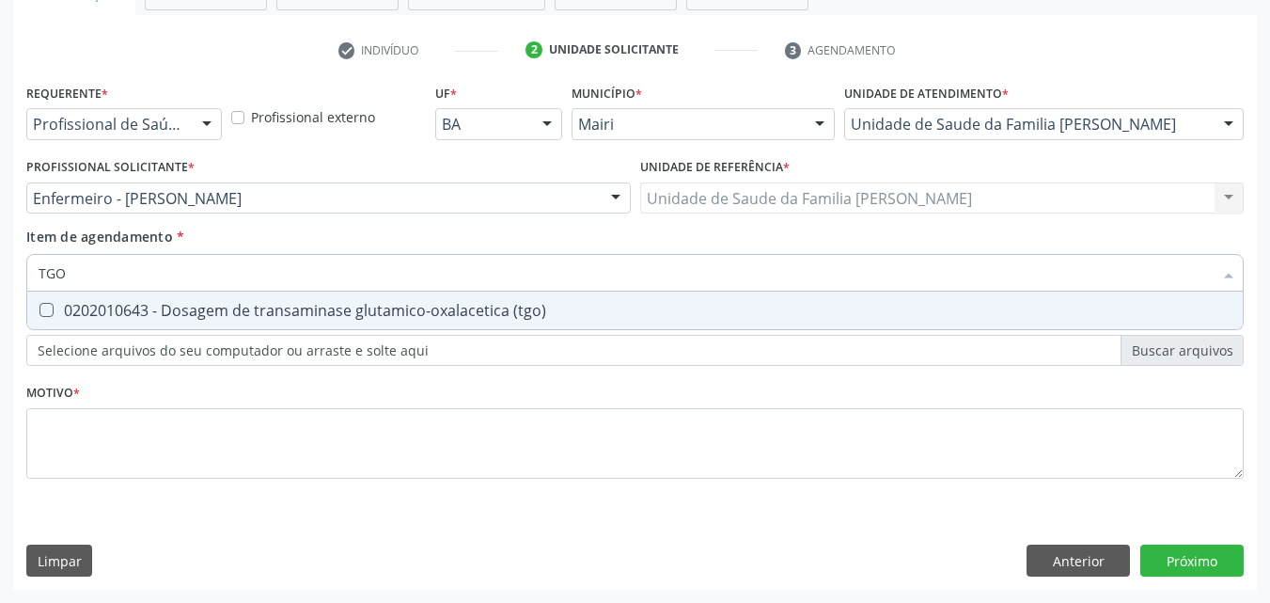
click at [235, 308] on div "0202010643 - Dosagem de transaminase glutamico-oxalacetica (tgo)" at bounding box center [635, 310] width 1193 height 15
checkbox \(tgo\) "true"
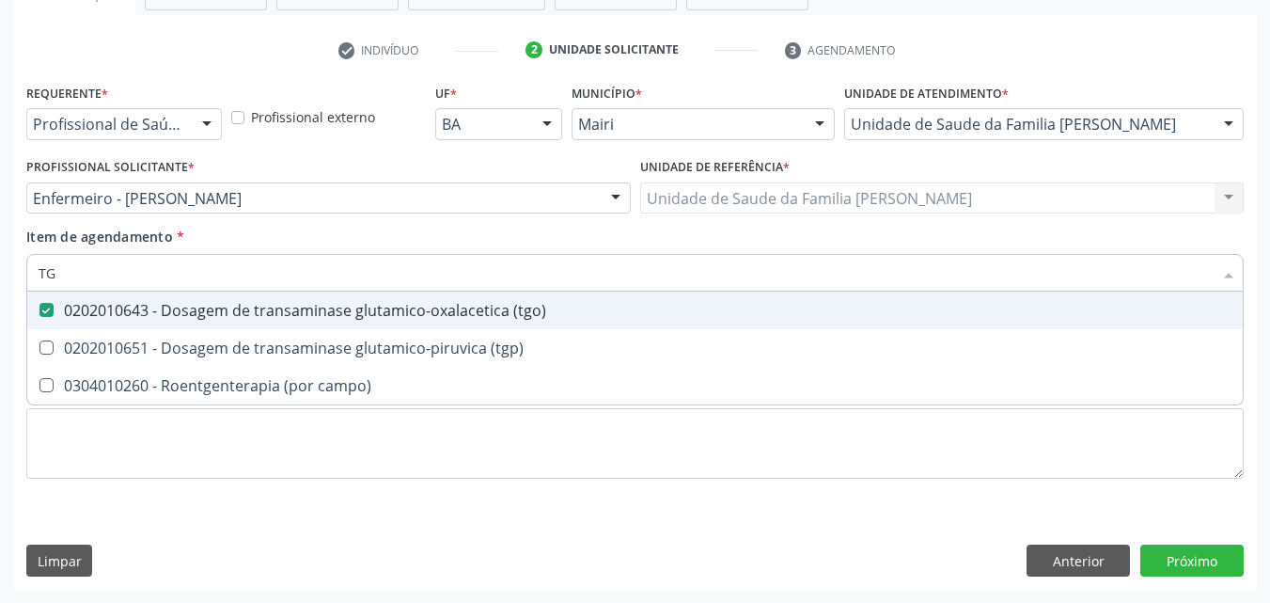
type input "TGP"
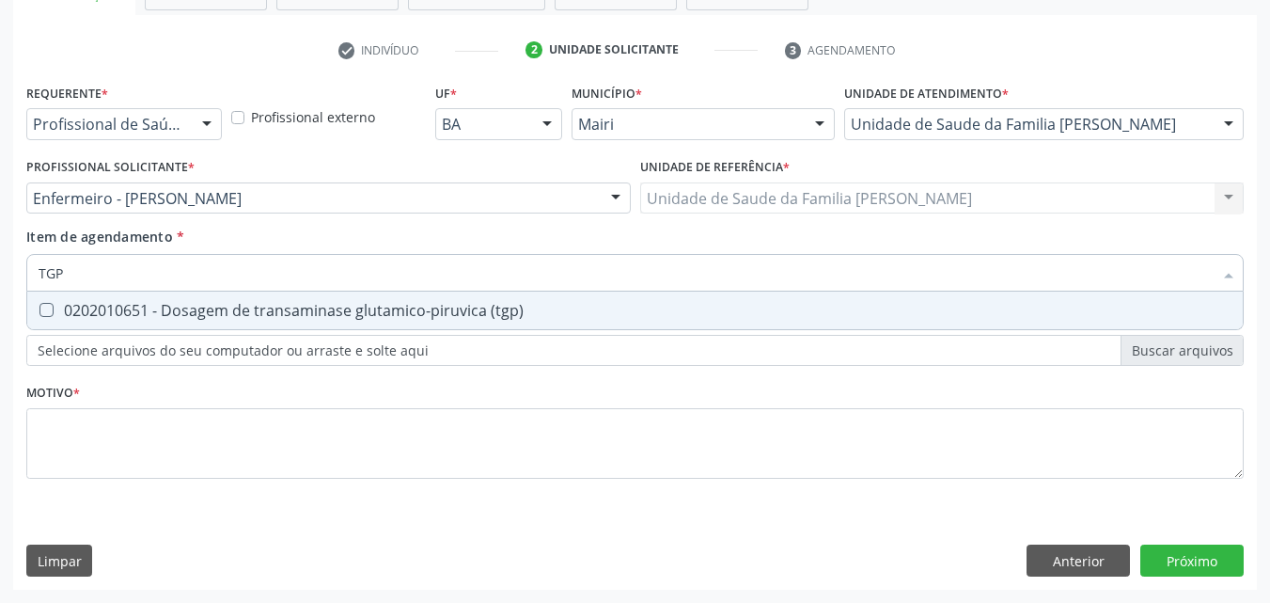
click at [235, 308] on div "0202010651 - Dosagem de transaminase glutamico-piruvica (tgp)" at bounding box center [635, 310] width 1193 height 15
checkbox \(tgp\) "true"
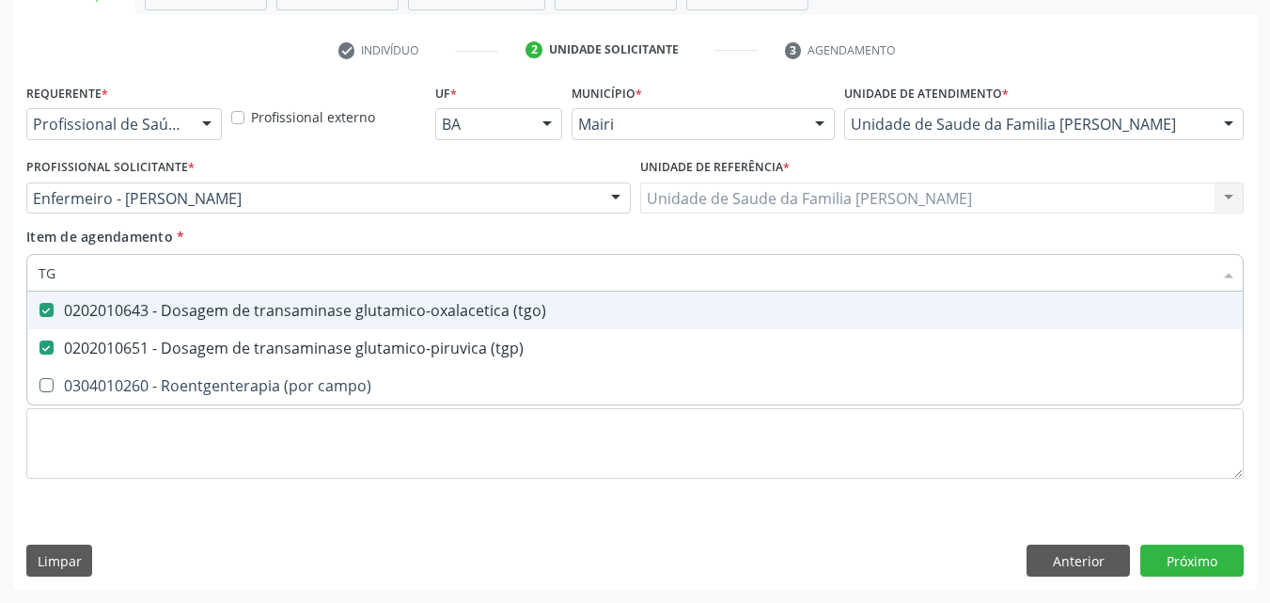
type input "T"
checkbox \(tgo\) "false"
checkbox \(tgp\) "false"
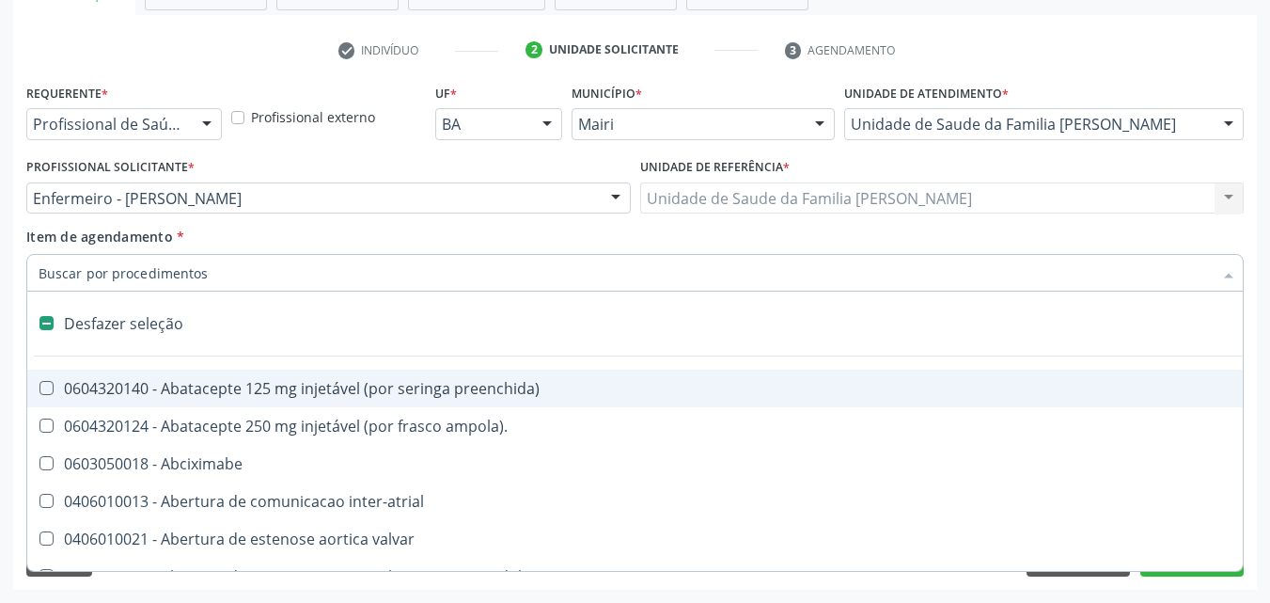
type input "G"
checkbox inalante\) "true"
checkbox bilateral "true"
checkbox hospitais "true"
checkbox estimulo "true"
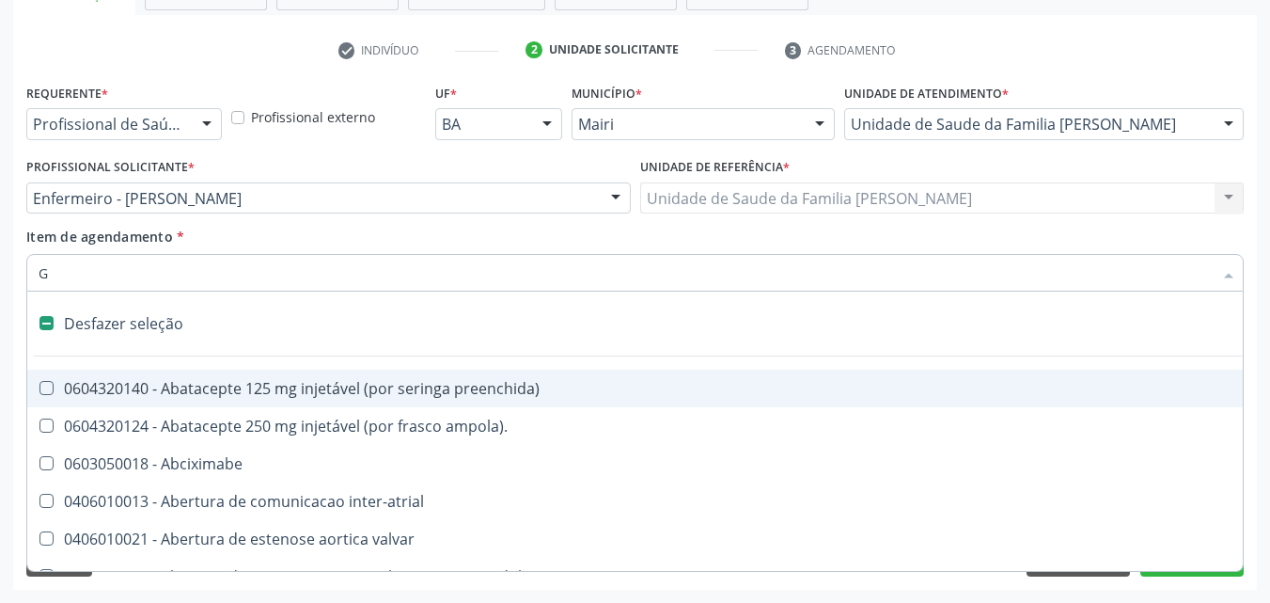
checkbox \(bilateral\) "true"
checkbox projecoes\) "true"
checkbox 67 "true"
checkbox aorto-cavitarias "true"
checkbox adolescente\) "true"
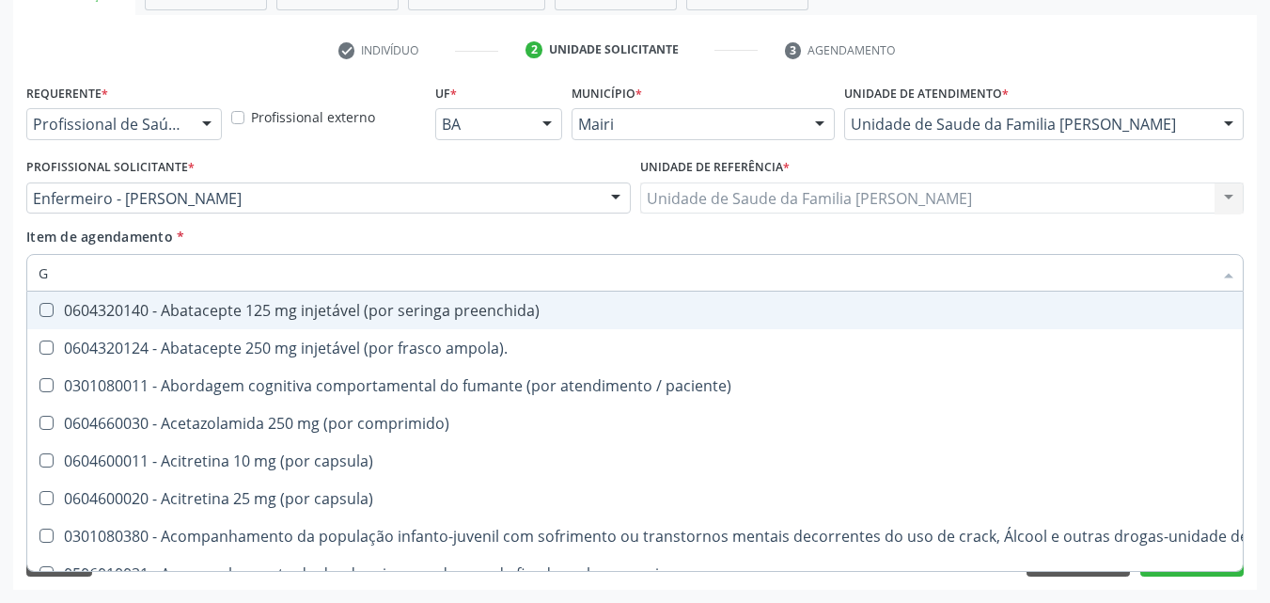
type input "GL"
checkbox bucomaxilofacial "true"
checkbox pé "true"
checkbox pé\) "true"
checkbox normal "true"
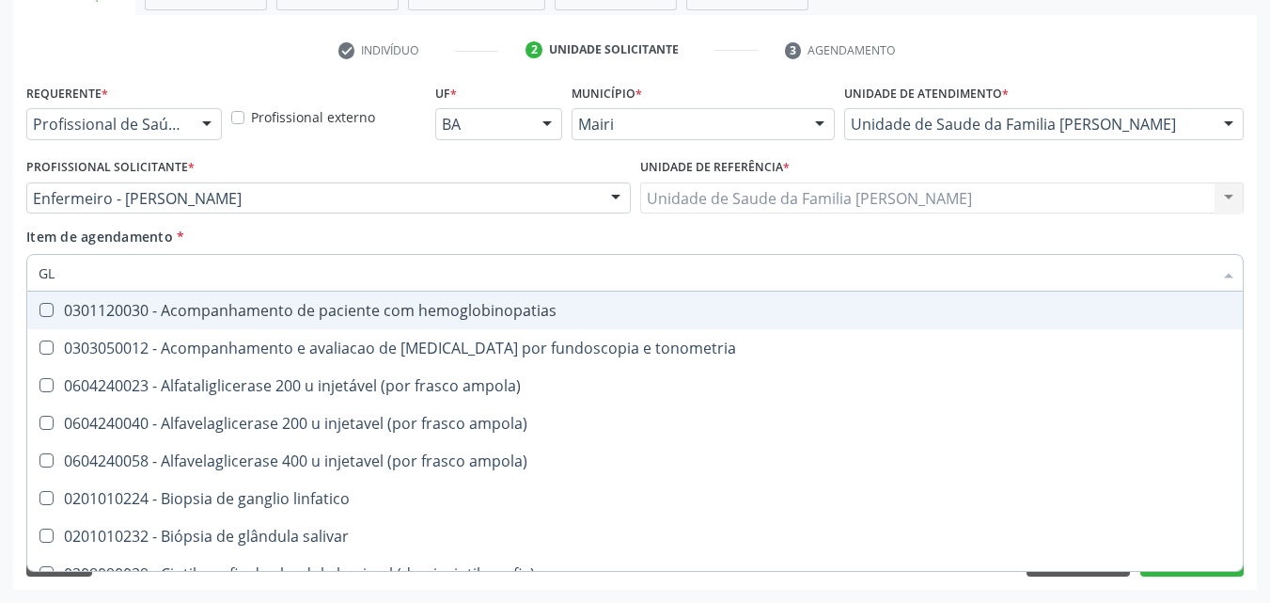
type input "GLI"
checkbox globular "true"
checkbox dosagens\) "true"
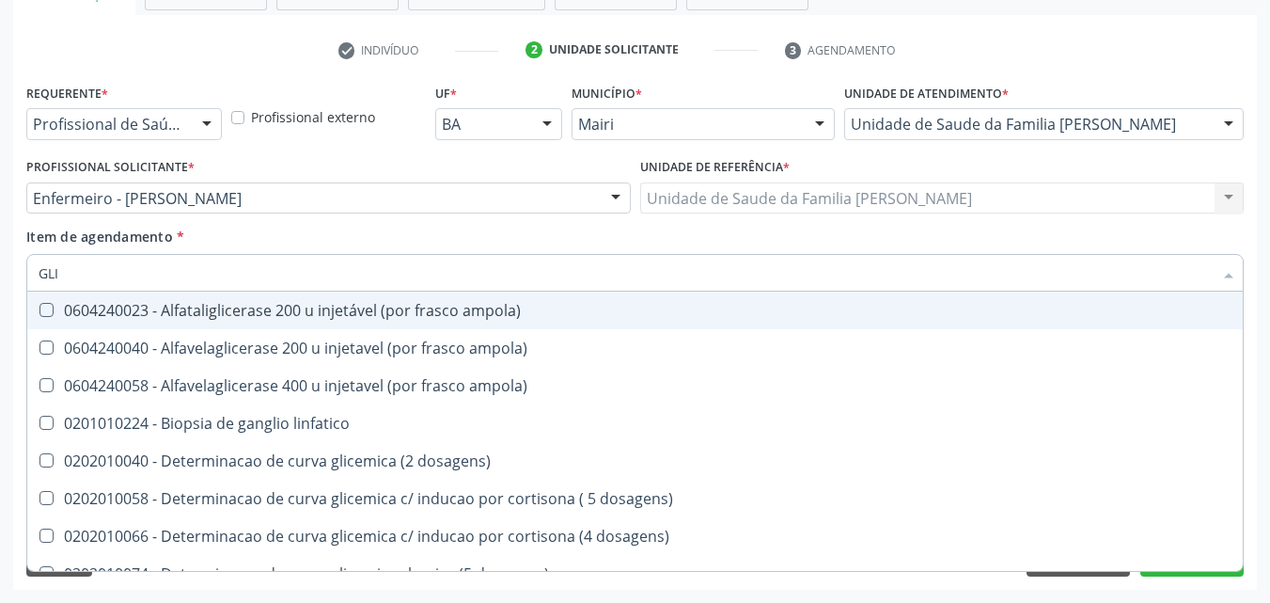
type input "GL"
checkbox triglicerideos "false"
checkbox capilar "false"
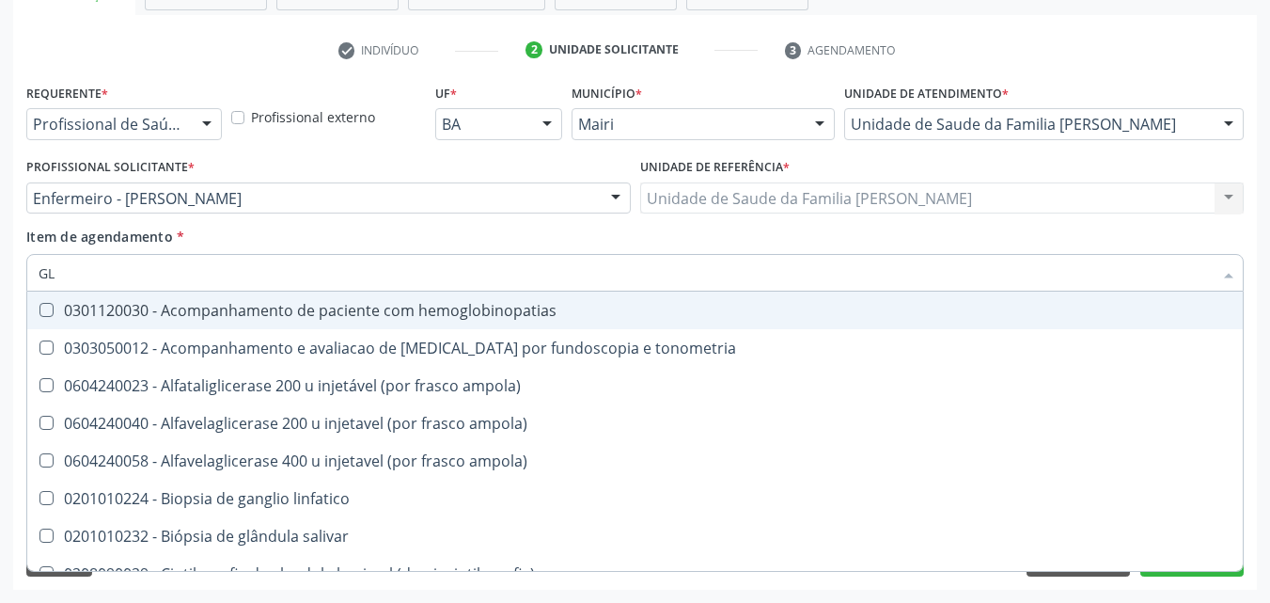
type input "G"
checkbox \(tgo\) "false"
checkbox \(tgp\) "false"
checkbox triglicerideos "false"
checkbox capilar "false"
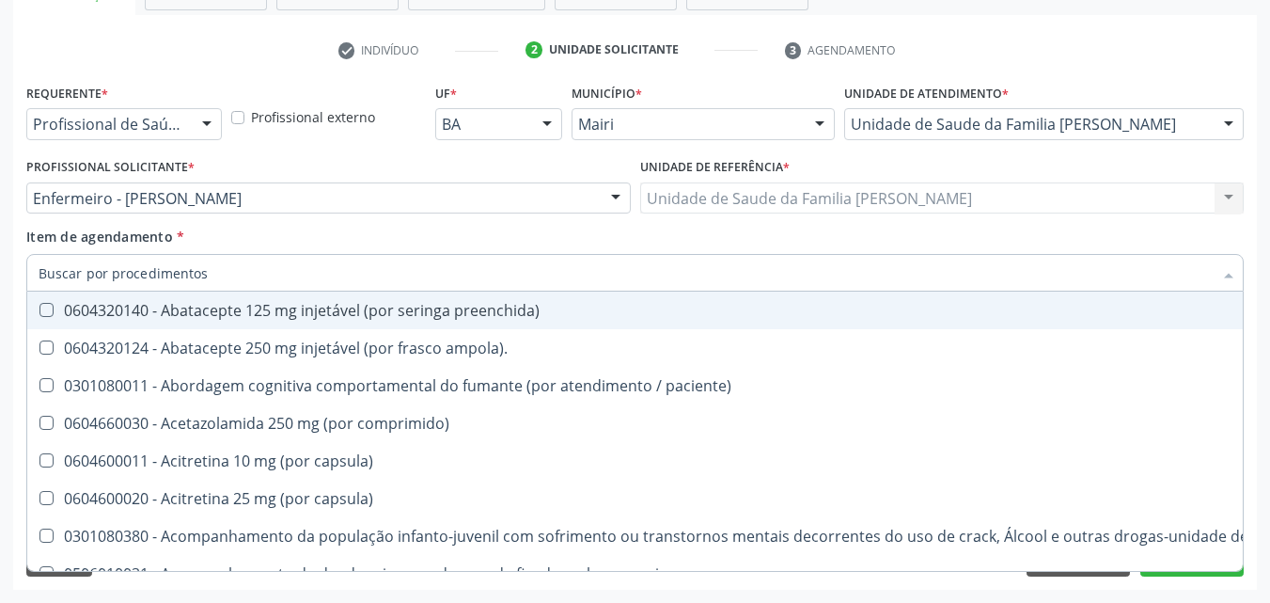
checkbox hdl "false"
checkbox ldl "false"
checkbox creatinina "false"
checkbox \(tgo\) "false"
checkbox \(tgp\) "false"
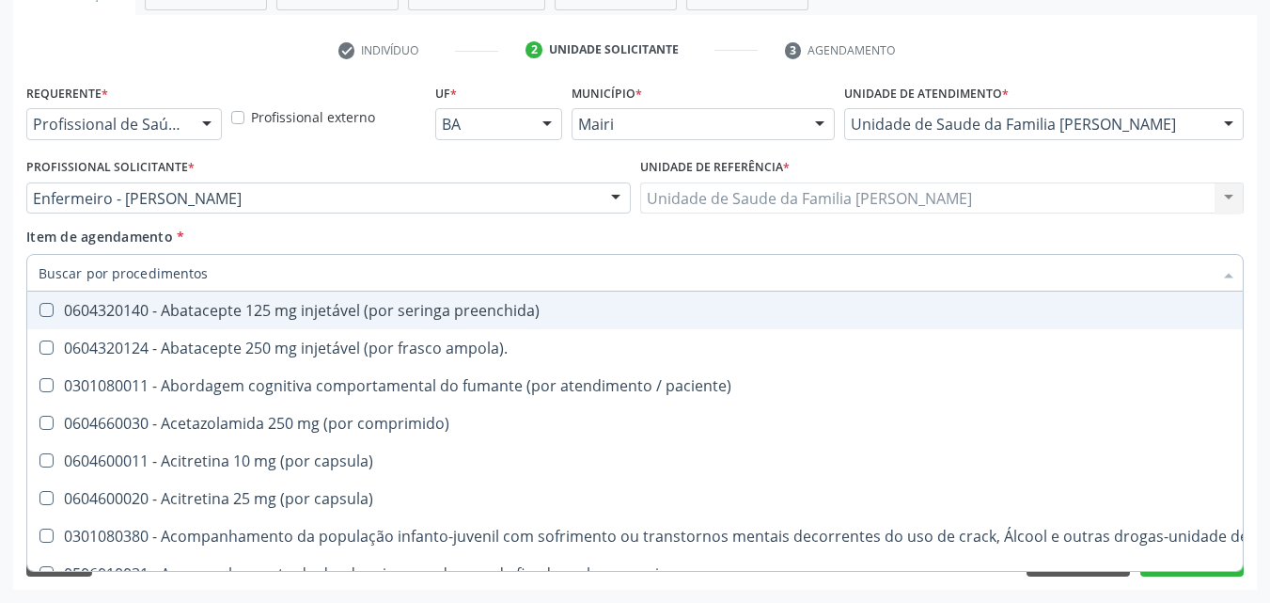
checkbox triglicerideos "false"
checkbox ureia "false"
checkbox capilar "false"
checkbox completo "false"
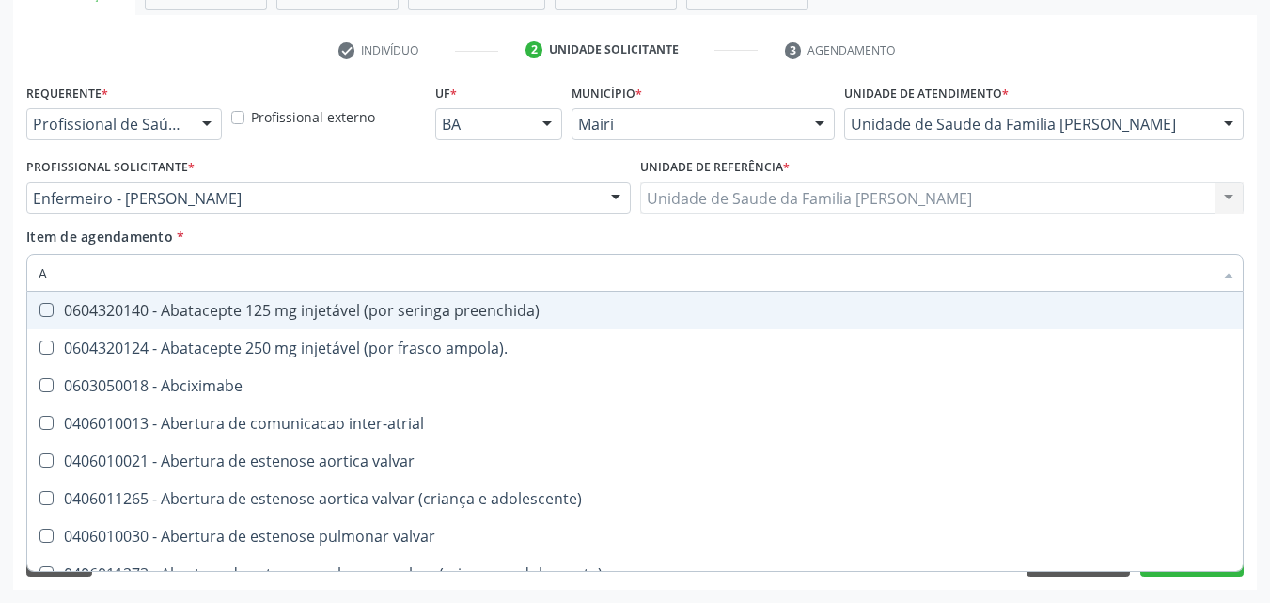
type input "AC"
checkbox população "true"
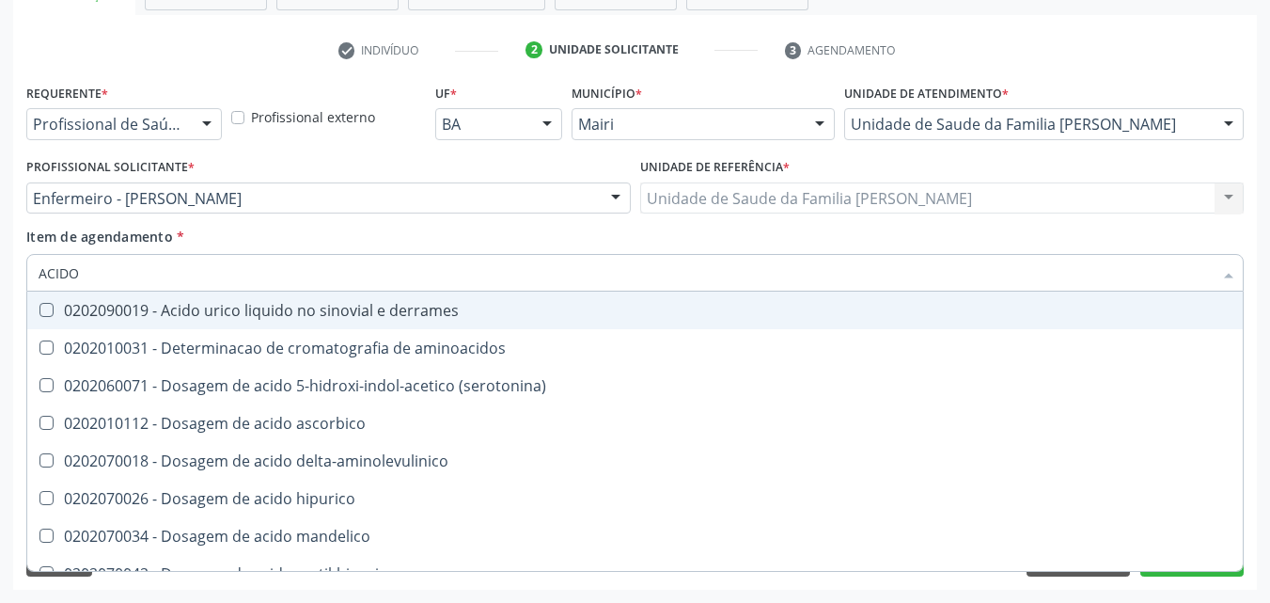
type input "ACIDO U"
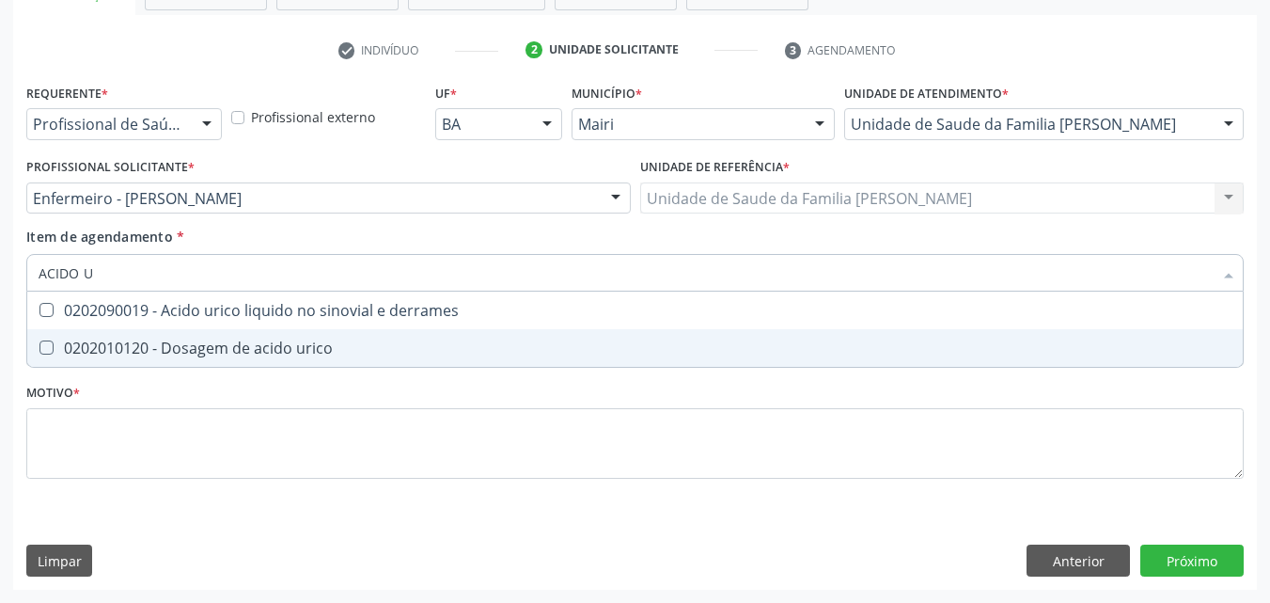
click at [236, 334] on span "0202010120 - Dosagem de acido urico" at bounding box center [635, 348] width 1216 height 38
checkbox urico "true"
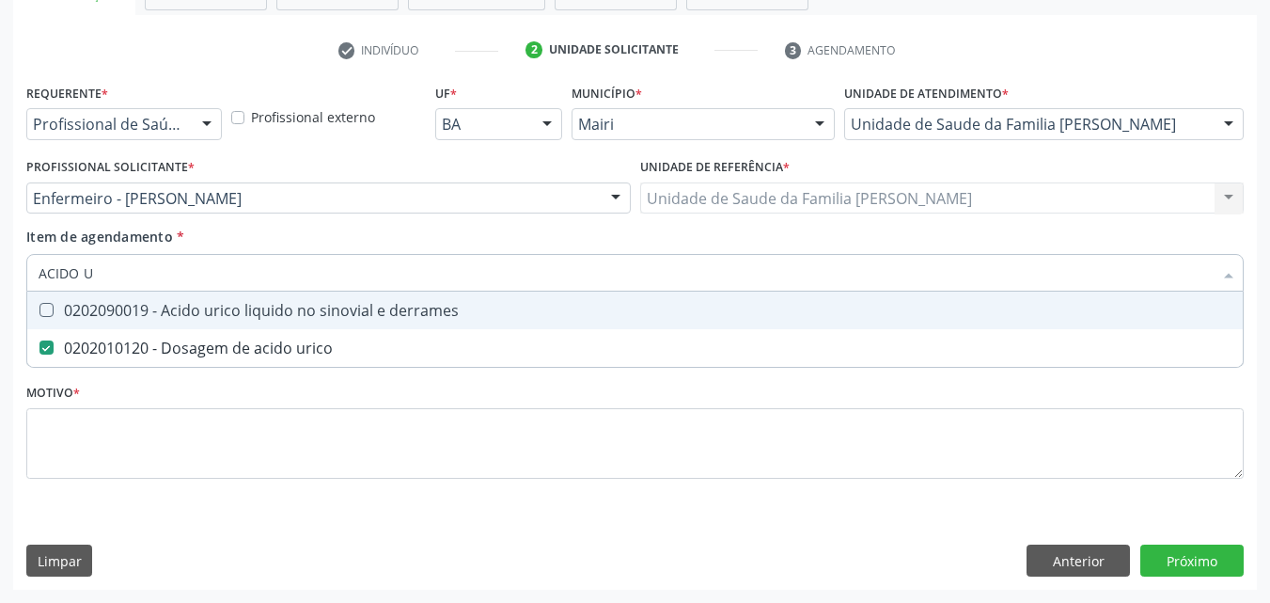
click at [350, 231] on div "Item de agendamento * ACIDO U Desfazer seleção 0202090019 - Acido urico liquido…" at bounding box center [635, 256] width 1218 height 59
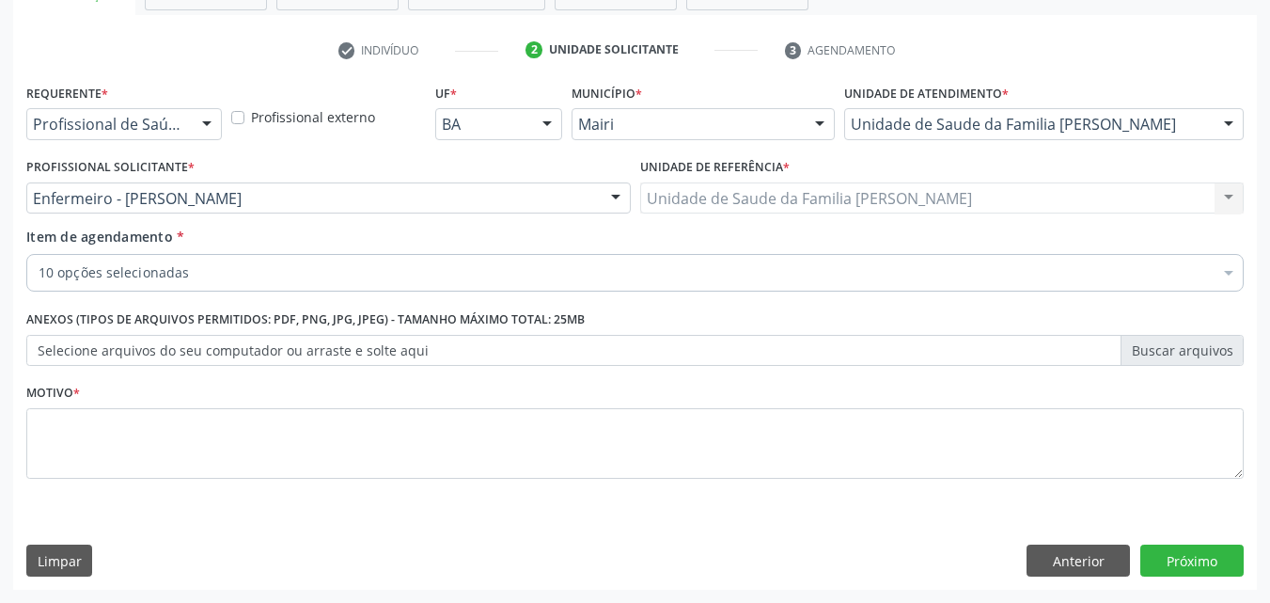
click at [188, 402] on div "Motivo *" at bounding box center [635, 429] width 1218 height 100
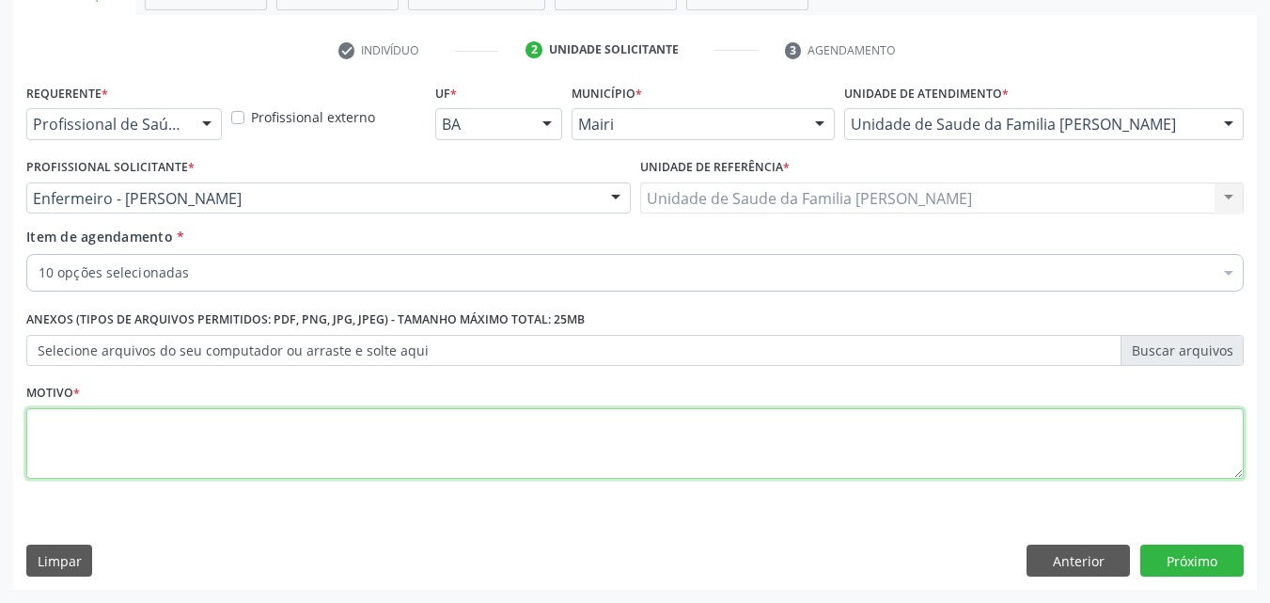
click at [184, 434] on textarea at bounding box center [635, 443] width 1218 height 71
type textarea "E"
type textarea "AVALIAÇÃO"
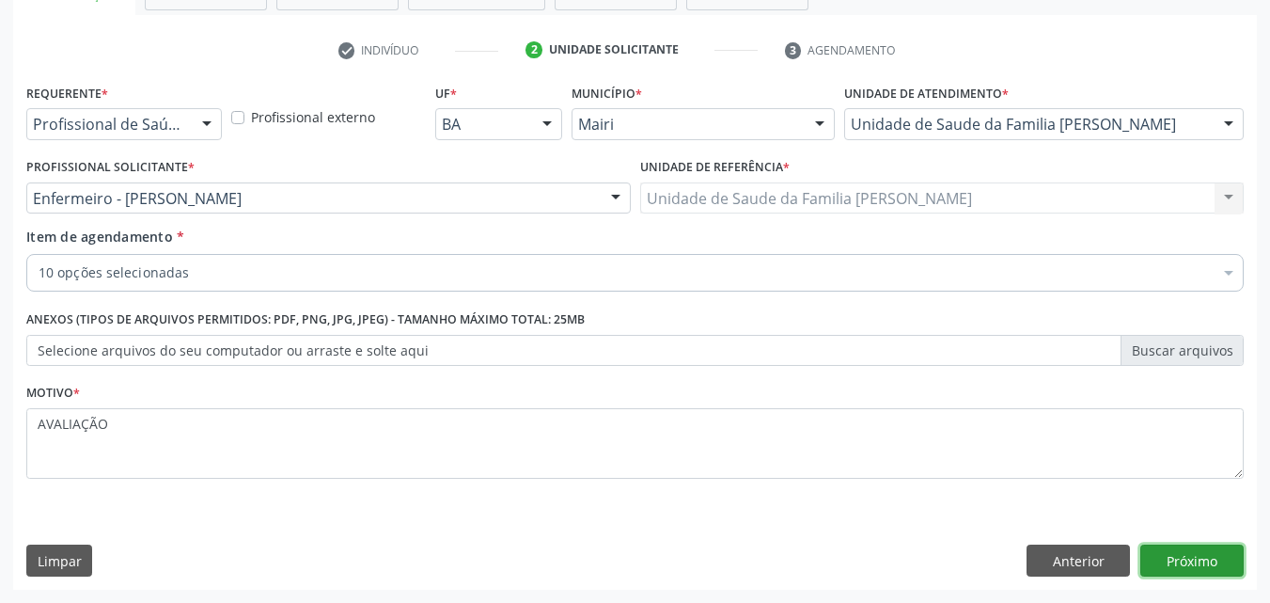
click at [1159, 555] on button "Próximo" at bounding box center [1192, 560] width 103 height 32
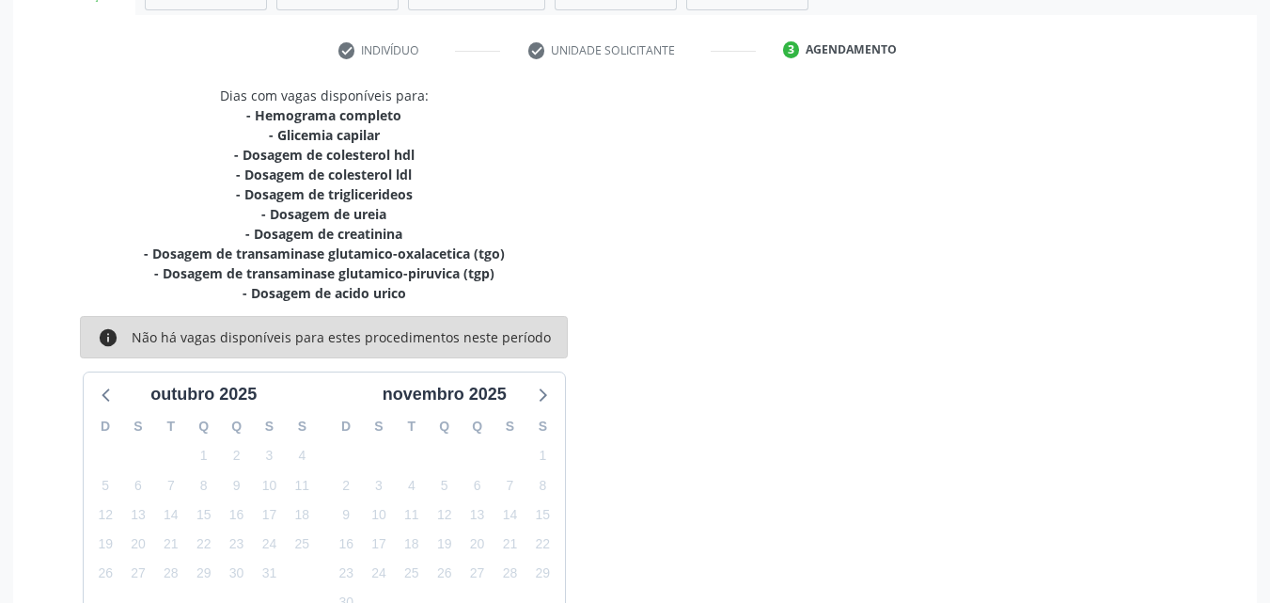
scroll to position [449, 0]
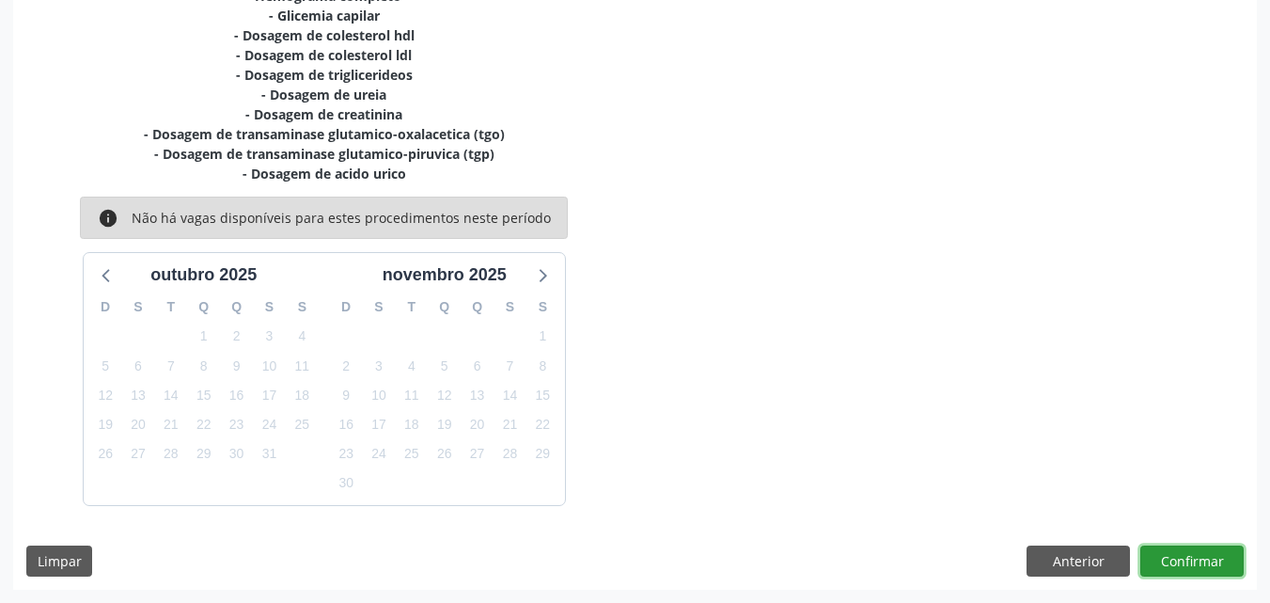
click at [1190, 554] on button "Confirmar" at bounding box center [1192, 561] width 103 height 32
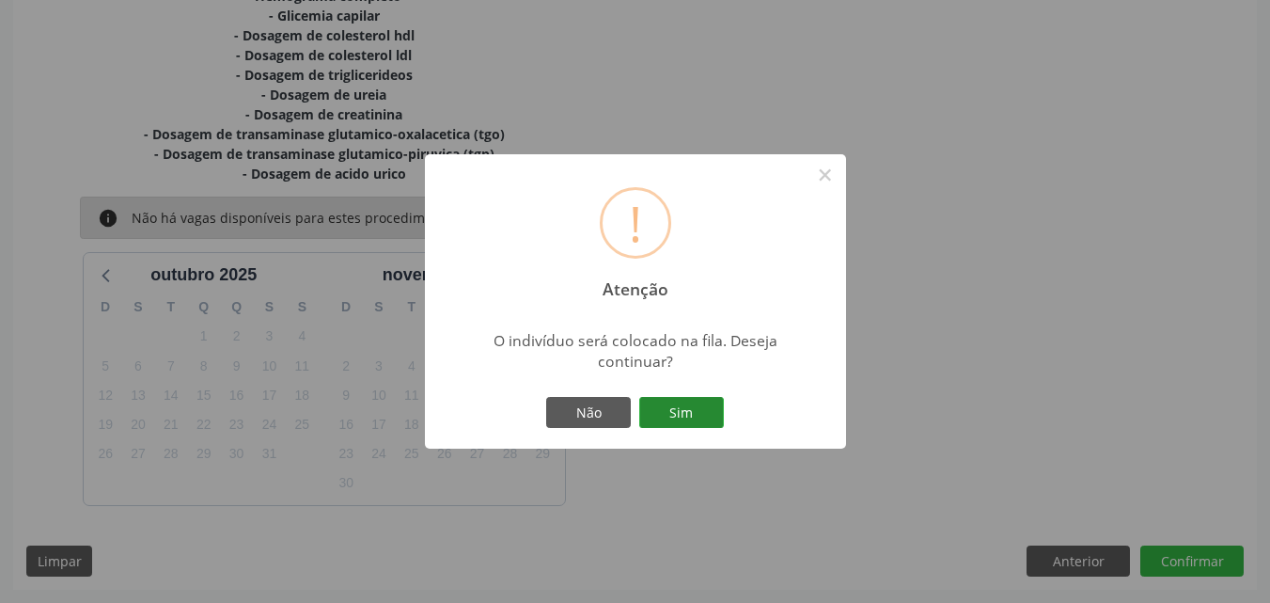
click at [699, 399] on button "Sim" at bounding box center [681, 413] width 85 height 32
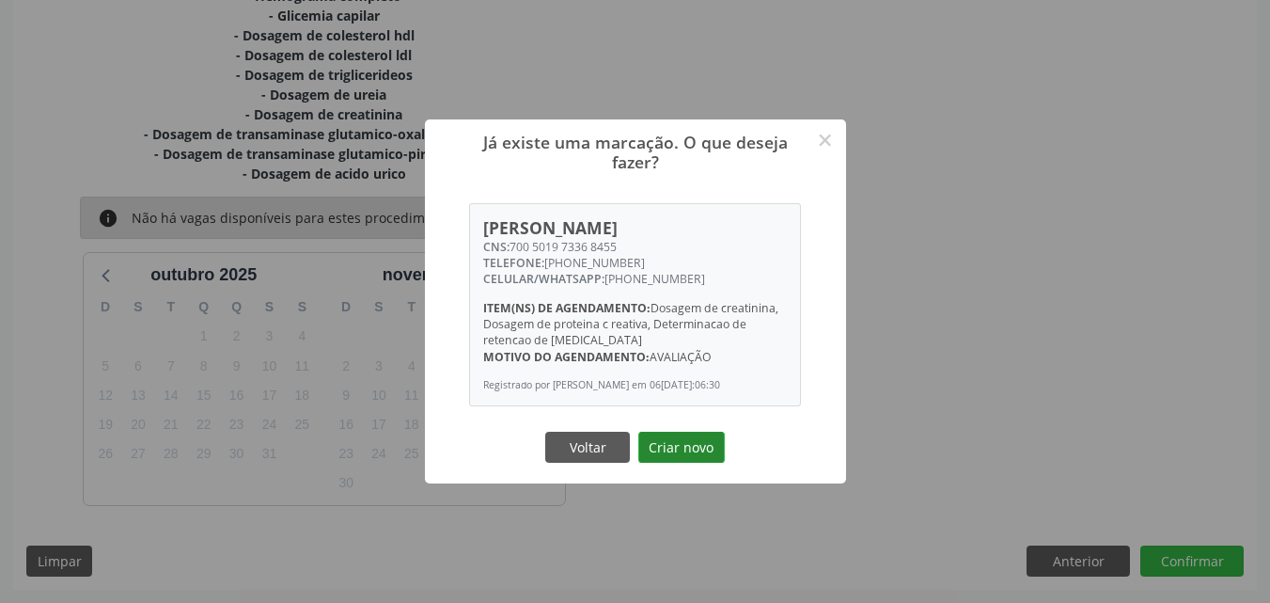
click at [706, 454] on button "Criar novo" at bounding box center [682, 448] width 87 height 32
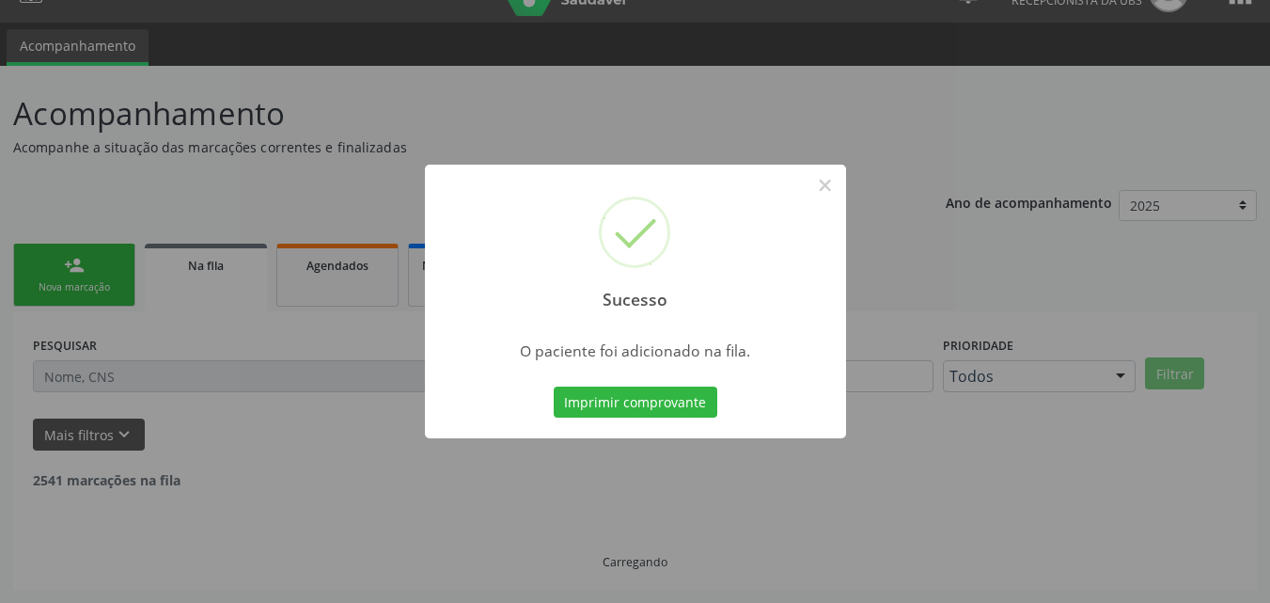
scroll to position [18, 0]
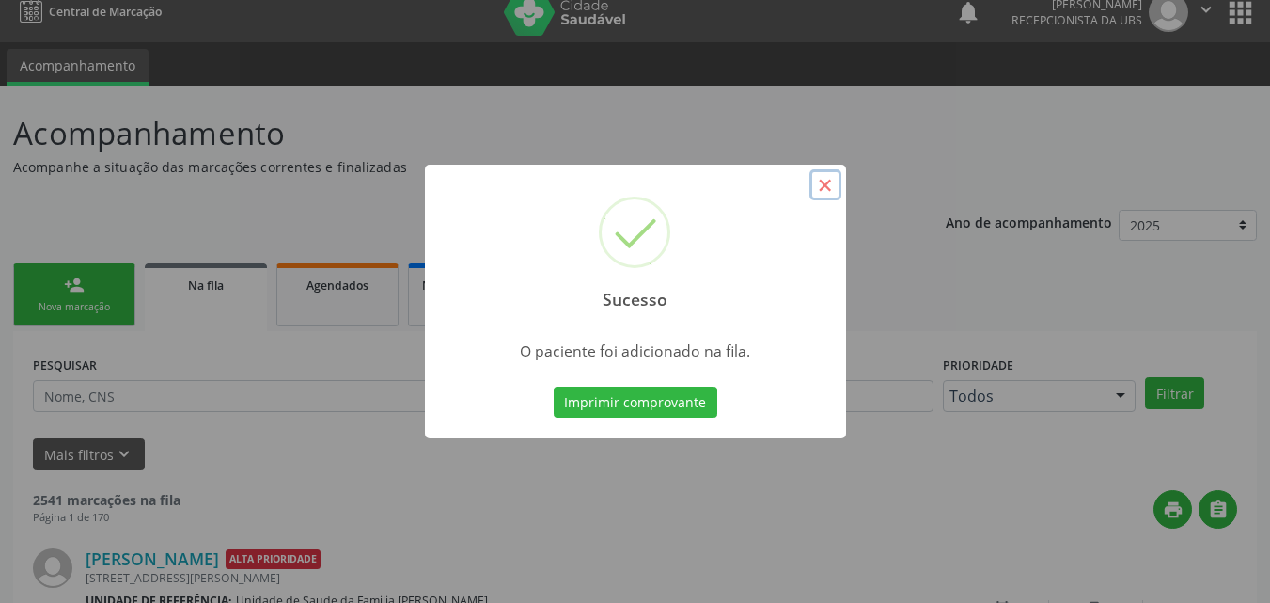
click at [819, 183] on button "×" at bounding box center [826, 185] width 32 height 32
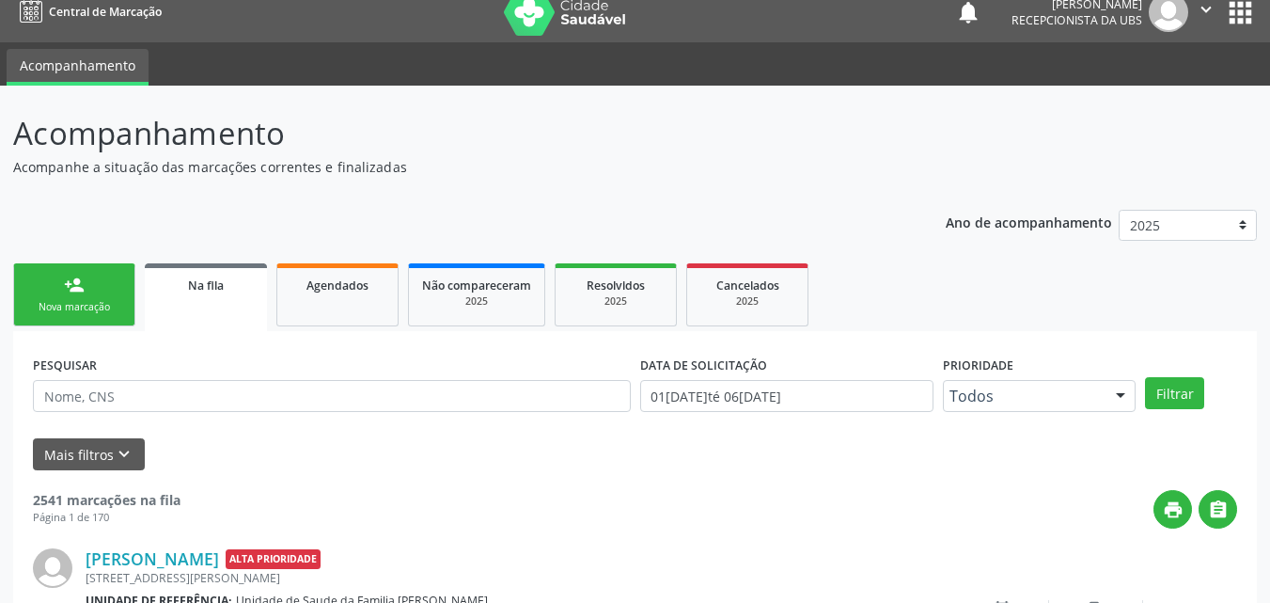
click at [24, 292] on link "person_add Nova marcação" at bounding box center [74, 294] width 122 height 63
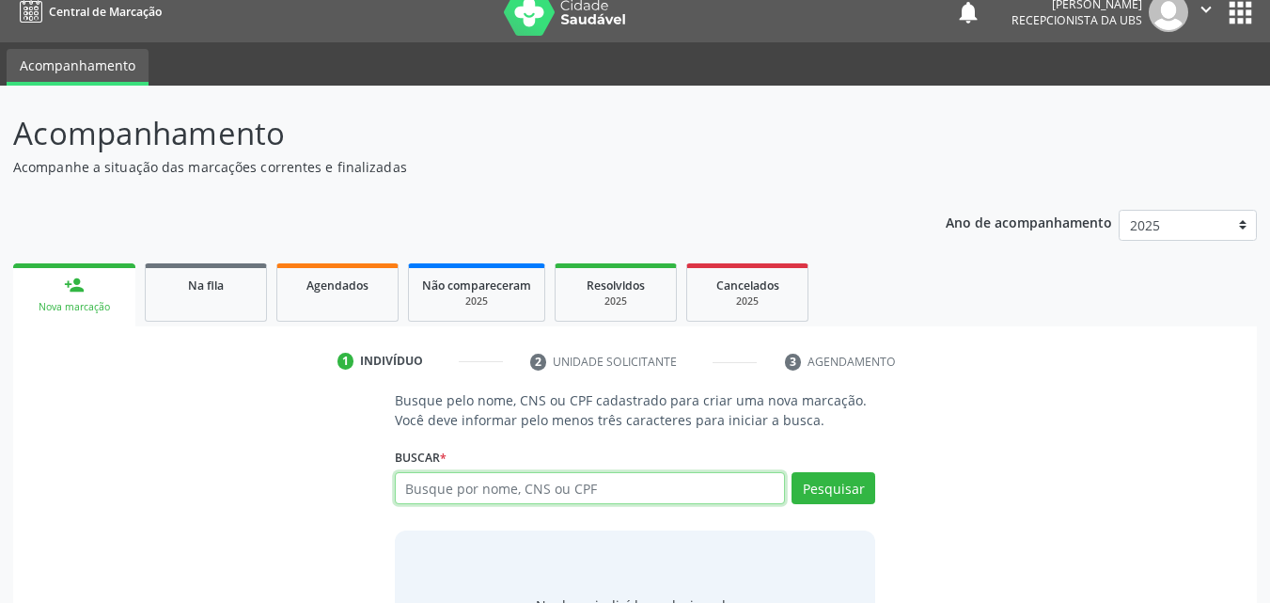
click at [531, 475] on input "text" at bounding box center [590, 488] width 391 height 32
type input "700501973368455"
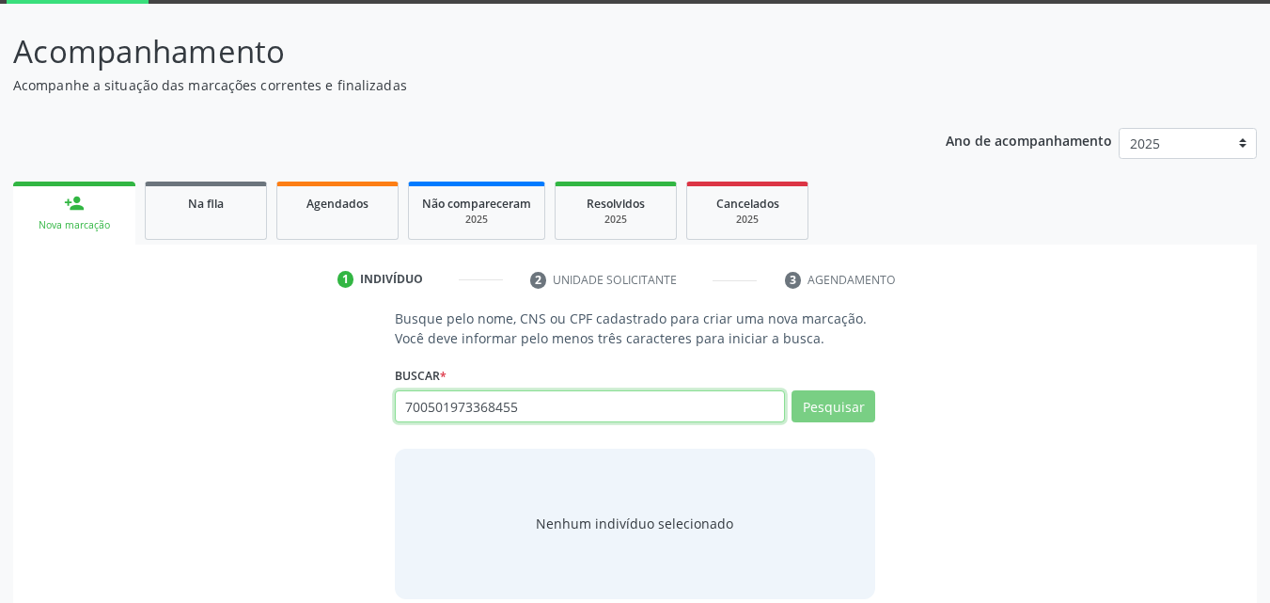
scroll to position [122, 0]
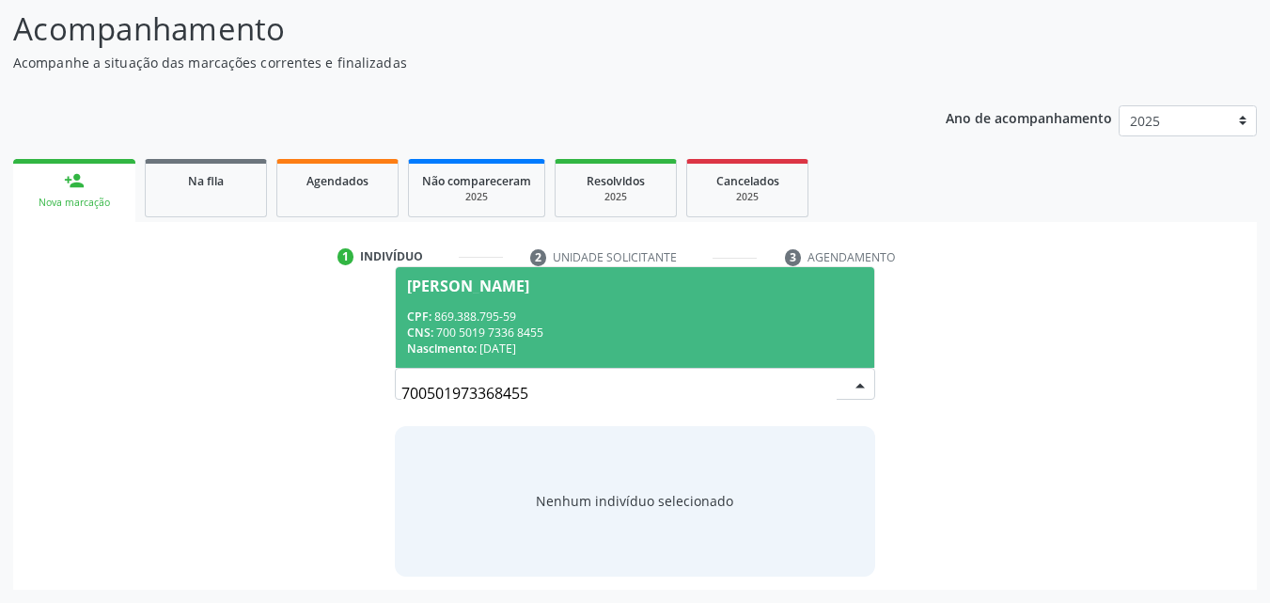
click at [531, 317] on div "CPF: 869.388.795-59" at bounding box center [635, 316] width 457 height 16
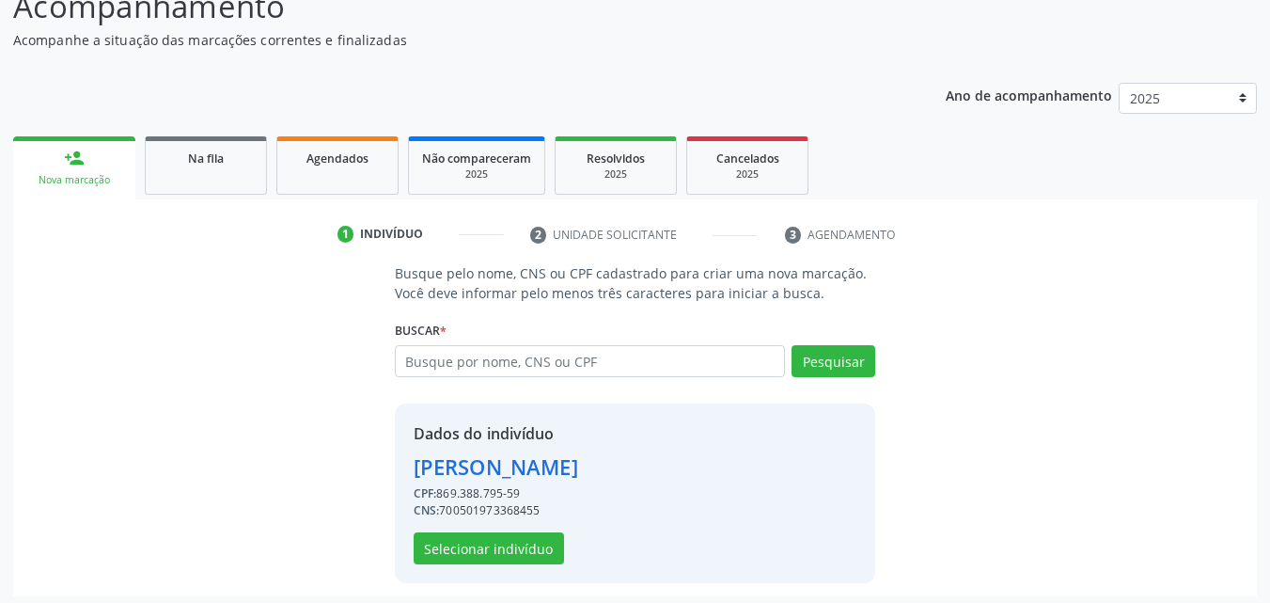
scroll to position [151, 0]
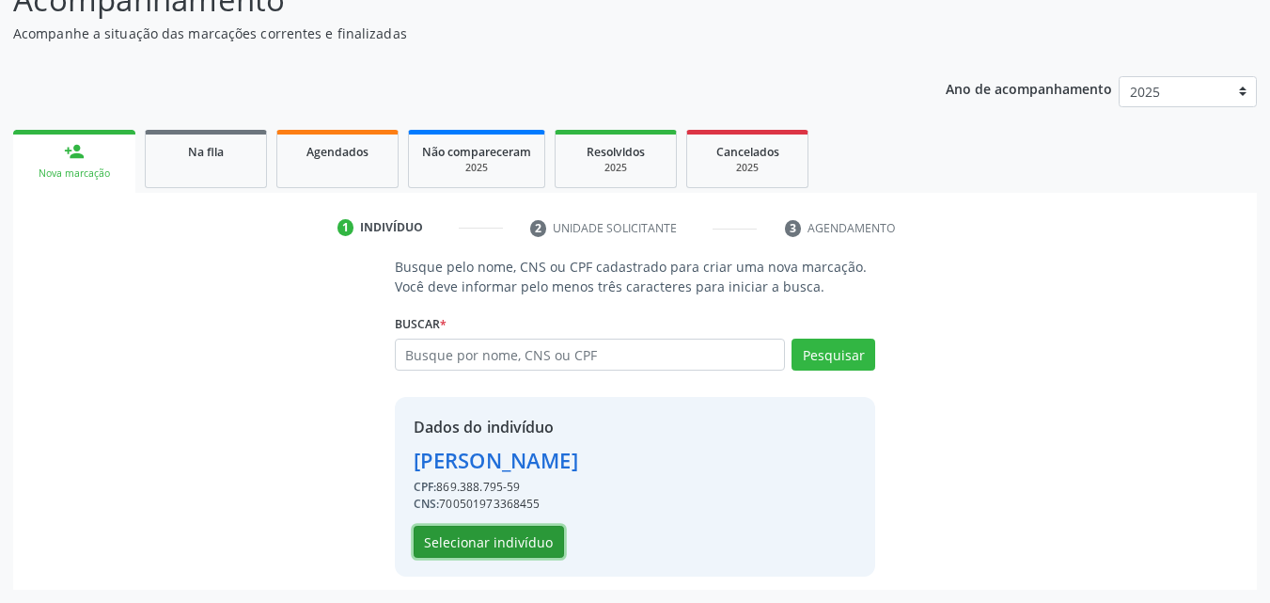
click at [506, 540] on button "Selecionar indivíduo" at bounding box center [489, 542] width 150 height 32
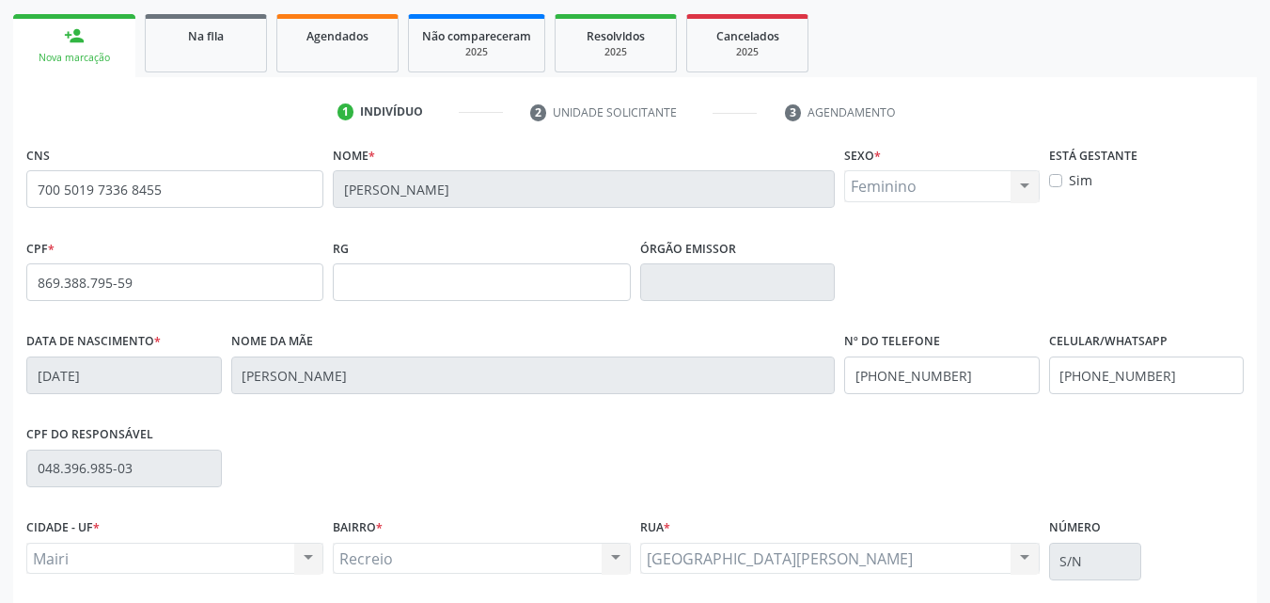
scroll to position [417, 0]
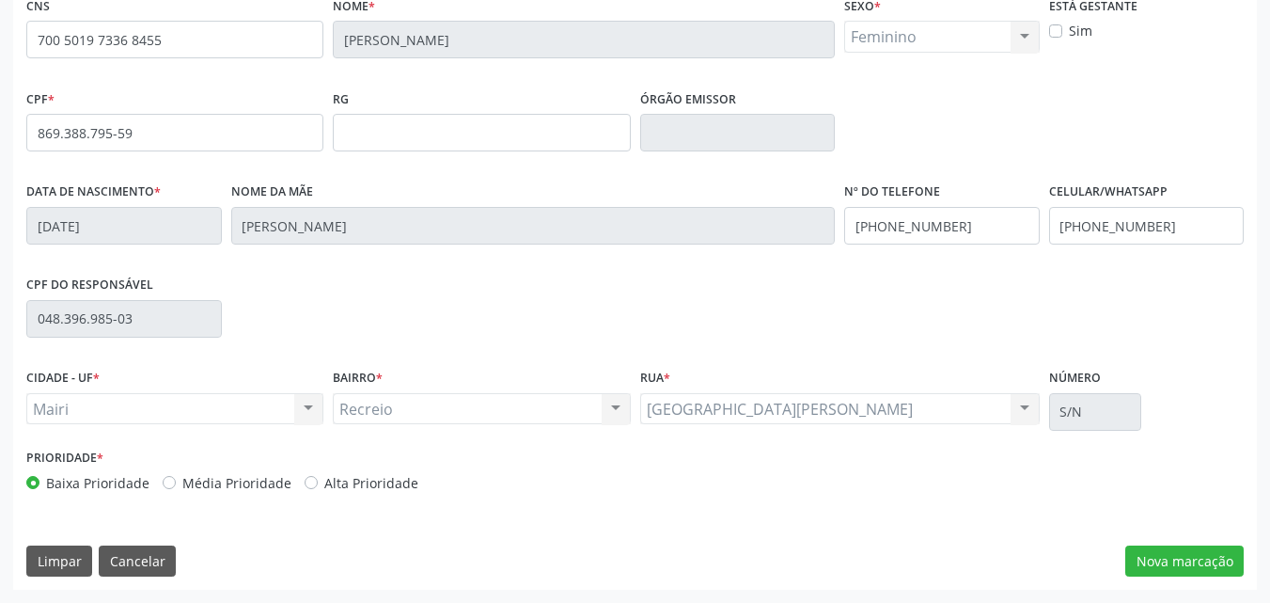
click at [334, 473] on label "Alta Prioridade" at bounding box center [371, 483] width 94 height 20
click at [318, 473] on input "Alta Prioridade" at bounding box center [311, 481] width 13 height 17
radio input "true"
click at [1160, 565] on button "Nova marcação" at bounding box center [1185, 561] width 118 height 32
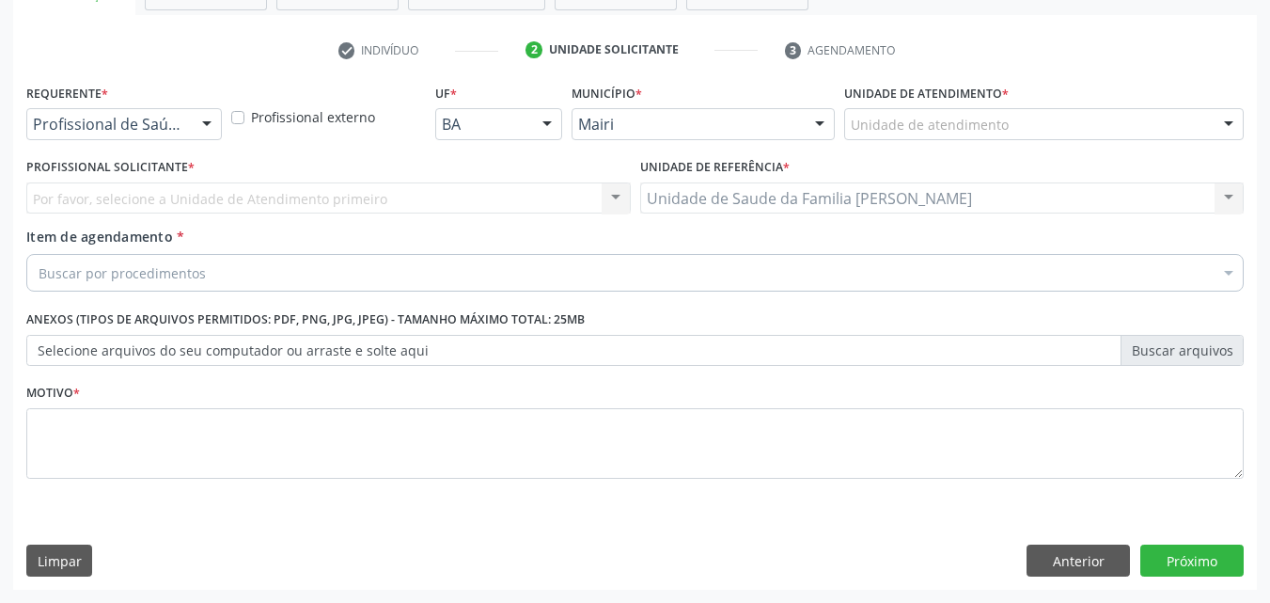
scroll to position [329, 0]
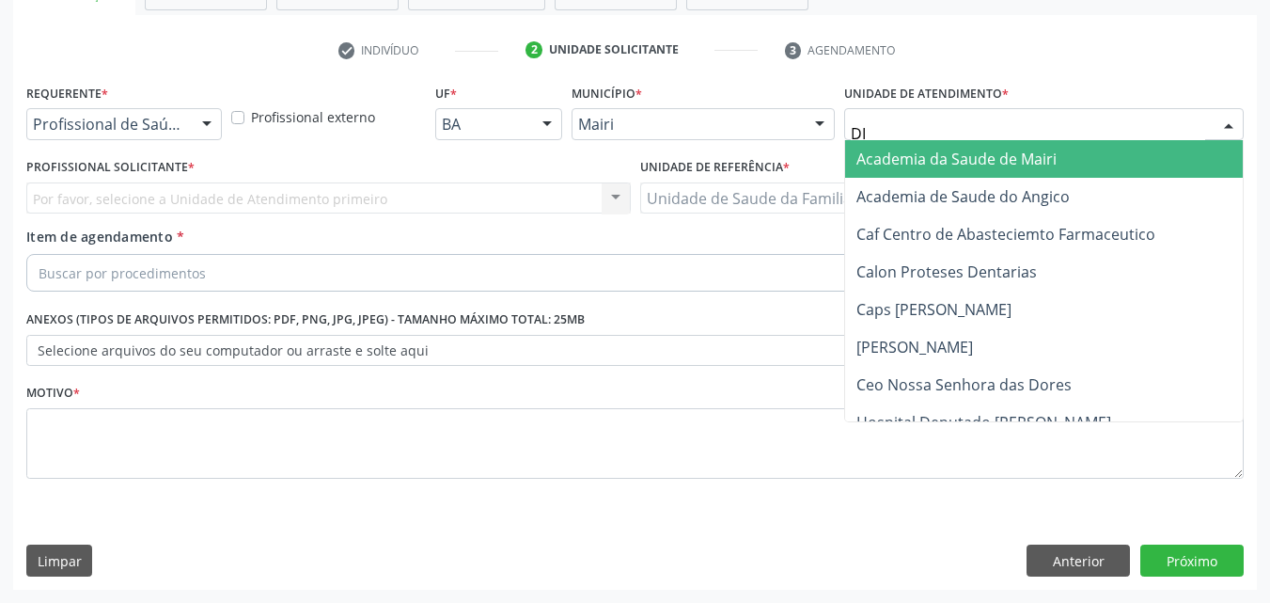
type input "DIL"
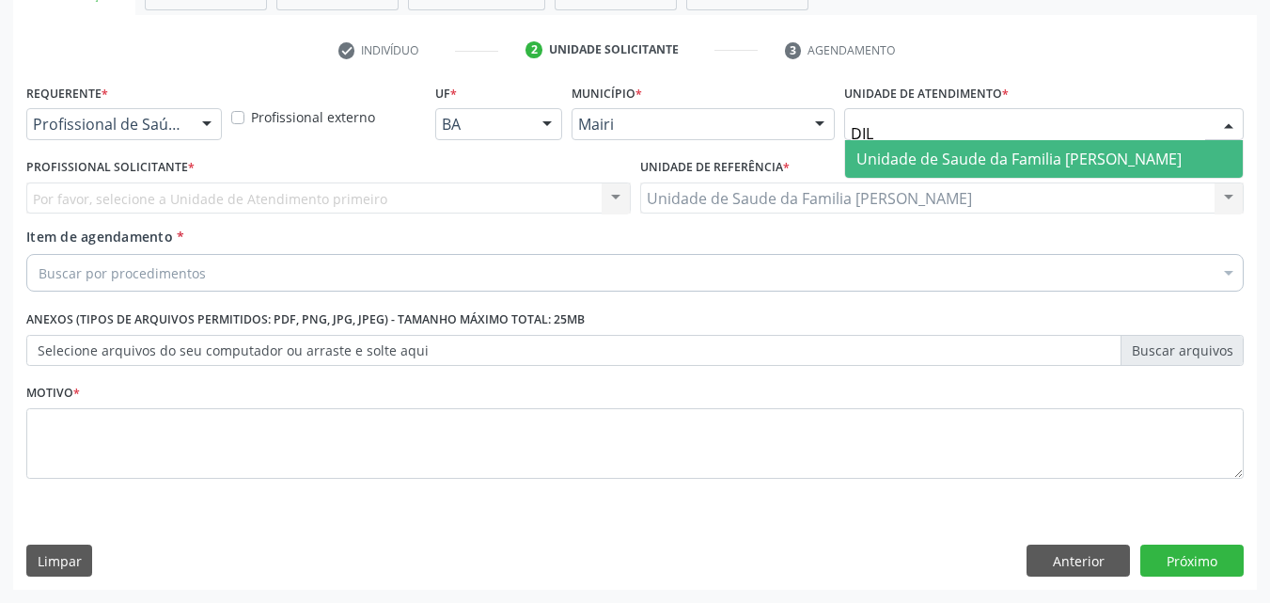
click at [944, 142] on span "Unidade de Saude da Familia [PERSON_NAME]" at bounding box center [1044, 159] width 398 height 38
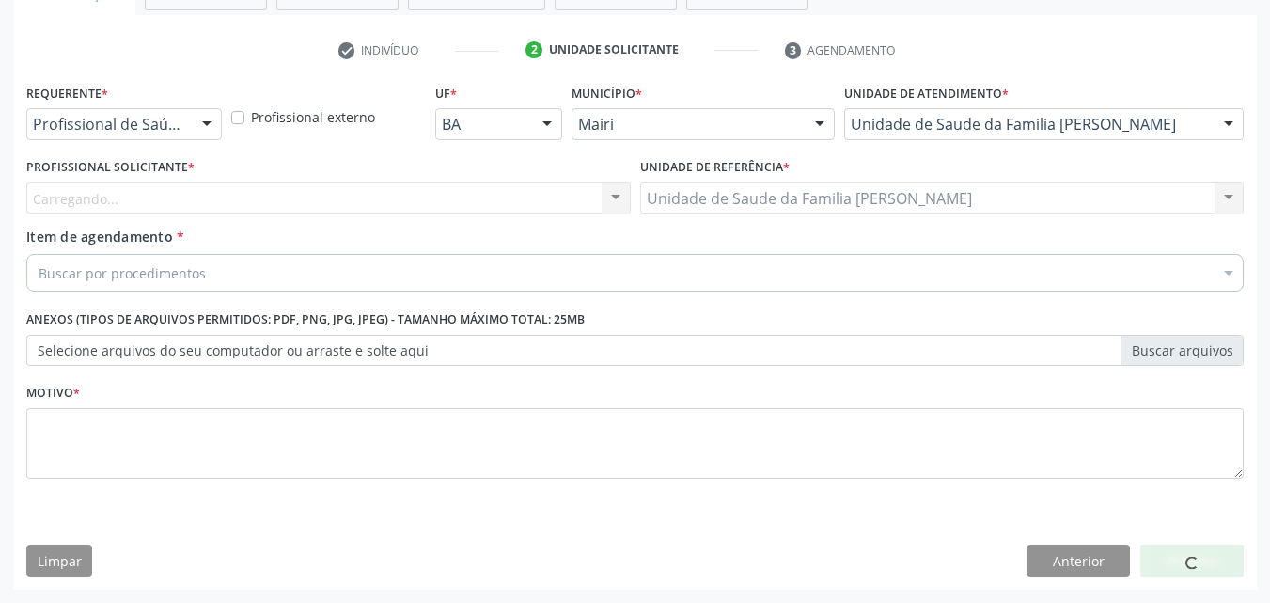
click at [156, 200] on div "Carregando... Nenhum resultado encontrado para: " " Não há nenhuma opção para s…" at bounding box center [328, 198] width 605 height 32
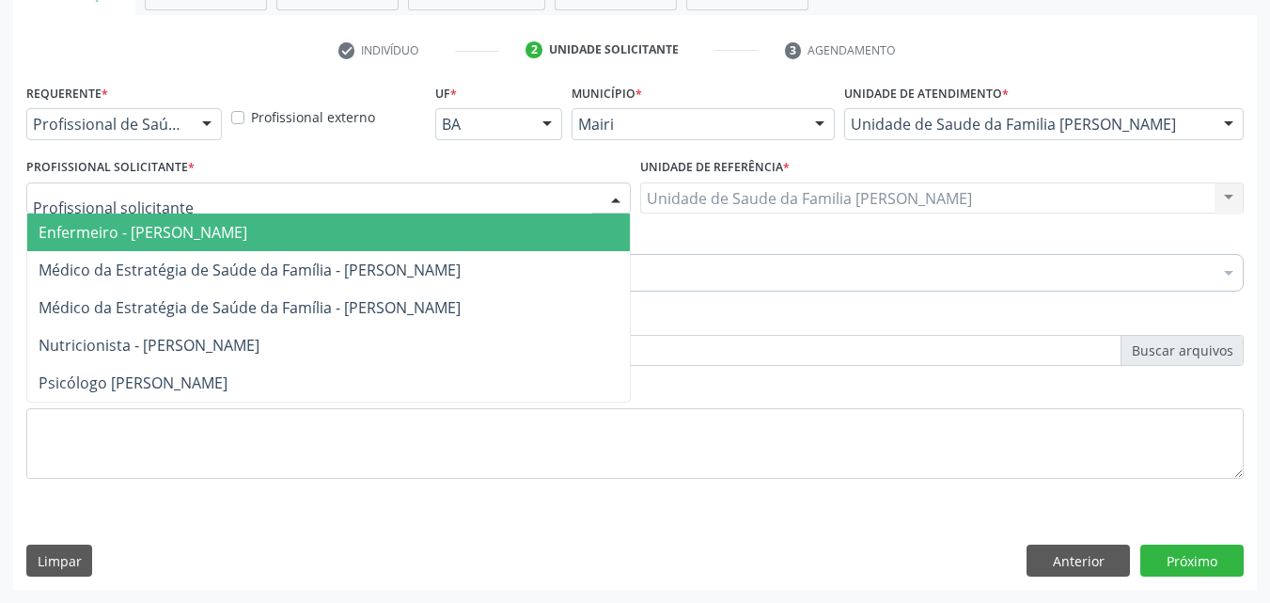
click at [150, 229] on span "Enfermeiro - [PERSON_NAME]" at bounding box center [143, 232] width 209 height 21
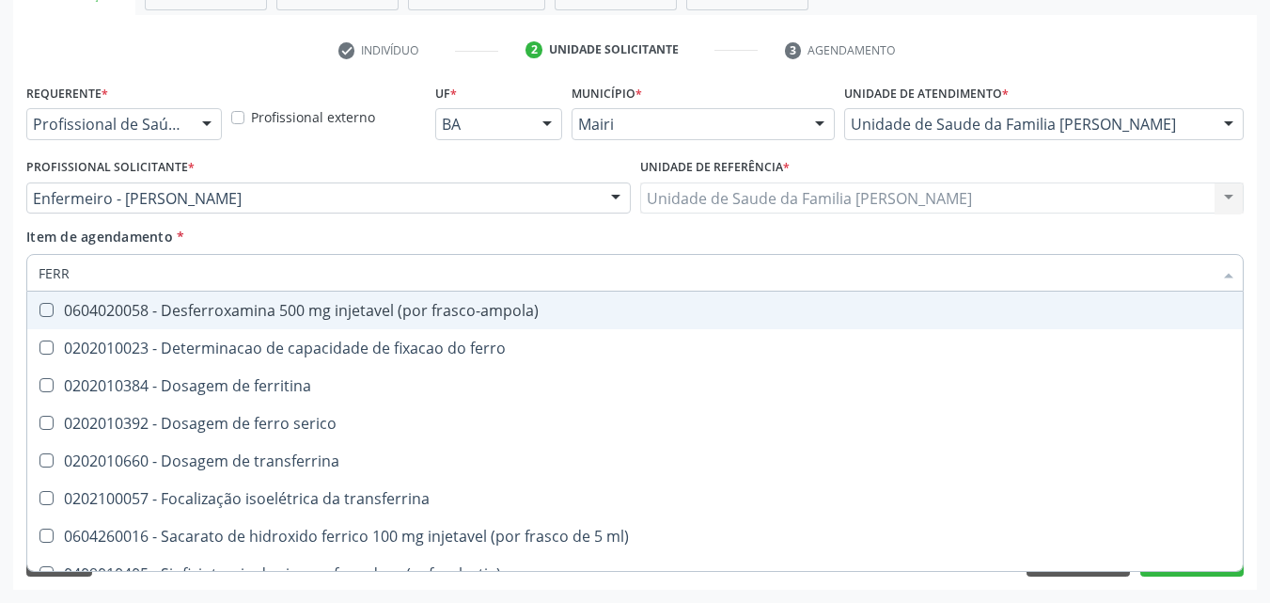
type input "FERRO"
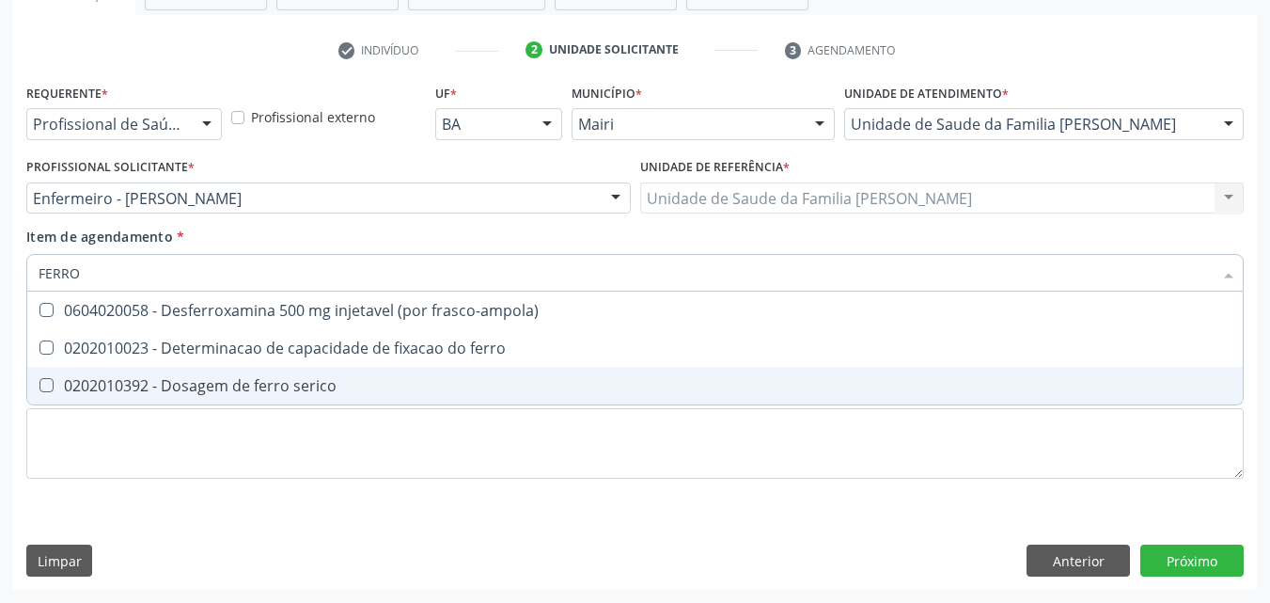
click at [229, 378] on div "0202010392 - Dosagem de ferro serico" at bounding box center [635, 385] width 1193 height 15
checkbox serico "true"
type input "FERR"
checkbox serico "false"
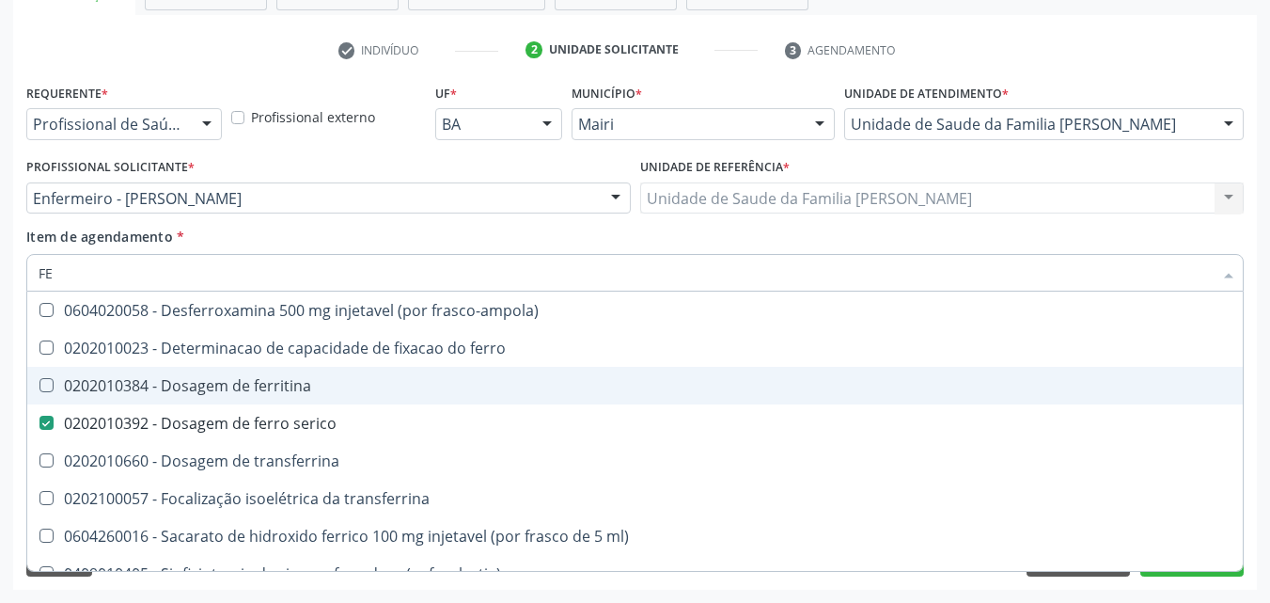
type input "F"
checkbox serico "false"
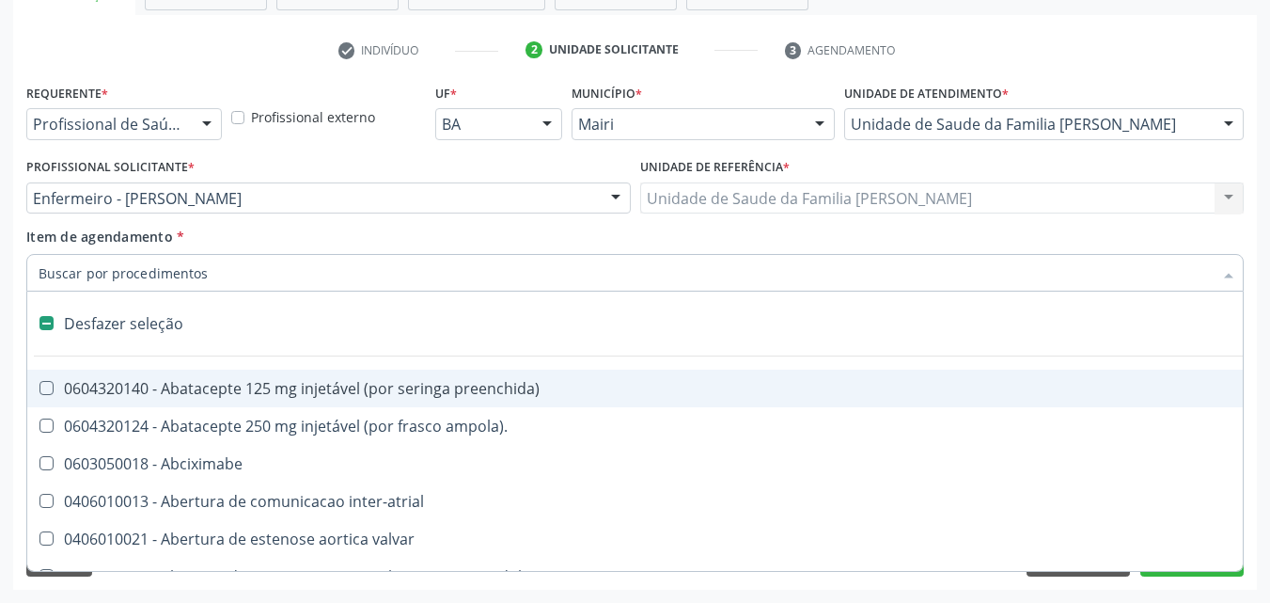
type input "F"
checkbox leitura "true"
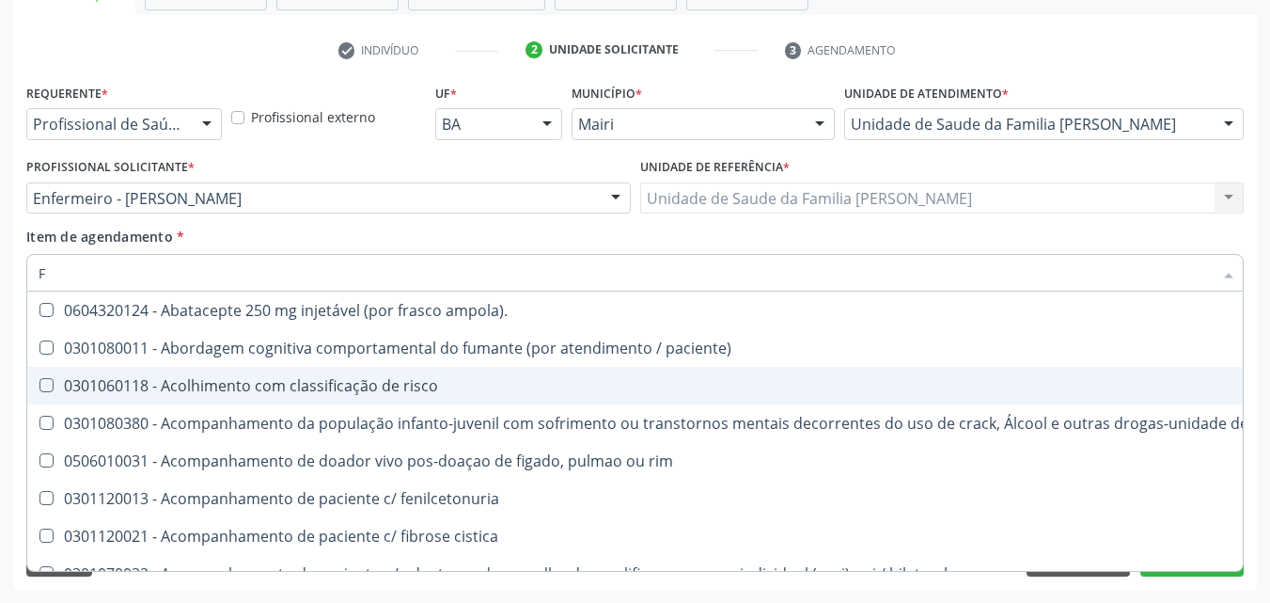
type input "FE"
checkbox c "true"
type input "FER"
checkbox frasco-ampola\) "true"
checkbox c "false"
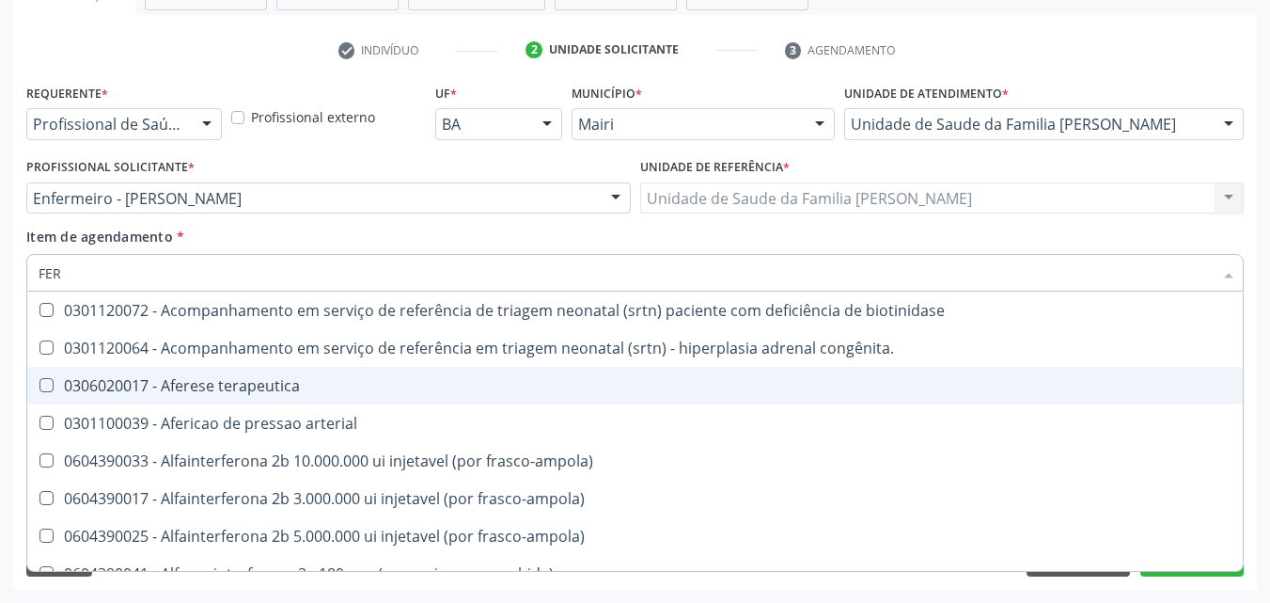
type input "FERR"
checkbox arterial "true"
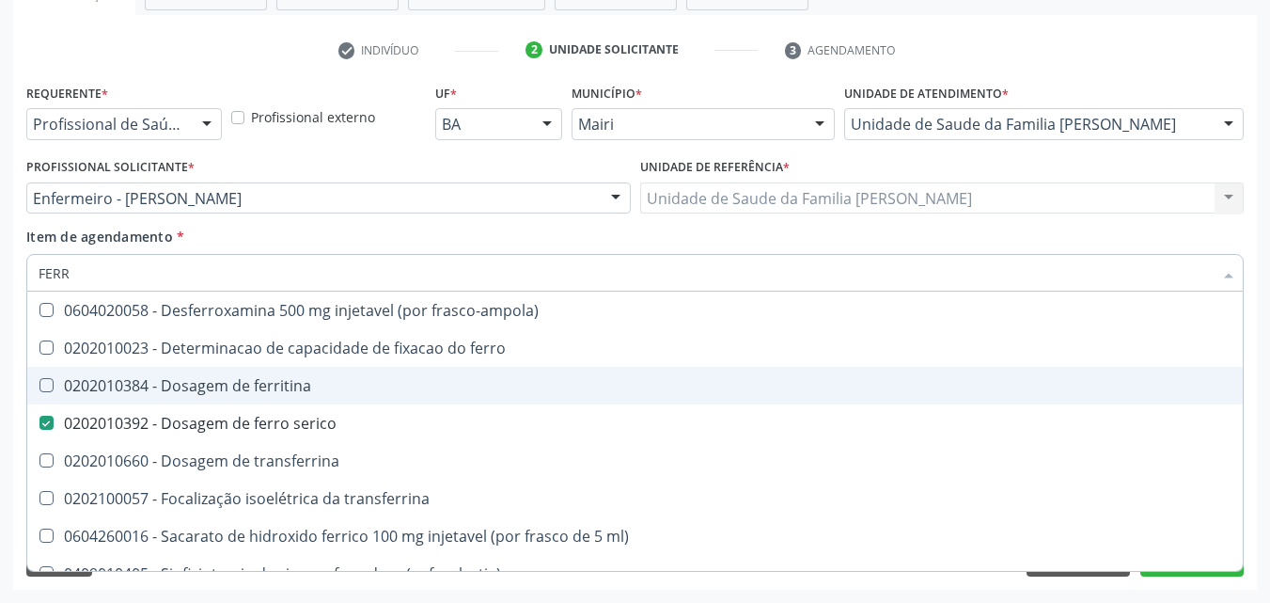
type input "FERRI"
checkbox serico "false"
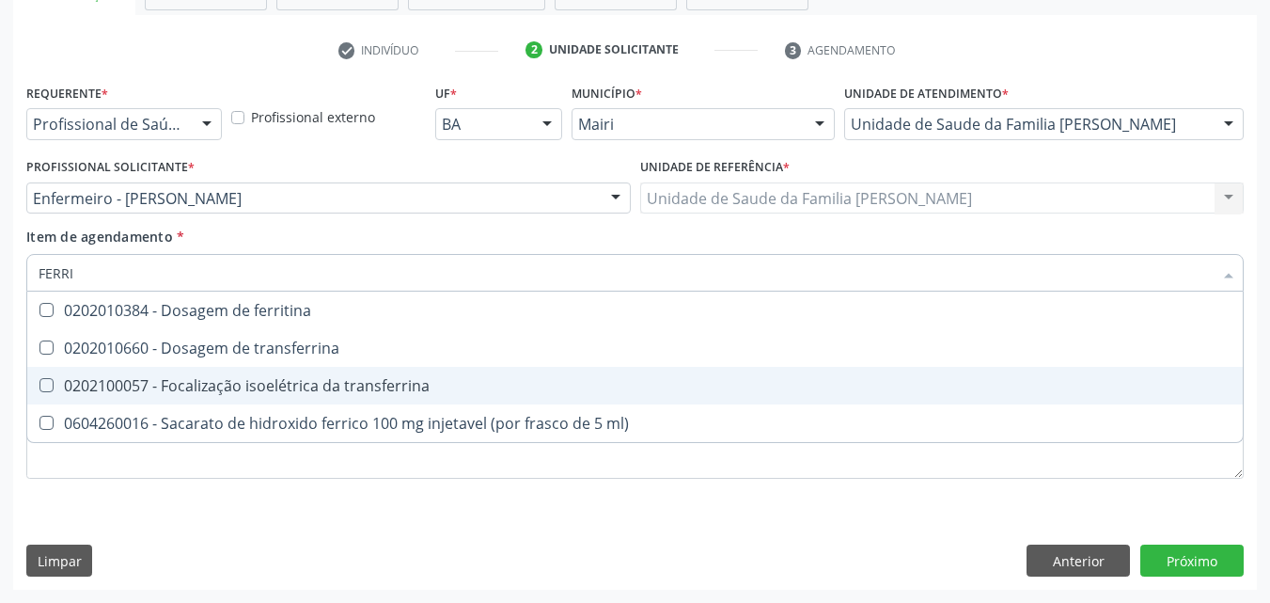
type input "FERRIT"
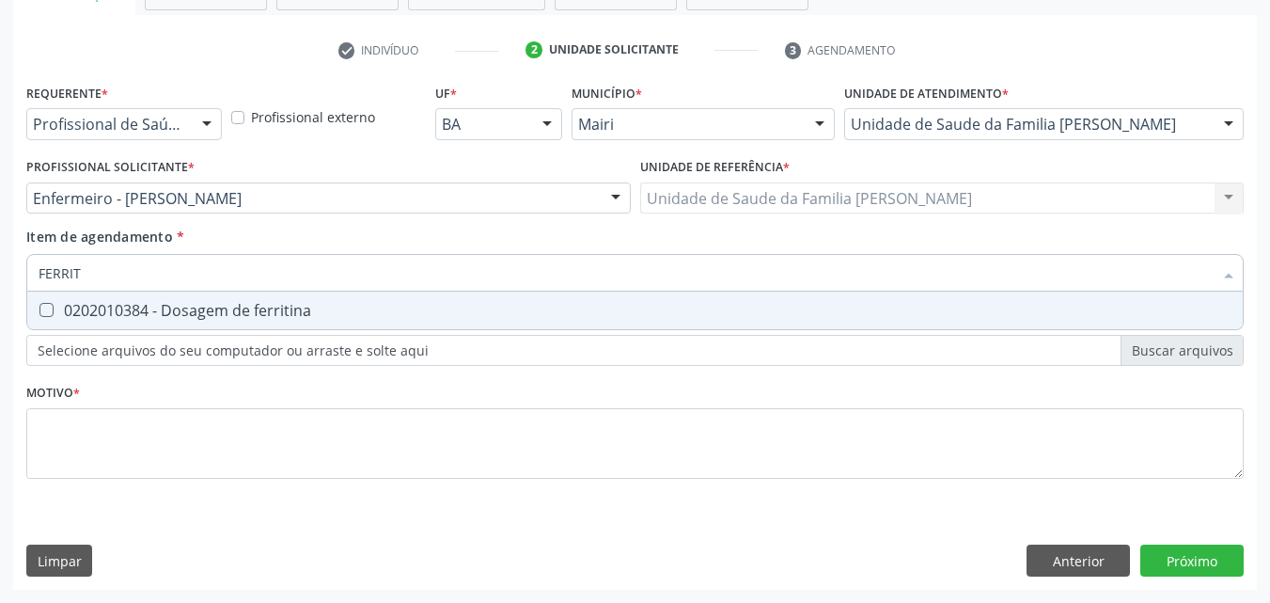
click at [270, 311] on div "0202010384 - Dosagem de ferritina" at bounding box center [635, 310] width 1193 height 15
checkbox ferritina "true"
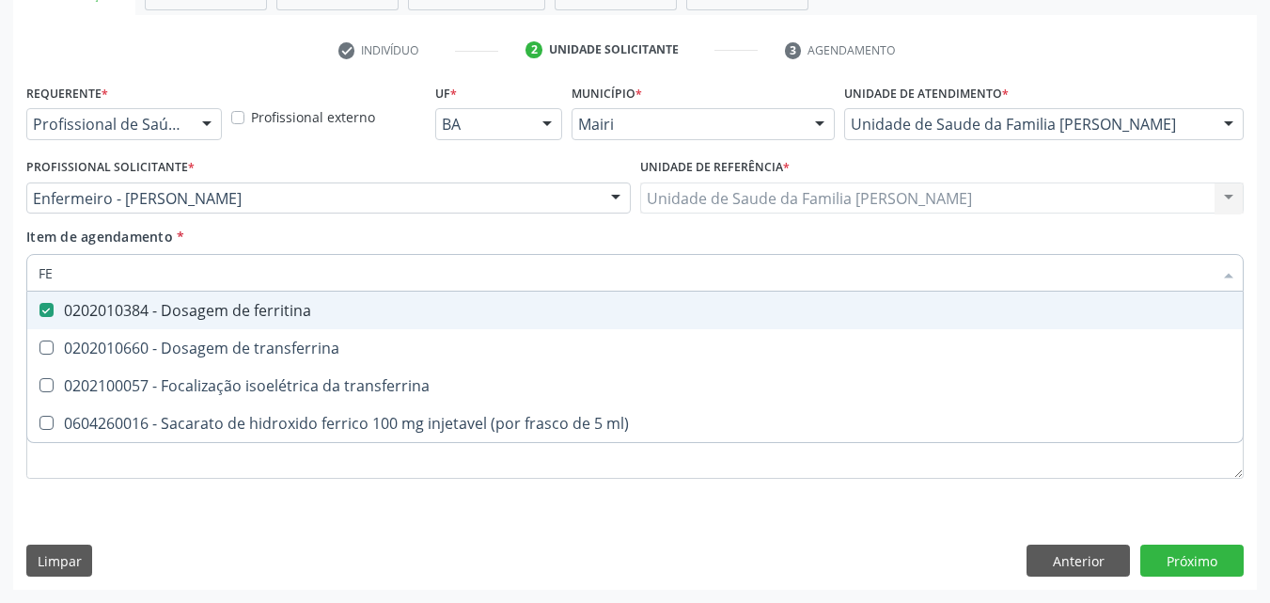
type input "F"
checkbox ferritina "false"
checkbox transferrina "false"
checkbox ml\) "false"
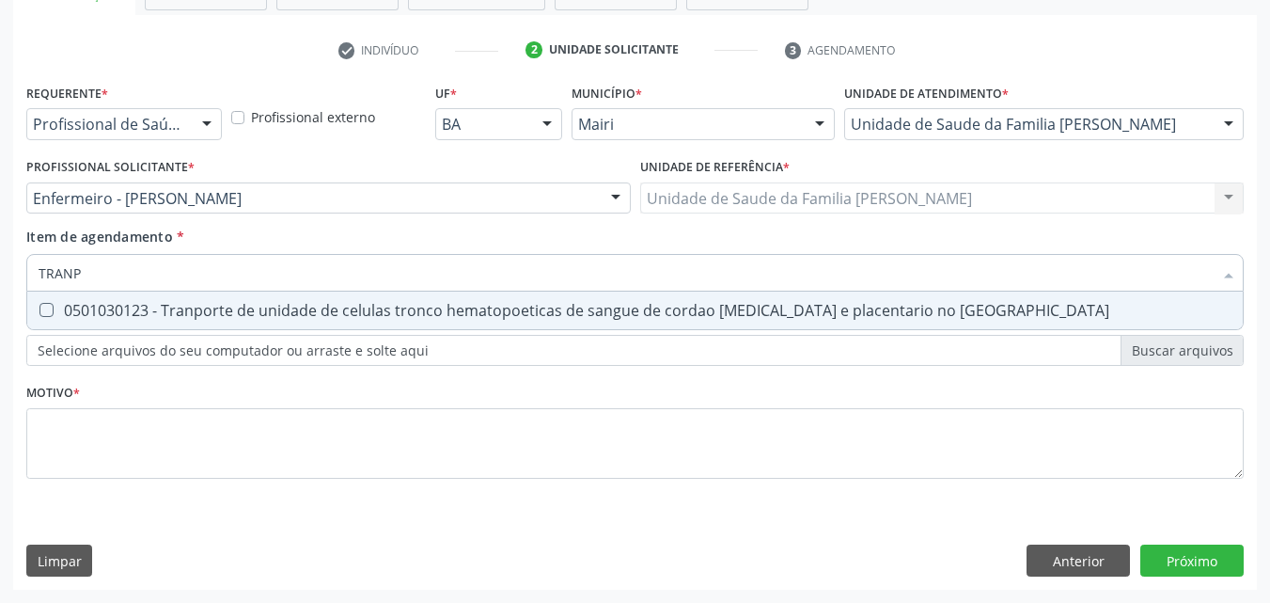
type input "TRAN"
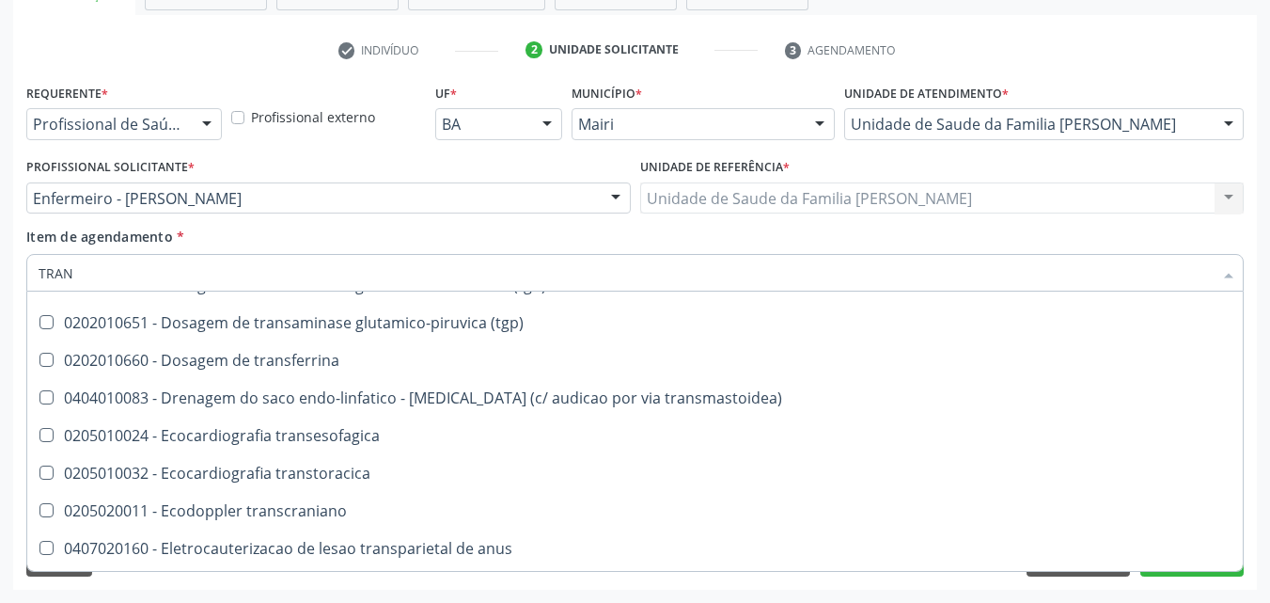
scroll to position [2351, 0]
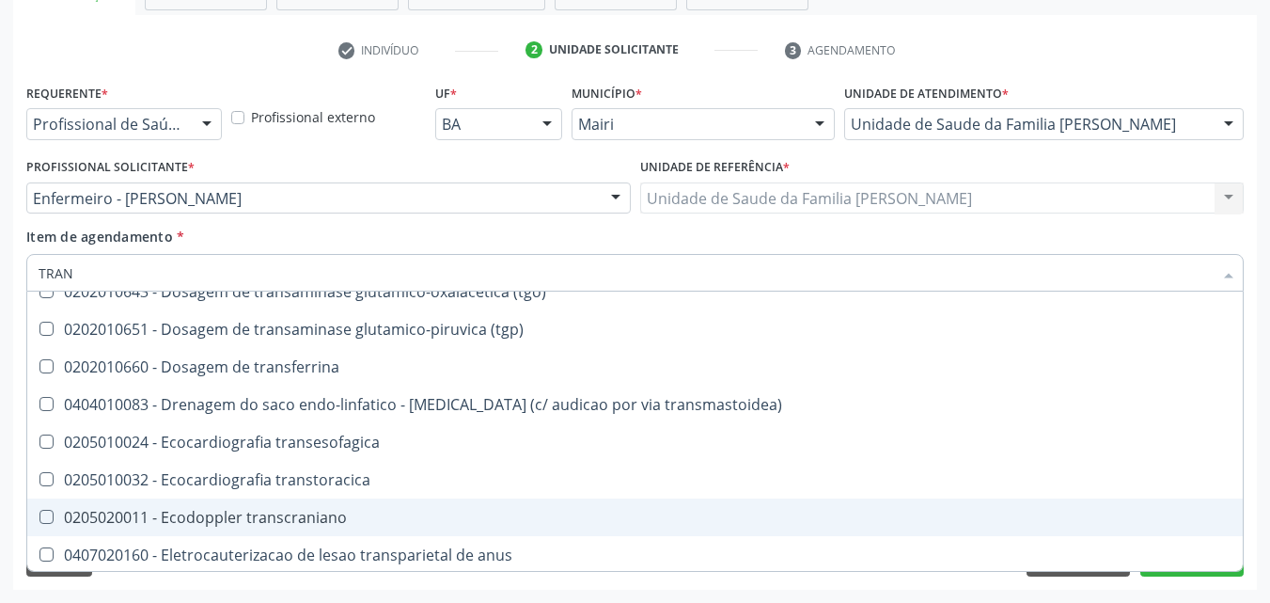
click at [402, 502] on span "0205020011 - Ecodoppler transcraniano" at bounding box center [1020, 517] width 1987 height 38
checkbox transcraniano "false"
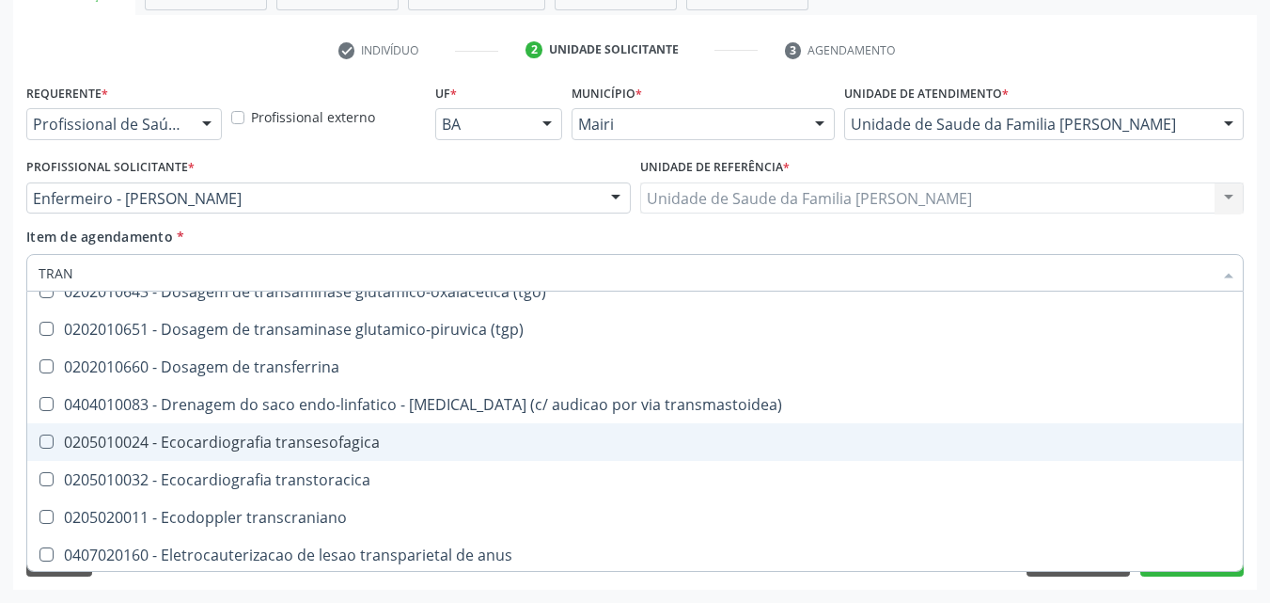
click at [391, 445] on div "0205010024 - Ecocardiografia transesofagica" at bounding box center [1021, 441] width 1964 height 15
checkbox transesofagica "false"
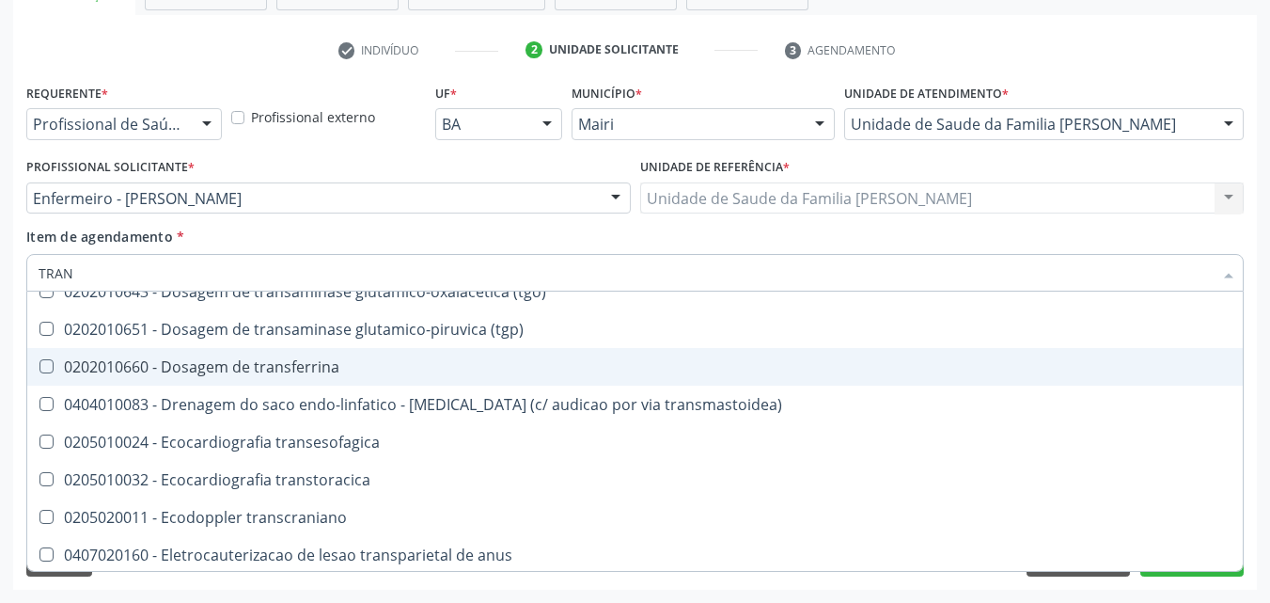
click at [346, 367] on div "0202010660 - Dosagem de transferrina" at bounding box center [1021, 366] width 1964 height 15
checkbox transferrina "true"
type input "TRA"
checkbox transferrina "false"
checkbox transplante "true"
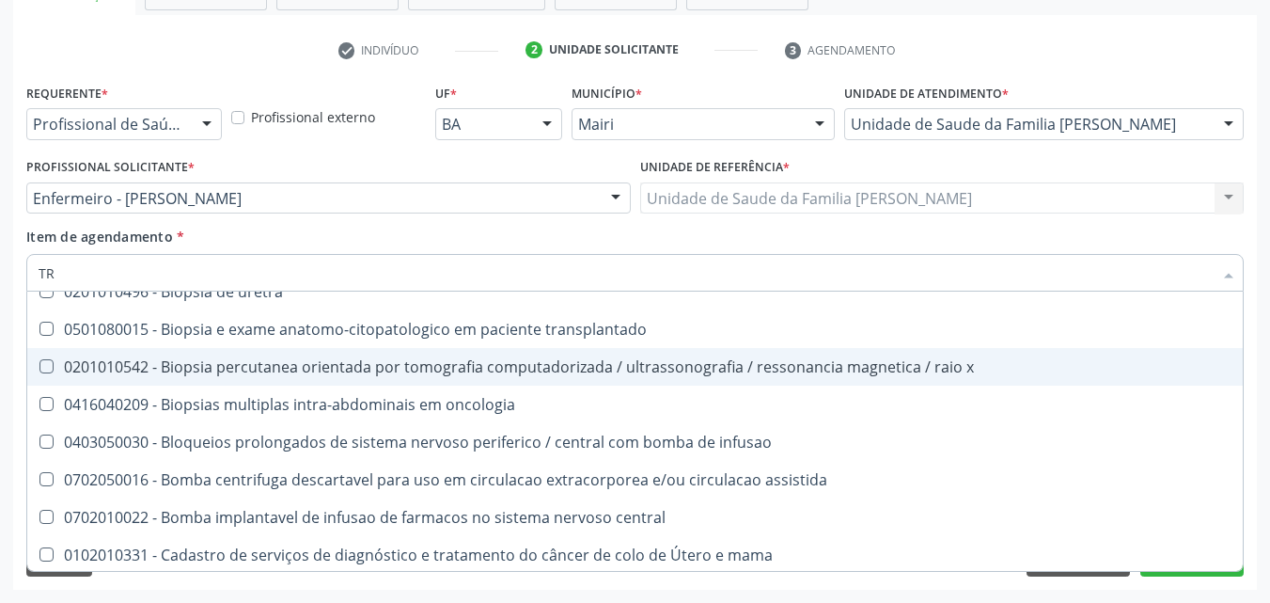
type input "T"
checkbox transferrina "false"
checkbox transradial "false"
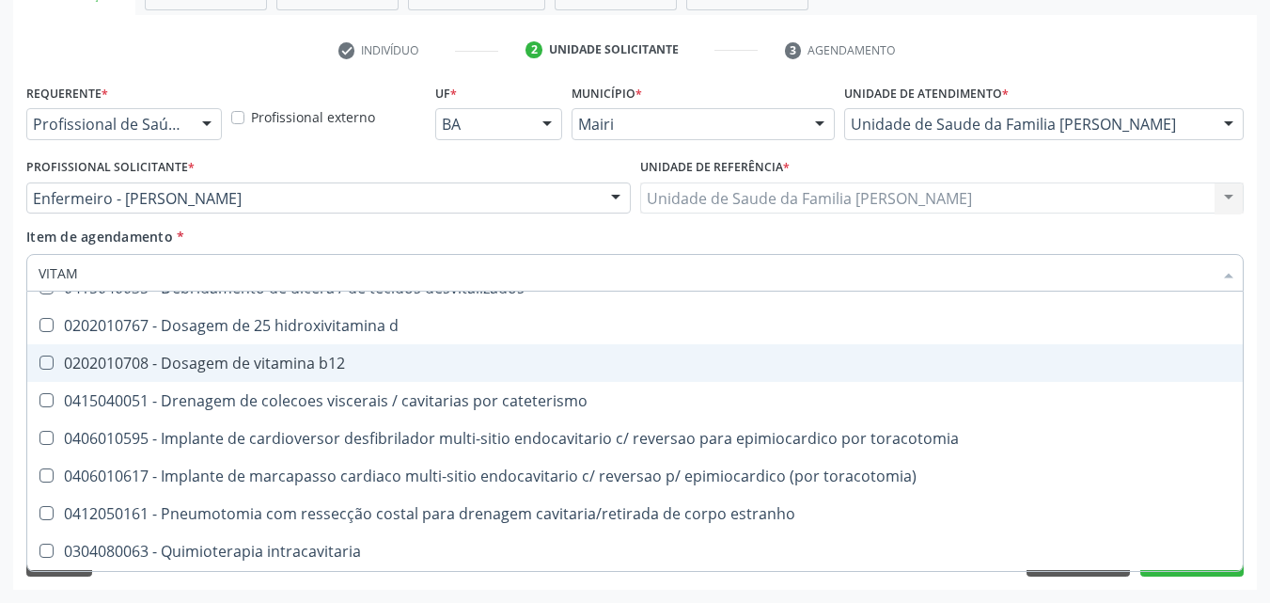
scroll to position [0, 0]
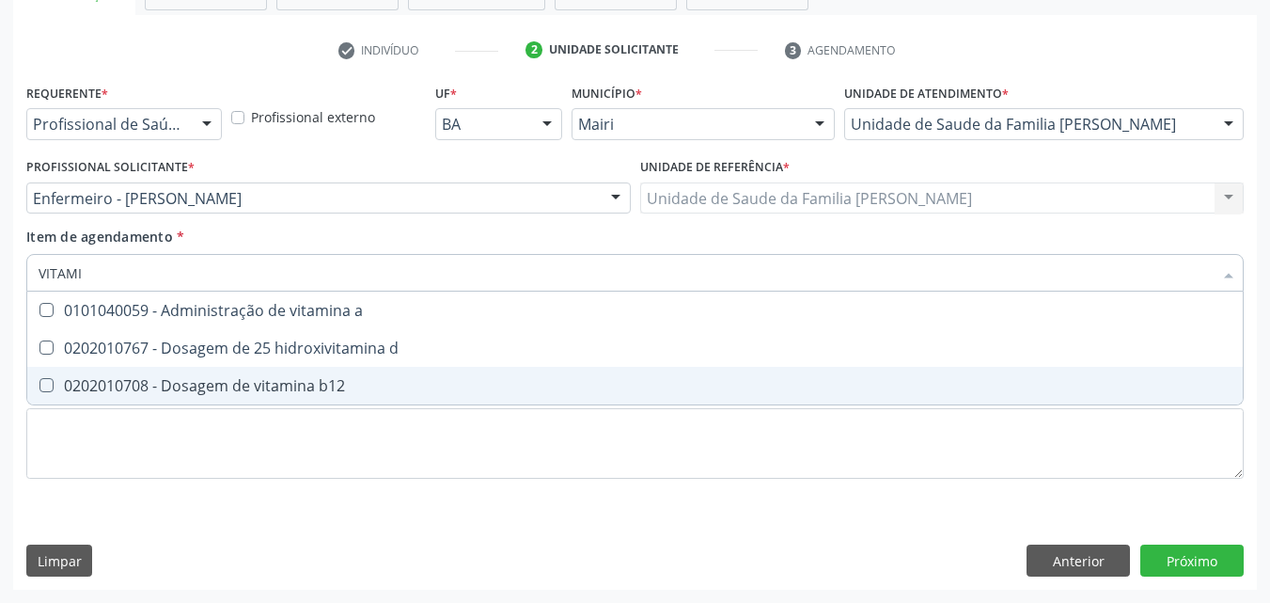
type input "VITAMIN"
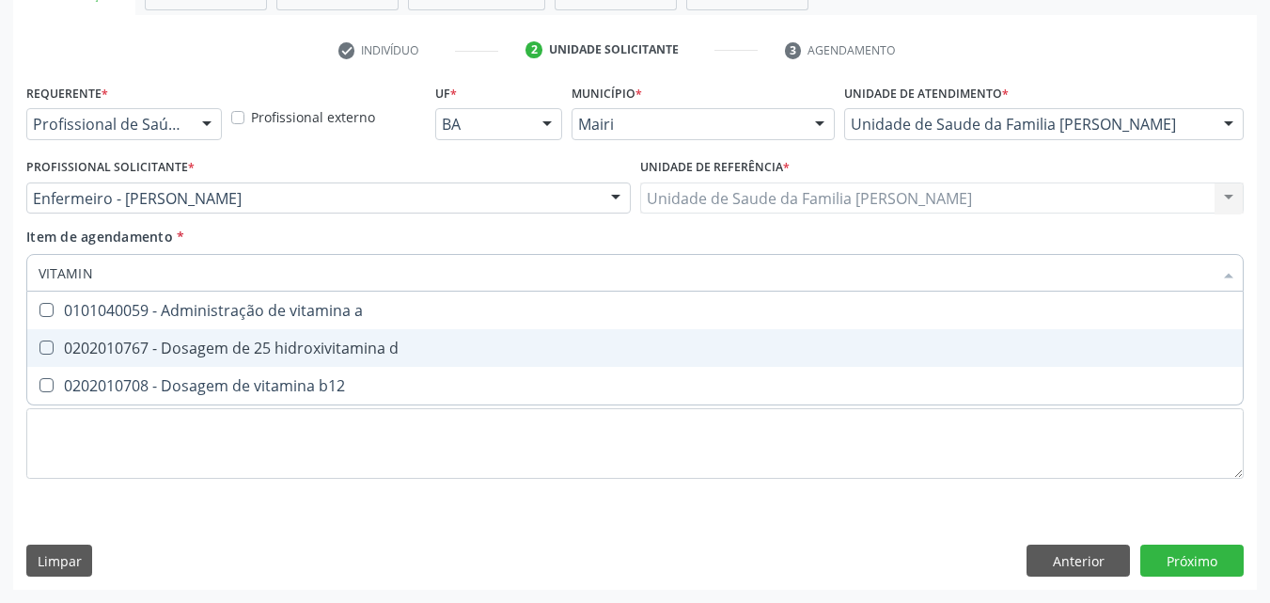
click at [340, 362] on span "0202010767 - Dosagem de 25 hidroxivitamina d" at bounding box center [635, 348] width 1216 height 38
checkbox d "true"
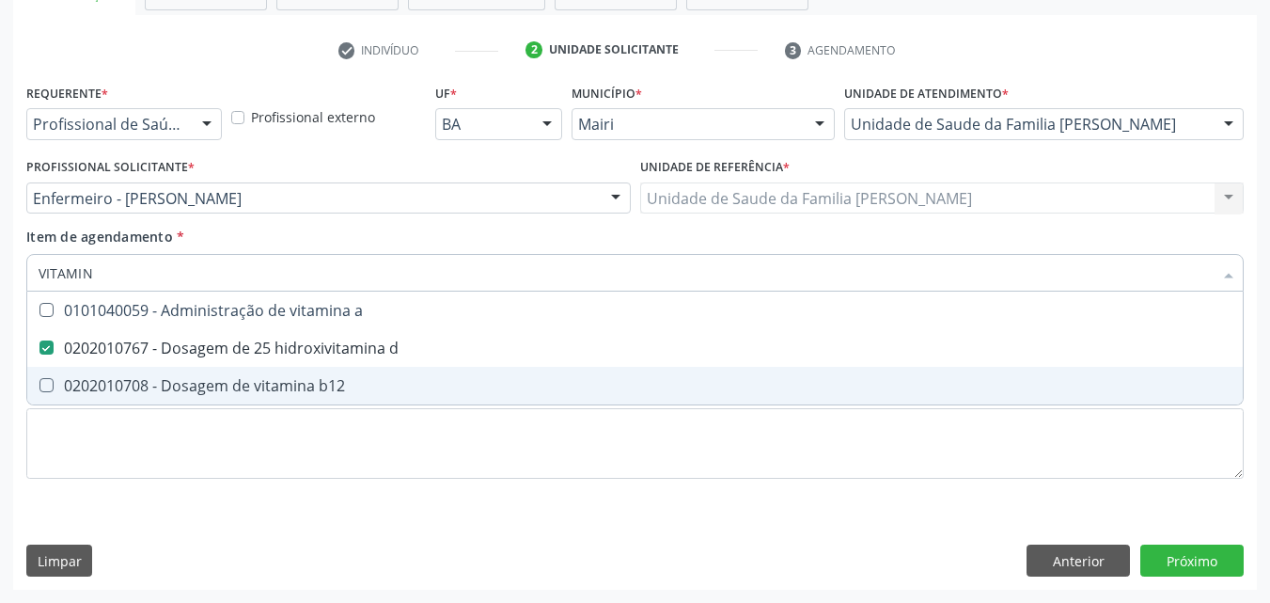
click at [325, 401] on span "0202010708 - Dosagem de vitamina b12" at bounding box center [635, 386] width 1216 height 38
checkbox b12 "true"
type input "V"
checkbox d "false"
checkbox b12 "false"
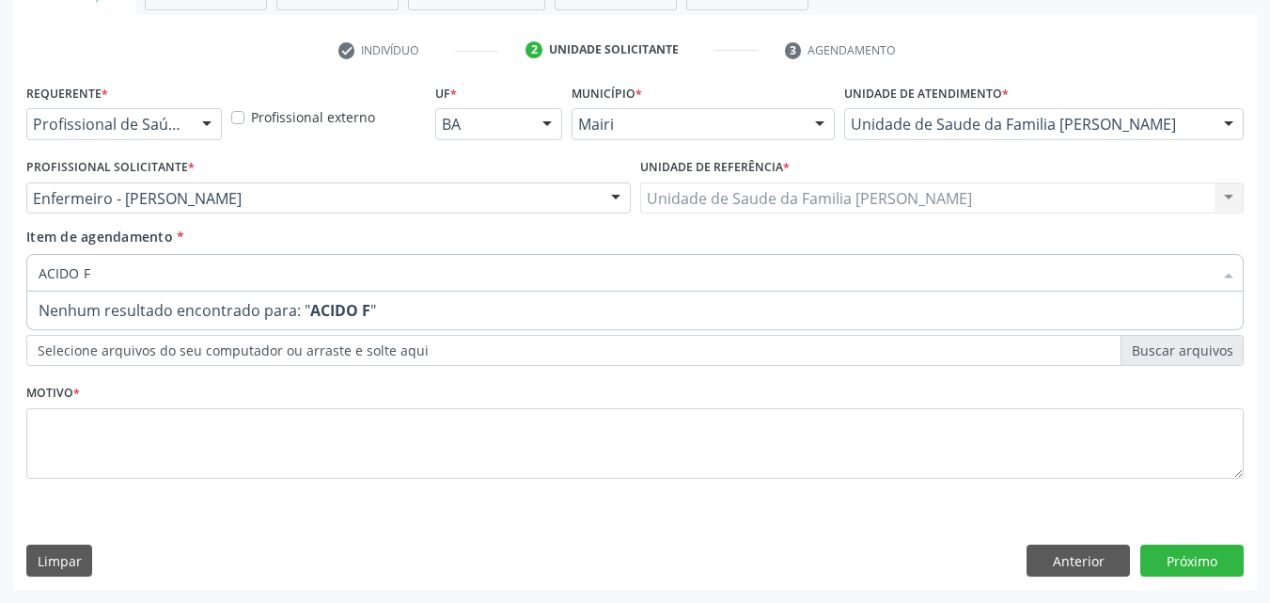
type input "ACIDO"
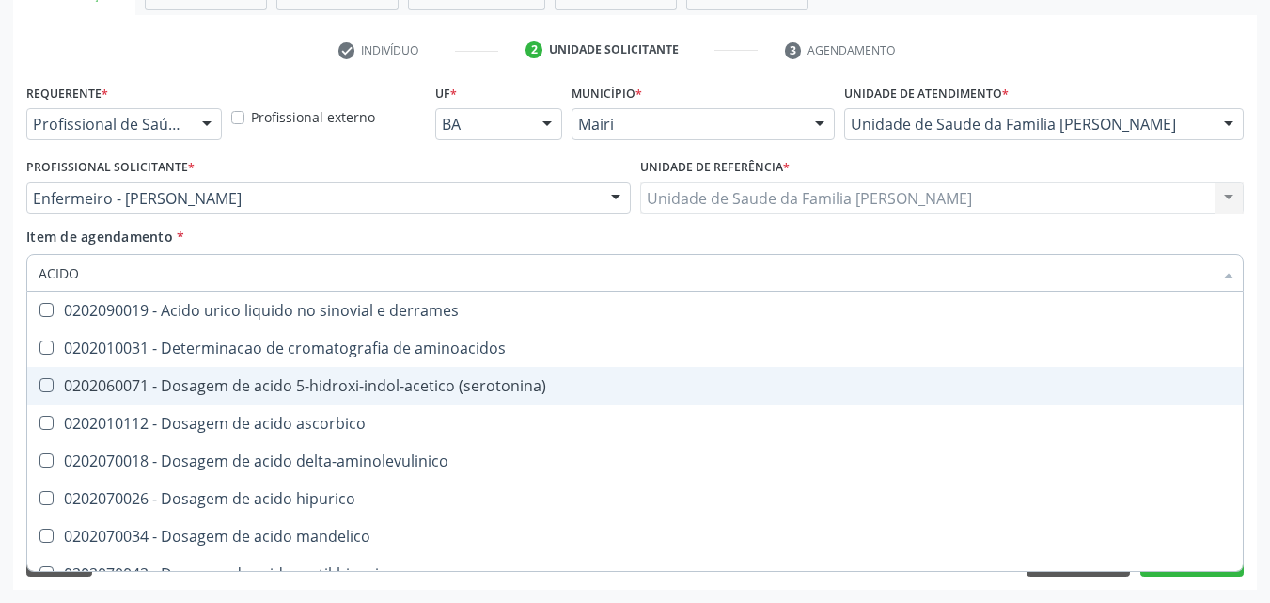
scroll to position [94, 0]
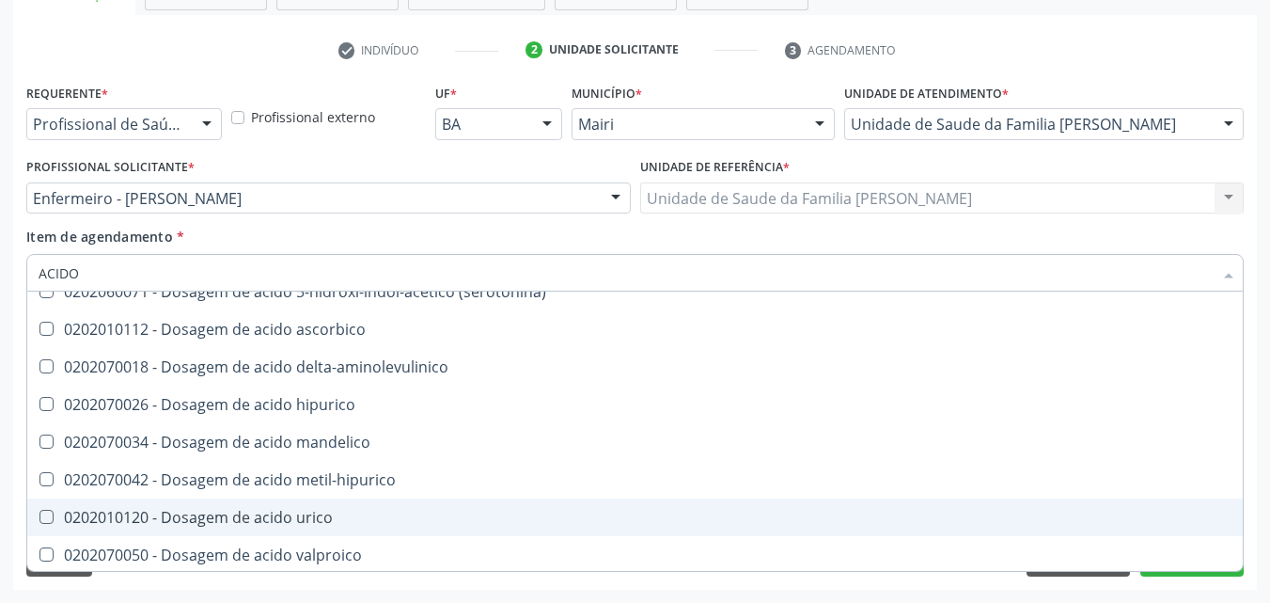
click at [368, 529] on span "0202010120 - Dosagem de acido urico" at bounding box center [635, 517] width 1216 height 38
checkbox urico "true"
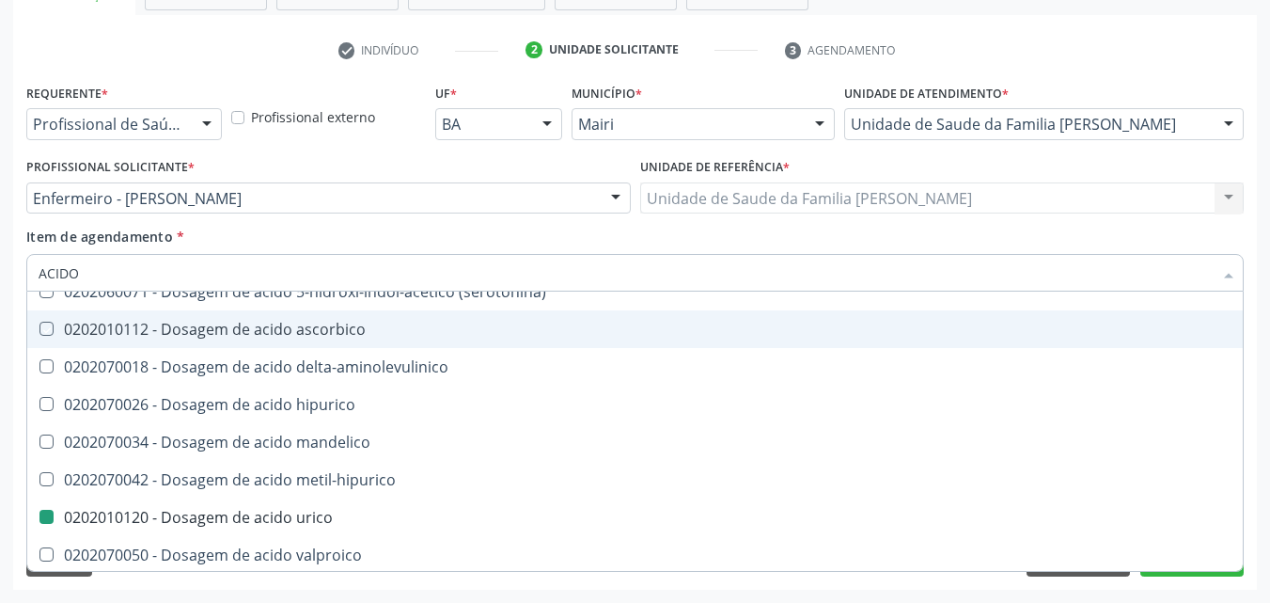
click at [473, 218] on div "Profissional Solicitante * Enfermeiro - Noemi Barbosa Rodrigues Enfermeiro - No…" at bounding box center [329, 189] width 614 height 73
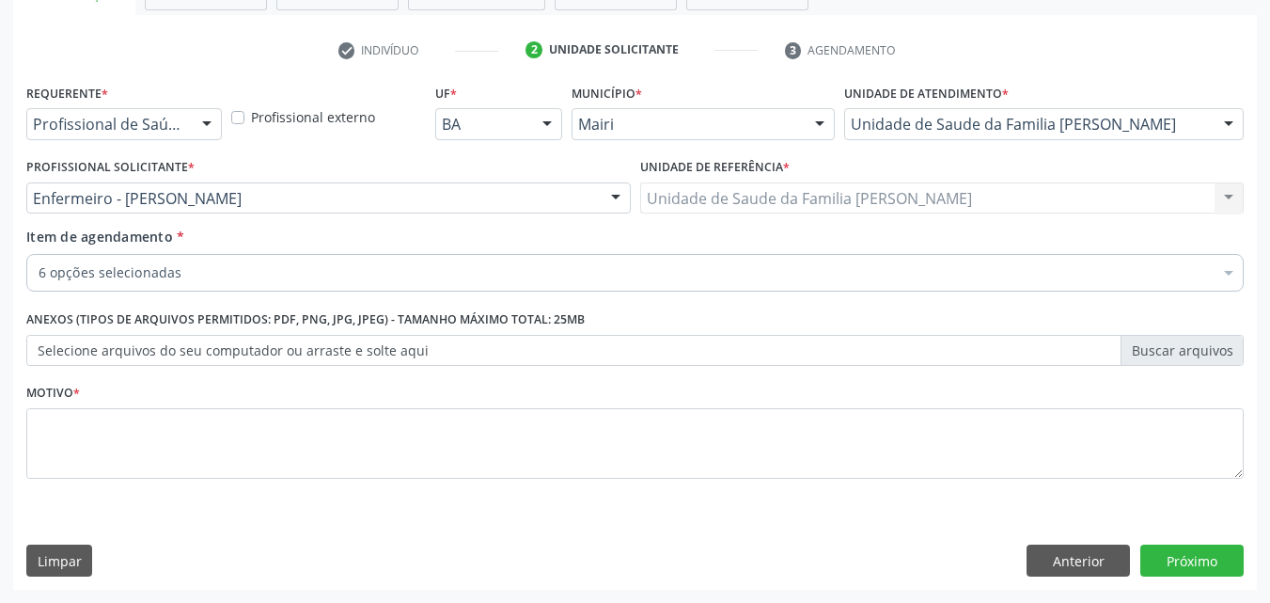
scroll to position [0, 0]
click at [327, 225] on div "Profissional Solicitante * Enfermeiro - Noemi Barbosa Rodrigues Enfermeiro - No…" at bounding box center [329, 189] width 614 height 73
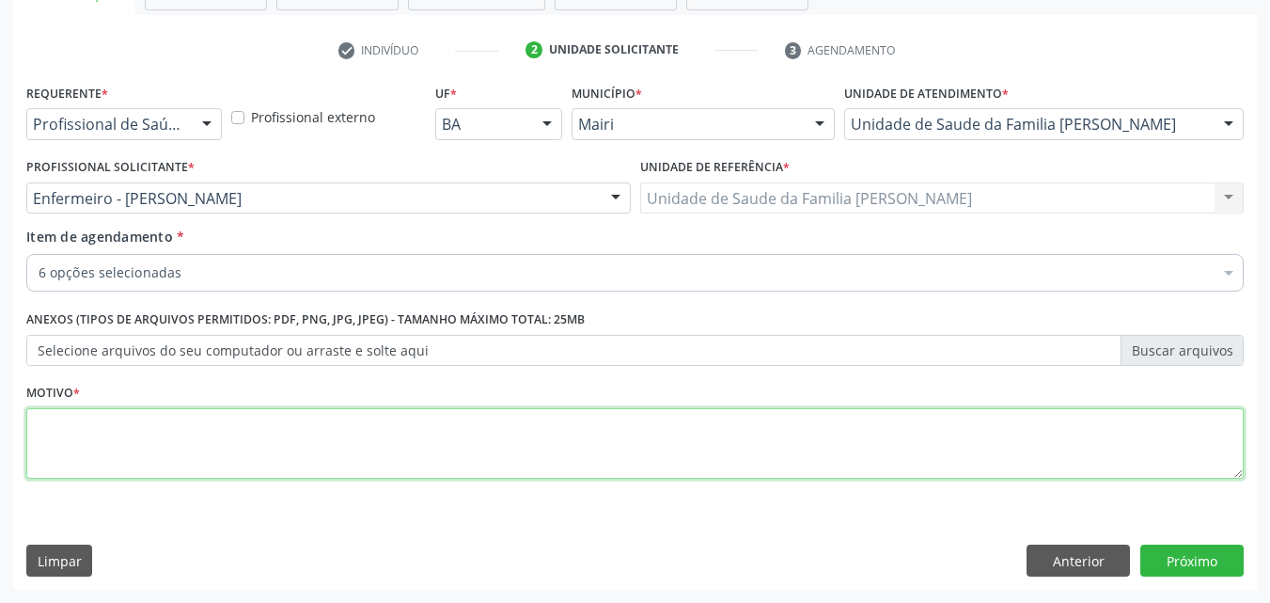
click at [112, 420] on textarea at bounding box center [635, 443] width 1218 height 71
type textarea "AVALIAÇÃO"
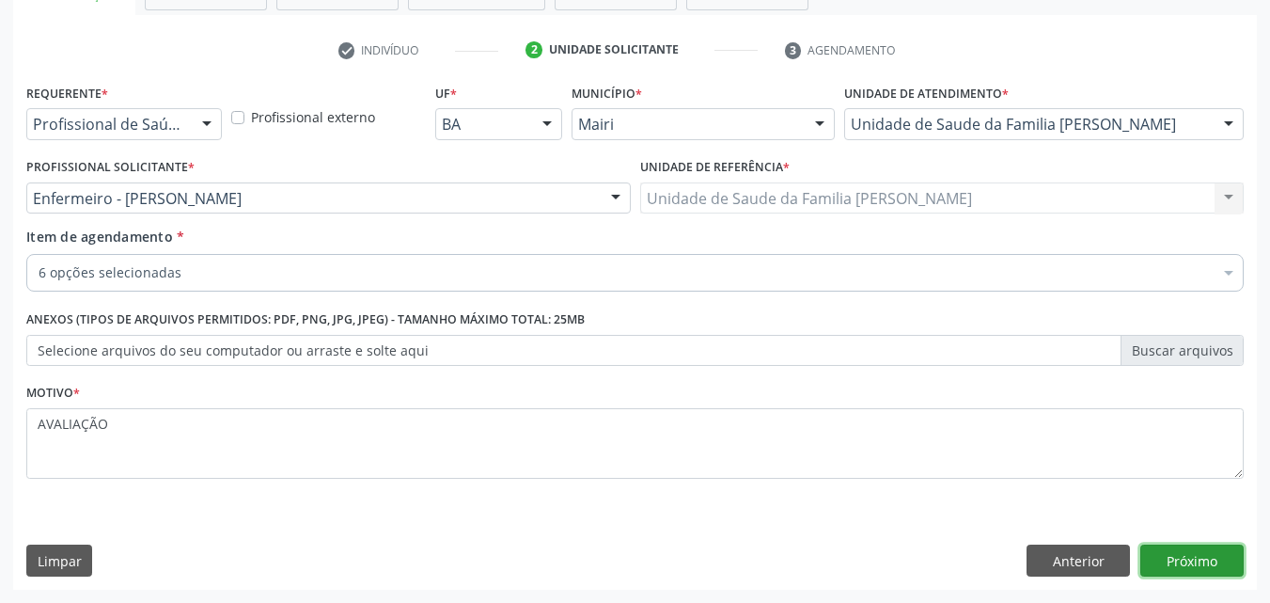
click at [1222, 572] on button "Próximo" at bounding box center [1192, 560] width 103 height 32
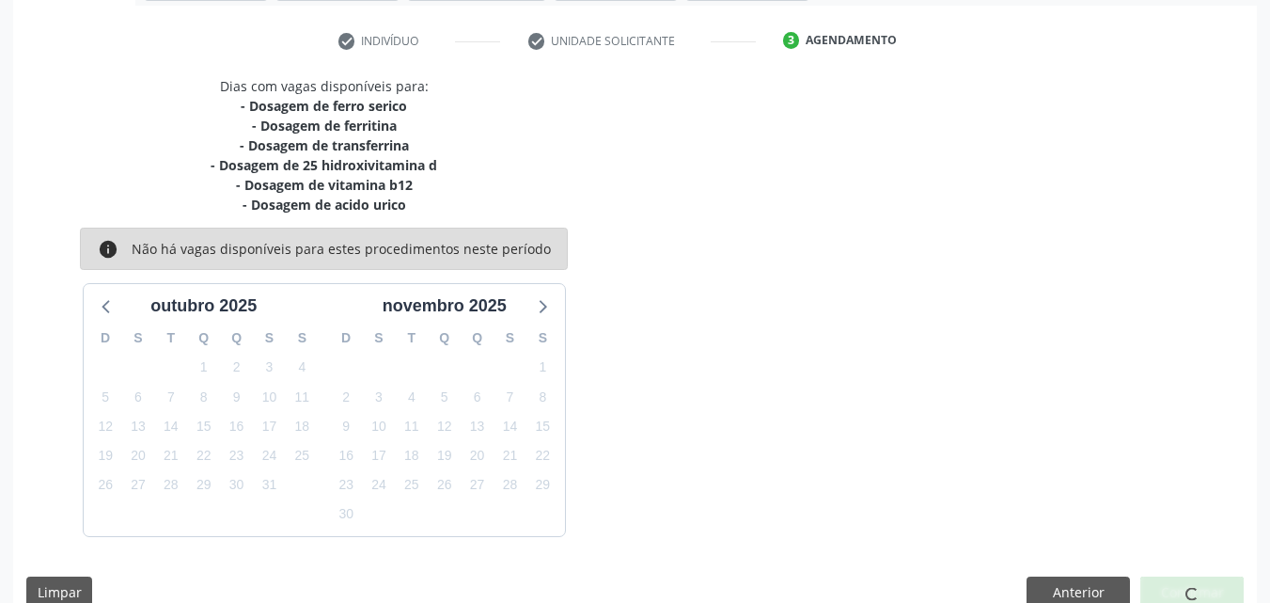
scroll to position [370, 0]
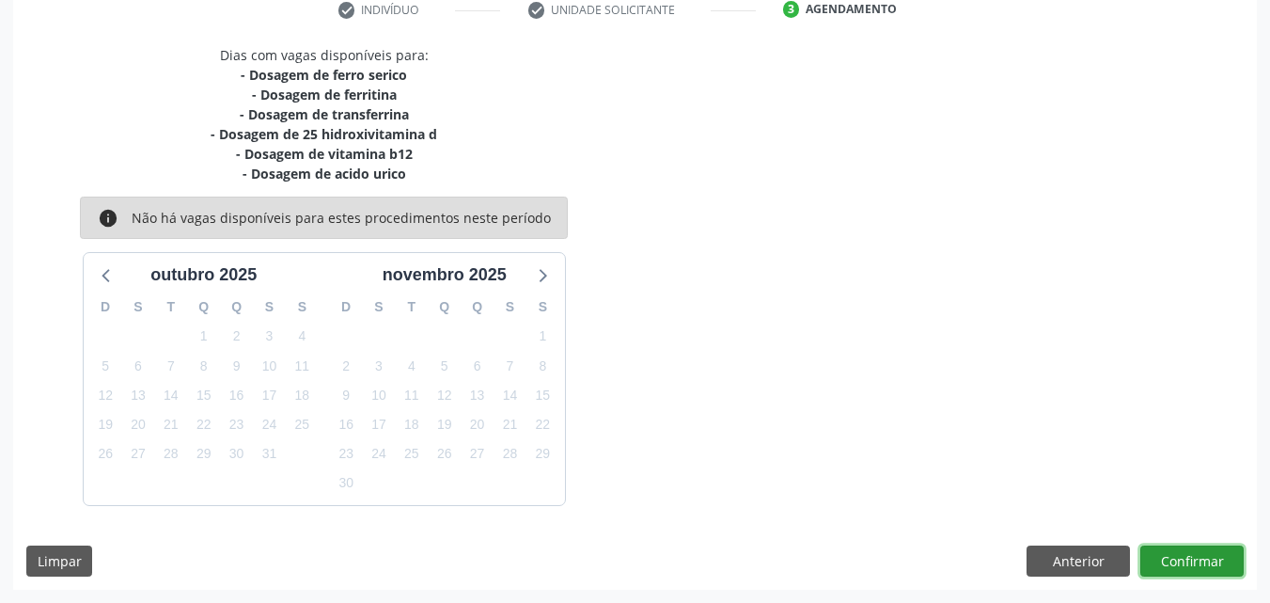
click at [1206, 558] on button "Confirmar" at bounding box center [1192, 561] width 103 height 32
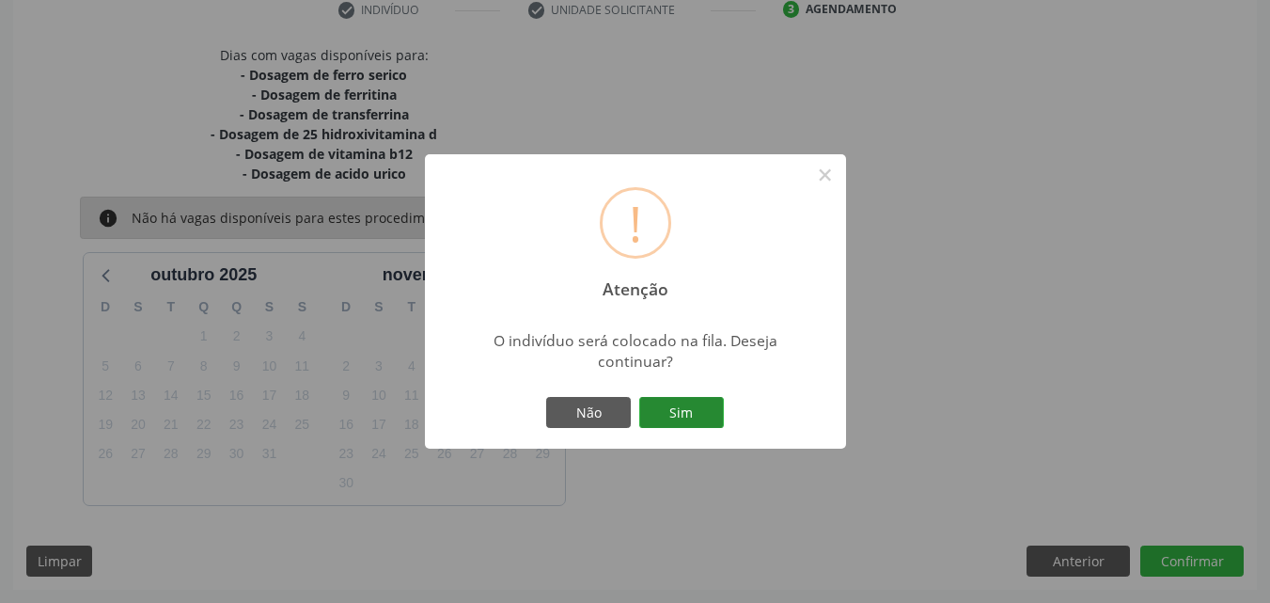
click at [694, 417] on button "Sim" at bounding box center [681, 413] width 85 height 32
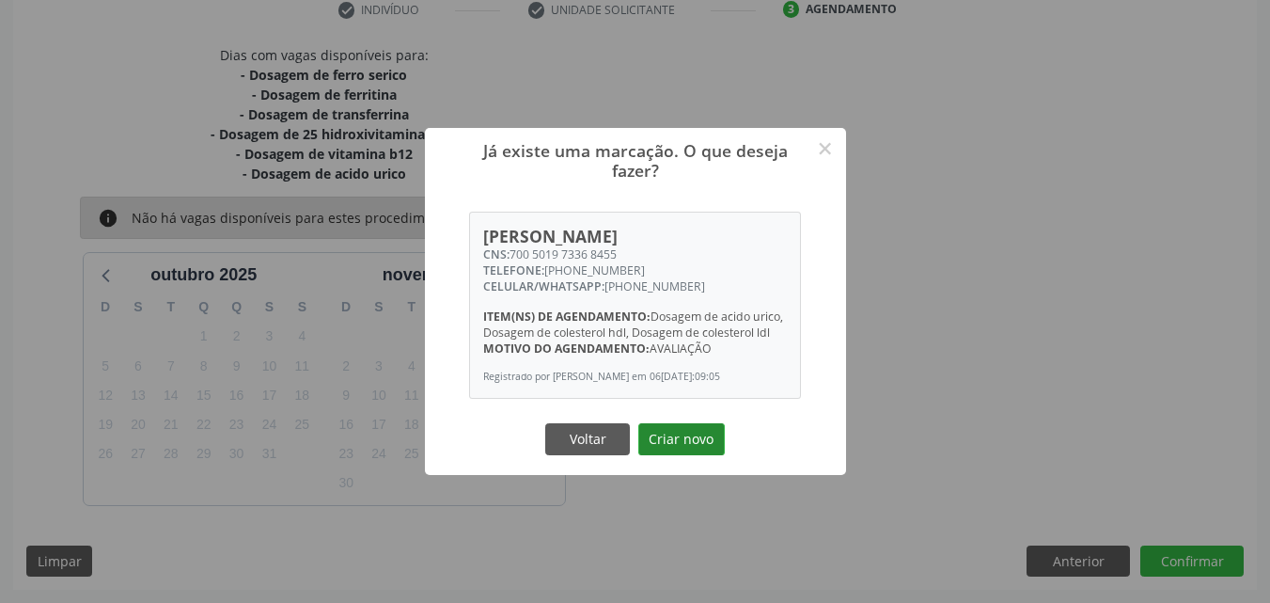
click at [703, 441] on button "Criar novo" at bounding box center [682, 439] width 87 height 32
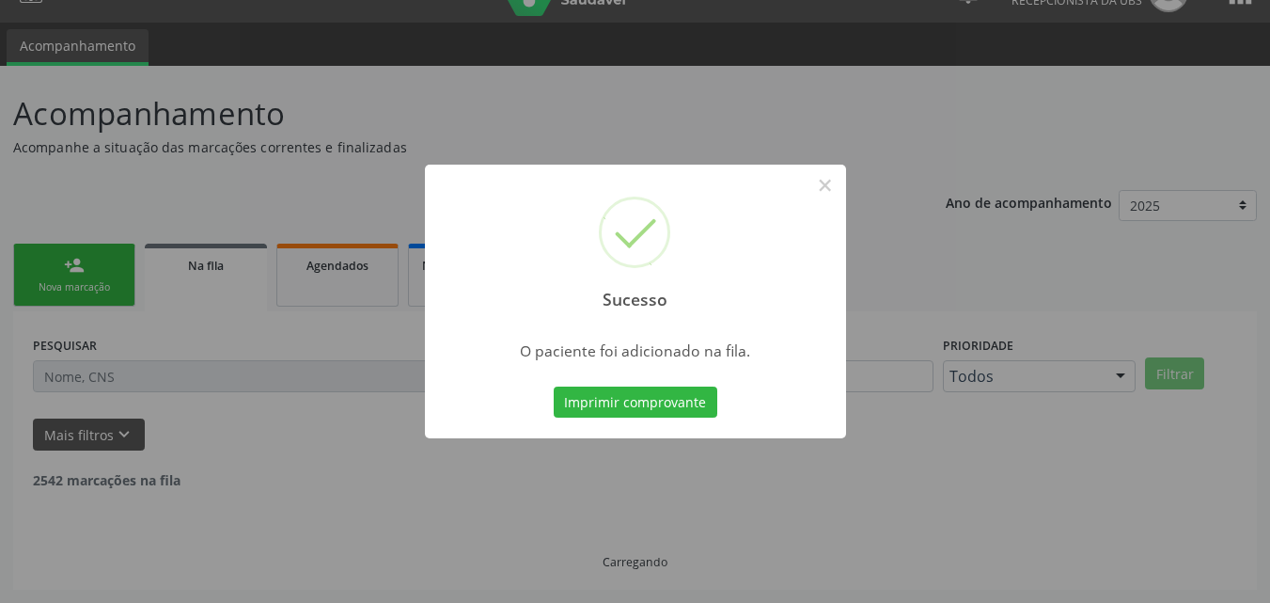
scroll to position [18, 0]
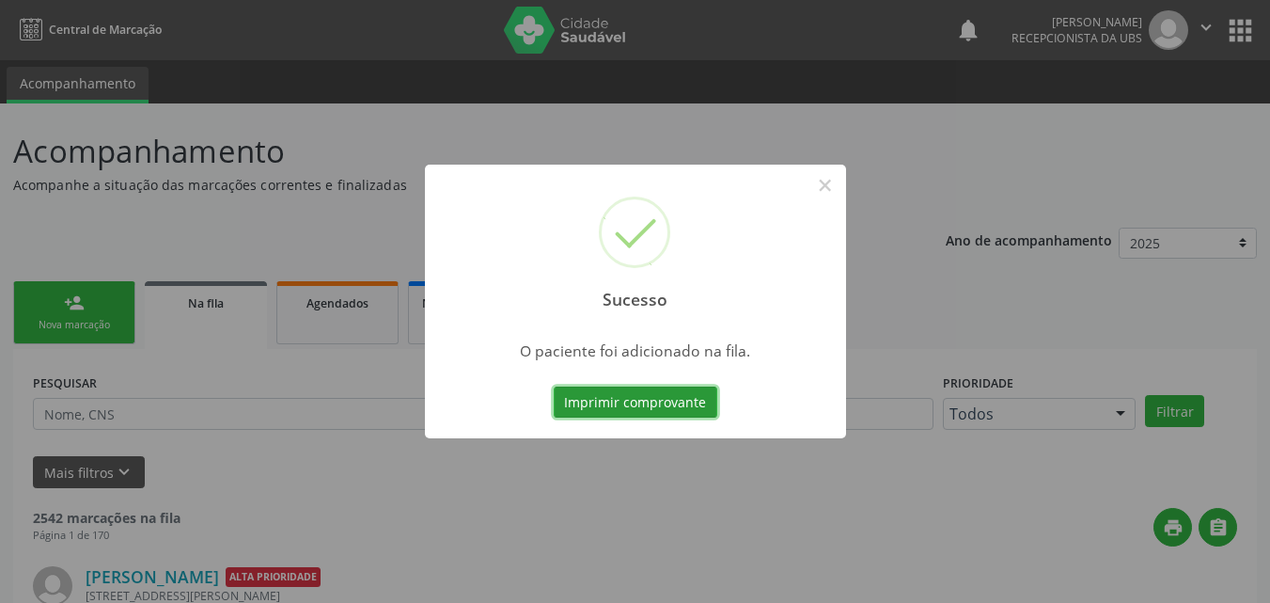
scroll to position [18, 0]
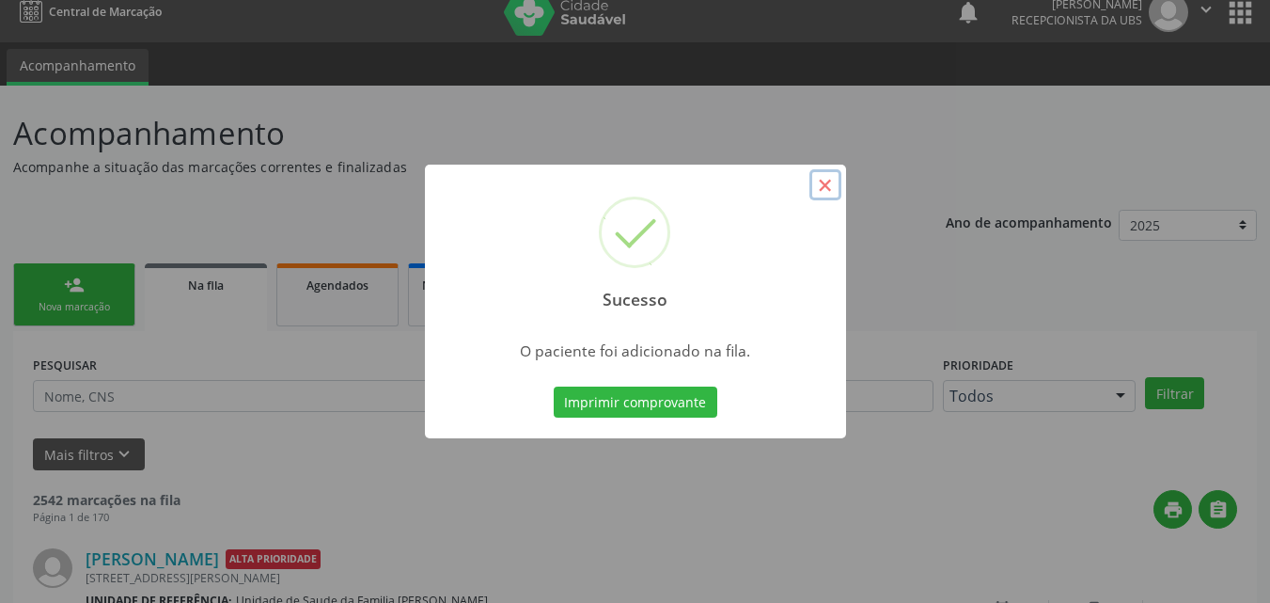
click at [821, 186] on button "×" at bounding box center [826, 185] width 32 height 32
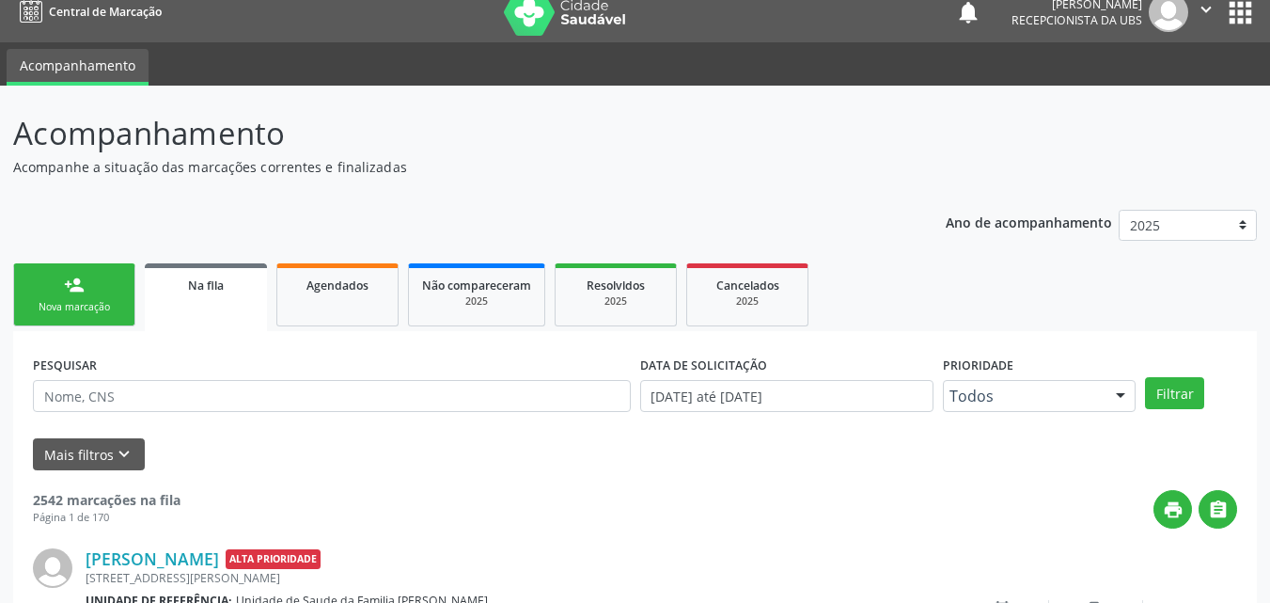
click at [70, 292] on div "person_add" at bounding box center [74, 285] width 21 height 21
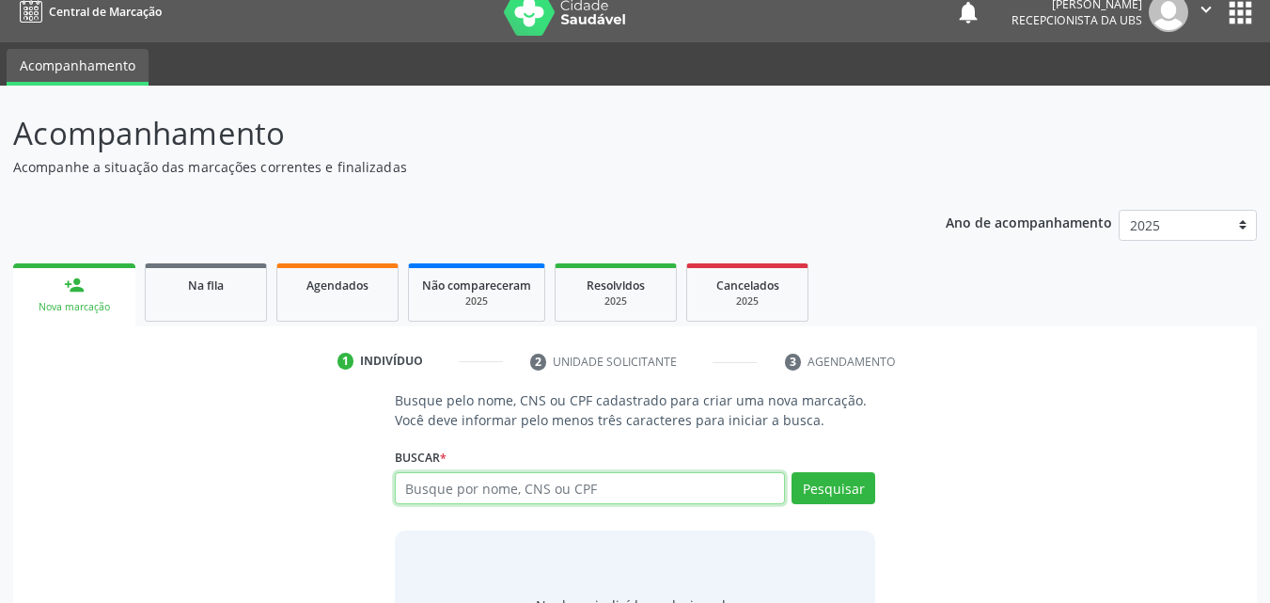
click at [510, 481] on input "text" at bounding box center [590, 488] width 391 height 32
type input "705009497158950"
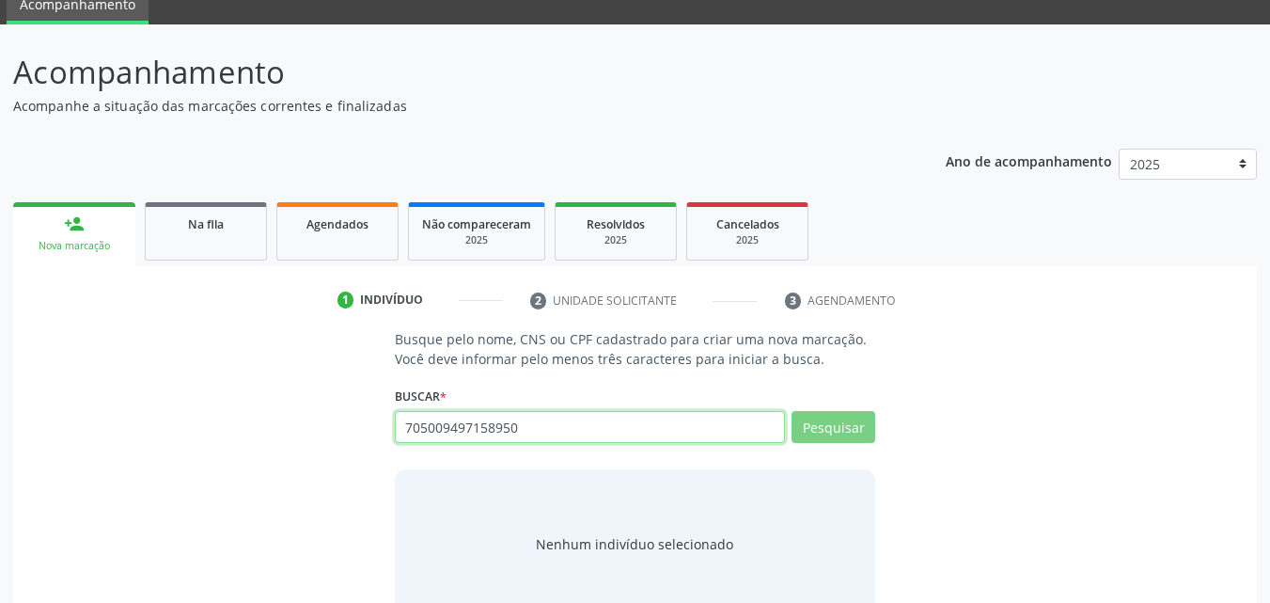
scroll to position [112, 0]
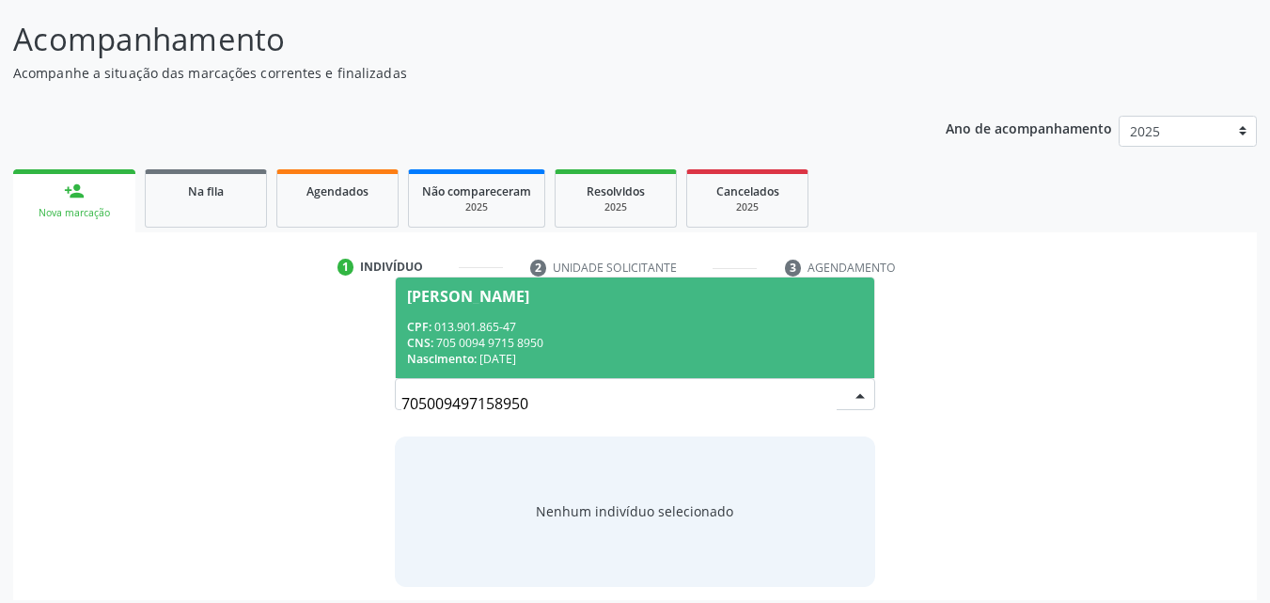
click at [553, 344] on div "CNS: 705 0094 9715 8950" at bounding box center [635, 343] width 457 height 16
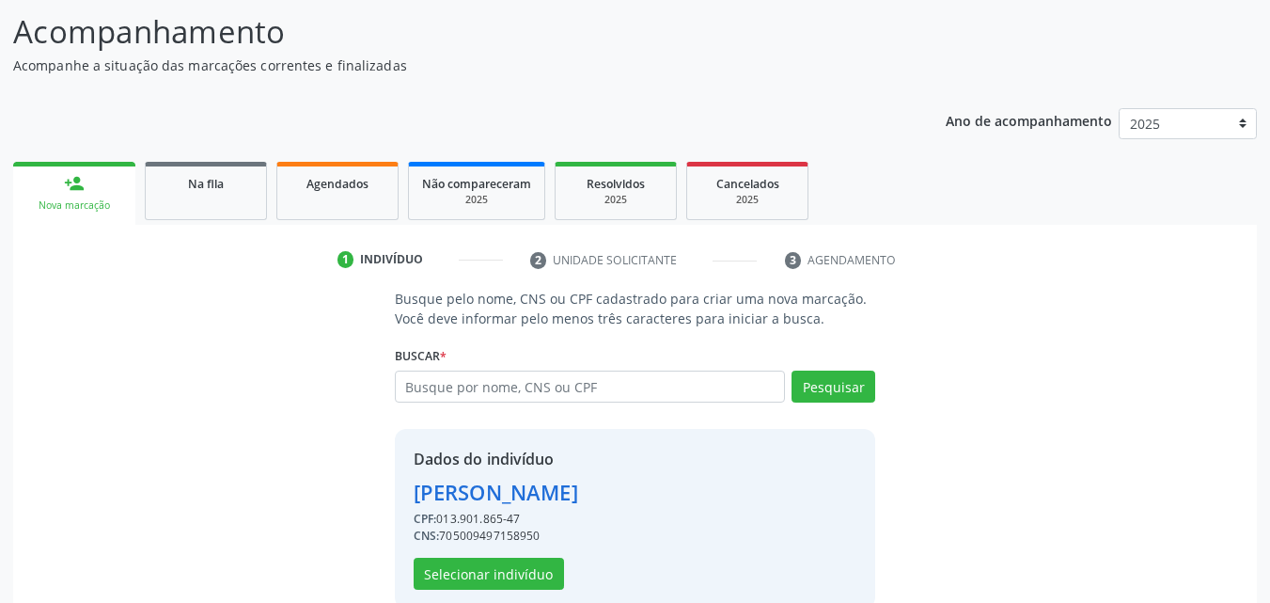
scroll to position [151, 0]
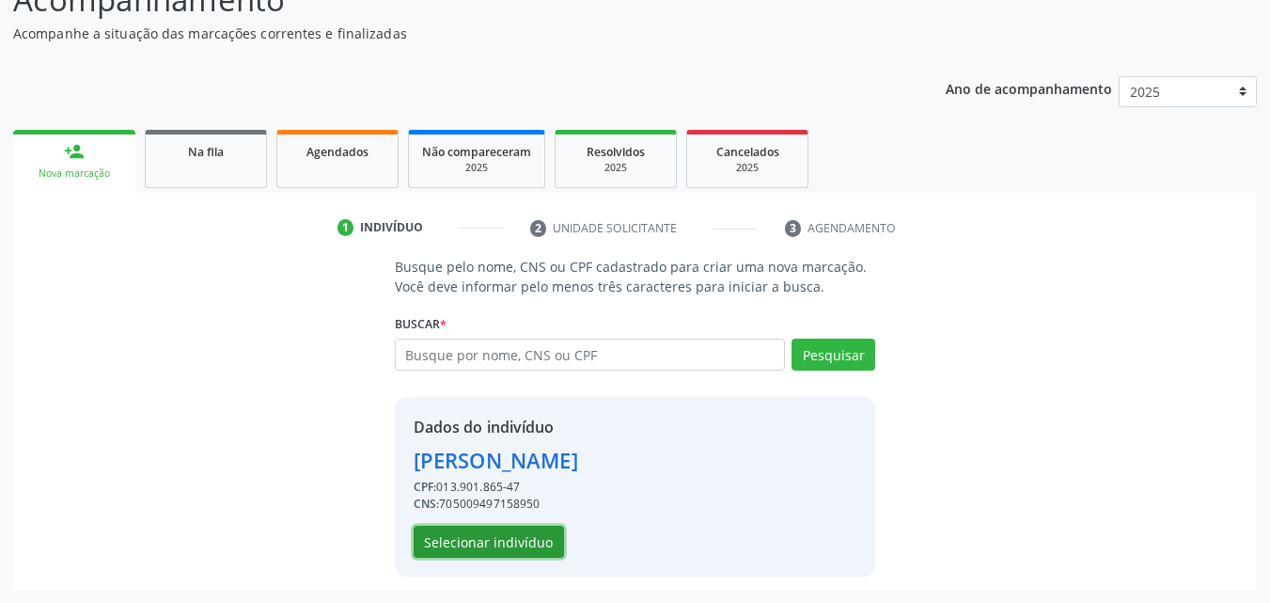
click at [502, 553] on button "Selecionar indivíduo" at bounding box center [489, 542] width 150 height 32
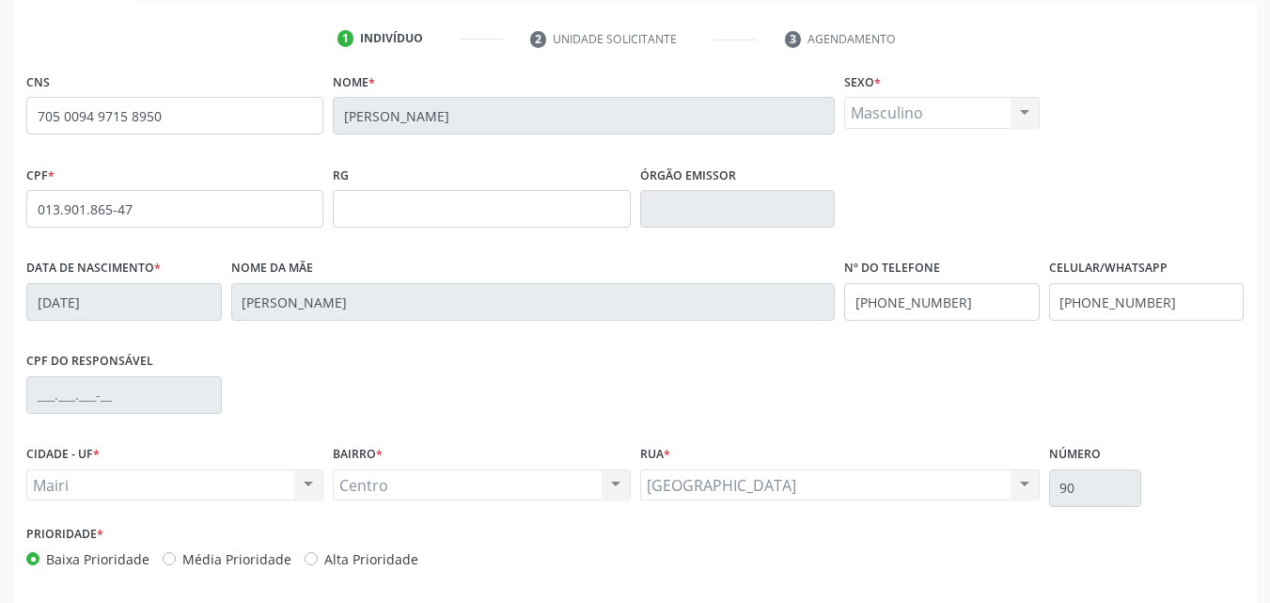
scroll to position [417, 0]
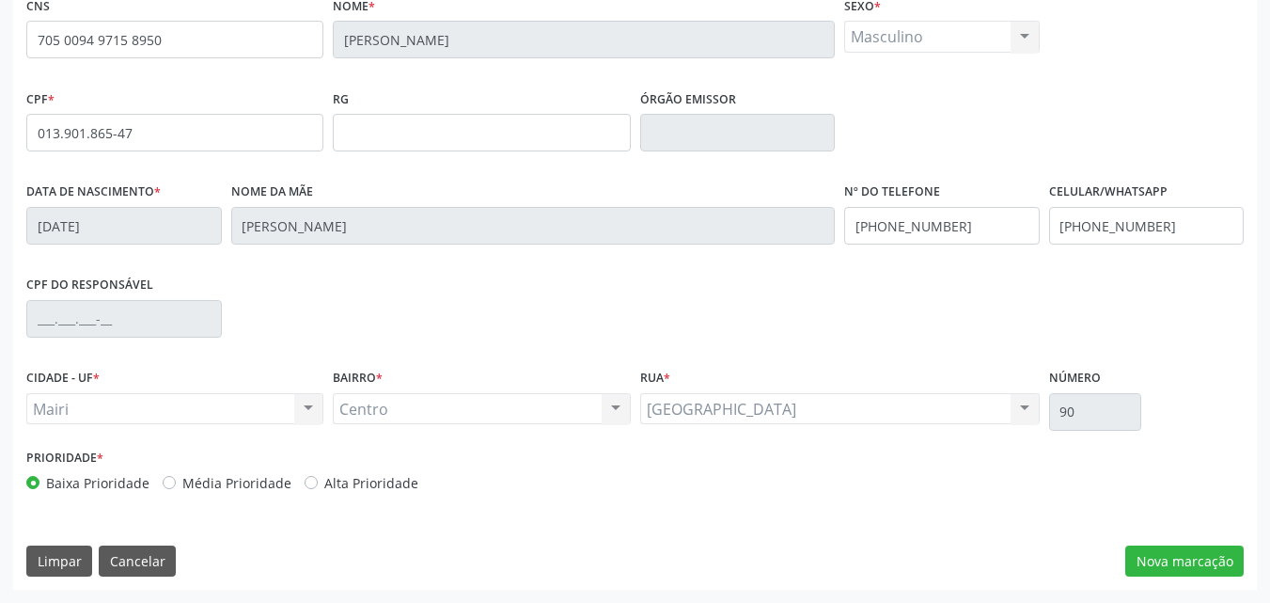
click at [383, 481] on label "Alta Prioridade" at bounding box center [371, 483] width 94 height 20
click at [318, 481] on input "Alta Prioridade" at bounding box center [311, 481] width 13 height 17
radio input "true"
click at [1143, 549] on button "Nova marcação" at bounding box center [1185, 561] width 118 height 32
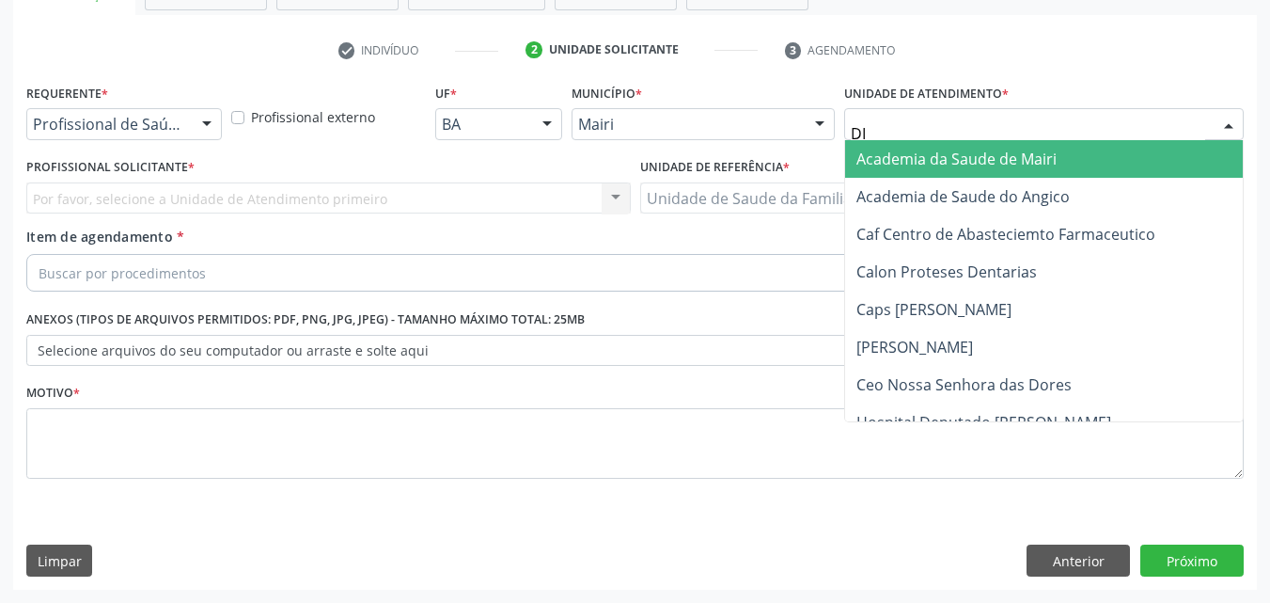
type input "DIL"
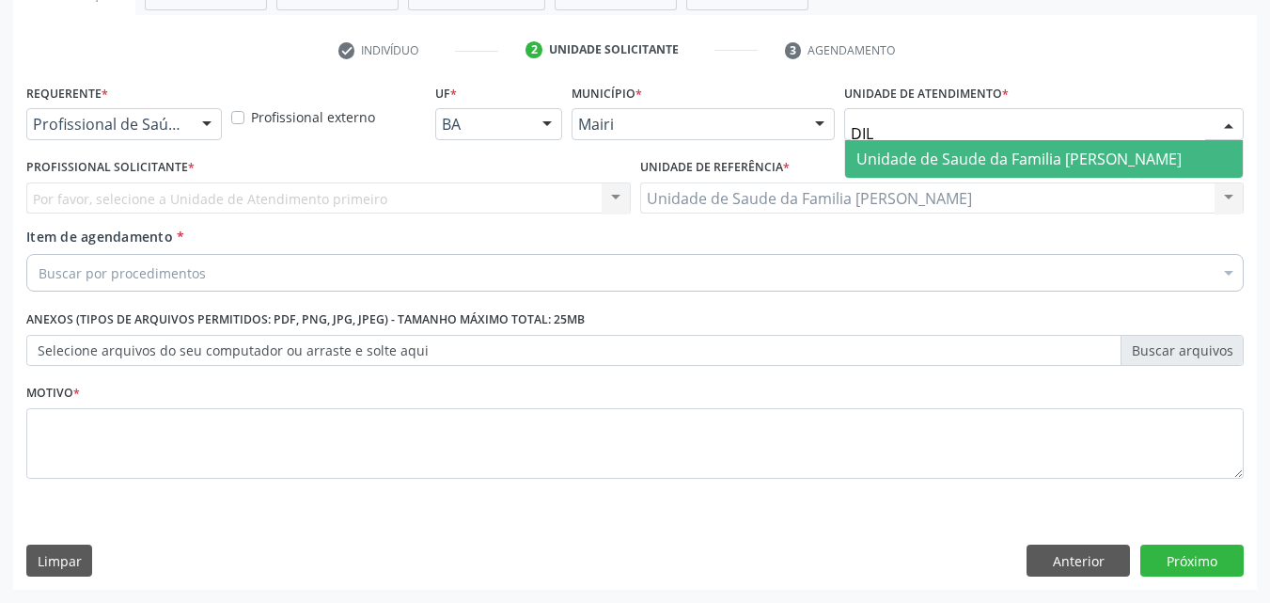
click at [995, 154] on span "Unidade de Saude da Familia [PERSON_NAME]" at bounding box center [1019, 159] width 325 height 21
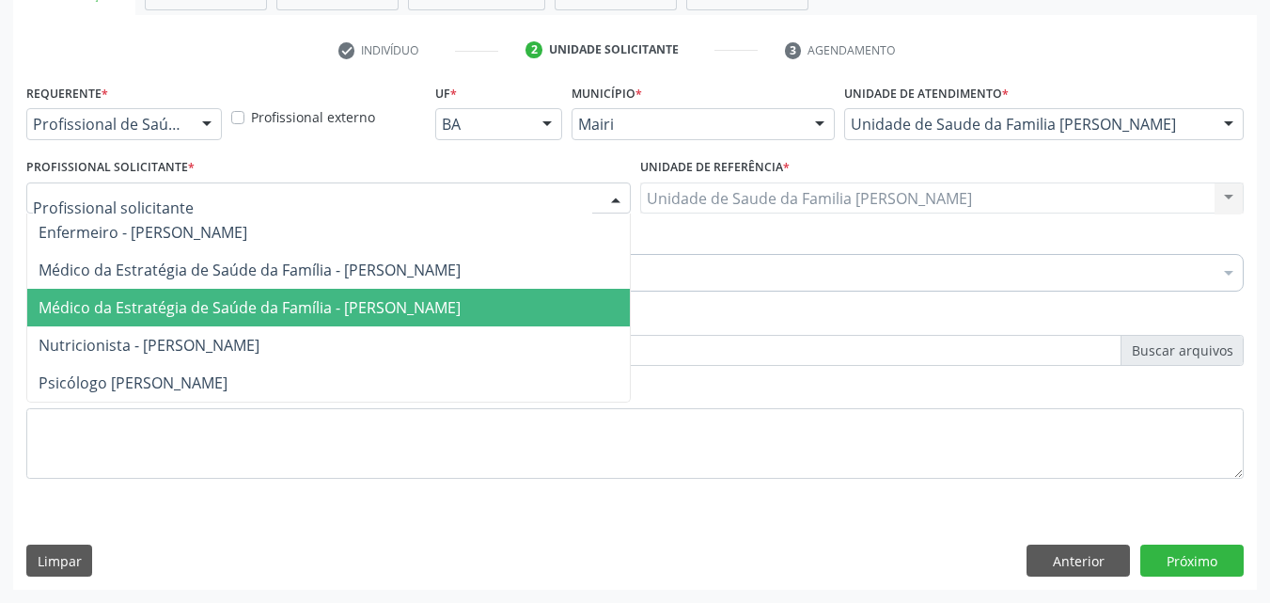
click at [130, 303] on span "Médico da Estratégia de Saúde da Família - [PERSON_NAME]" at bounding box center [250, 307] width 422 height 21
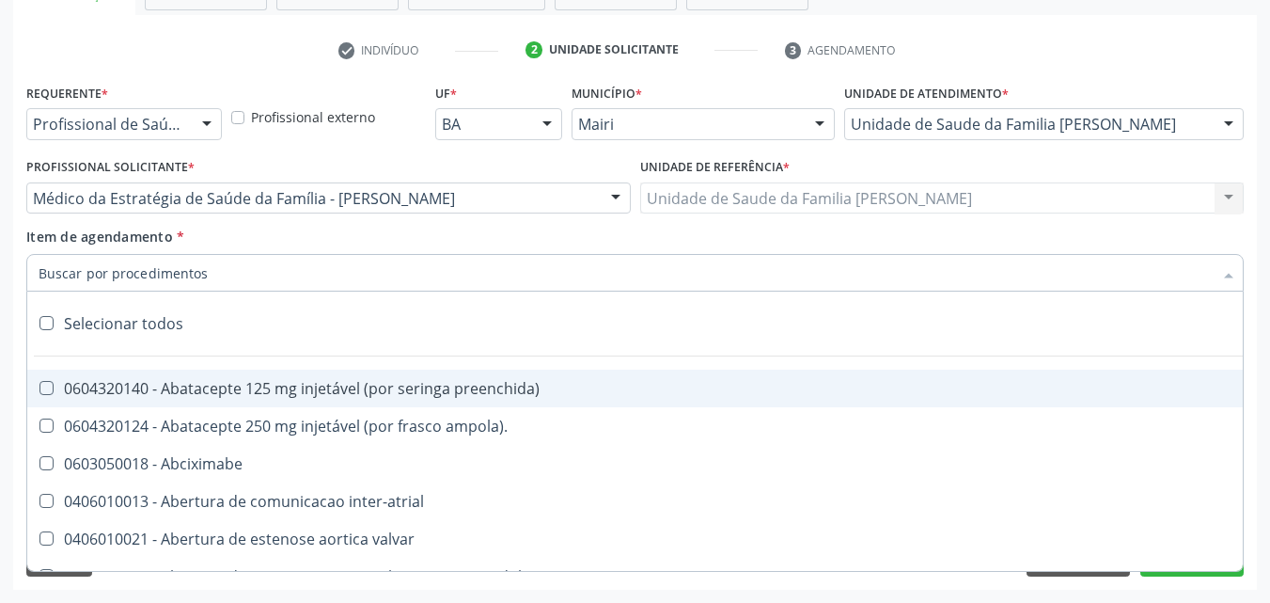
click at [123, 266] on input "Item de agendamento *" at bounding box center [626, 273] width 1175 height 38
type input "2"
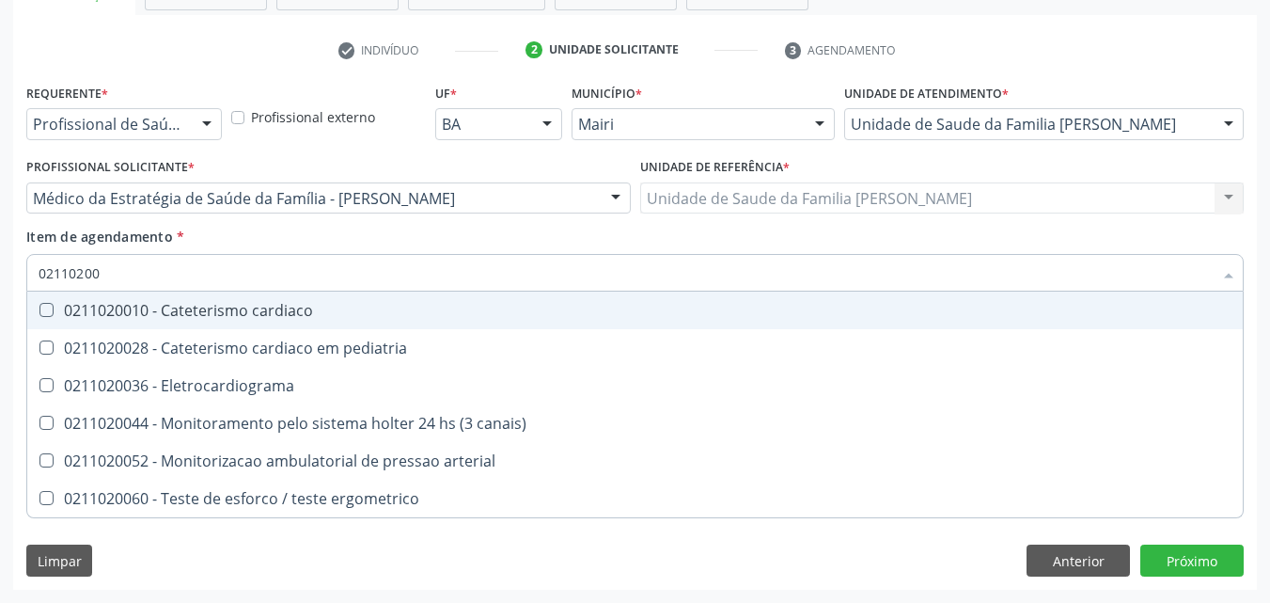
type input "021102003"
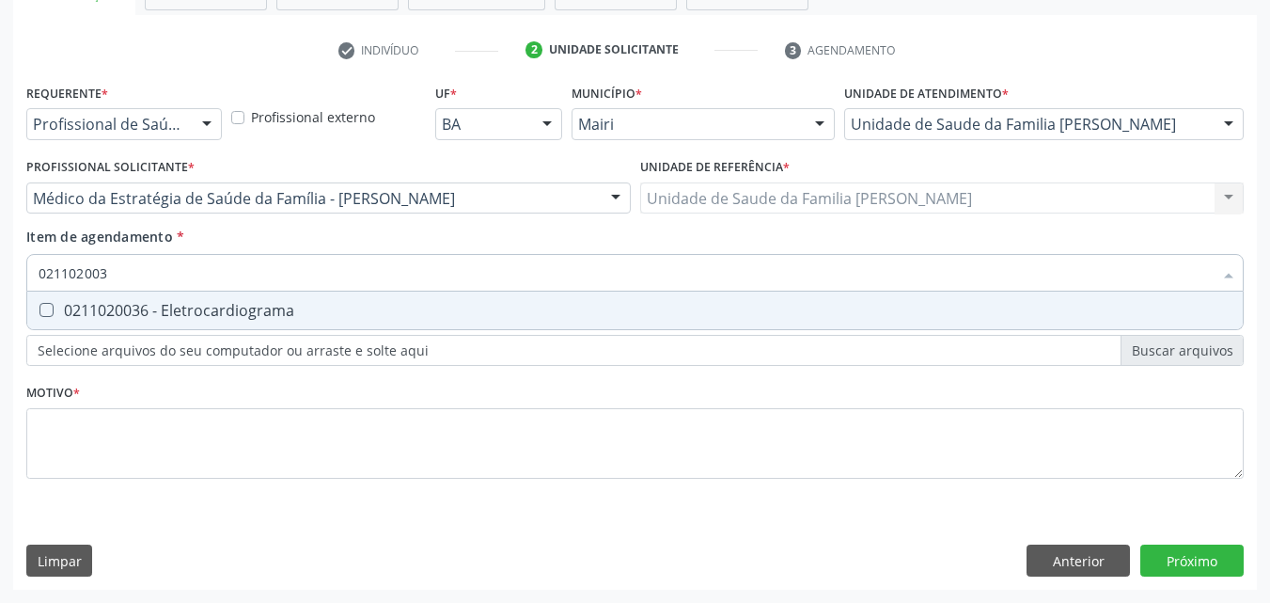
click at [129, 303] on div "0211020036 - Eletrocardiograma" at bounding box center [635, 310] width 1193 height 15
checkbox Eletrocardiograma "true"
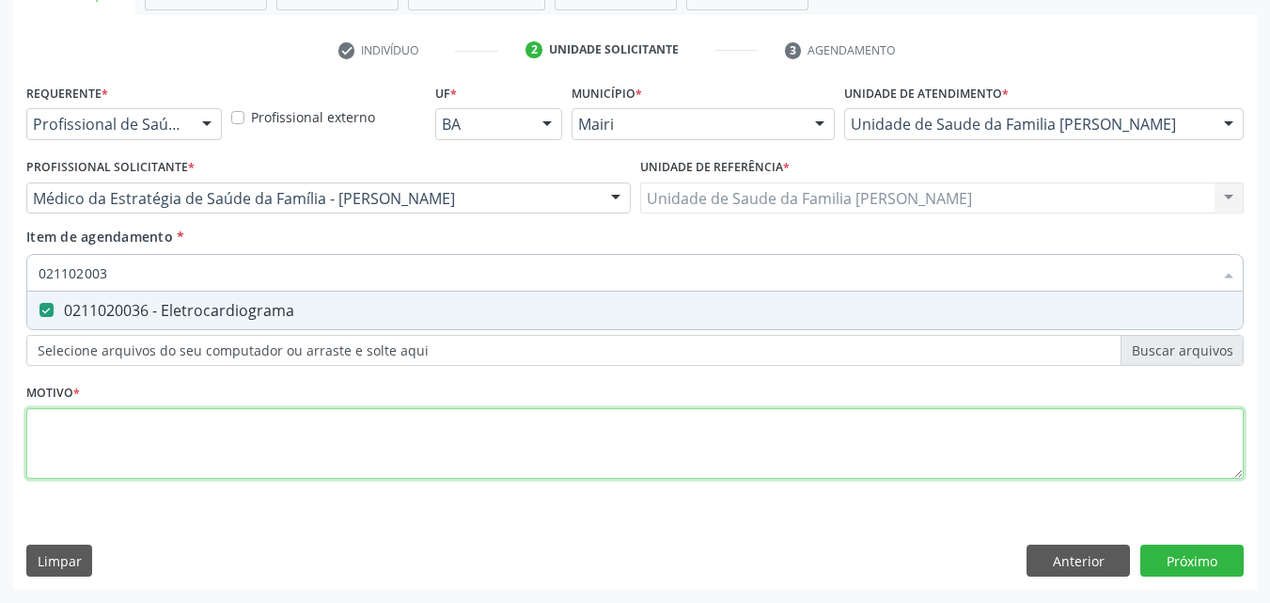
click at [106, 429] on div "Requerente * Profissional de Saúde Profissional de Saúde Paciente Nenhum result…" at bounding box center [635, 292] width 1218 height 426
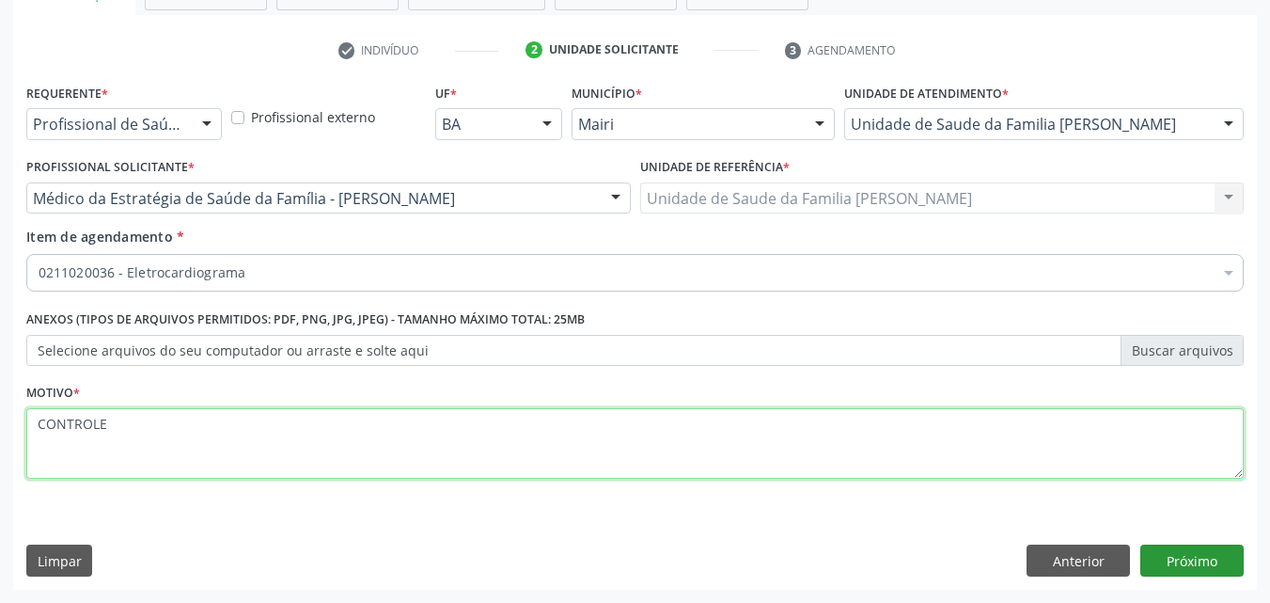
type textarea "CONTROLE"
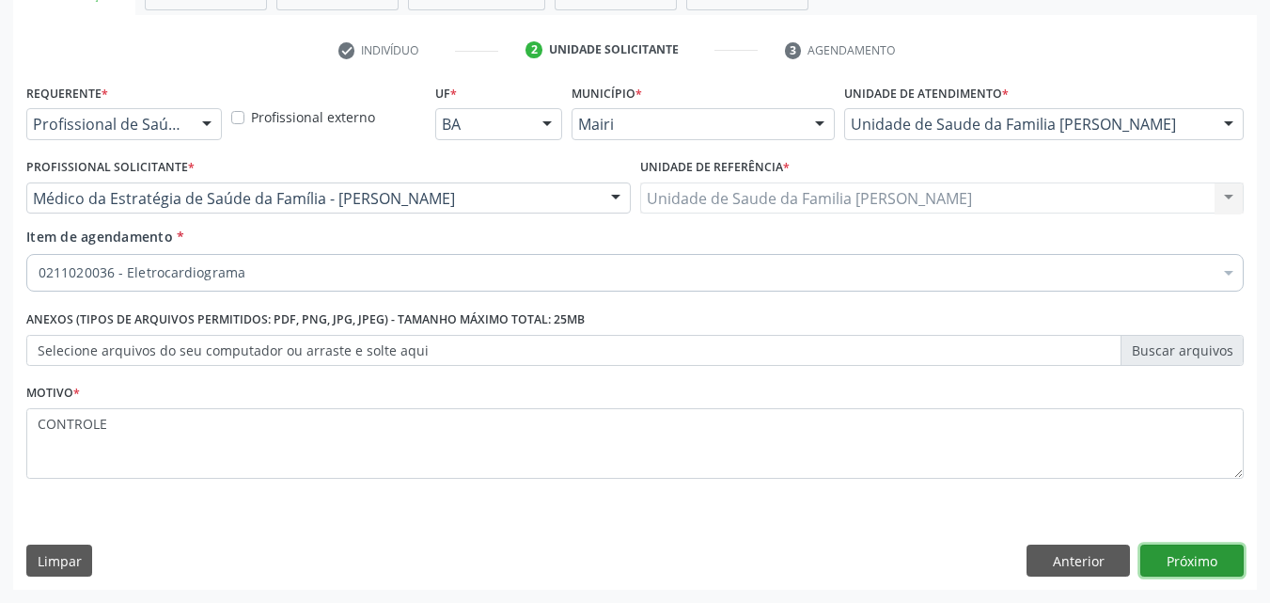
click at [1222, 547] on button "Próximo" at bounding box center [1192, 560] width 103 height 32
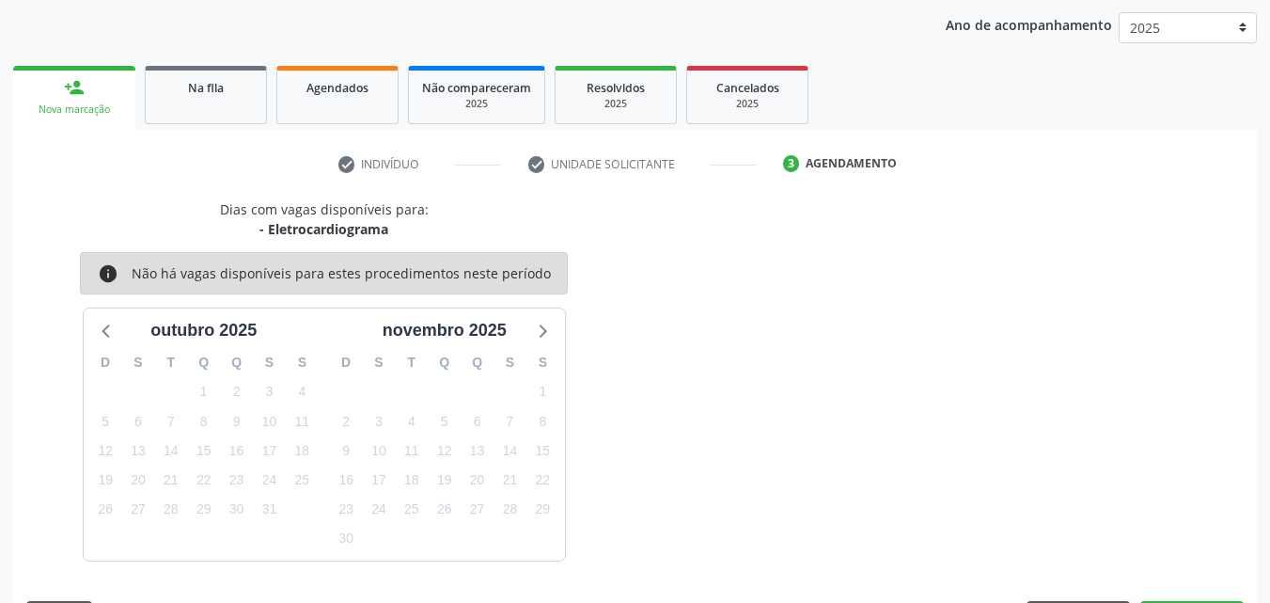
scroll to position [271, 0]
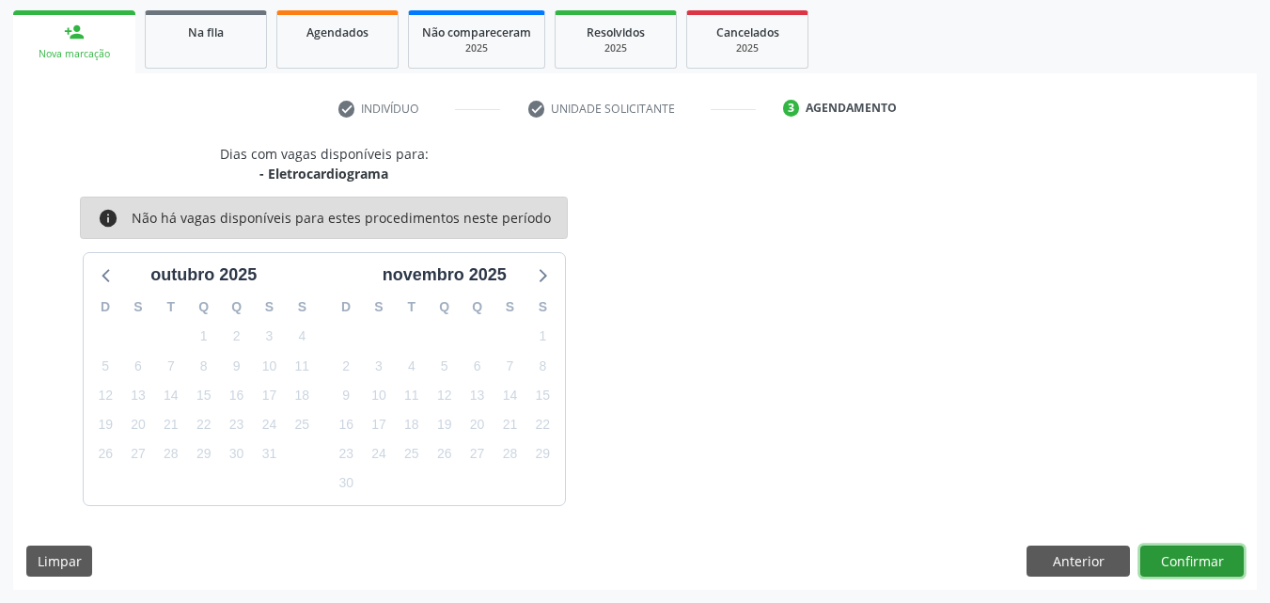
click at [1222, 547] on button "Confirmar" at bounding box center [1192, 561] width 103 height 32
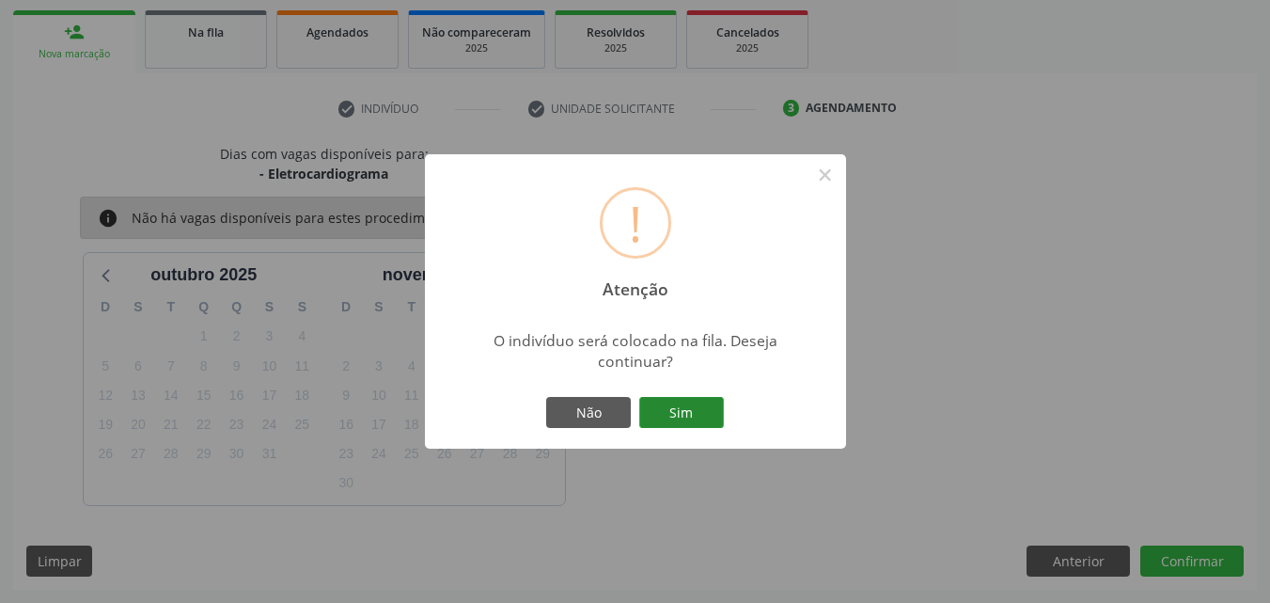
click at [687, 413] on button "Sim" at bounding box center [681, 413] width 85 height 32
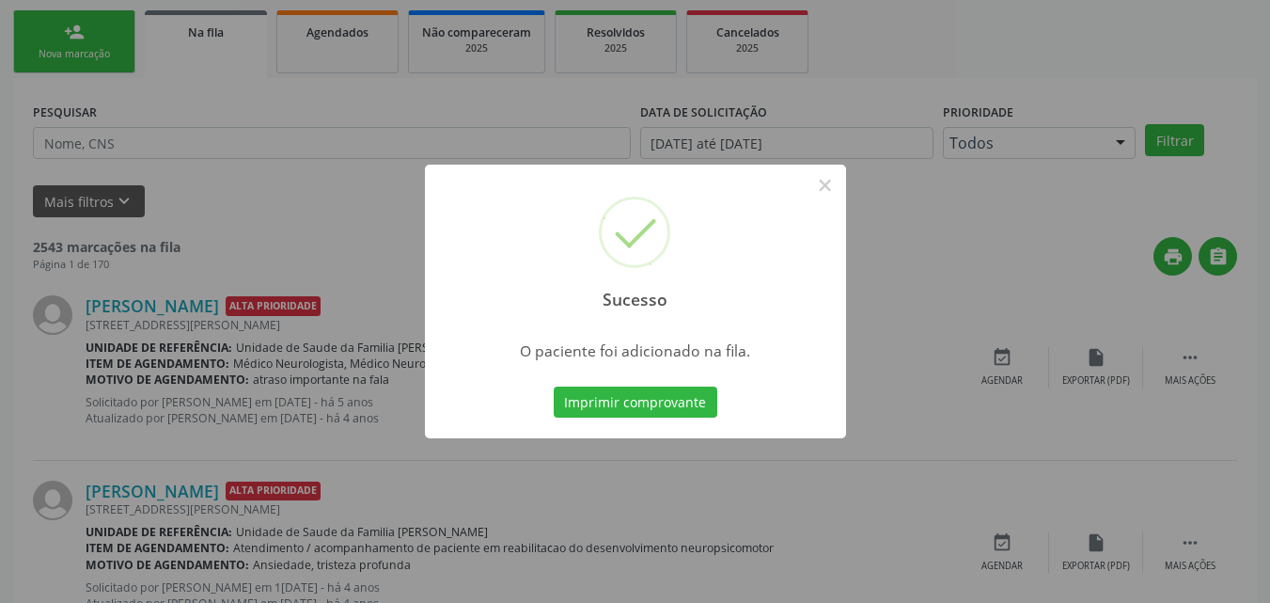
scroll to position [18, 0]
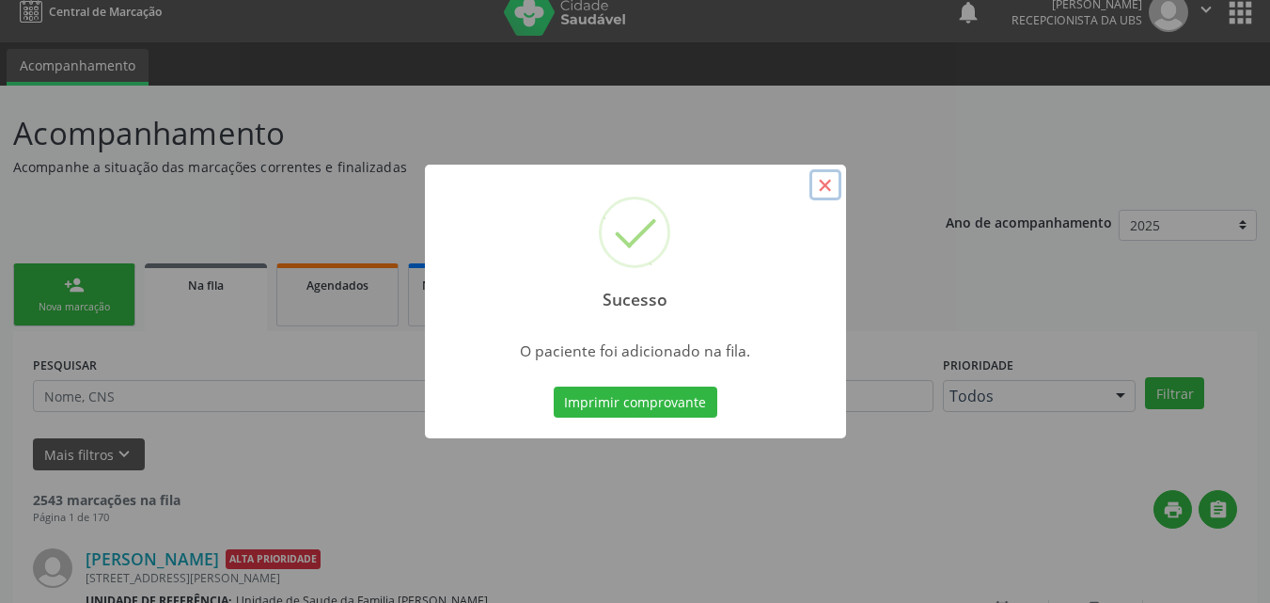
click at [815, 183] on button "×" at bounding box center [826, 185] width 32 height 32
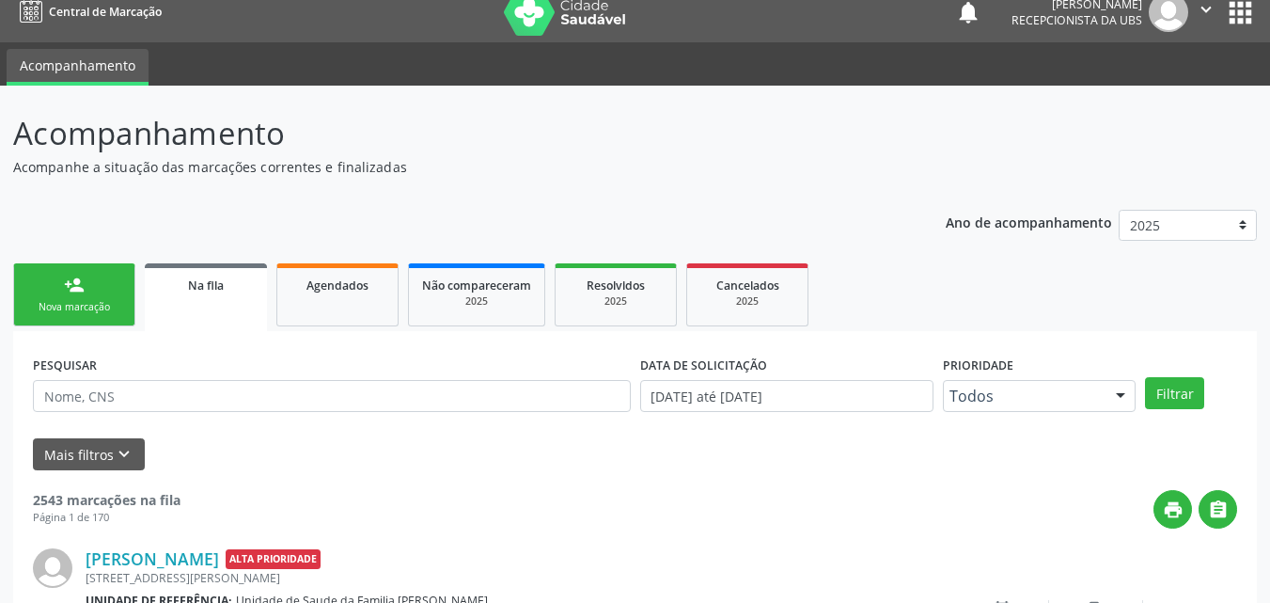
click at [81, 298] on link "person_add Nova marcação" at bounding box center [74, 294] width 122 height 63
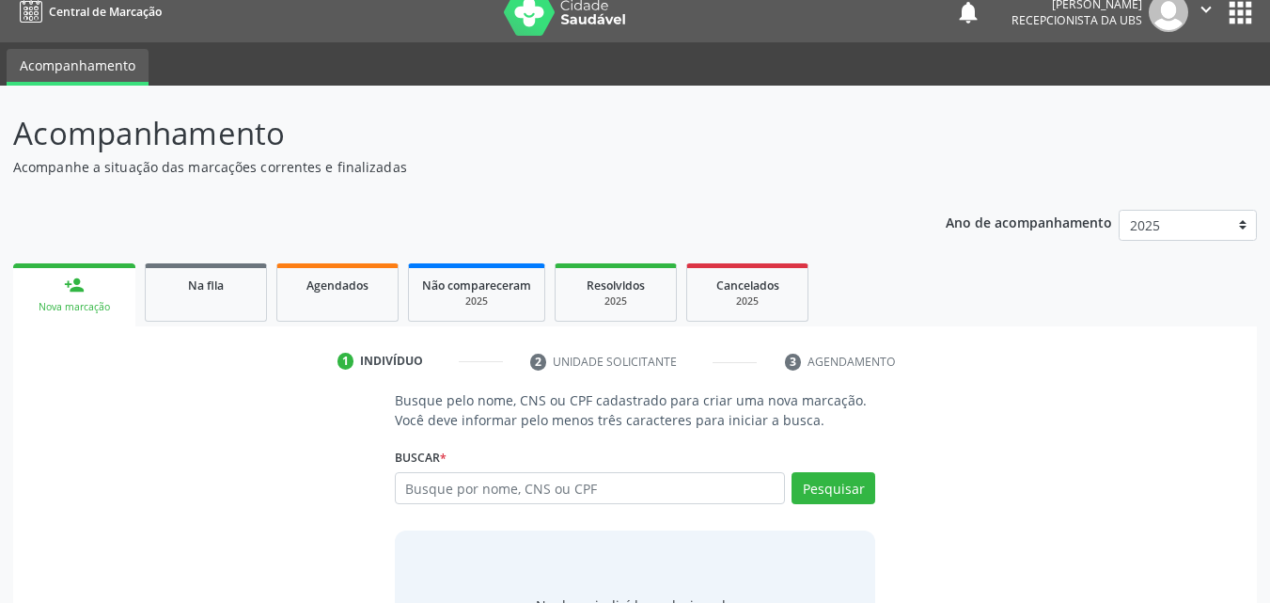
scroll to position [122, 0]
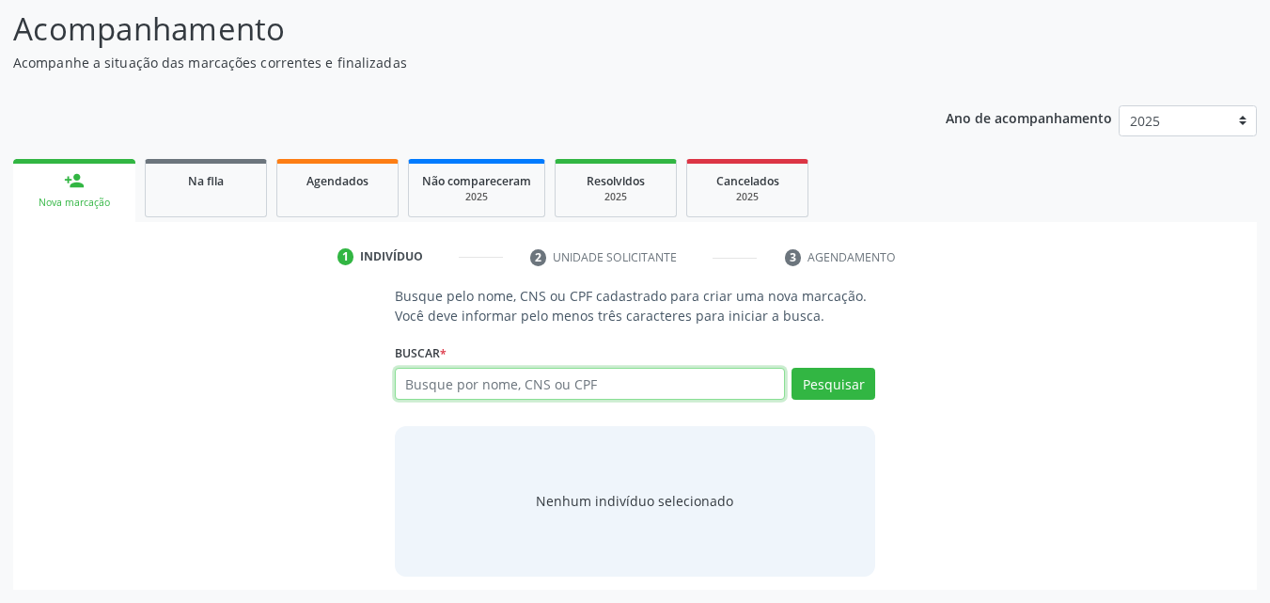
click at [432, 388] on input "text" at bounding box center [590, 384] width 391 height 32
type input "705009497158950"
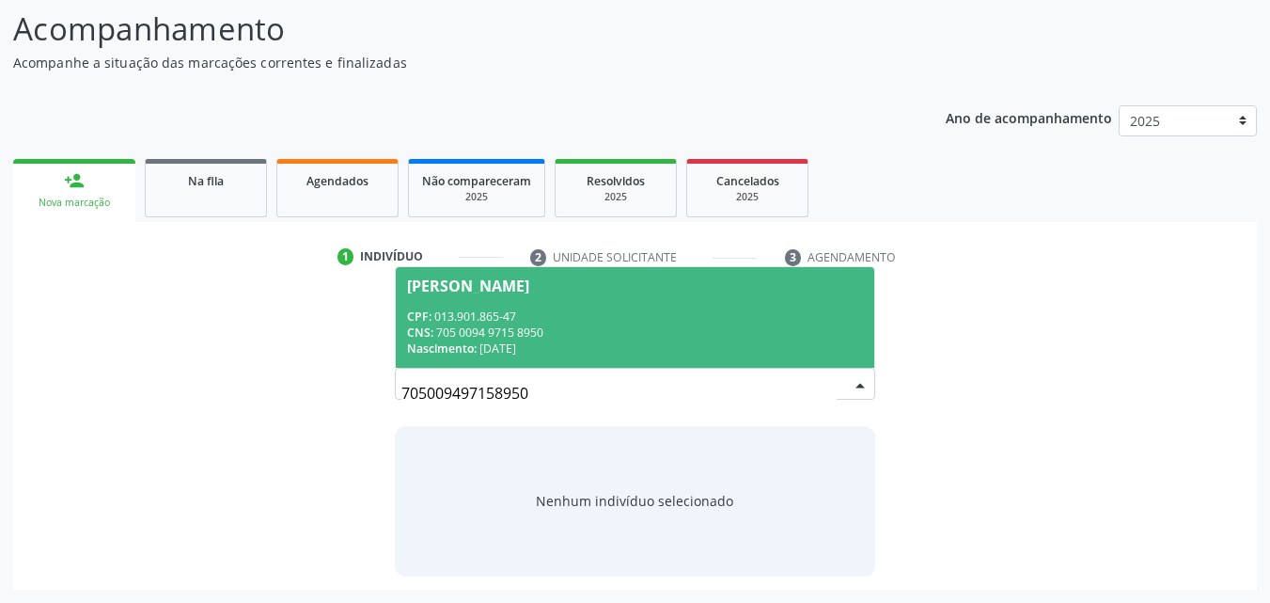
click at [465, 335] on div "CNS: 705 0094 9715 8950" at bounding box center [635, 332] width 457 height 16
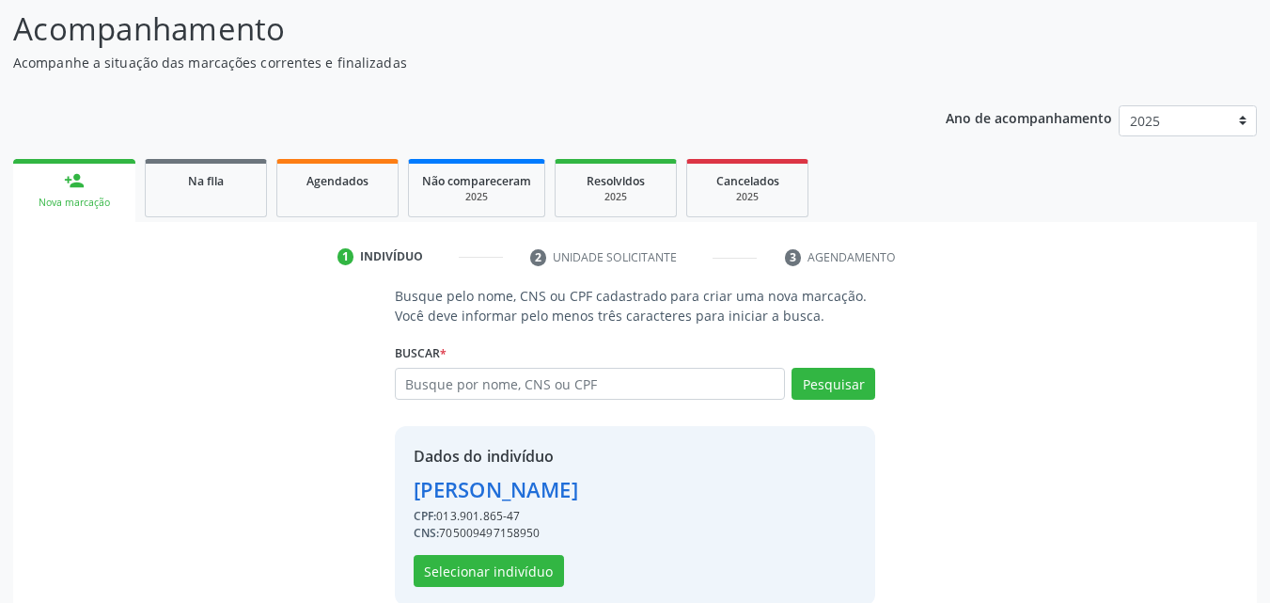
scroll to position [151, 0]
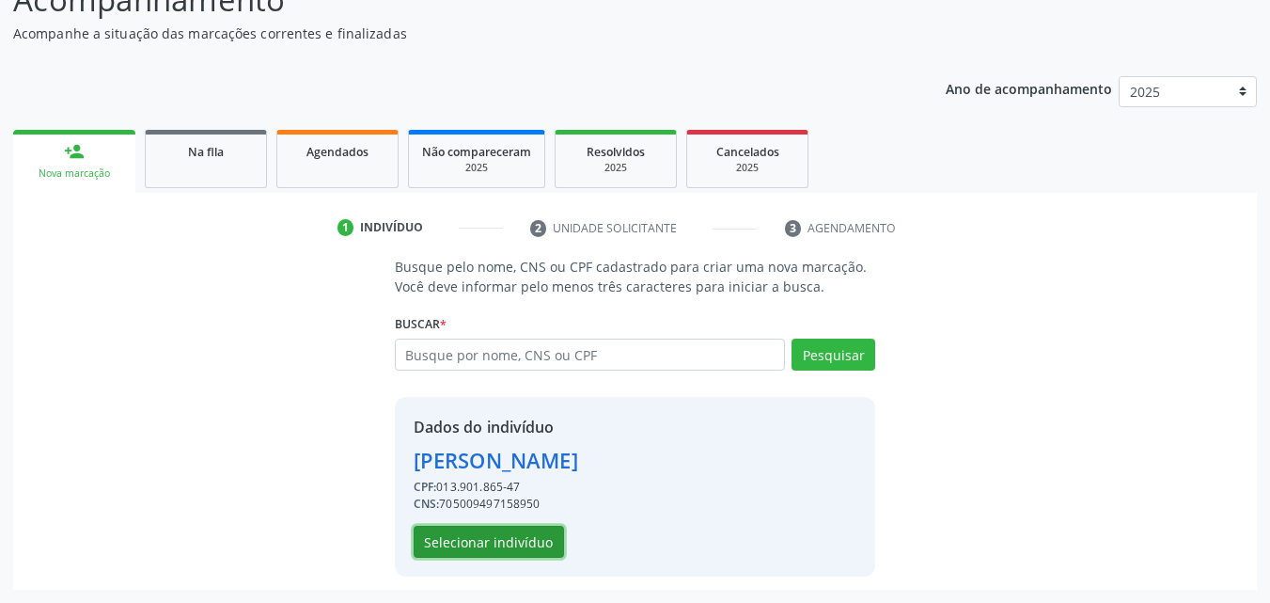
click at [480, 527] on button "Selecionar indivíduo" at bounding box center [489, 542] width 150 height 32
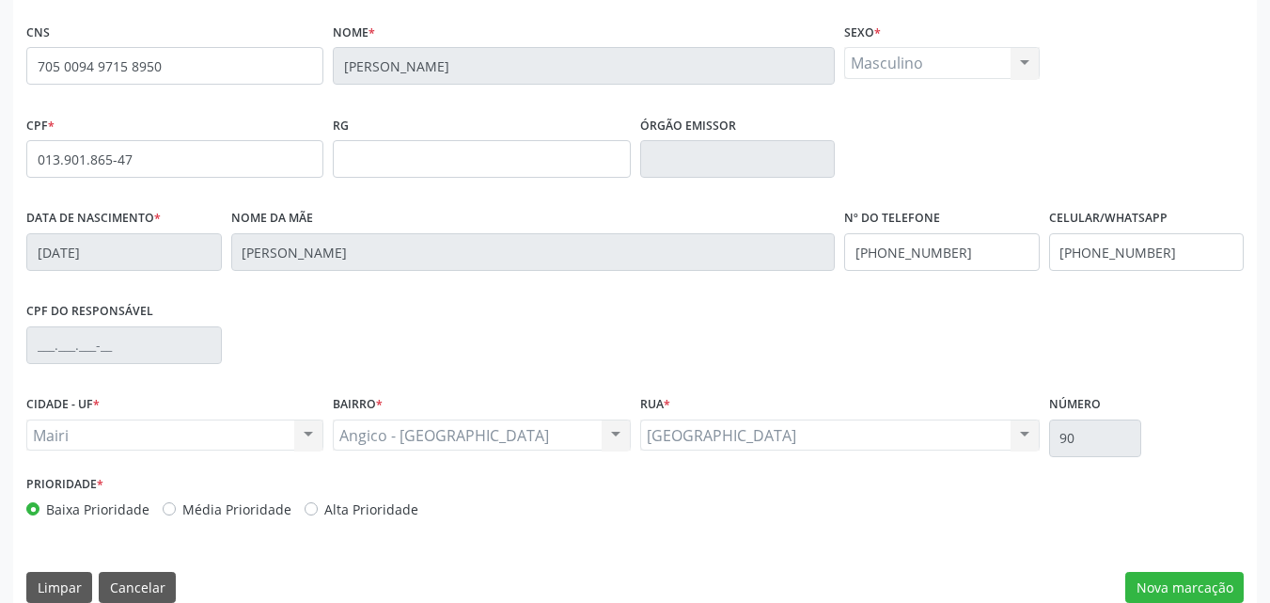
scroll to position [417, 0]
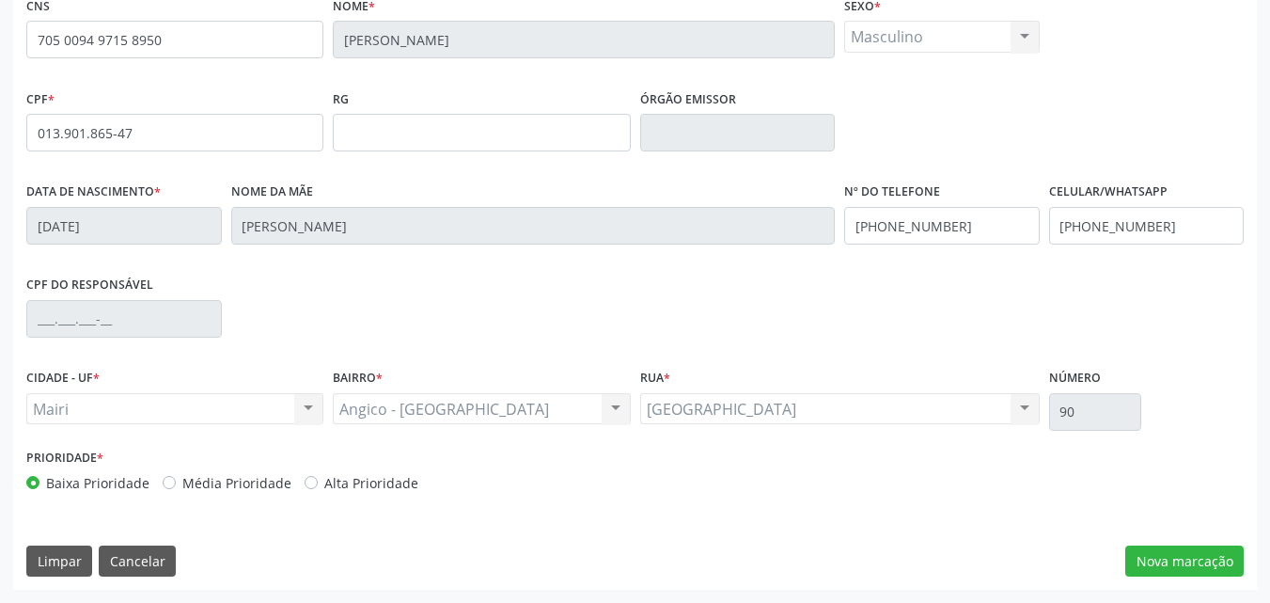
click at [324, 489] on label "Alta Prioridade" at bounding box center [371, 483] width 94 height 20
click at [308, 489] on input "Alta Prioridade" at bounding box center [311, 481] width 13 height 17
radio input "true"
click at [1220, 571] on button "Nova marcação" at bounding box center [1185, 561] width 118 height 32
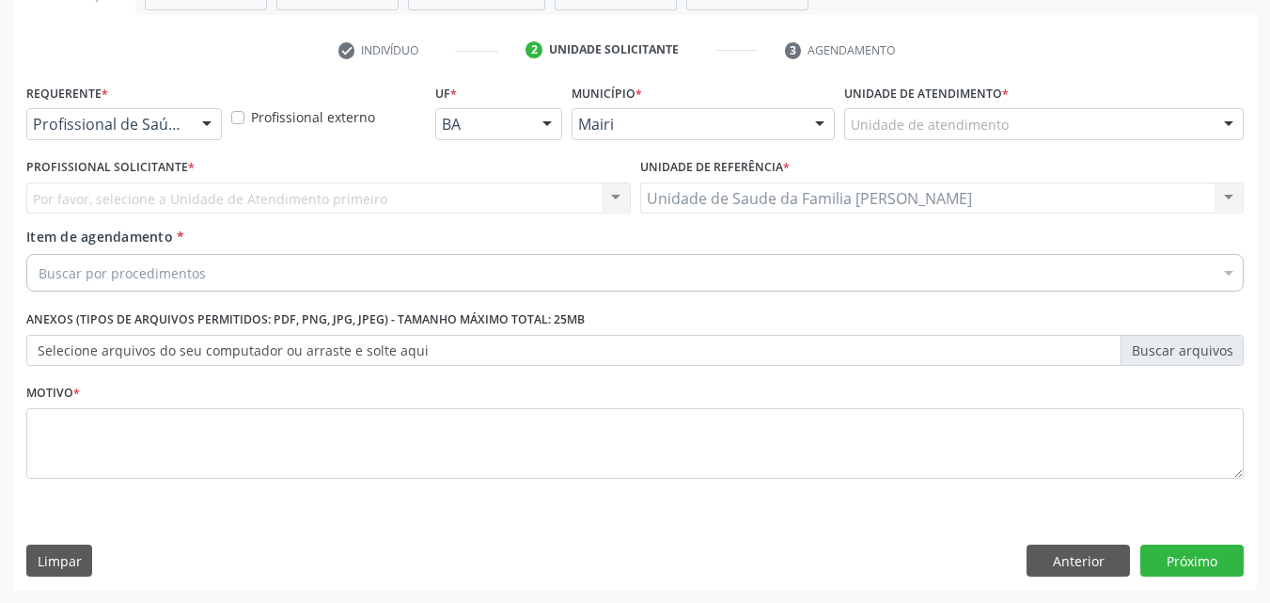
scroll to position [329, 0]
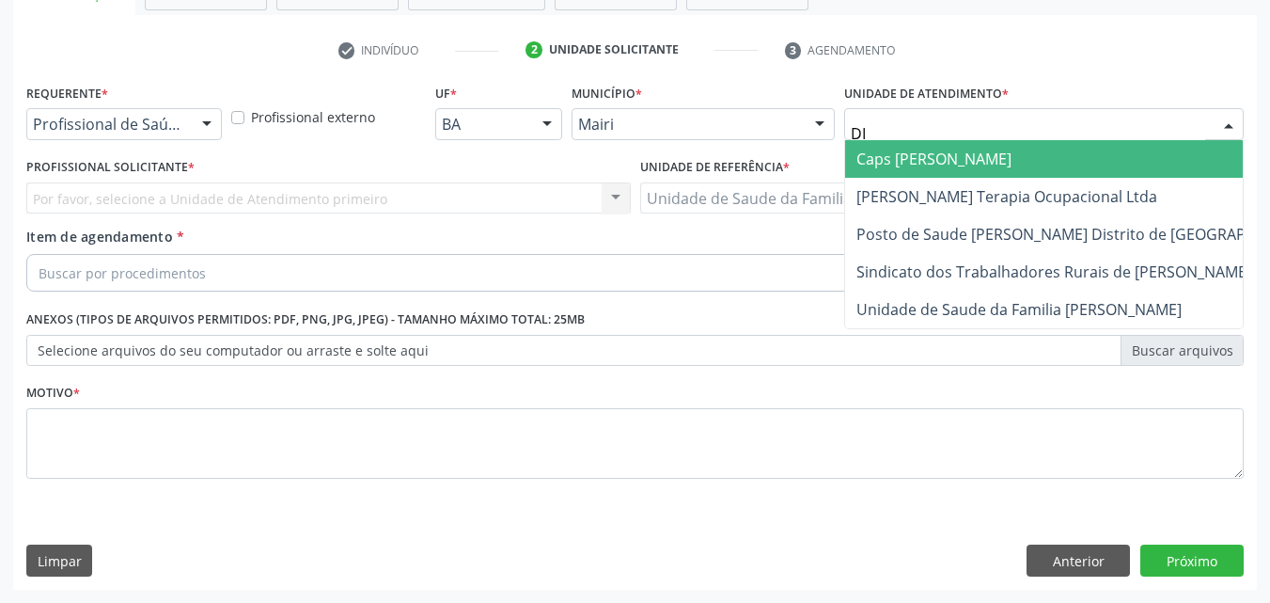
type input "DIL"
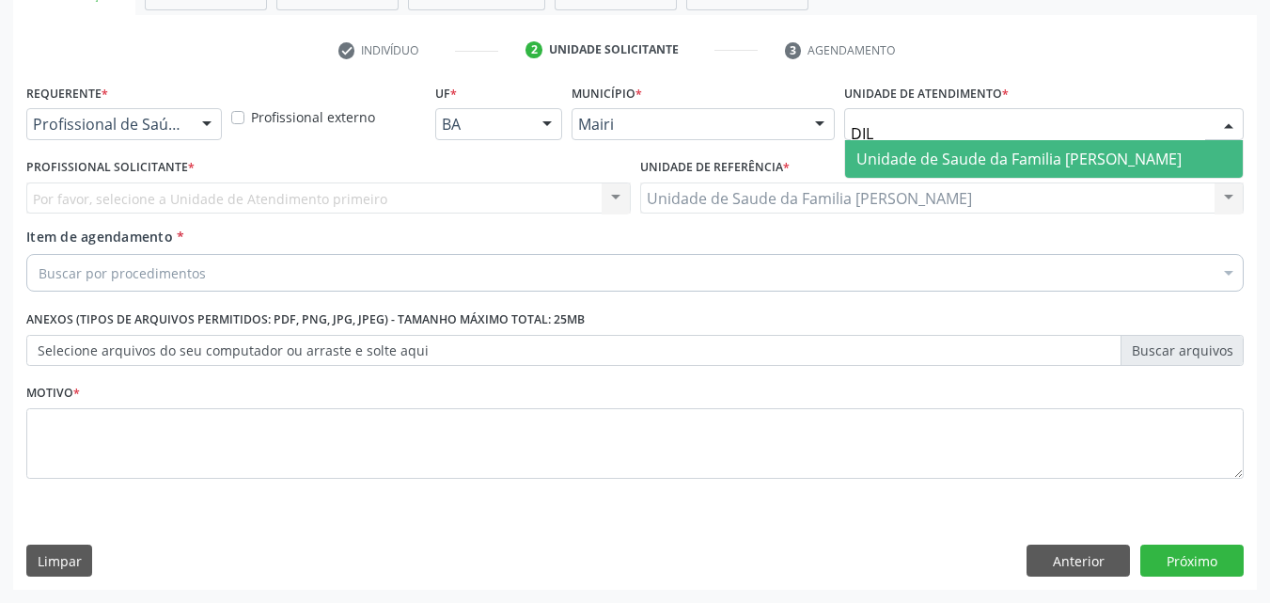
click at [996, 167] on span "Unidade de Saude da Familia [PERSON_NAME]" at bounding box center [1019, 159] width 325 height 21
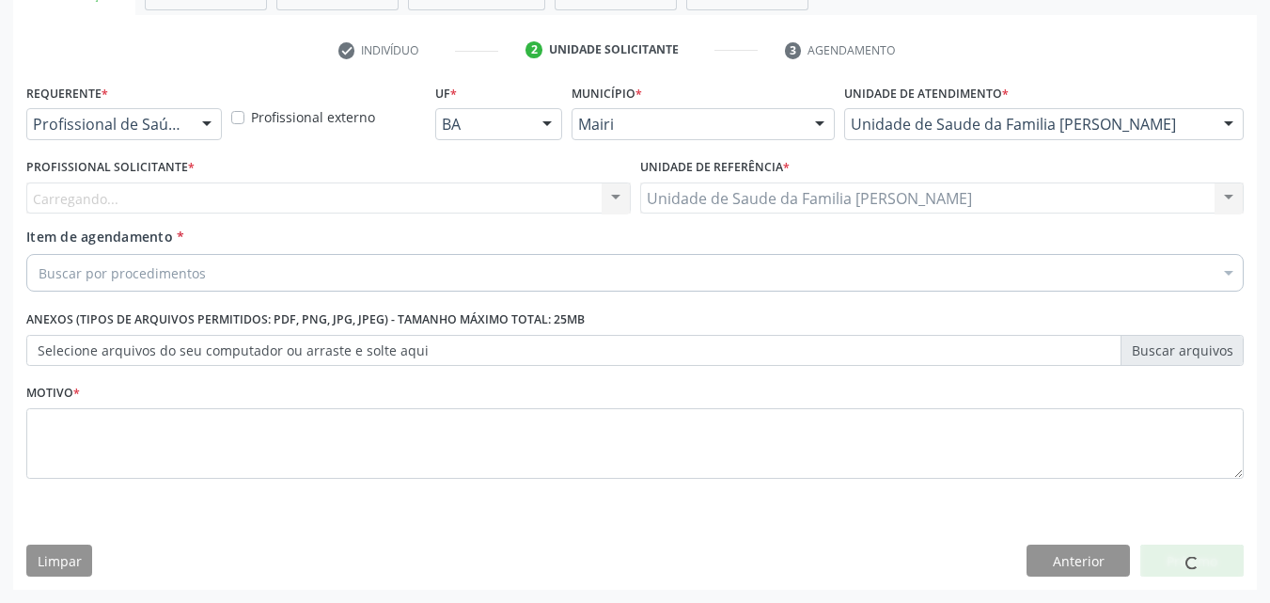
click at [90, 202] on div "Carregando... Nenhum resultado encontrado para: " " Não há nenhuma opção para s…" at bounding box center [328, 198] width 605 height 32
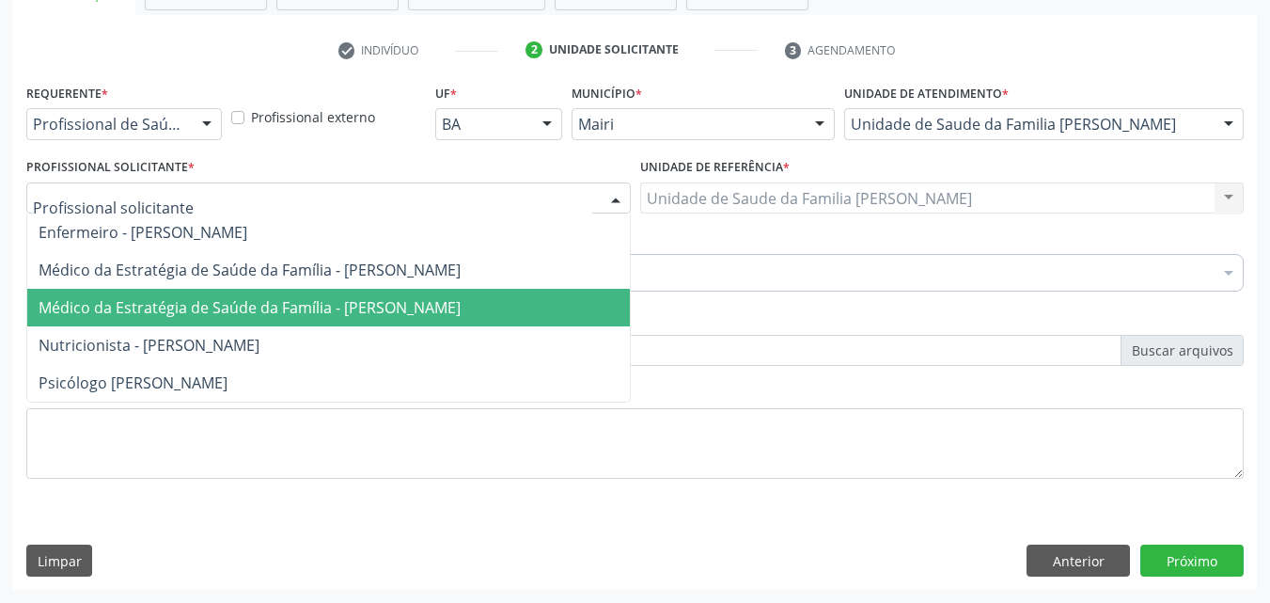
click at [118, 300] on span "Médico da Estratégia de Saúde da Família - [PERSON_NAME]" at bounding box center [250, 307] width 422 height 21
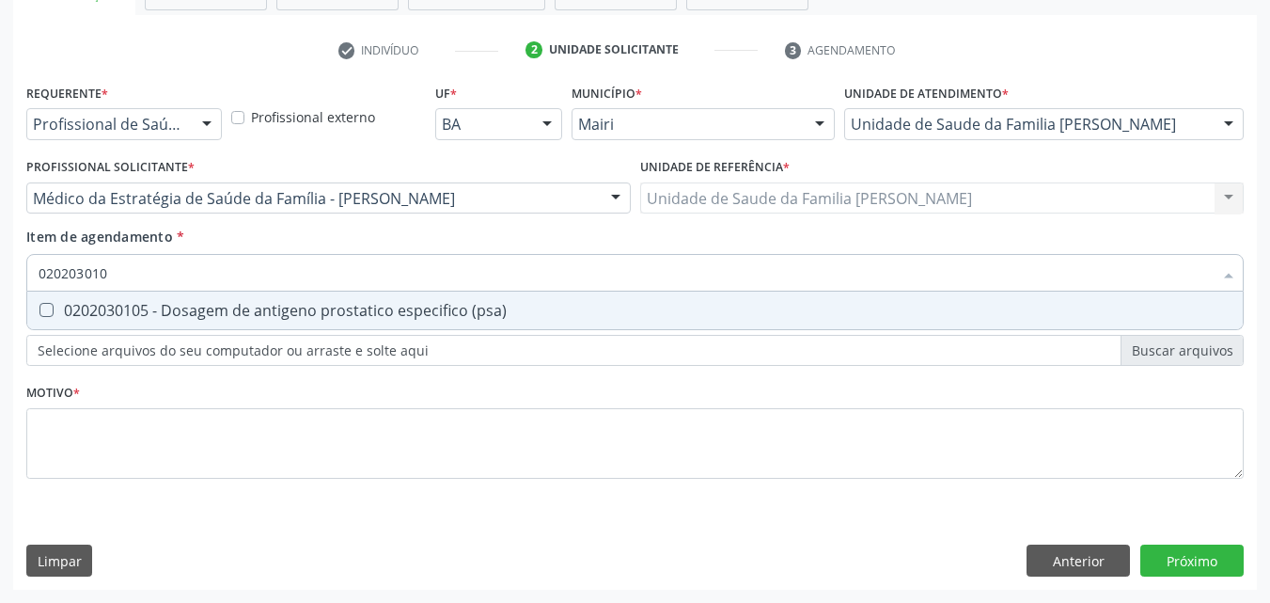
type input "0202030105"
click at [107, 309] on div "0202030105 - Dosagem de antigeno prostatico especifico (psa)" at bounding box center [635, 310] width 1193 height 15
checkbox \(psa\) "true"
click at [71, 395] on div "Requerente * Profissional de Saúde Profissional de Saúde Paciente Nenhum result…" at bounding box center [635, 292] width 1218 height 426
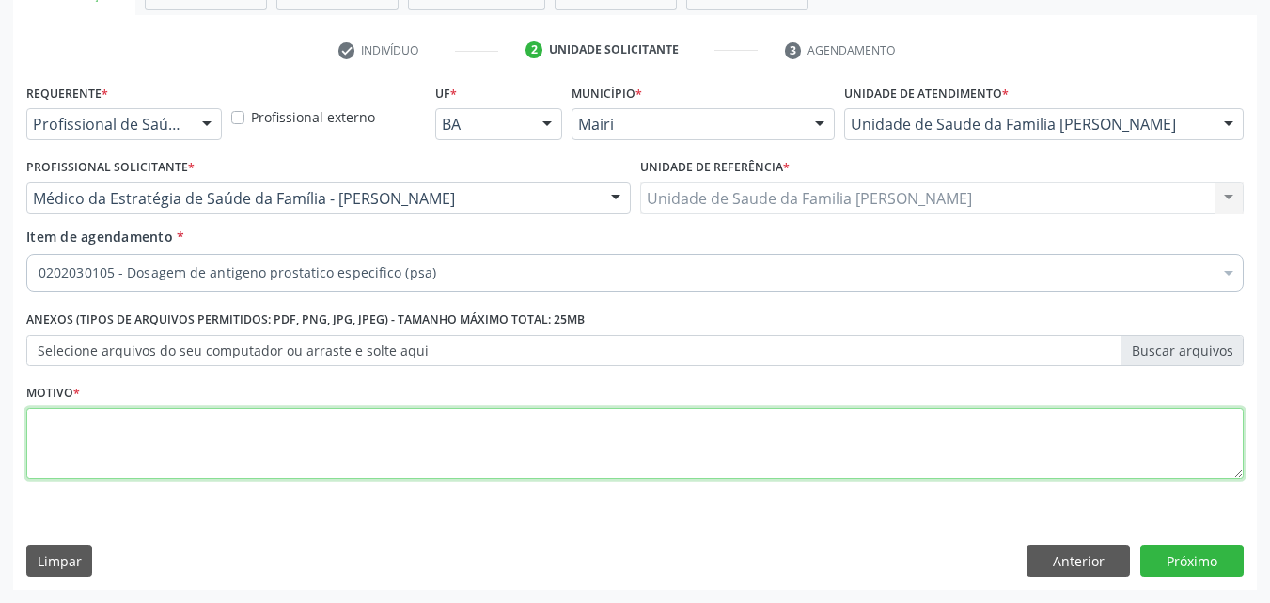
click at [61, 447] on textarea at bounding box center [635, 443] width 1218 height 71
type textarea "CONTROLE"
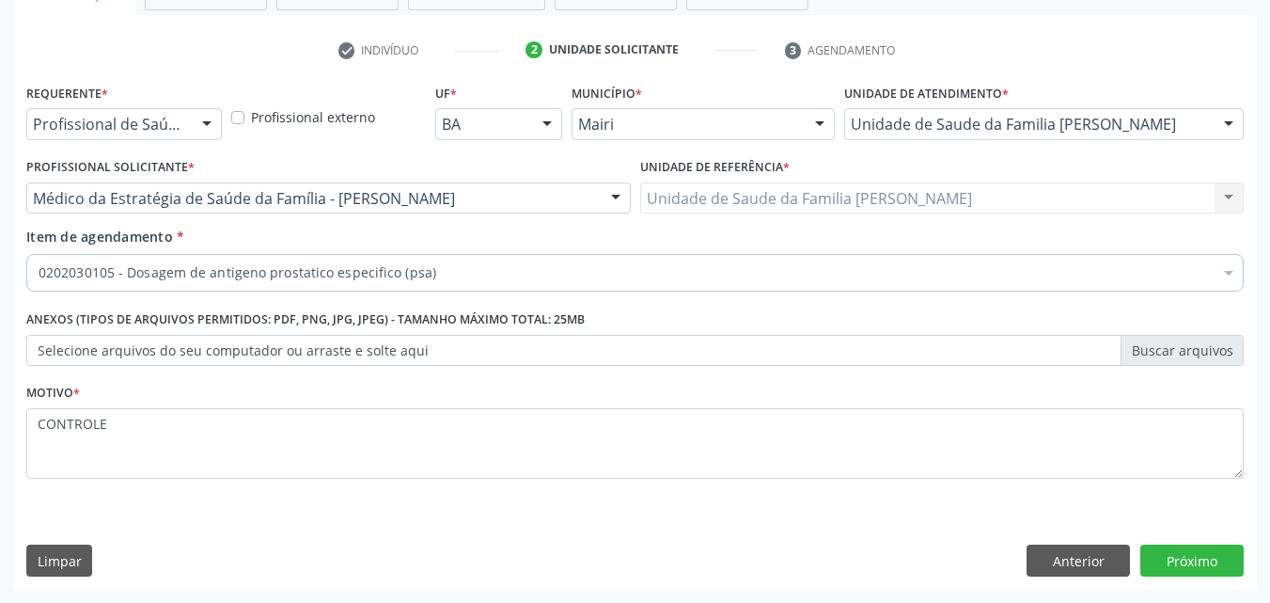
click at [1168, 539] on div "Requerente * Profissional de Saúde Profissional de Saúde Paciente Nenhum result…" at bounding box center [635, 334] width 1244 height 511
click at [1167, 550] on button "Próximo" at bounding box center [1192, 560] width 103 height 32
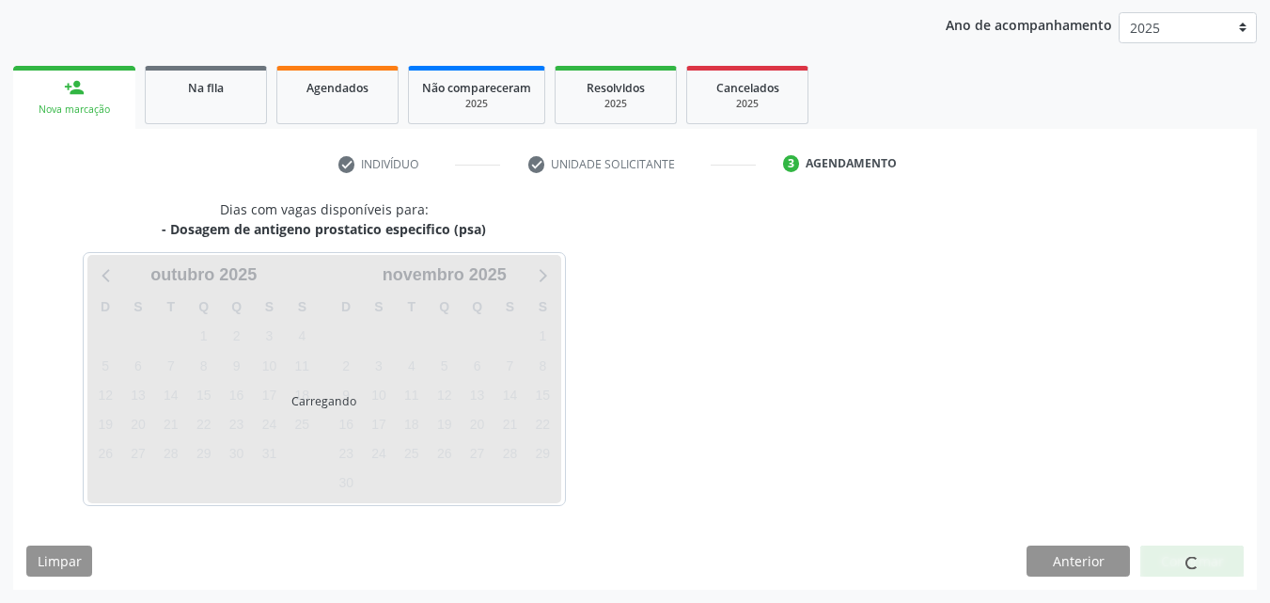
scroll to position [271, 0]
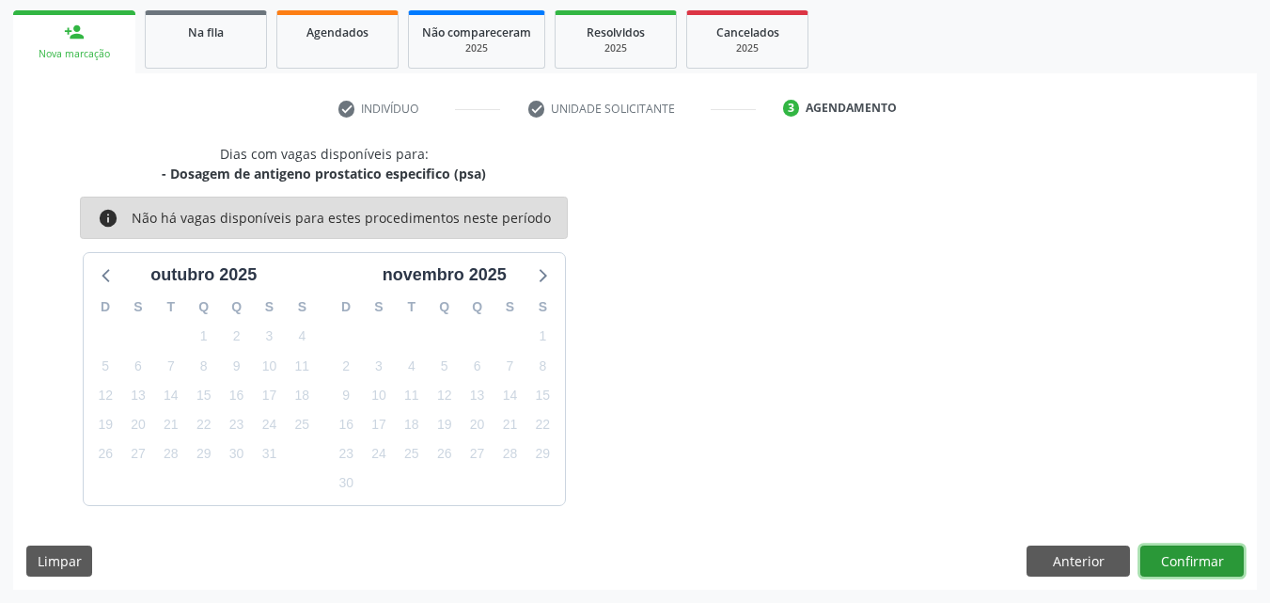
click at [1173, 561] on button "Confirmar" at bounding box center [1192, 561] width 103 height 32
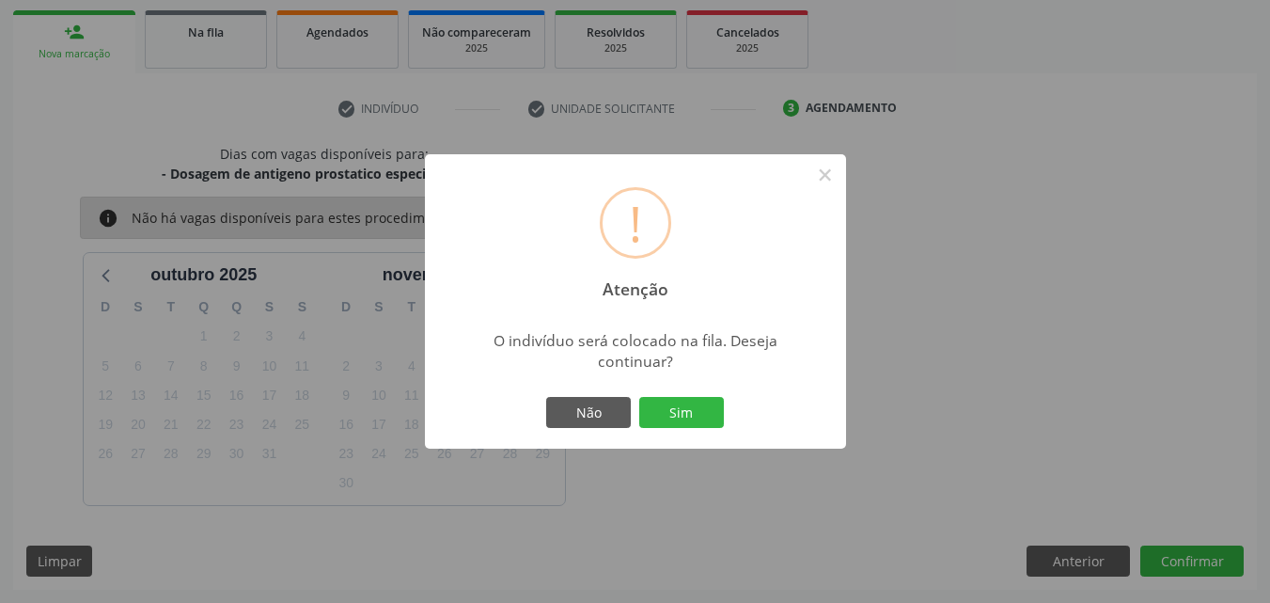
click at [725, 423] on div "Não Sim" at bounding box center [636, 412] width 186 height 39
click at [696, 420] on button "Sim" at bounding box center [681, 413] width 85 height 32
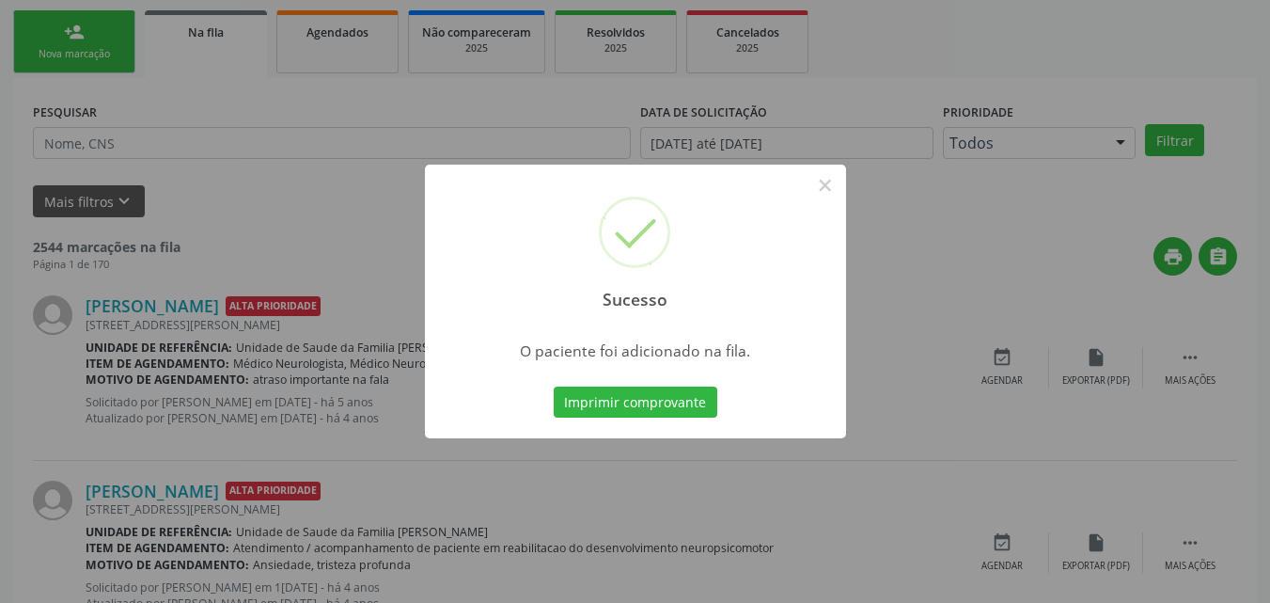
scroll to position [18, 0]
